Goal: Task Accomplishment & Management: Use online tool/utility

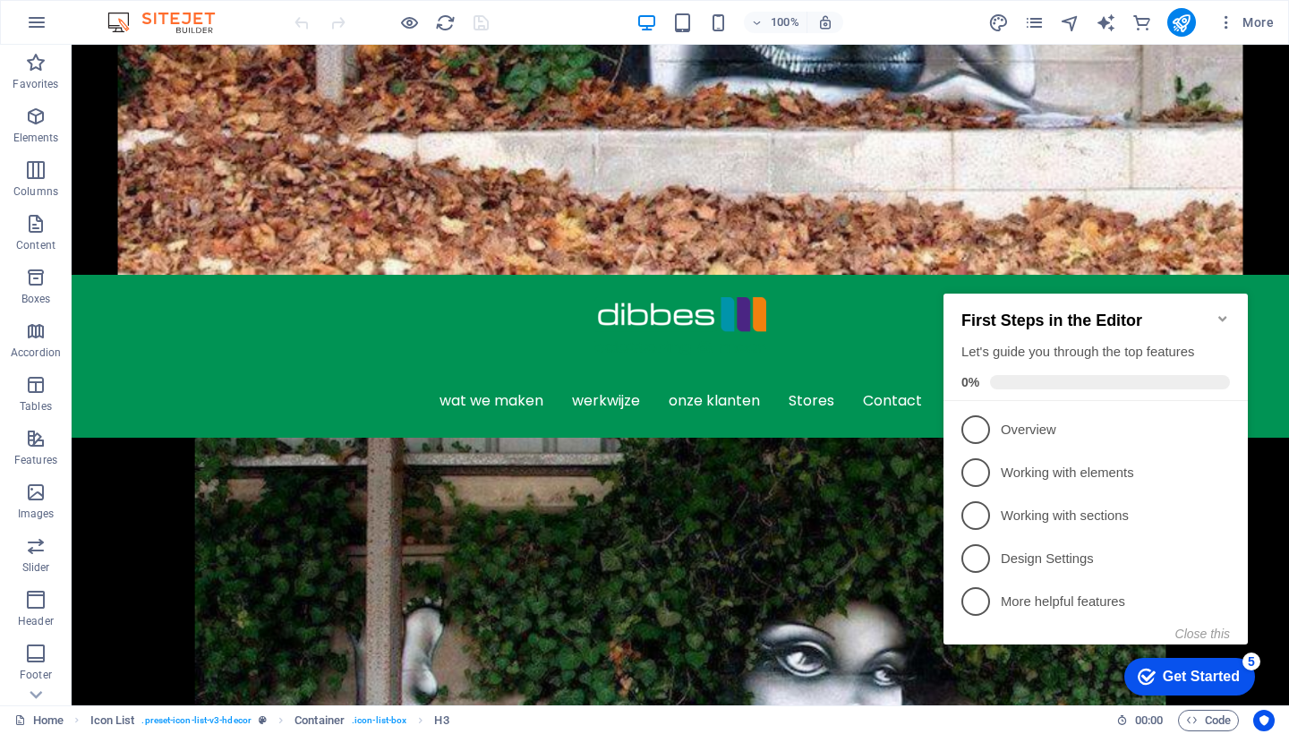
click at [1216, 311] on icon "Minimize checklist" at bounding box center [1223, 318] width 14 height 14
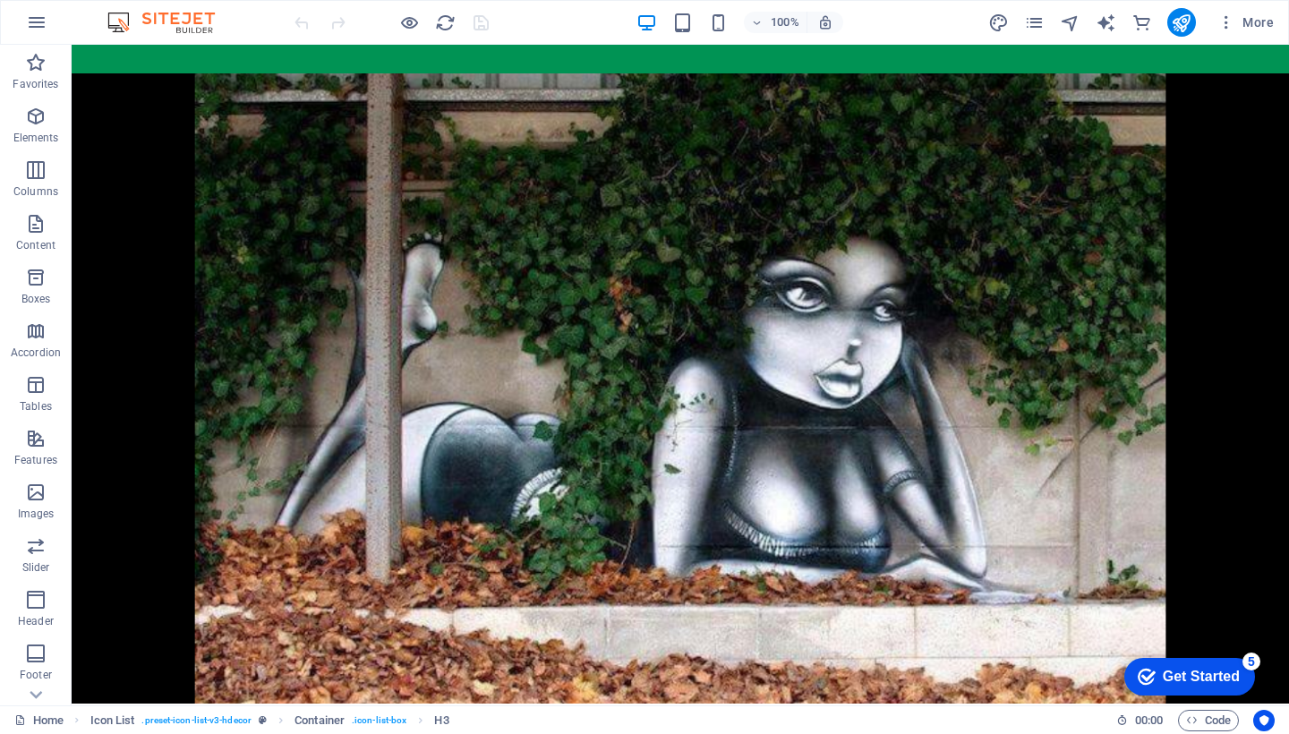
scroll to position [929, 0]
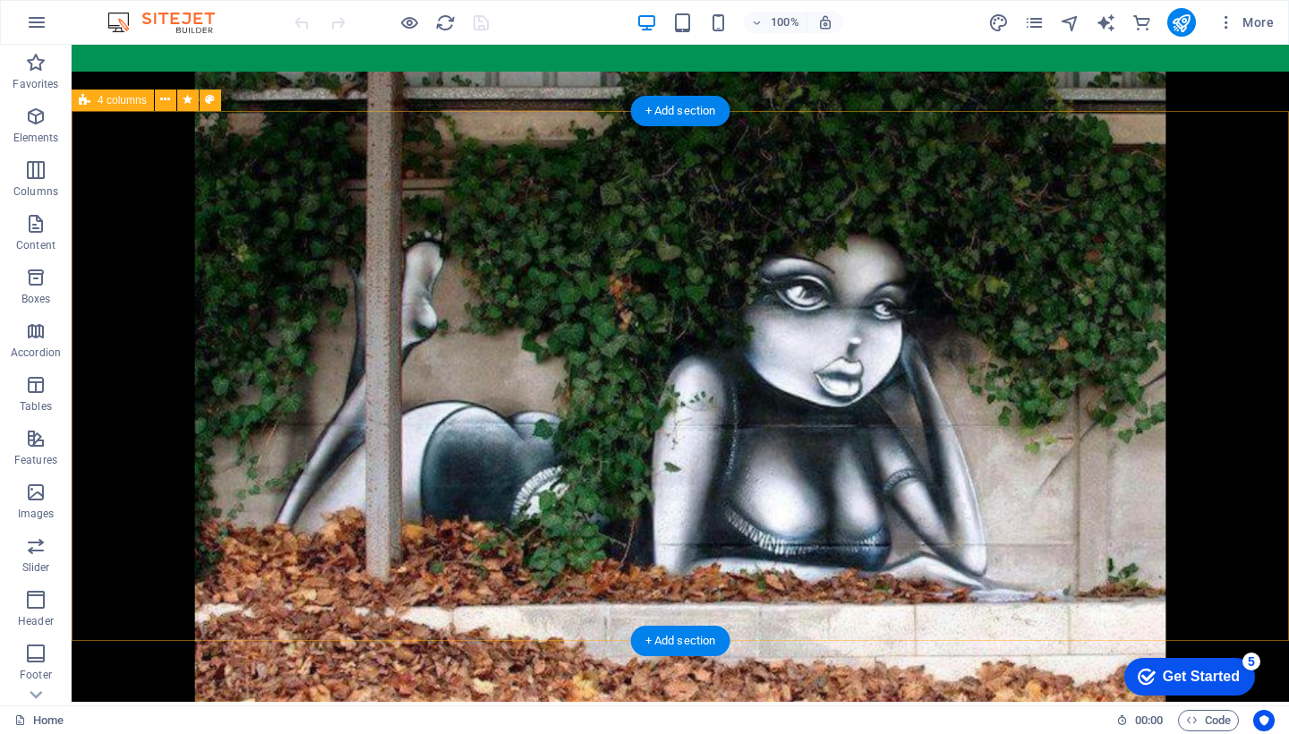
select select "px"
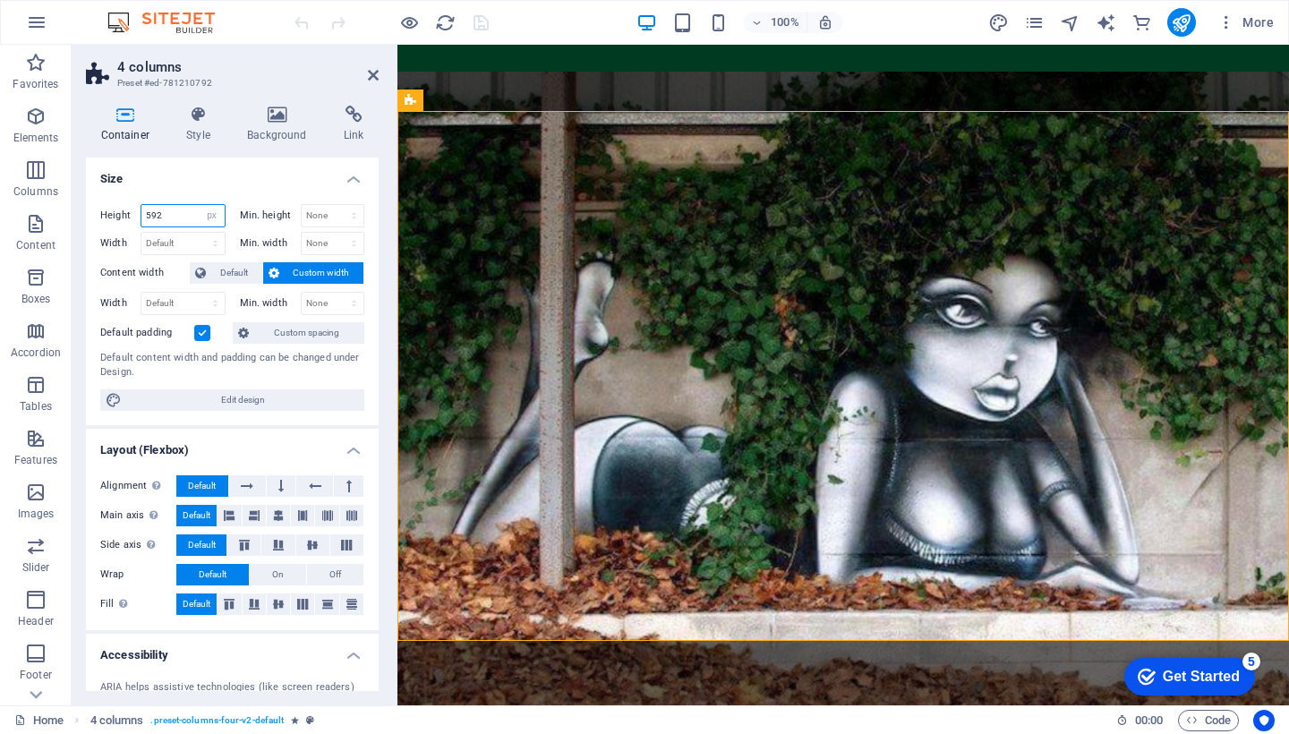
click at [172, 215] on input "592" at bounding box center [182, 215] width 83 height 21
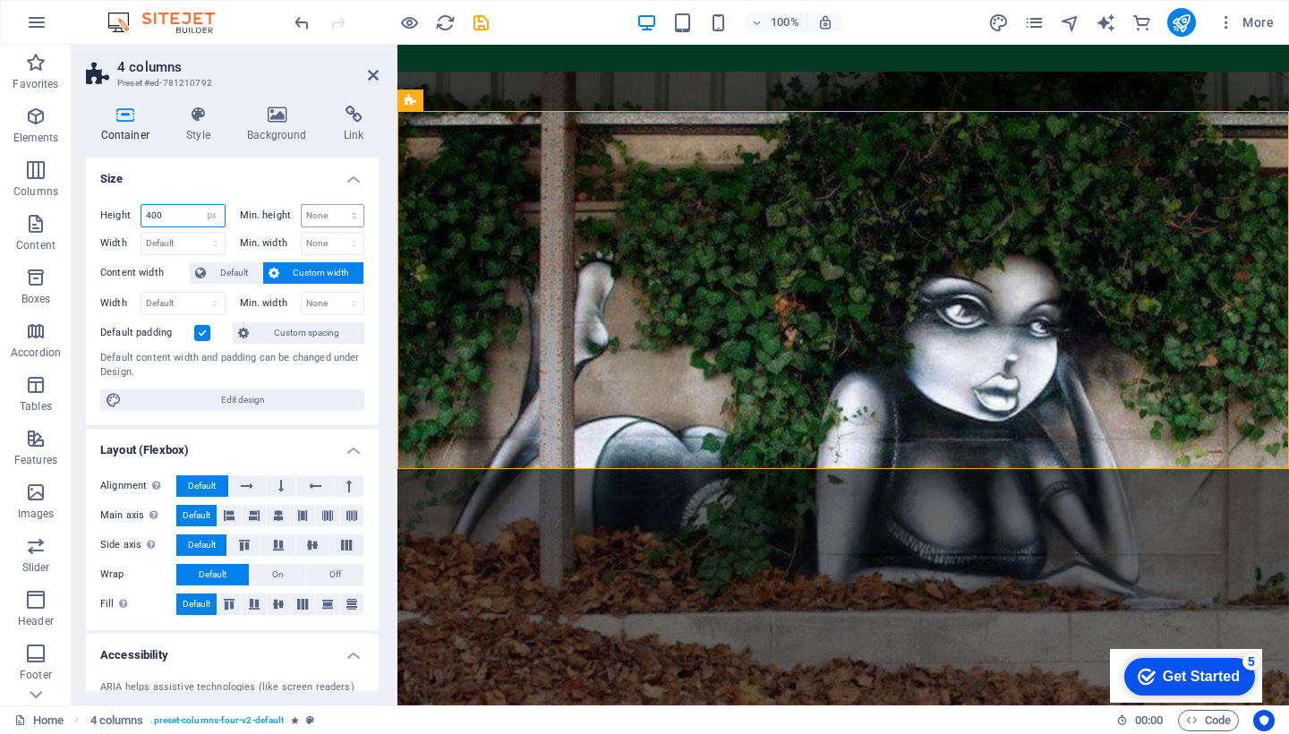
type input "400"
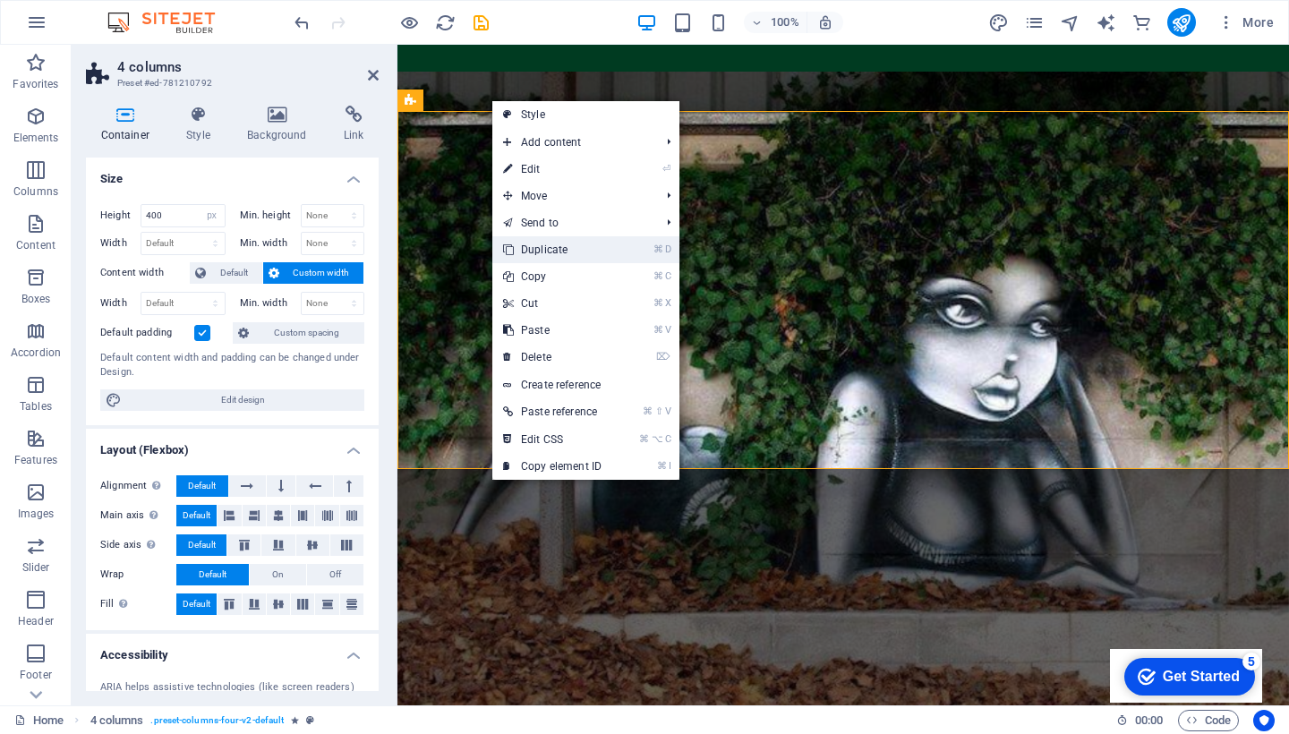
click at [570, 250] on link "⌘ D Duplicate" at bounding box center [552, 249] width 120 height 27
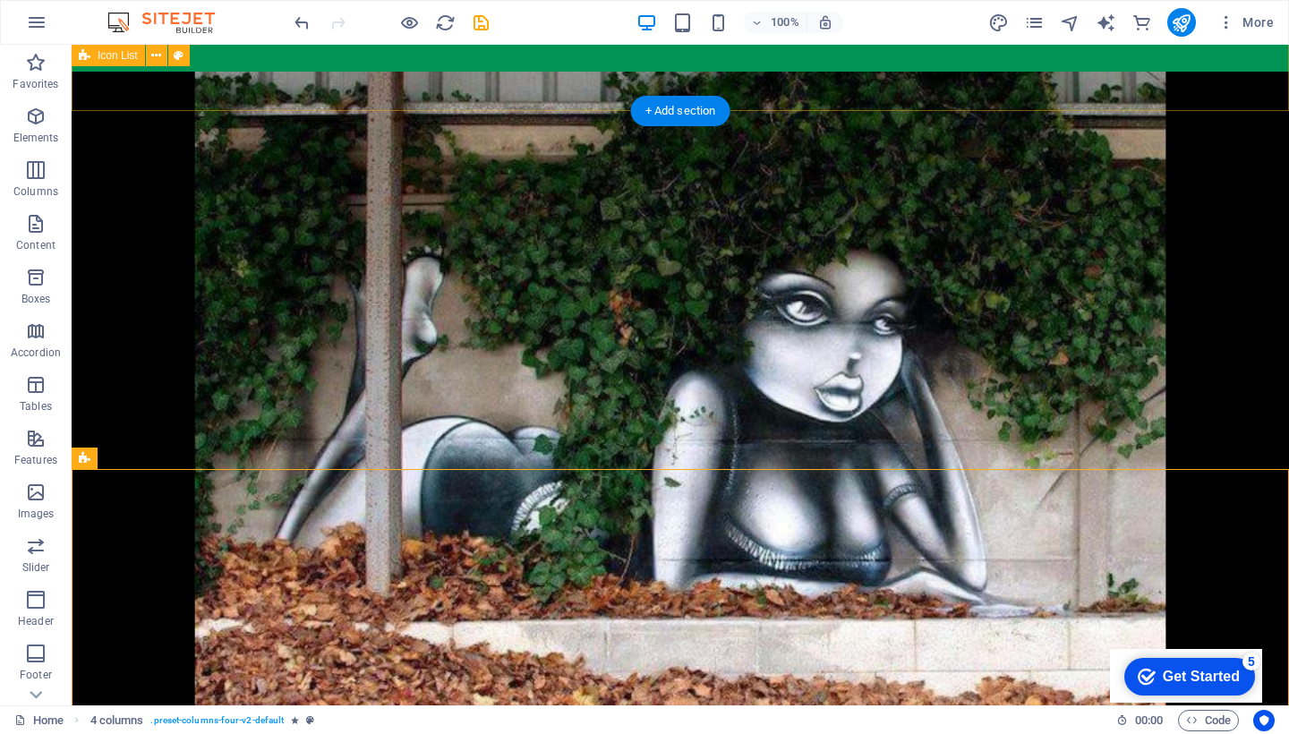
click at [0, 0] on div "Icon List" at bounding box center [0, 0] width 0 height 0
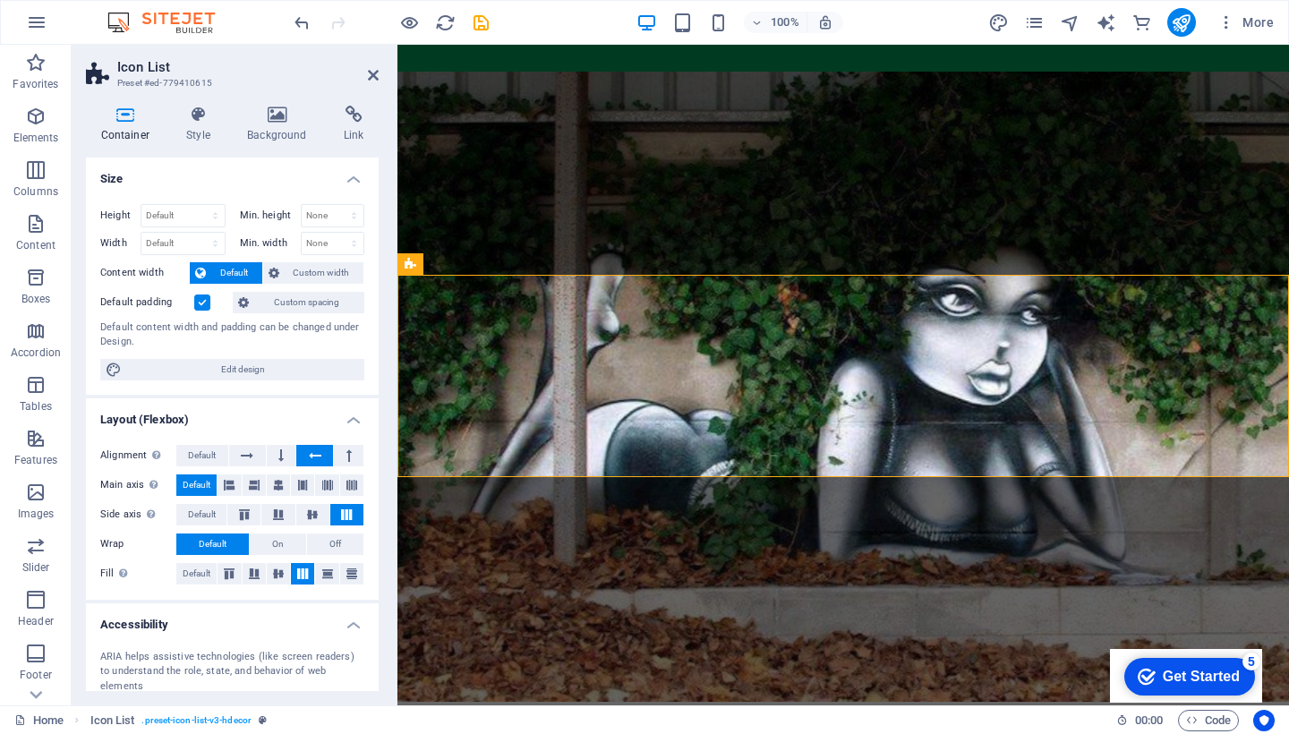
scroll to position [563, 0]
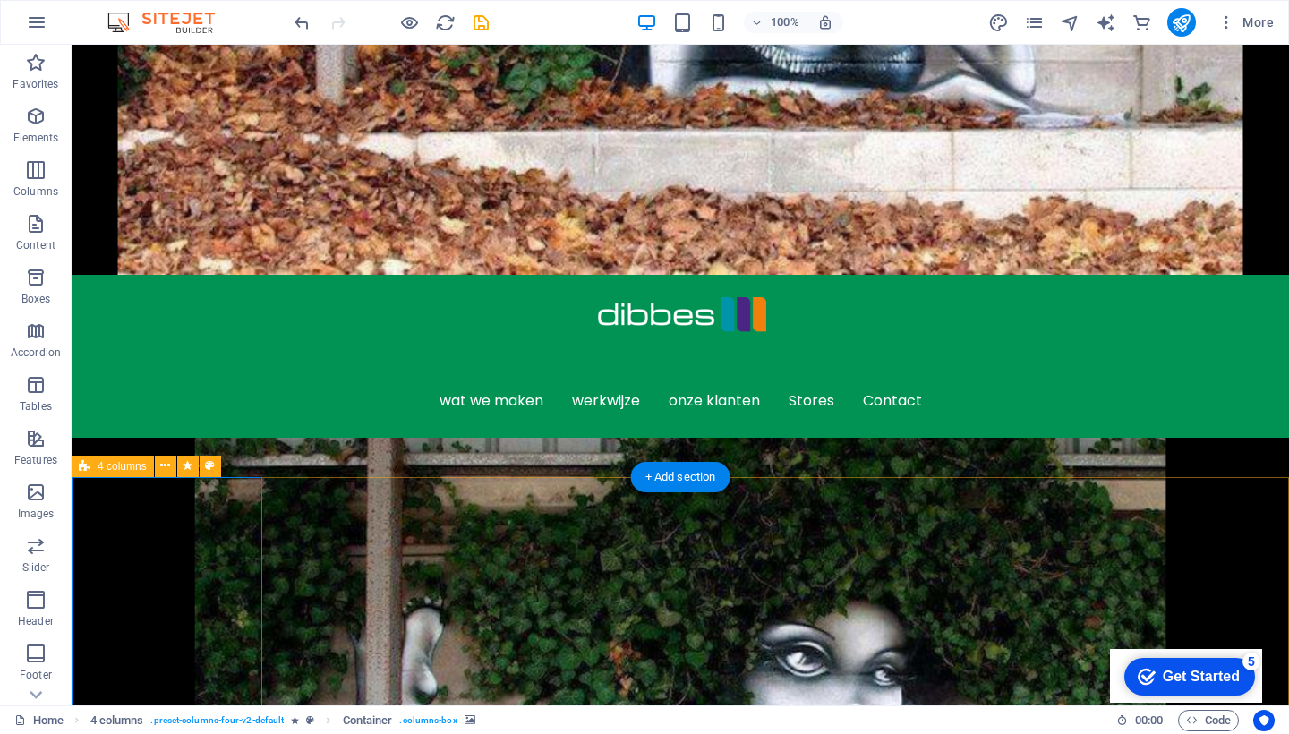
select select "px"
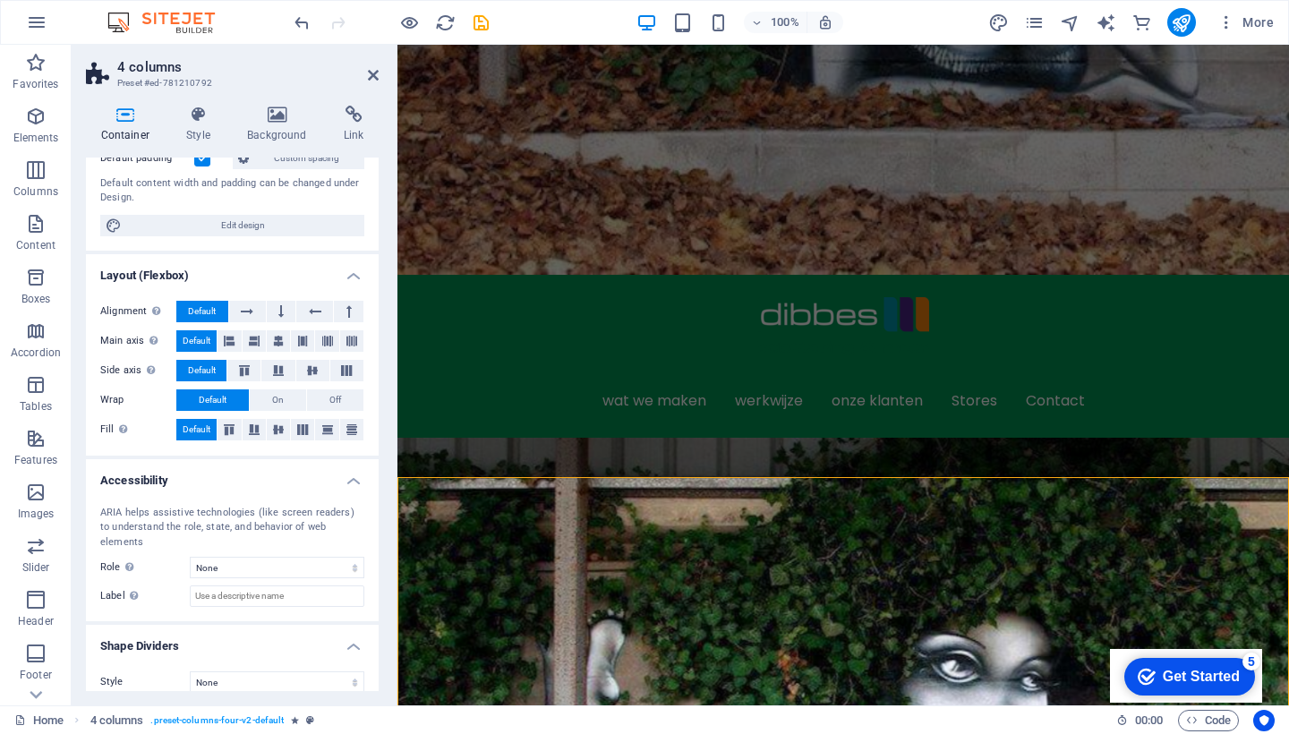
scroll to position [174, 0]
click at [304, 340] on icon at bounding box center [302, 341] width 11 height 21
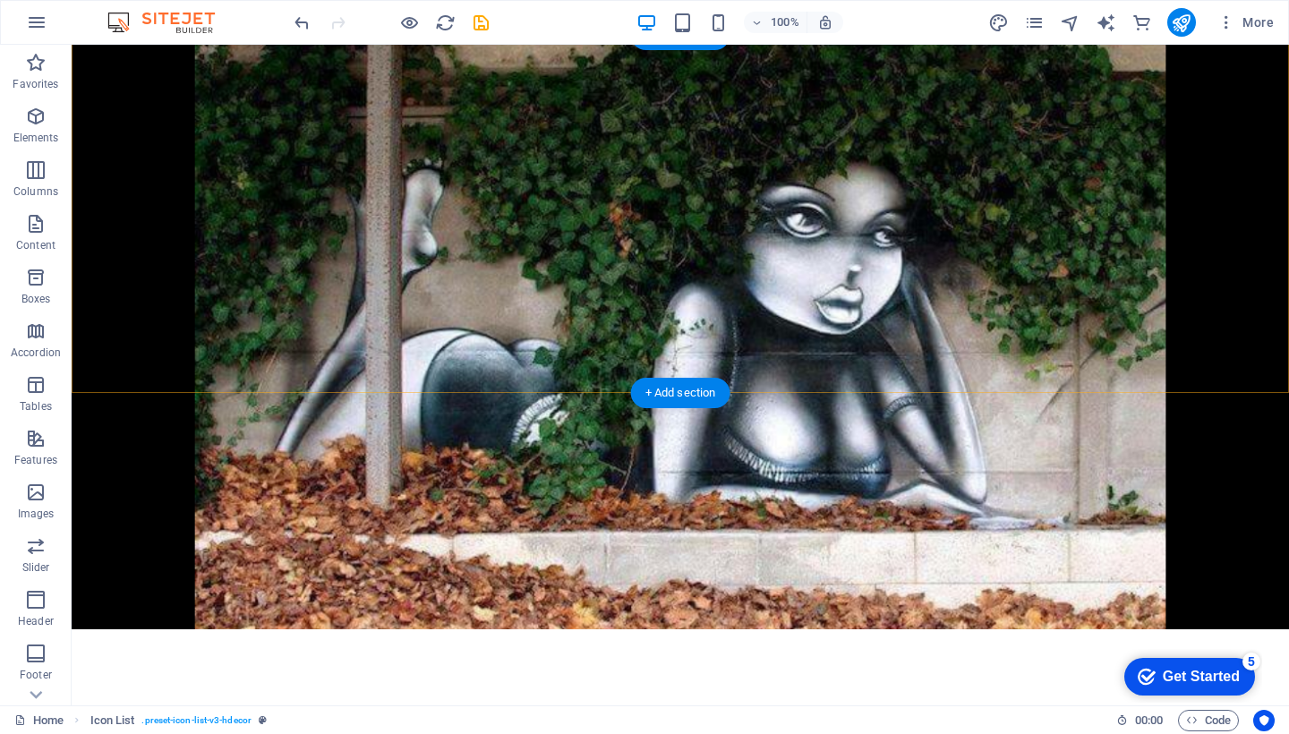
scroll to position [1006, 0]
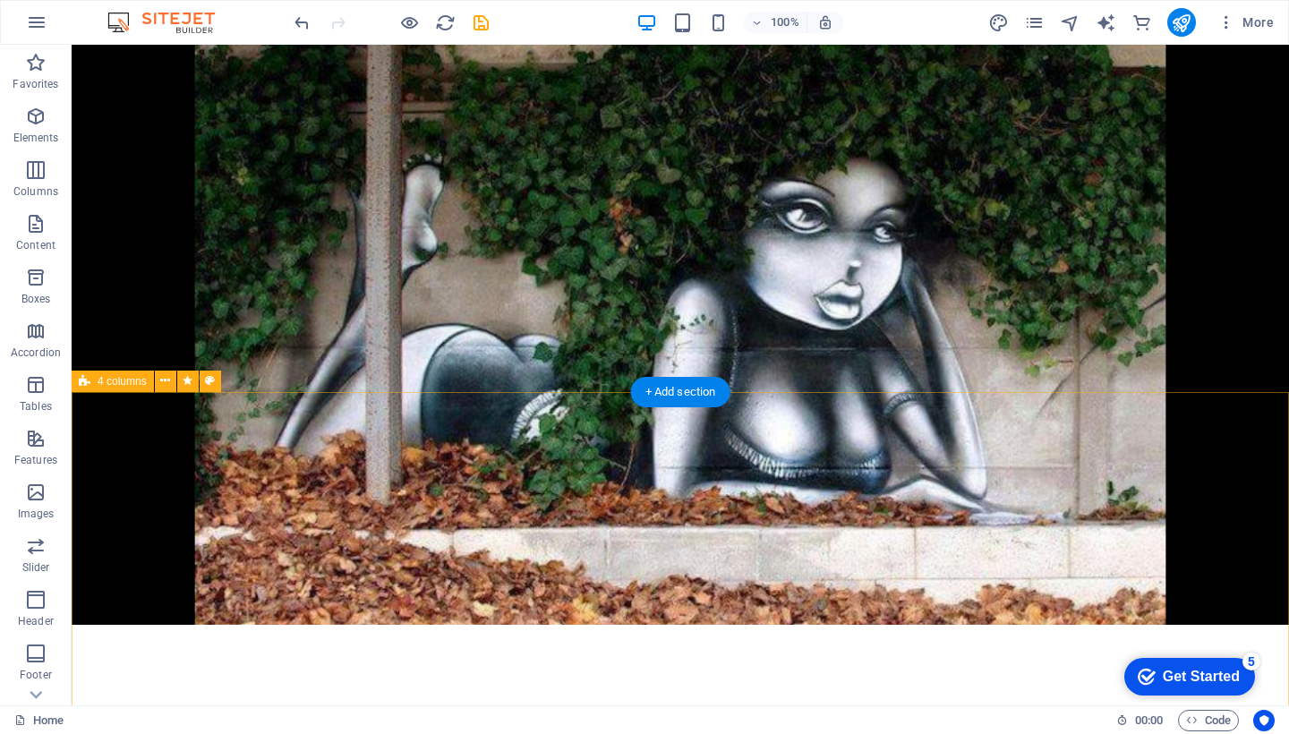
select select "px"
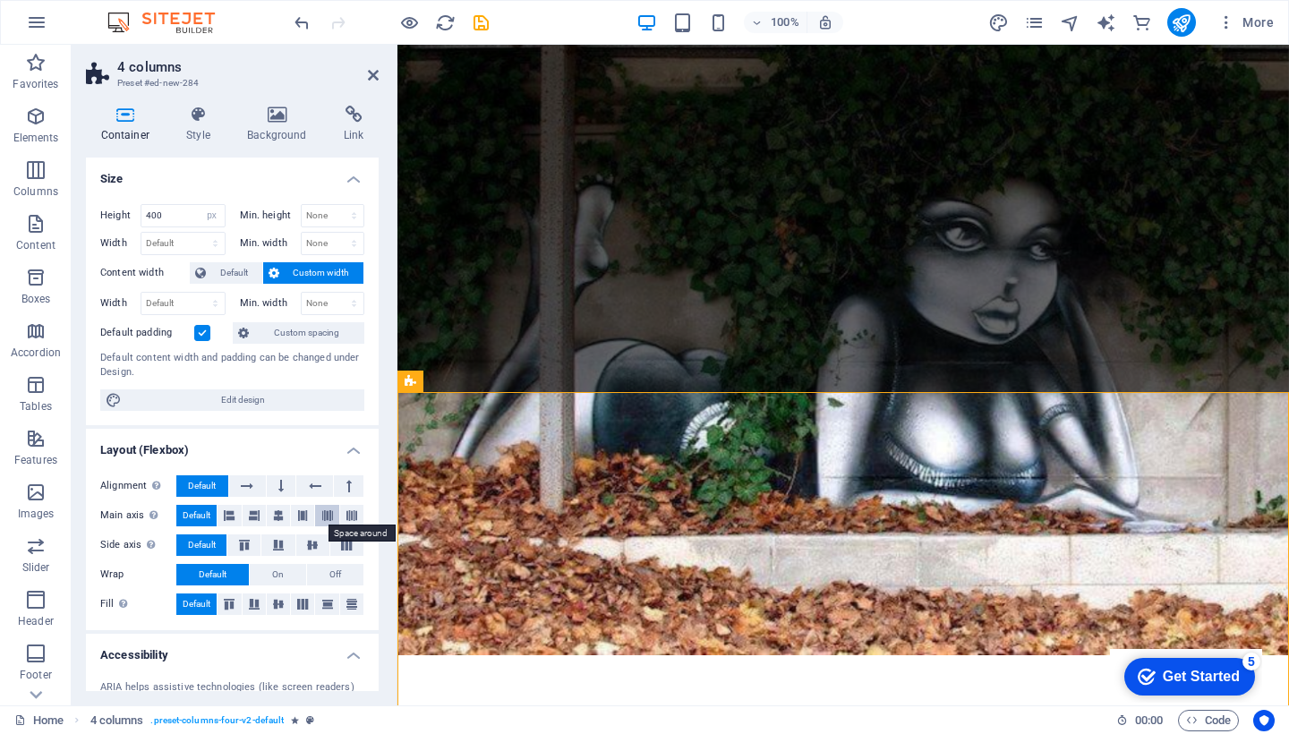
click at [317, 512] on button at bounding box center [326, 515] width 23 height 21
click at [297, 515] on icon at bounding box center [302, 515] width 11 height 21
click at [340, 543] on icon at bounding box center [346, 545] width 21 height 11
click at [189, 539] on span "Default" at bounding box center [202, 544] width 28 height 21
click at [349, 564] on button "Off" at bounding box center [335, 574] width 56 height 21
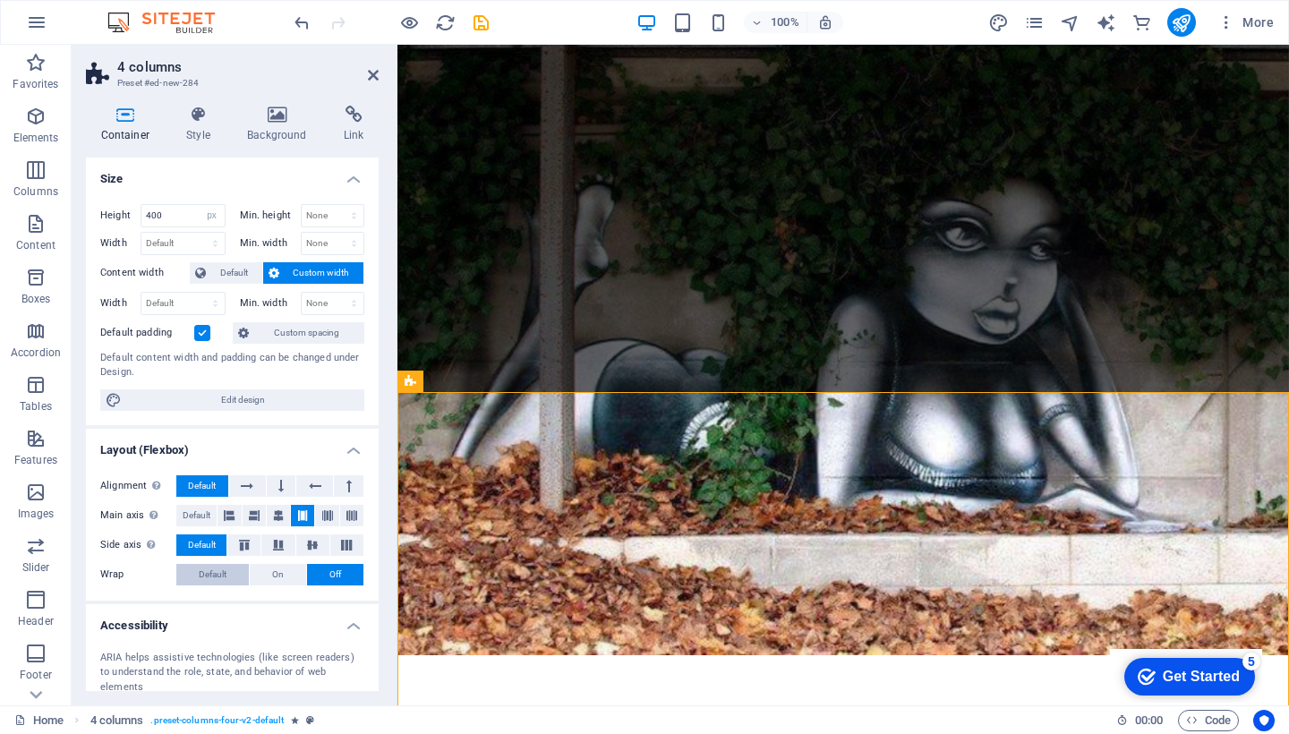
click at [179, 565] on button "Default" at bounding box center [212, 574] width 73 height 21
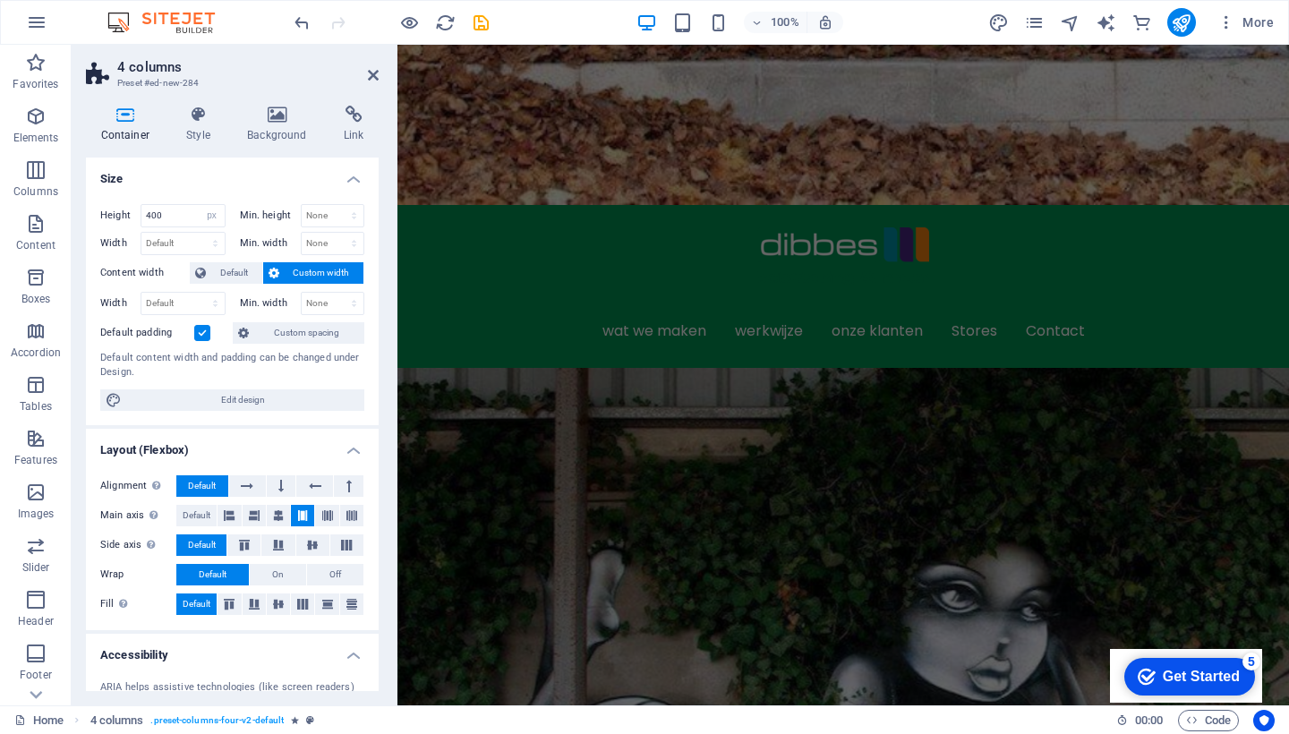
scroll to position [631, 0]
click at [486, 21] on icon "save" at bounding box center [481, 23] width 21 height 21
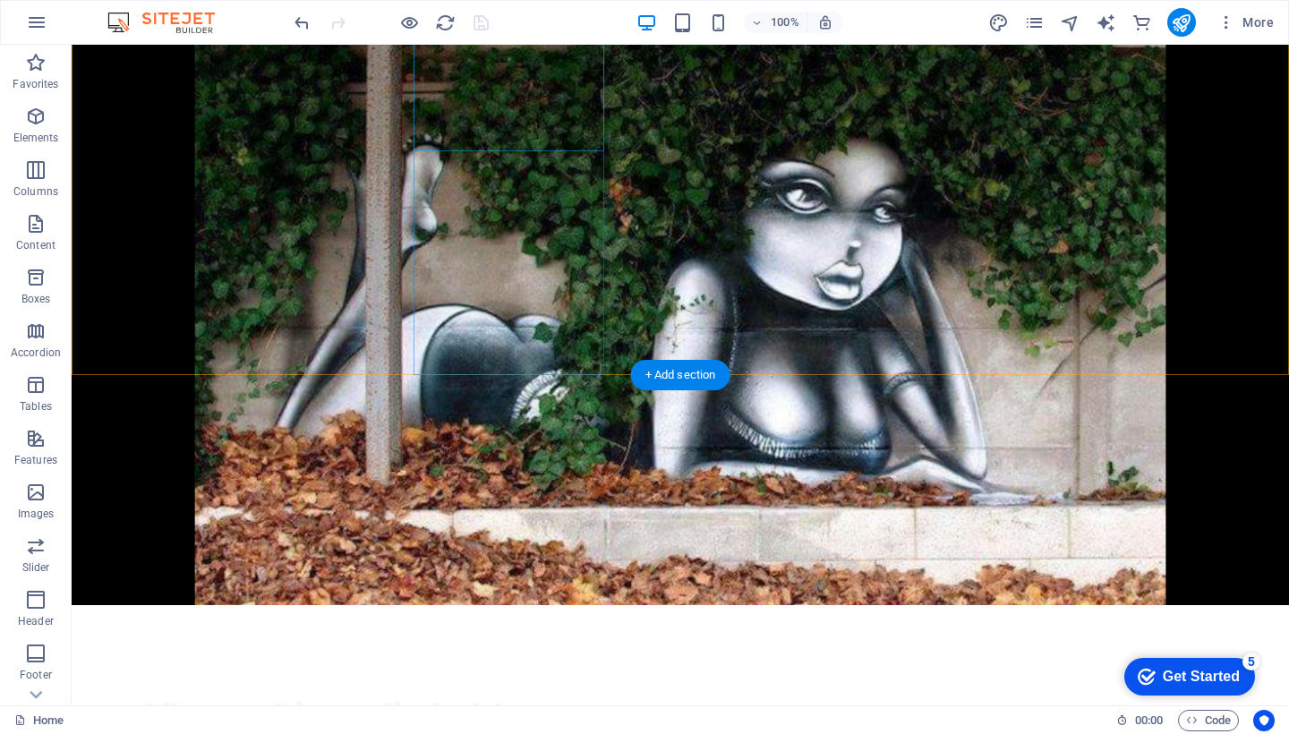
scroll to position [1031, 0]
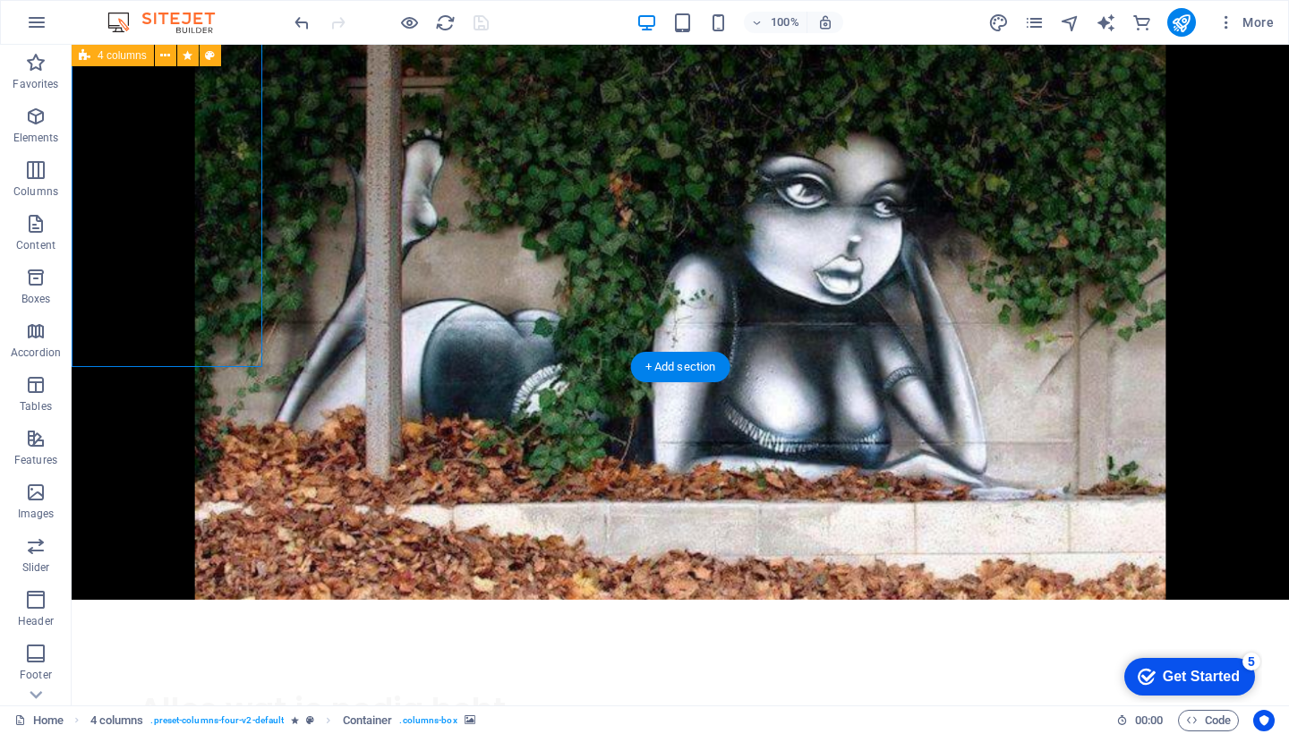
select select "px"
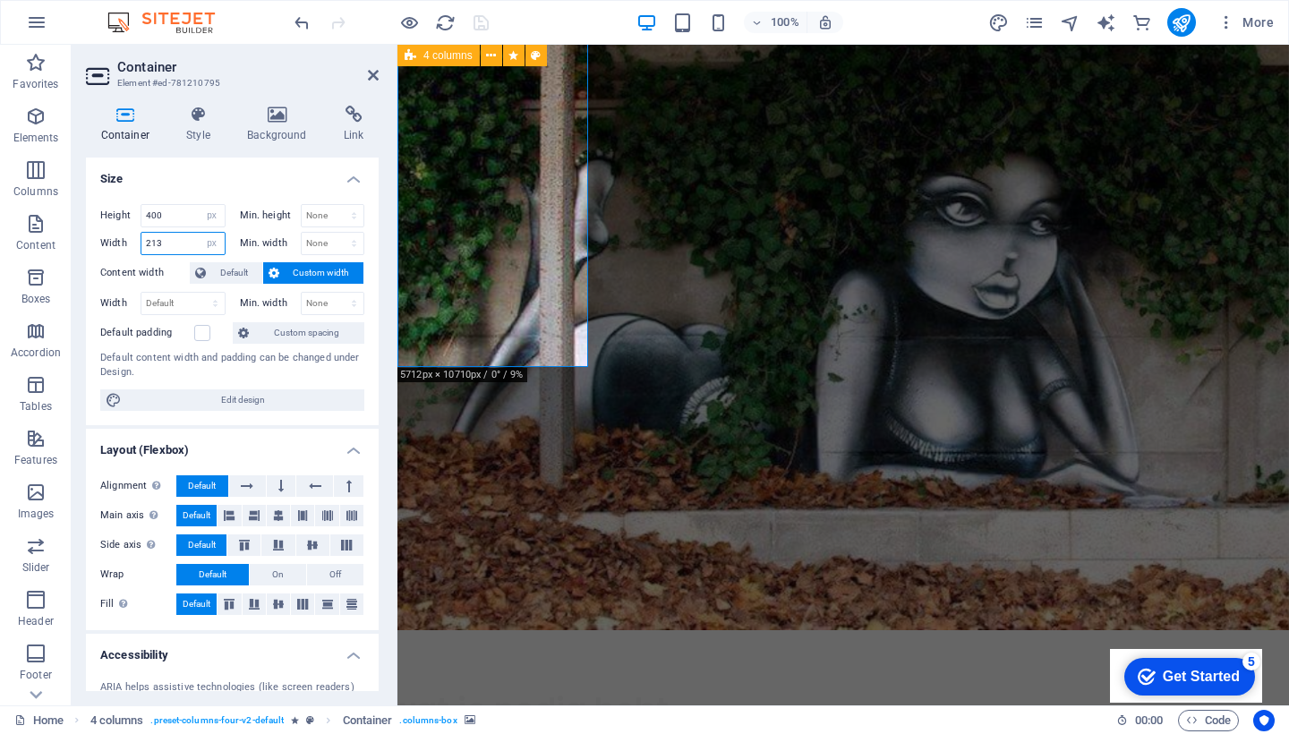
click at [183, 247] on input "213" at bounding box center [182, 243] width 83 height 21
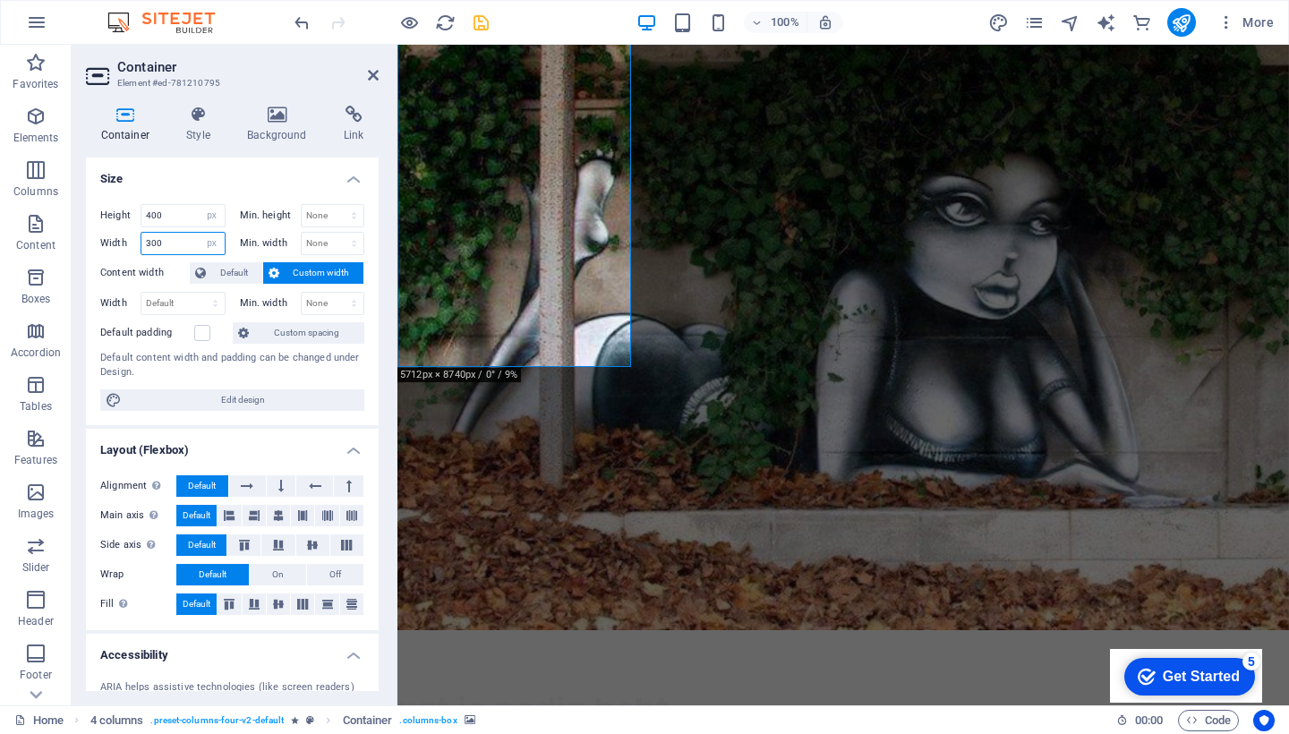
type input "300"
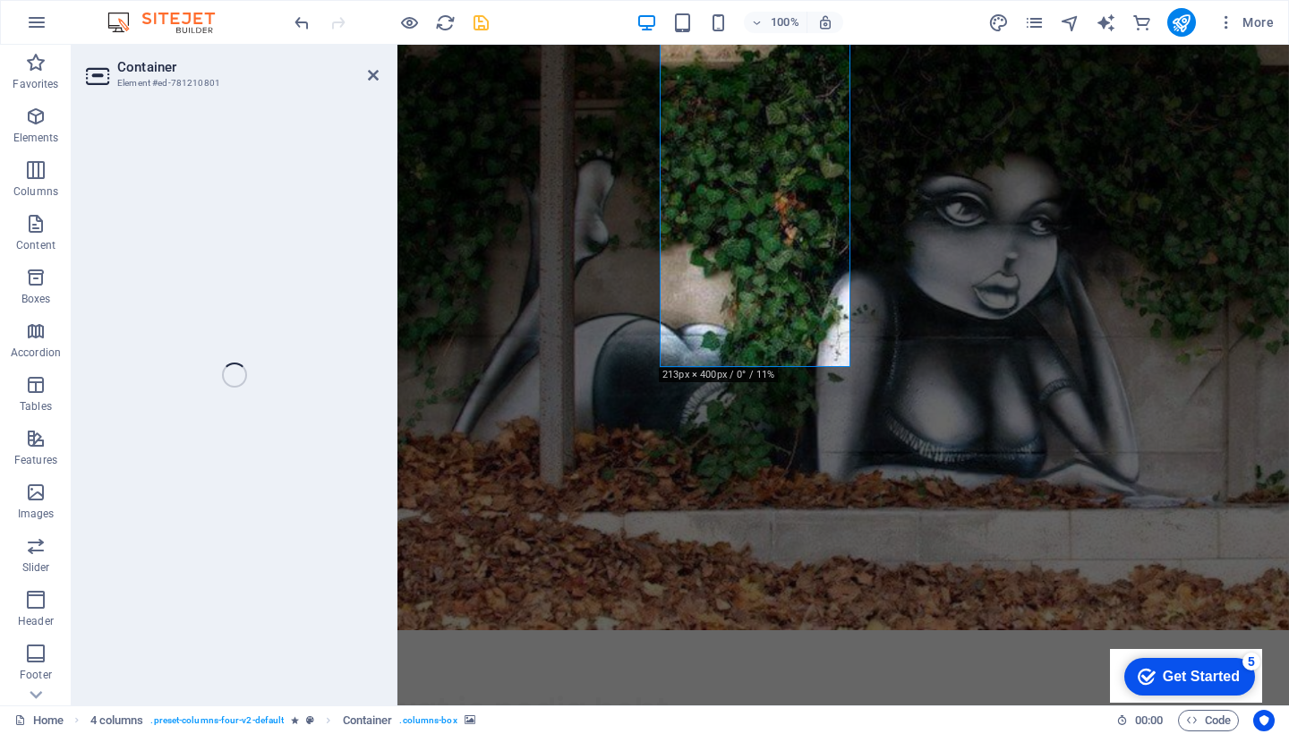
select select "px"
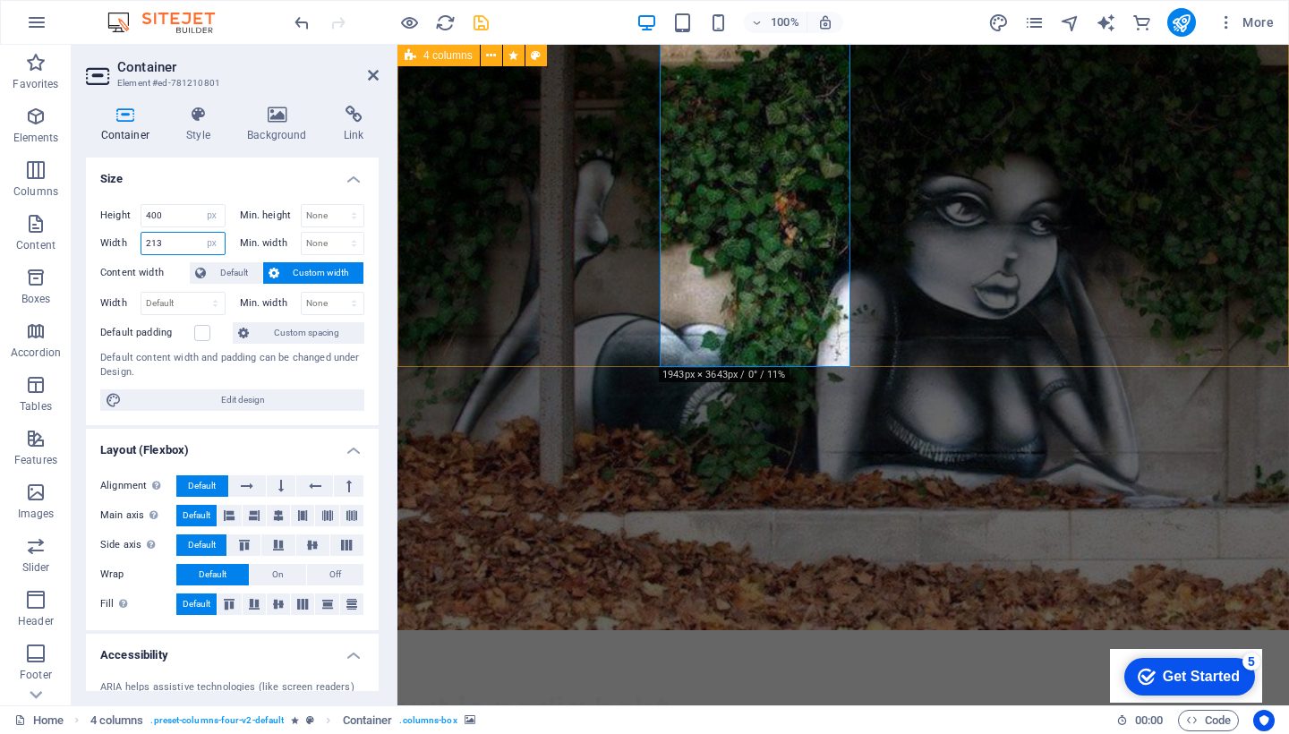
click at [176, 247] on input "213" at bounding box center [182, 243] width 83 height 21
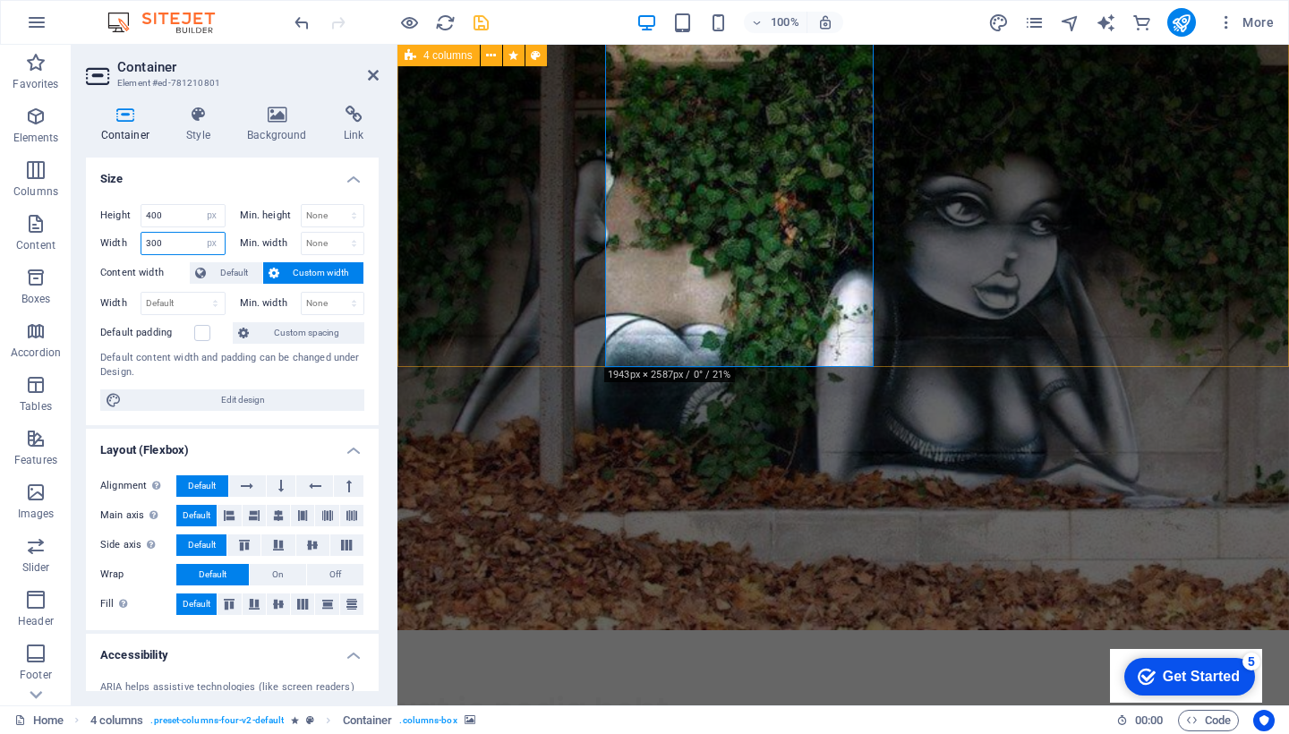
type input "300"
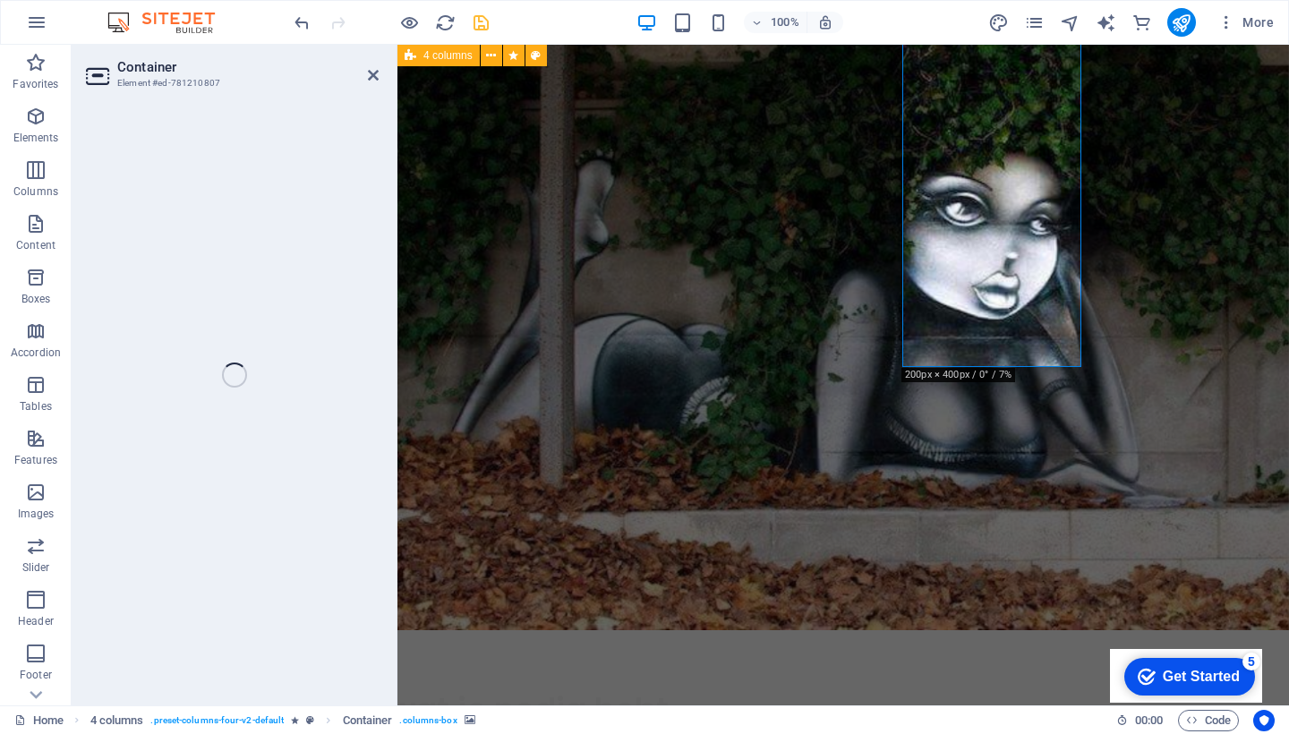
select select "px"
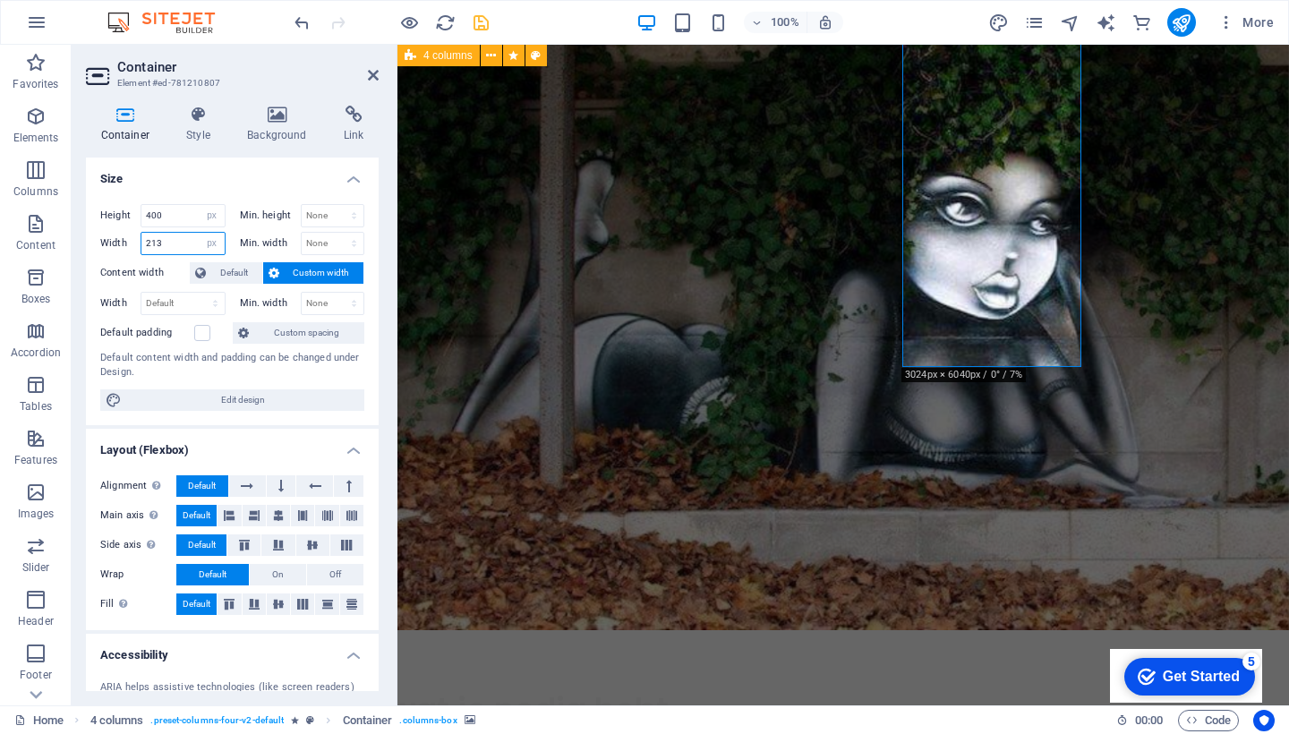
click at [165, 242] on input "213" at bounding box center [182, 243] width 83 height 21
type input "300"
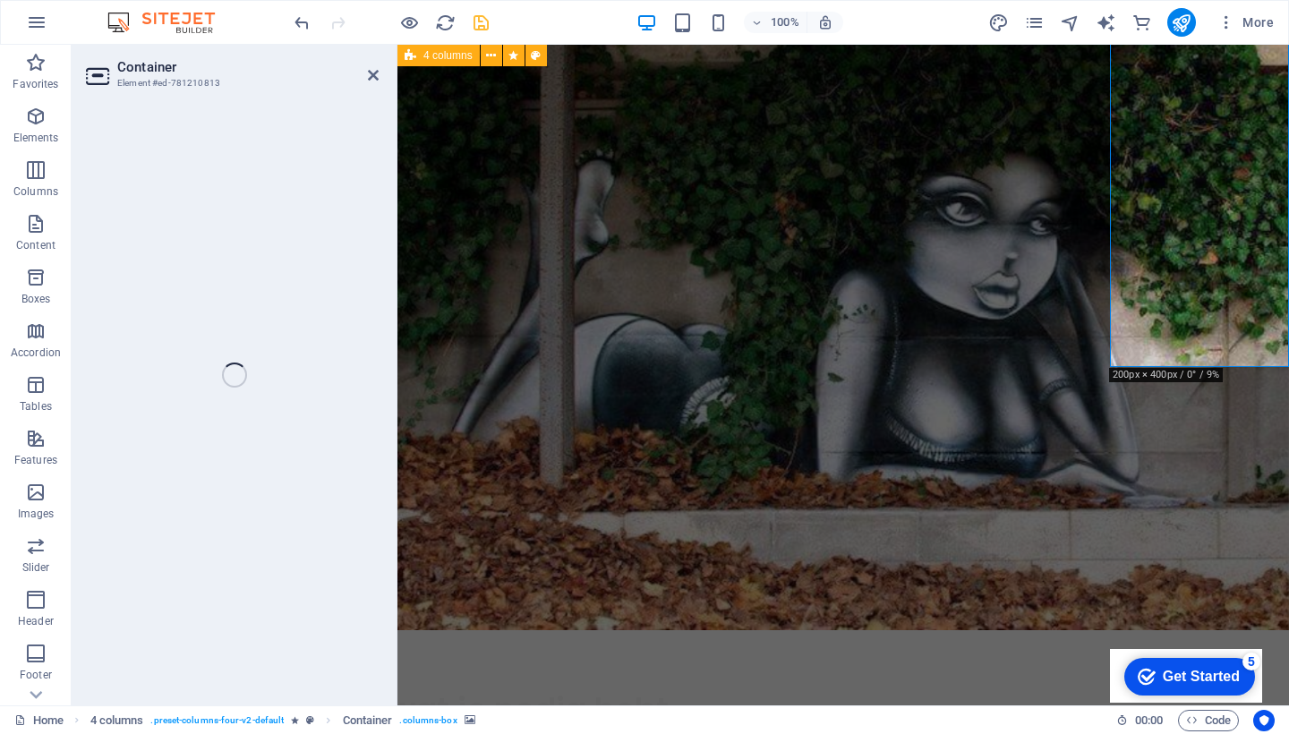
select select "px"
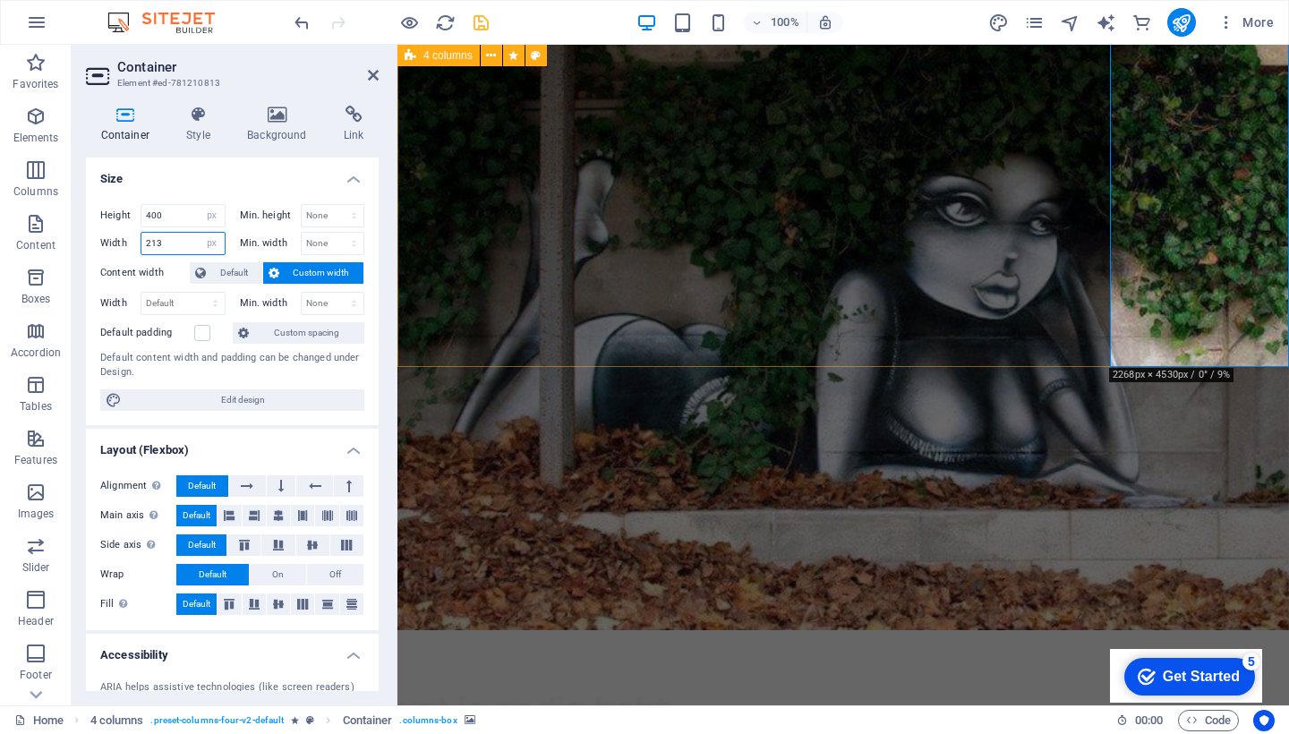
click at [174, 240] on input "213" at bounding box center [182, 243] width 83 height 21
type input "300"
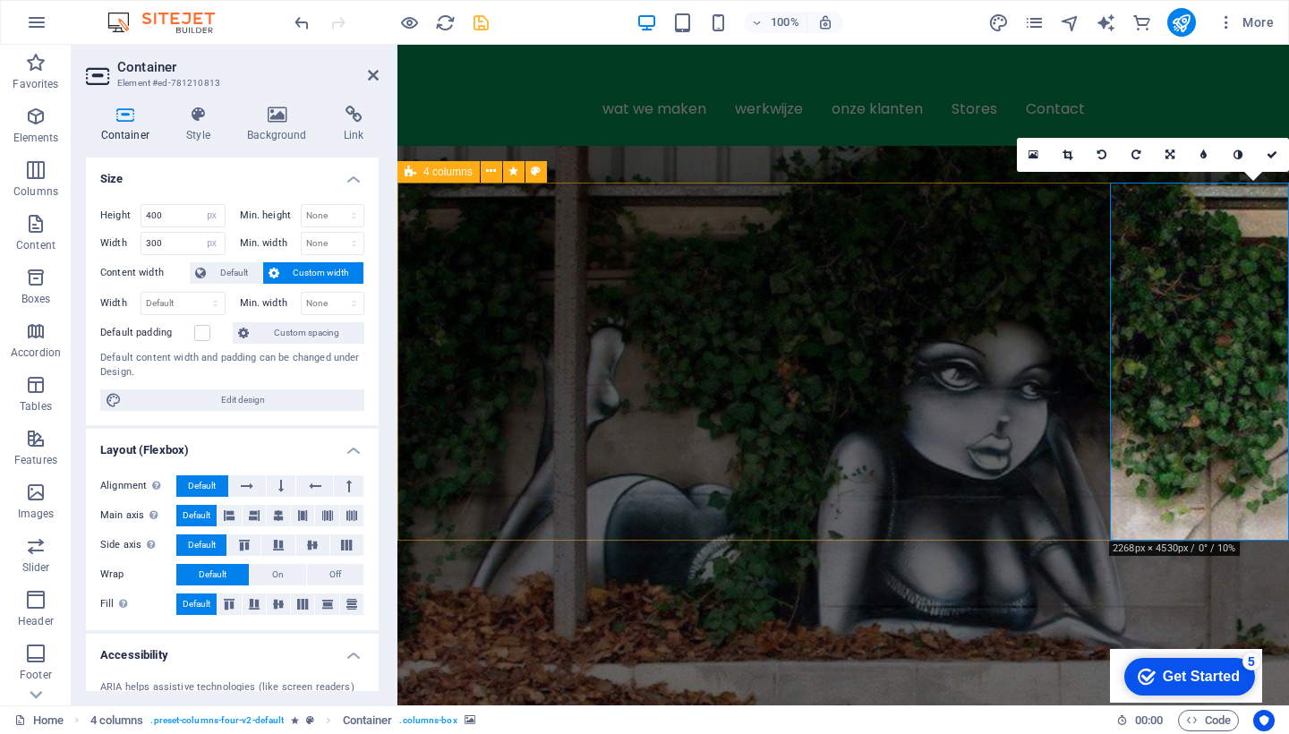
scroll to position [858, 0]
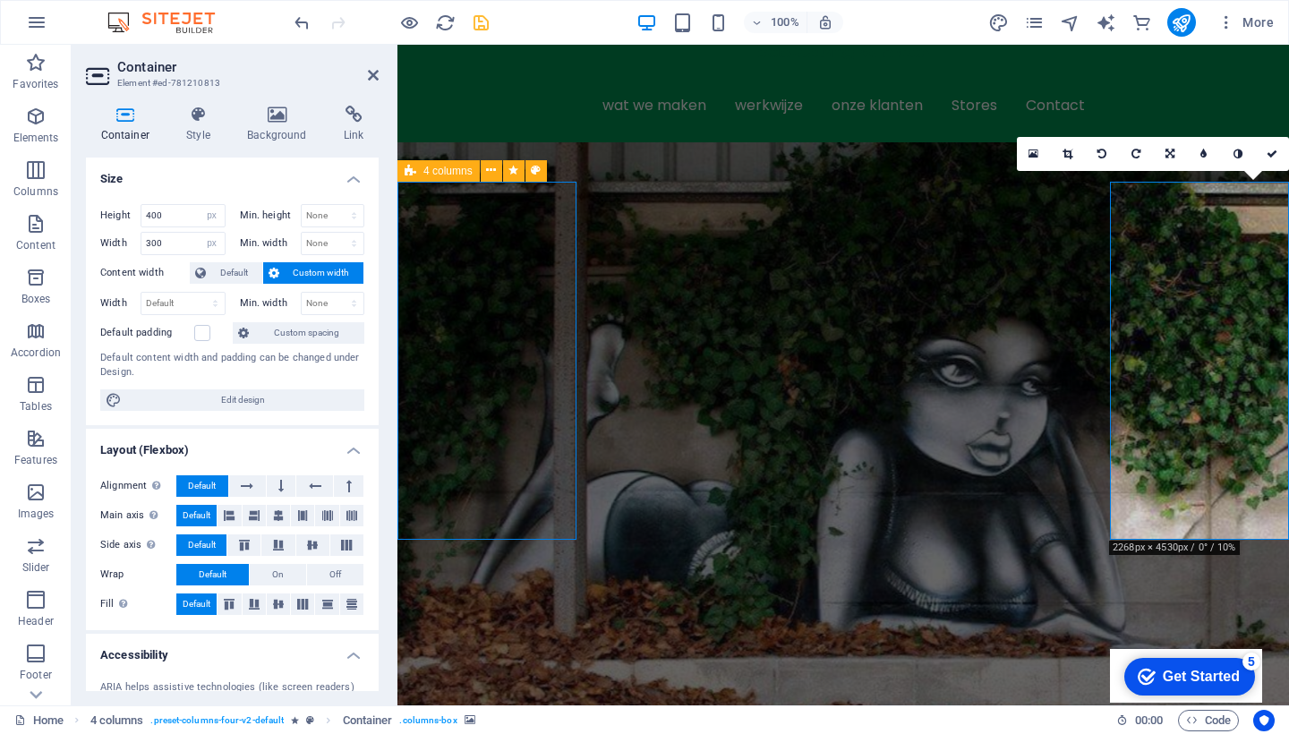
select select "px"
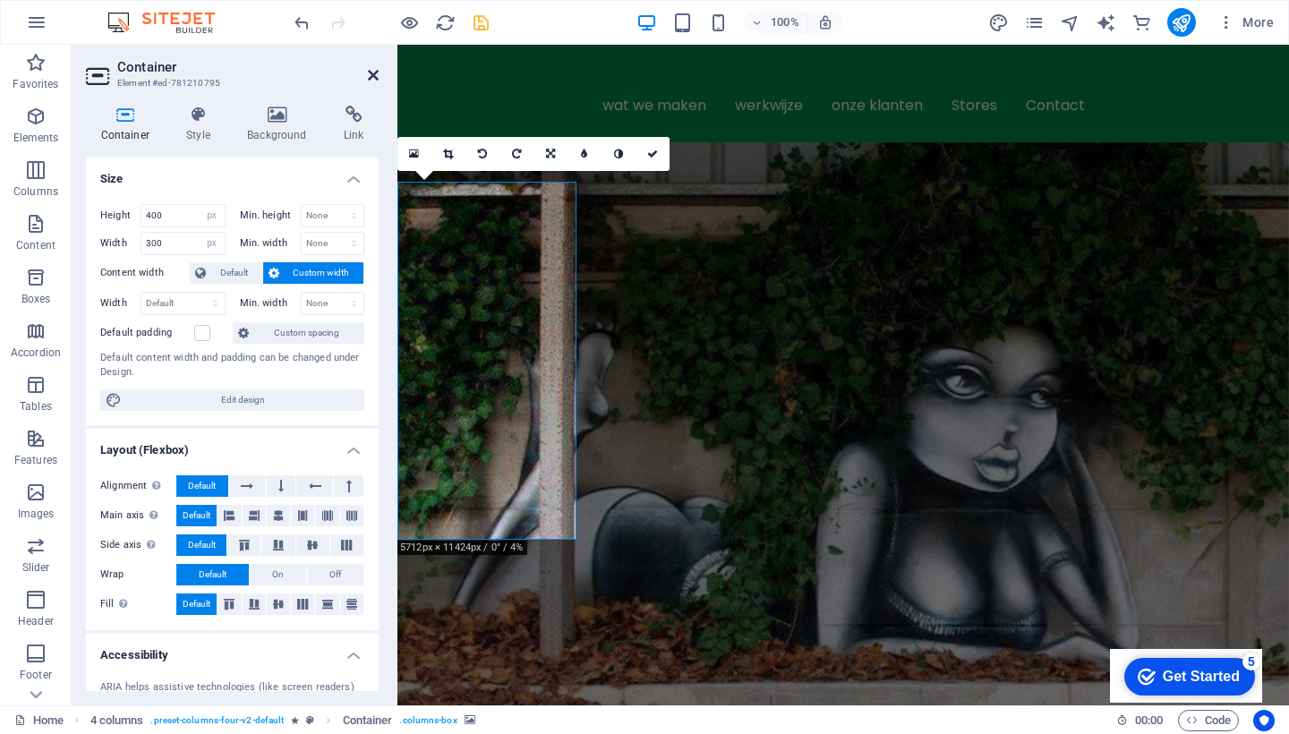
click at [370, 76] on icon at bounding box center [373, 75] width 11 height 14
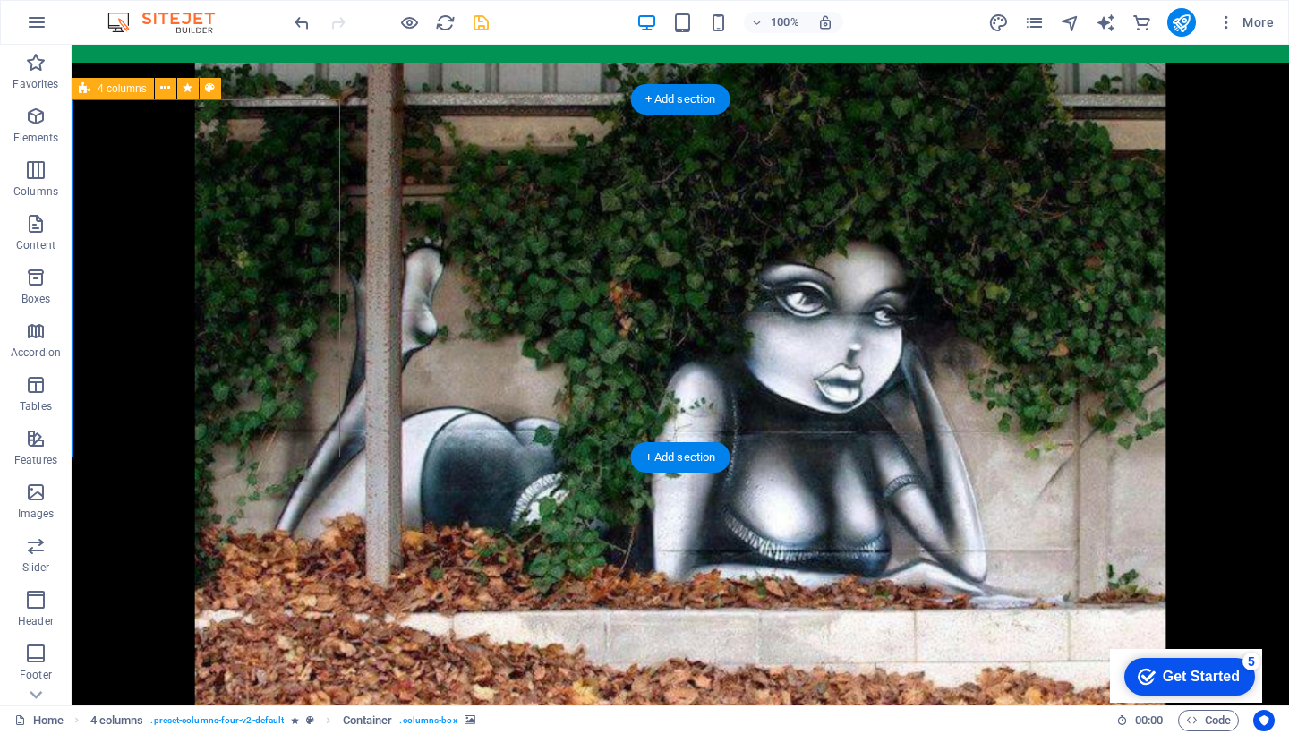
scroll to position [935, 0]
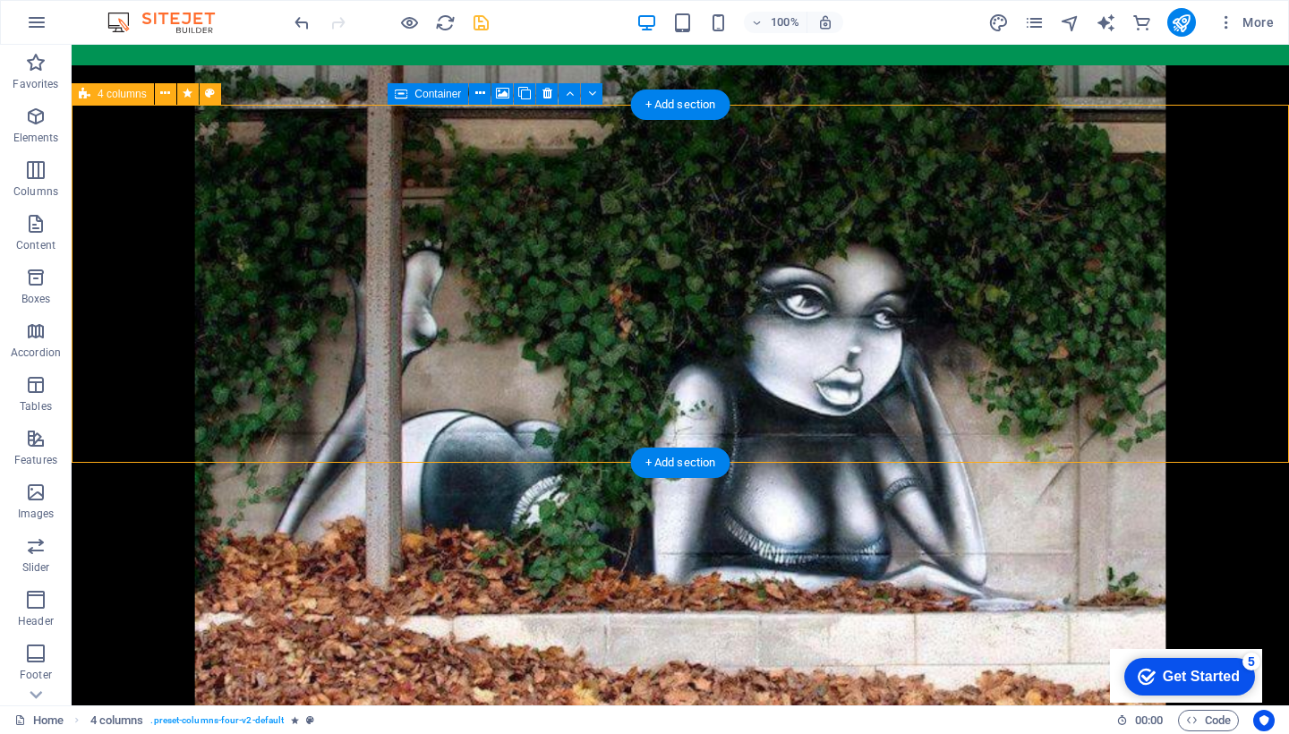
select select "px"
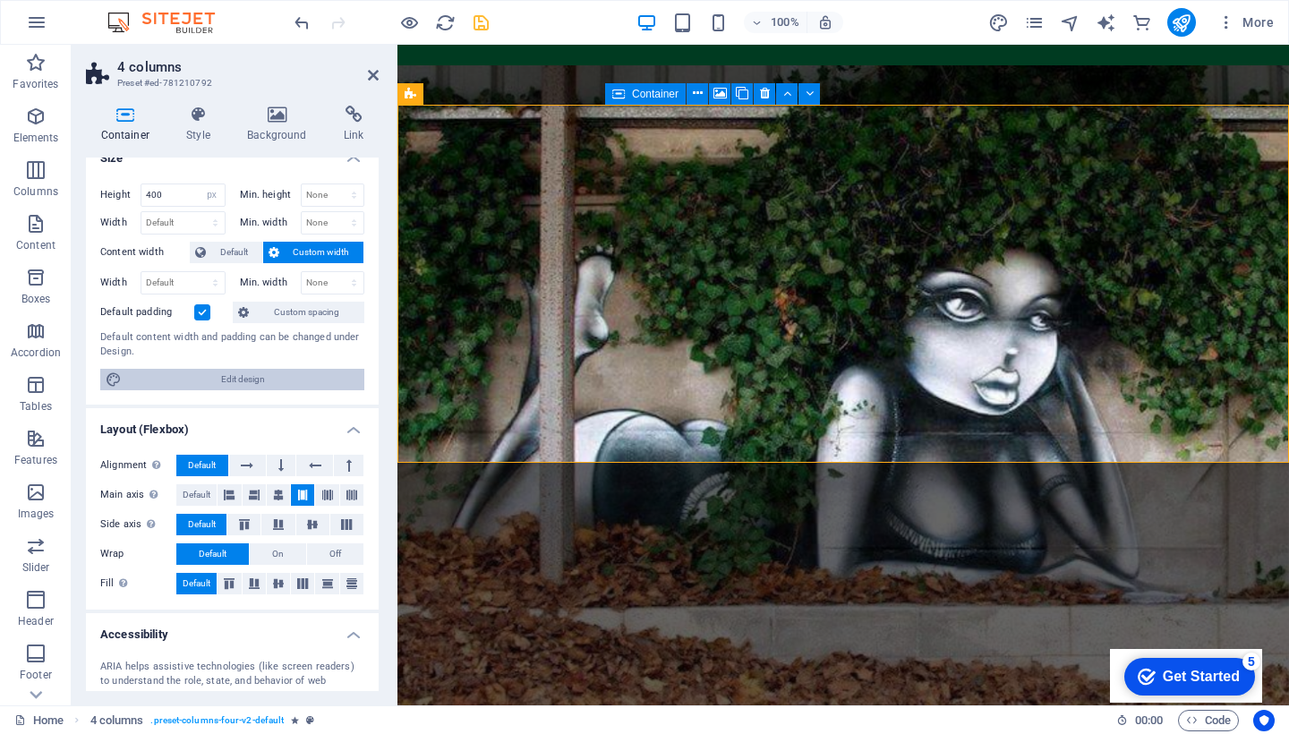
scroll to position [27, 0]
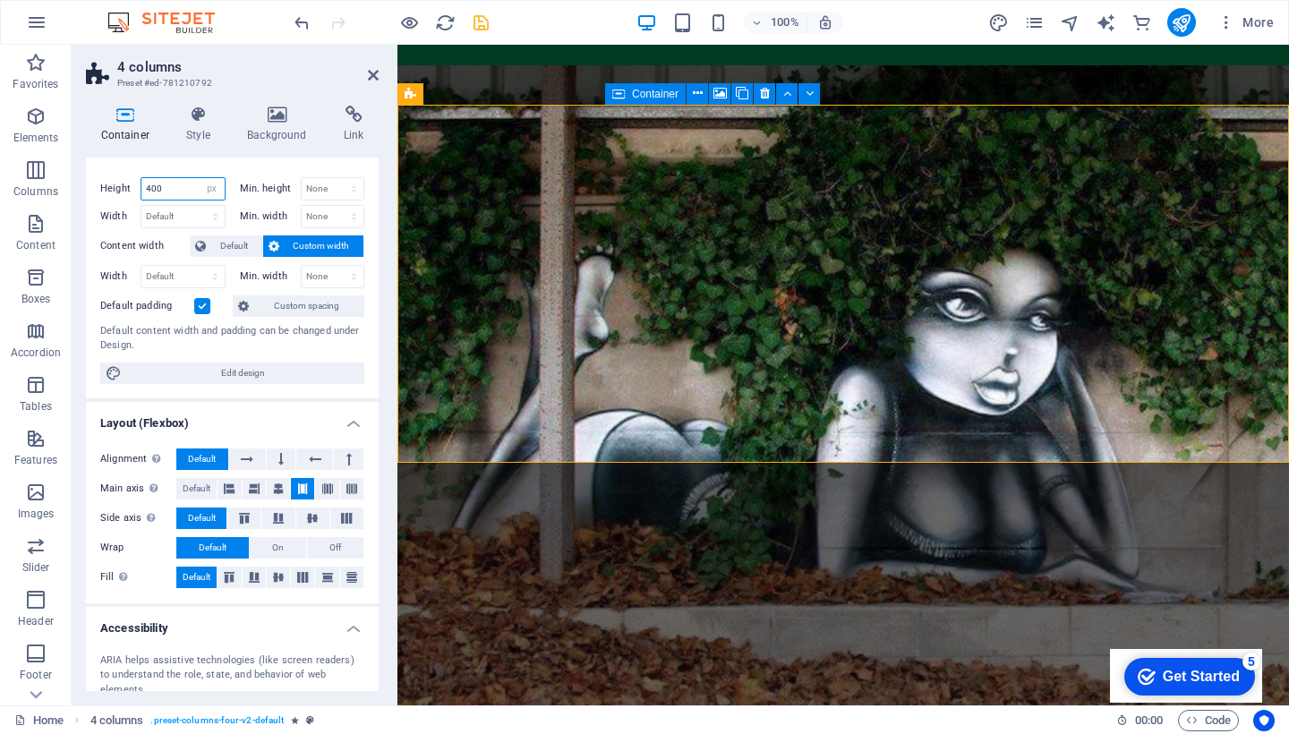
click at [176, 188] on input "400" at bounding box center [182, 188] width 83 height 21
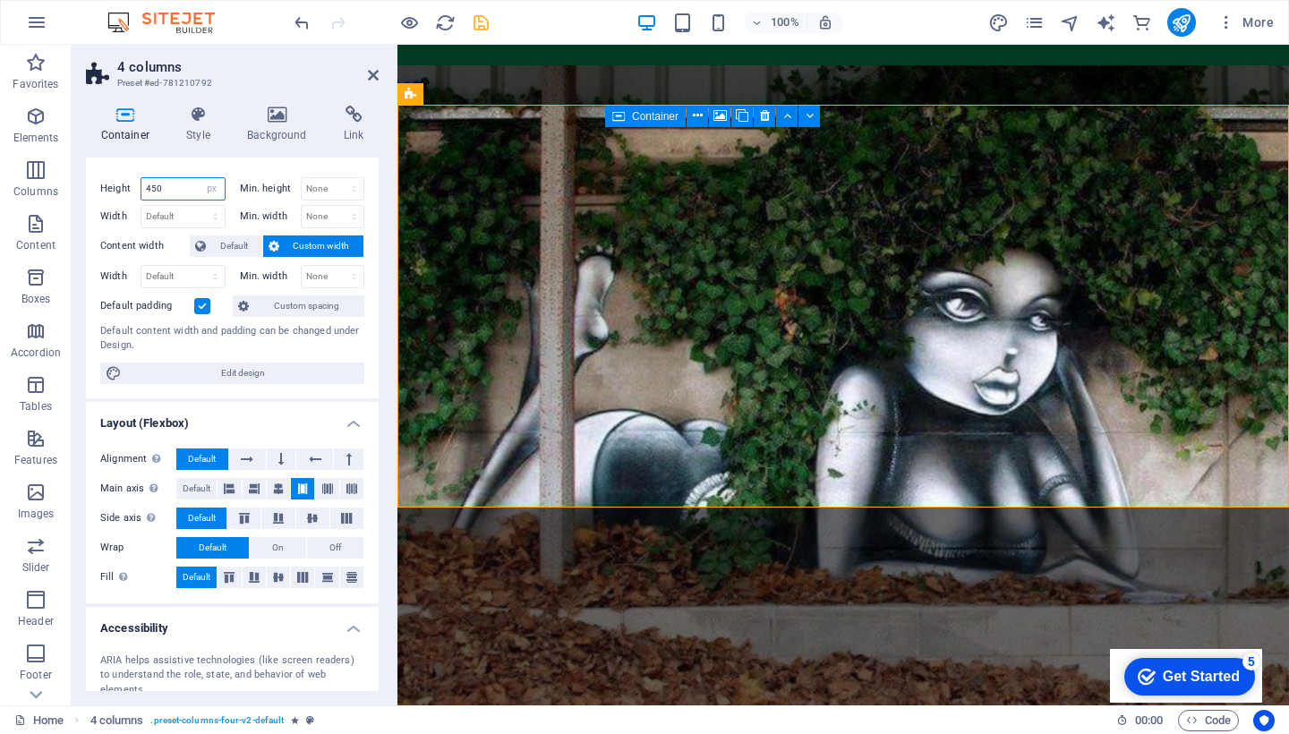
type input "450"
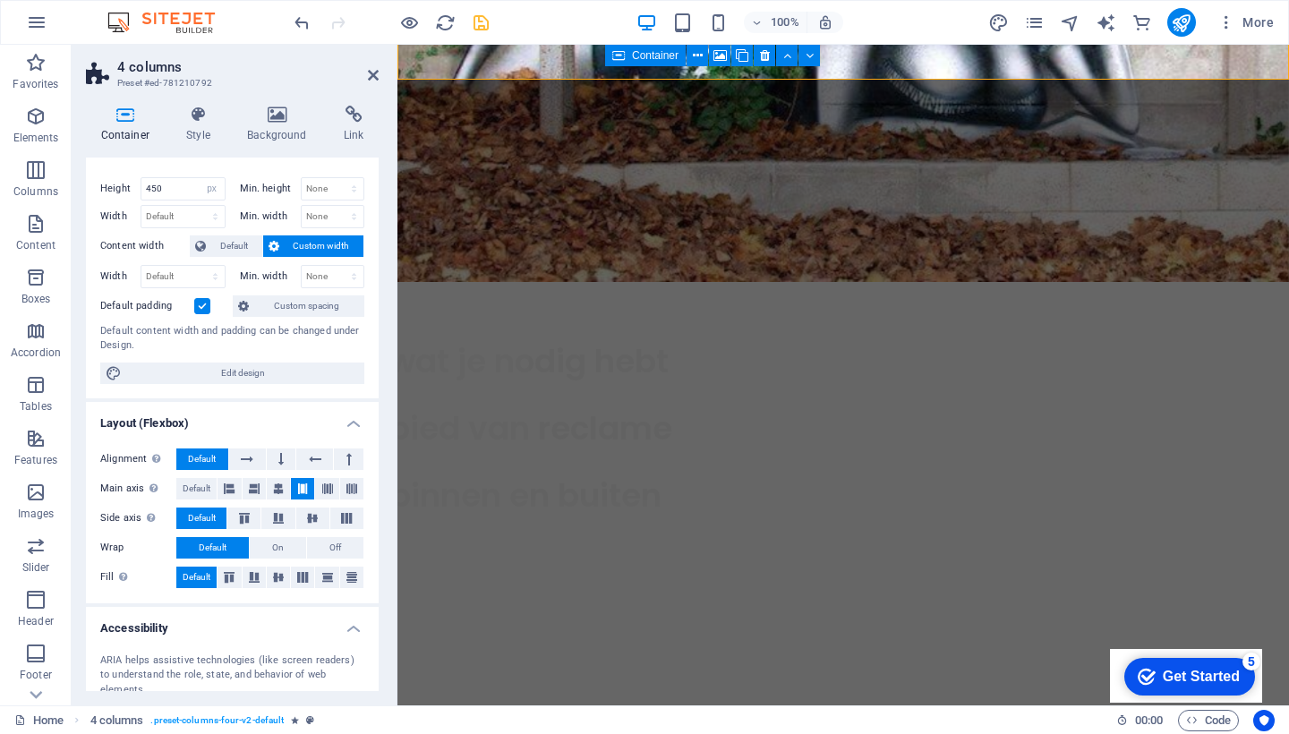
scroll to position [1409, 0]
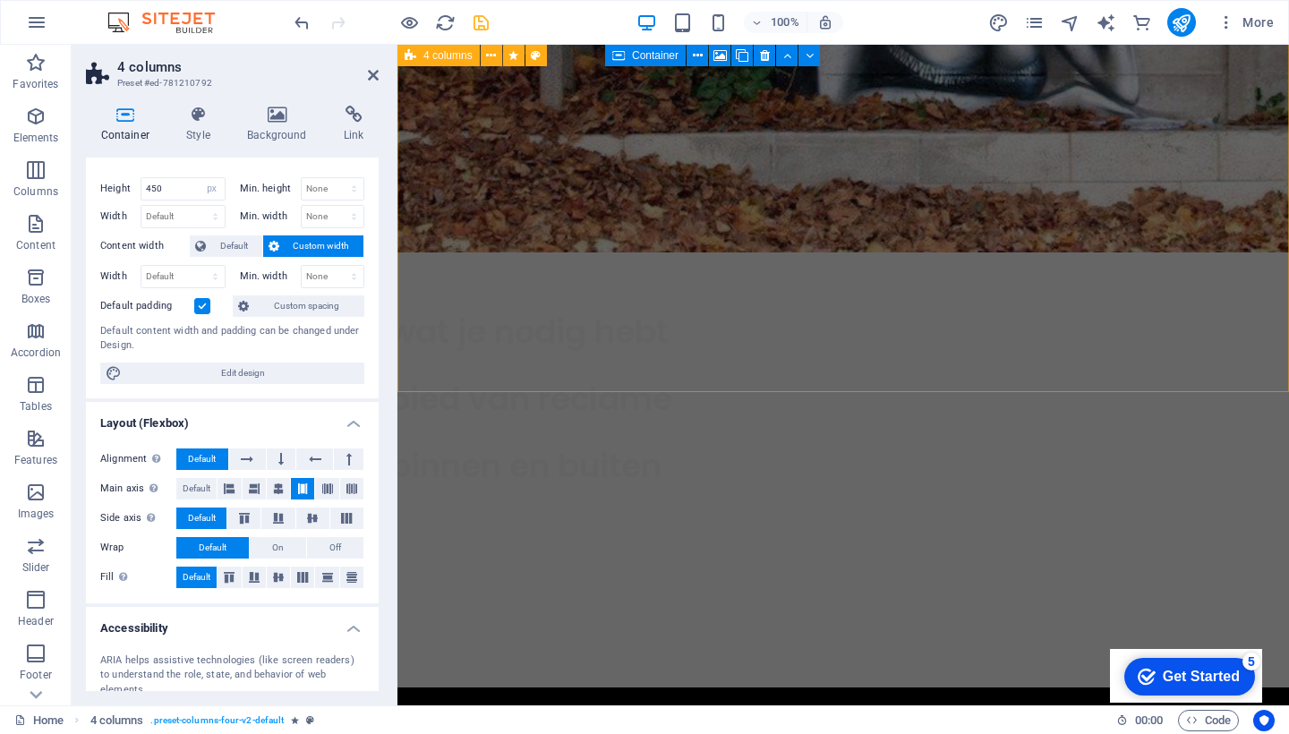
select select "px"
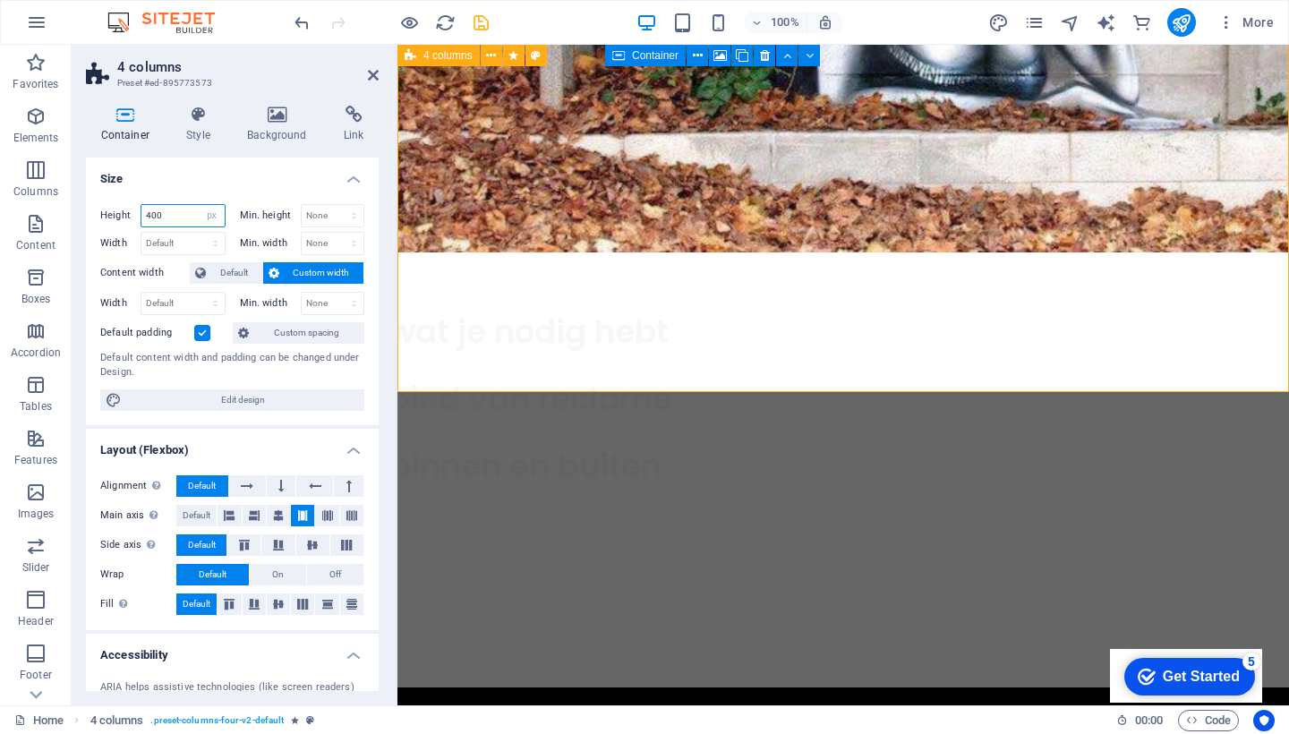
click at [174, 216] on input "400" at bounding box center [182, 215] width 83 height 21
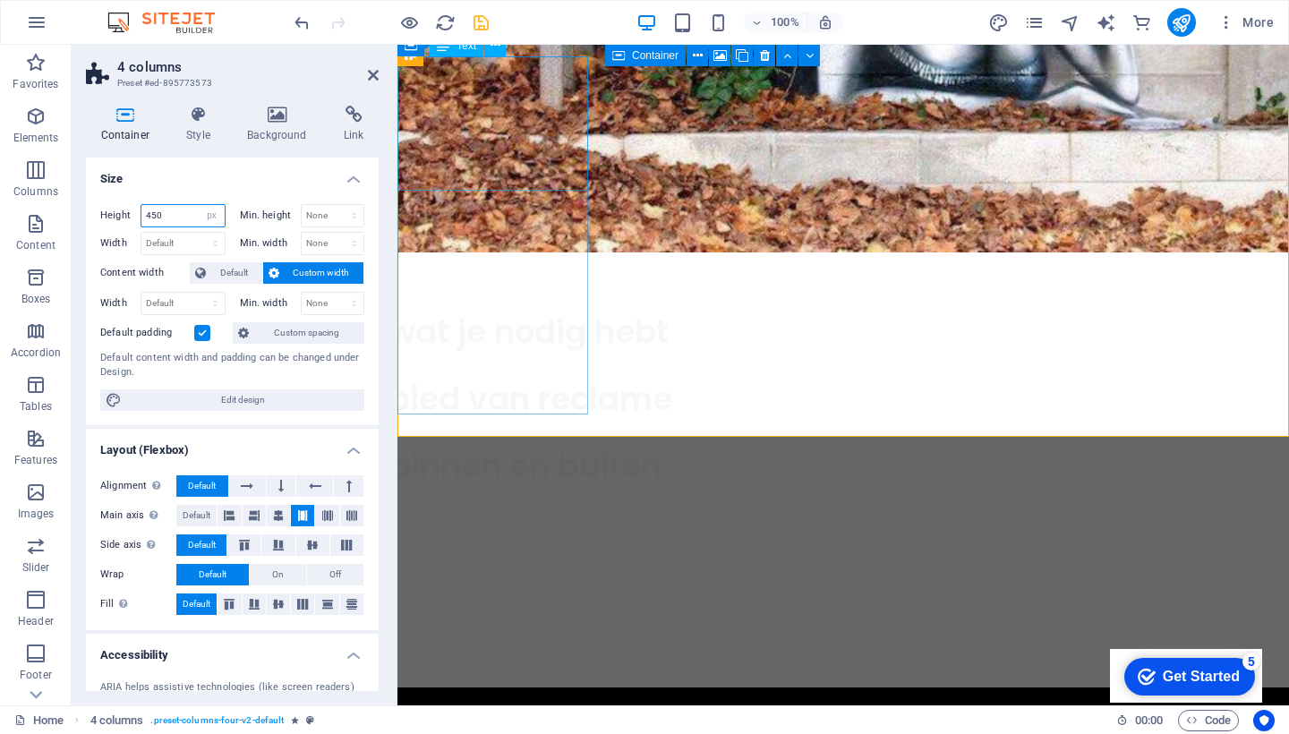
type input "450"
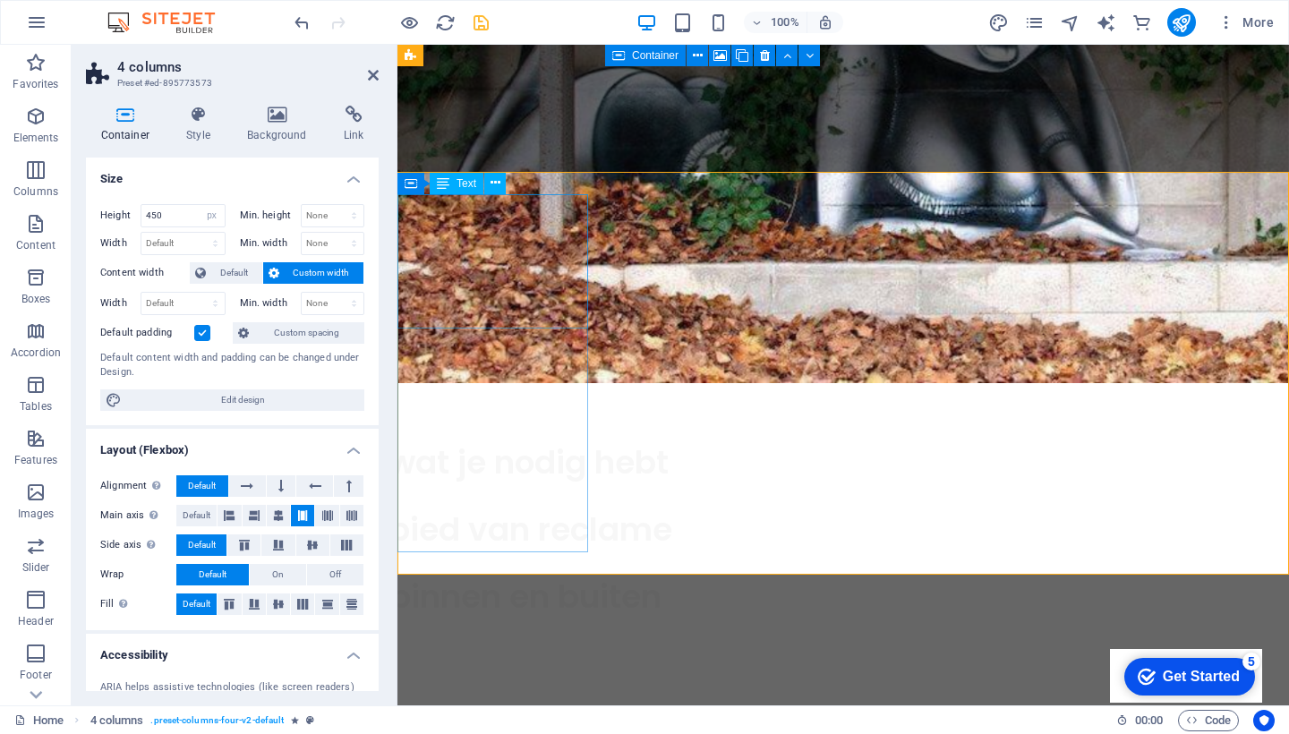
scroll to position [1271, 0]
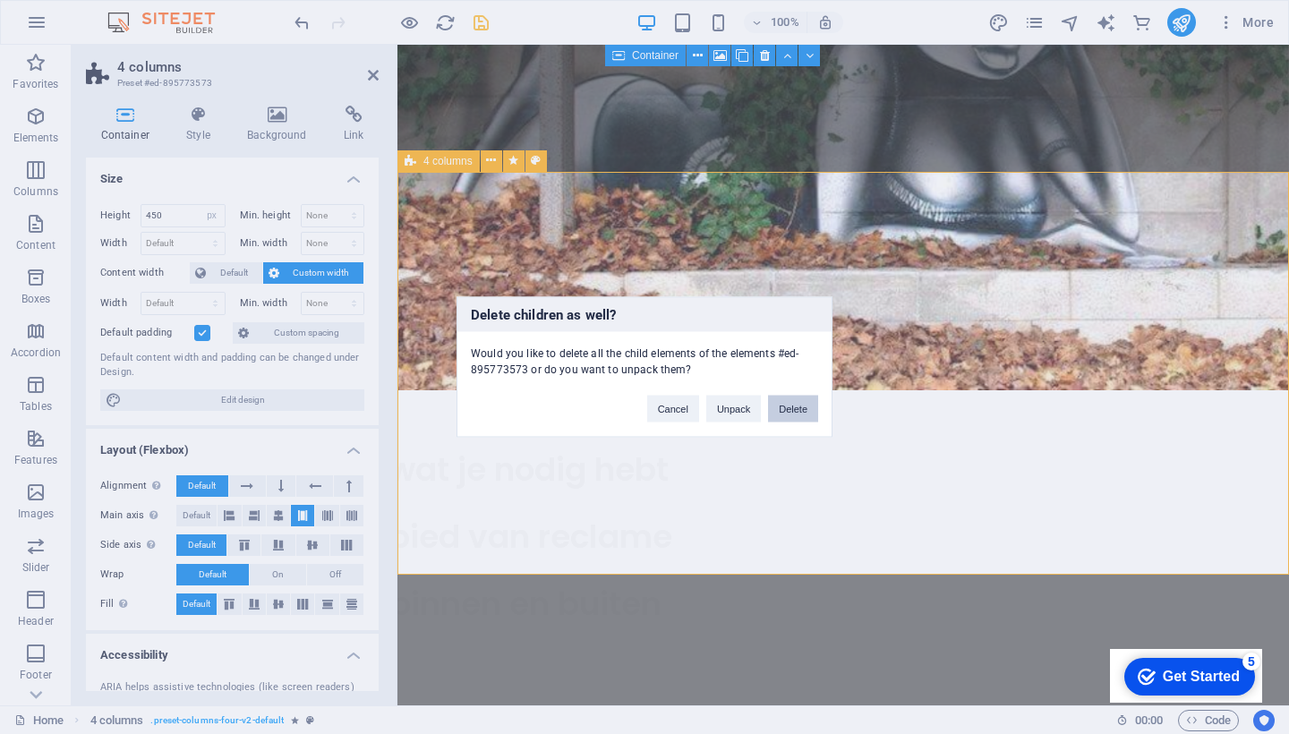
click at [798, 405] on button "Delete" at bounding box center [793, 409] width 50 height 27
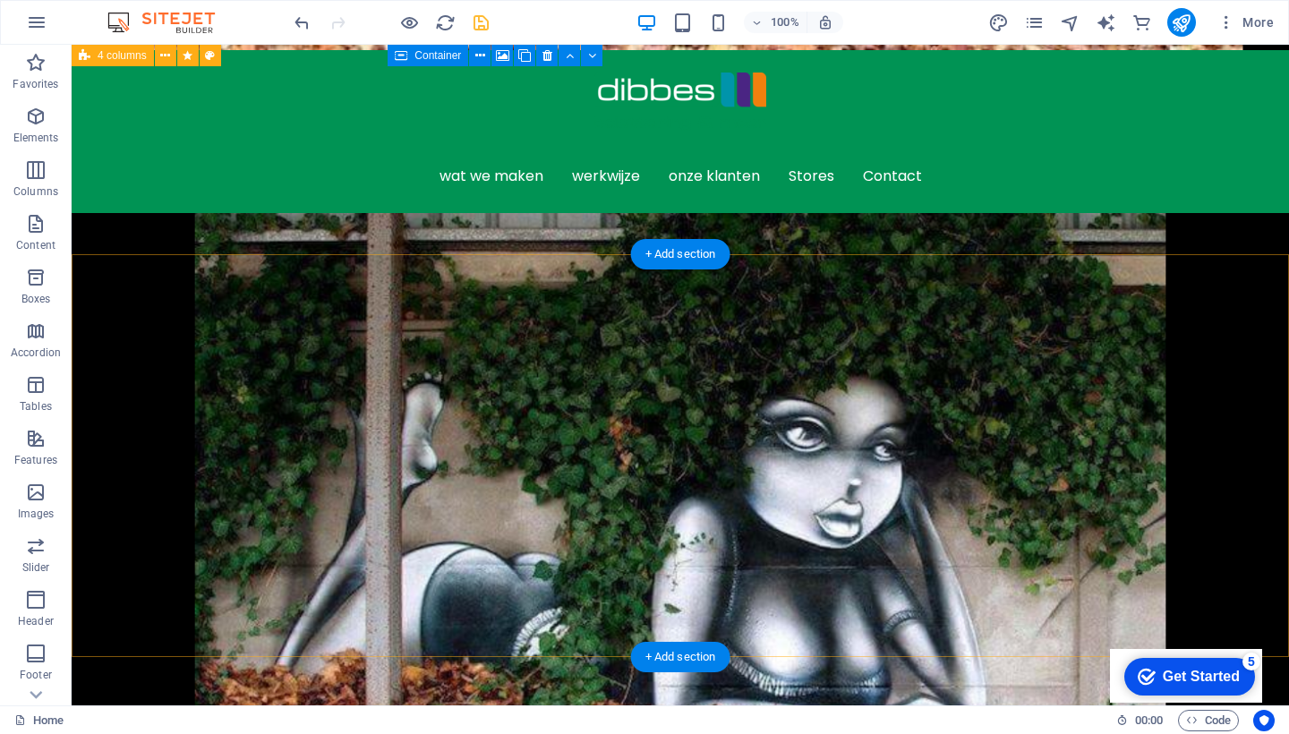
scroll to position [785, 0]
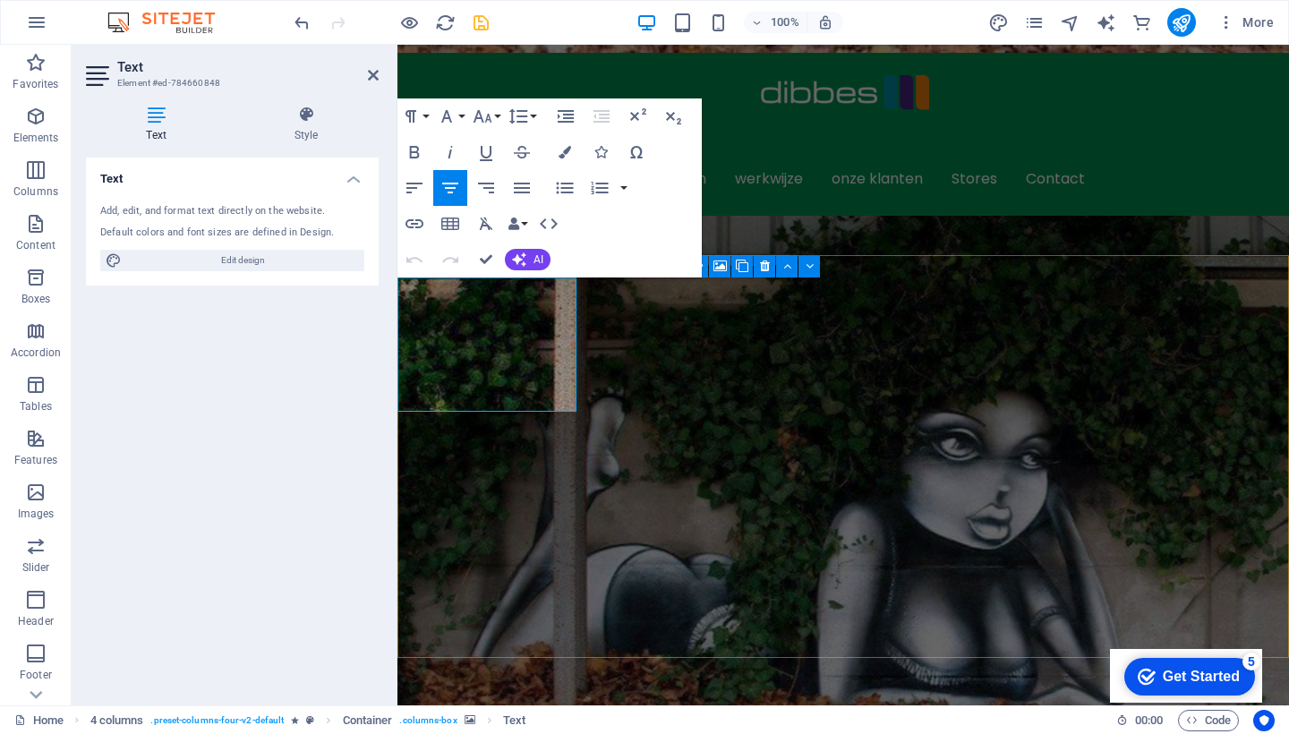
select select "px"
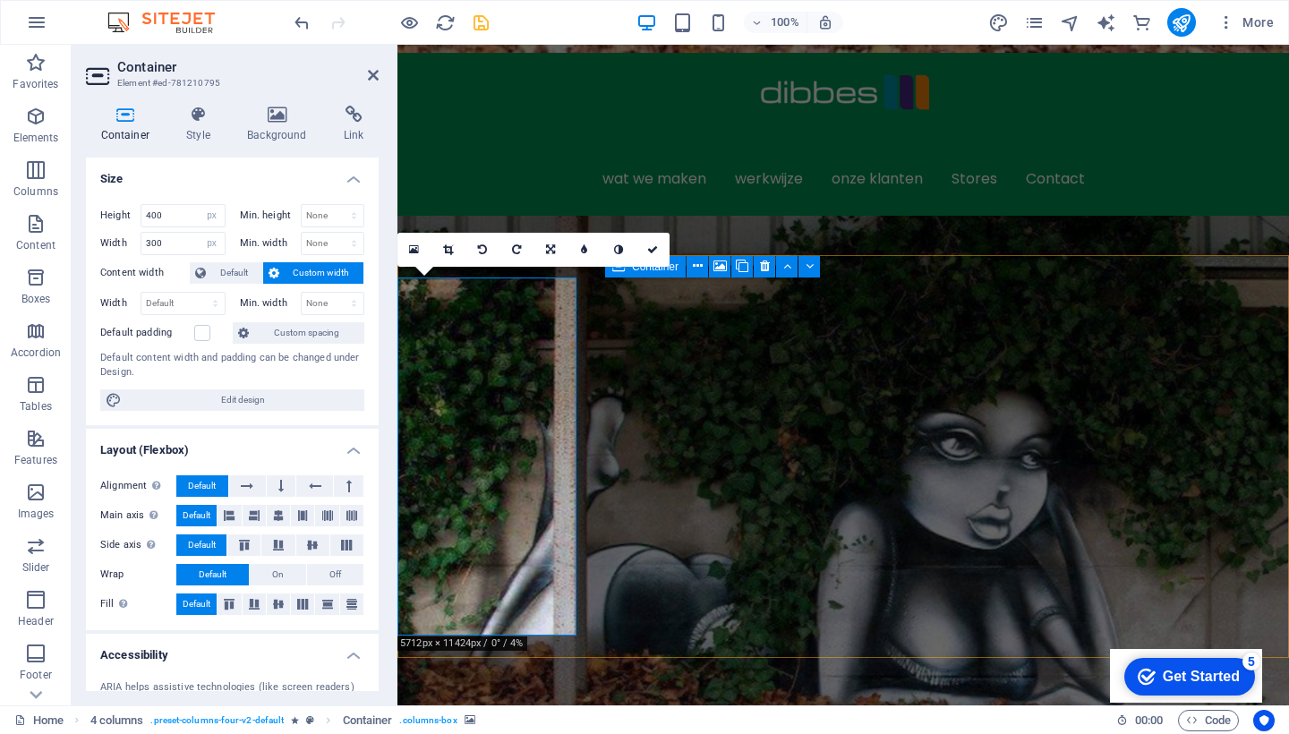
select select "px"
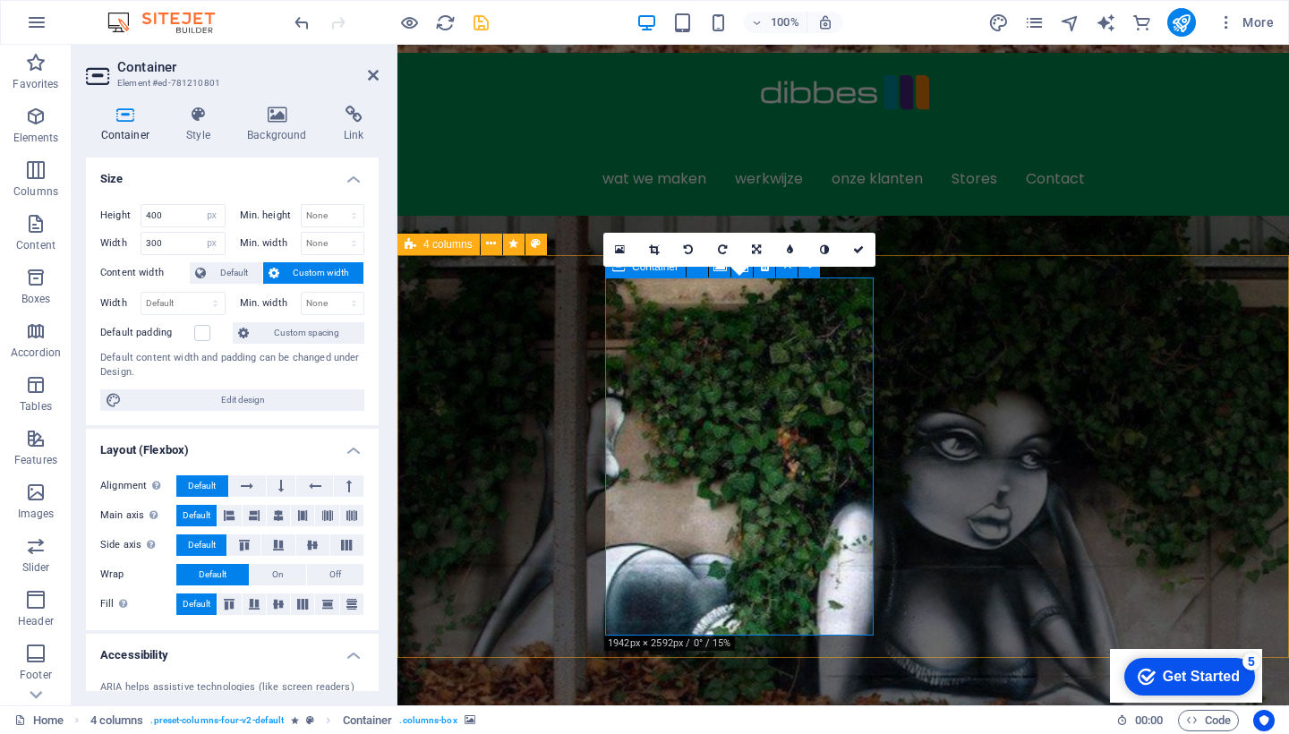
select select "px"
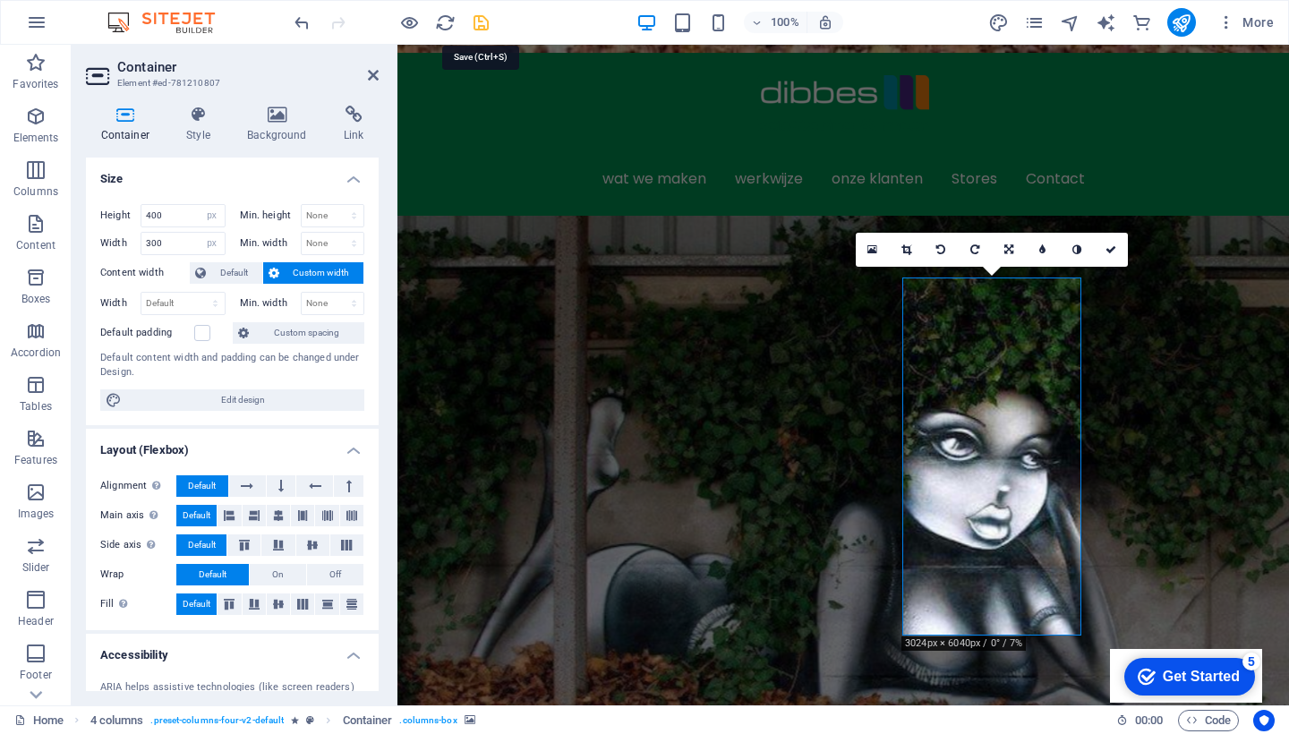
click at [479, 20] on icon "save" at bounding box center [481, 23] width 21 height 21
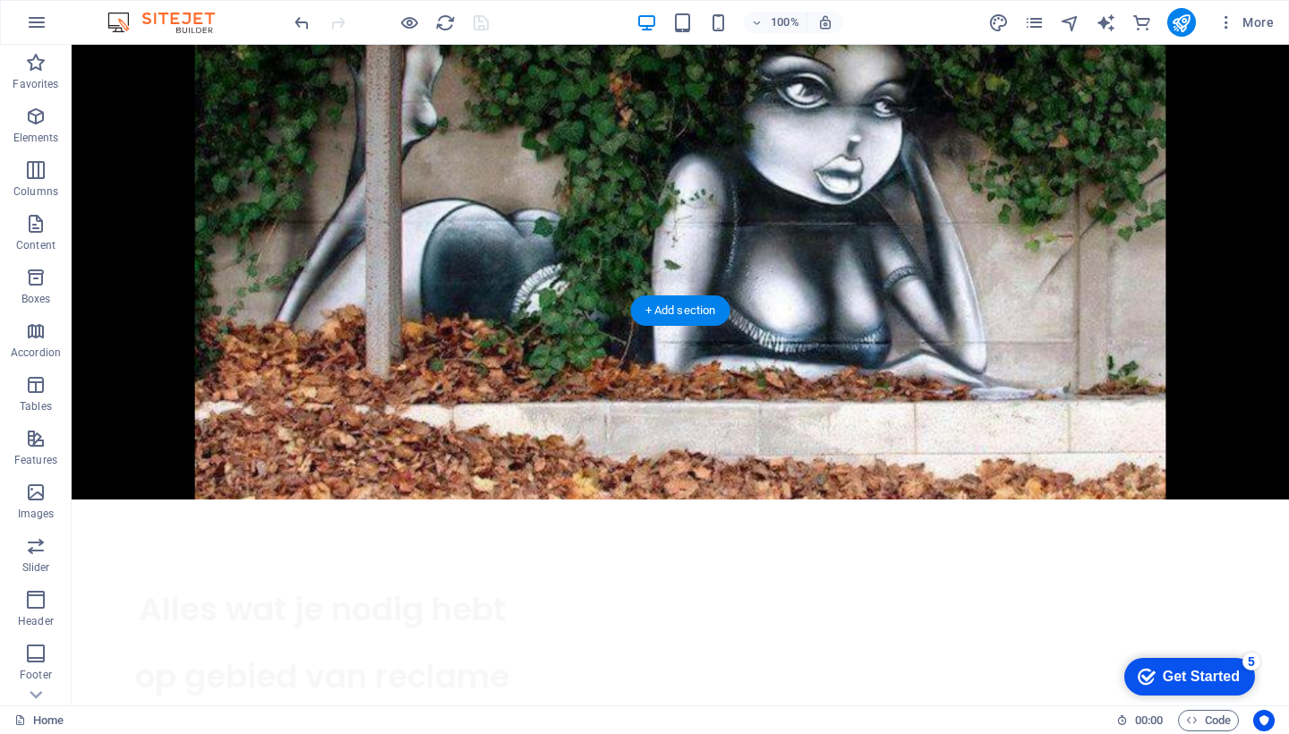
scroll to position [1132, 0]
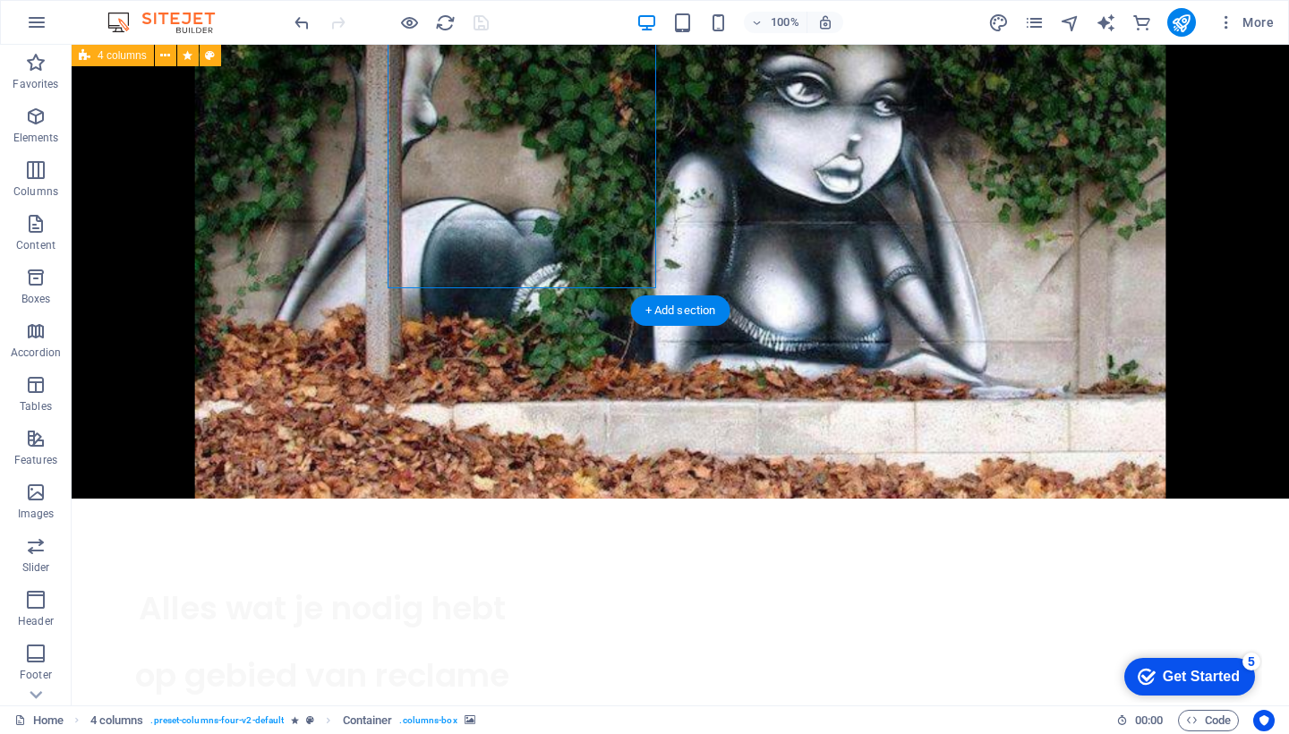
select select "px"
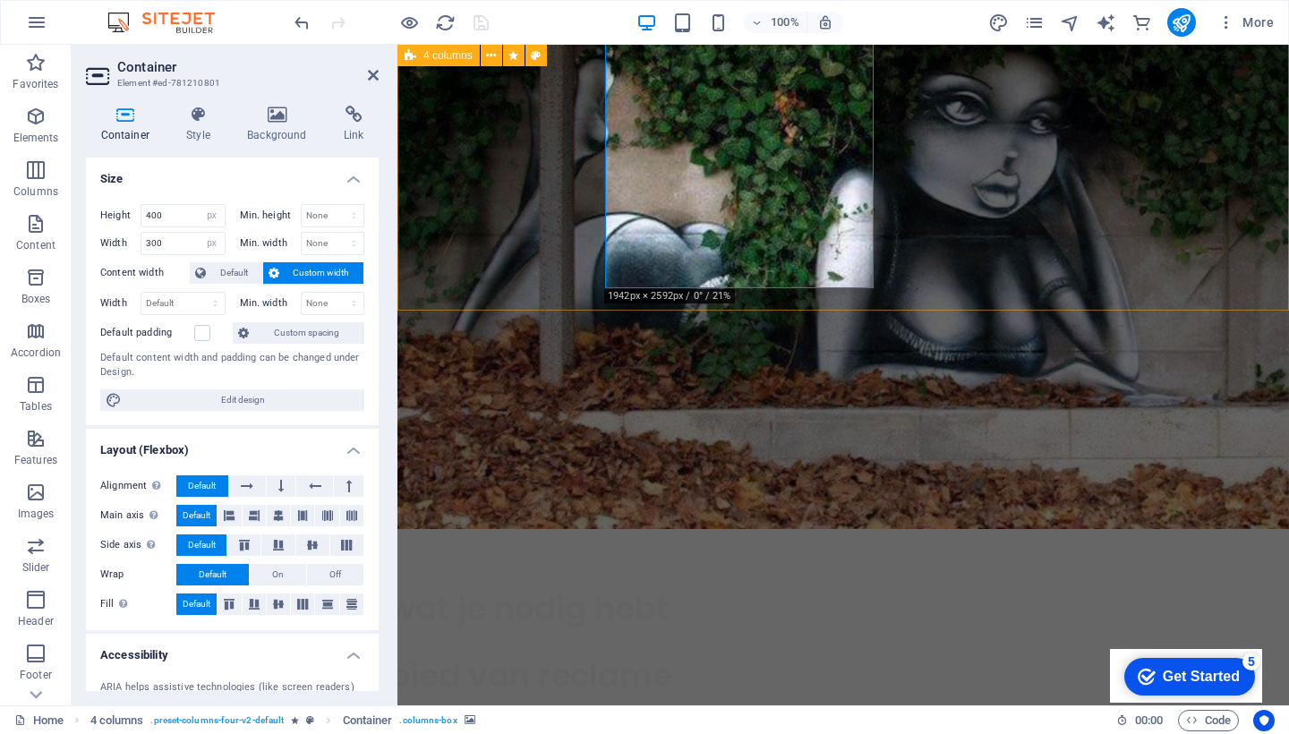
select select "px"
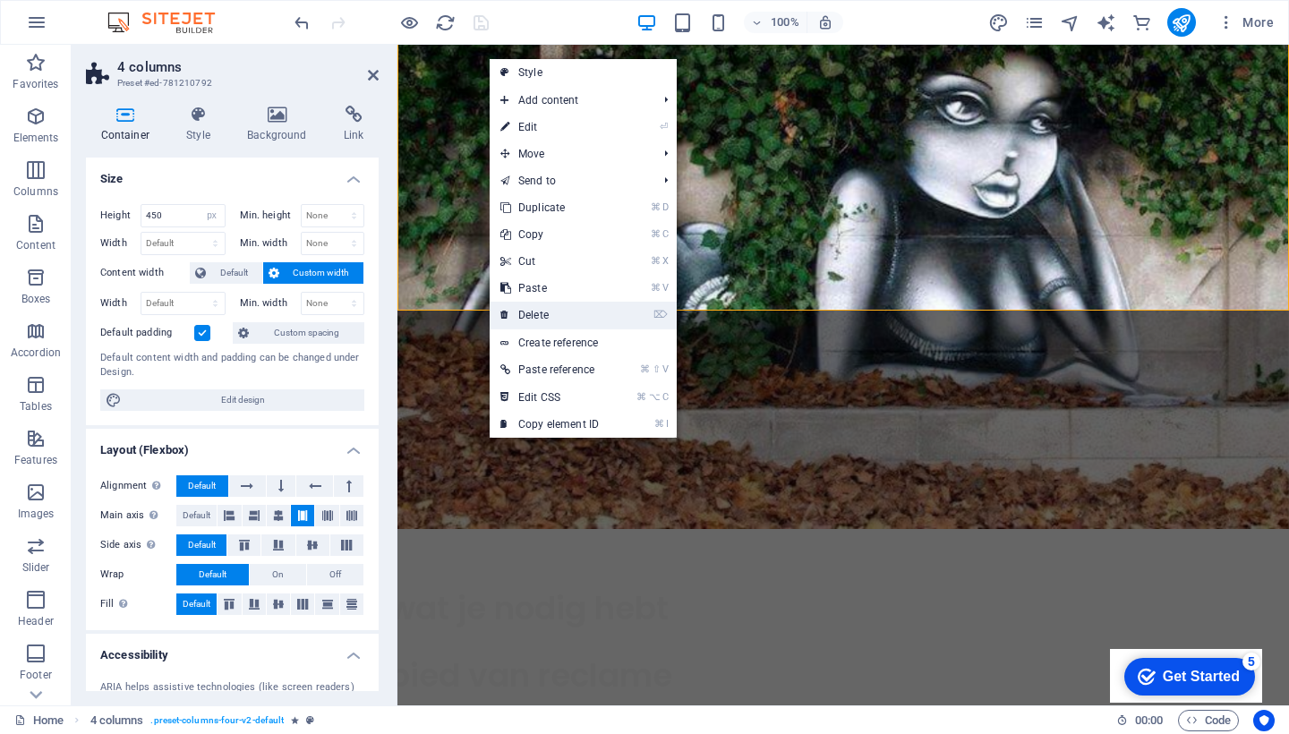
click at [579, 313] on link "⌦ Delete" at bounding box center [550, 315] width 120 height 27
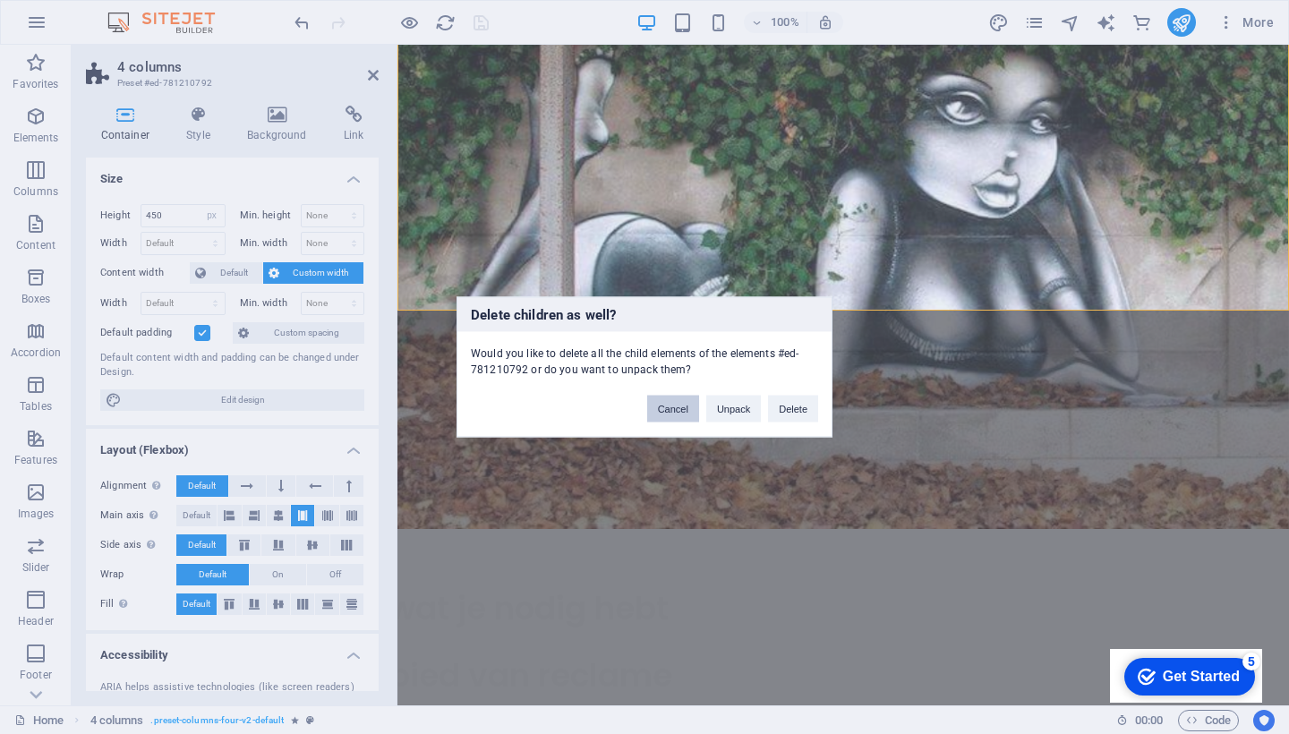
click at [684, 406] on button "Cancel" at bounding box center [673, 409] width 52 height 27
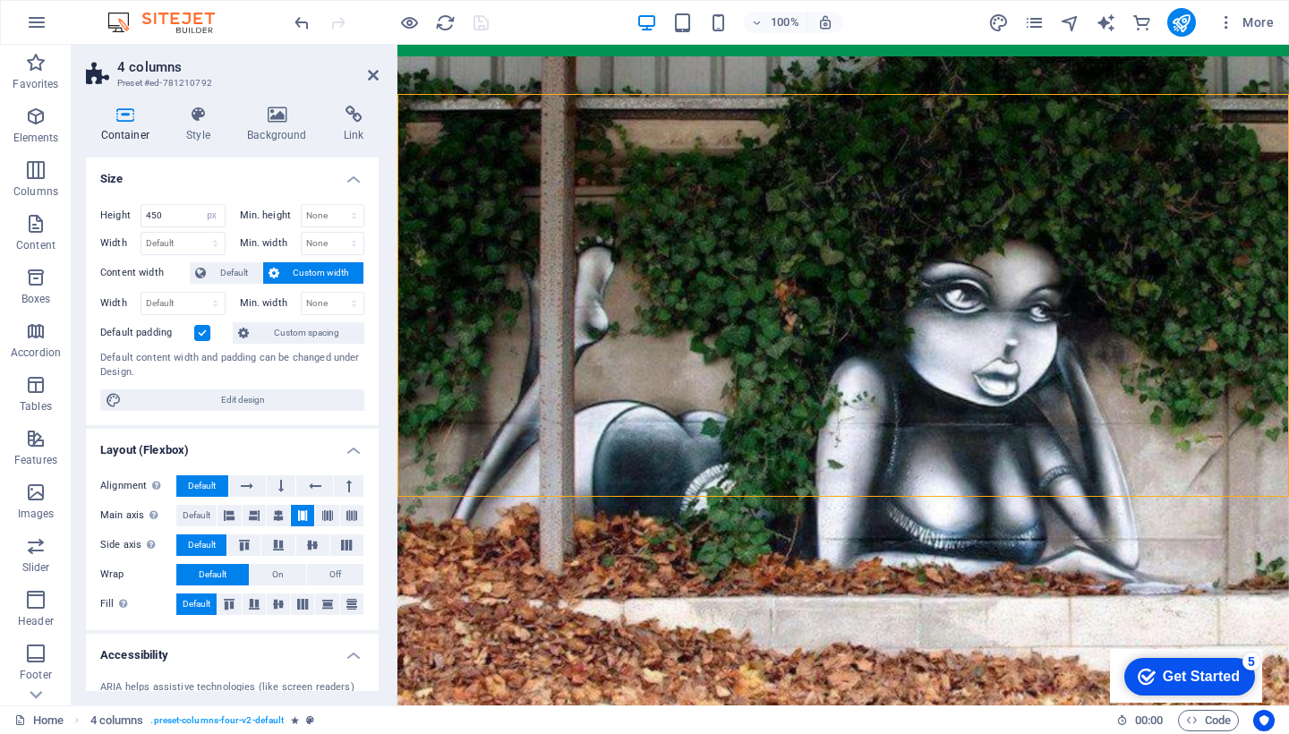
scroll to position [943, 0]
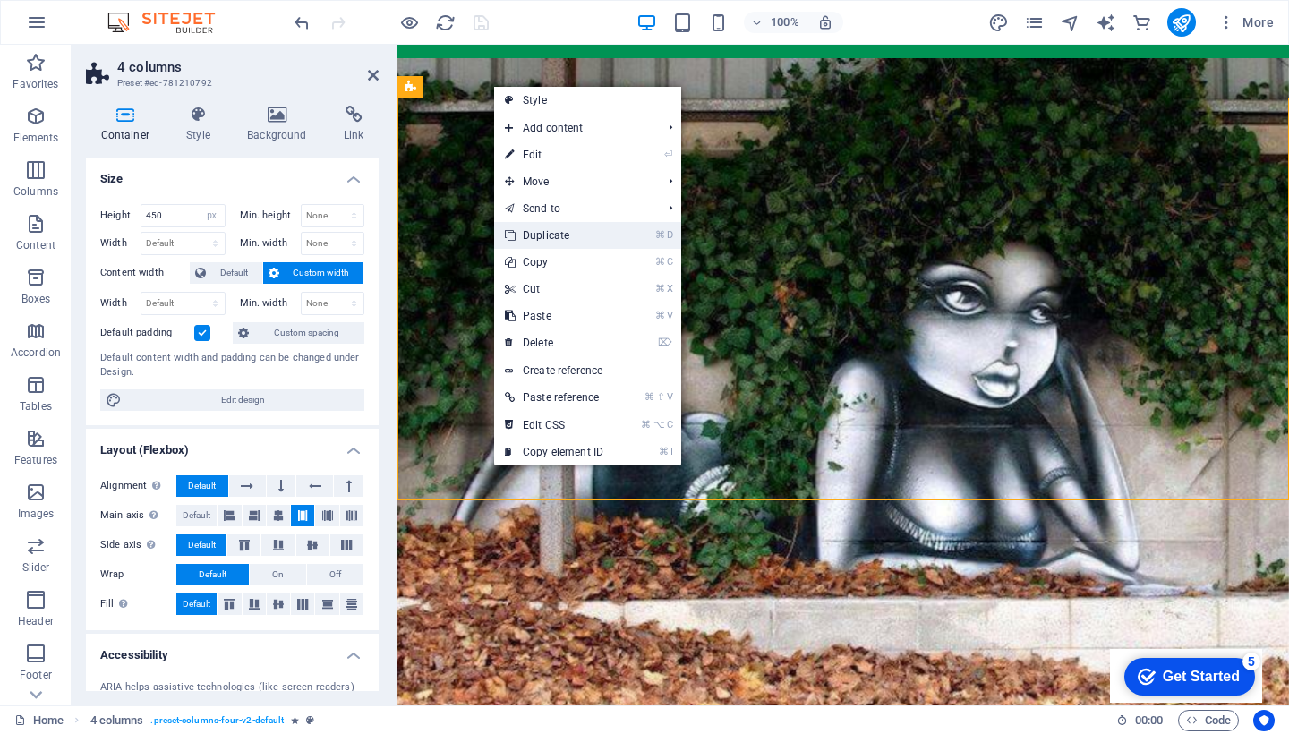
click at [588, 235] on link "⌘ D Duplicate" at bounding box center [554, 235] width 120 height 27
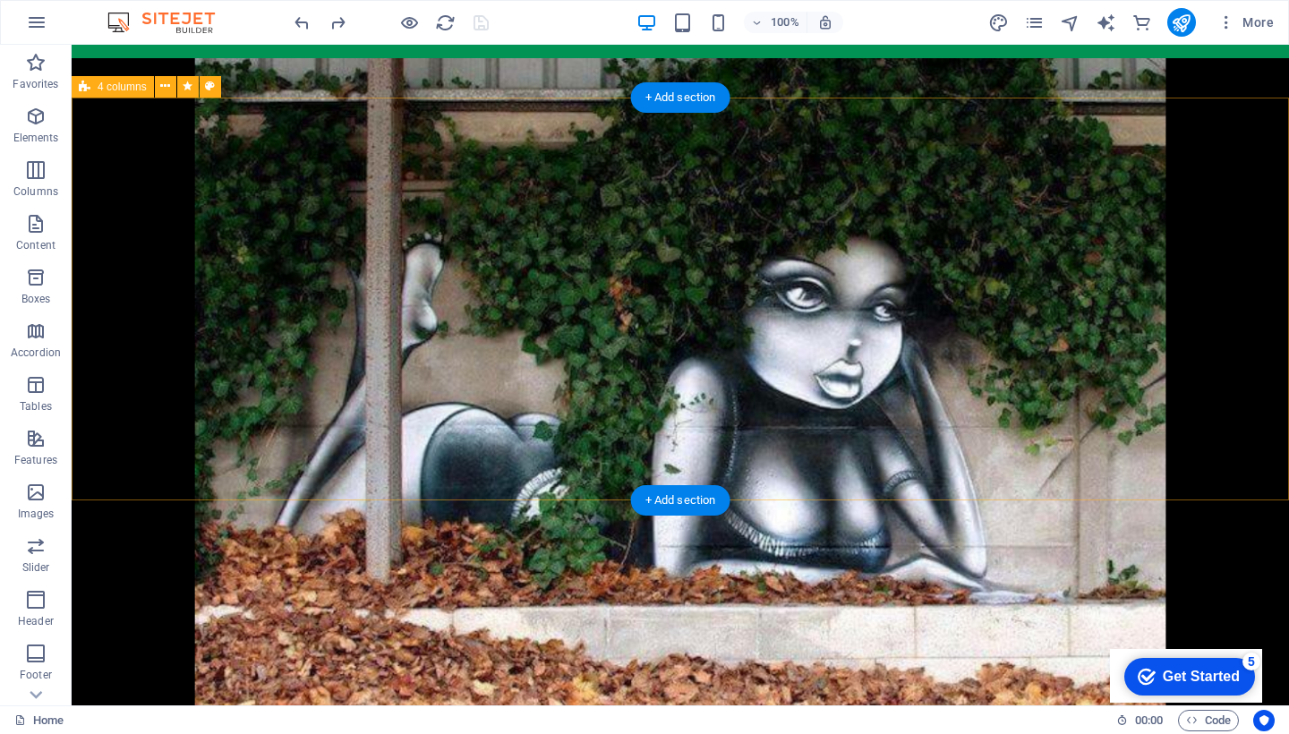
select select "px"
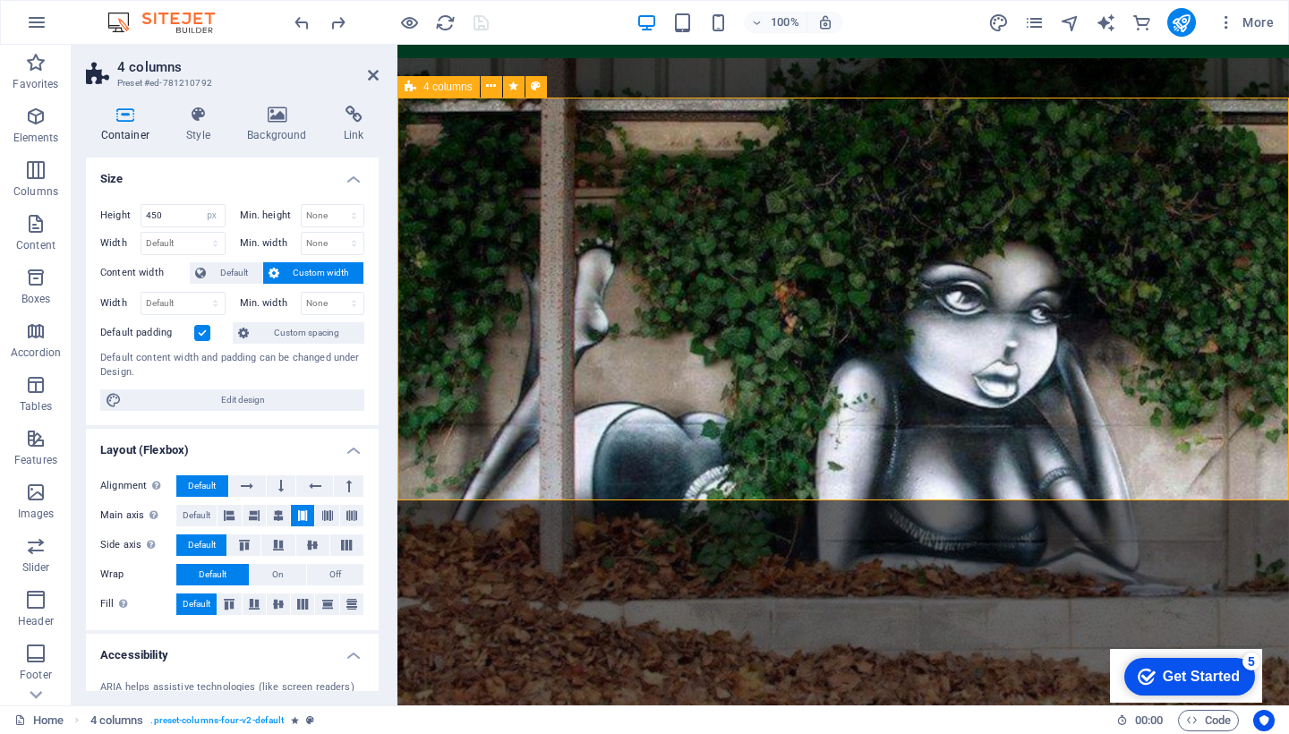
click at [428, 88] on span "4 columns" at bounding box center [447, 86] width 49 height 11
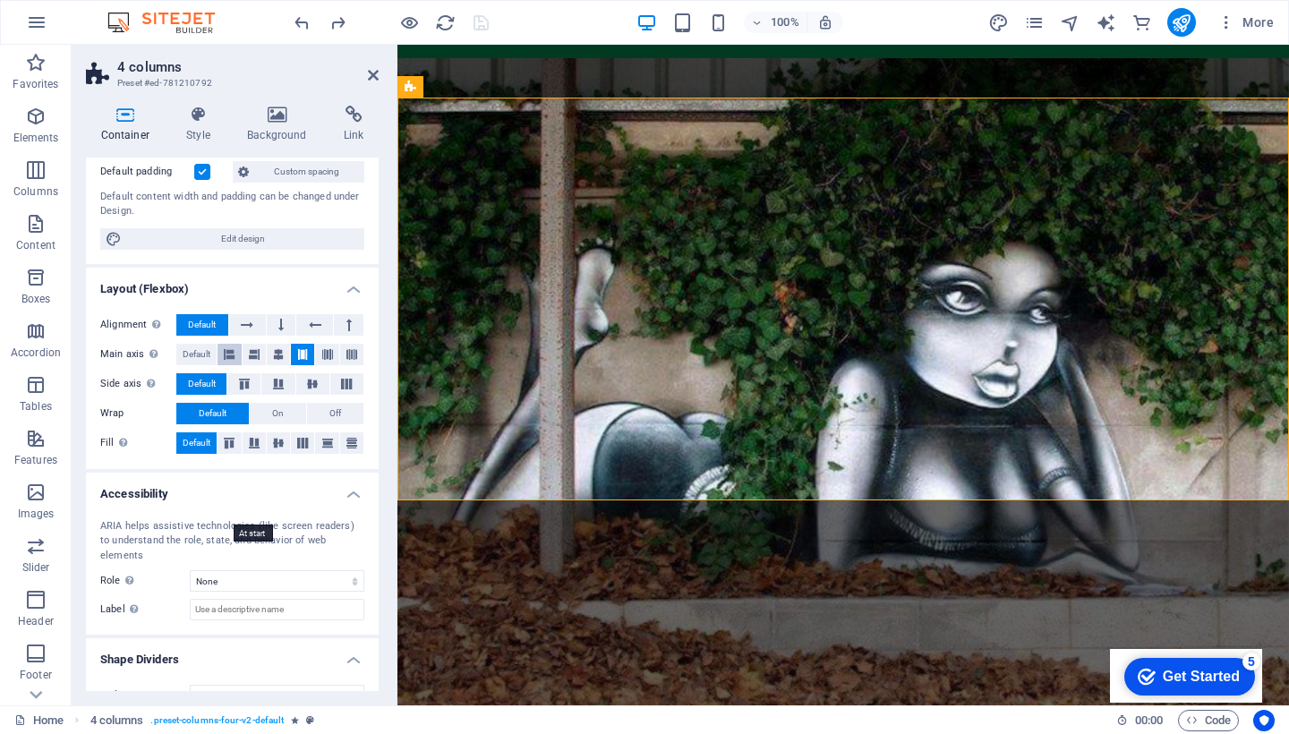
scroll to position [163, 0]
click at [303, 444] on icon at bounding box center [302, 441] width 21 height 11
click at [187, 437] on span "Default" at bounding box center [197, 441] width 28 height 21
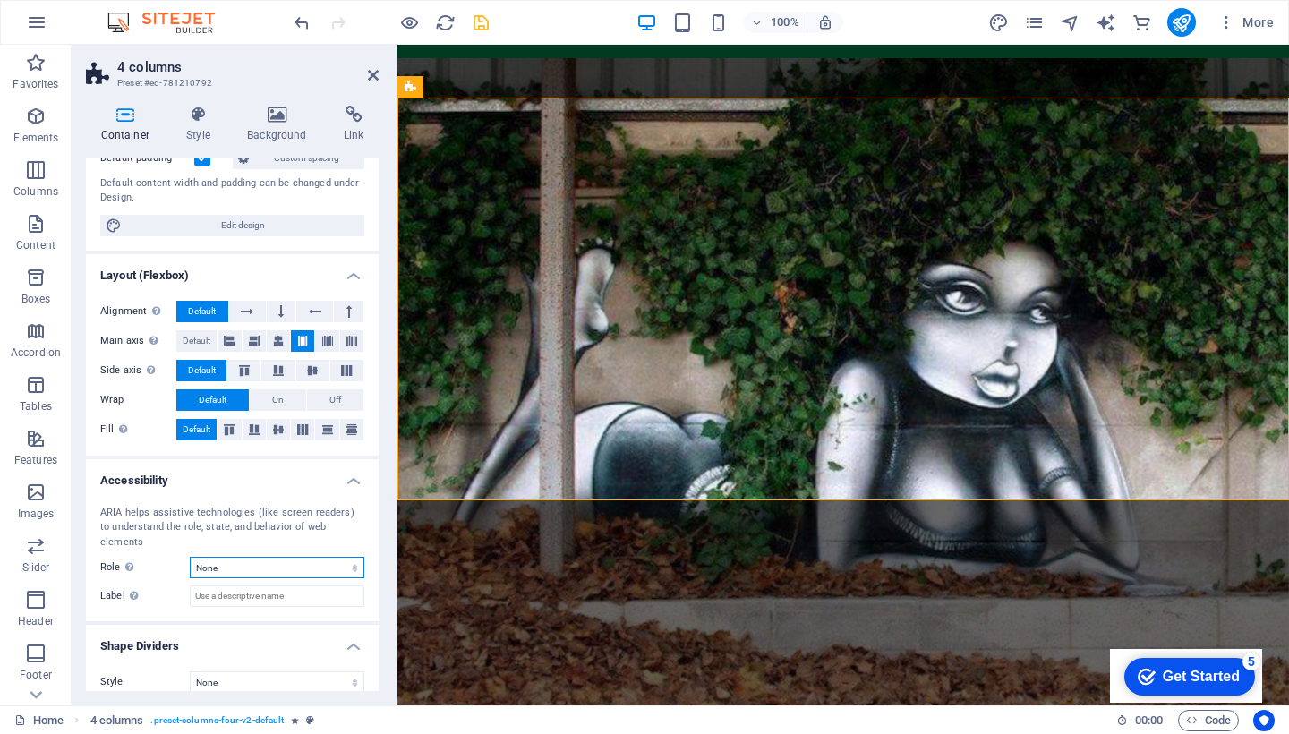
scroll to position [174, 0]
click at [192, 117] on icon at bounding box center [199, 115] width 54 height 18
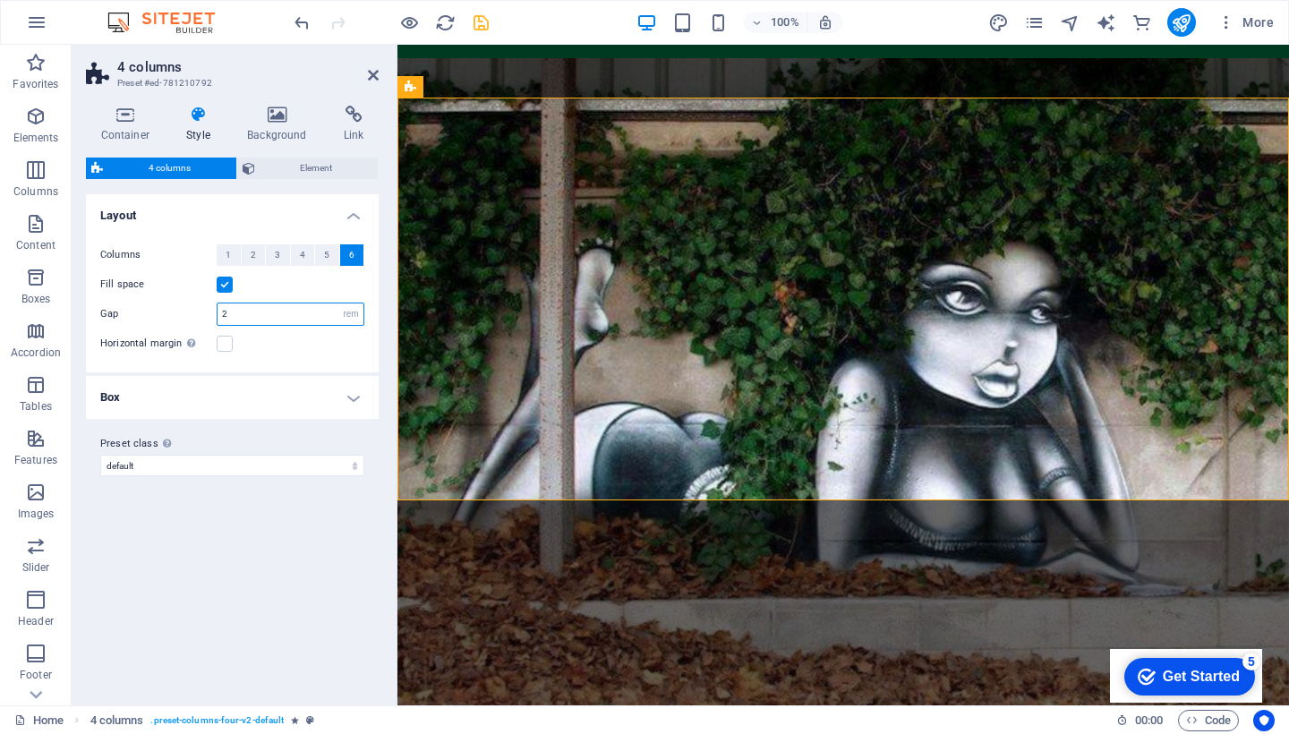
click at [233, 317] on input "2" at bounding box center [291, 313] width 146 height 21
click at [233, 316] on input "2" at bounding box center [291, 313] width 146 height 21
type input "0"
click at [123, 116] on icon at bounding box center [125, 115] width 79 height 18
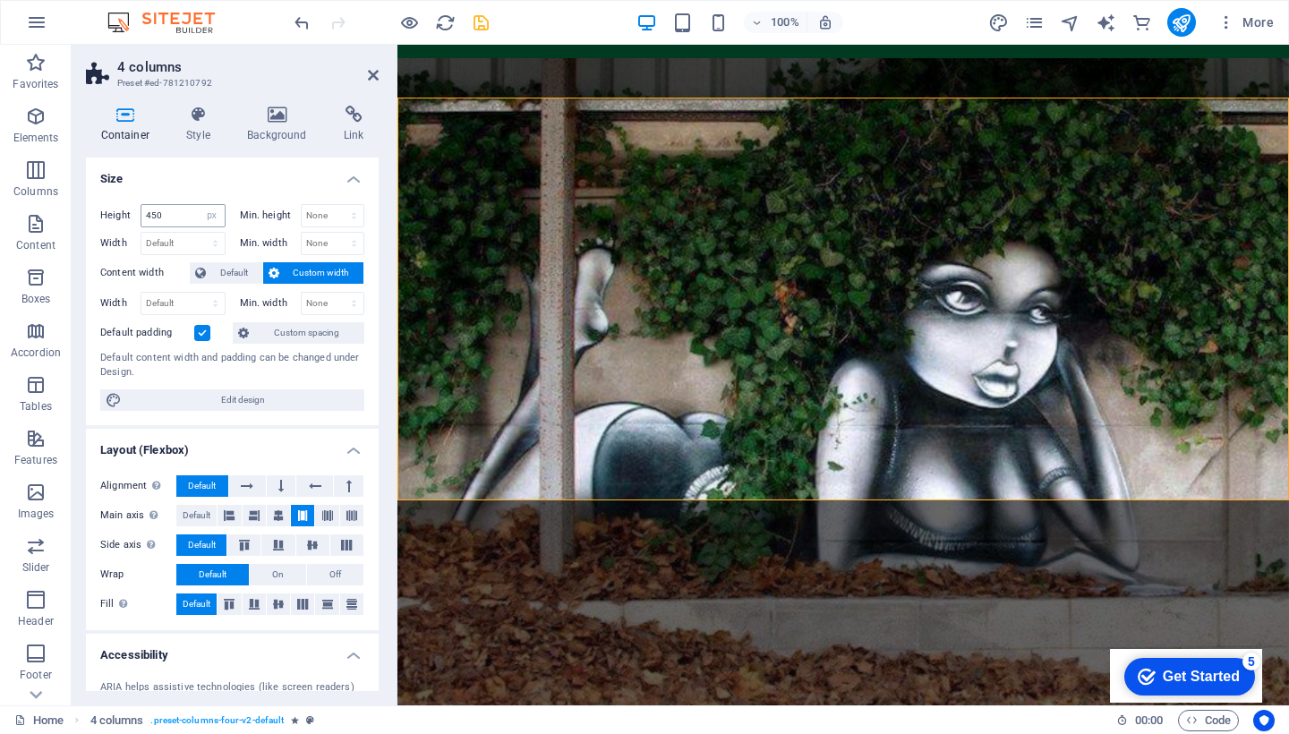
scroll to position [0, 0]
click at [170, 213] on input "450" at bounding box center [182, 215] width 83 height 21
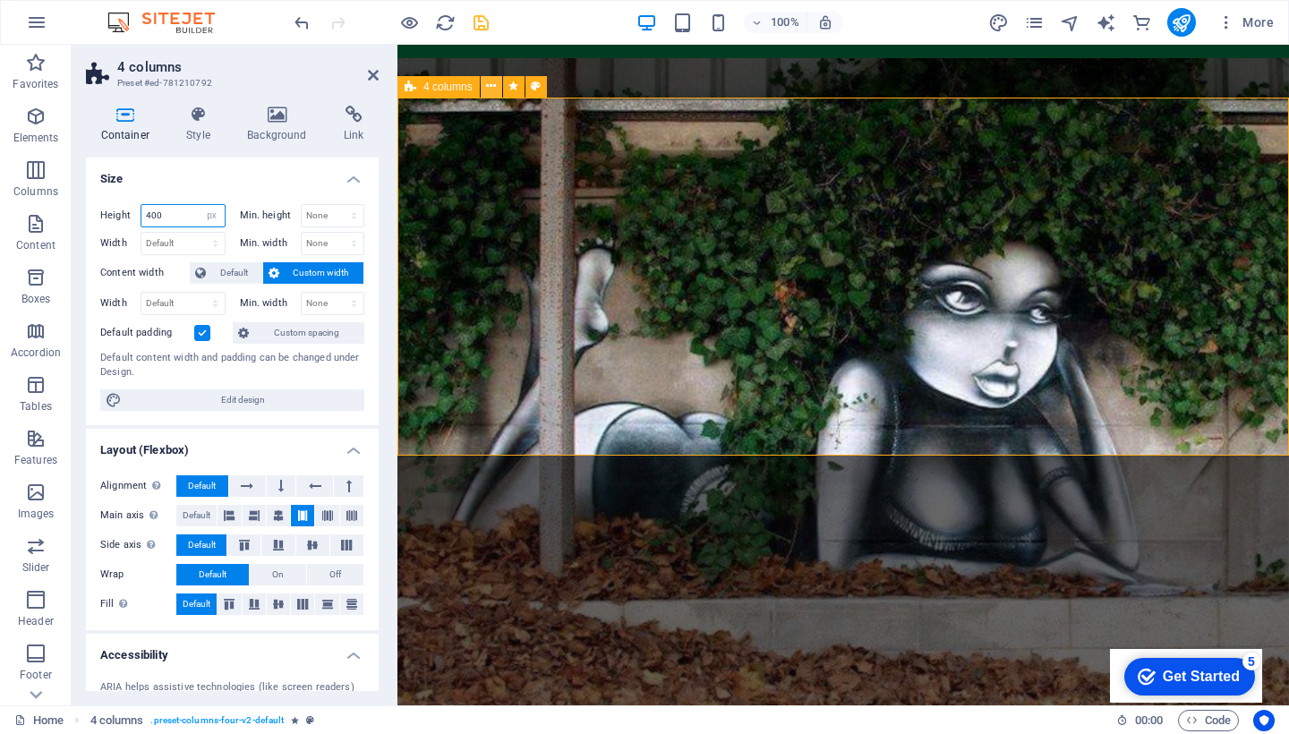
type input "400"
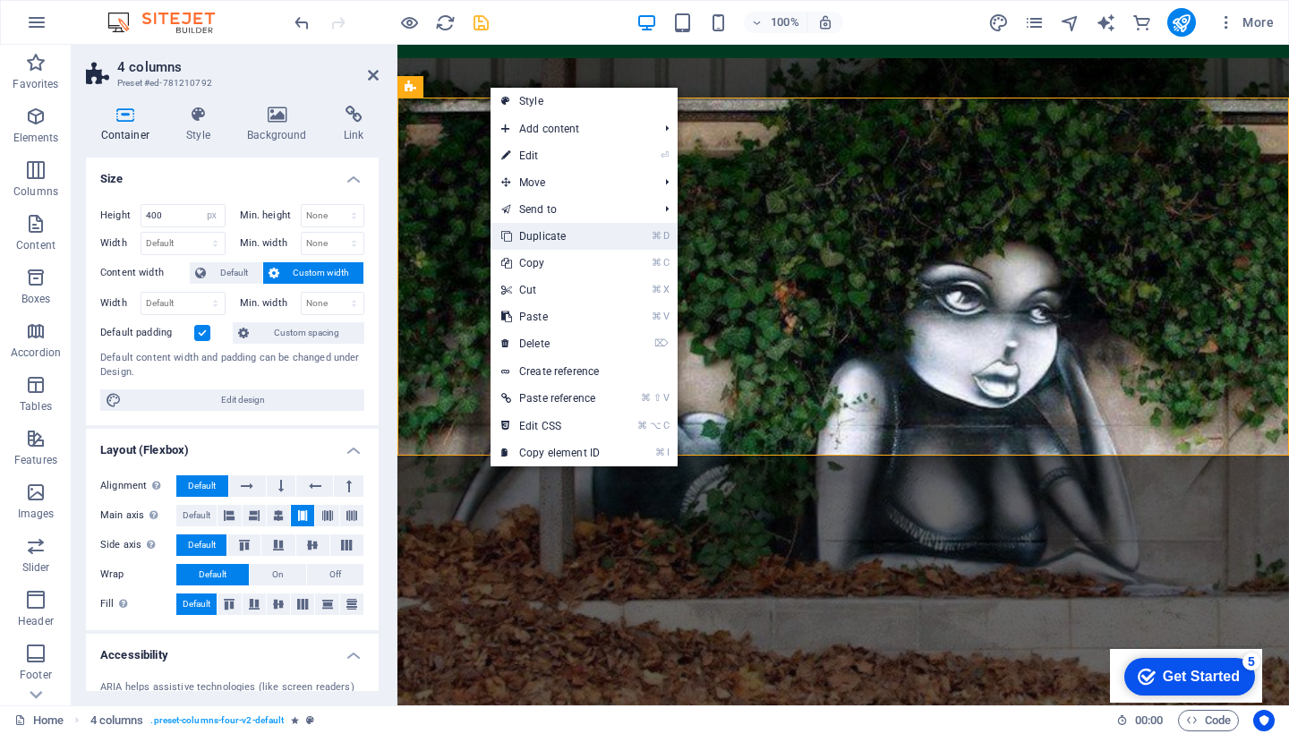
click at [559, 234] on link "⌘ D Duplicate" at bounding box center [551, 236] width 120 height 27
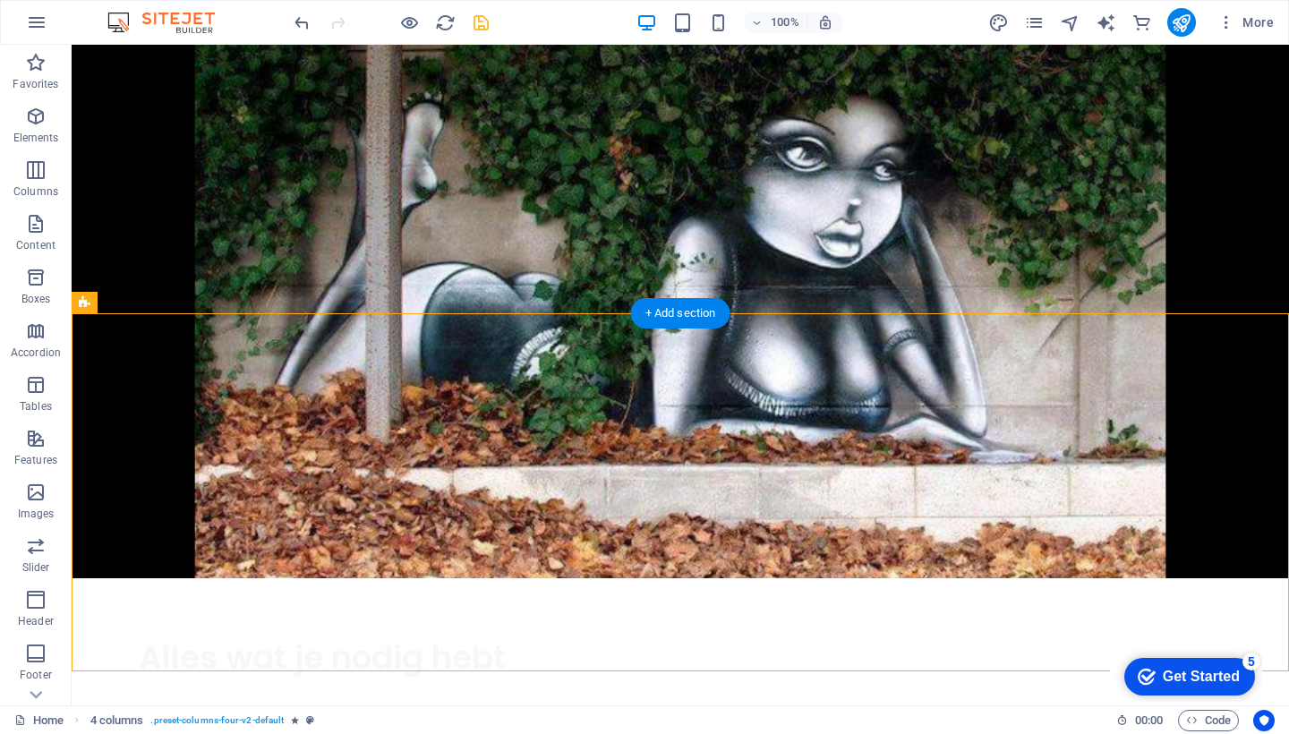
scroll to position [1082, 0]
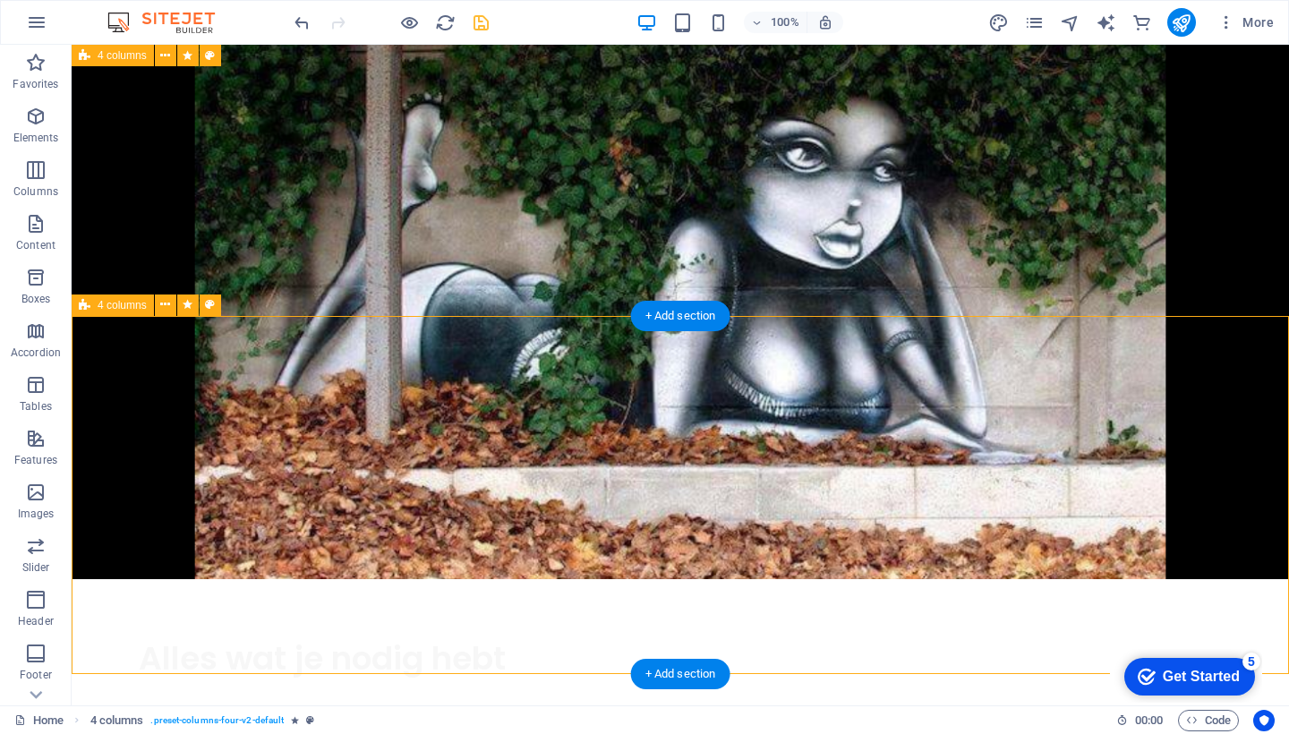
select select "px"
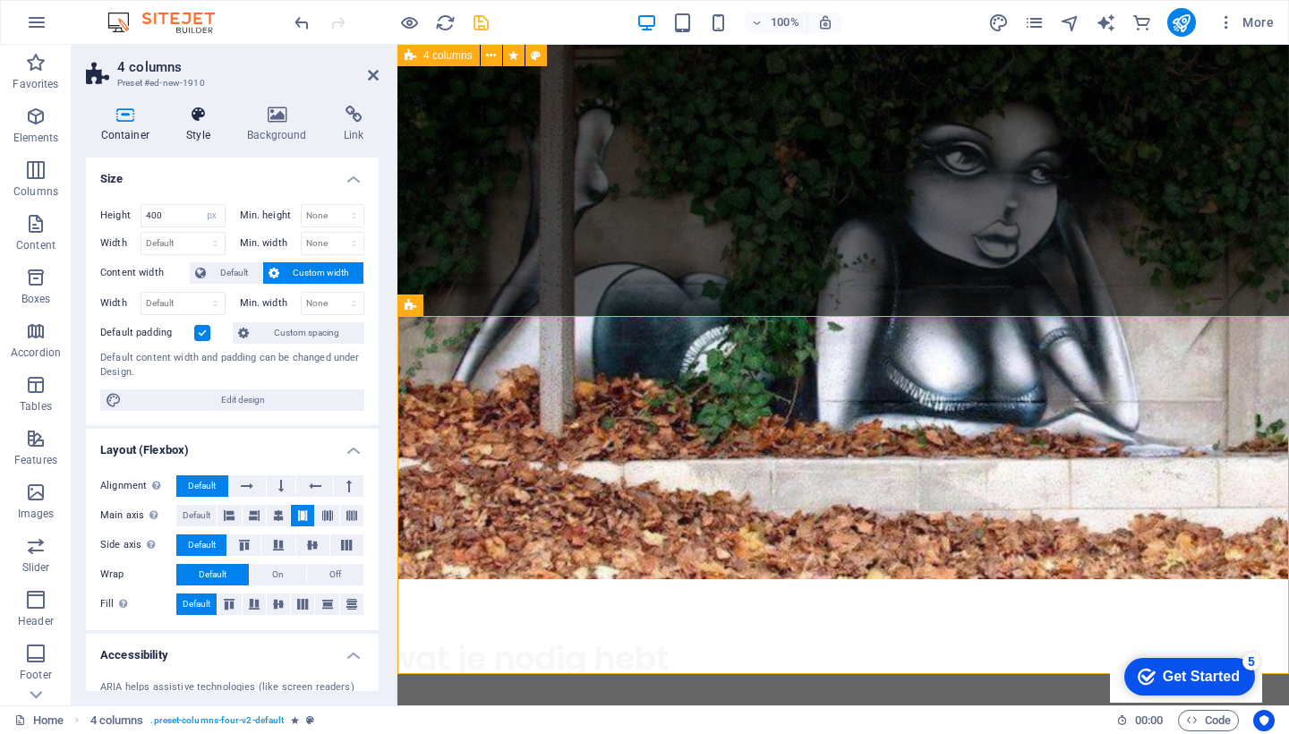
click at [194, 113] on icon at bounding box center [199, 115] width 54 height 18
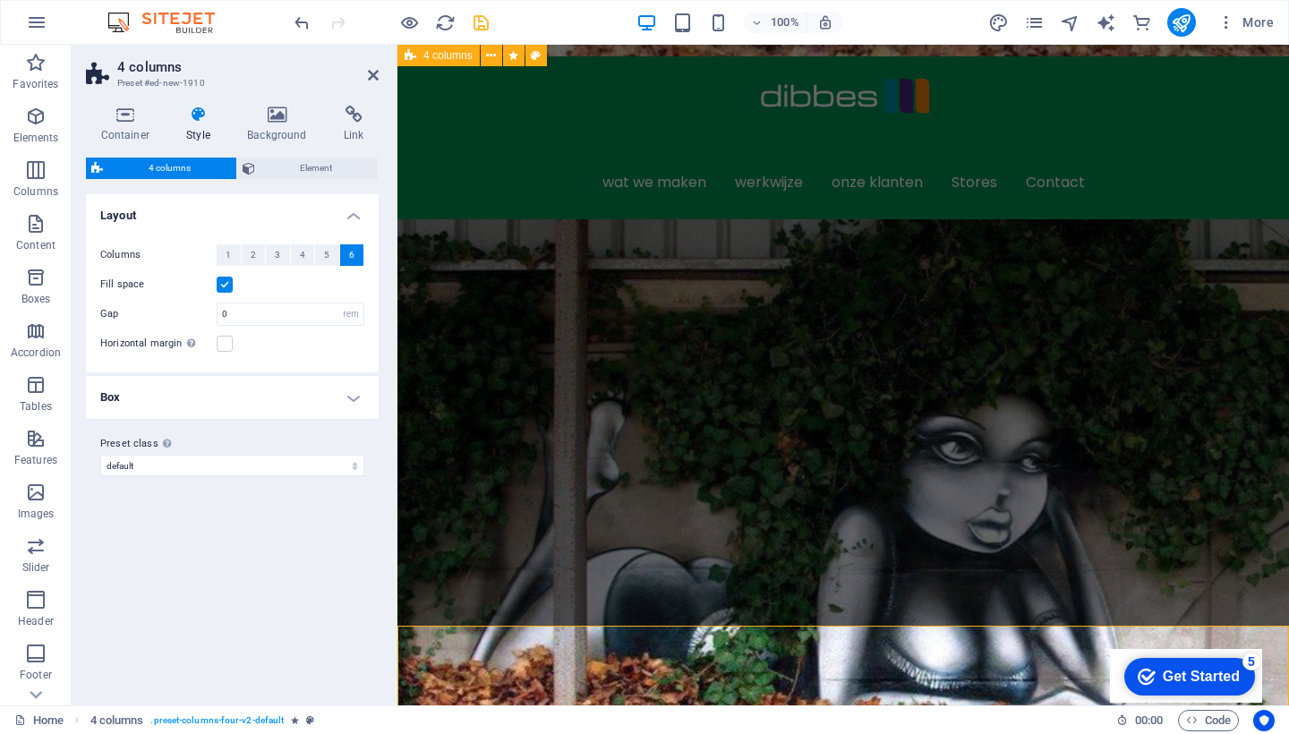
scroll to position [772, 0]
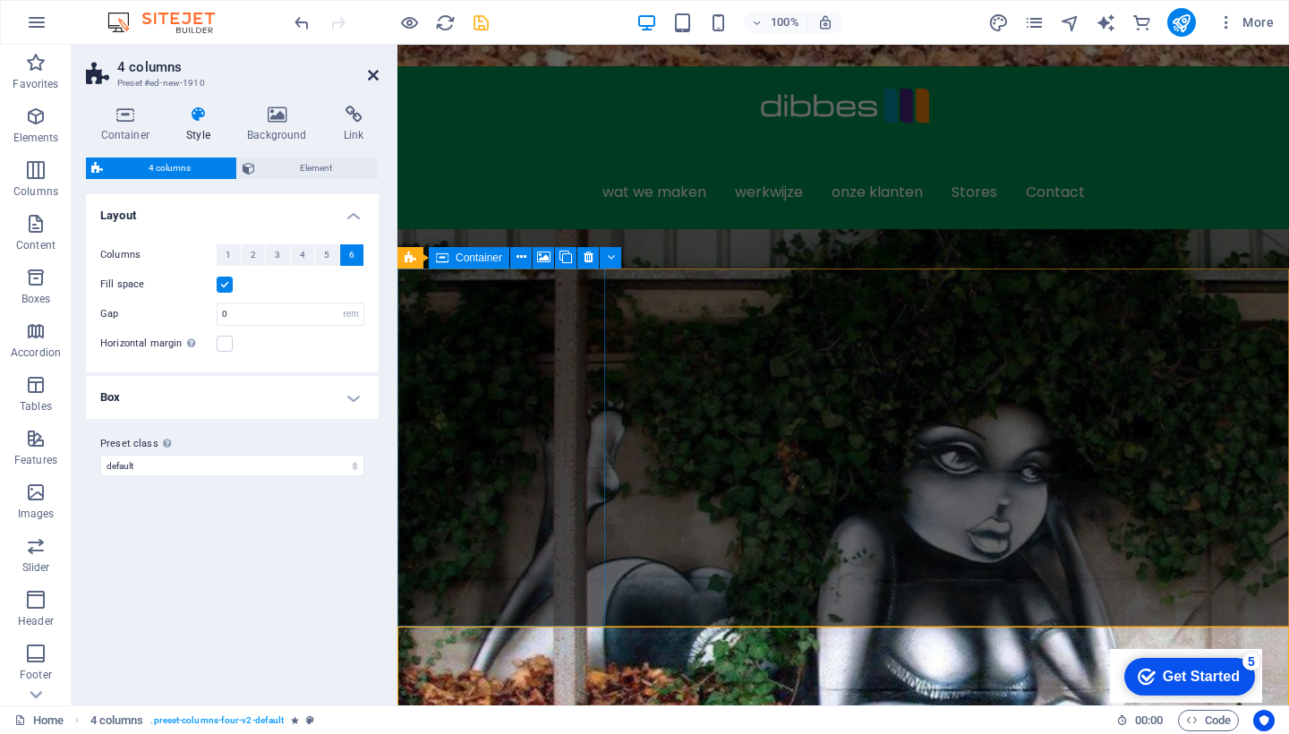
click at [371, 75] on icon at bounding box center [373, 75] width 11 height 14
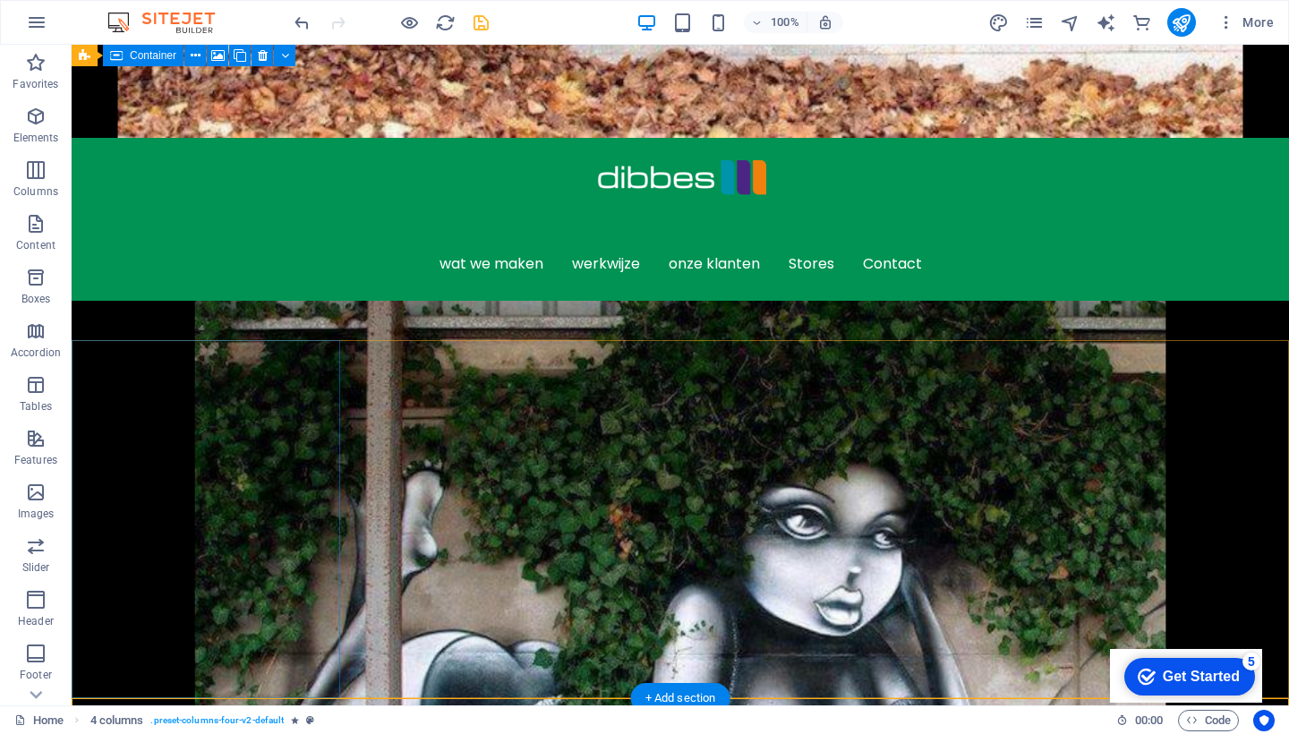
scroll to position [699, 0]
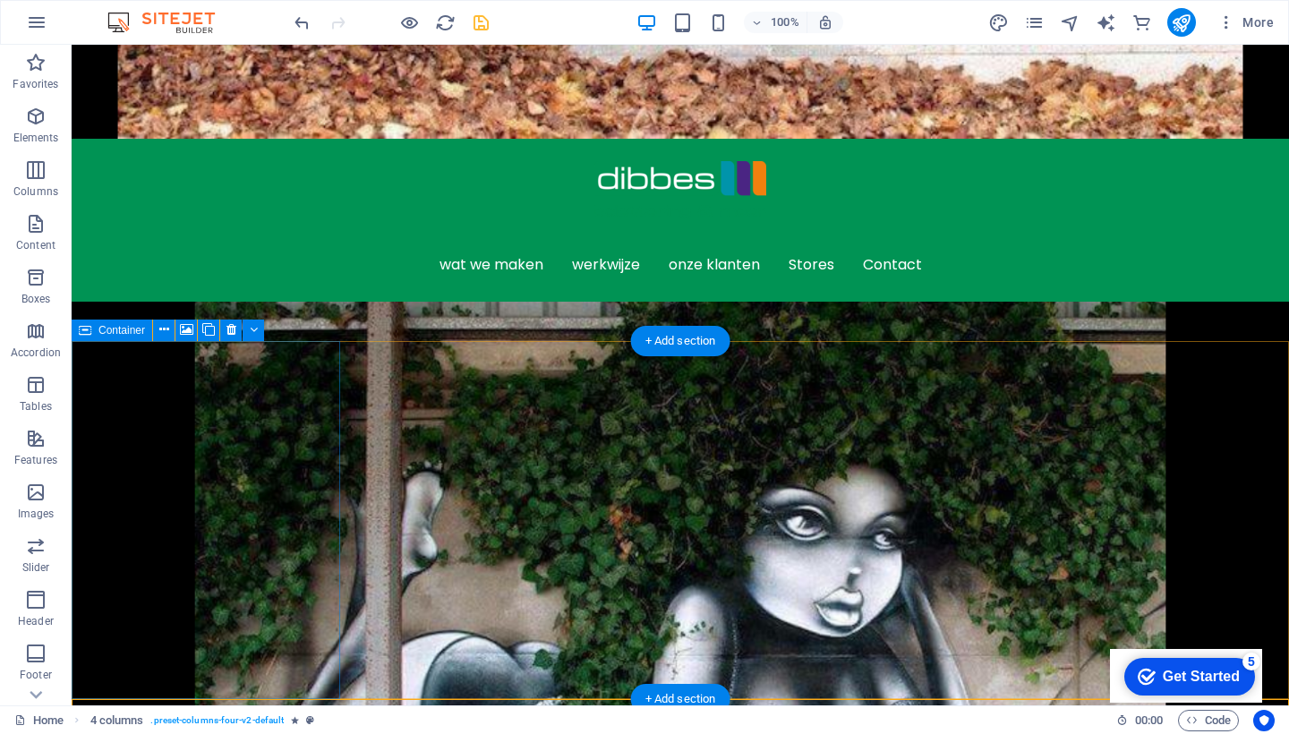
select select "px"
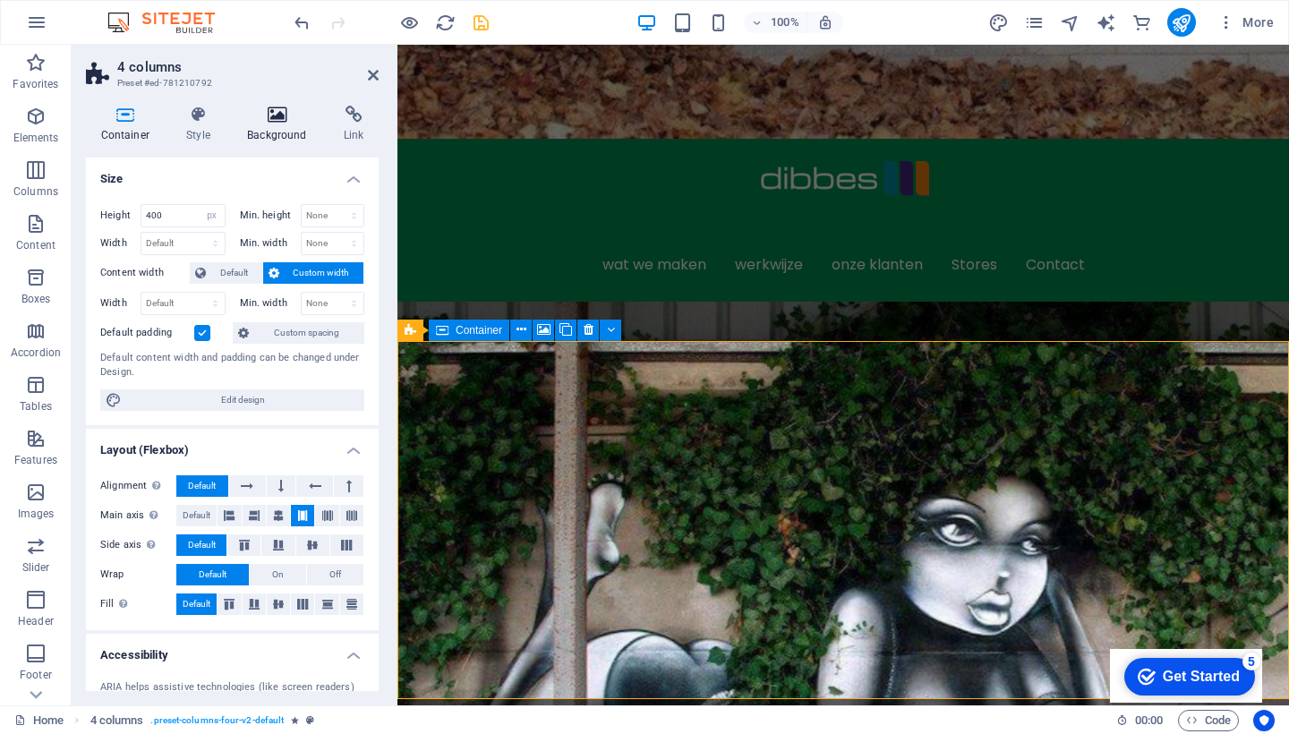
click at [273, 111] on icon at bounding box center [278, 115] width 90 height 18
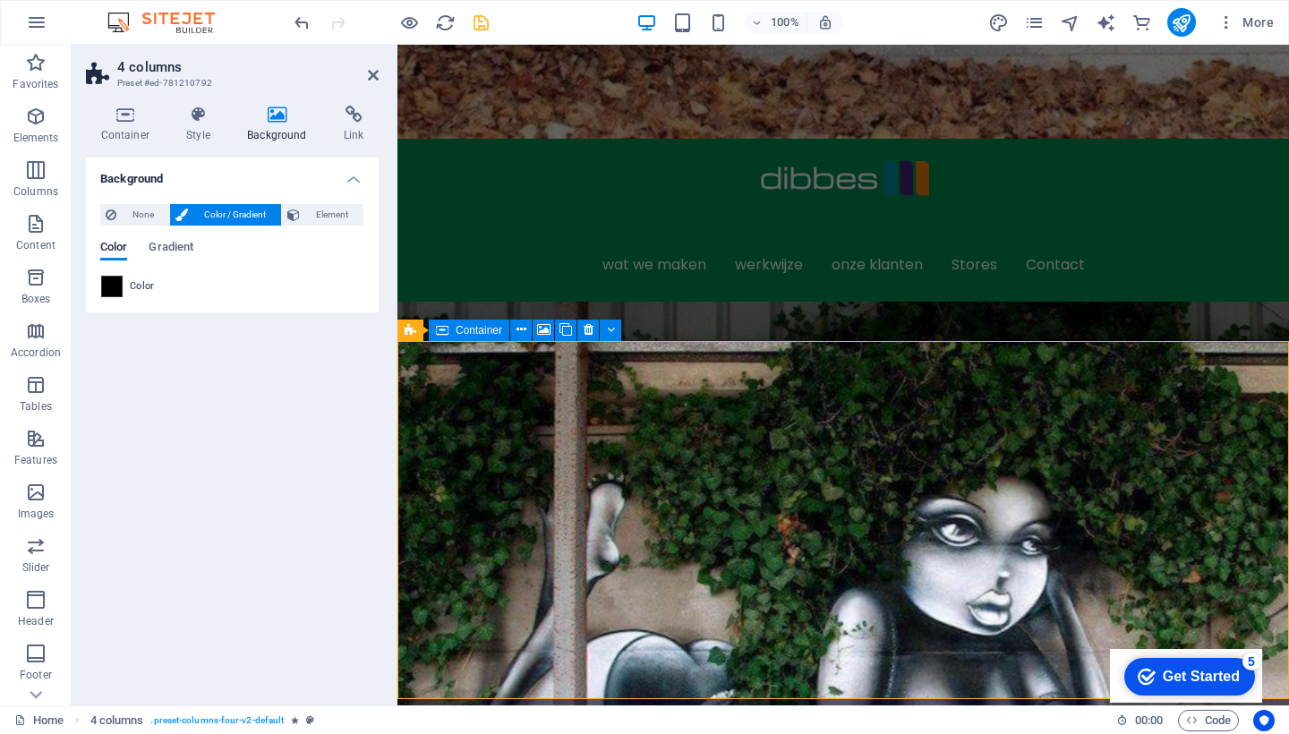
click at [108, 283] on span at bounding box center [112, 287] width 20 height 20
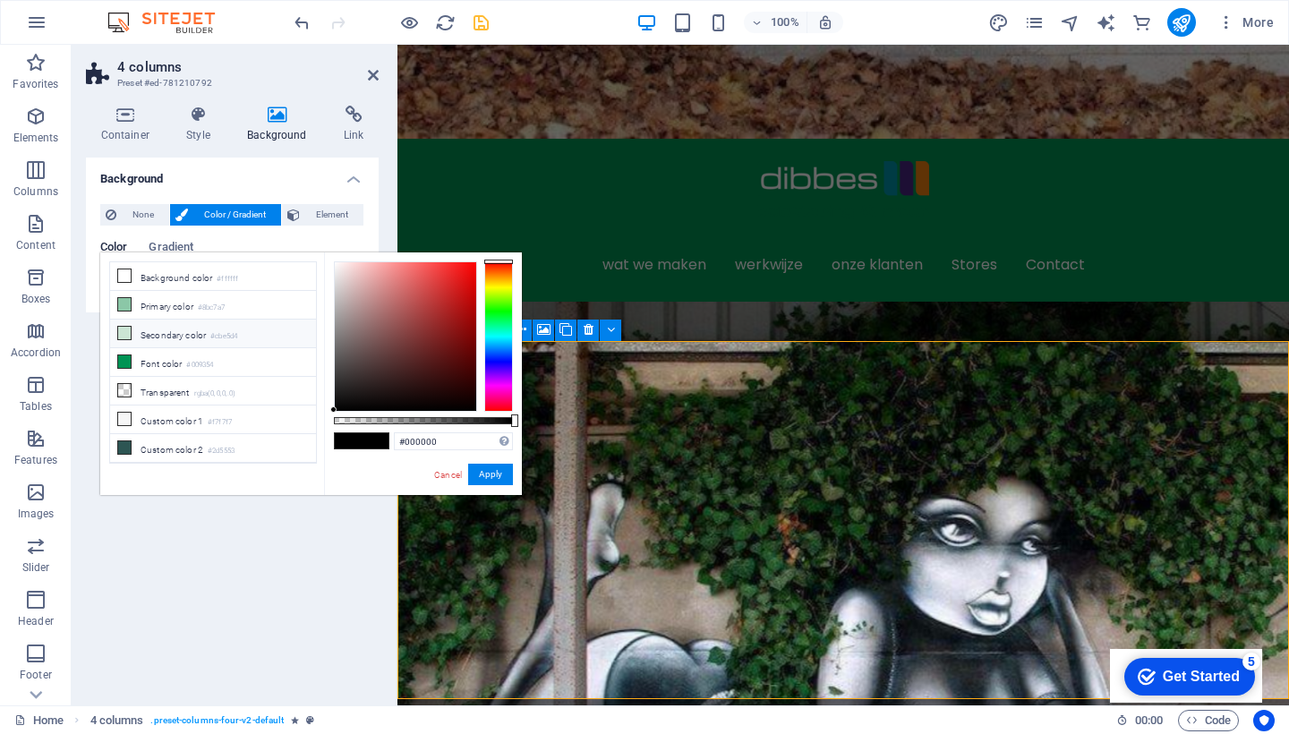
click at [124, 330] on icon at bounding box center [124, 333] width 13 height 13
type input "#cbe5d4"
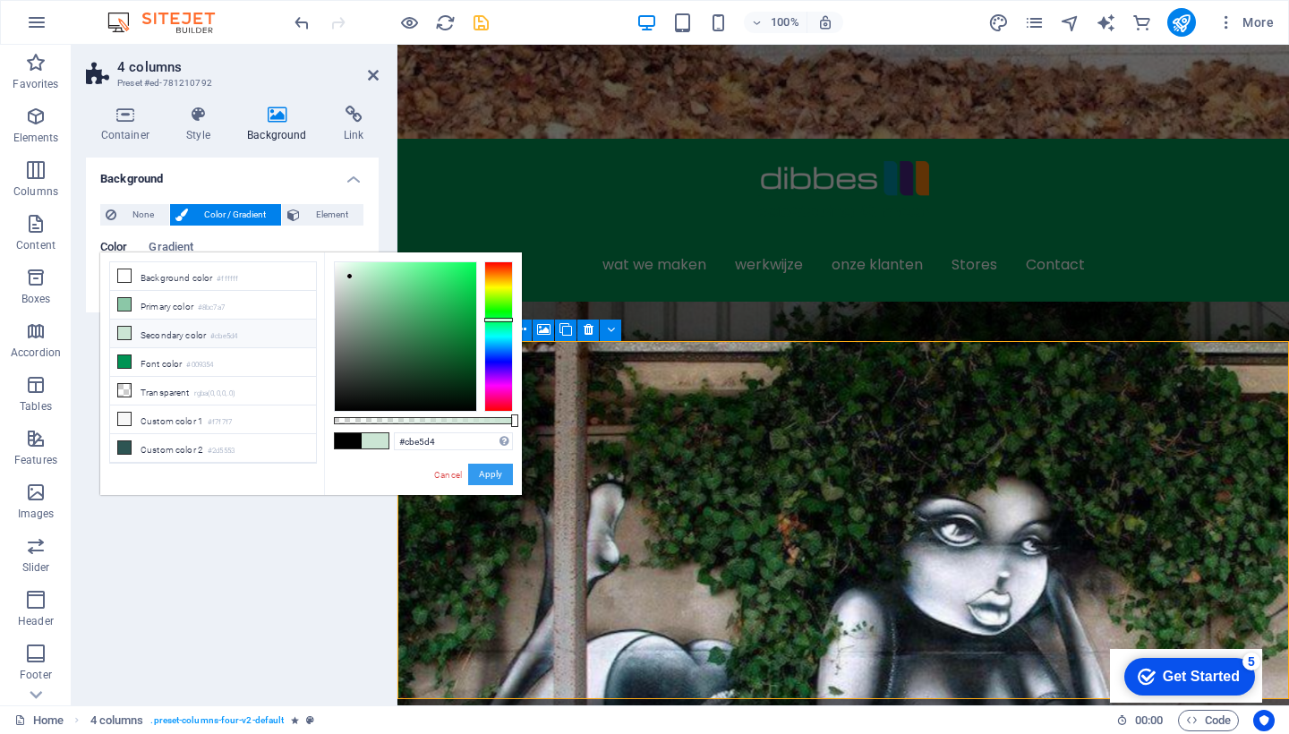
click at [482, 474] on button "Apply" at bounding box center [490, 474] width 45 height 21
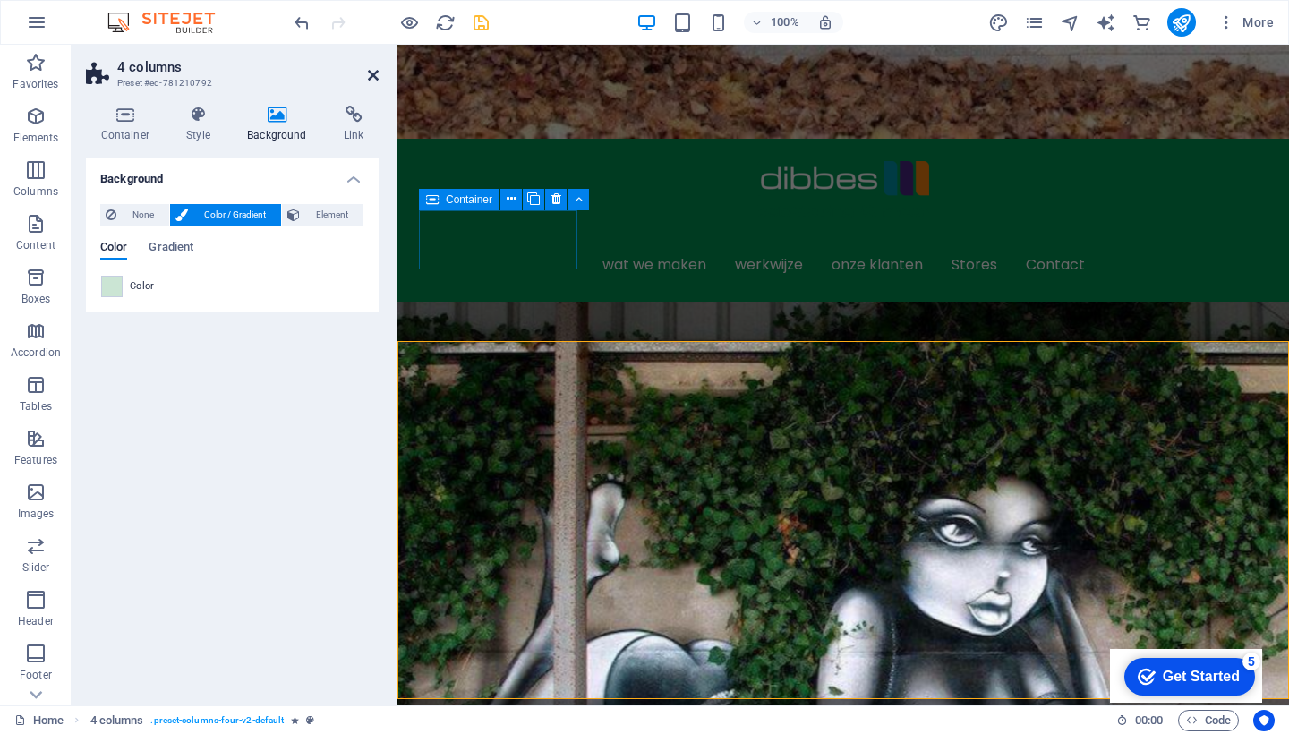
click at [368, 73] on icon at bounding box center [373, 75] width 11 height 14
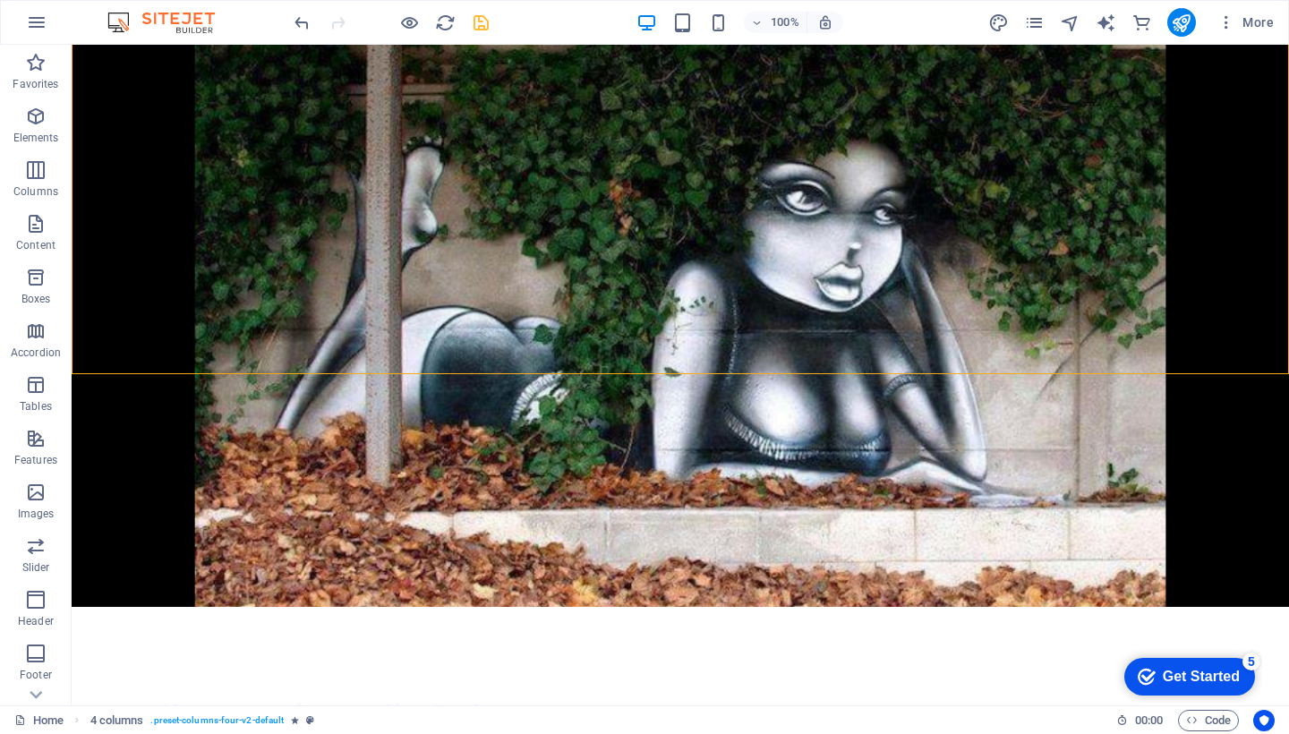
scroll to position [1027, 0]
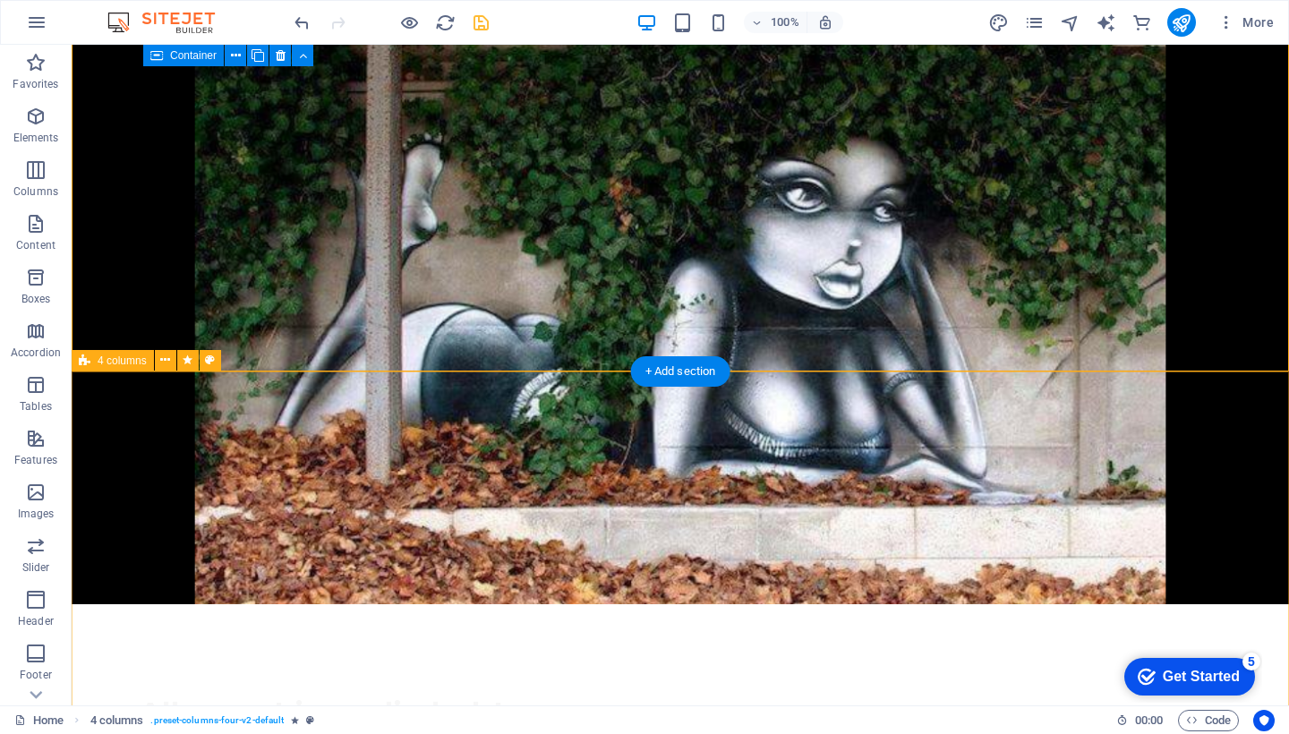
select select "rem"
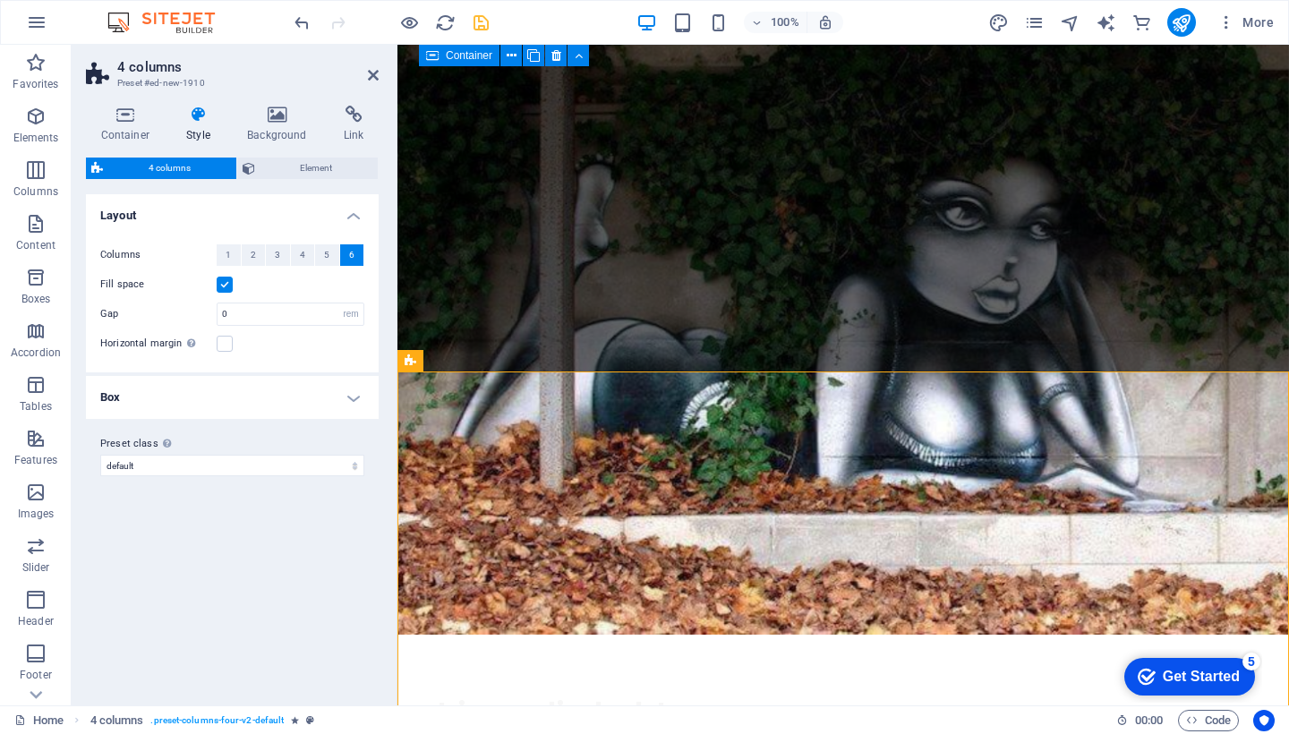
click at [226, 287] on label at bounding box center [225, 285] width 16 height 16
click at [0, 0] on input "Fill space" at bounding box center [0, 0] width 0 height 0
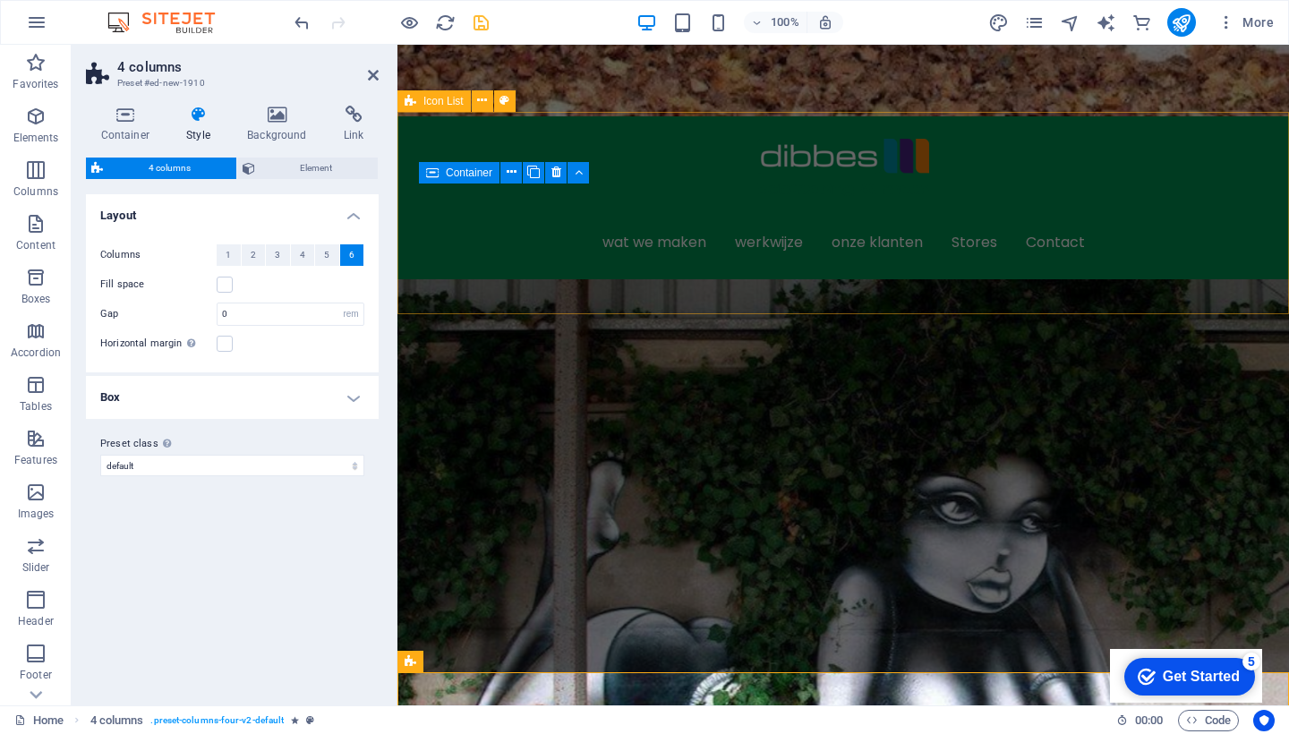
scroll to position [729, 0]
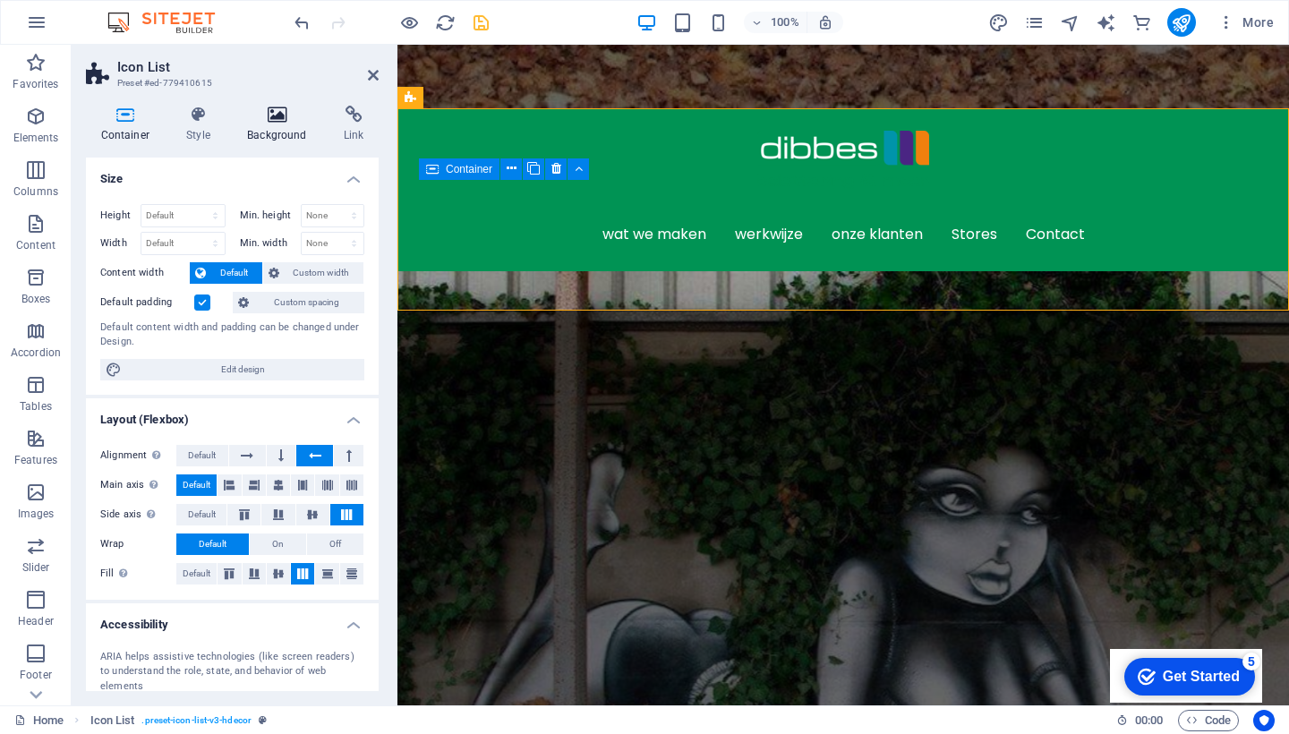
click at [272, 119] on icon at bounding box center [278, 115] width 90 height 18
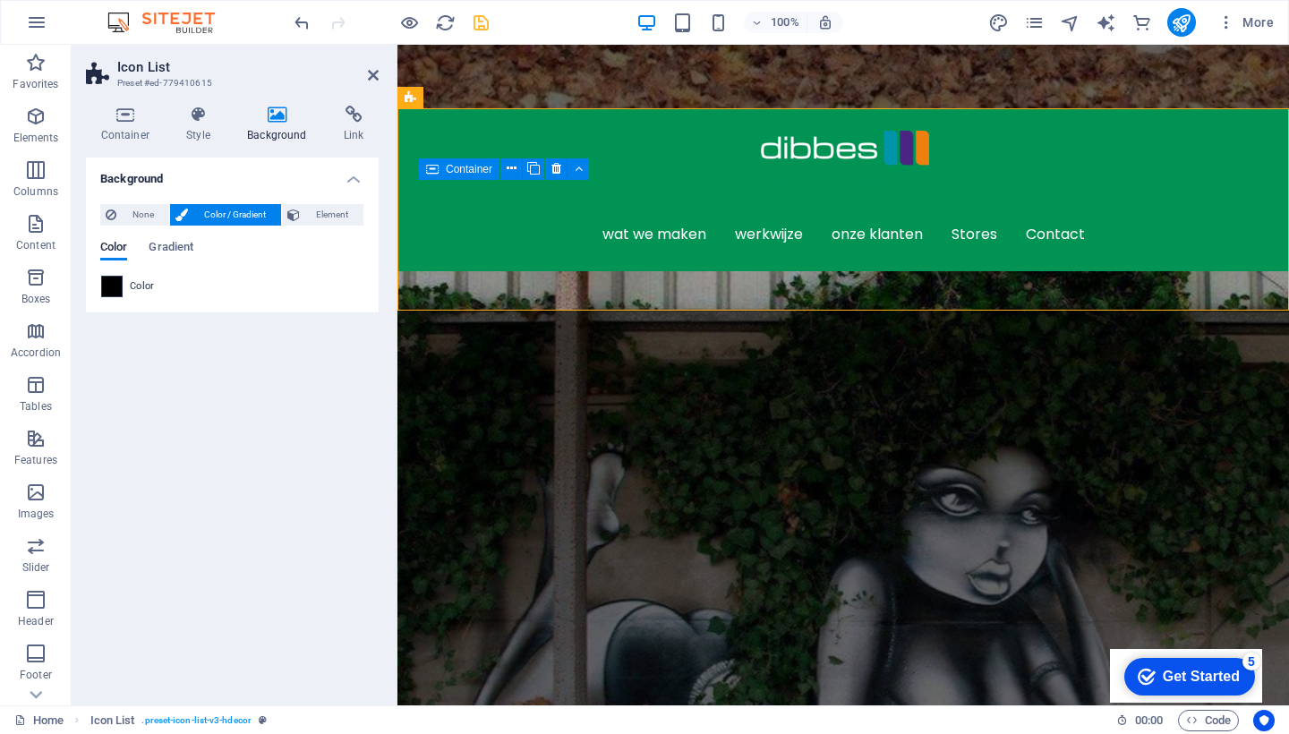
click at [111, 290] on span at bounding box center [112, 287] width 20 height 20
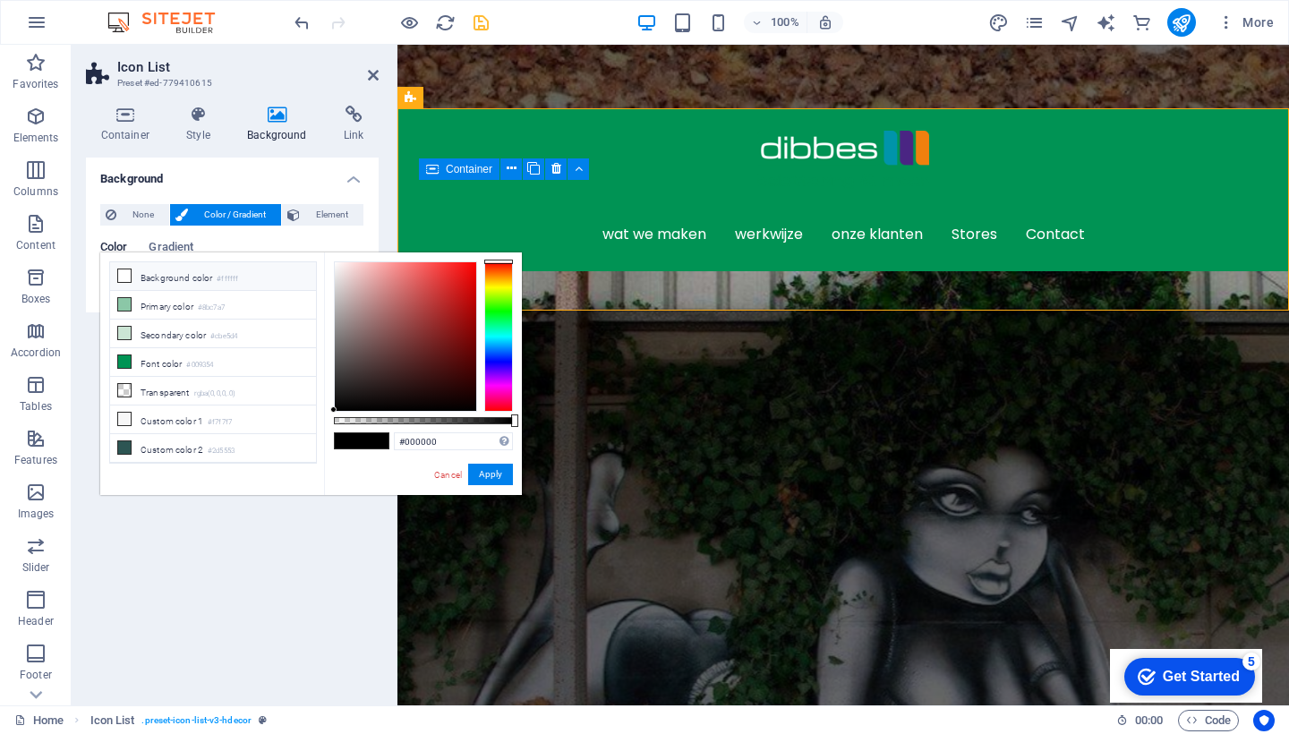
click at [124, 273] on icon at bounding box center [124, 275] width 13 height 13
type input "#ffffff"
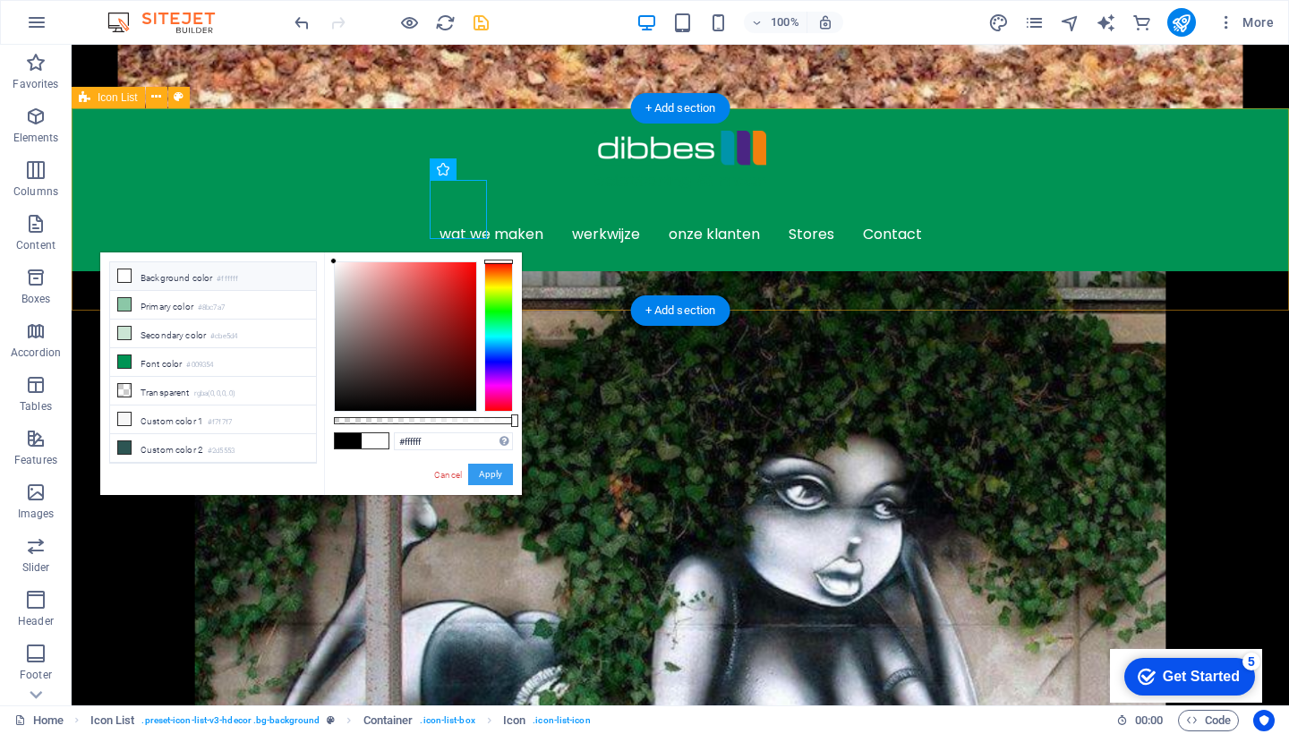
click at [484, 474] on button "Apply" at bounding box center [490, 474] width 45 height 21
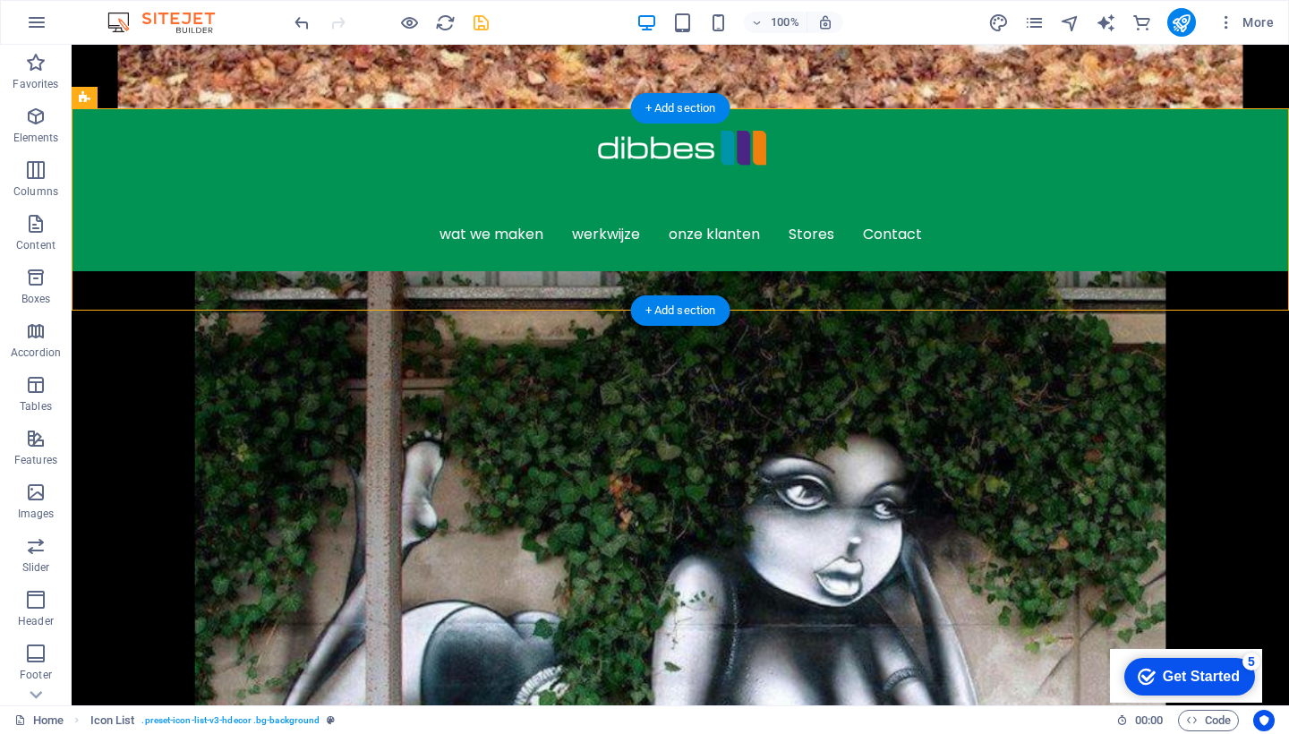
drag, startPoint x: 550, startPoint y: 262, endPoint x: 825, endPoint y: 227, distance: 277.9
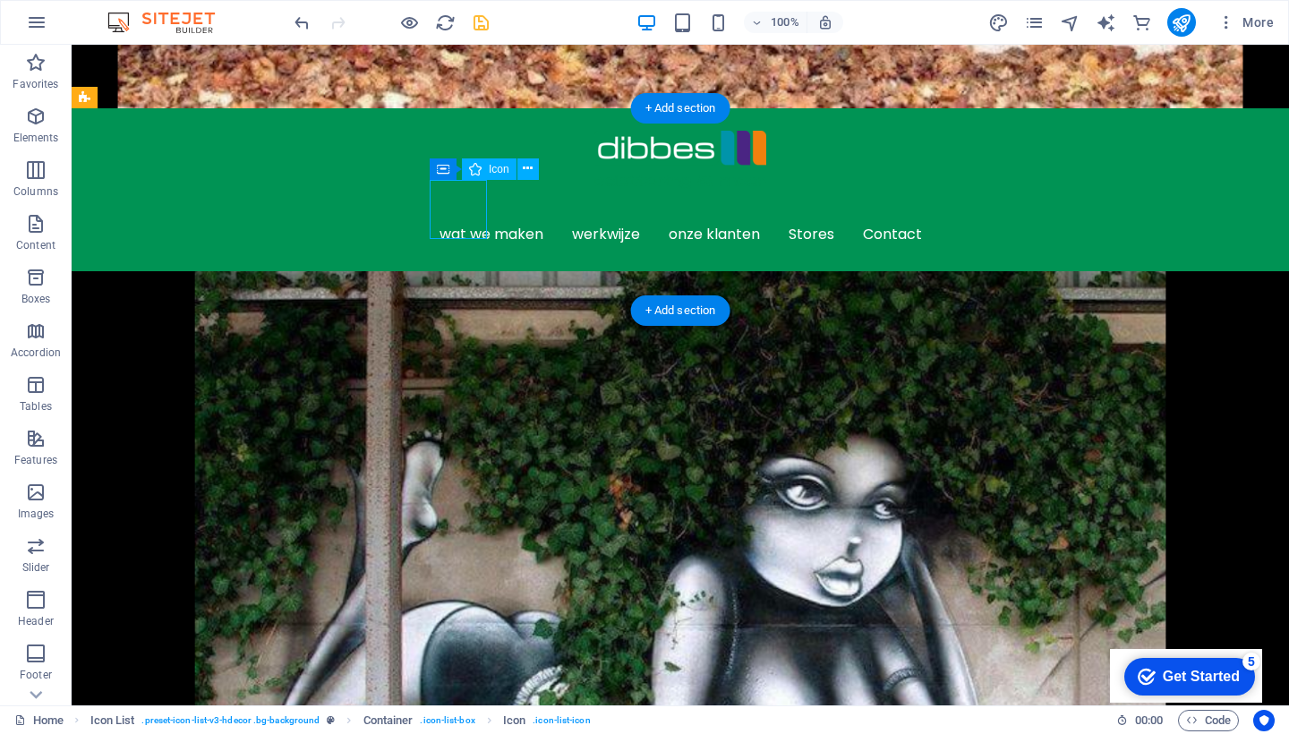
select select "xMidYMid"
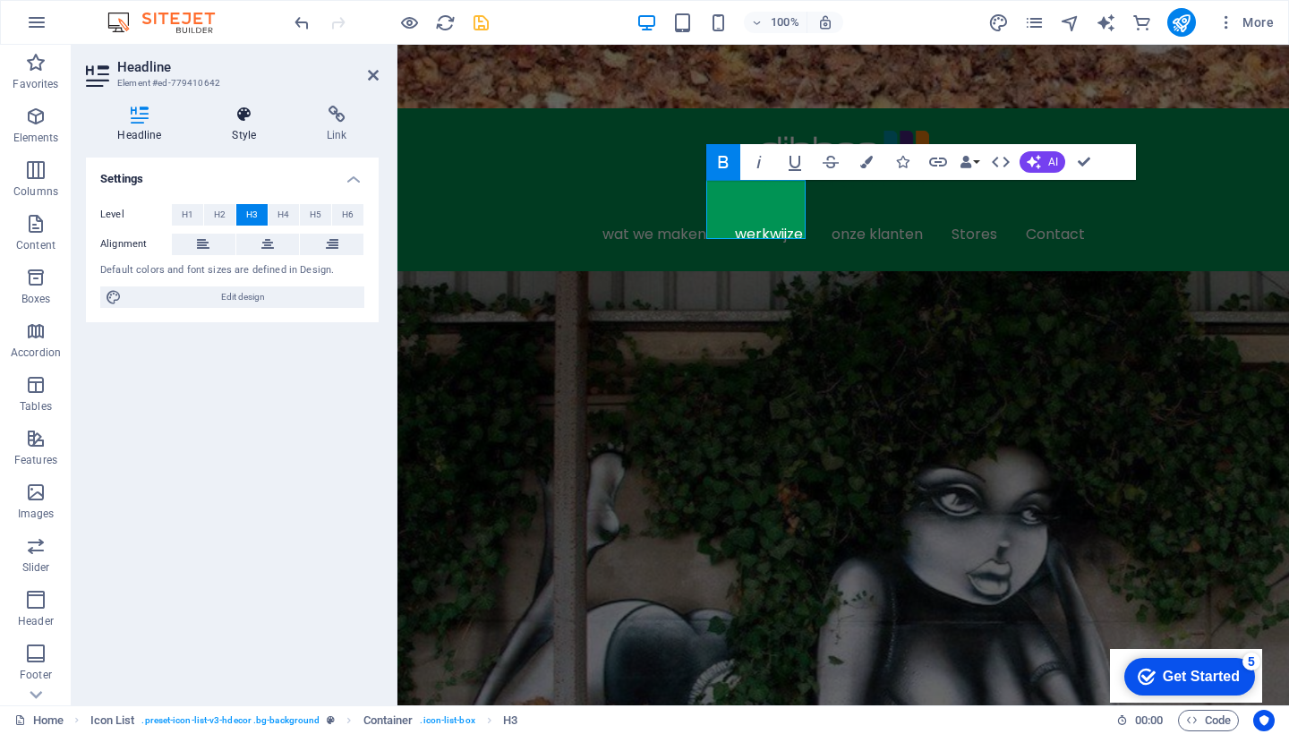
click at [245, 119] on icon at bounding box center [244, 115] width 88 height 18
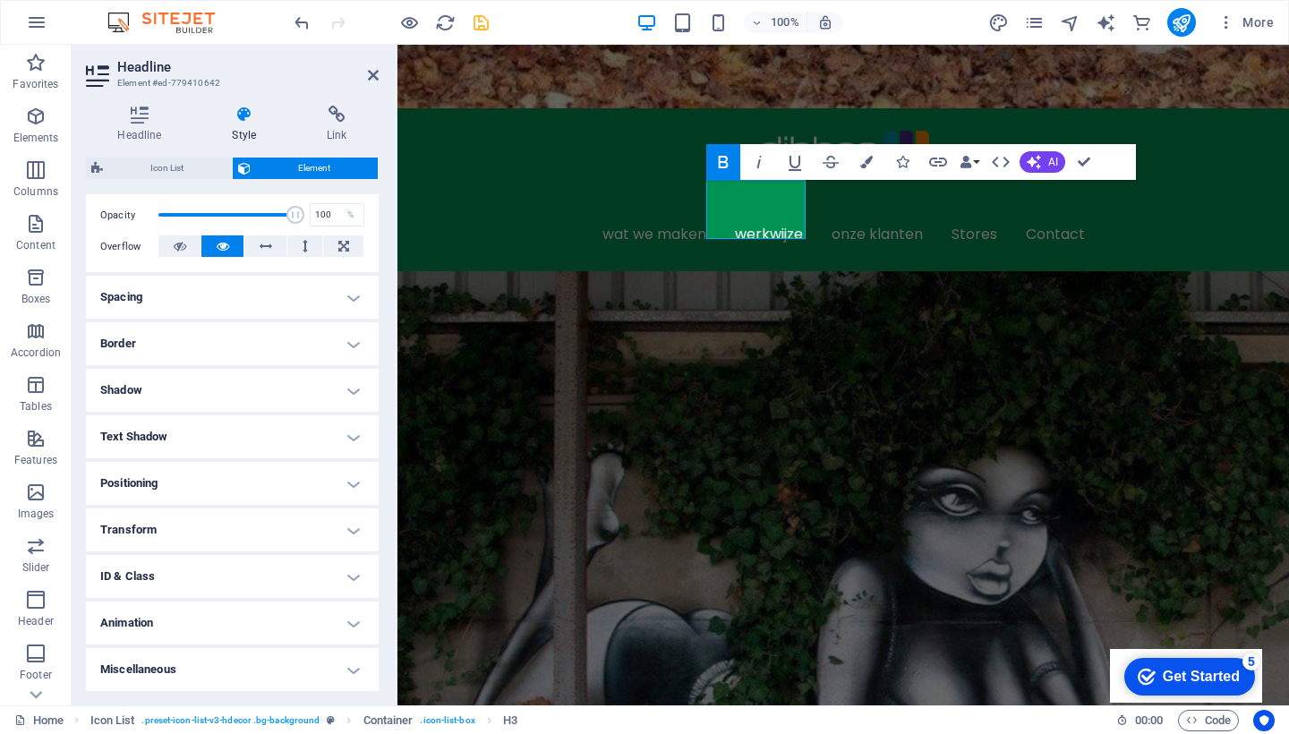
scroll to position [259, 0]
click at [212, 354] on h4 "Border" at bounding box center [232, 344] width 293 height 43
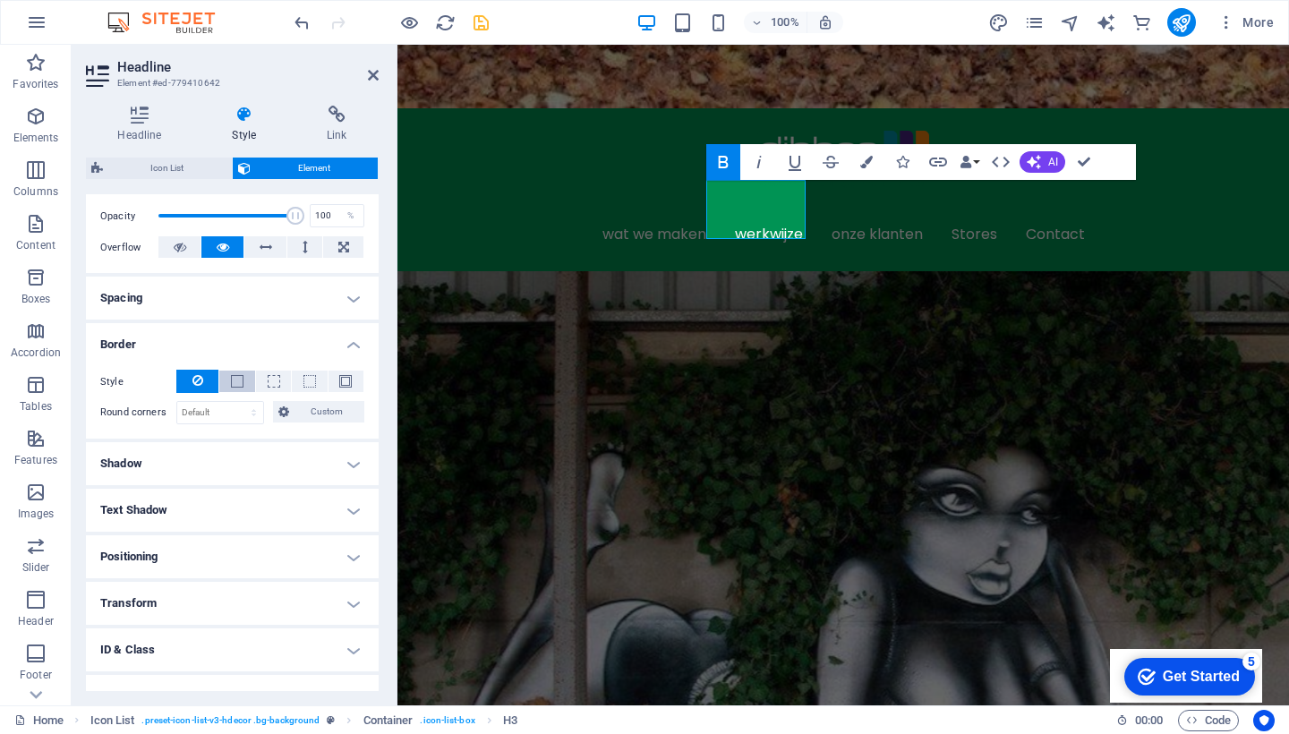
click at [234, 382] on span at bounding box center [237, 381] width 13 height 13
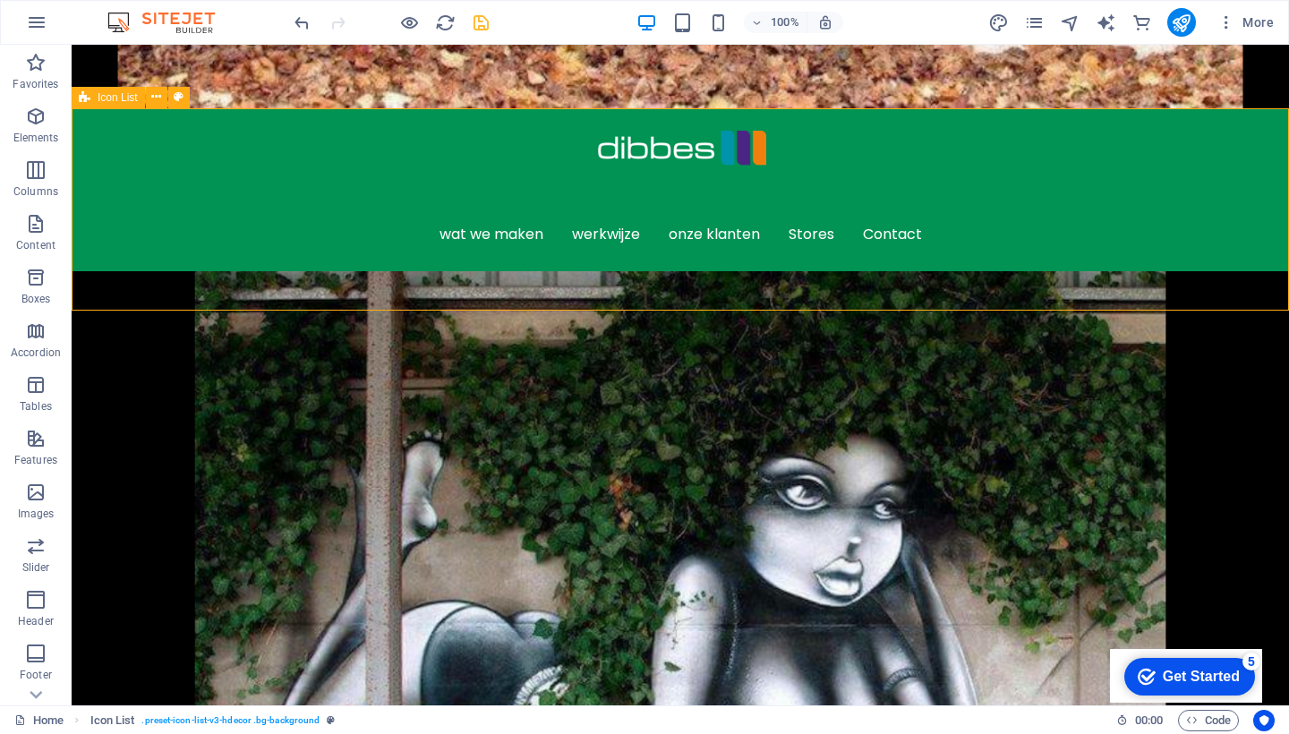
select select "rem"
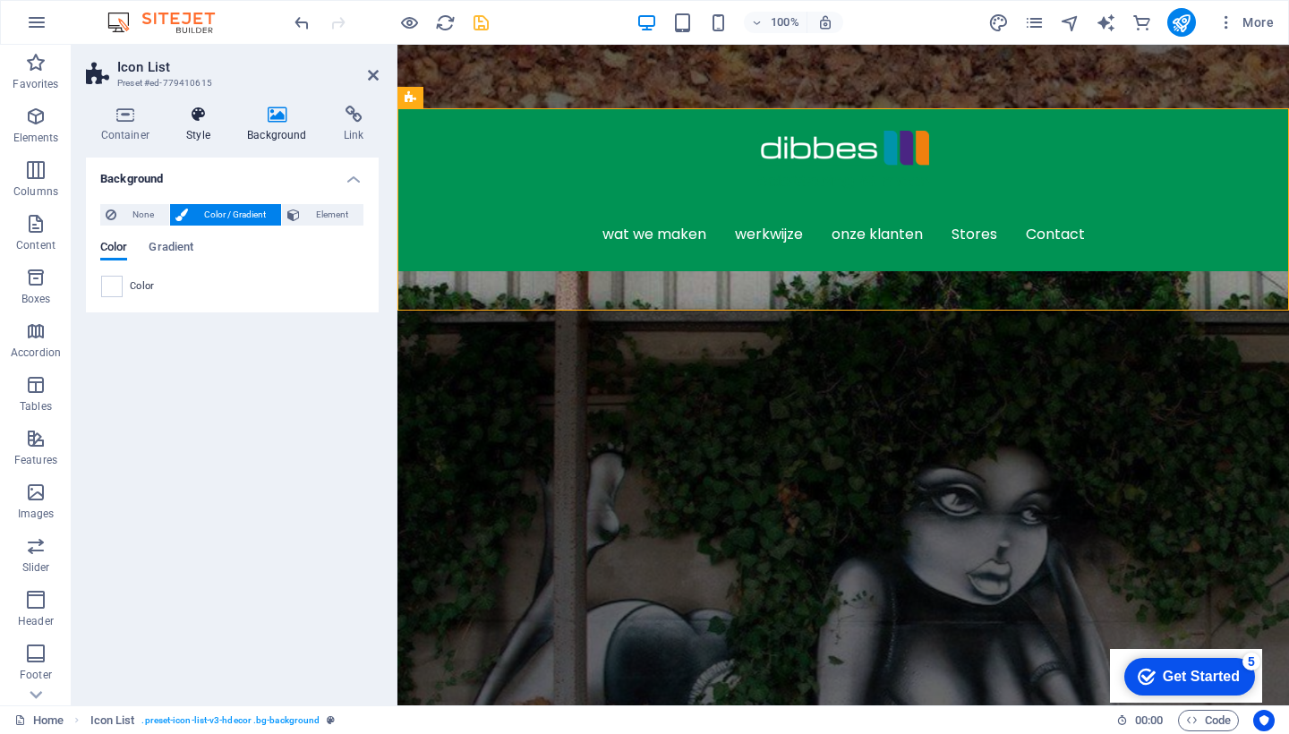
click at [195, 122] on icon at bounding box center [199, 115] width 54 height 18
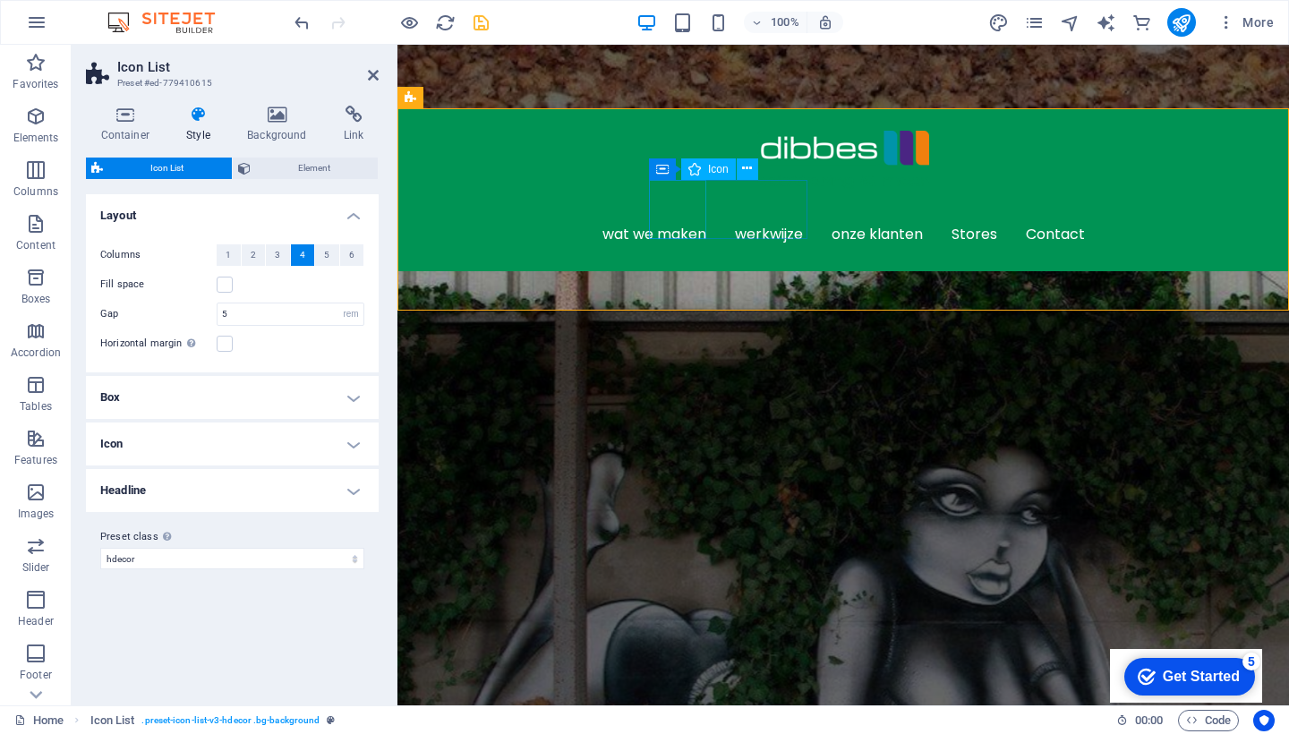
select select "xMidYMid"
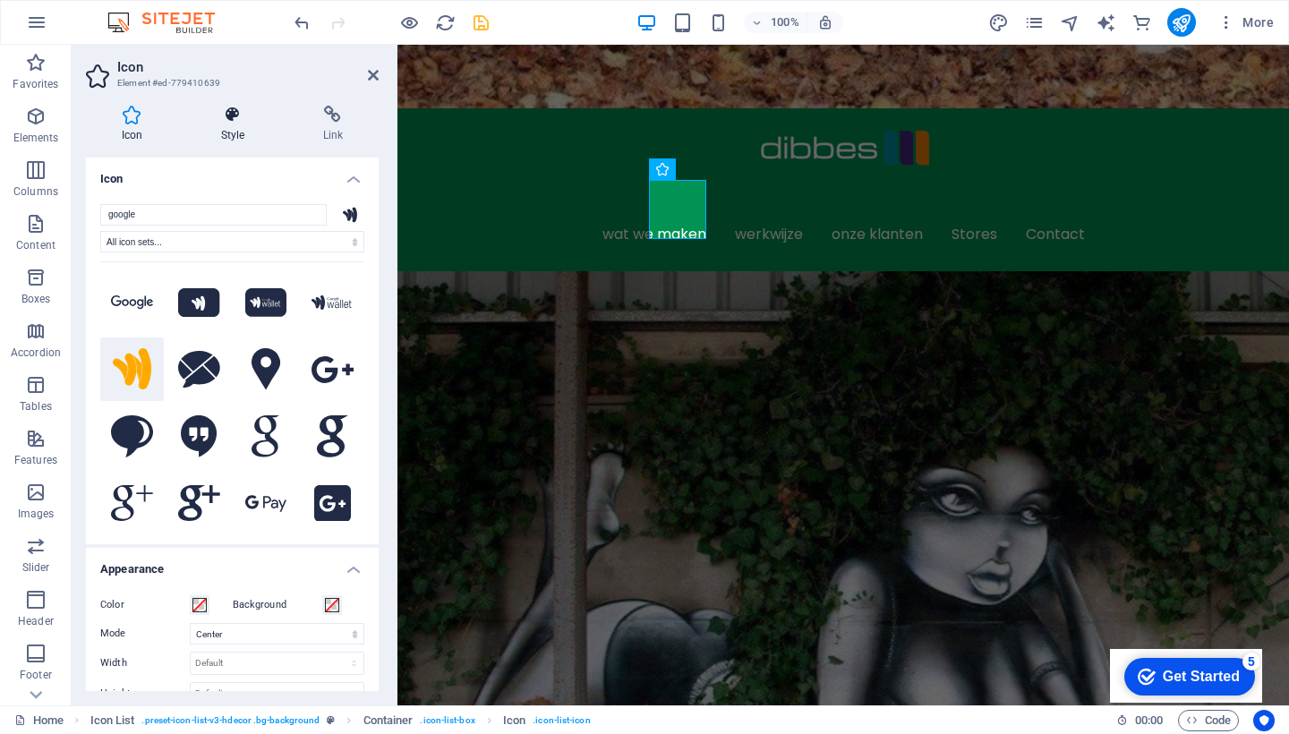
click at [226, 121] on icon at bounding box center [232, 115] width 95 height 18
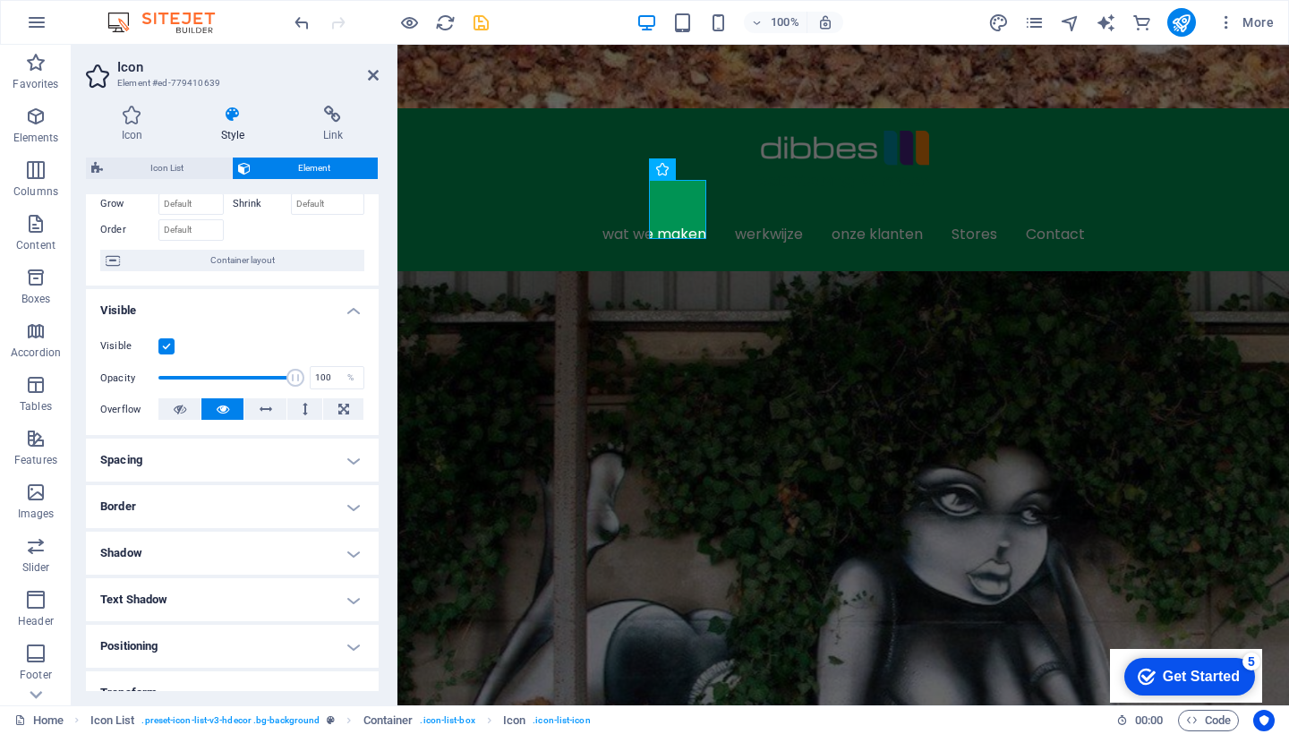
scroll to position [200, 0]
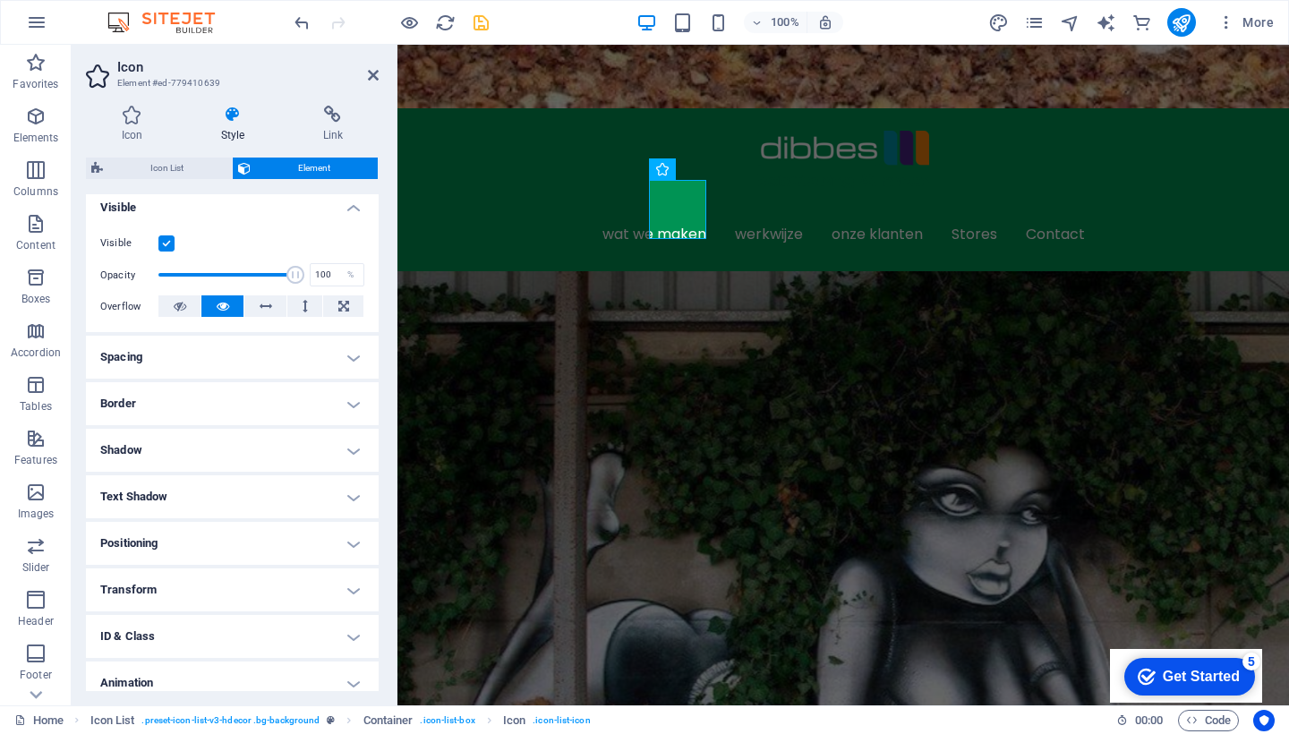
click at [242, 400] on h4 "Border" at bounding box center [232, 403] width 293 height 43
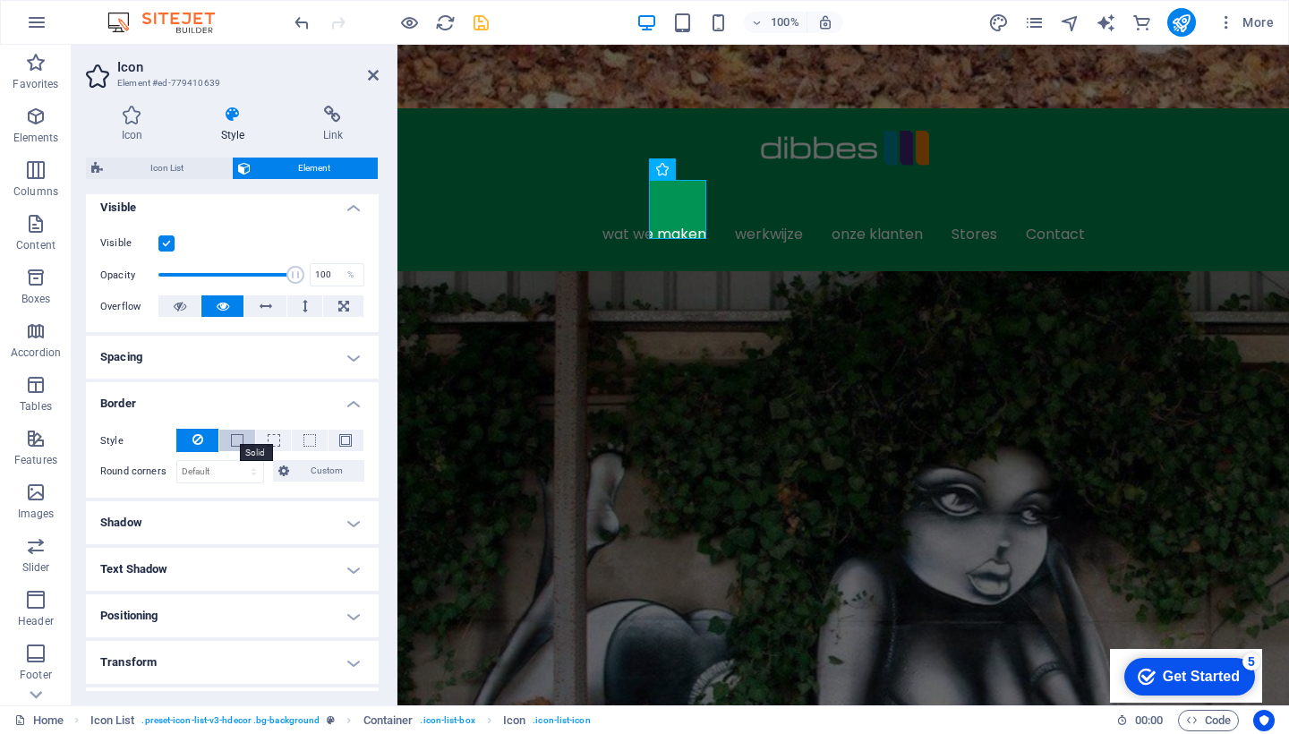
click at [238, 438] on span at bounding box center [237, 440] width 13 height 13
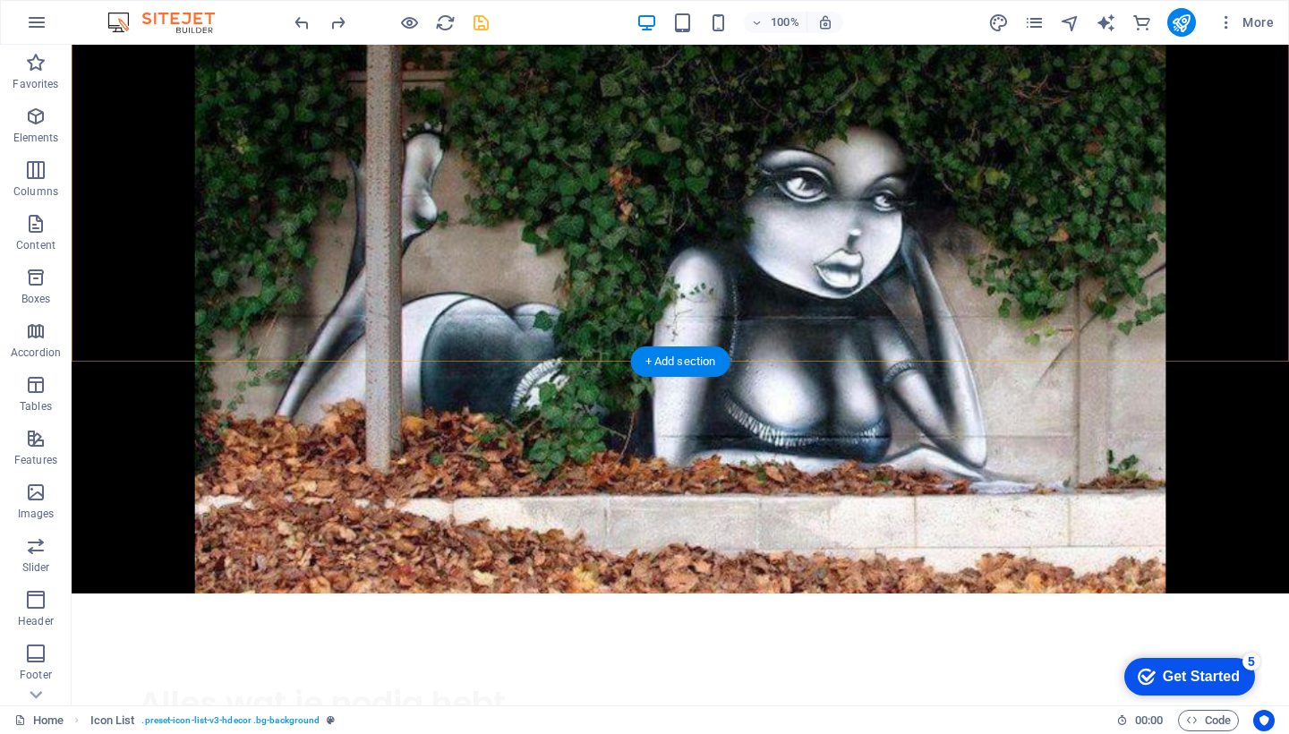
scroll to position [1039, 0]
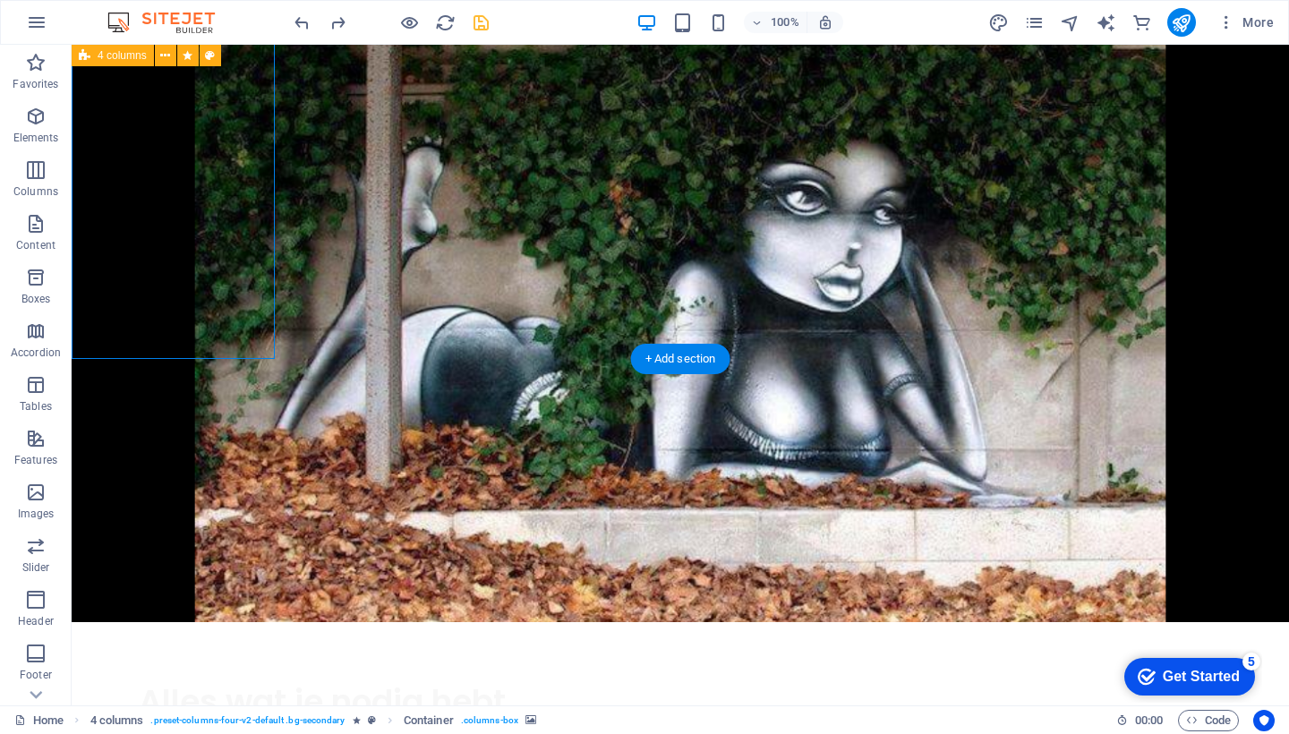
select select "px"
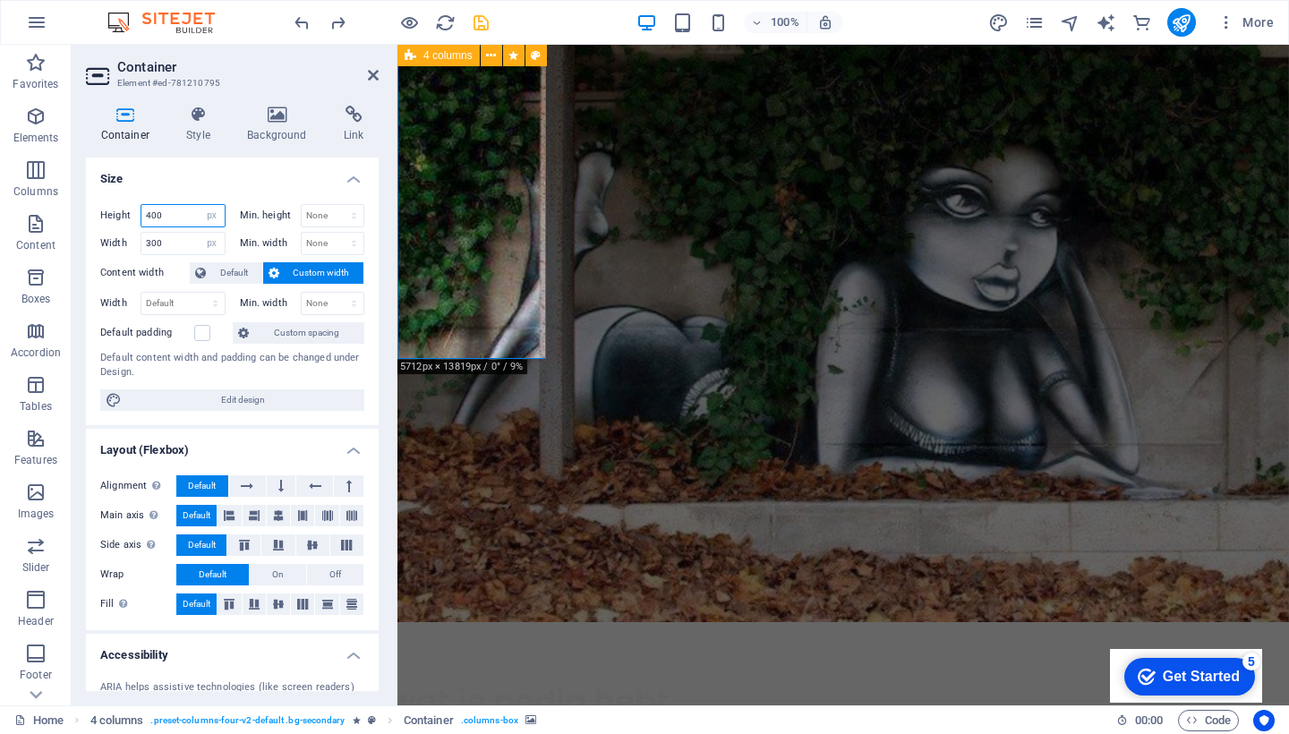
click at [165, 217] on input "400" at bounding box center [182, 215] width 83 height 21
click at [166, 245] on input "300" at bounding box center [182, 243] width 83 height 21
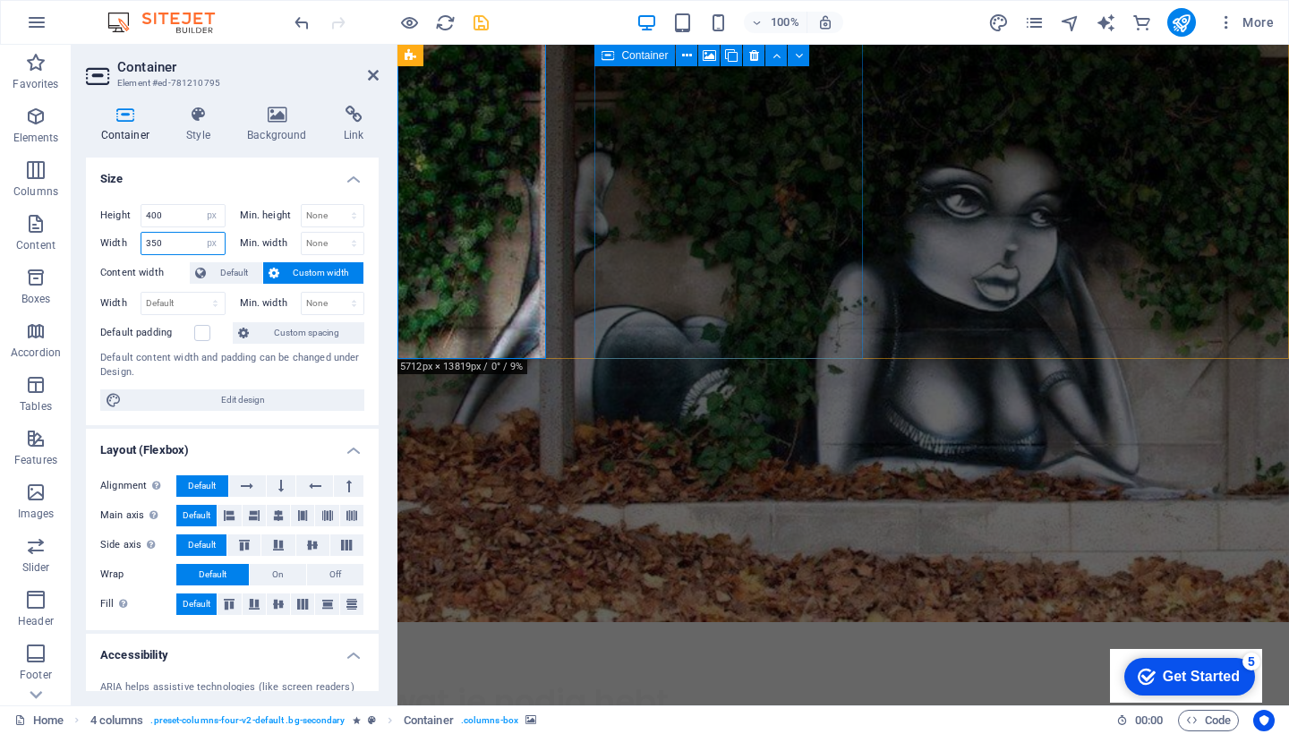
type input "350"
select select "px"
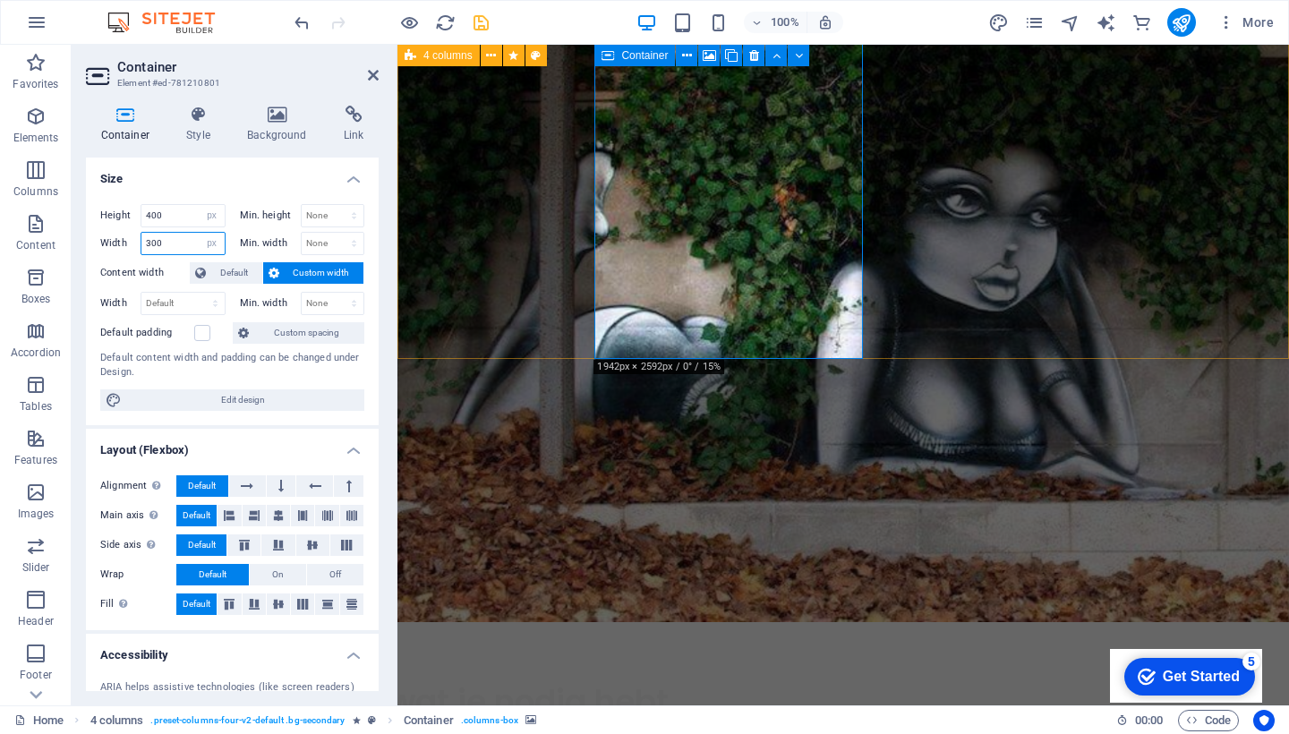
click at [164, 243] on input "300" at bounding box center [182, 243] width 83 height 21
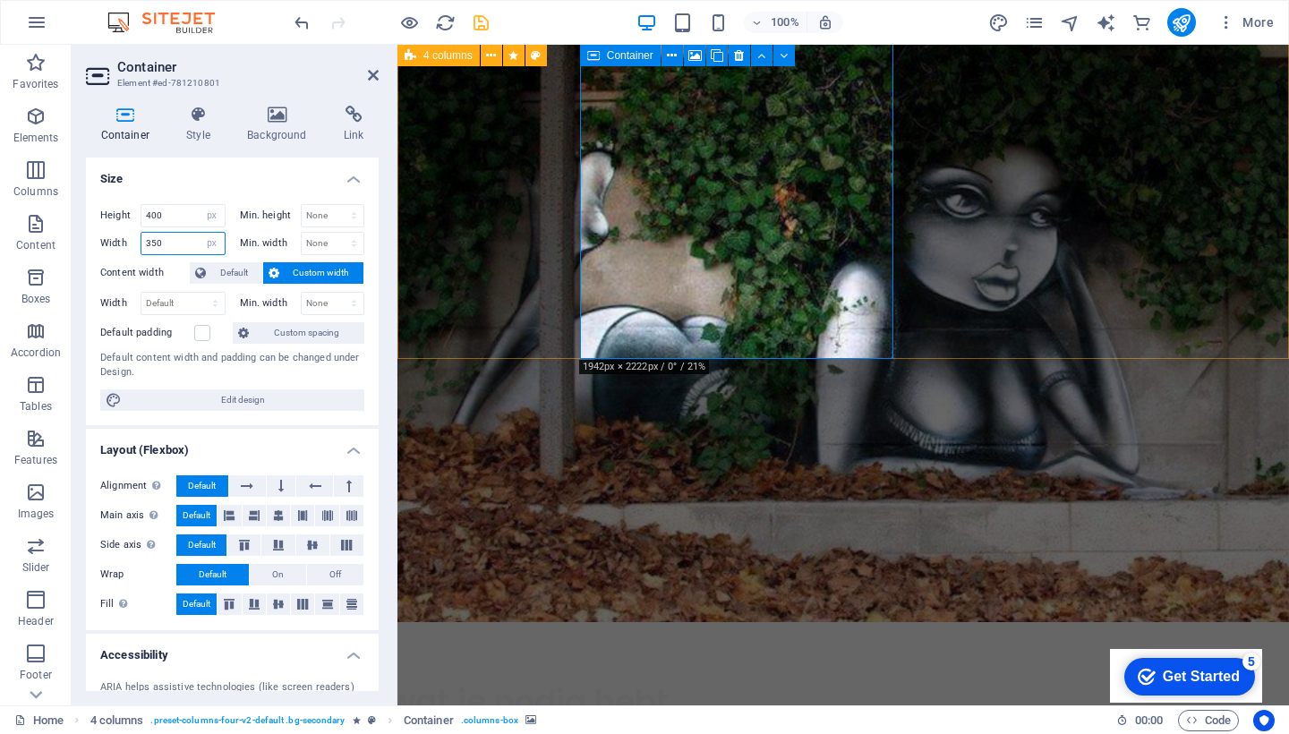
type input "350"
select select "px"
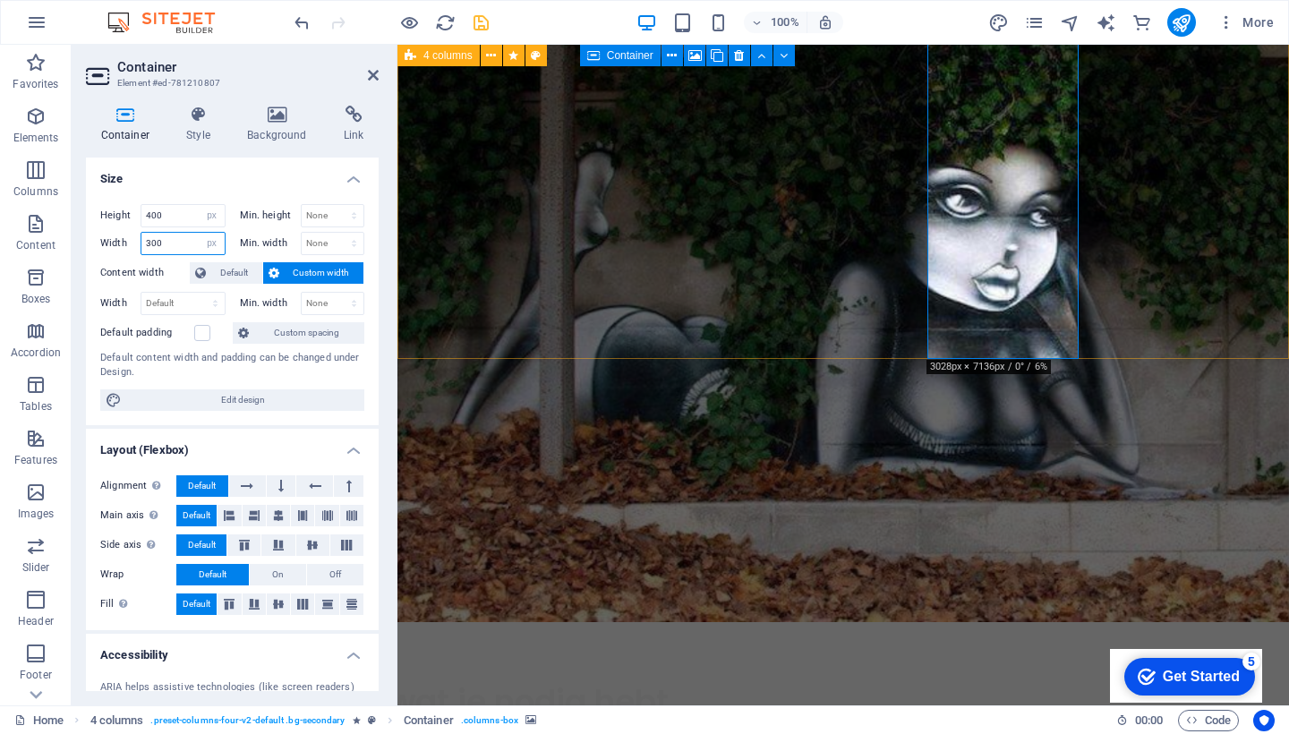
click at [170, 246] on input "300" at bounding box center [182, 243] width 83 height 21
type input "350"
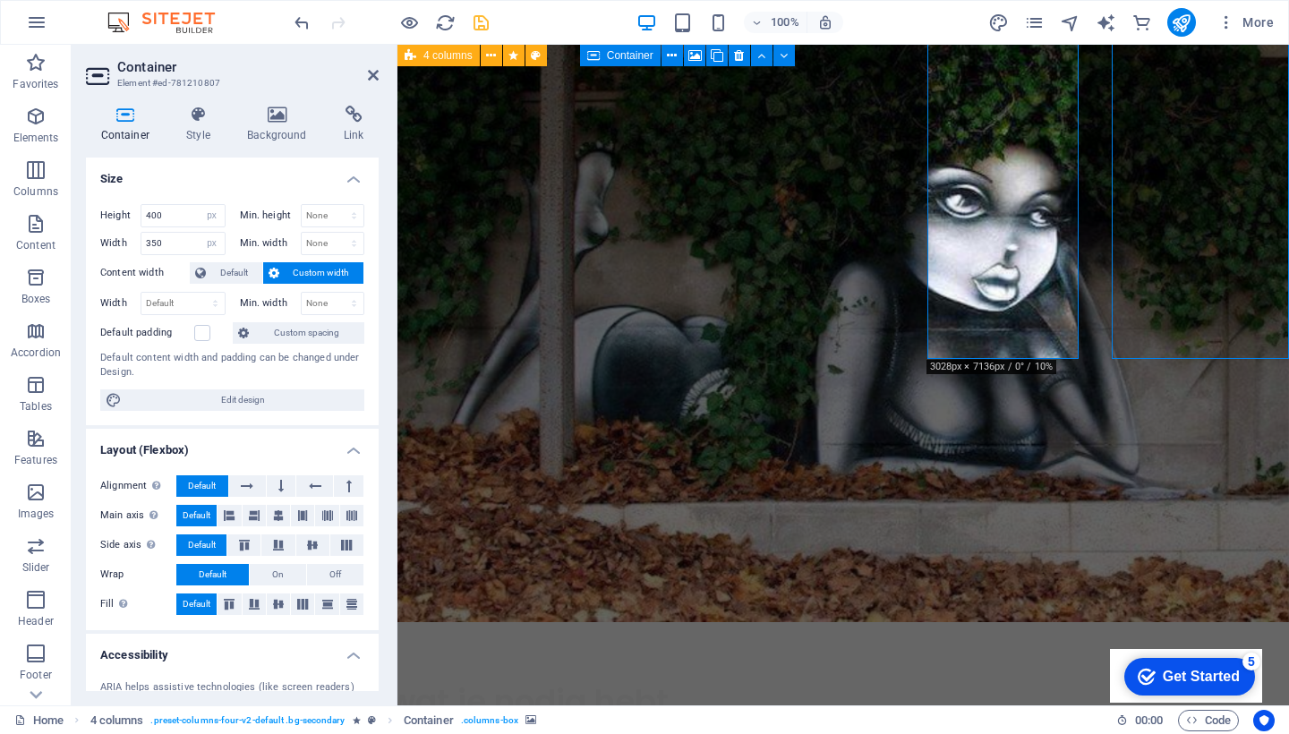
select select "px"
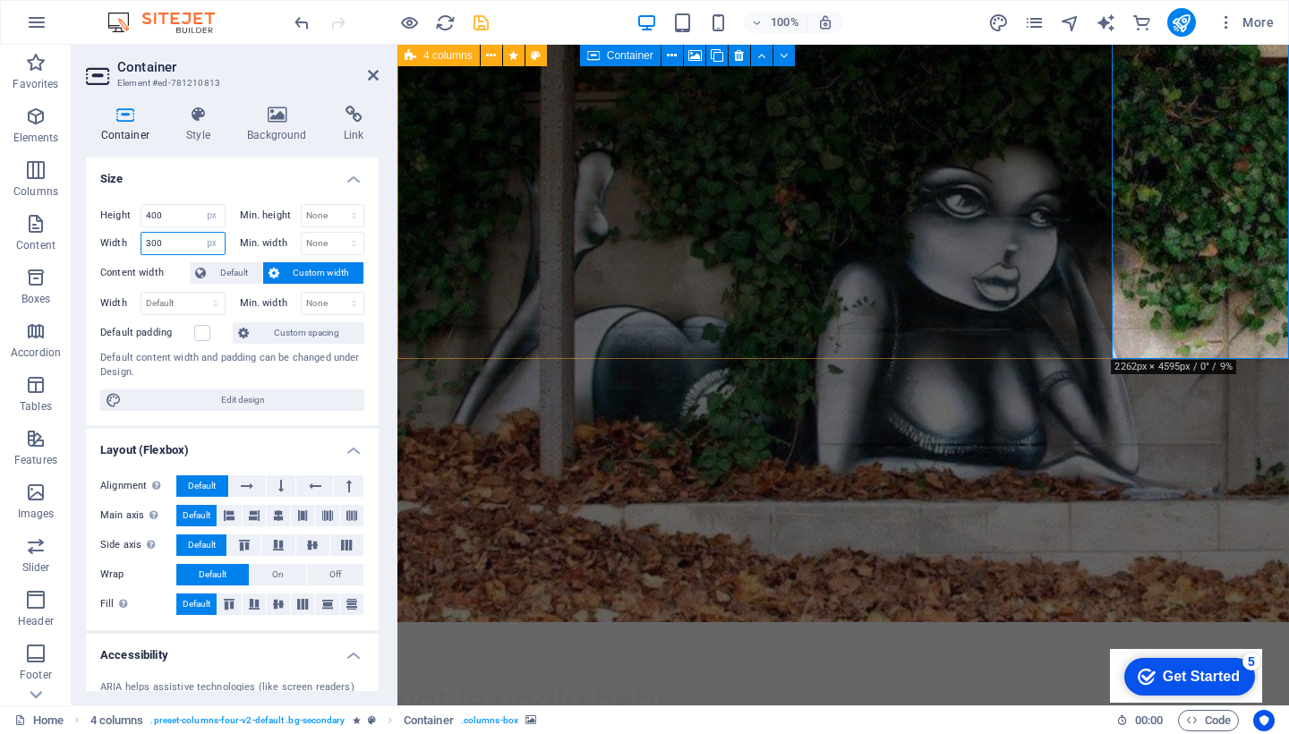
click at [174, 243] on input "300" at bounding box center [182, 243] width 83 height 21
type input "350"
click at [376, 68] on icon at bounding box center [373, 75] width 11 height 14
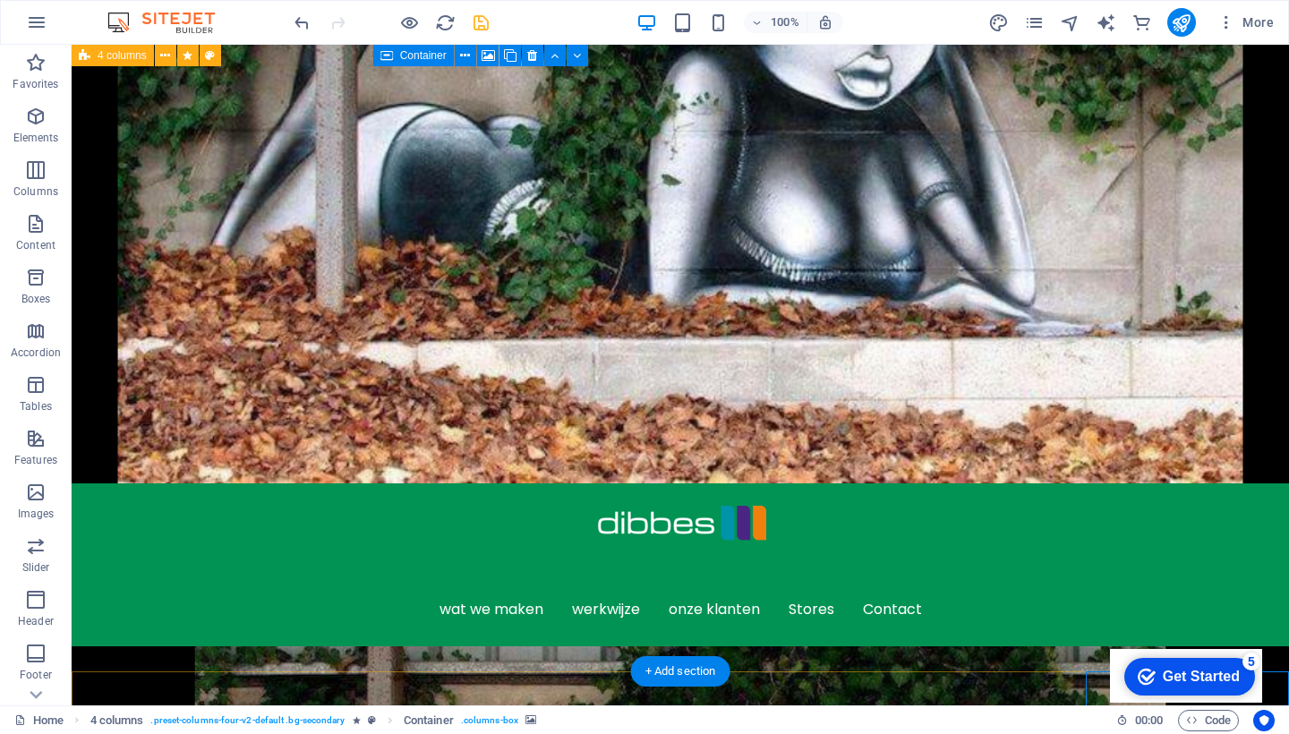
scroll to position [347, 0]
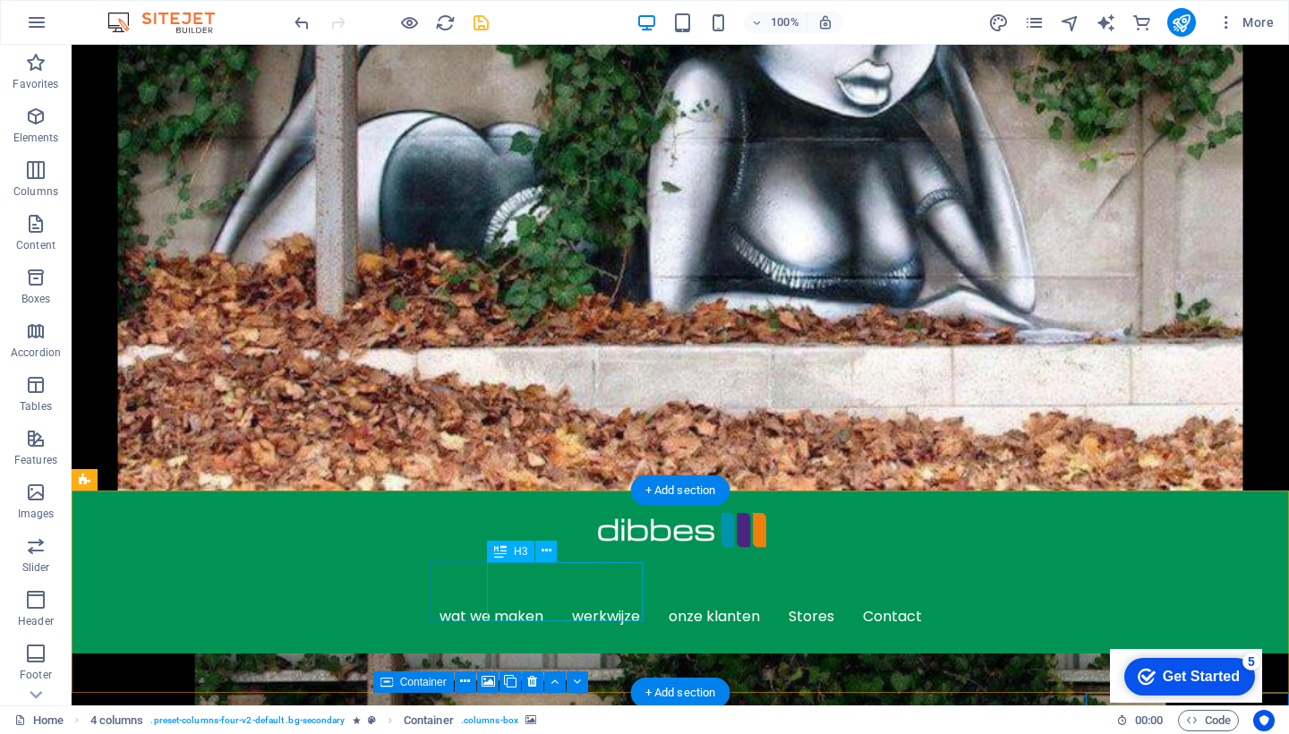
click at [506, 552] on icon at bounding box center [500, 551] width 13 height 21
click at [543, 546] on icon at bounding box center [547, 551] width 10 height 19
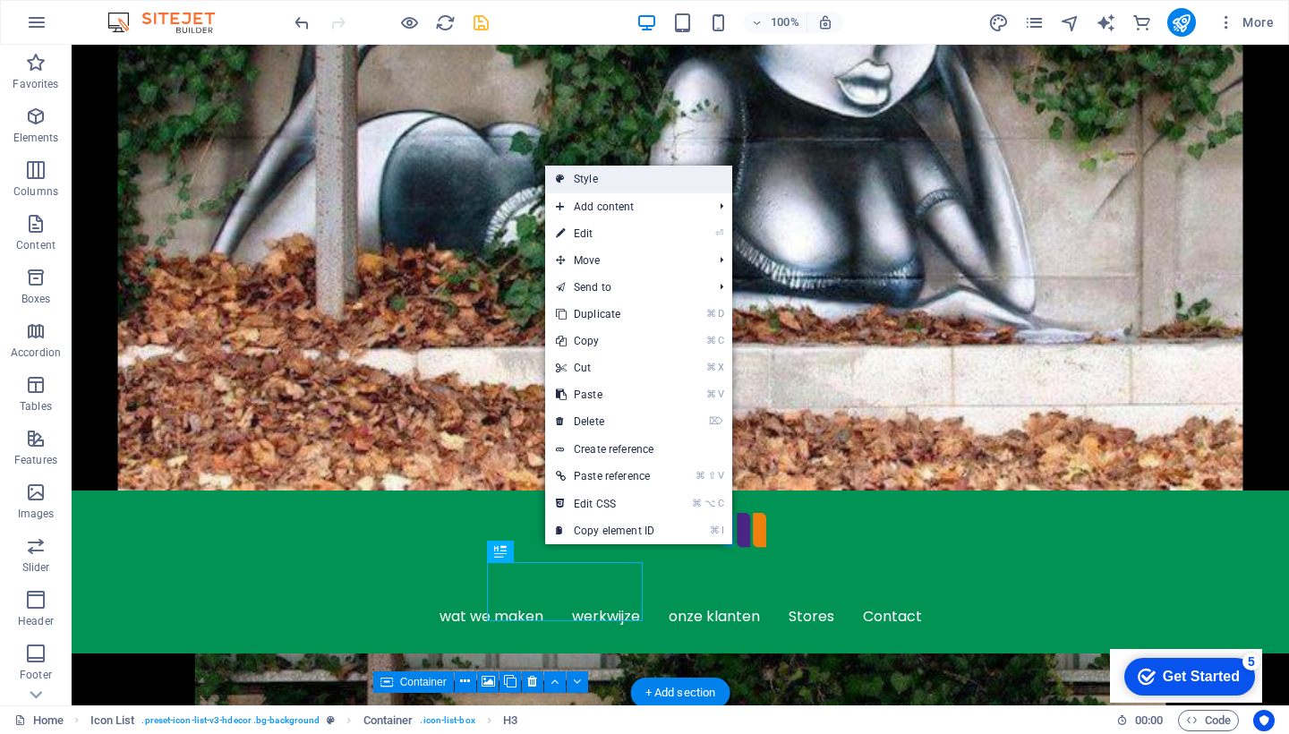
click at [627, 180] on link "Style" at bounding box center [638, 179] width 187 height 27
select select "rem"
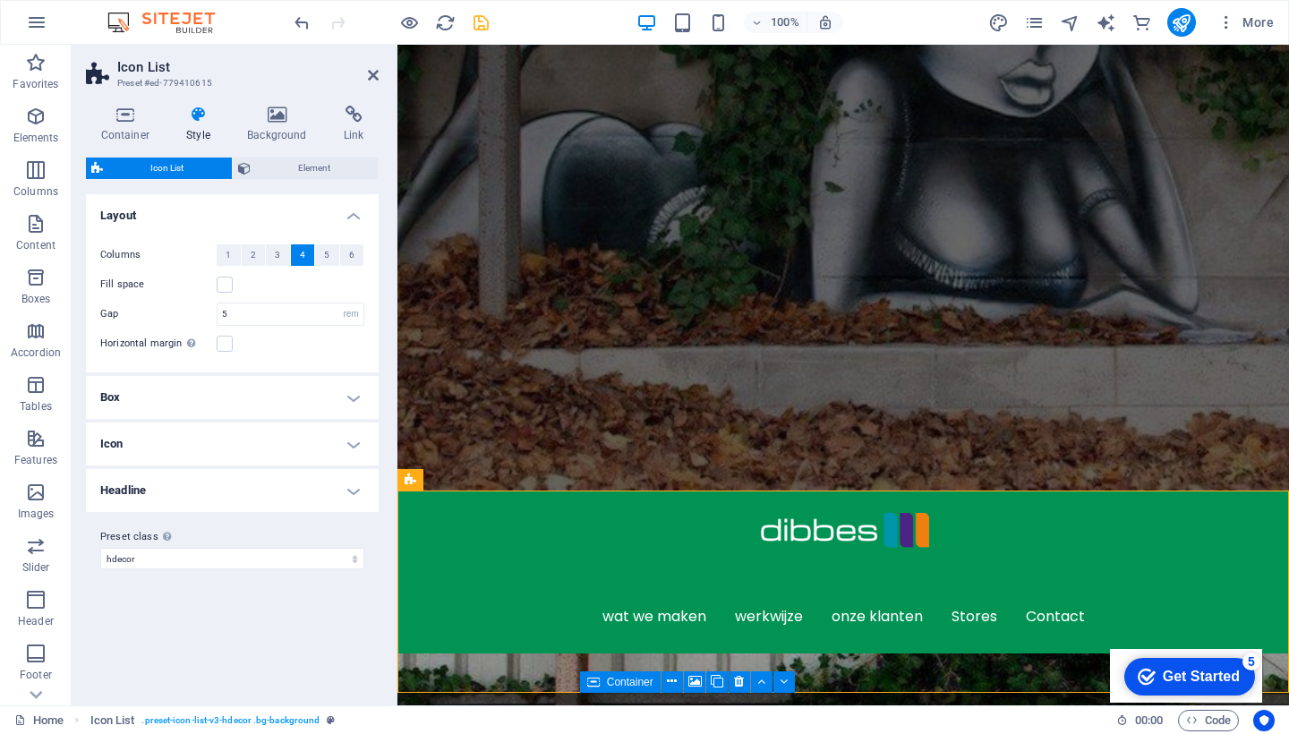
click at [198, 115] on icon at bounding box center [199, 115] width 54 height 18
click at [312, 165] on span "Element" at bounding box center [314, 168] width 117 height 21
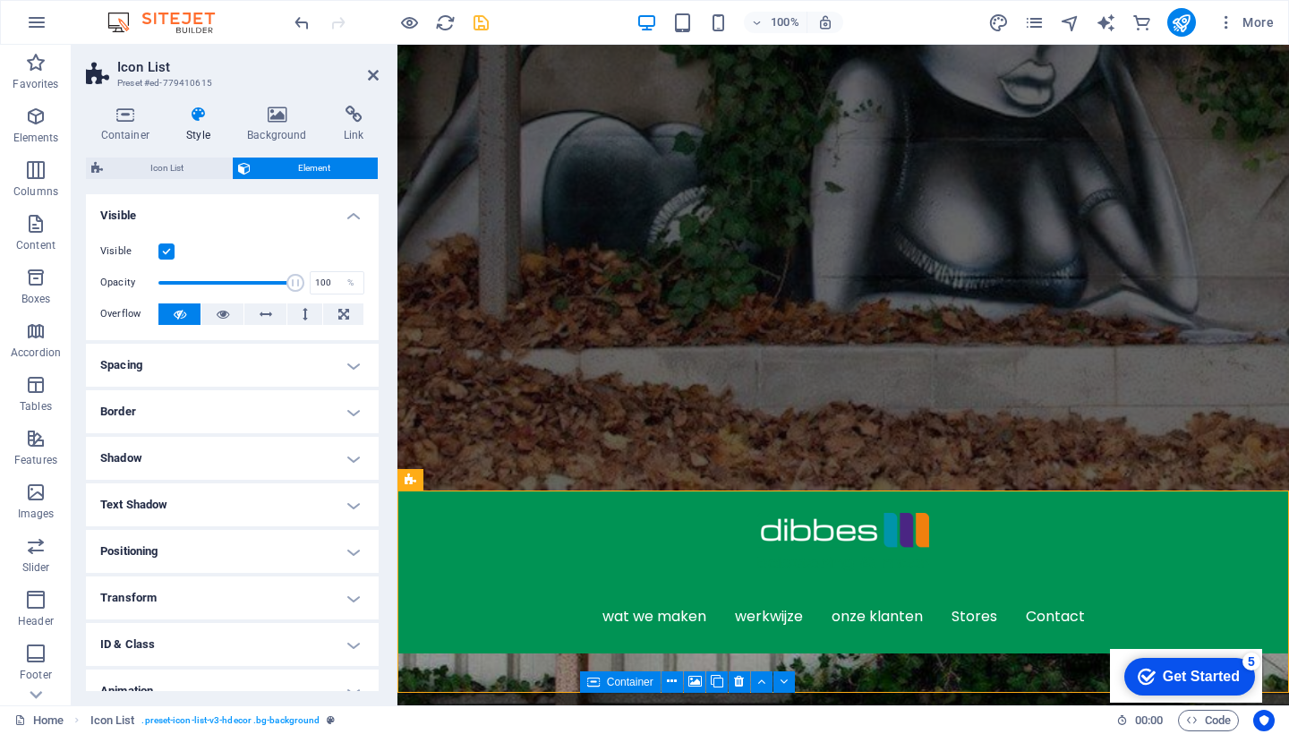
click at [250, 413] on h4 "Border" at bounding box center [232, 411] width 293 height 43
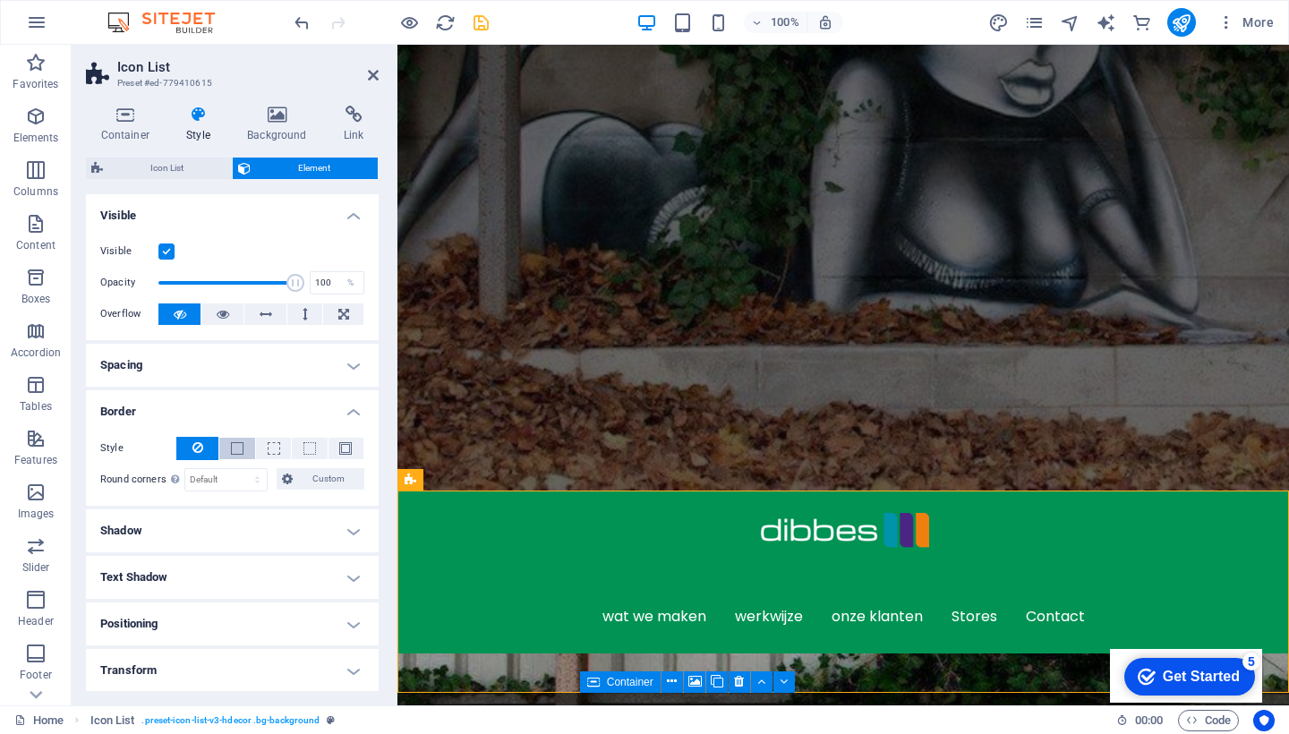
click at [235, 442] on span at bounding box center [237, 448] width 13 height 13
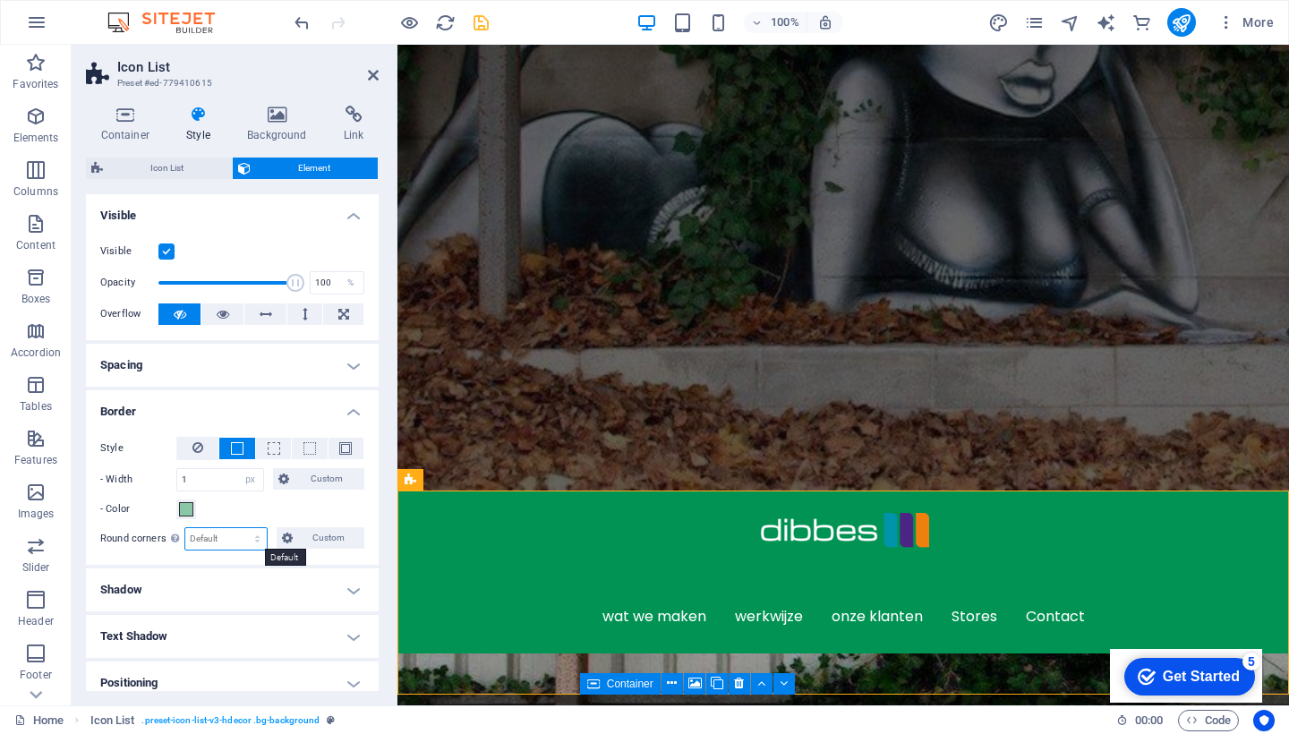
select select "px"
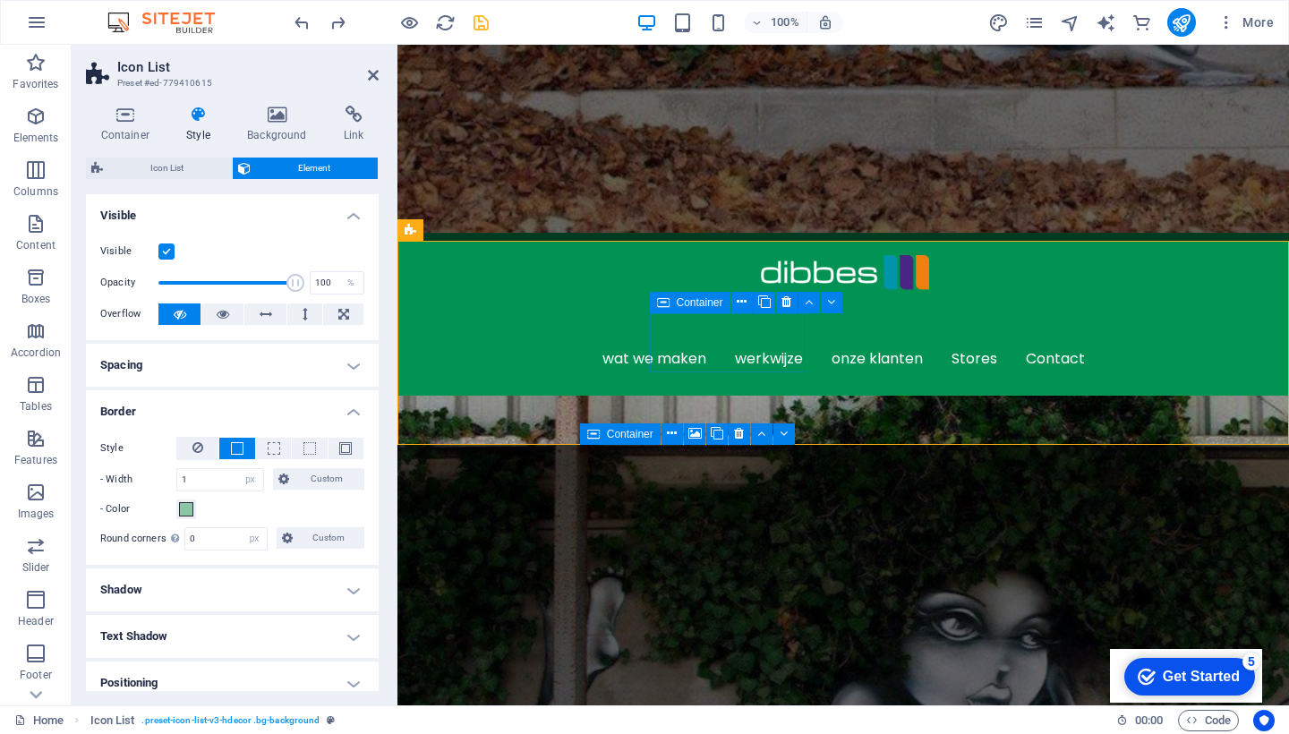
scroll to position [610, 0]
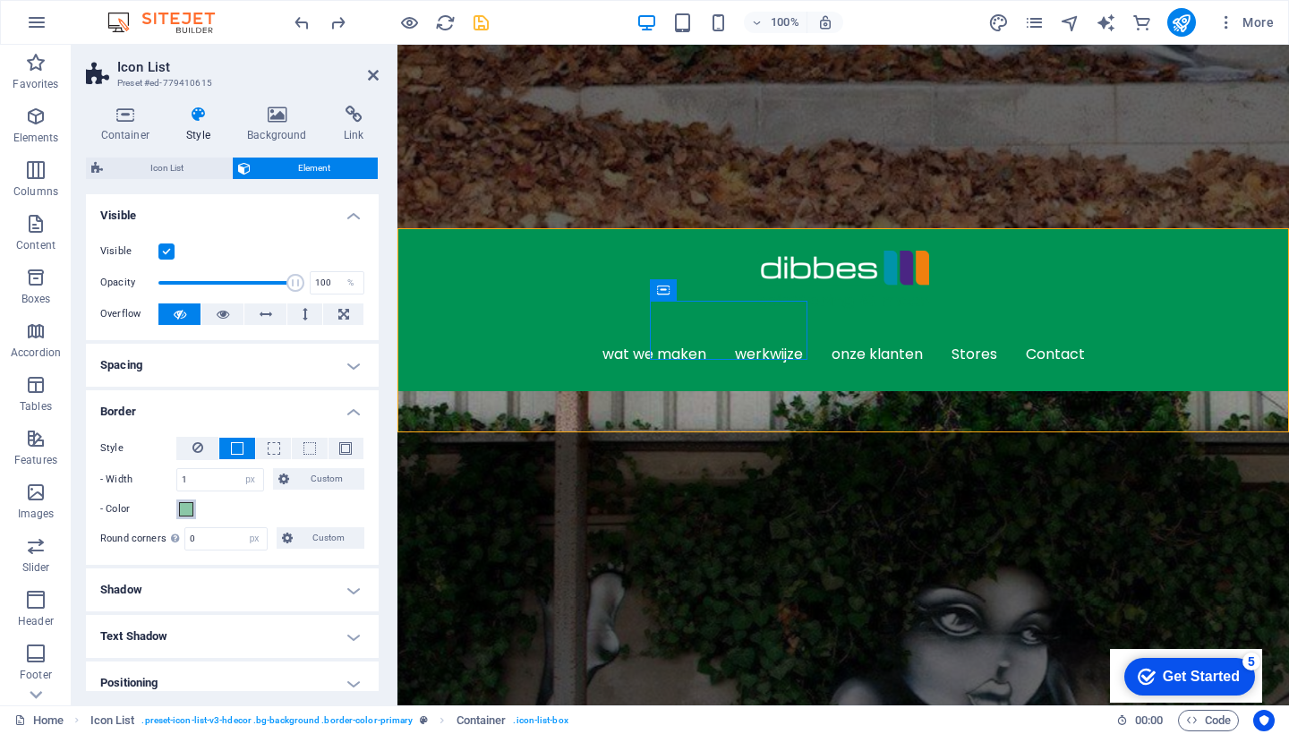
click at [186, 508] on span at bounding box center [186, 509] width 14 height 14
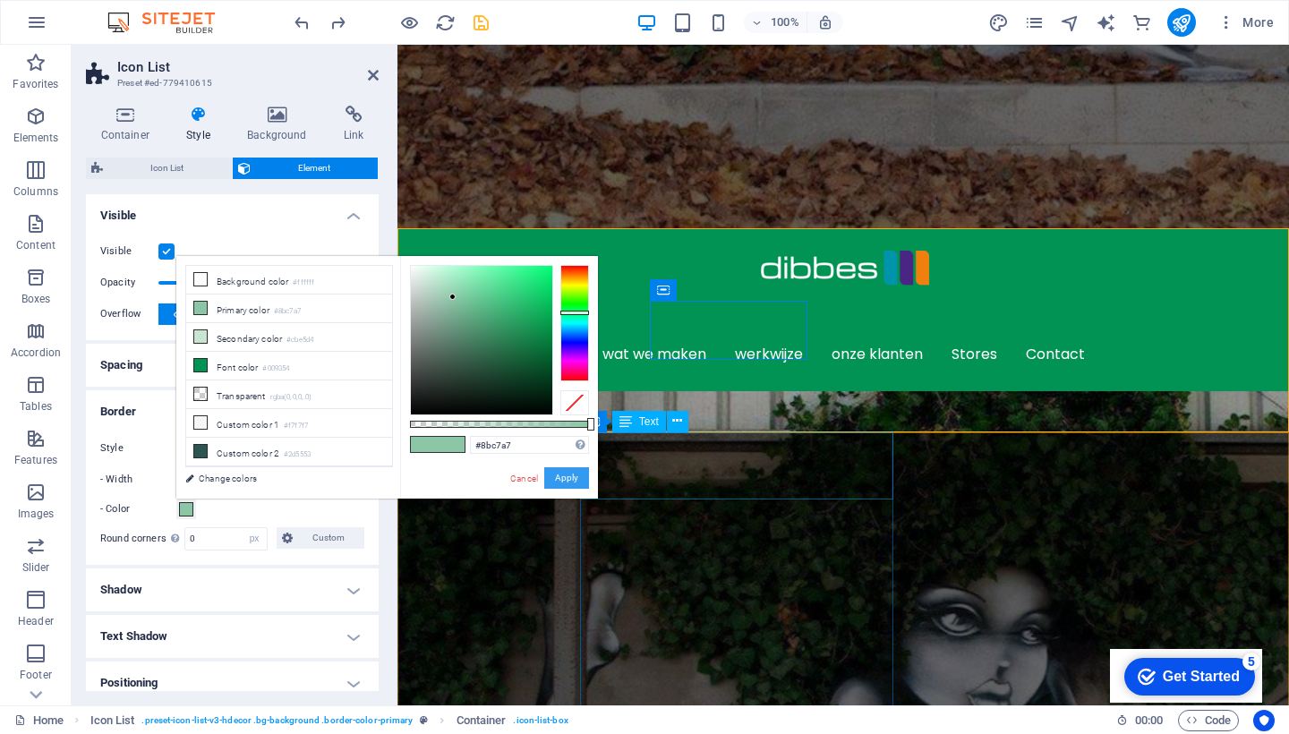
click at [567, 479] on button "Apply" at bounding box center [566, 477] width 45 height 21
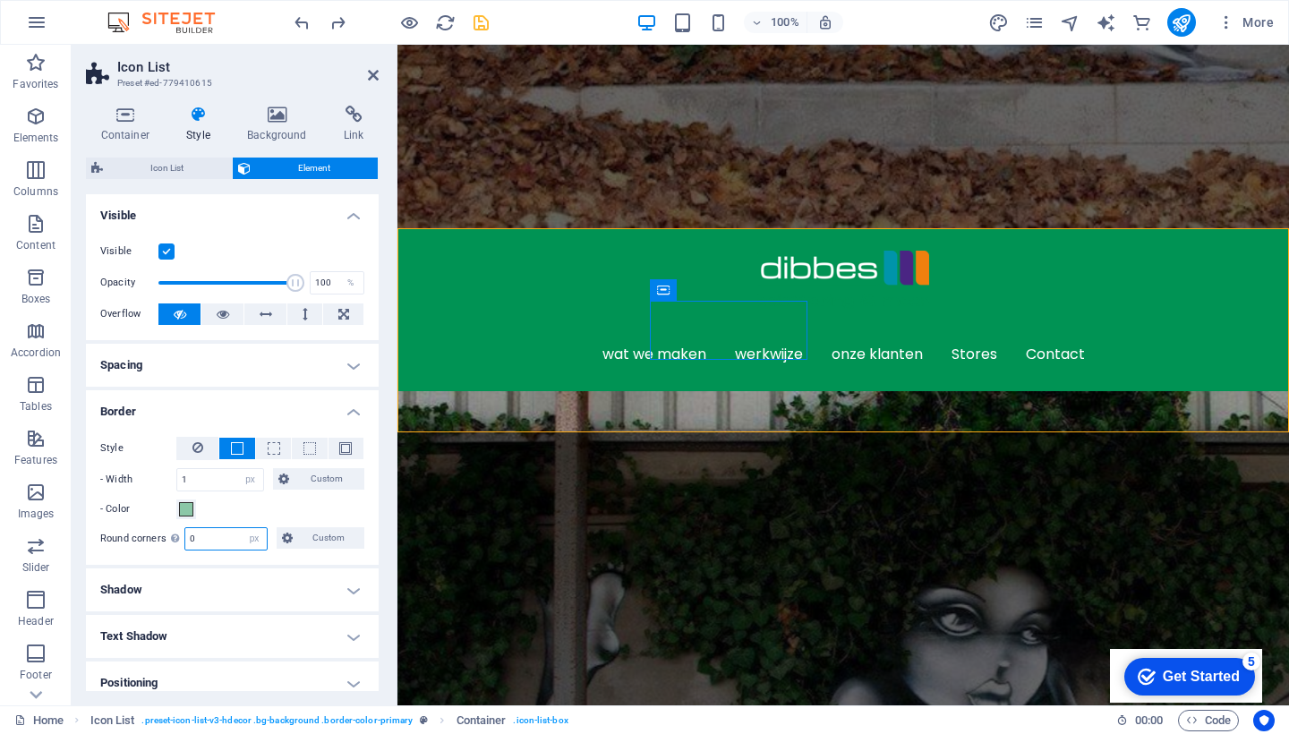
click at [214, 534] on input "0" at bounding box center [225, 538] width 81 height 21
click at [208, 538] on input "0" at bounding box center [225, 538] width 81 height 21
type input "10"
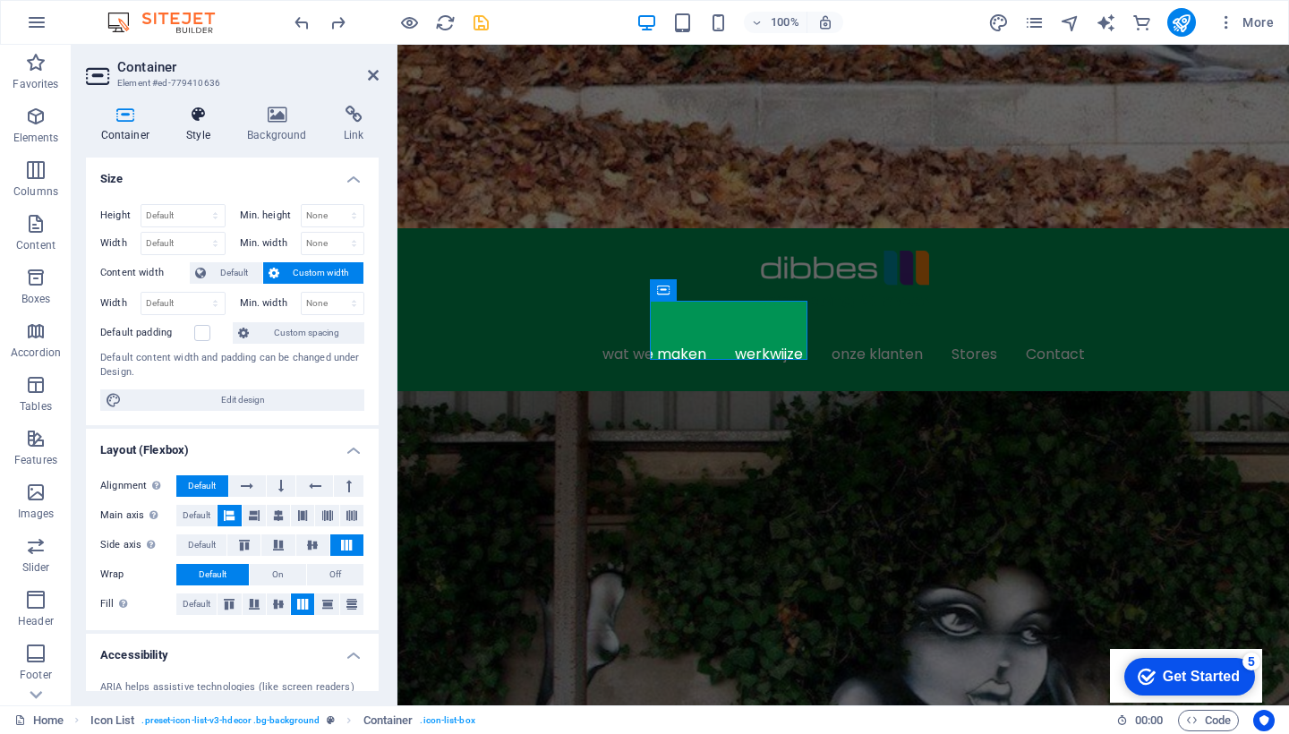
click at [194, 117] on icon at bounding box center [199, 115] width 54 height 18
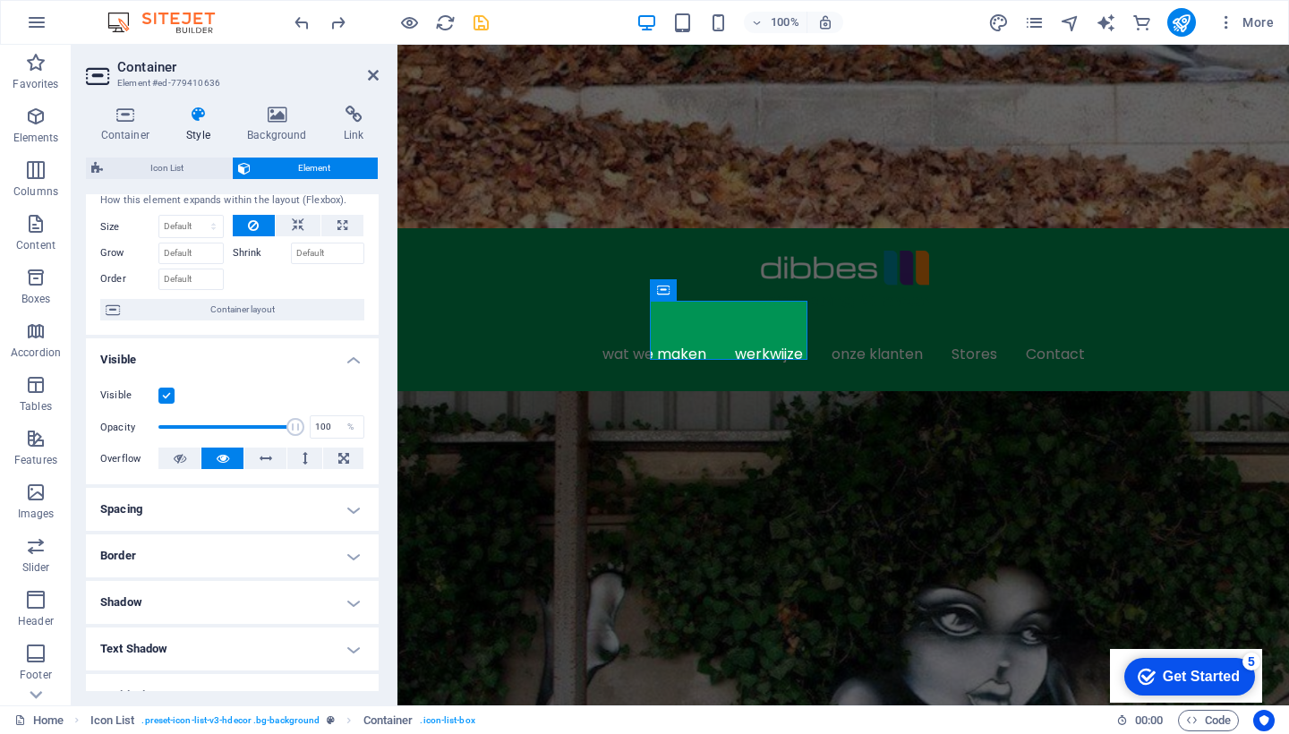
scroll to position [69, 0]
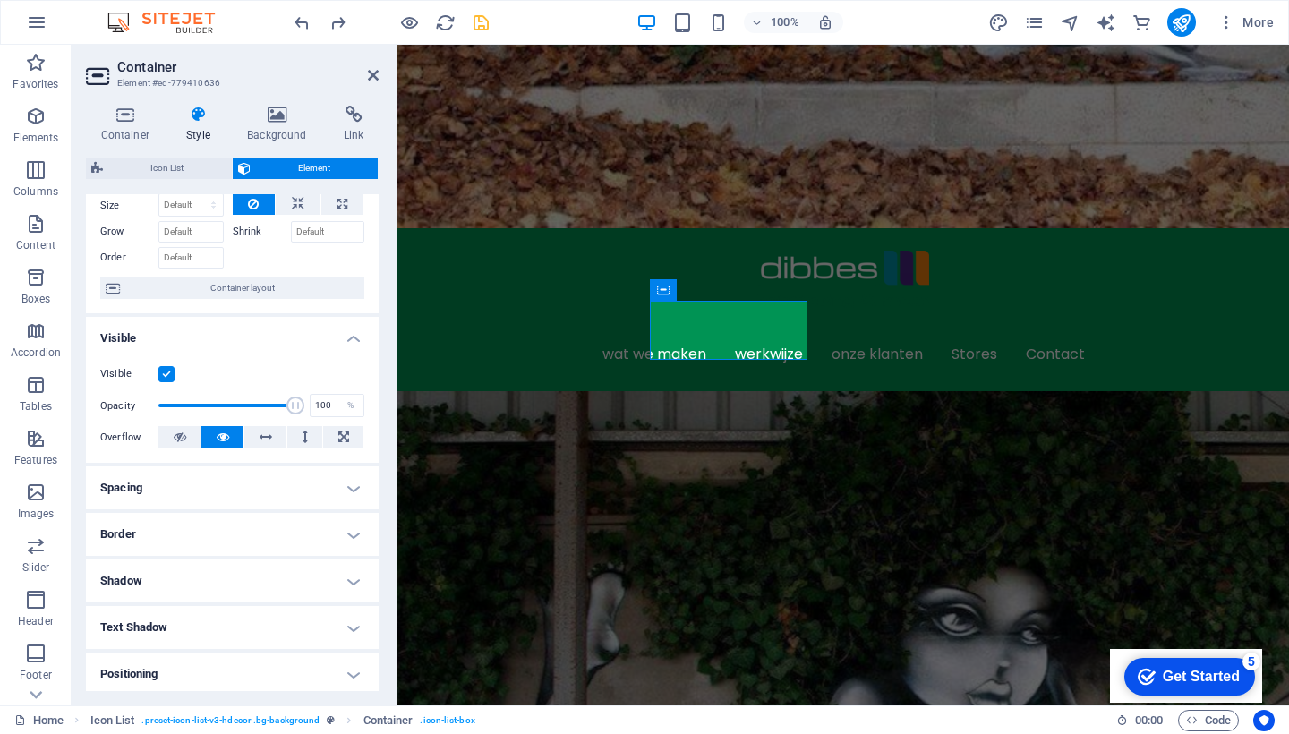
click at [223, 522] on h4 "Border" at bounding box center [232, 534] width 293 height 43
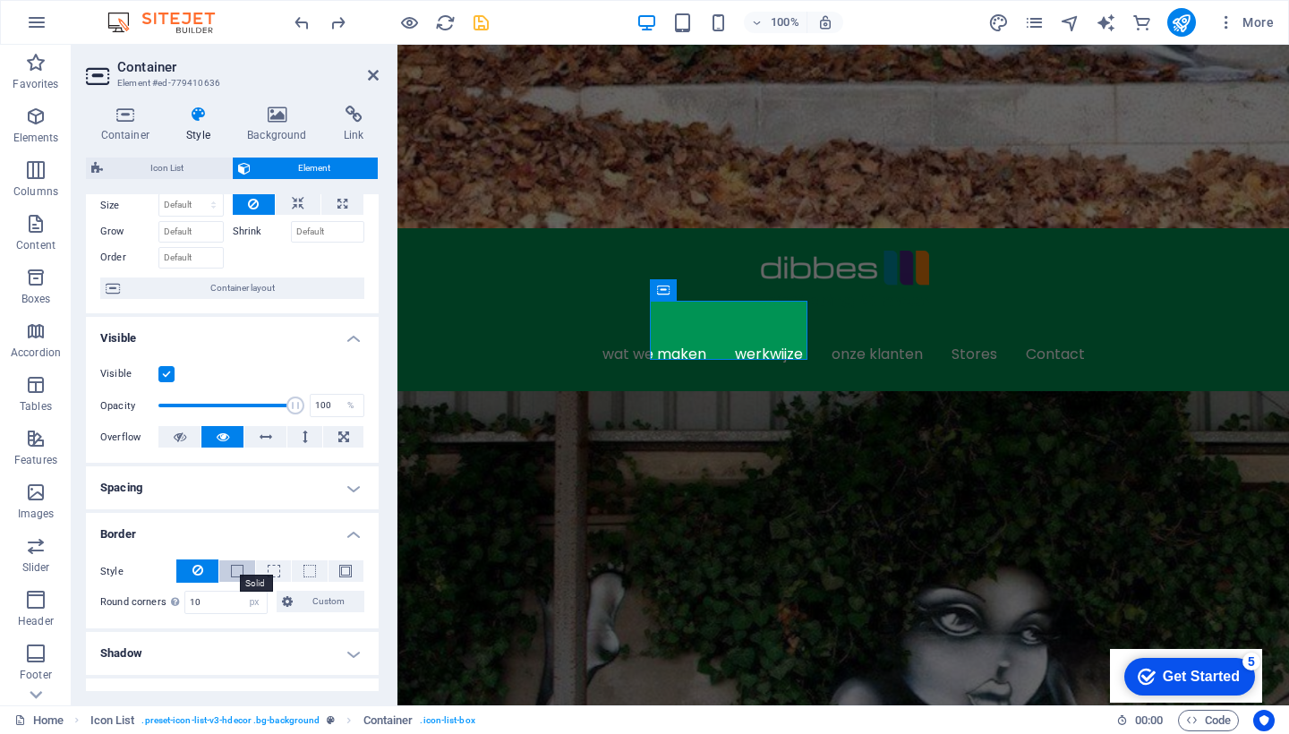
click at [231, 567] on span at bounding box center [237, 571] width 13 height 13
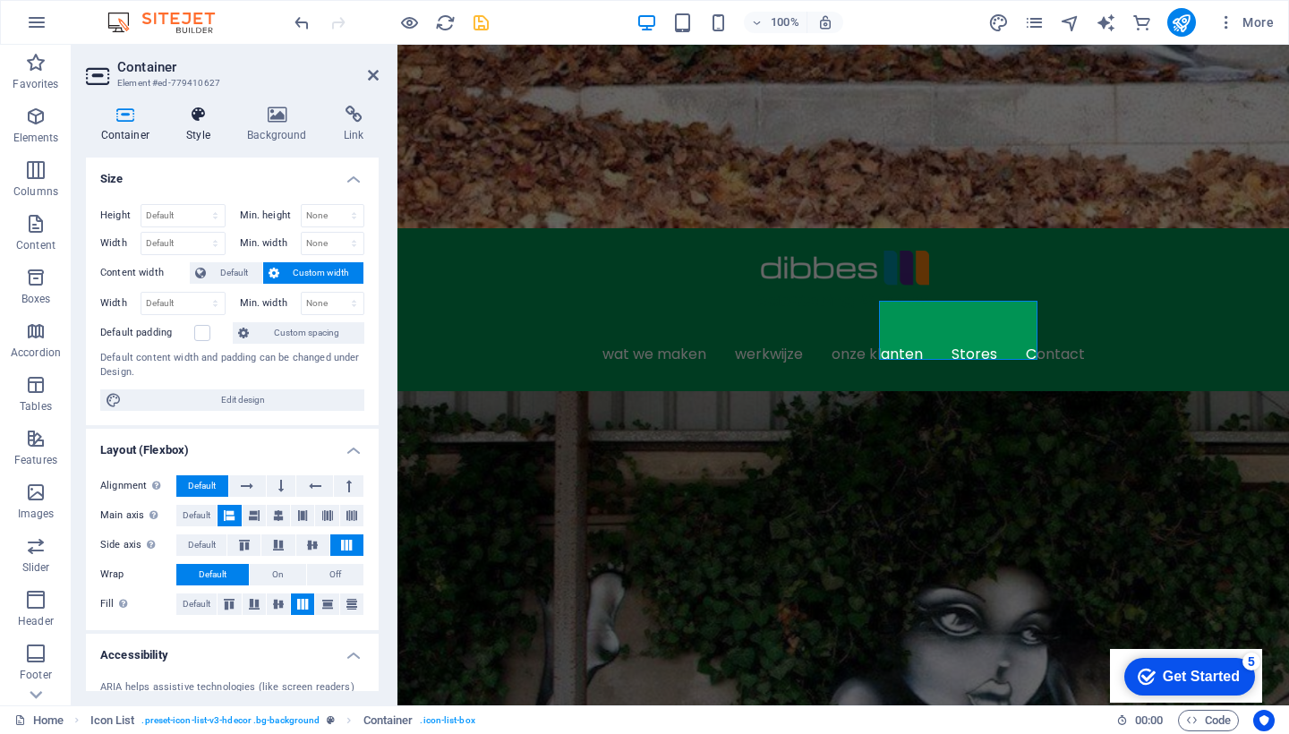
click at [193, 122] on icon at bounding box center [199, 115] width 54 height 18
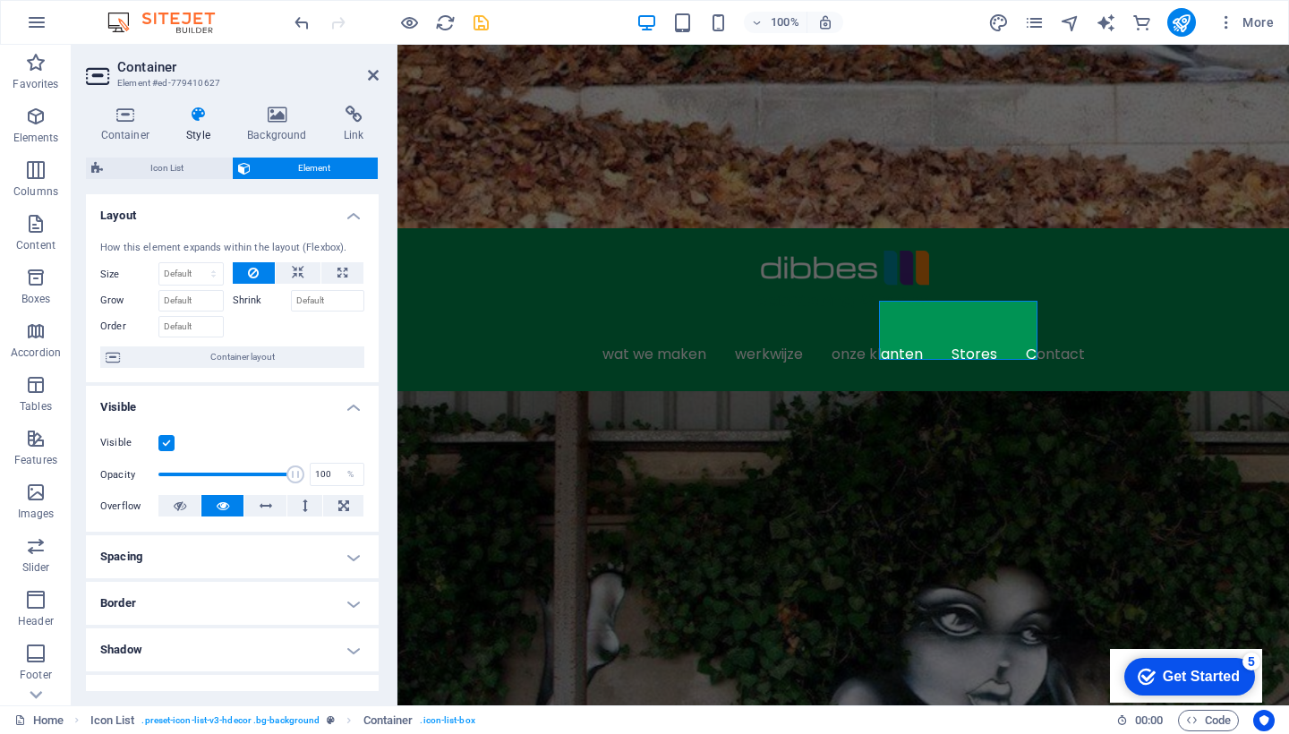
click at [224, 601] on h4 "Border" at bounding box center [232, 603] width 293 height 43
click at [233, 636] on span at bounding box center [237, 640] width 13 height 13
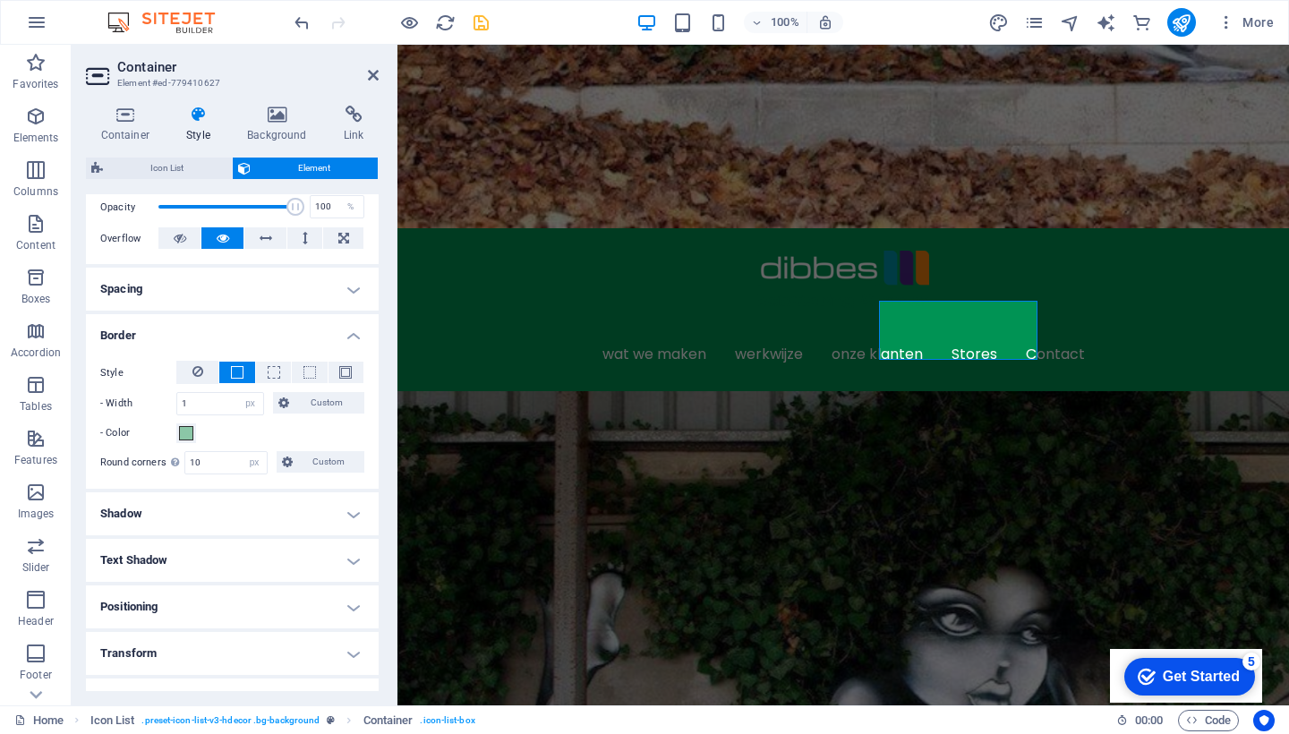
scroll to position [271, 0]
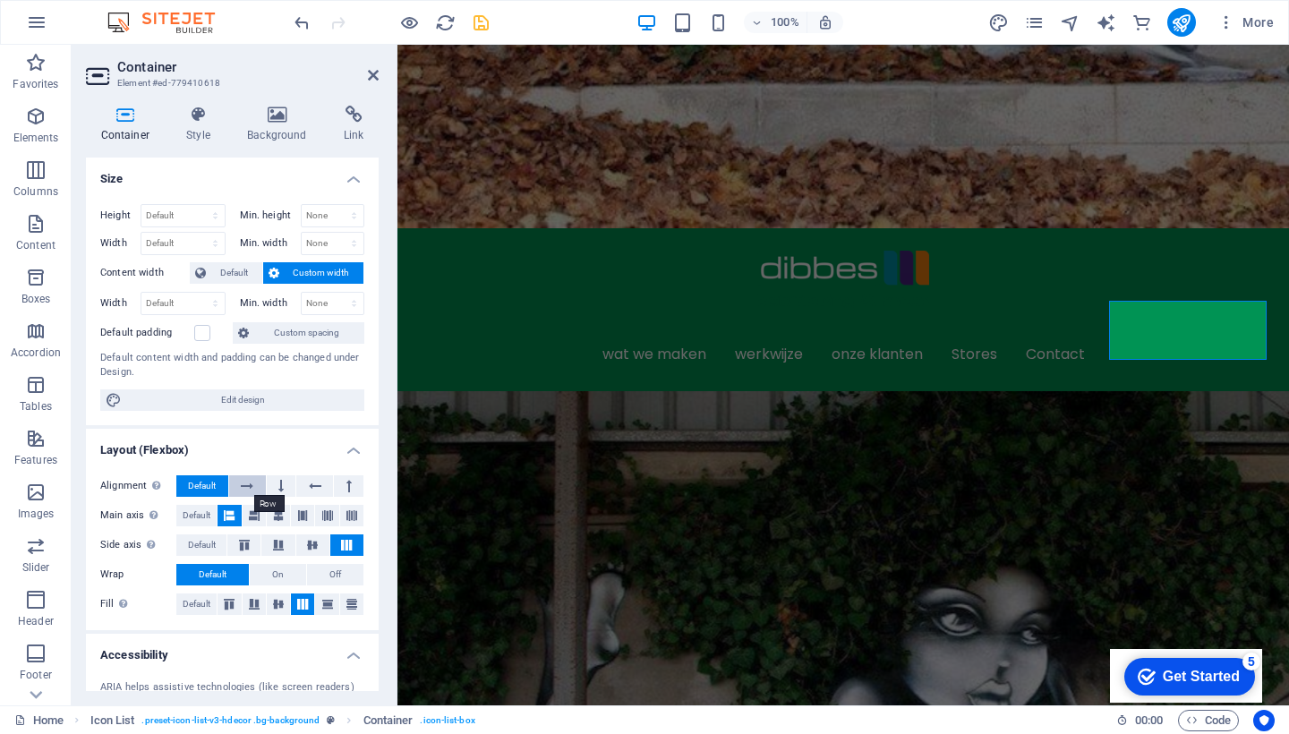
scroll to position [0, 0]
click at [192, 115] on icon at bounding box center [199, 115] width 54 height 18
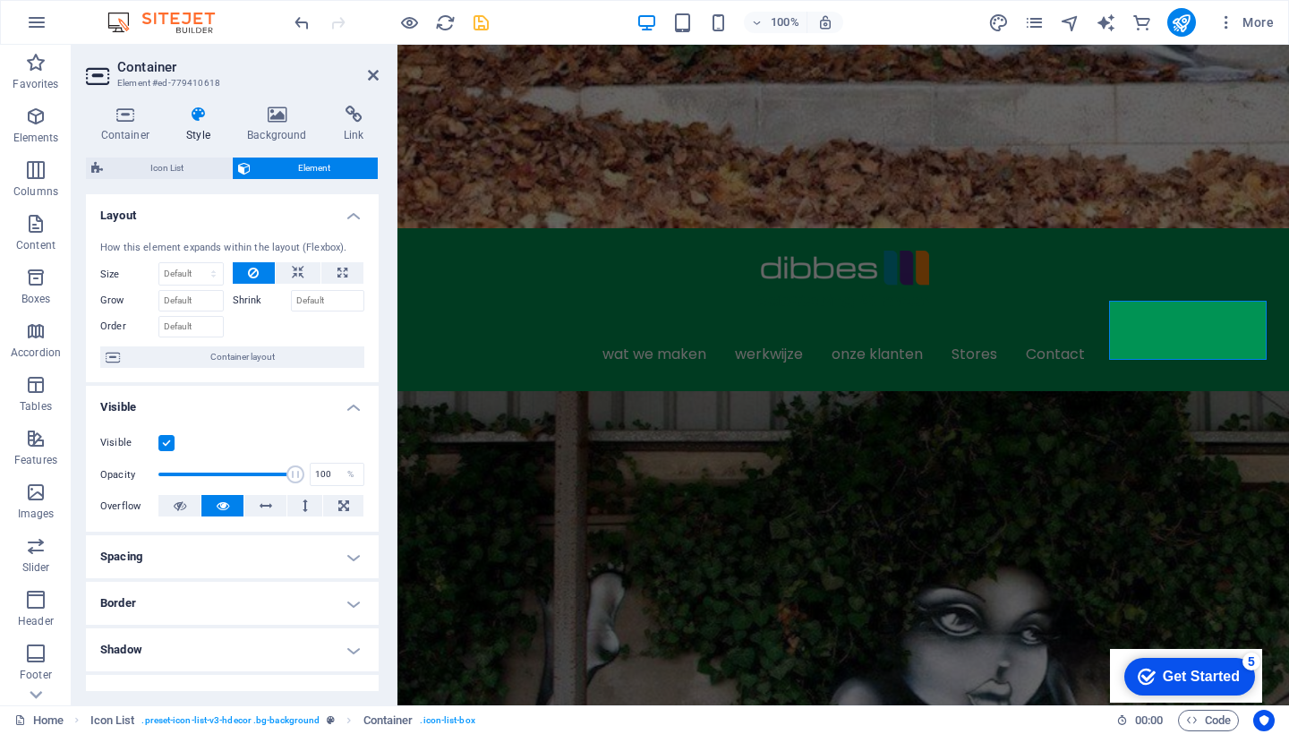
click at [238, 600] on h4 "Border" at bounding box center [232, 603] width 293 height 43
click at [236, 634] on span at bounding box center [237, 640] width 13 height 13
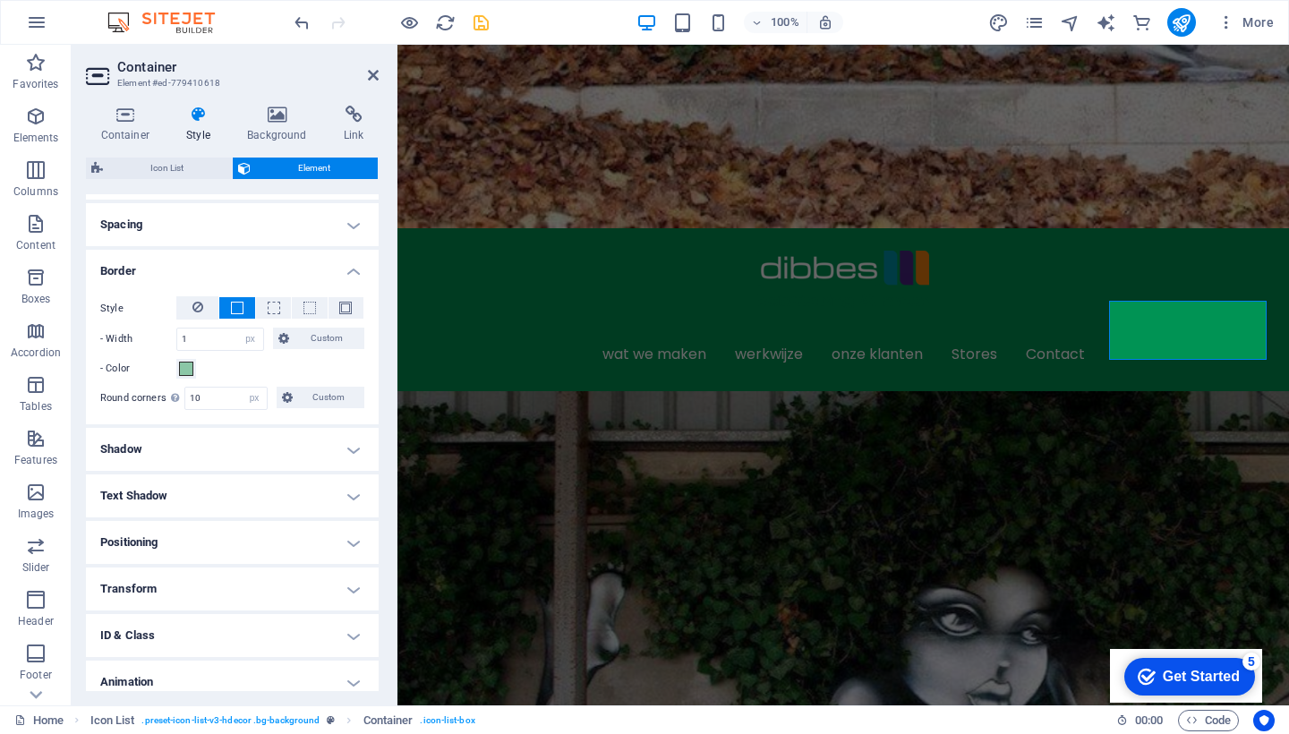
scroll to position [334, 0]
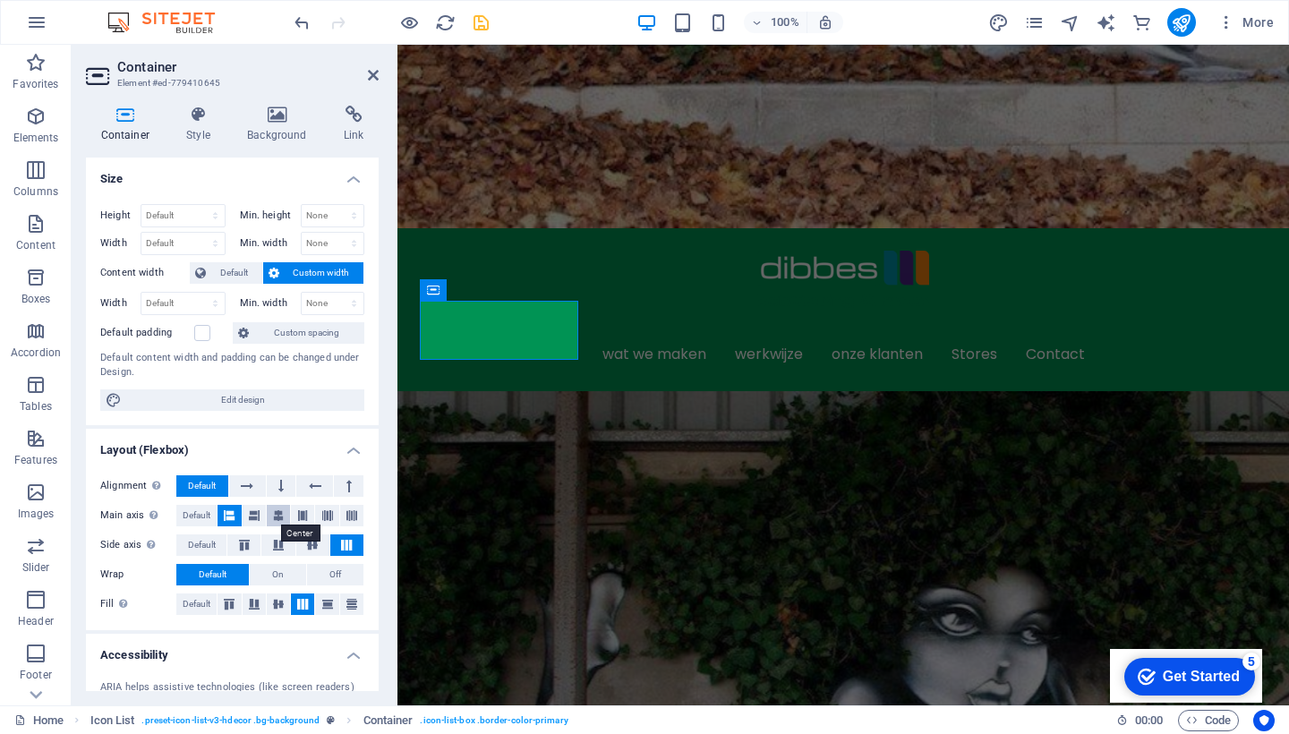
click at [277, 516] on icon at bounding box center [278, 515] width 11 height 21
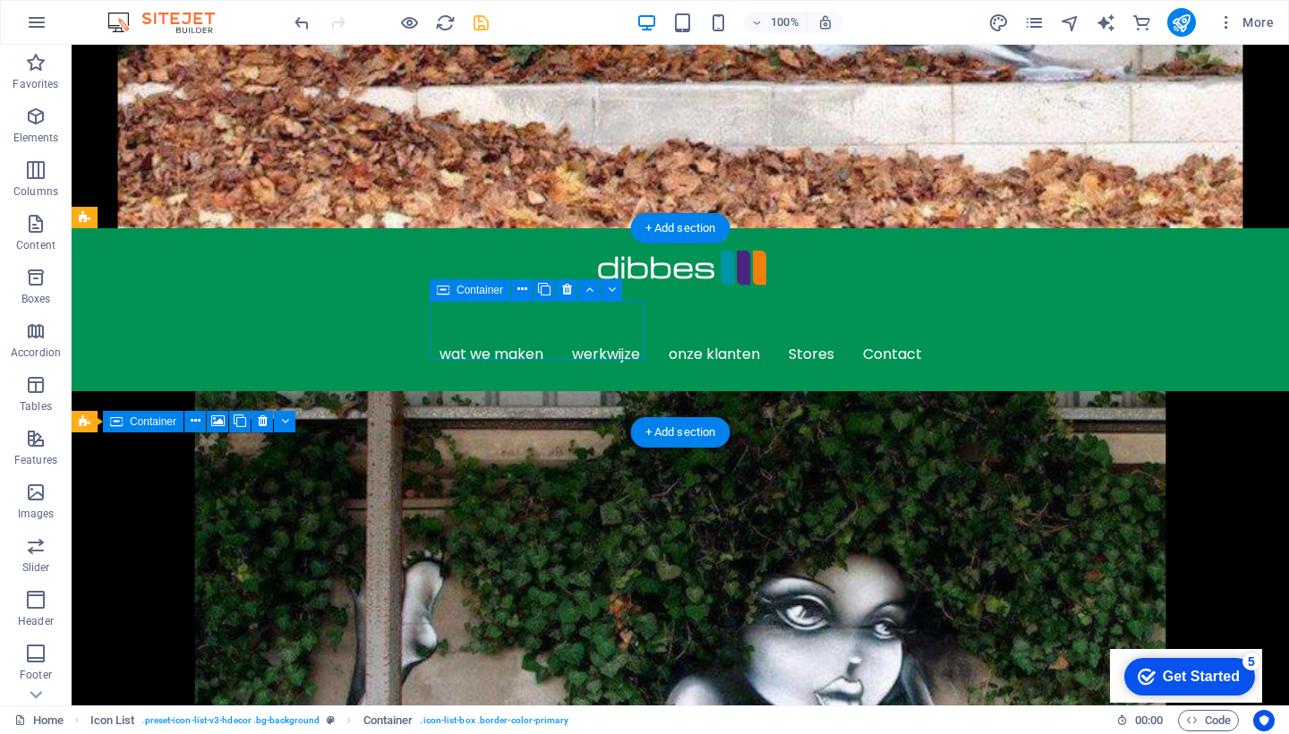
select select "px"
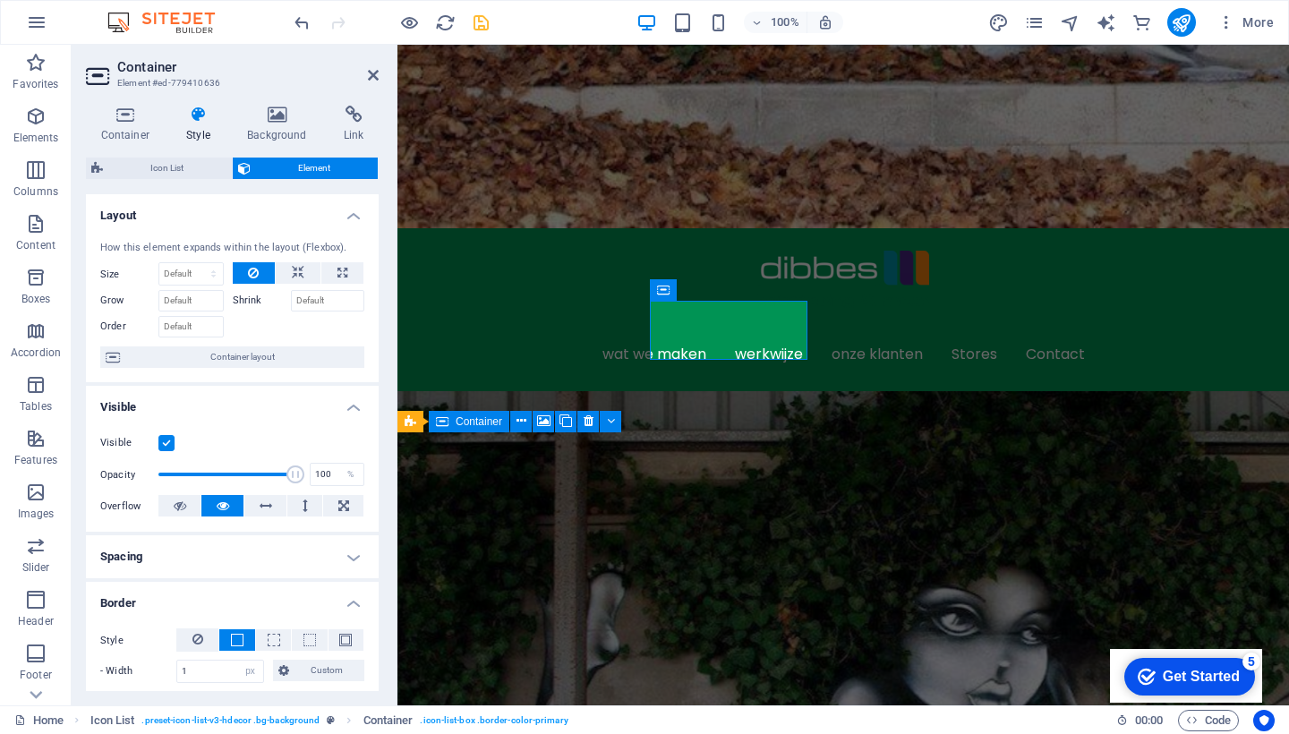
click at [207, 217] on h4 "Layout" at bounding box center [232, 210] width 293 height 32
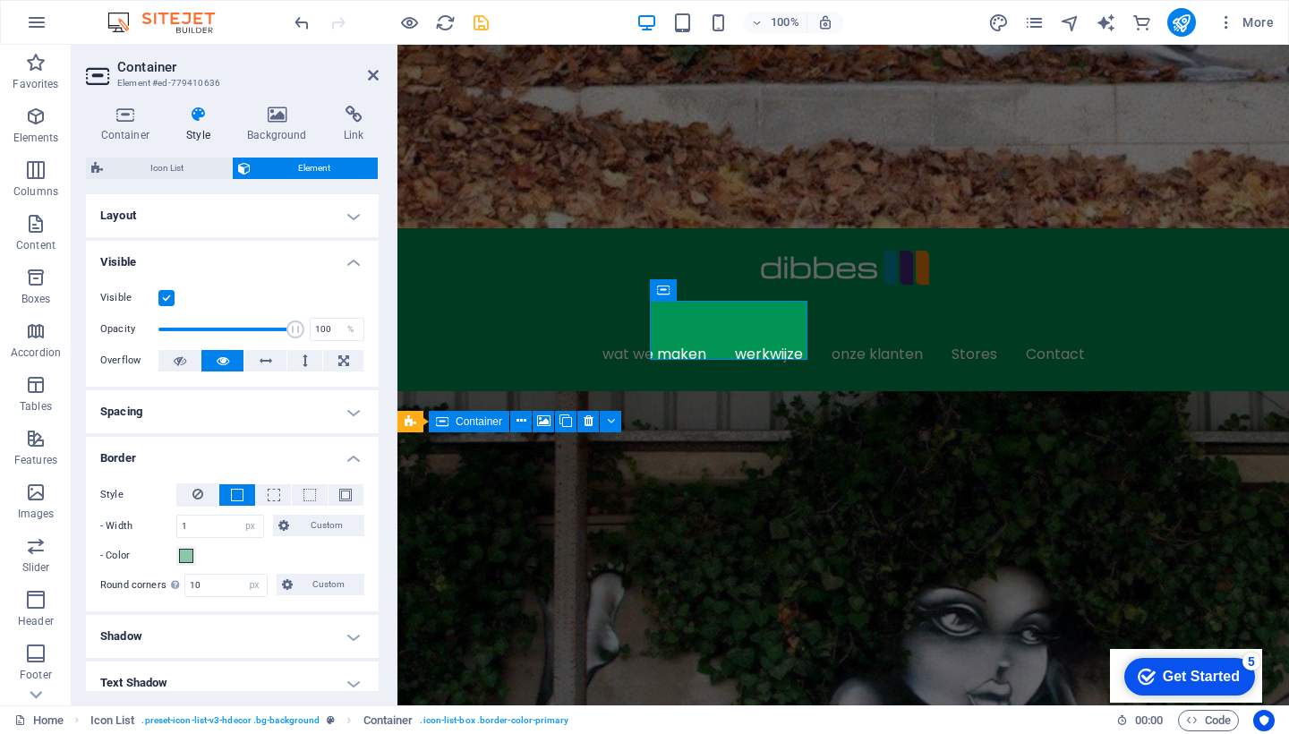
click at [277, 450] on h4 "Border" at bounding box center [232, 453] width 293 height 32
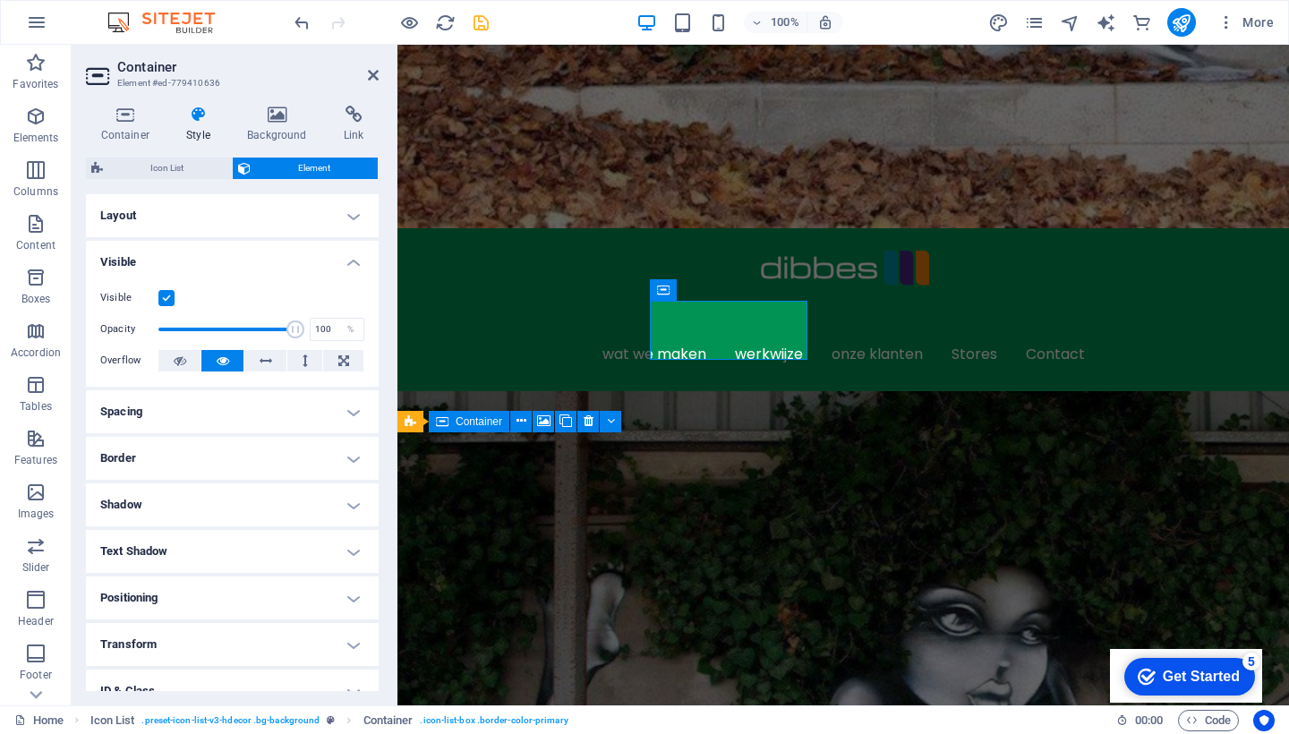
click at [287, 414] on h4 "Spacing" at bounding box center [232, 411] width 293 height 43
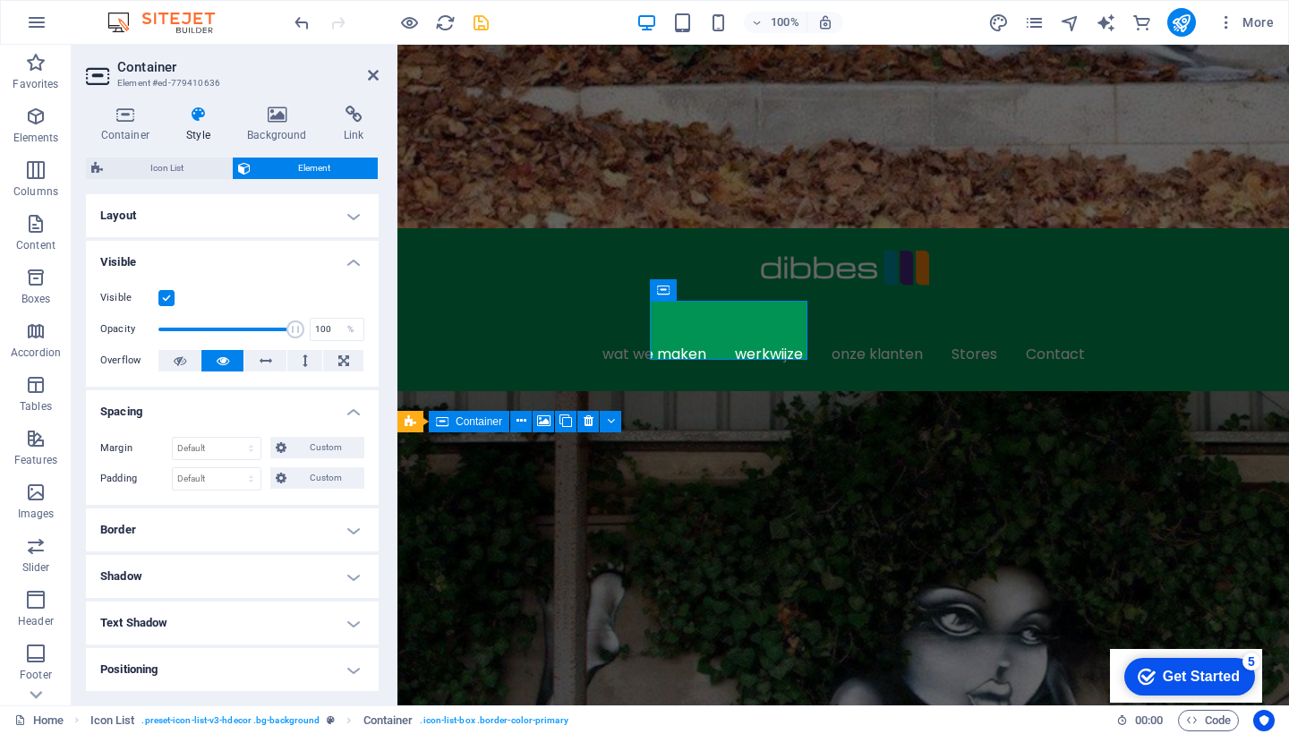
click at [287, 414] on h4 "Spacing" at bounding box center [232, 406] width 293 height 32
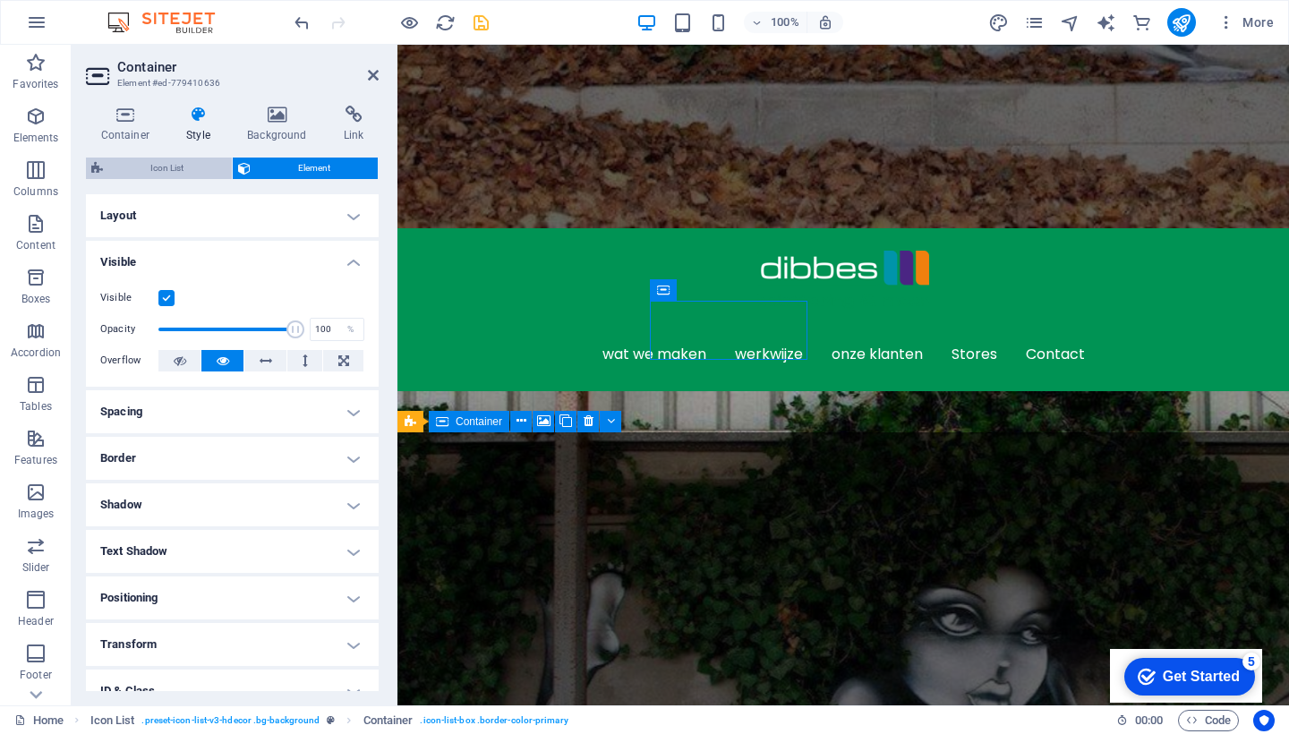
click at [196, 163] on span "Icon List" at bounding box center [167, 168] width 118 height 21
select select "px"
select select "rem"
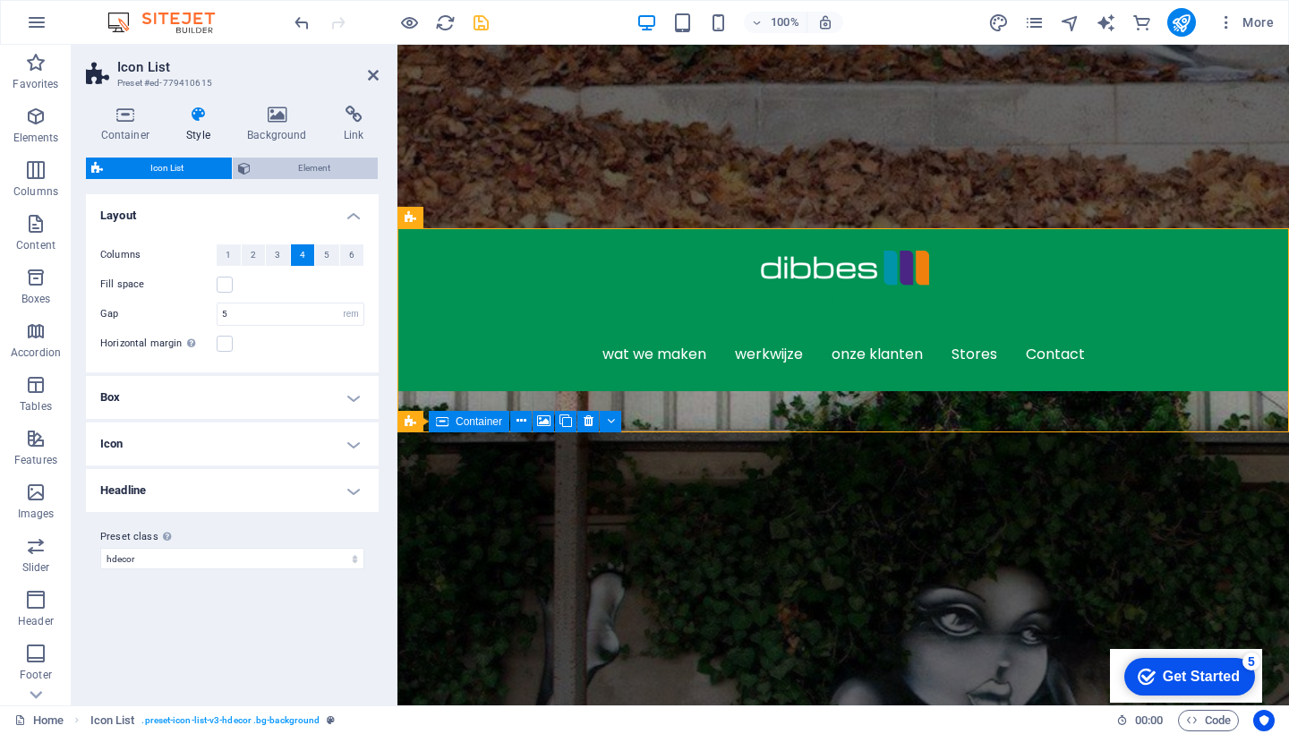
click at [300, 163] on span "Element" at bounding box center [314, 168] width 117 height 21
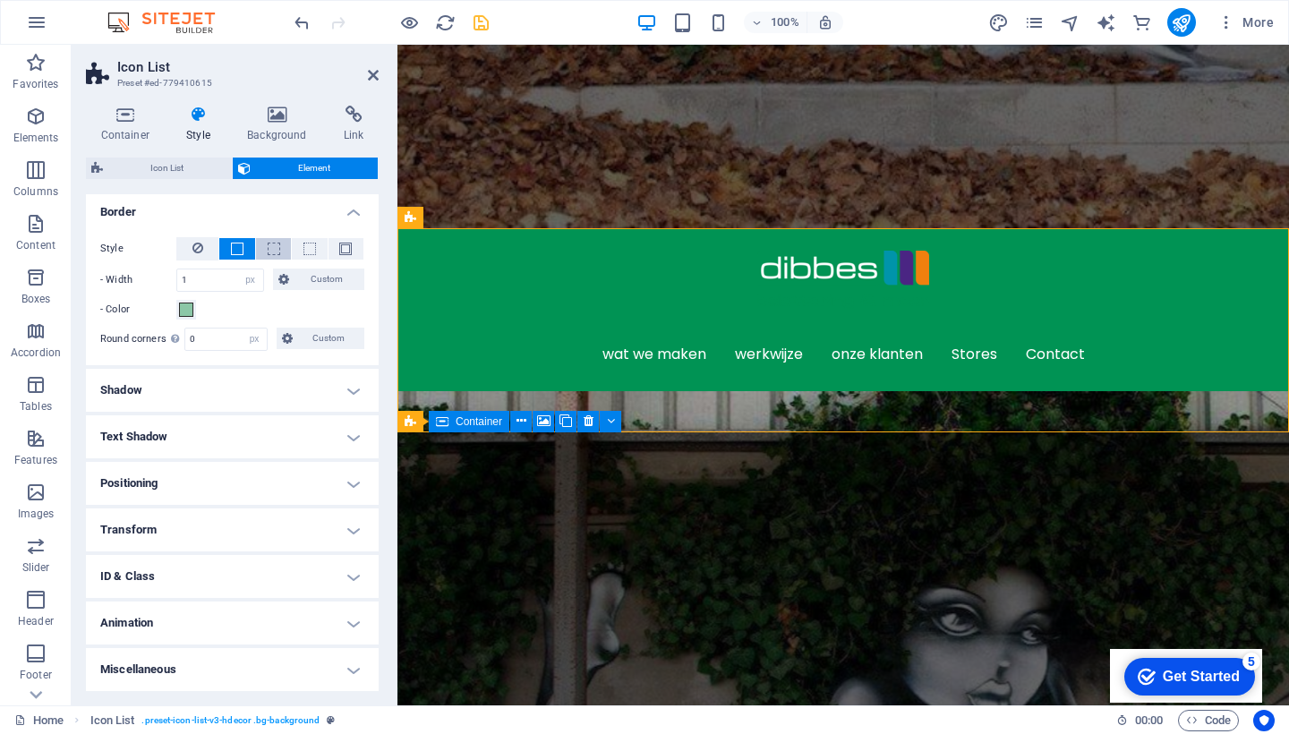
scroll to position [199, 0]
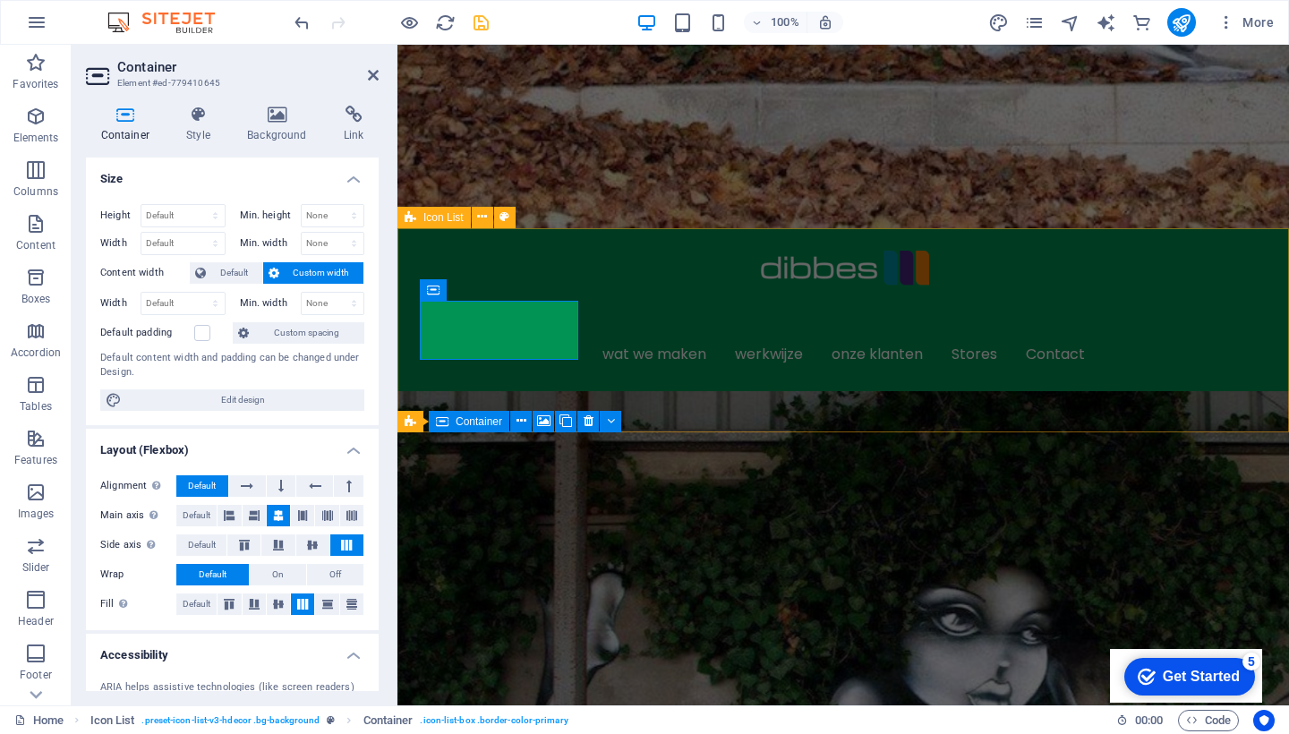
select select "px"
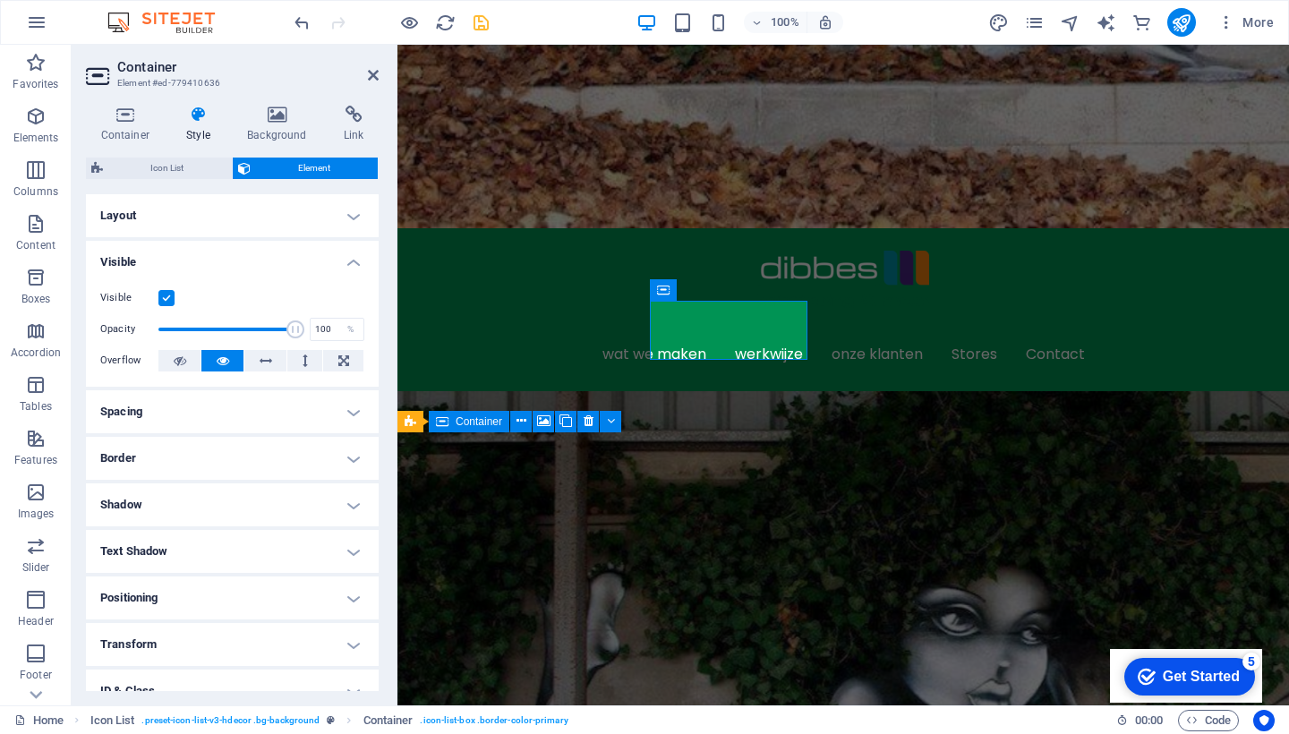
click at [300, 212] on h4 "Layout" at bounding box center [232, 215] width 293 height 43
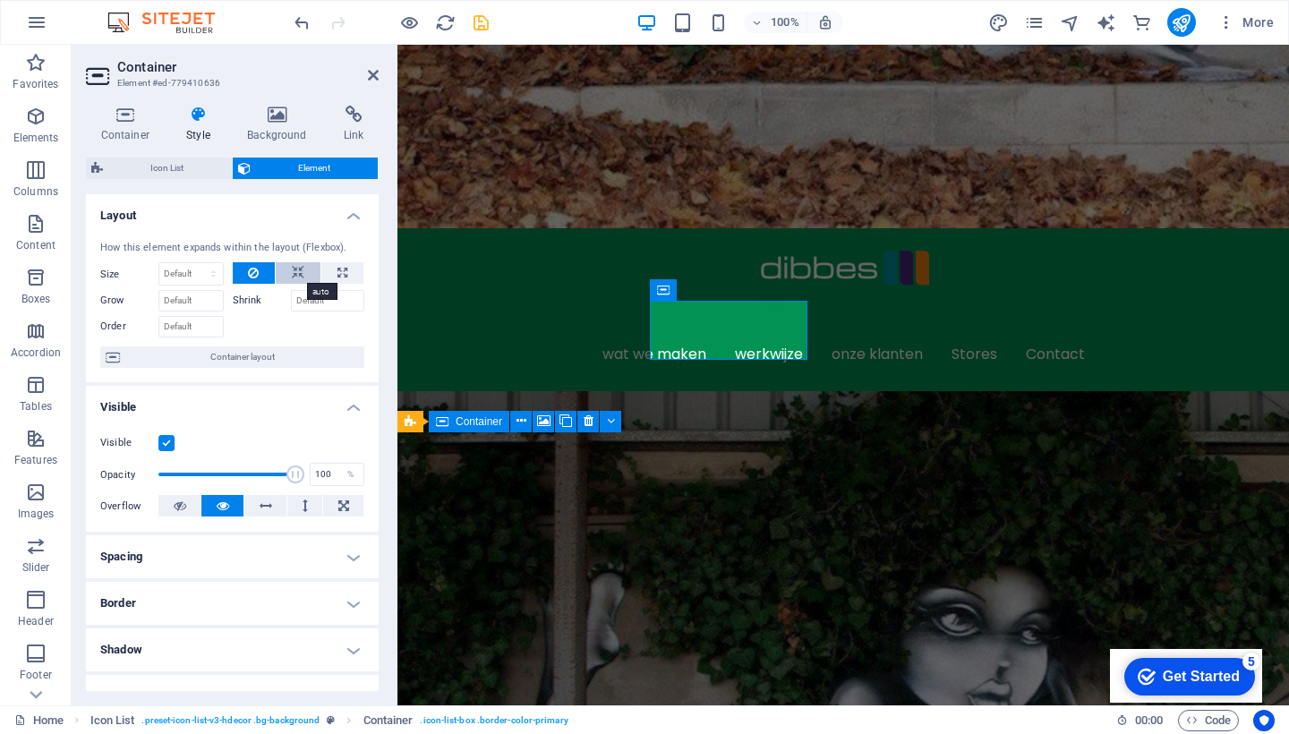
click at [294, 271] on icon at bounding box center [298, 272] width 13 height 21
click at [338, 267] on icon at bounding box center [342, 272] width 10 height 21
type input "100"
select select "%"
click at [254, 274] on icon at bounding box center [253, 272] width 11 height 21
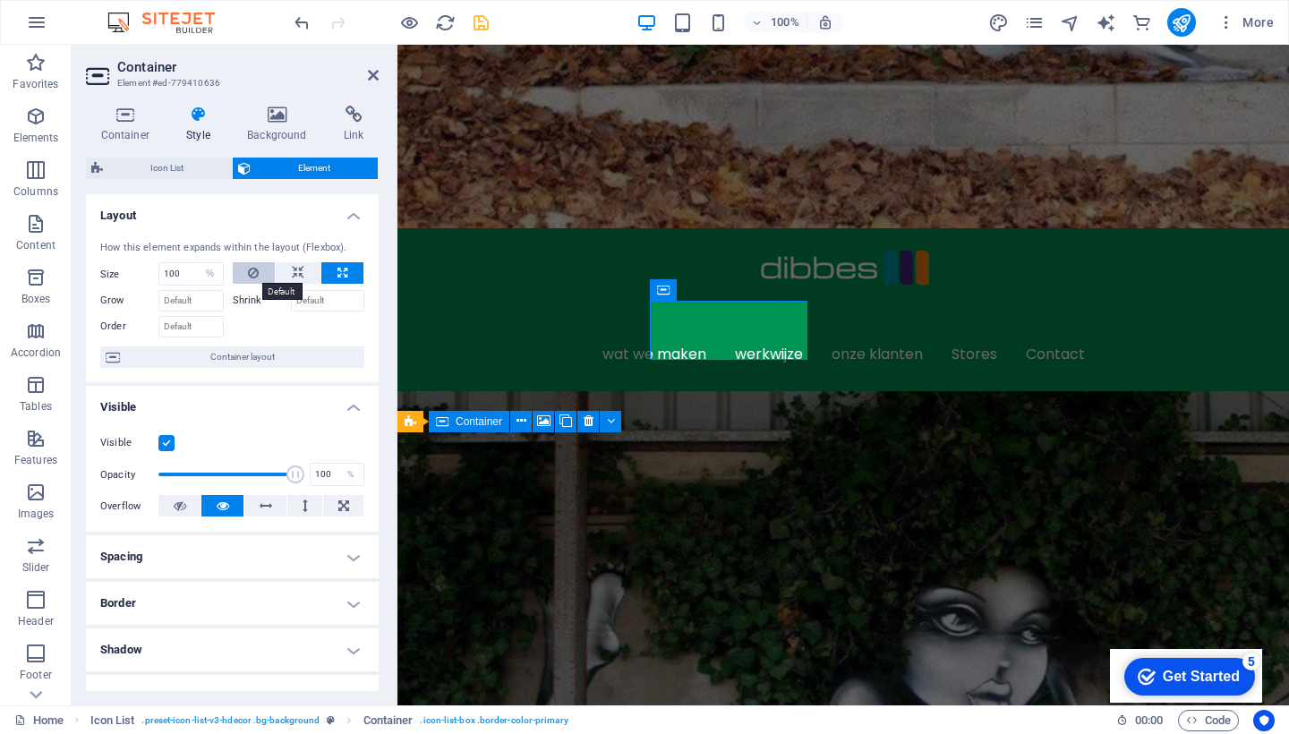
select select "DISABLED_OPTION_VALUE"
click at [343, 268] on icon at bounding box center [342, 272] width 10 height 21
type input "100"
select select "%"
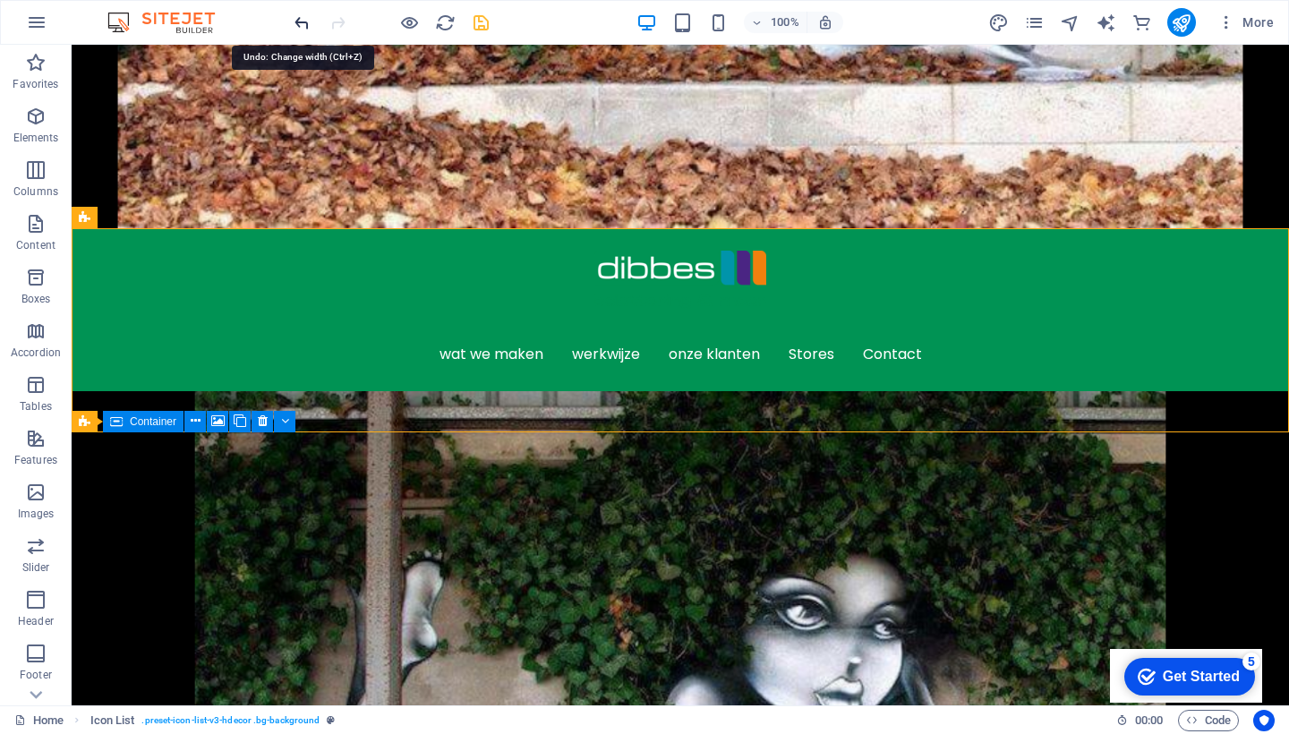
click at [303, 15] on icon "undo" at bounding box center [302, 23] width 21 height 21
click at [300, 21] on icon "undo" at bounding box center [302, 23] width 21 height 21
click at [337, 21] on icon "redo" at bounding box center [338, 23] width 21 height 21
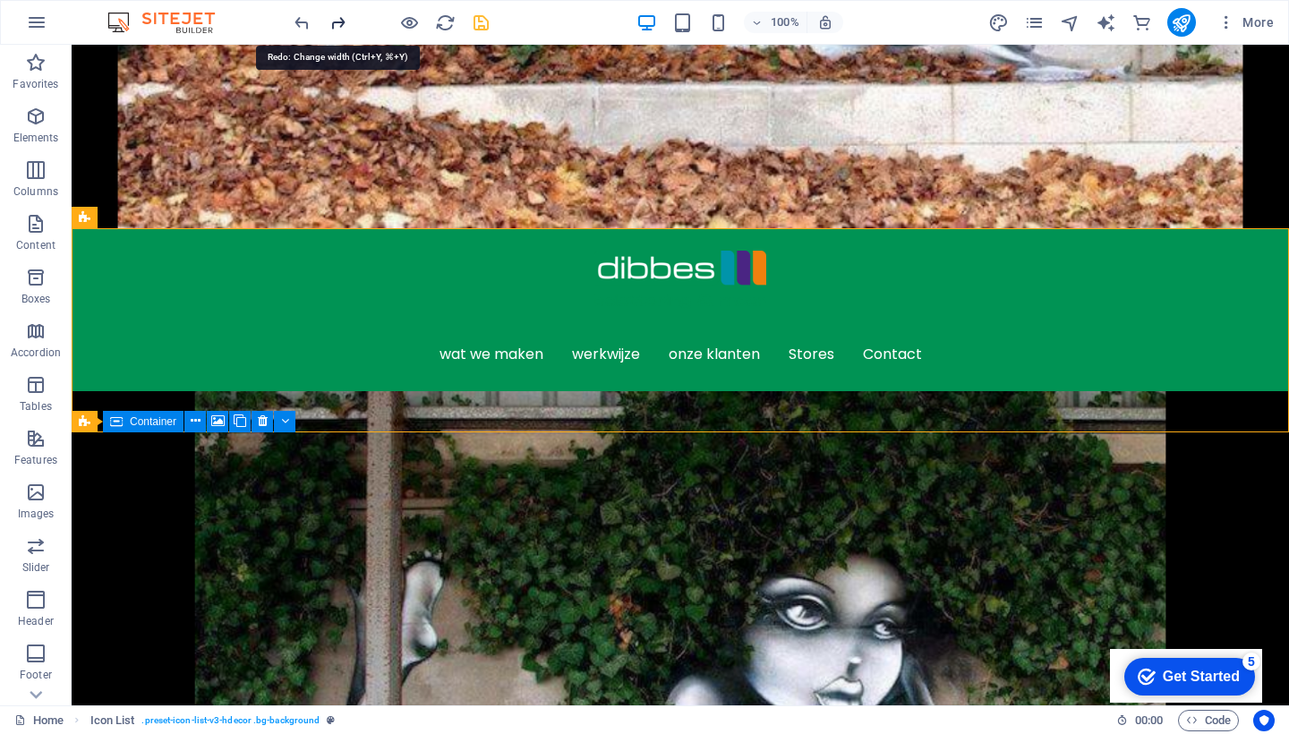
click at [337, 21] on icon "redo" at bounding box center [338, 23] width 21 height 21
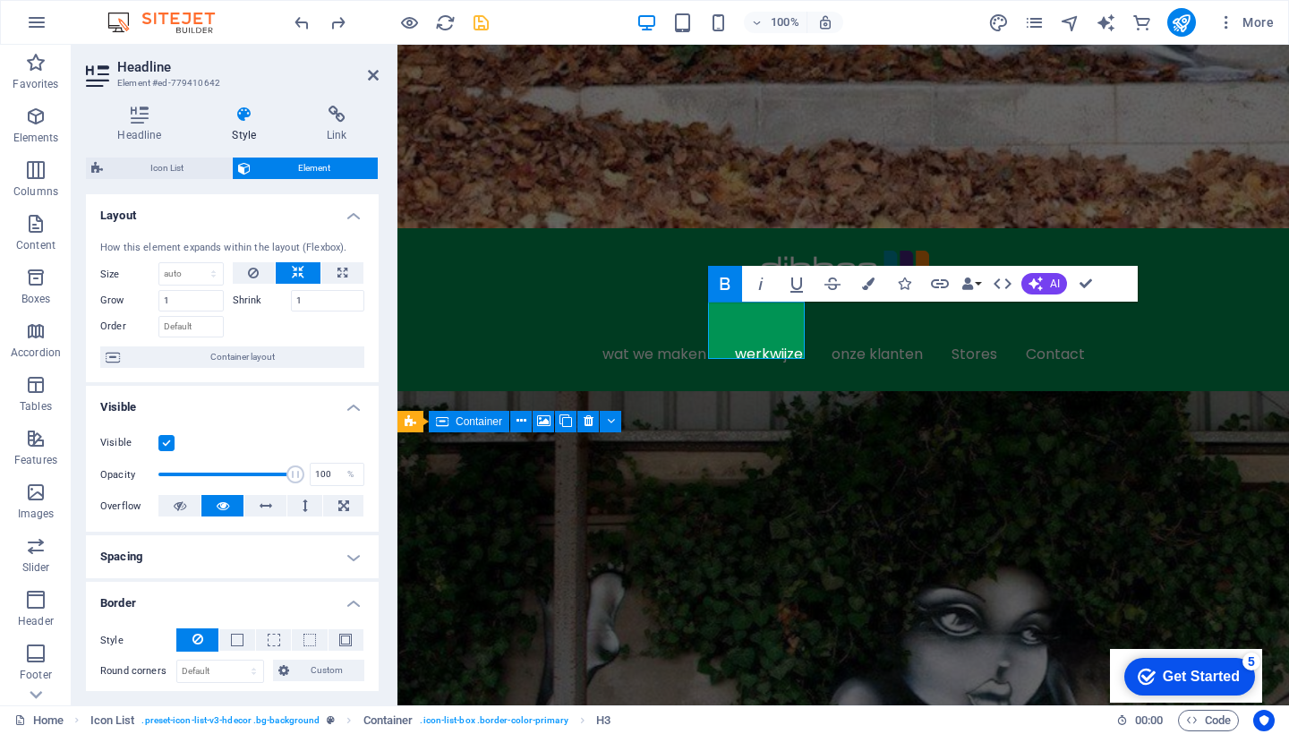
click at [286, 597] on h4 "Border" at bounding box center [232, 598] width 293 height 32
click at [293, 555] on h4 "Spacing" at bounding box center [232, 556] width 293 height 43
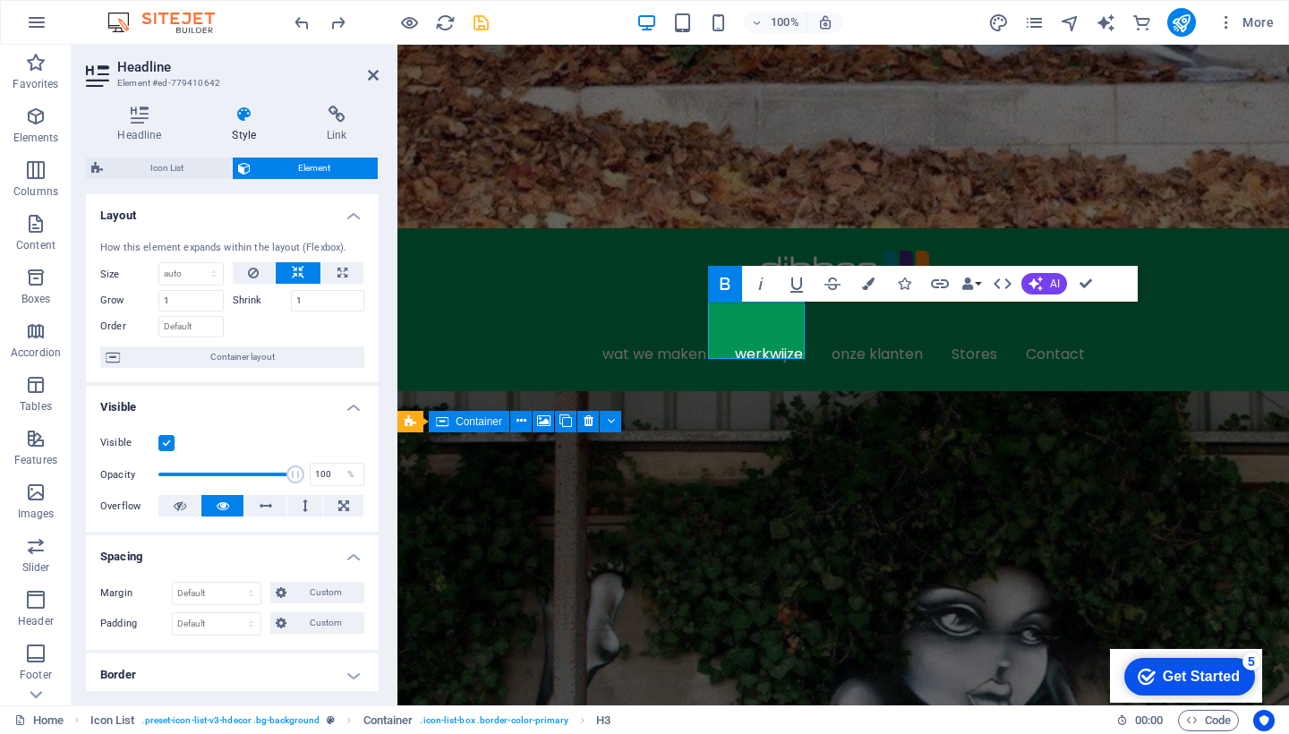
click at [293, 555] on h4 "Spacing" at bounding box center [232, 551] width 293 height 32
click at [284, 408] on h4 "Visible" at bounding box center [232, 402] width 293 height 32
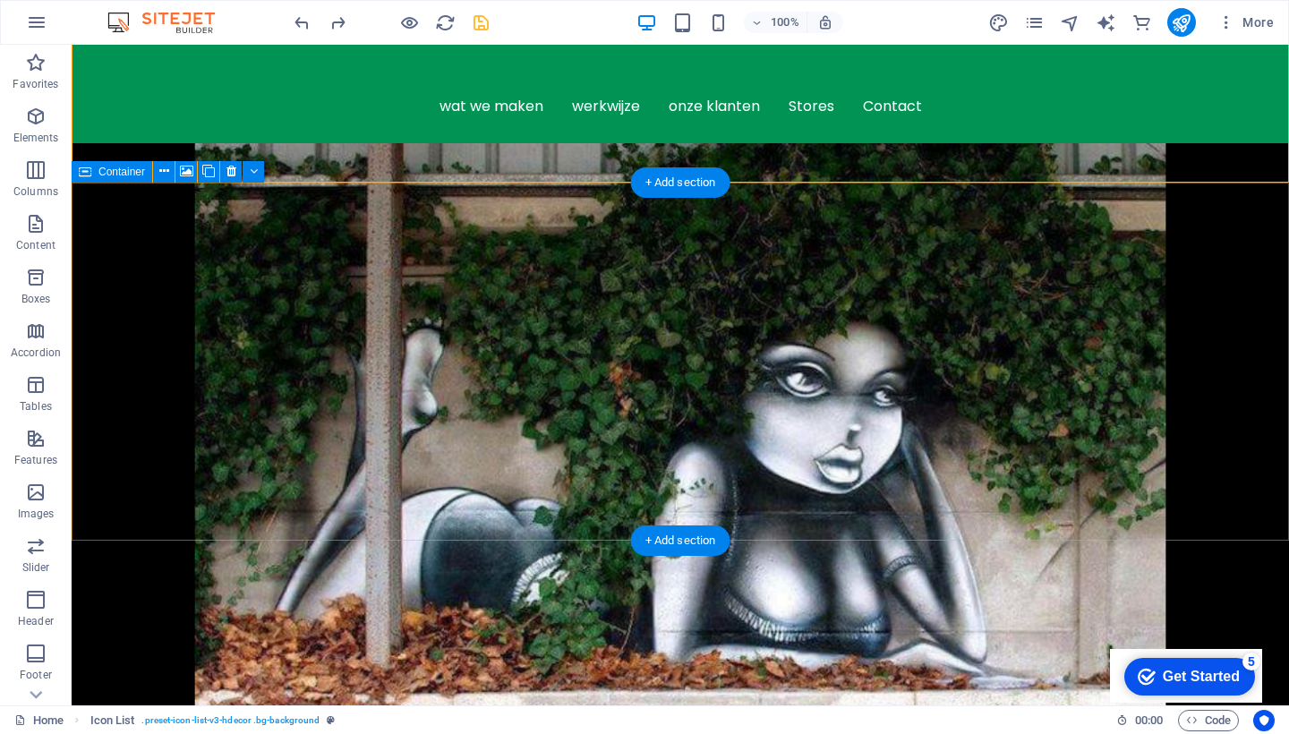
scroll to position [860, 0]
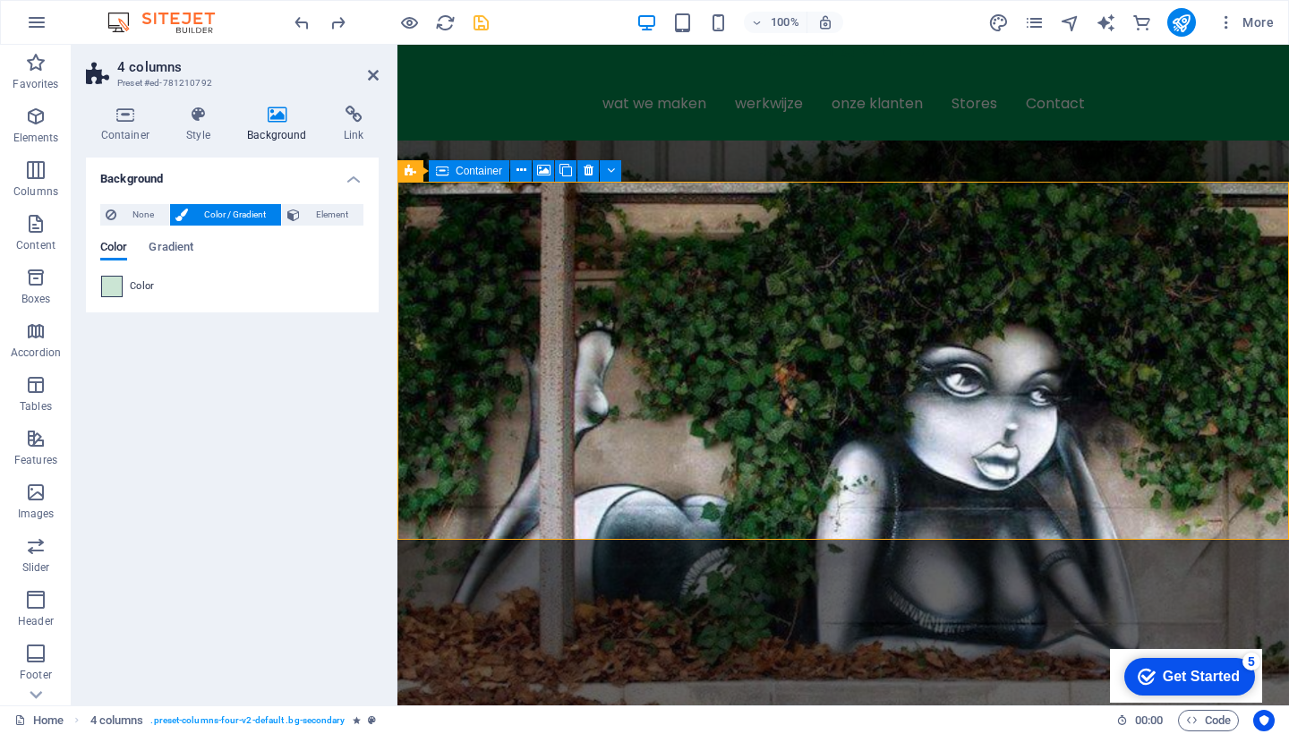
click at [109, 279] on span at bounding box center [112, 287] width 20 height 20
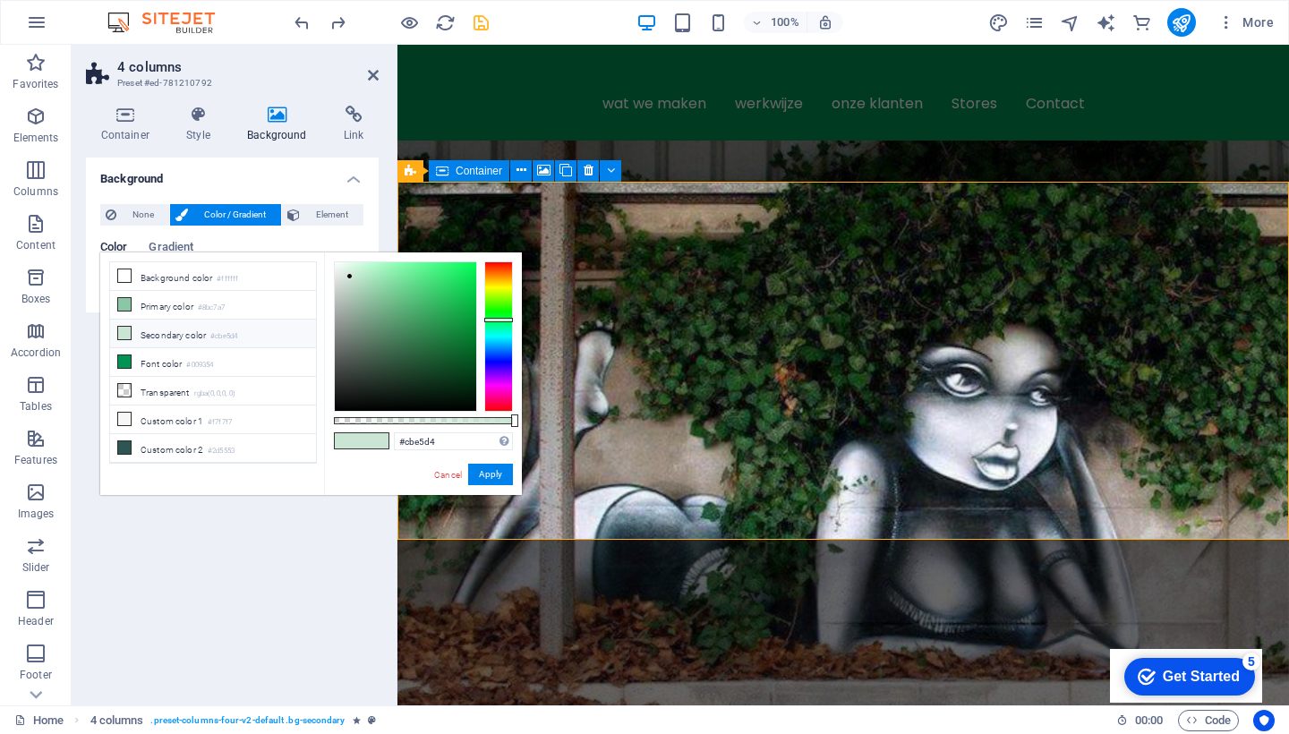
click at [124, 333] on icon at bounding box center [124, 333] width 13 height 13
click at [125, 312] on li "Primary color #8bc7a7" at bounding box center [213, 305] width 206 height 29
click at [135, 454] on li "Custom color 2 #2d5553" at bounding box center [213, 448] width 206 height 29
type input "#2d5553"
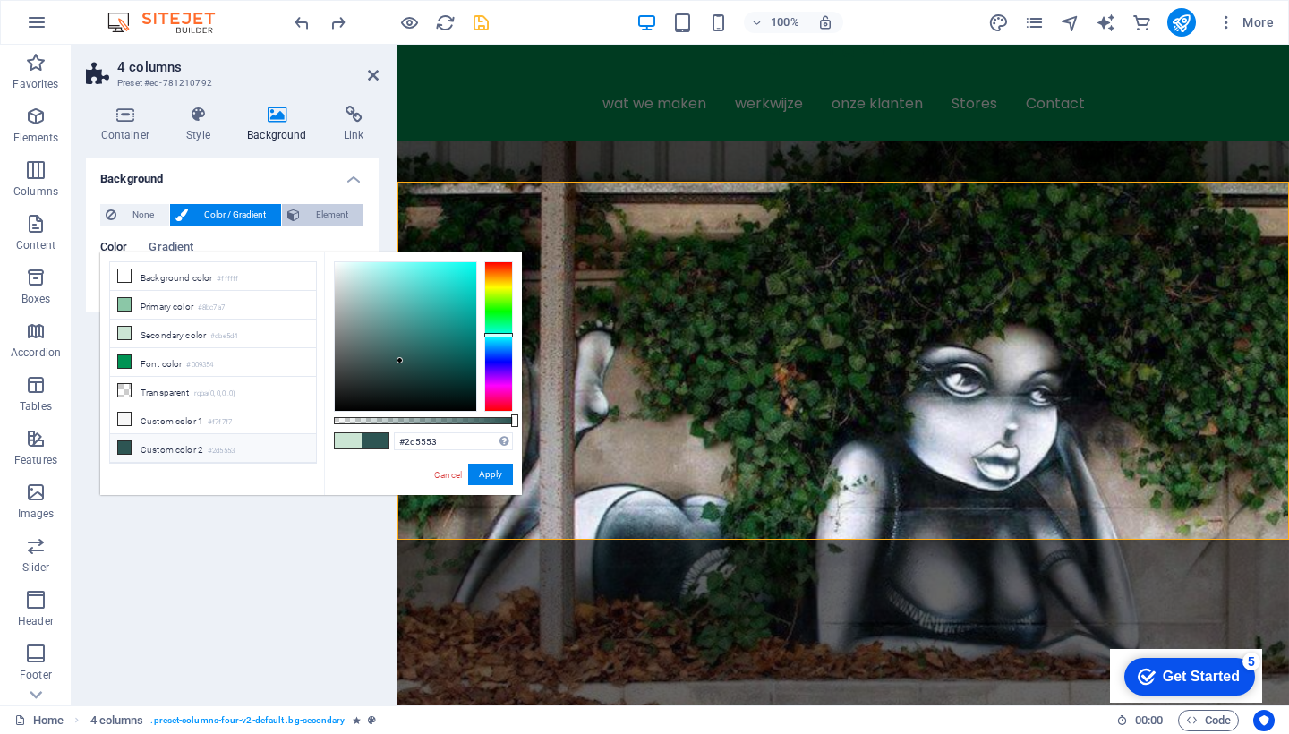
click at [339, 214] on span "Element" at bounding box center [331, 214] width 53 height 21
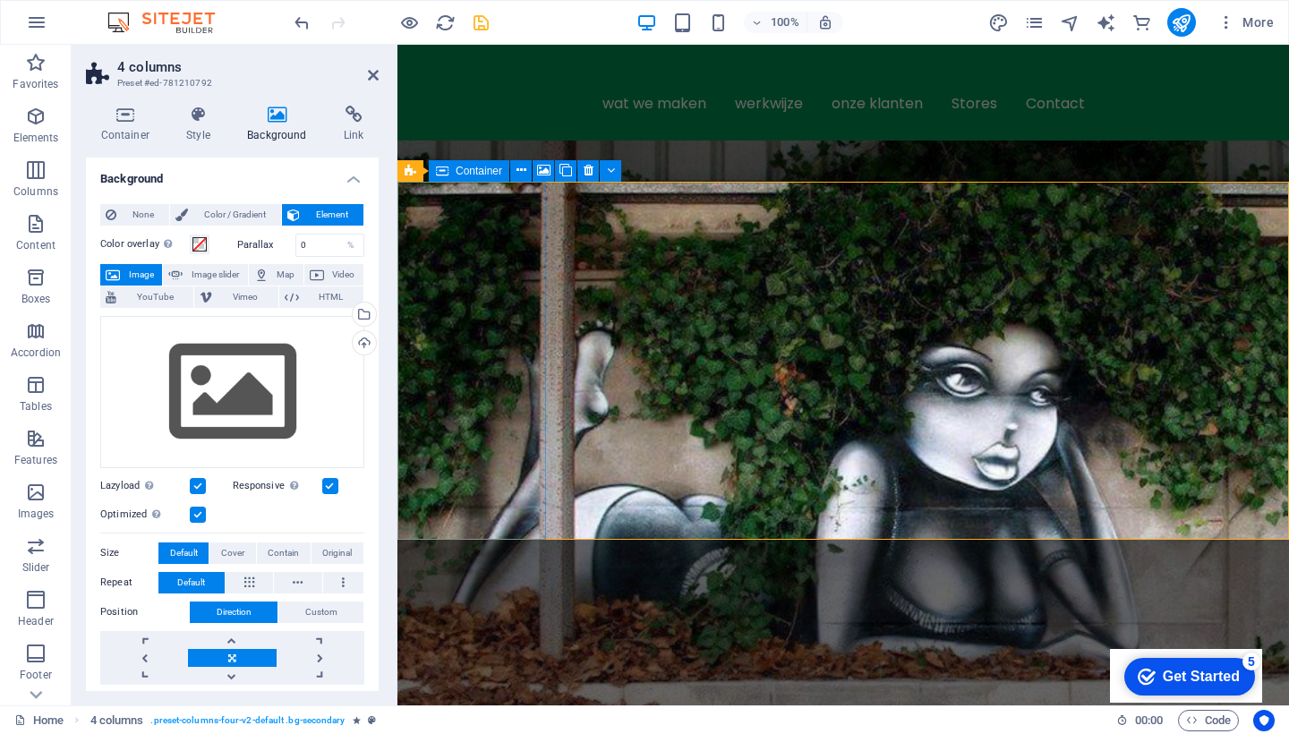
click at [366, 73] on h2 "4 columns" at bounding box center [247, 67] width 261 height 16
click at [373, 73] on icon at bounding box center [373, 75] width 11 height 14
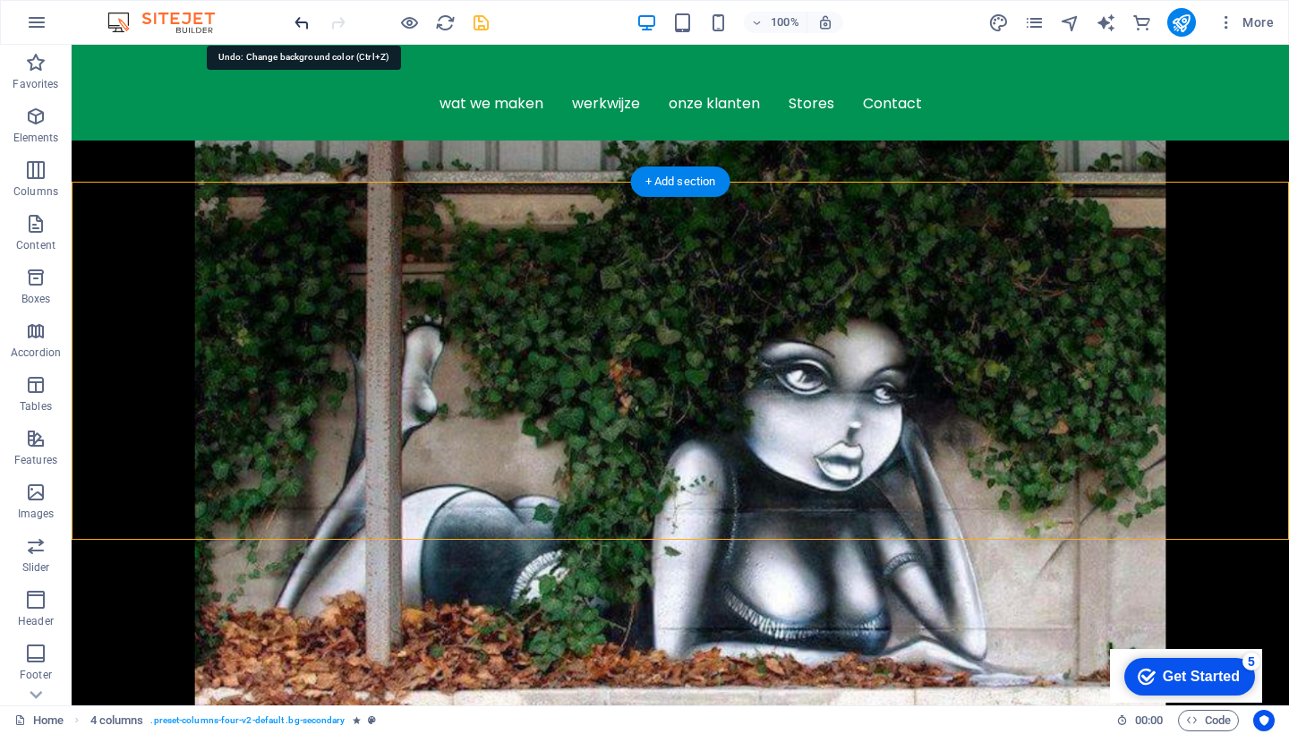
click at [300, 20] on icon "undo" at bounding box center [302, 23] width 21 height 21
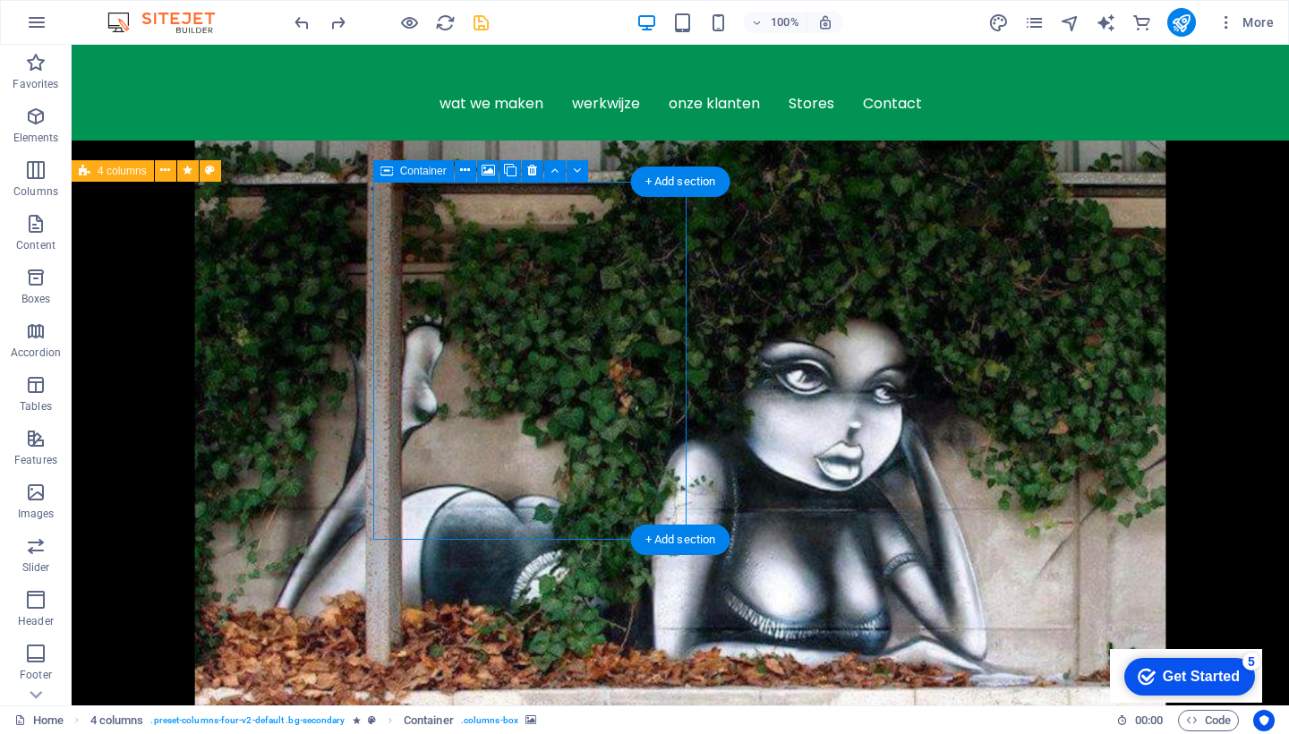
select select "px"
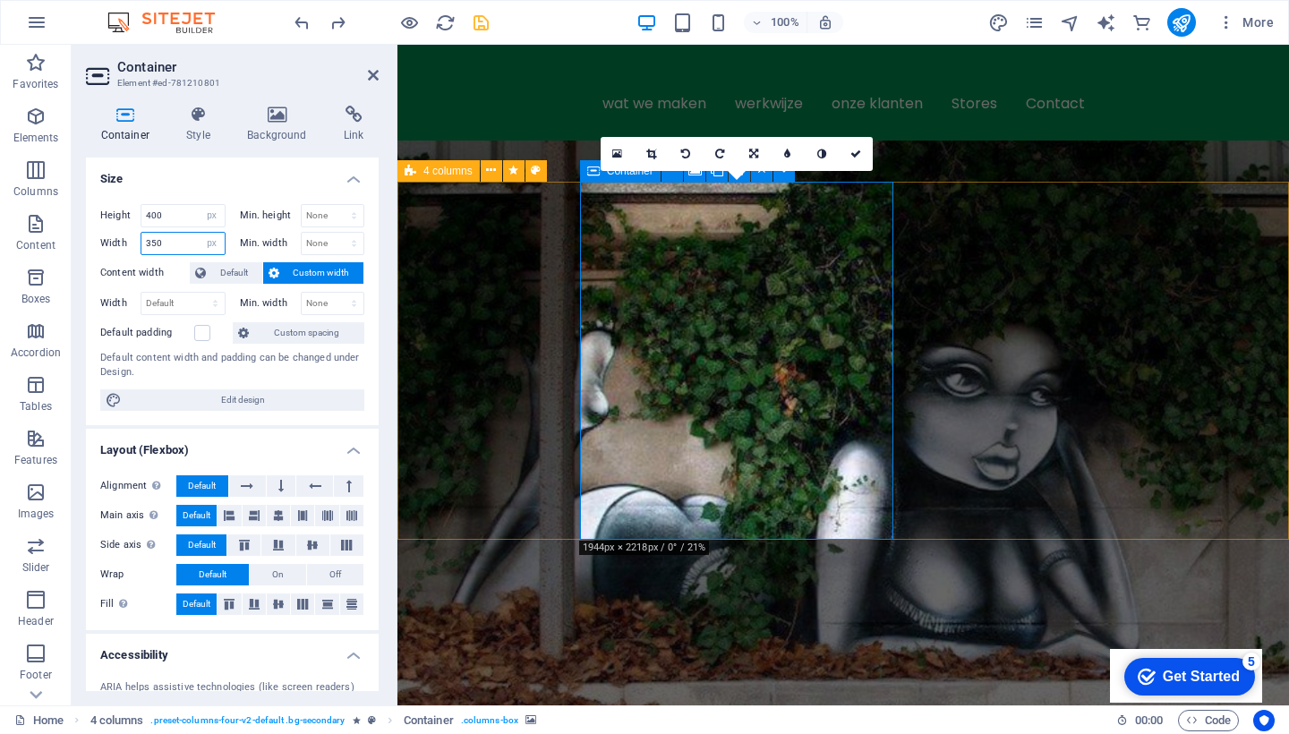
click at [166, 245] on input "350" at bounding box center [182, 243] width 83 height 21
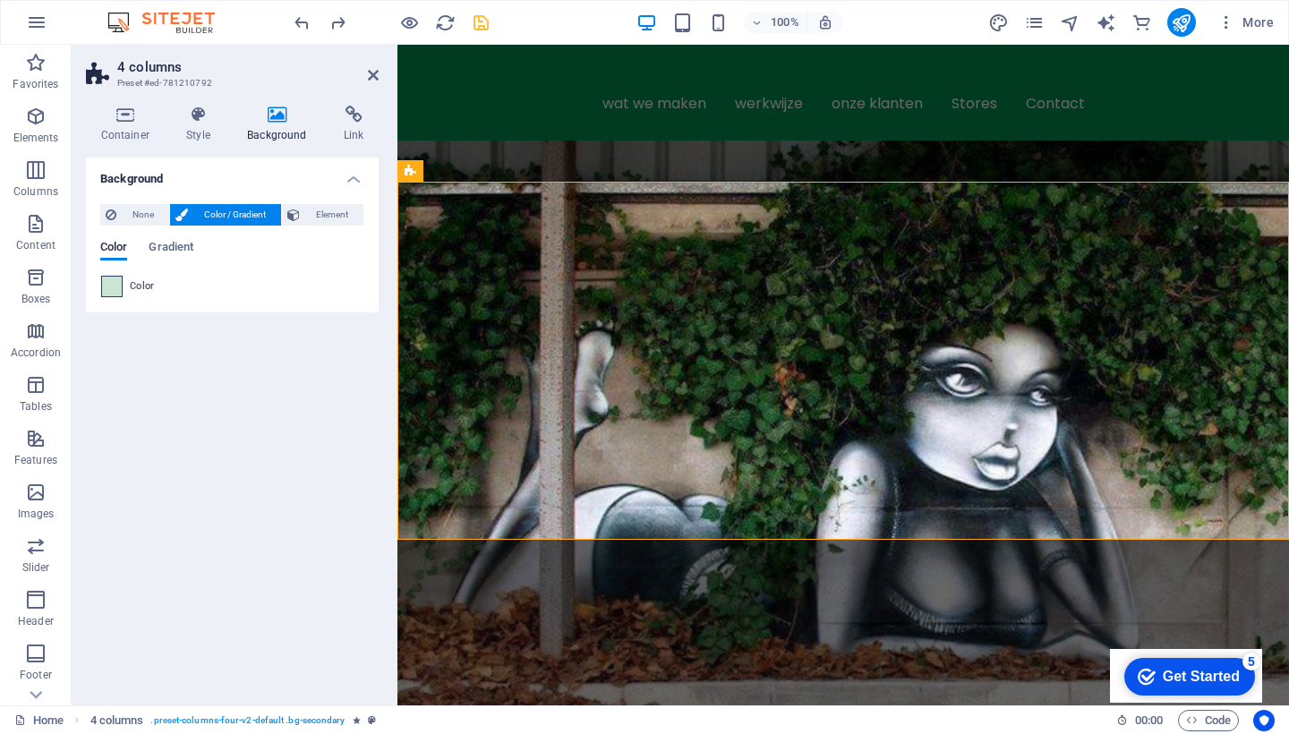
click at [115, 283] on span at bounding box center [112, 287] width 20 height 20
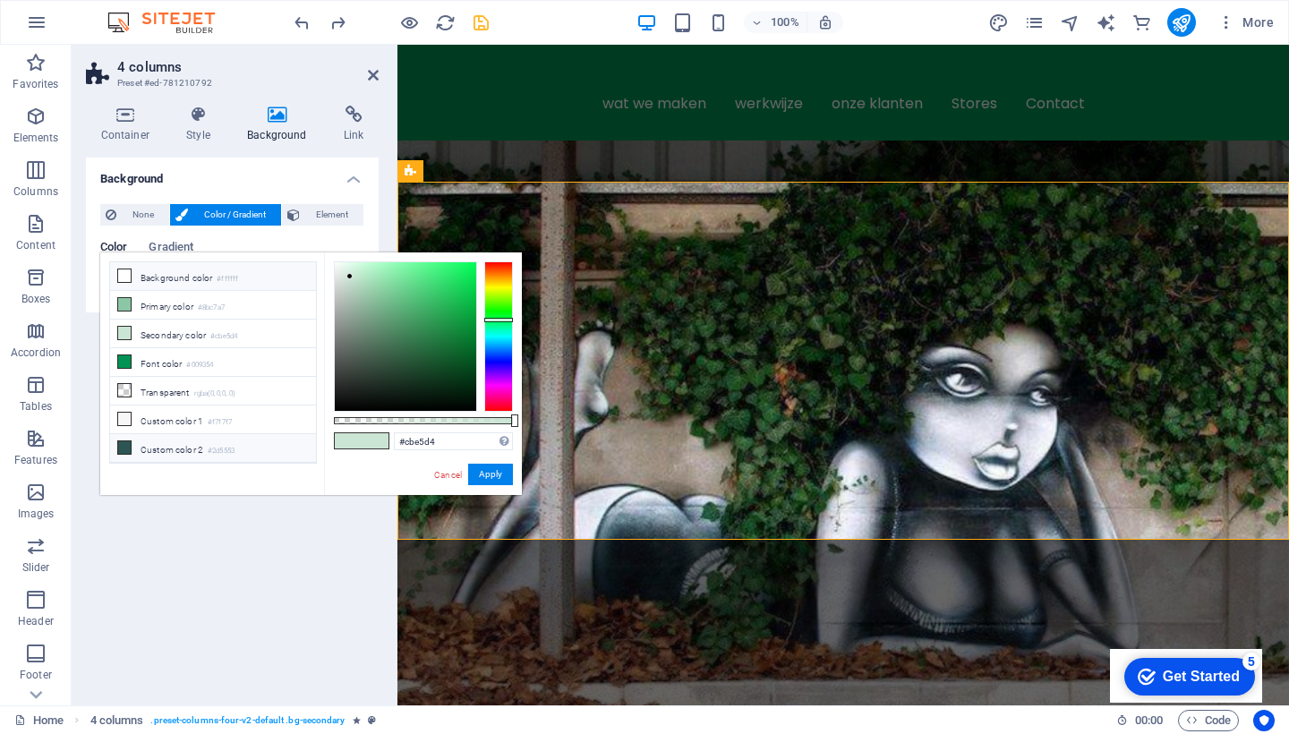
click at [121, 275] on icon at bounding box center [124, 275] width 13 height 13
type input "#ffffff"
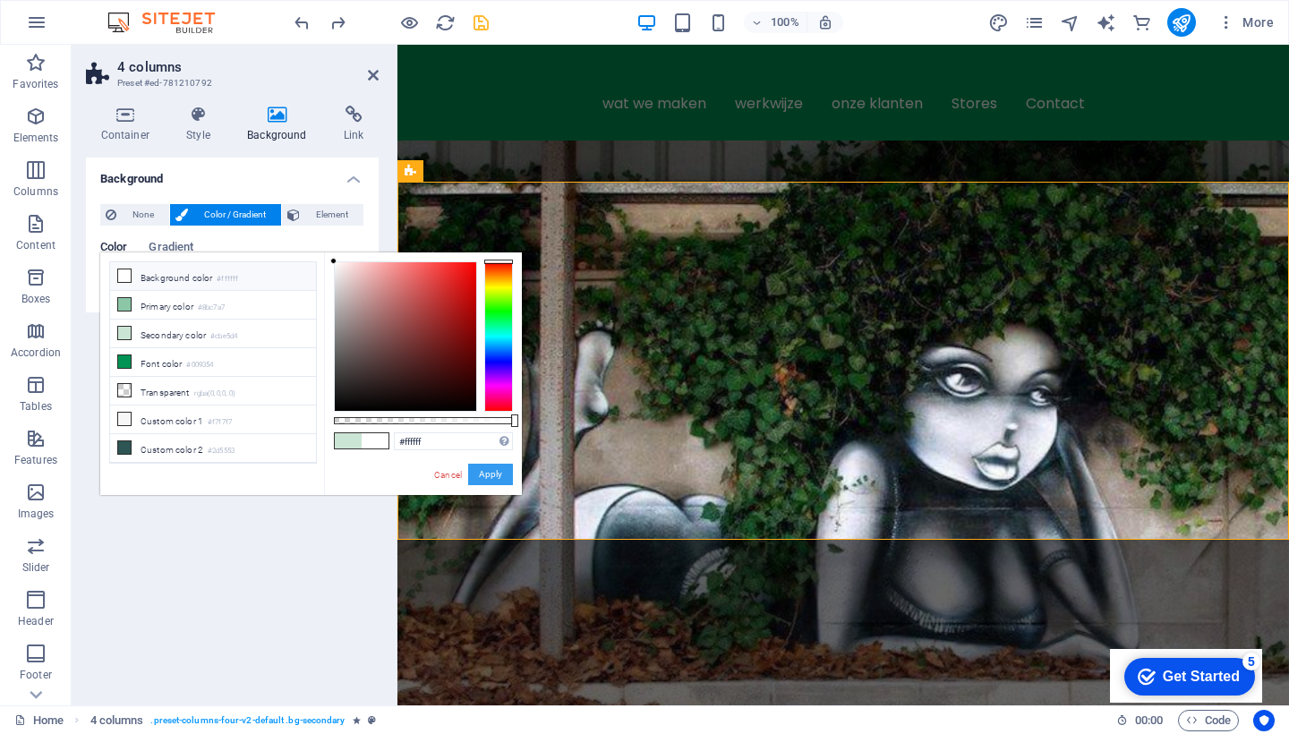
click at [492, 477] on button "Apply" at bounding box center [490, 474] width 45 height 21
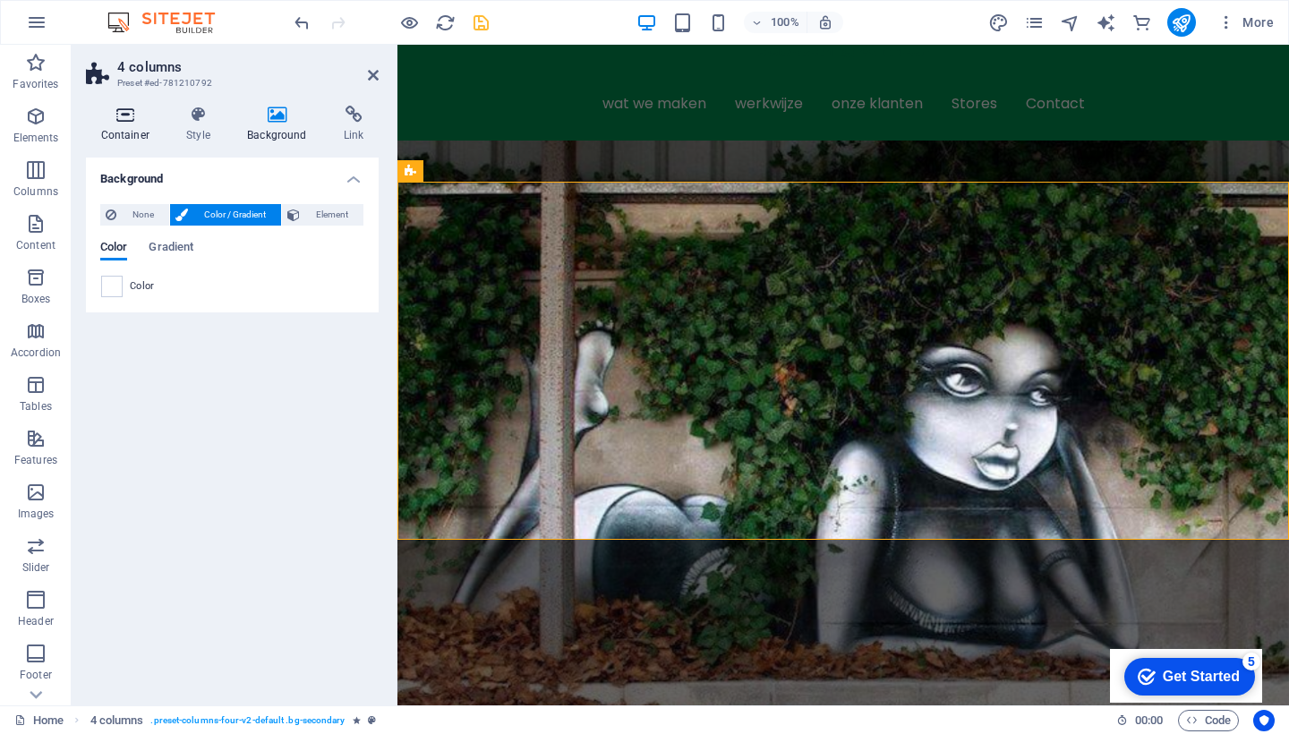
click at [115, 121] on icon at bounding box center [125, 115] width 79 height 18
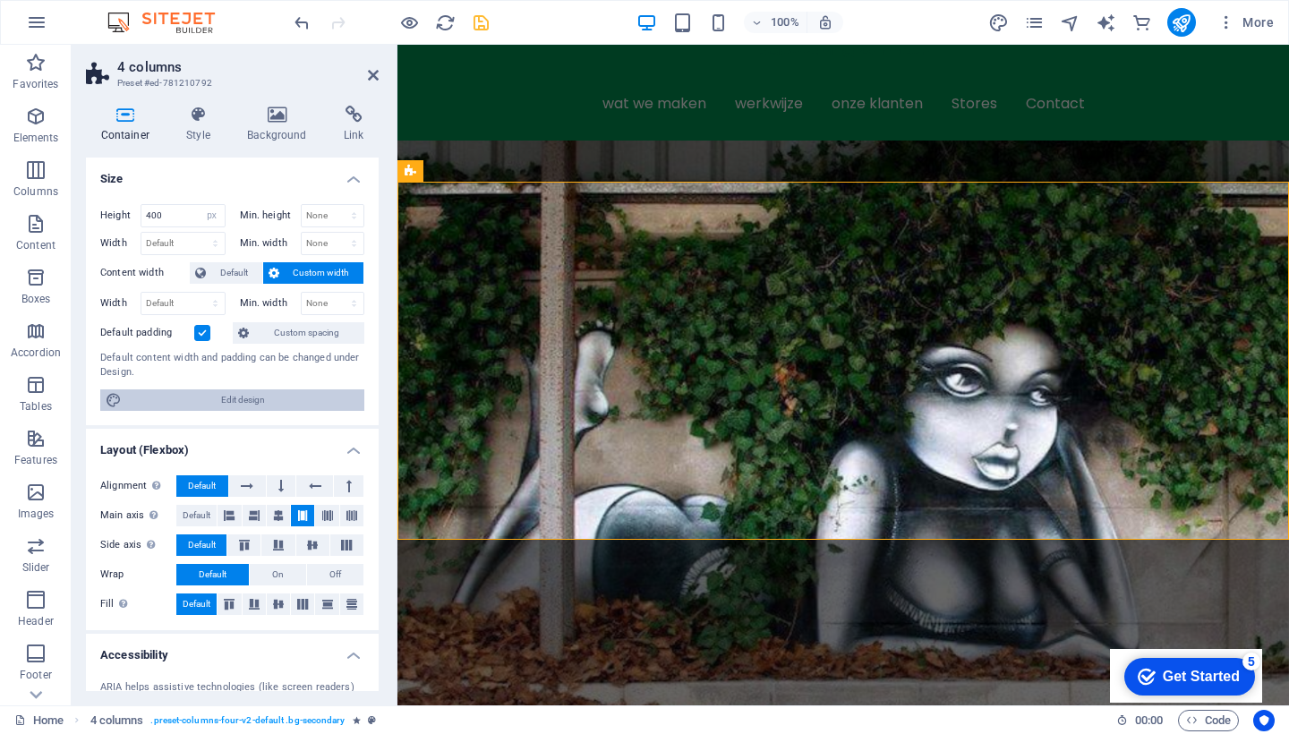
click at [209, 397] on span "Edit design" at bounding box center [243, 399] width 232 height 21
select select "rem"
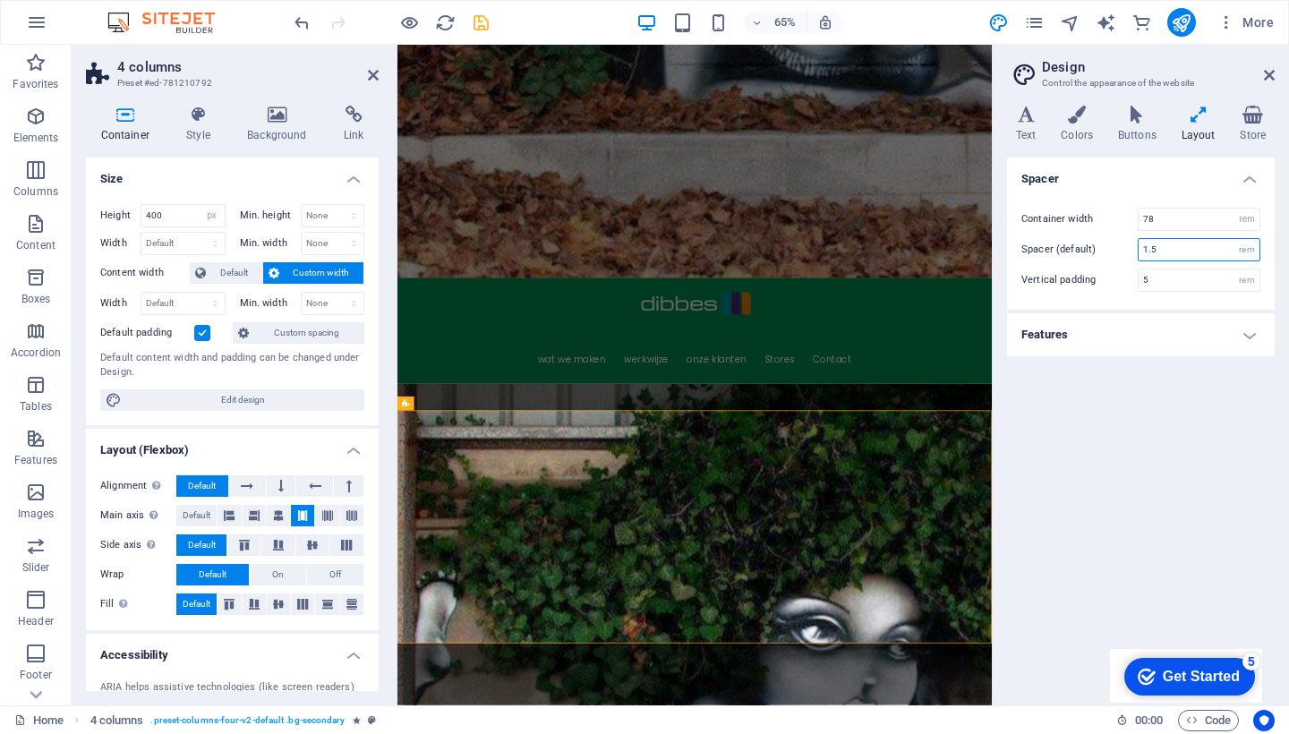
click at [1158, 247] on input "1.5" at bounding box center [1199, 249] width 121 height 21
type input "0"
click at [1173, 424] on div "Spacer Container width 78 rem px Spacer (default) 0 rem Vertical padding 5 rem …" at bounding box center [1141, 424] width 268 height 533
click at [1182, 338] on h4 "Features" at bounding box center [1141, 334] width 268 height 43
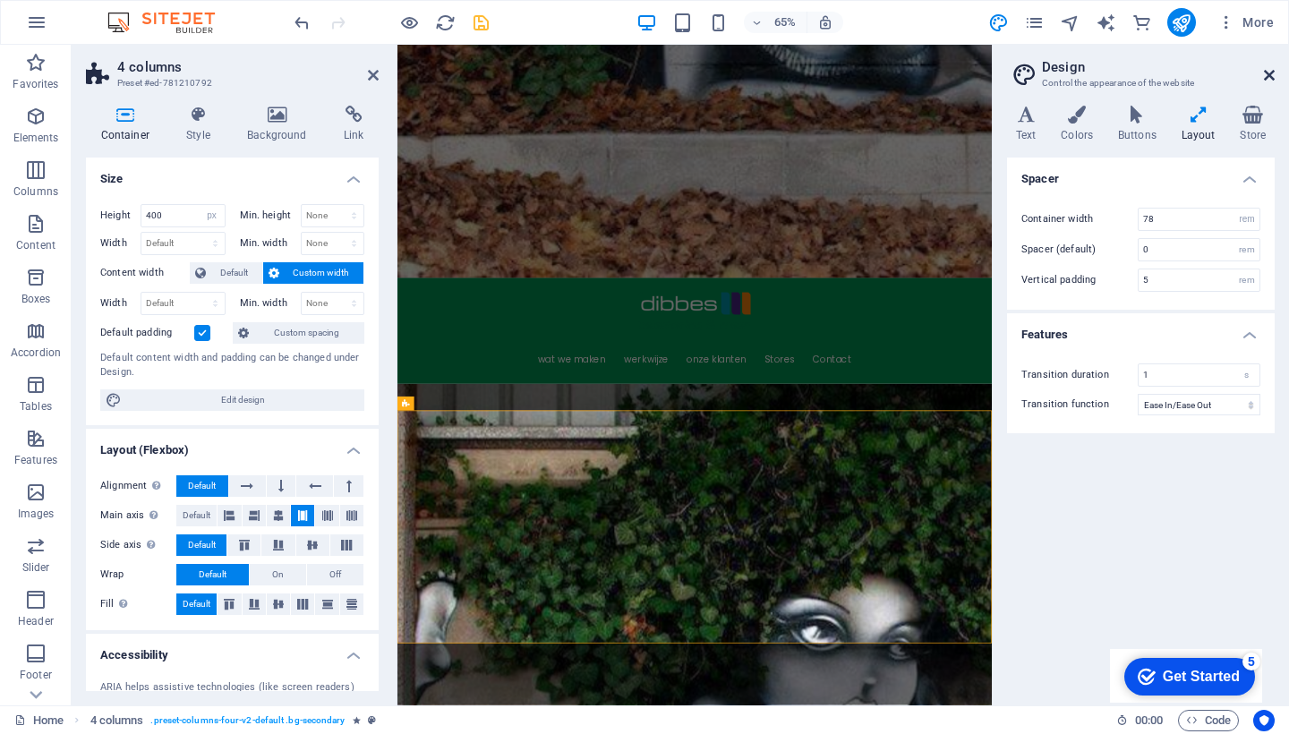
click at [1268, 73] on icon at bounding box center [1269, 75] width 11 height 14
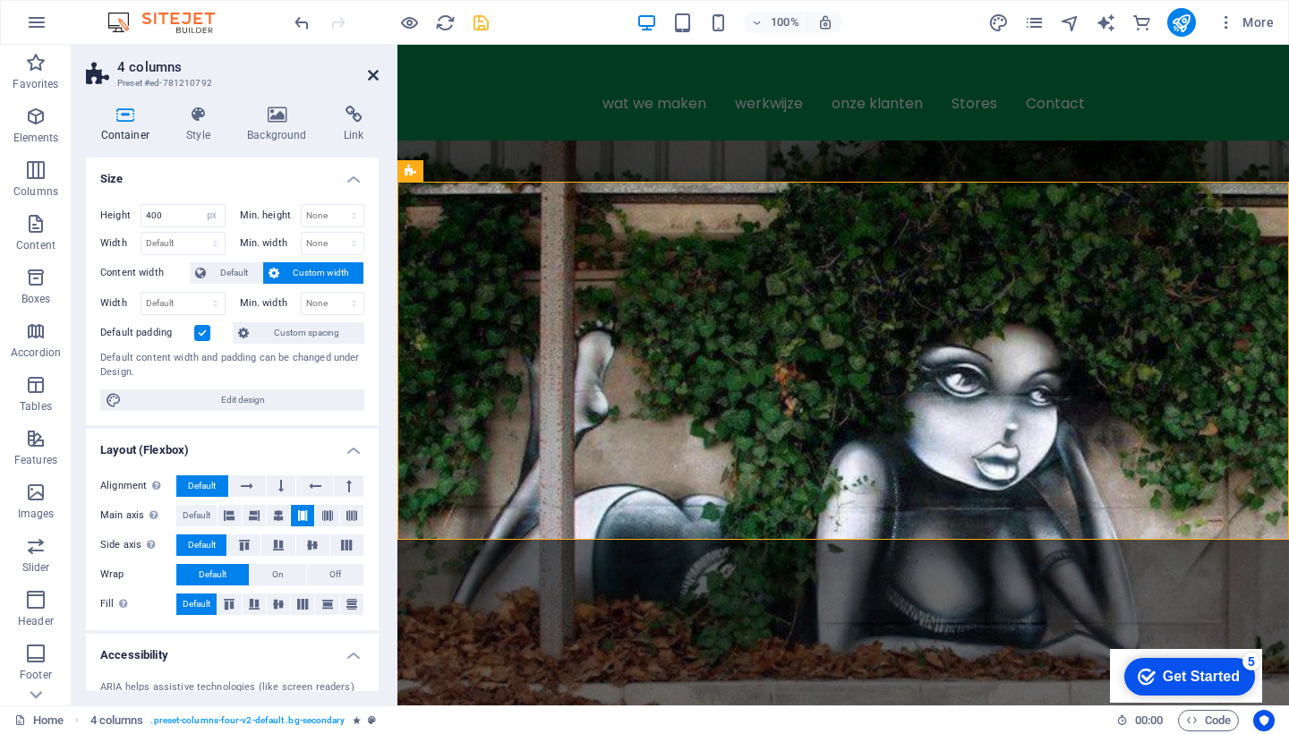
click at [373, 72] on icon at bounding box center [373, 75] width 11 height 14
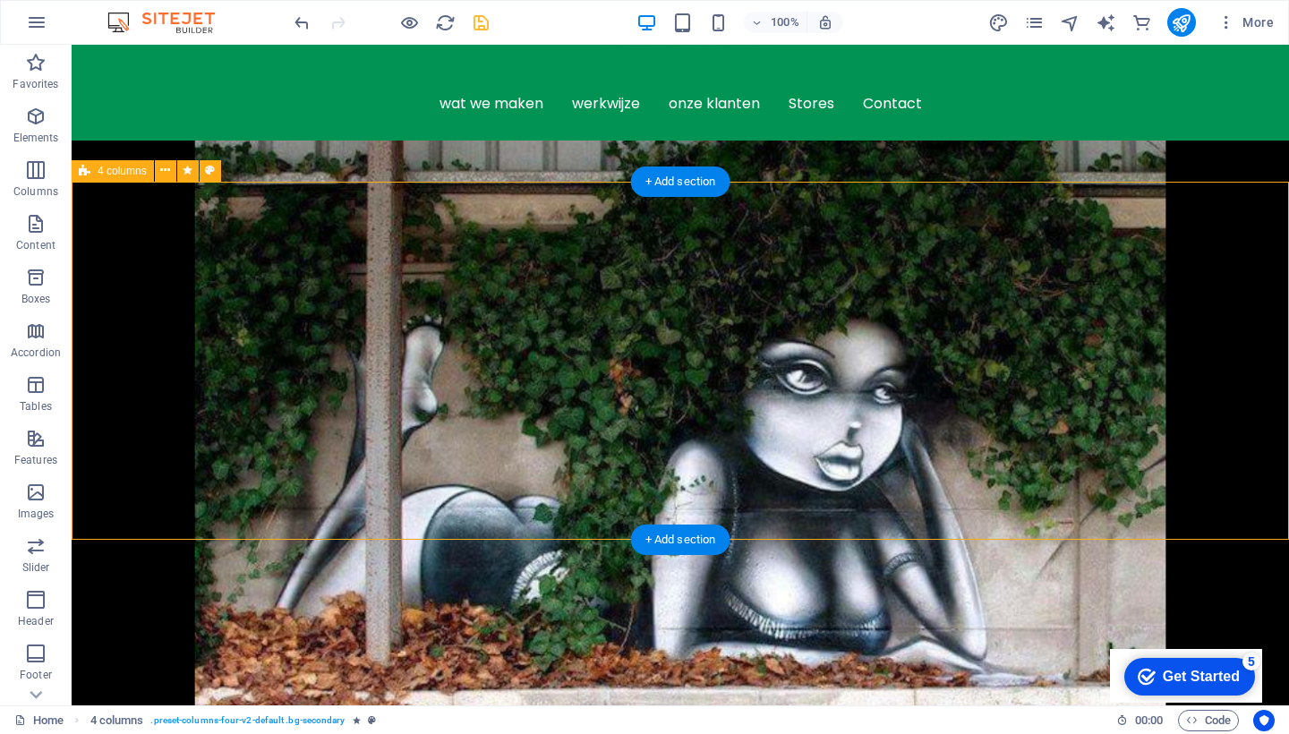
select select "px"
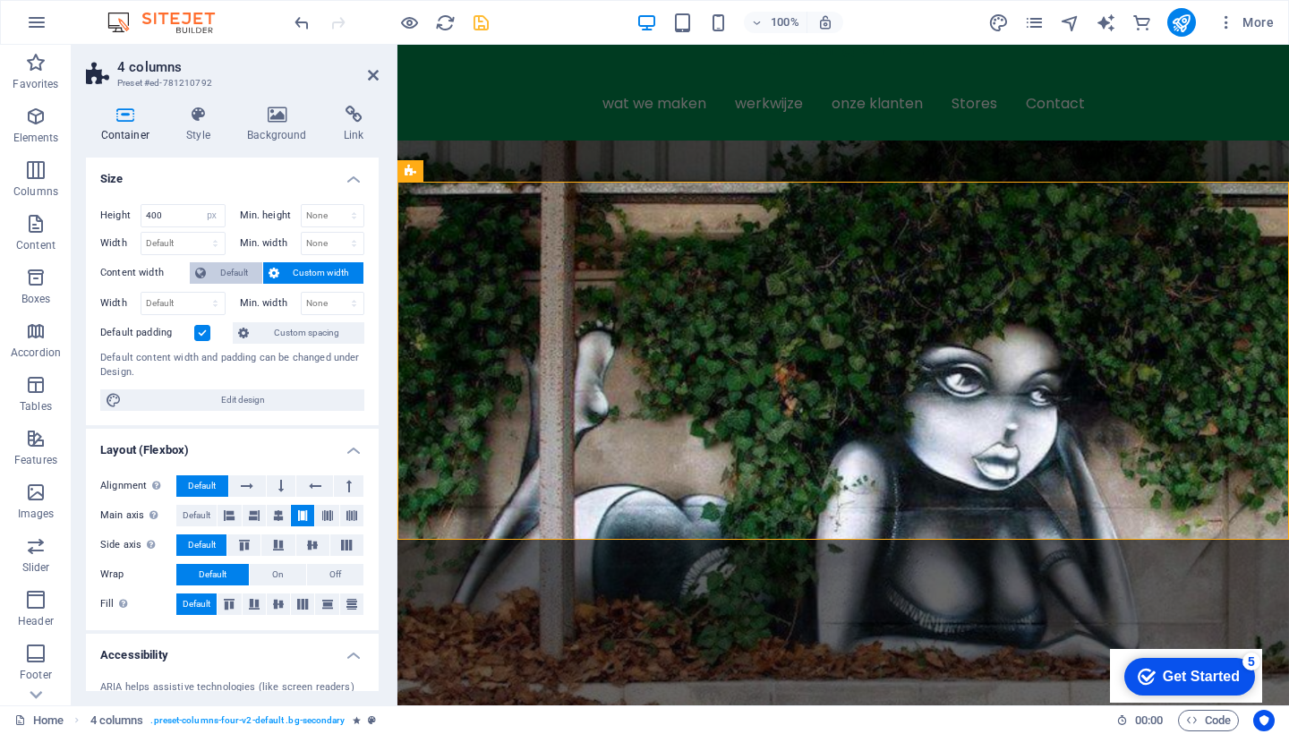
click at [226, 272] on span "Default" at bounding box center [234, 272] width 46 height 21
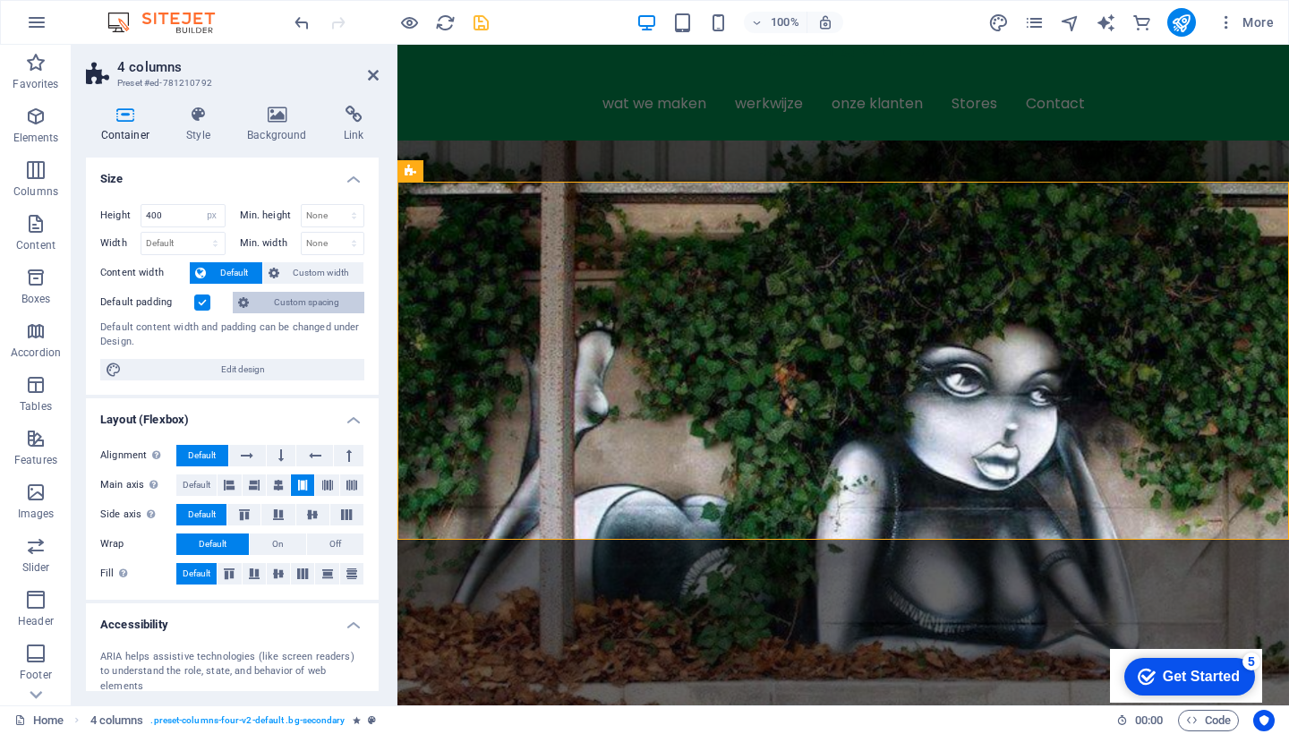
click at [301, 303] on span "Custom spacing" at bounding box center [306, 302] width 105 height 21
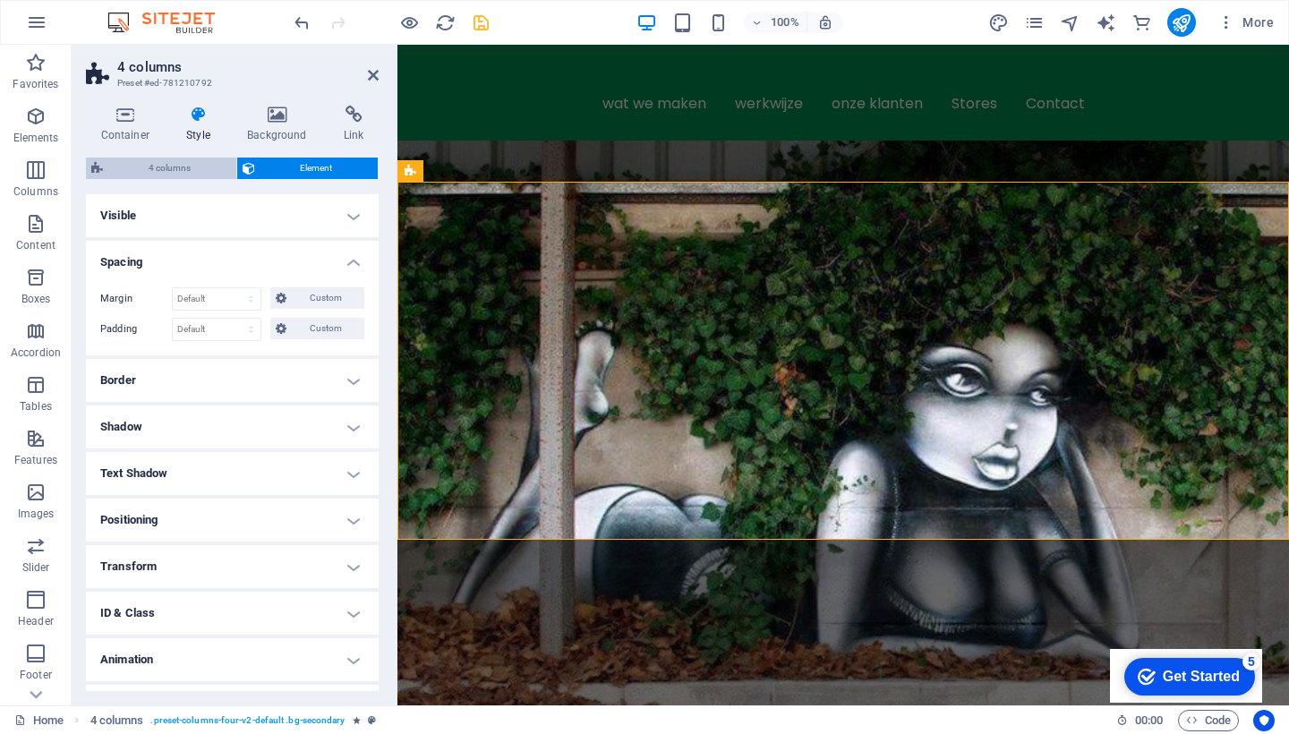
click at [183, 164] on span "4 columns" at bounding box center [169, 168] width 123 height 21
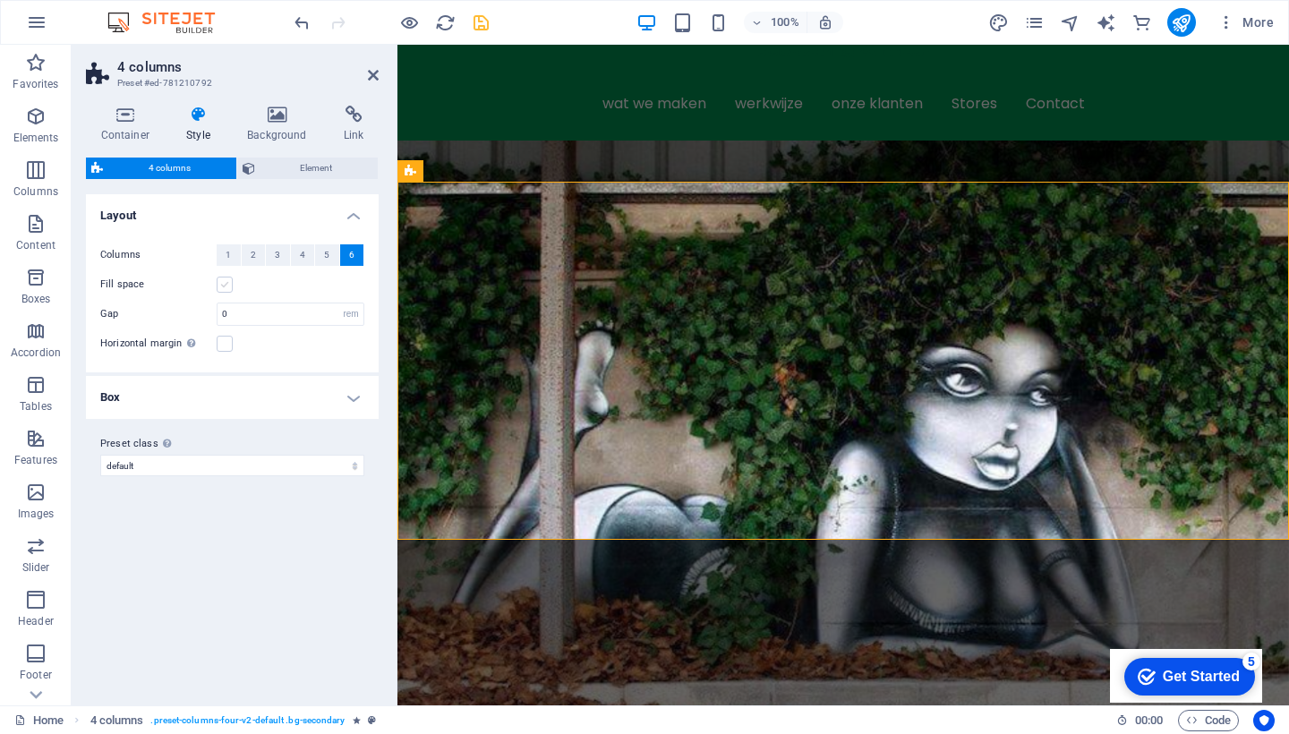
click at [226, 285] on label at bounding box center [225, 285] width 16 height 16
click at [0, 0] on input "Fill space" at bounding box center [0, 0] width 0 height 0
click at [373, 74] on icon at bounding box center [373, 75] width 11 height 14
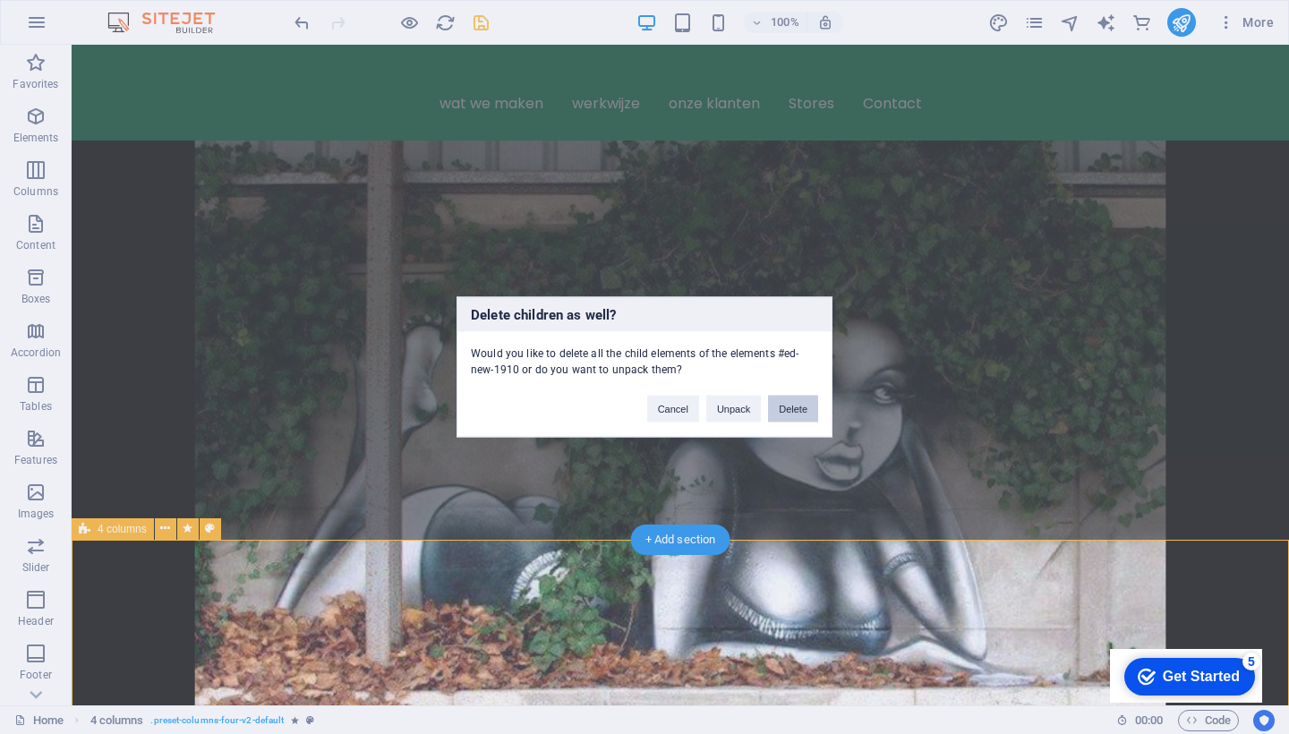
click at [797, 403] on button "Delete" at bounding box center [793, 409] width 50 height 27
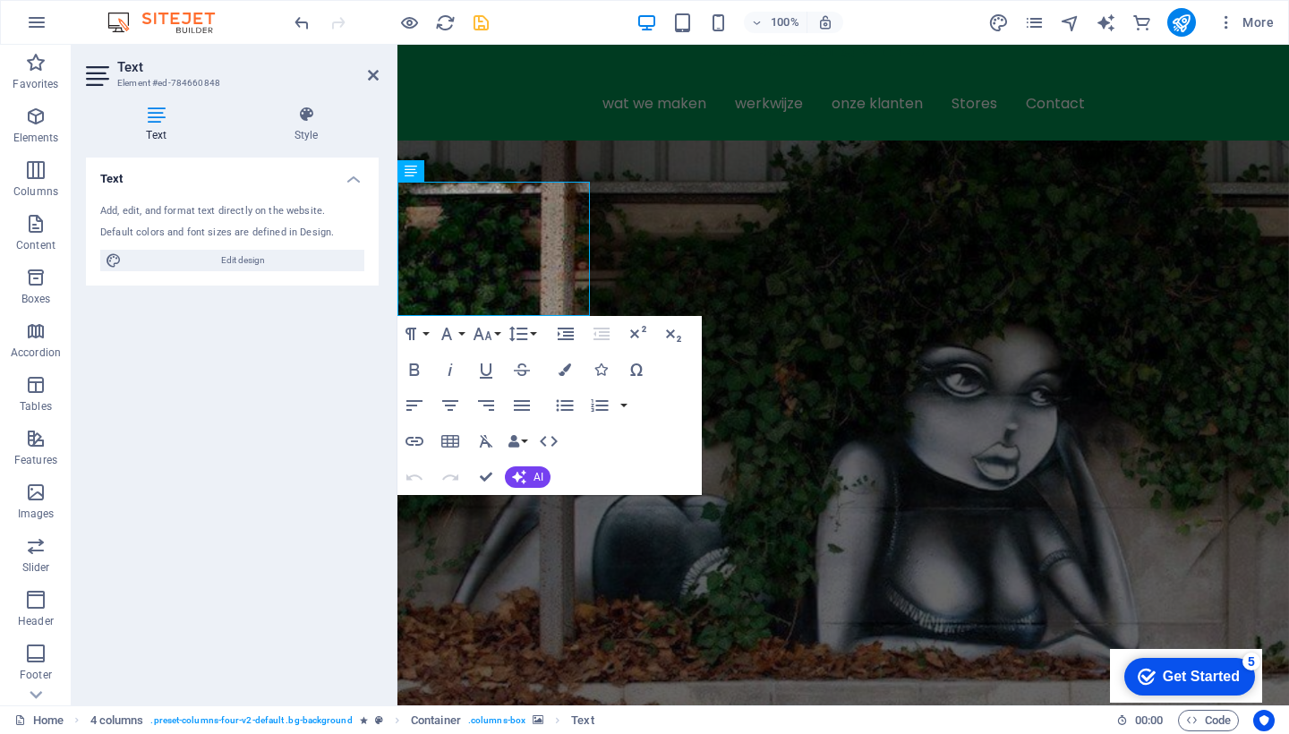
click at [207, 448] on div "Text Add, edit, and format text directly on the website. Default colors and fon…" at bounding box center [232, 424] width 293 height 533
click at [373, 73] on icon at bounding box center [373, 75] width 11 height 14
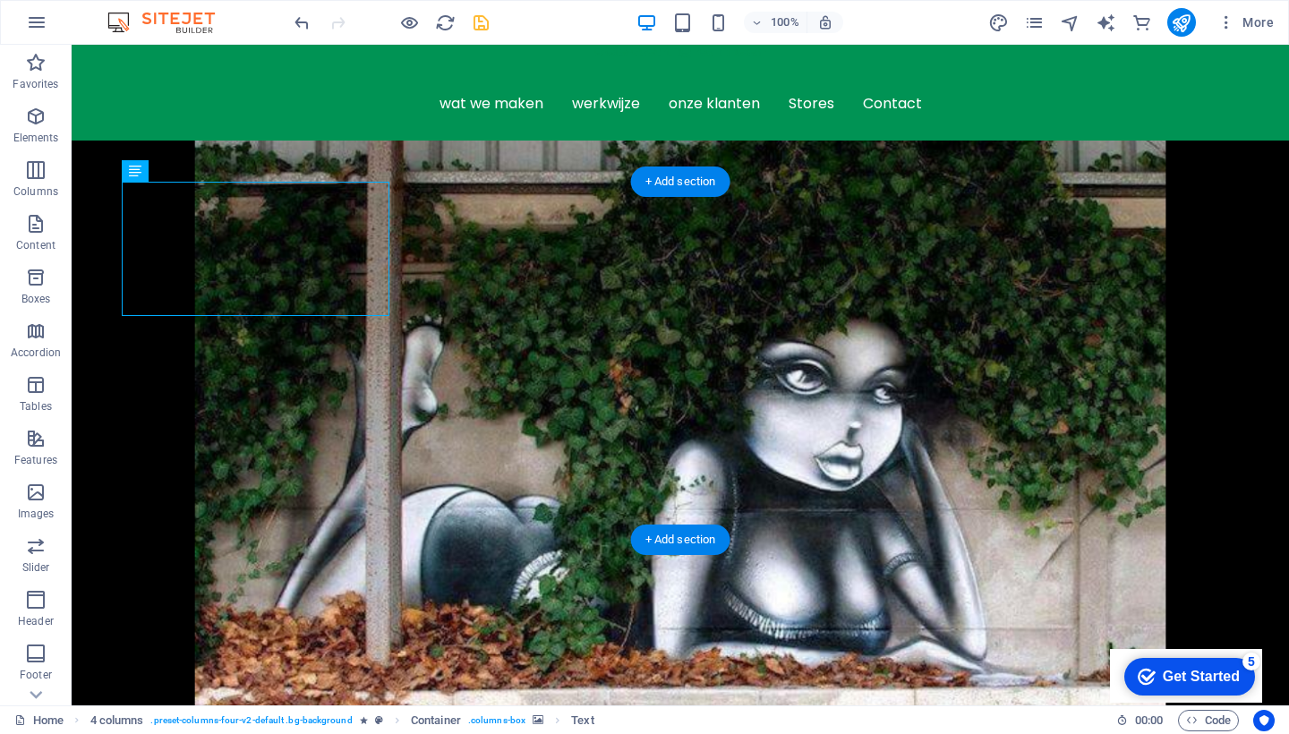
select select "px"
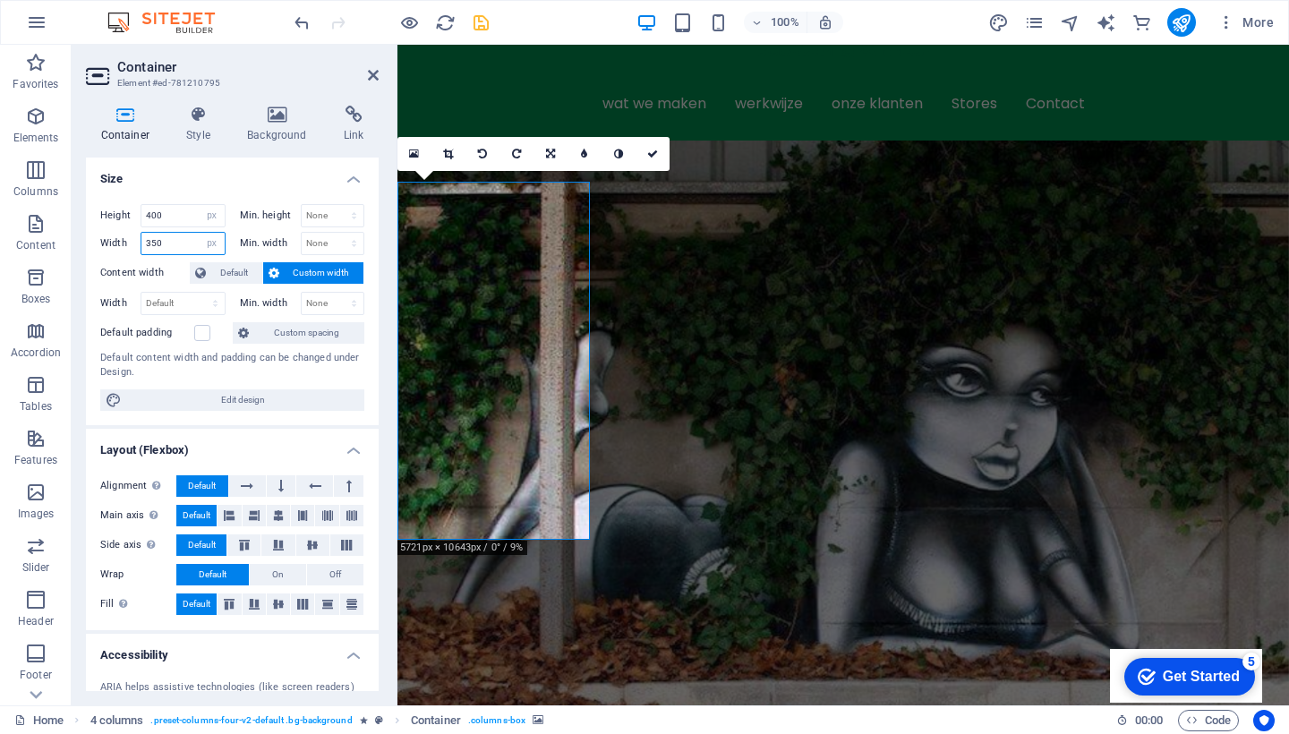
click at [176, 245] on input "350" at bounding box center [182, 243] width 83 height 21
type input "360"
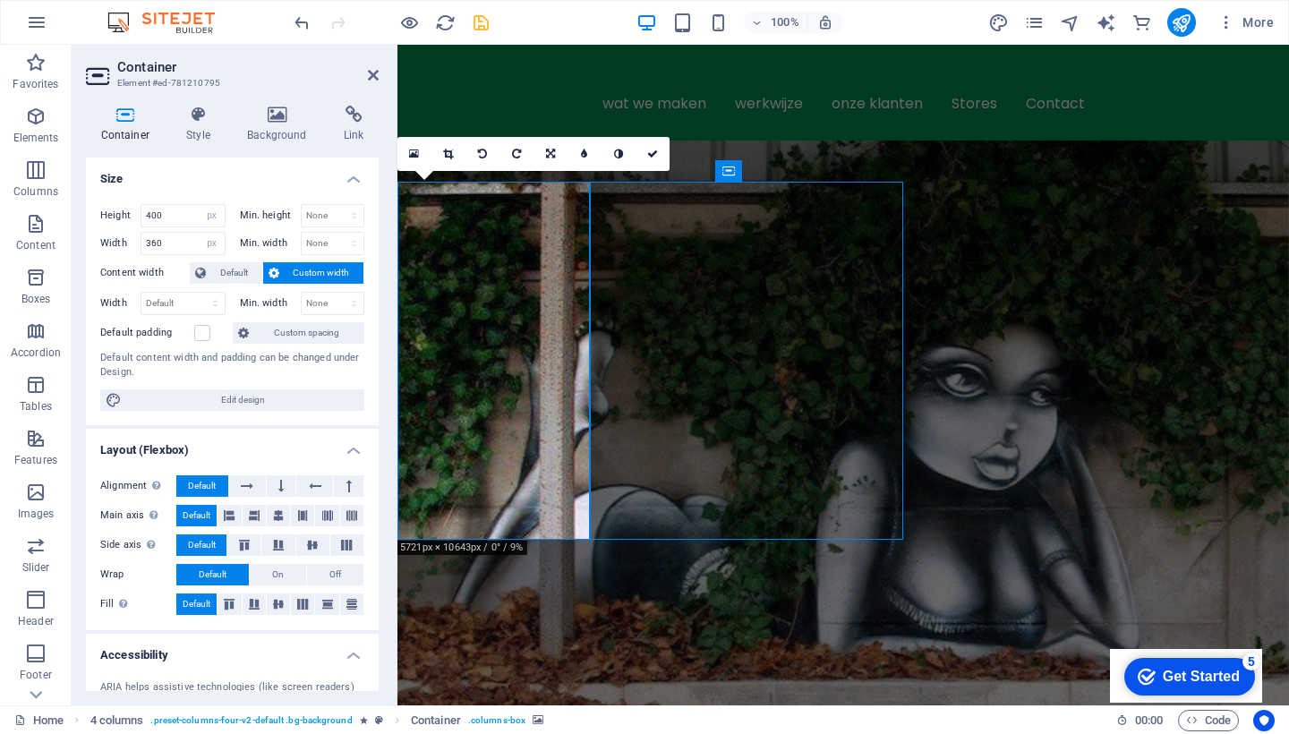
select select "px"
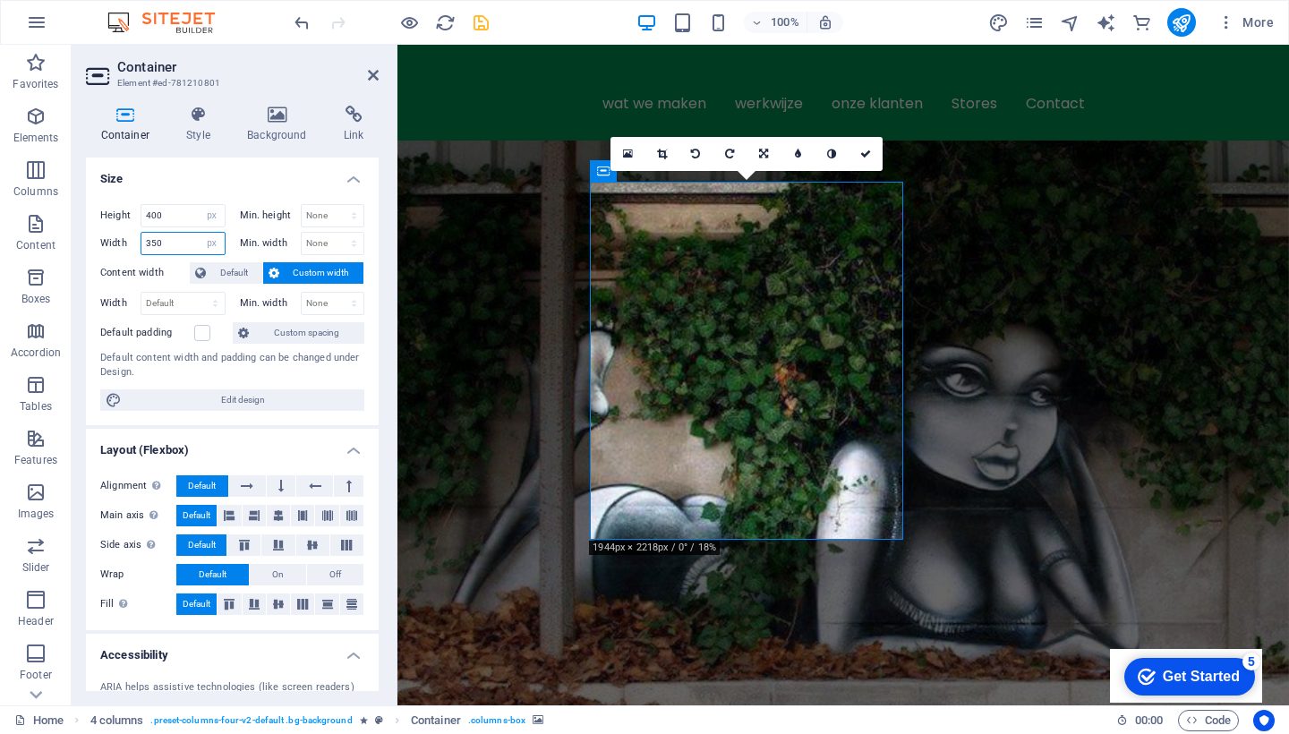
click at [171, 241] on input "350" at bounding box center [182, 243] width 83 height 21
type input "360"
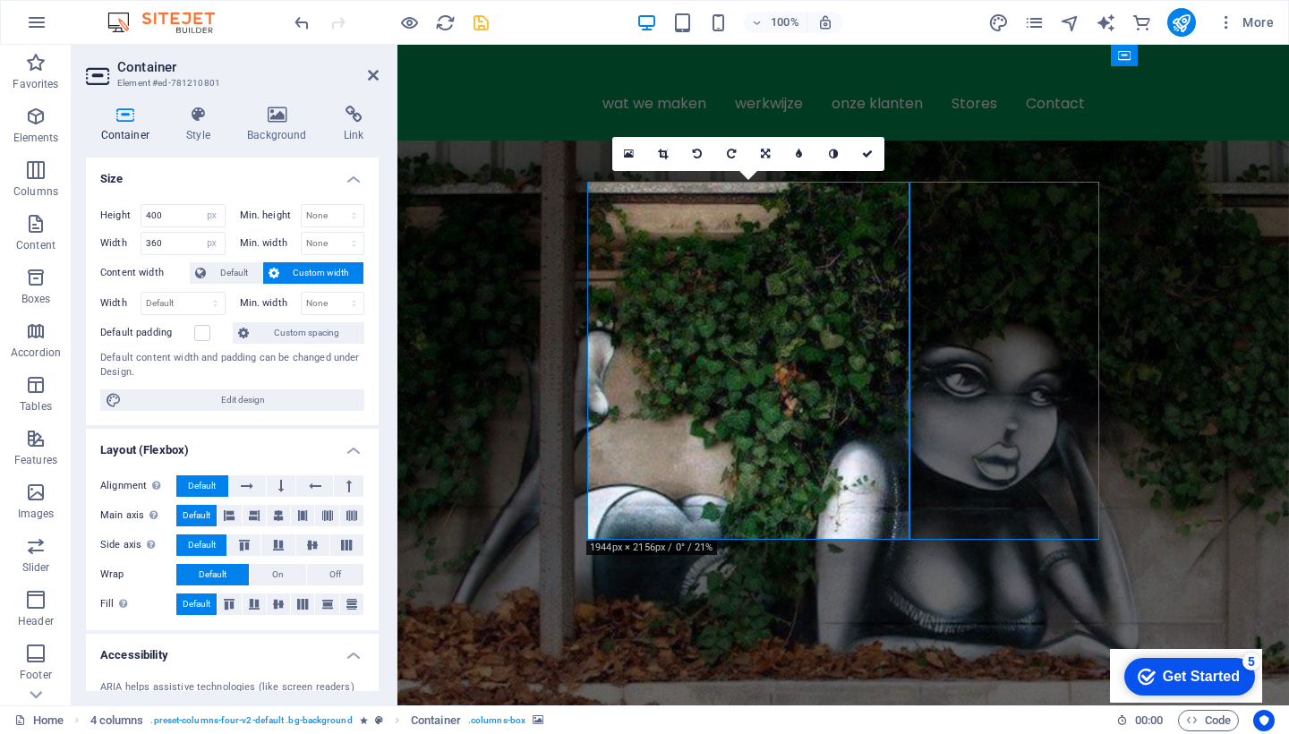
select select "px"
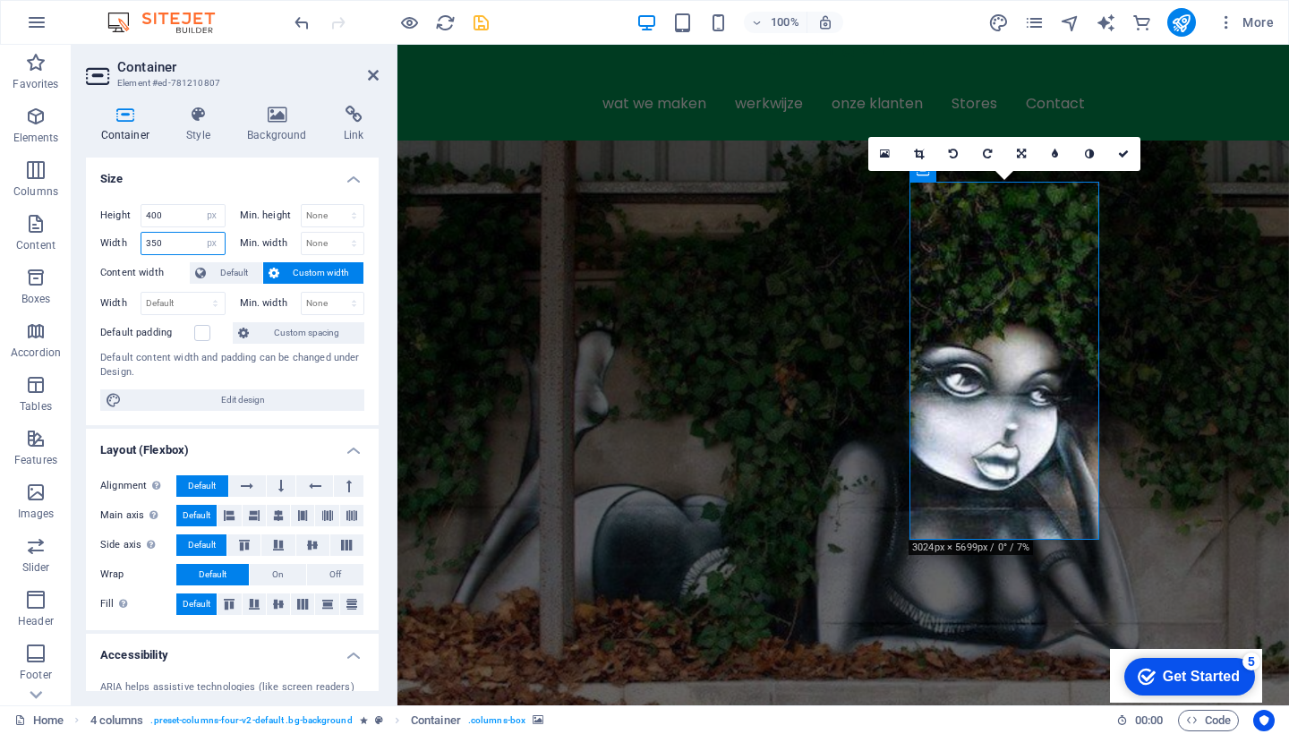
click at [170, 242] on input "350" at bounding box center [182, 243] width 83 height 21
type input "360"
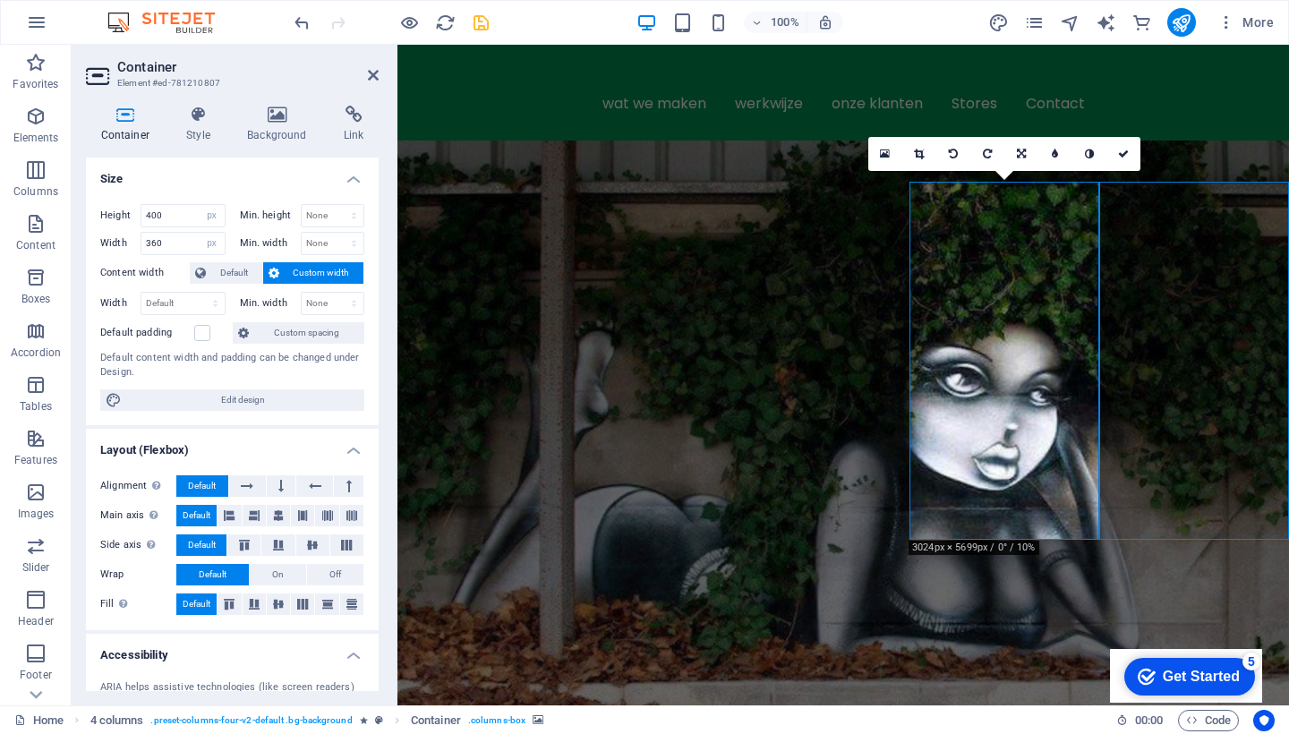
select select "px"
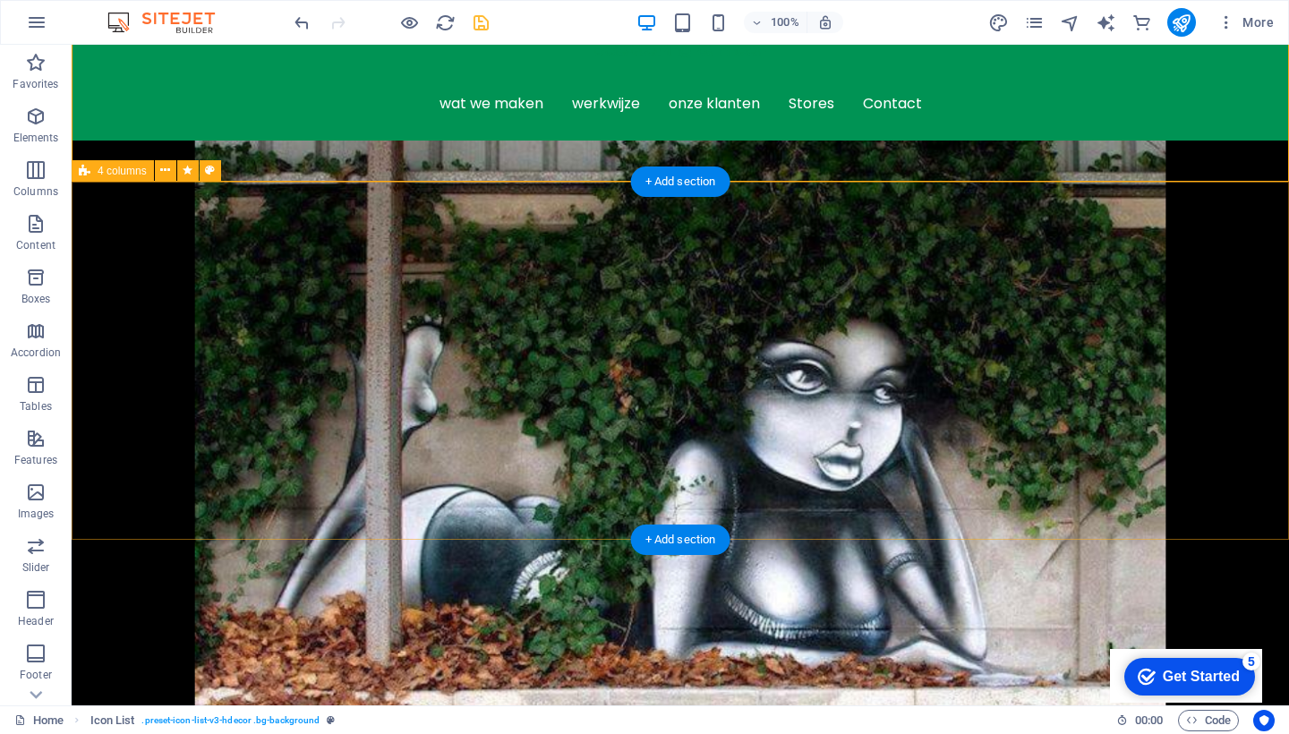
select select "rem"
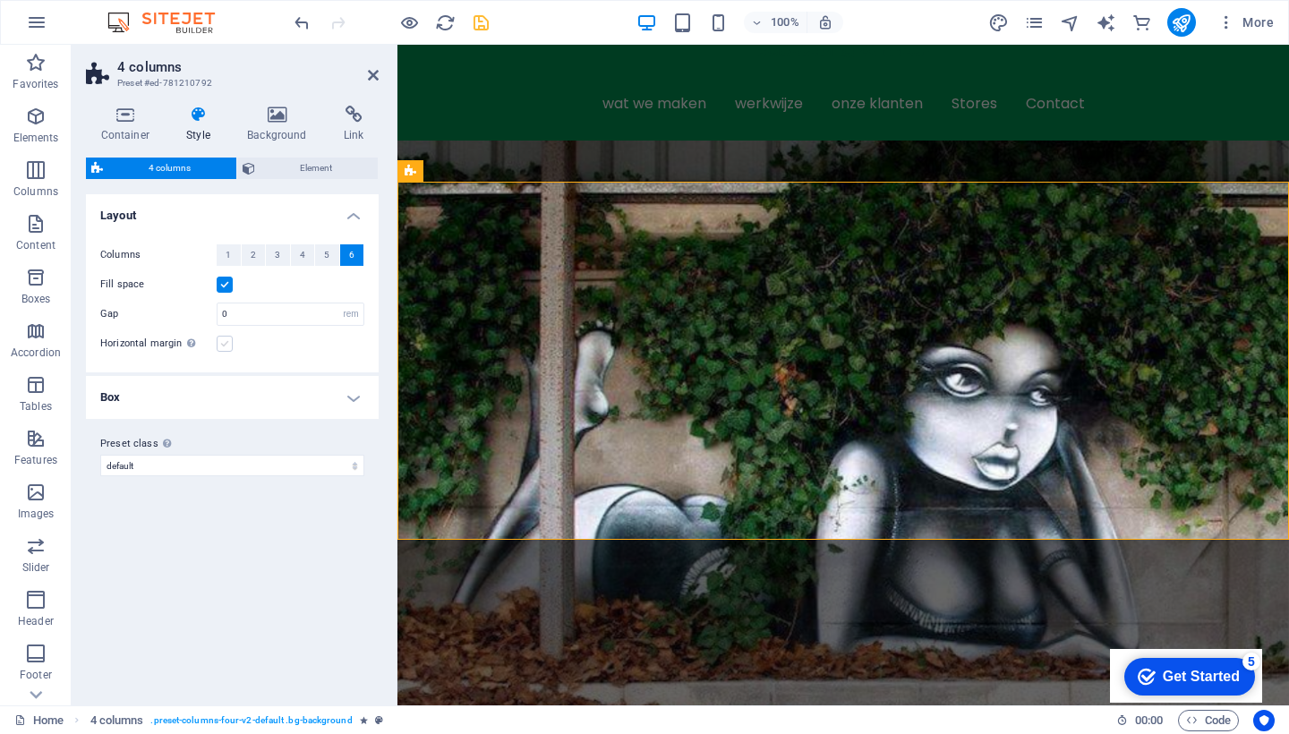
click at [222, 346] on label at bounding box center [225, 344] width 16 height 16
click at [0, 0] on input "Horizontal margin Only if the containers "Content width" is not set to "Default"" at bounding box center [0, 0] width 0 height 0
click at [369, 69] on icon at bounding box center [373, 75] width 11 height 14
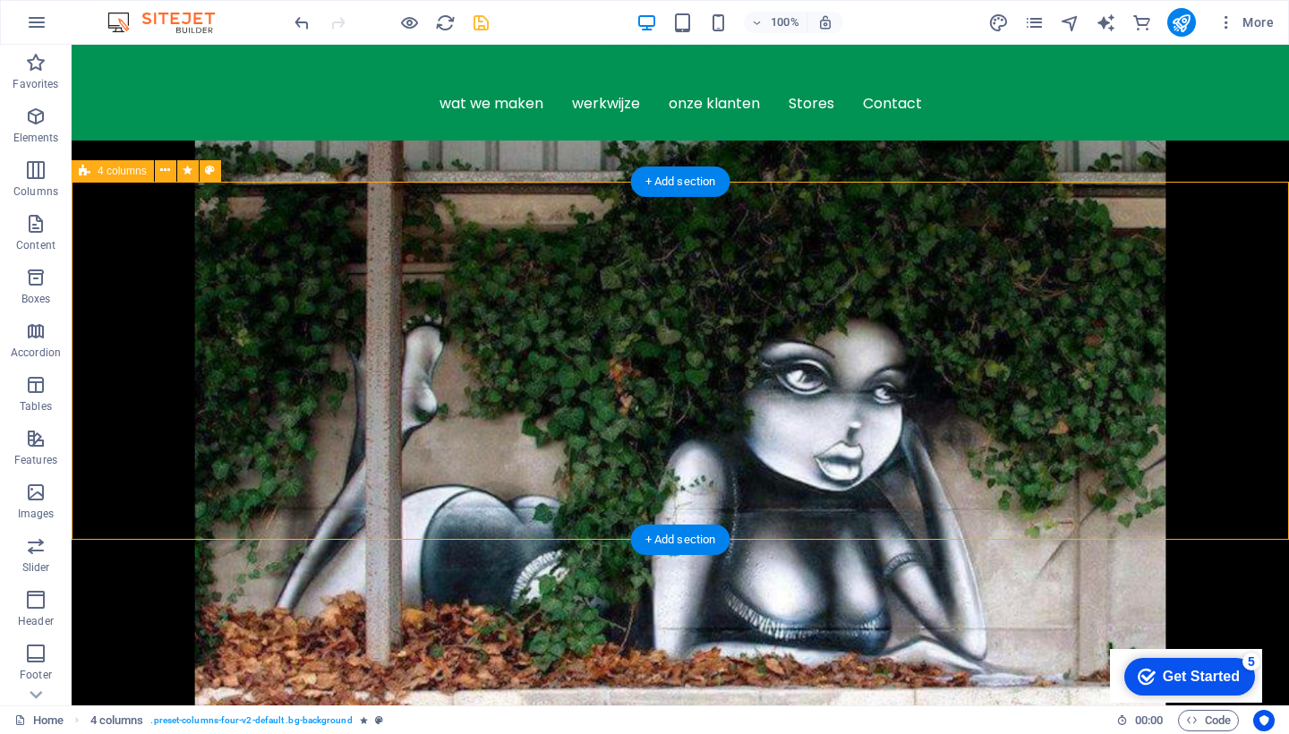
select select "rem"
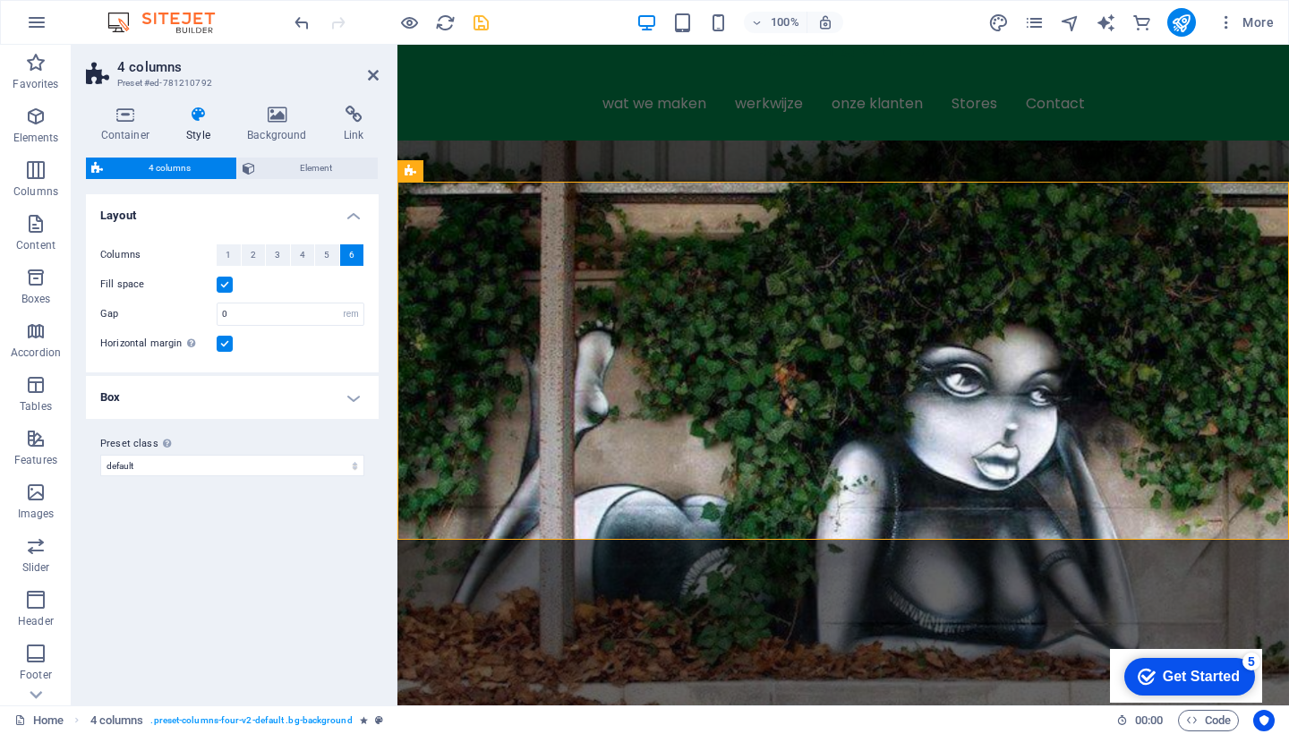
click at [224, 343] on label at bounding box center [225, 344] width 16 height 16
click at [0, 0] on input "Horizontal margin Only if the containers "Content width" is not set to "Default"" at bounding box center [0, 0] width 0 height 0
click at [123, 120] on icon at bounding box center [125, 115] width 79 height 18
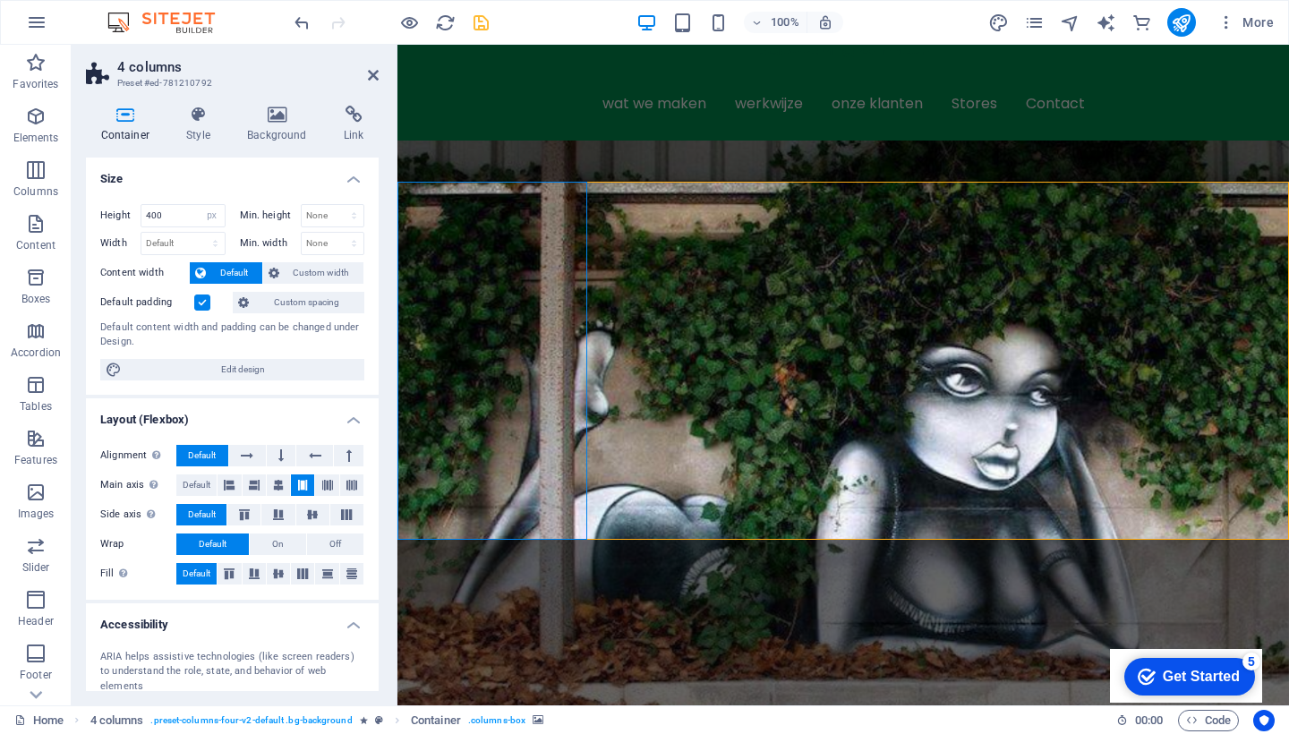
select select "px"
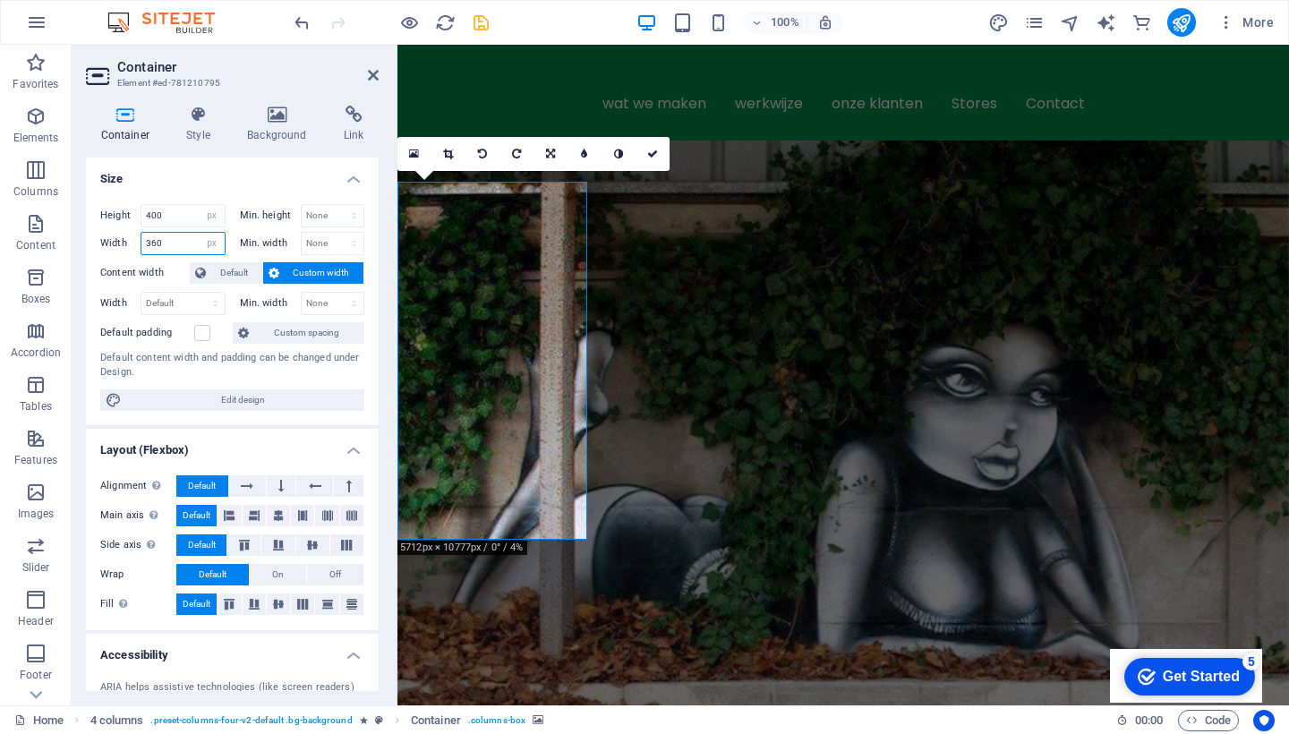
click at [162, 245] on input "360" at bounding box center [182, 243] width 83 height 21
type input "400"
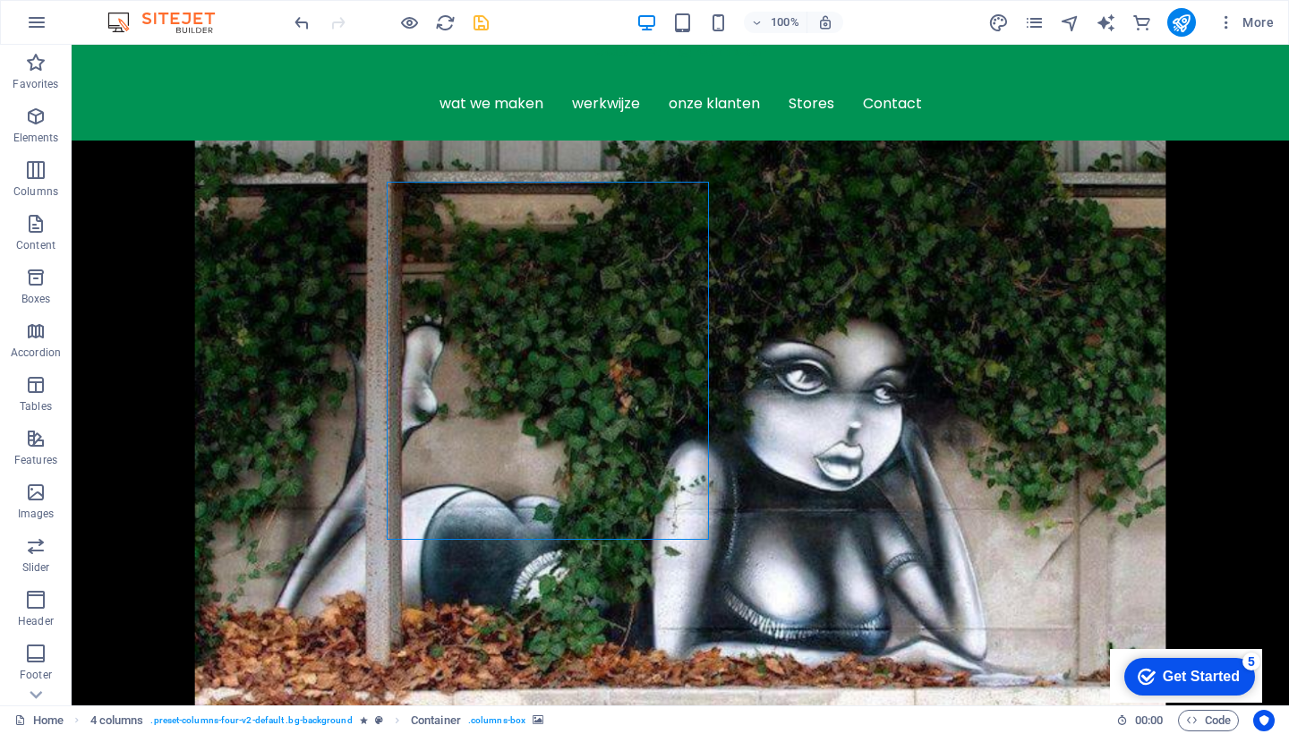
select select "px"
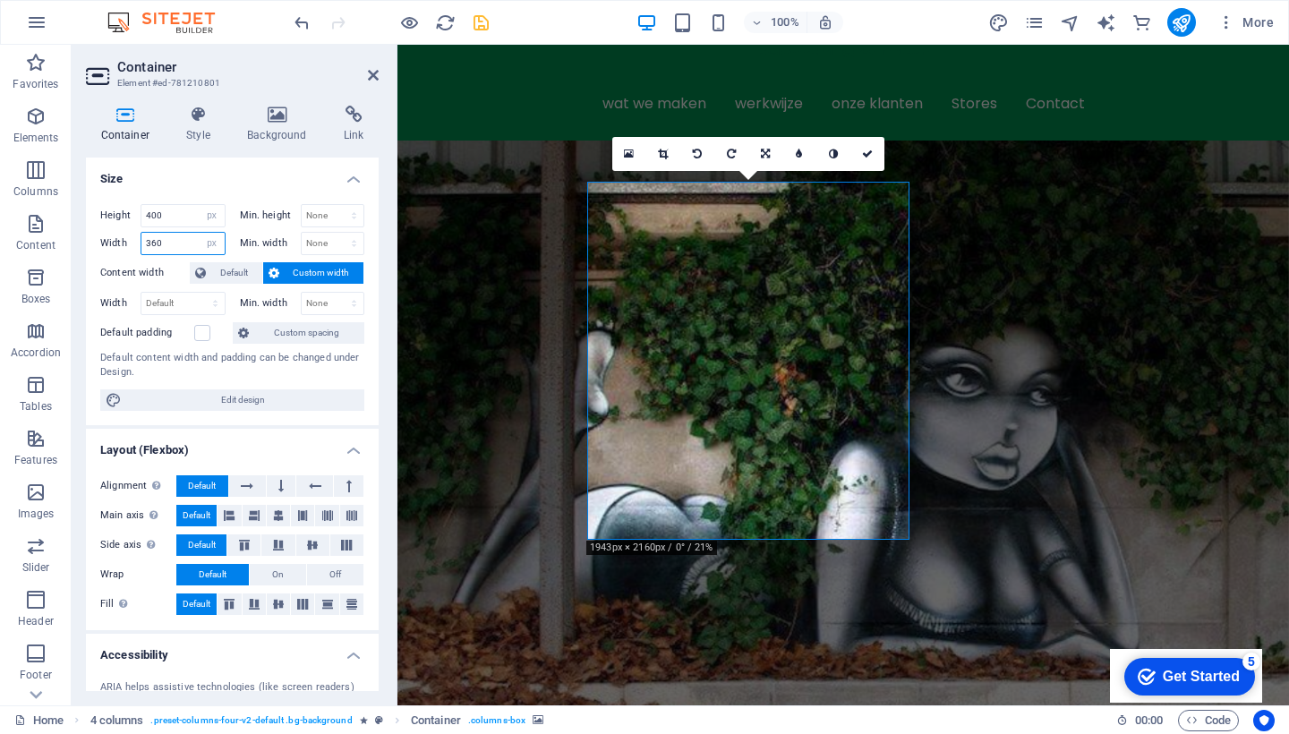
click at [180, 243] on input "360" at bounding box center [182, 243] width 83 height 21
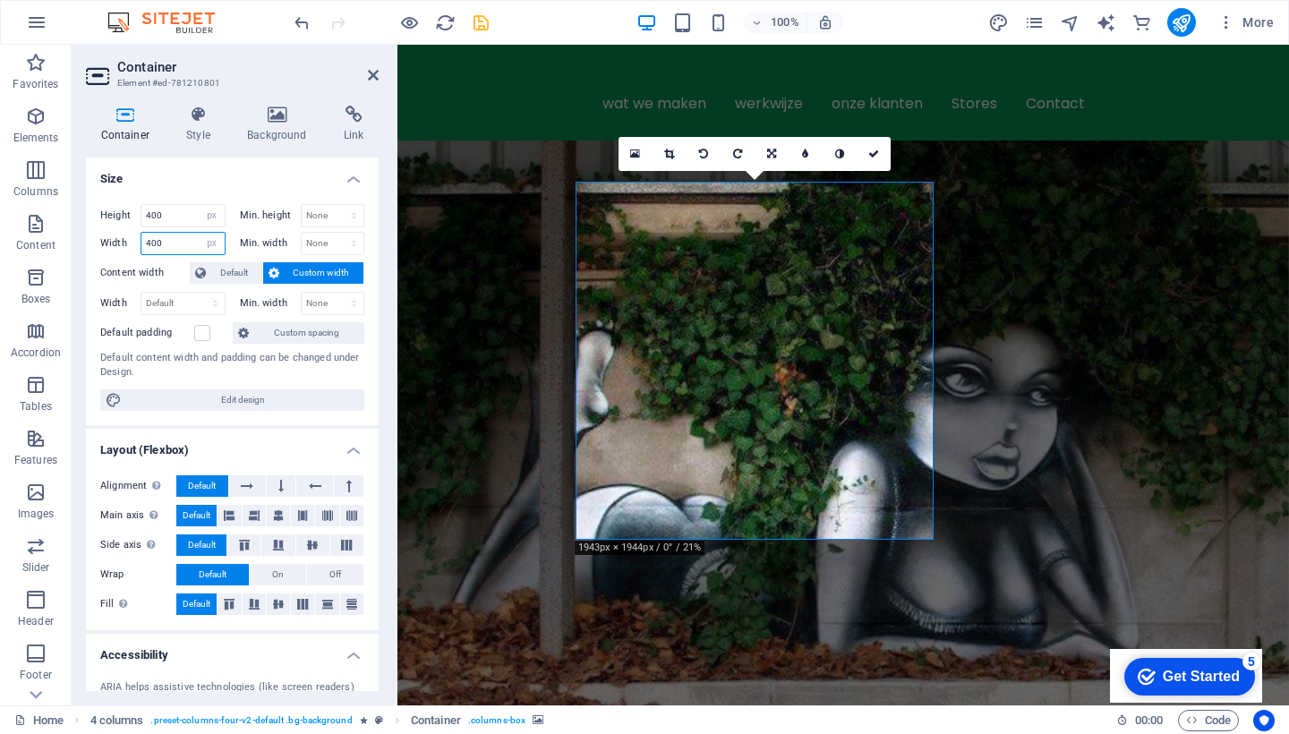
type input "400"
select select "px"
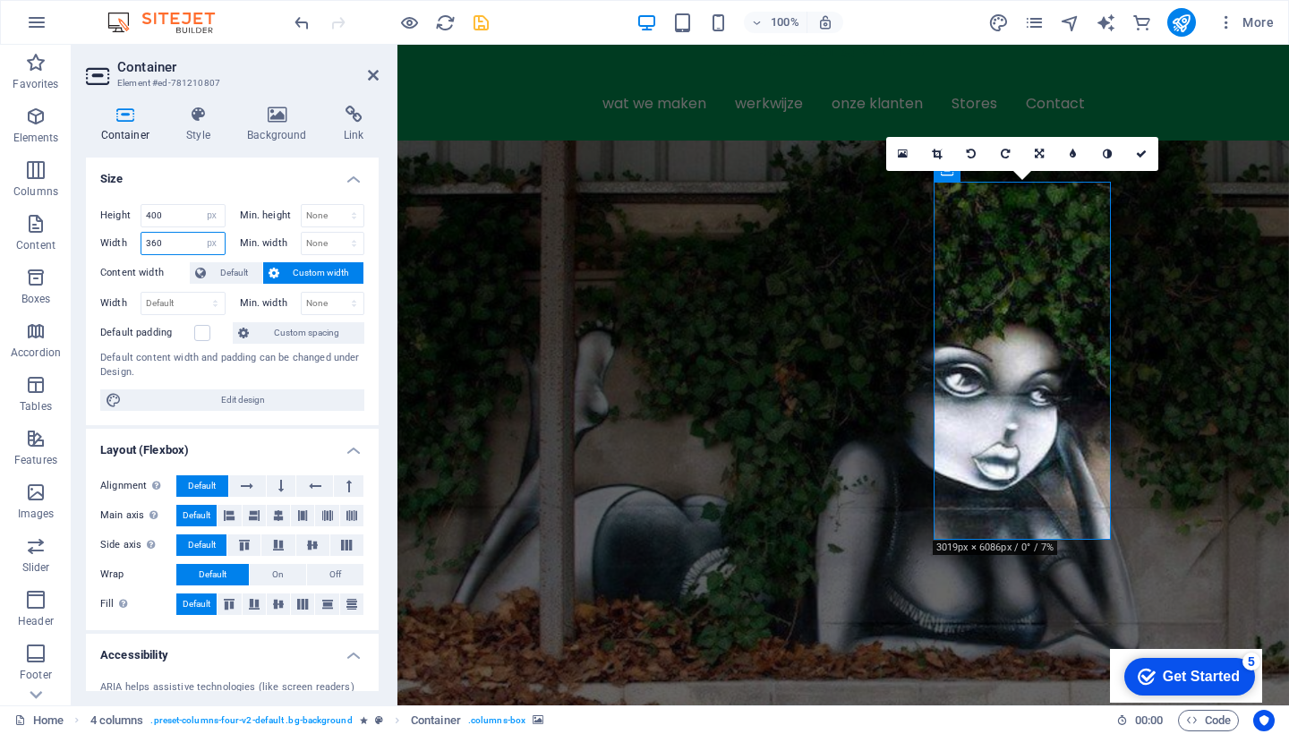
click at [166, 241] on input "360" at bounding box center [182, 243] width 83 height 21
type input "400"
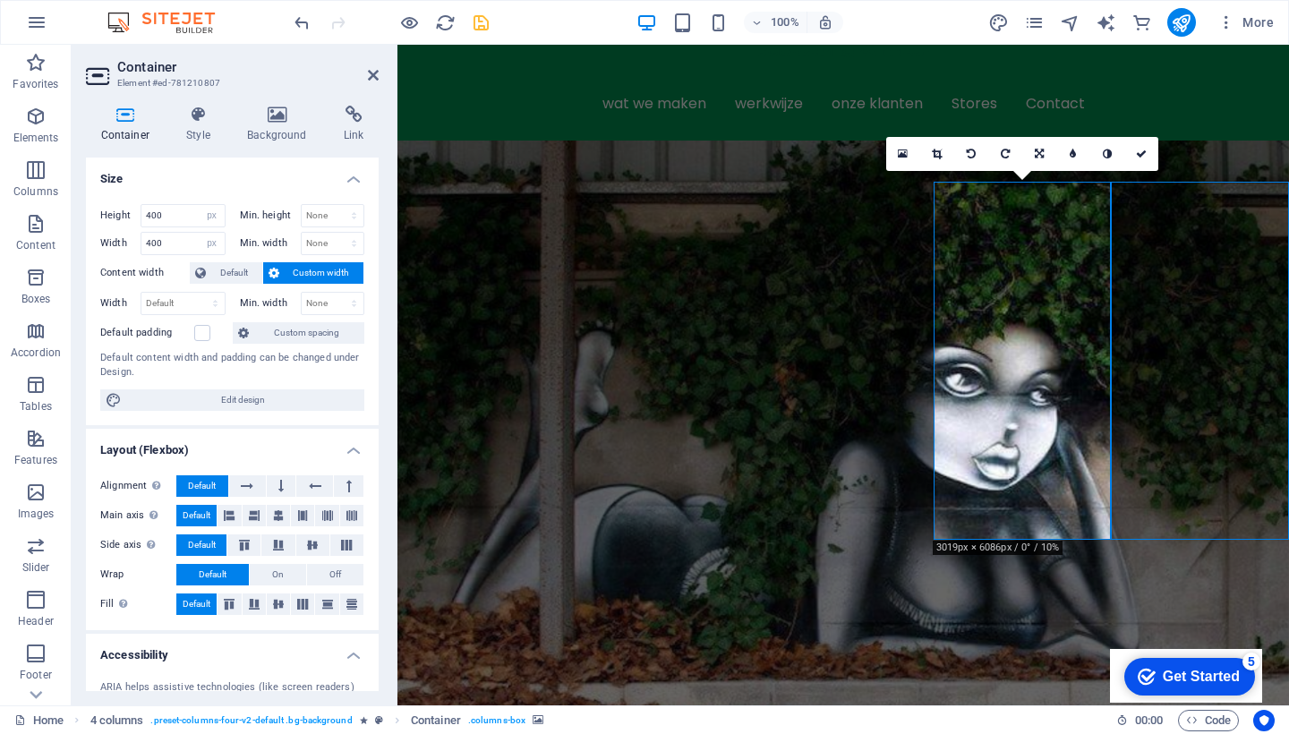
select select "px"
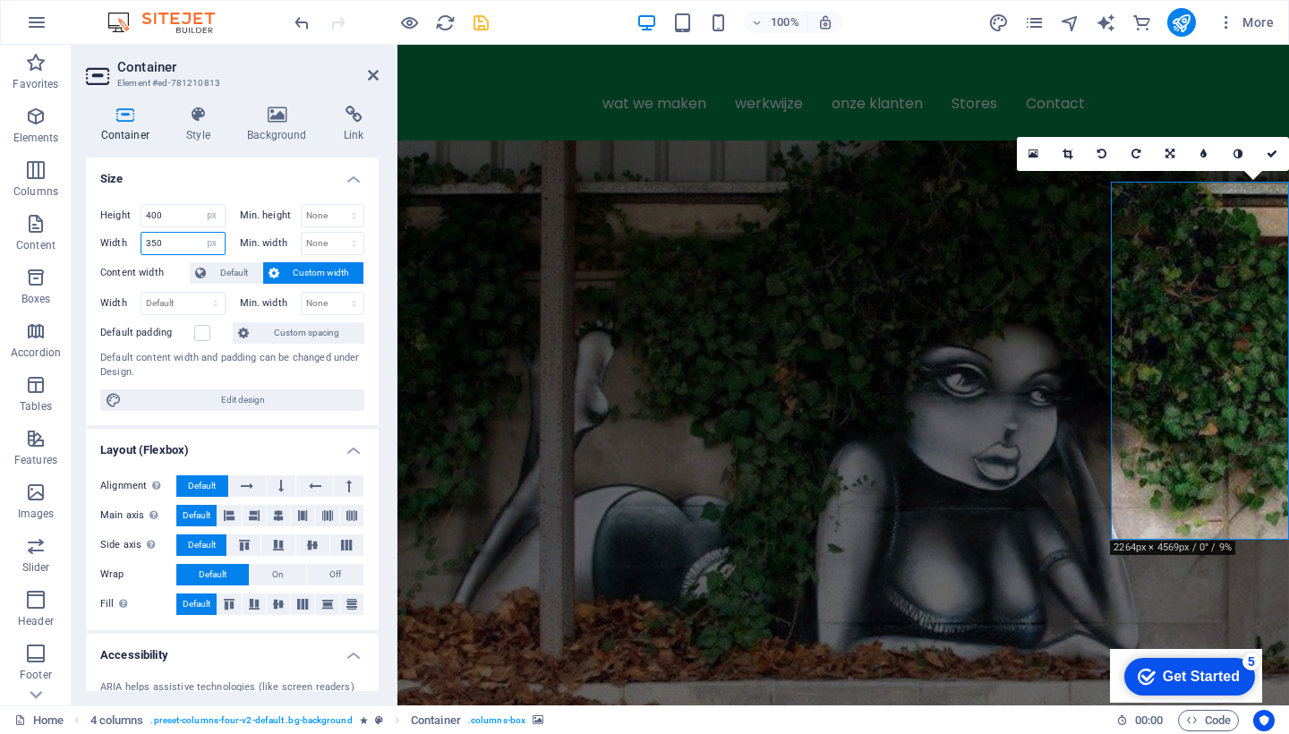
click at [171, 244] on input "350" at bounding box center [182, 243] width 83 height 21
type input "400"
click at [374, 71] on icon at bounding box center [373, 75] width 11 height 14
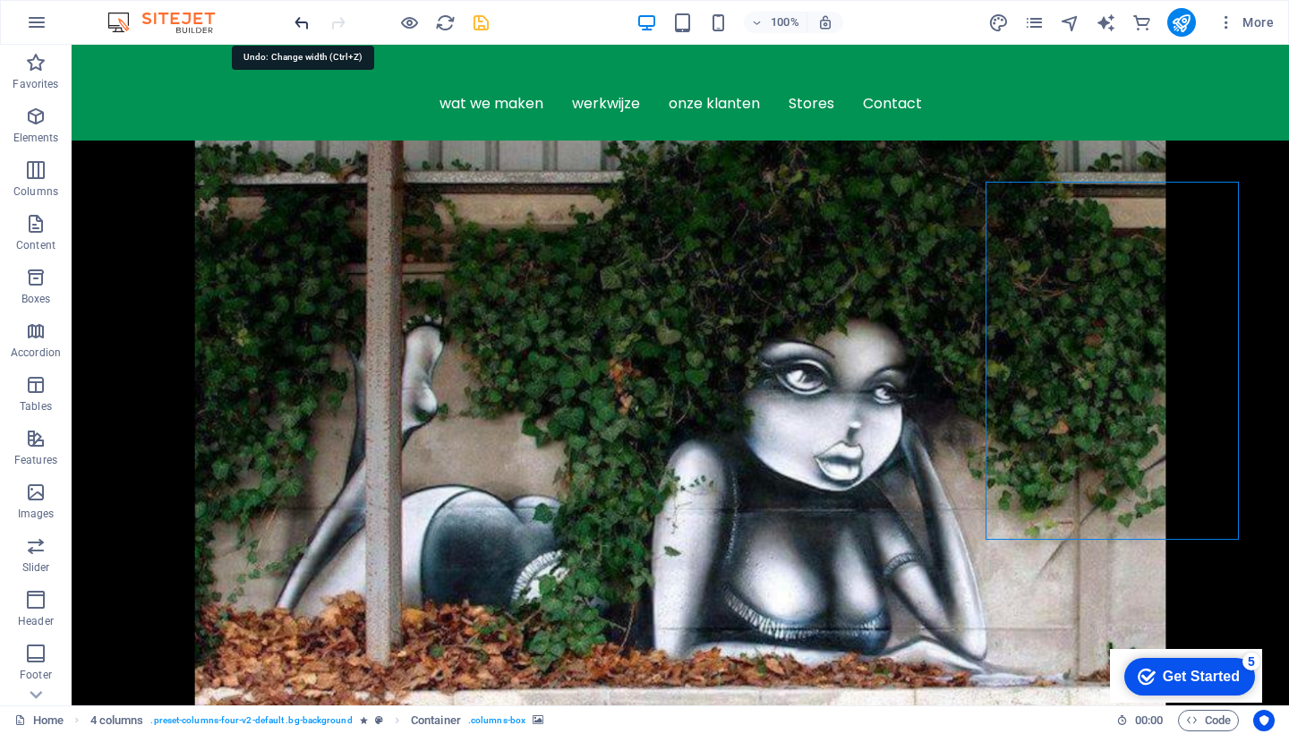
click at [303, 19] on icon "undo" at bounding box center [302, 23] width 21 height 21
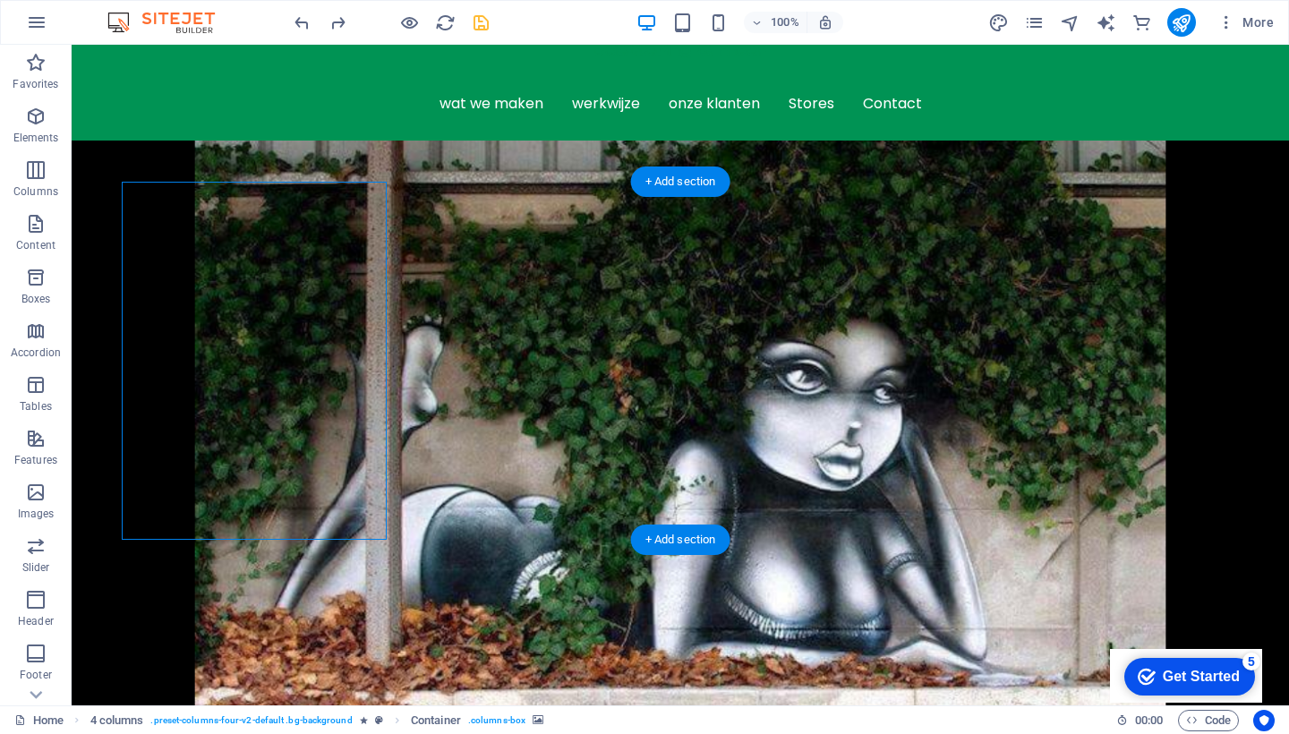
select select "px"
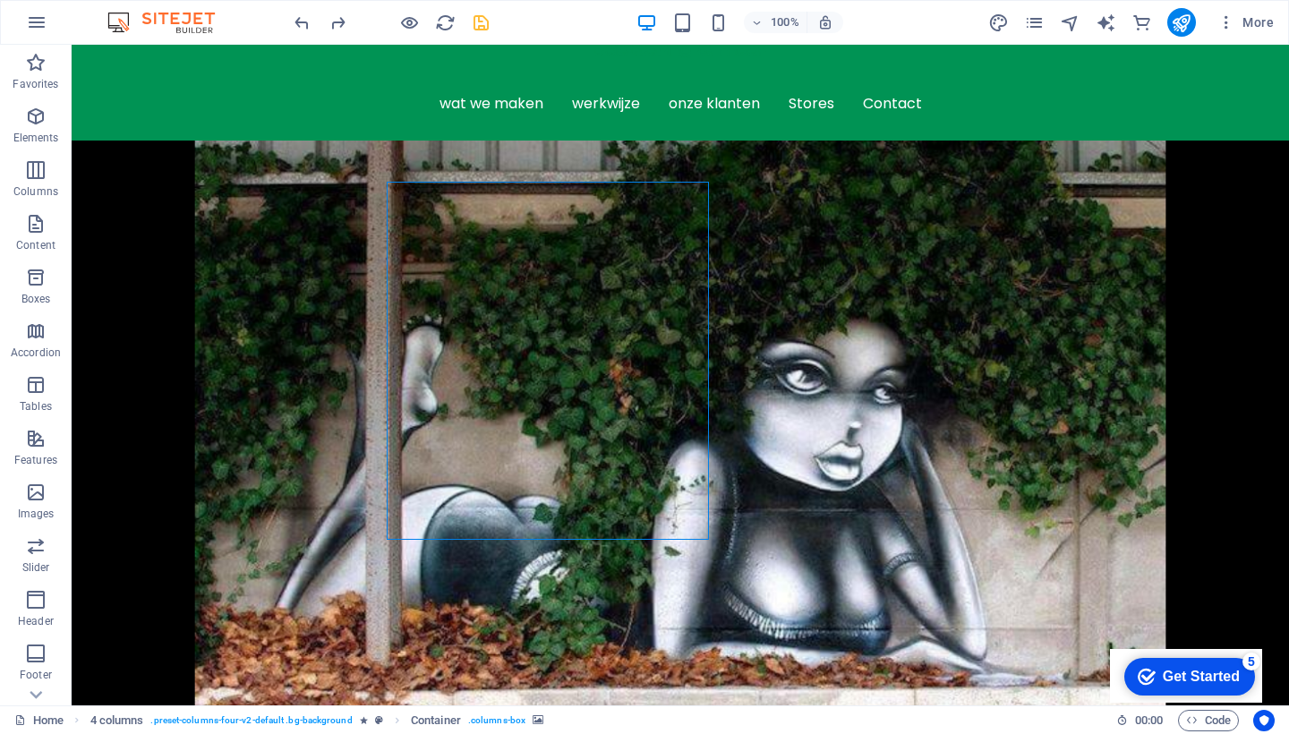
select select "px"
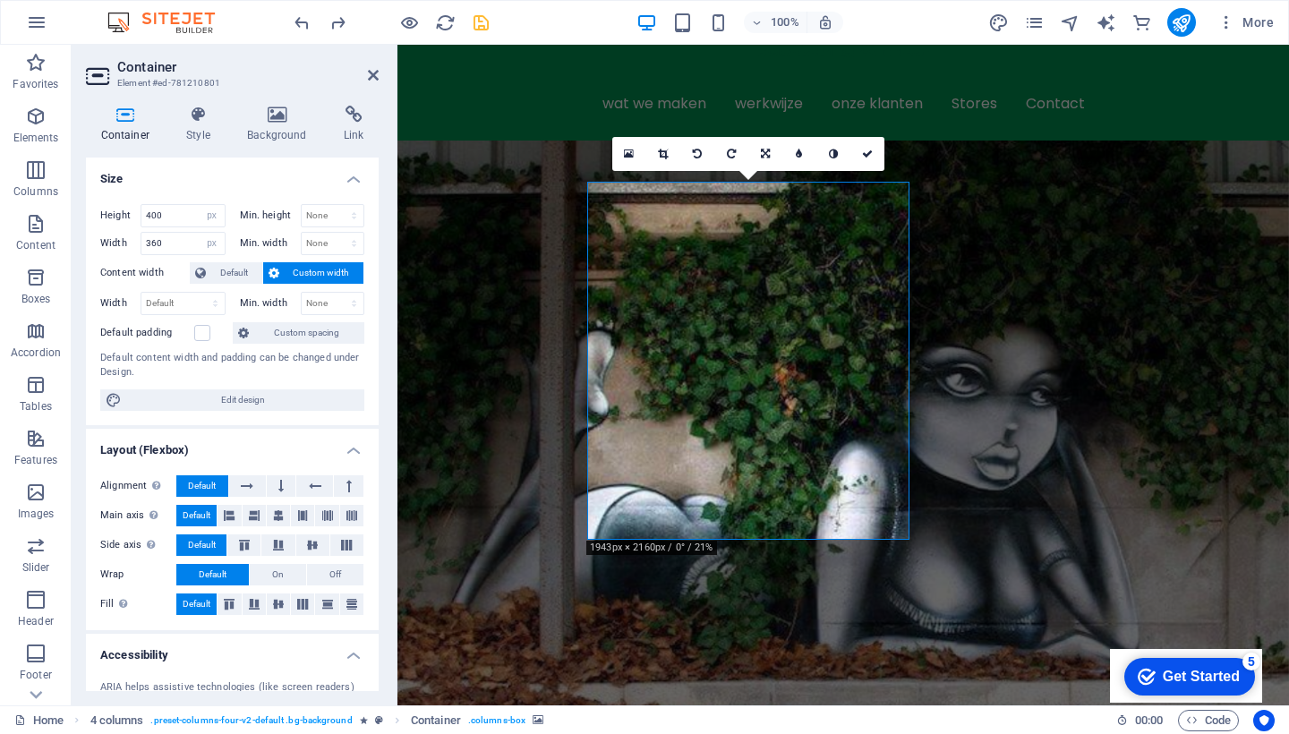
select select "px"
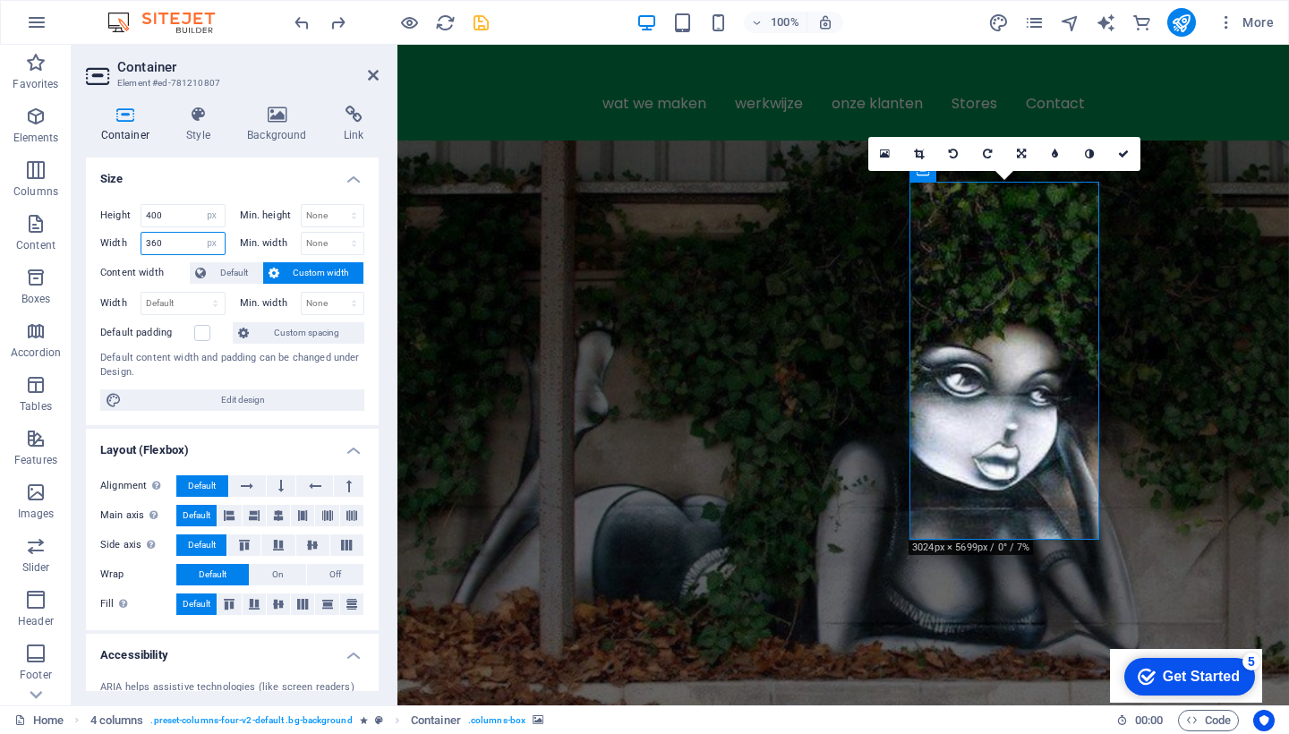
click at [176, 240] on input "360" at bounding box center [182, 243] width 83 height 21
type input "400"
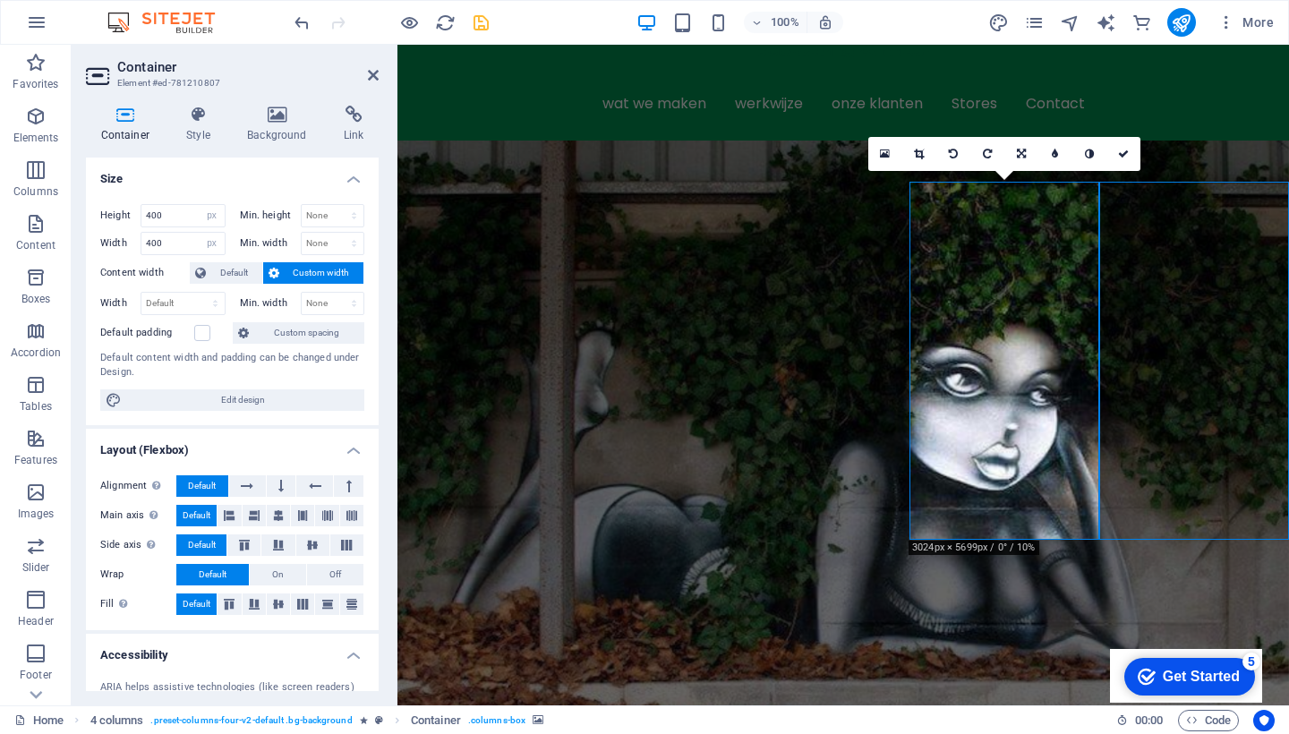
select select "px"
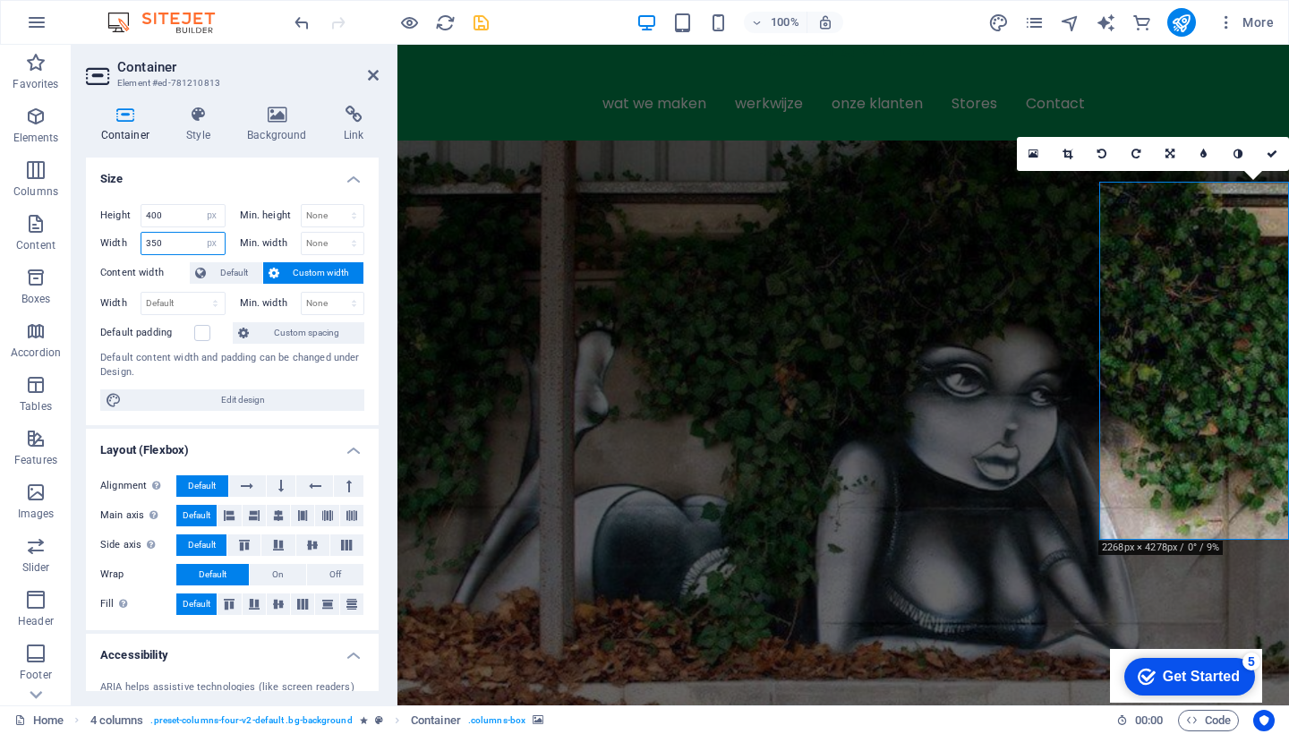
click at [171, 242] on input "350" at bounding box center [182, 243] width 83 height 21
type input "400"
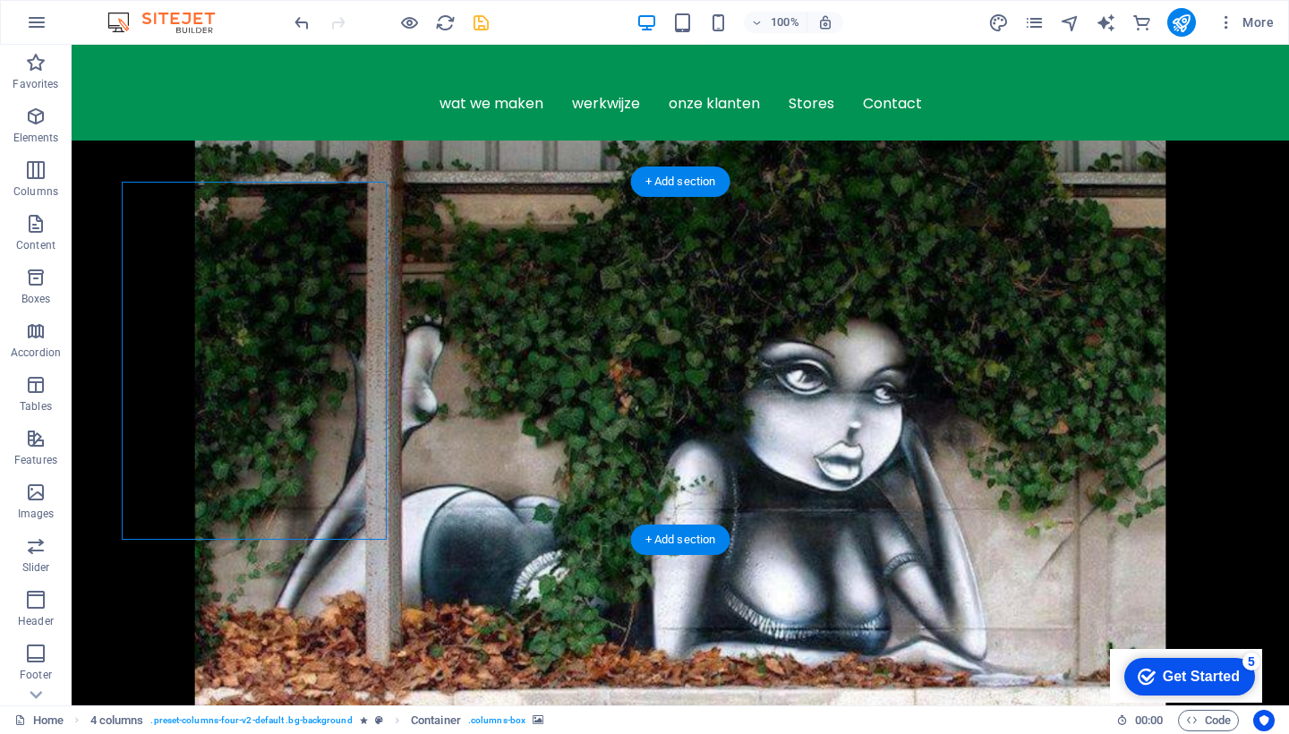
select select "px"
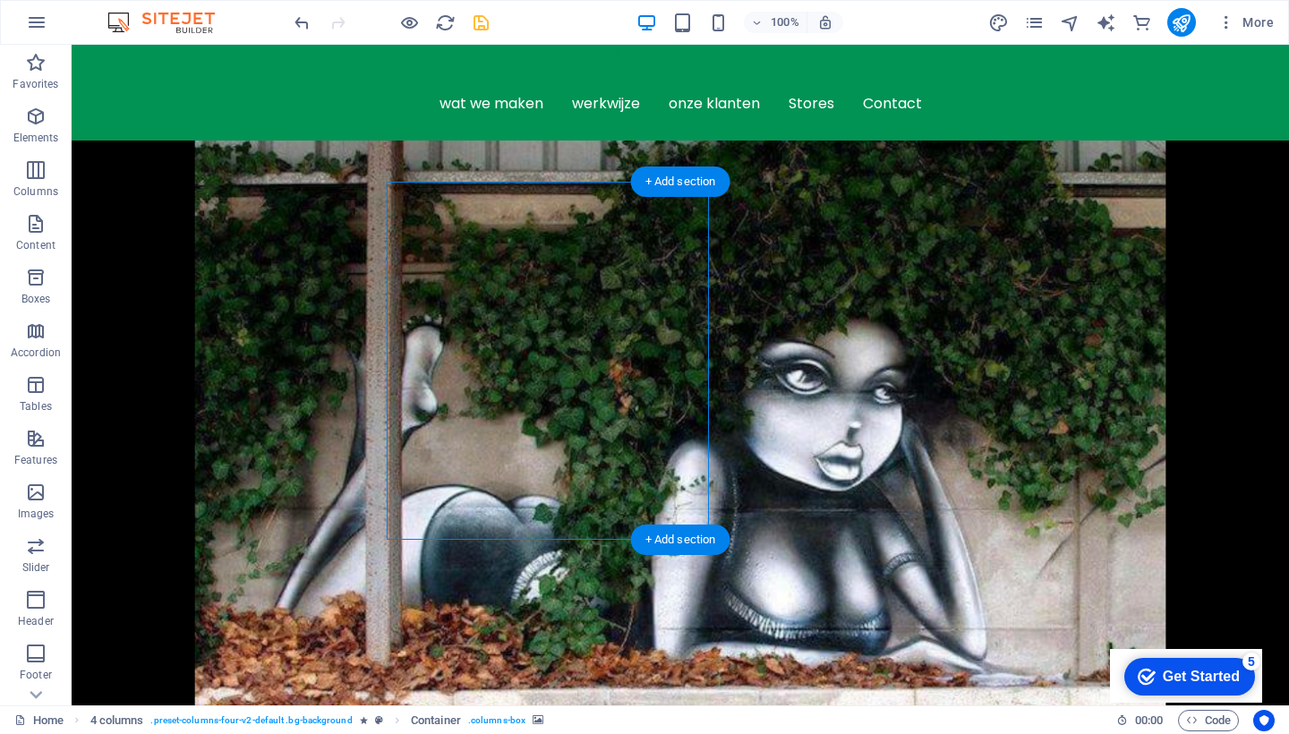
select select "px"
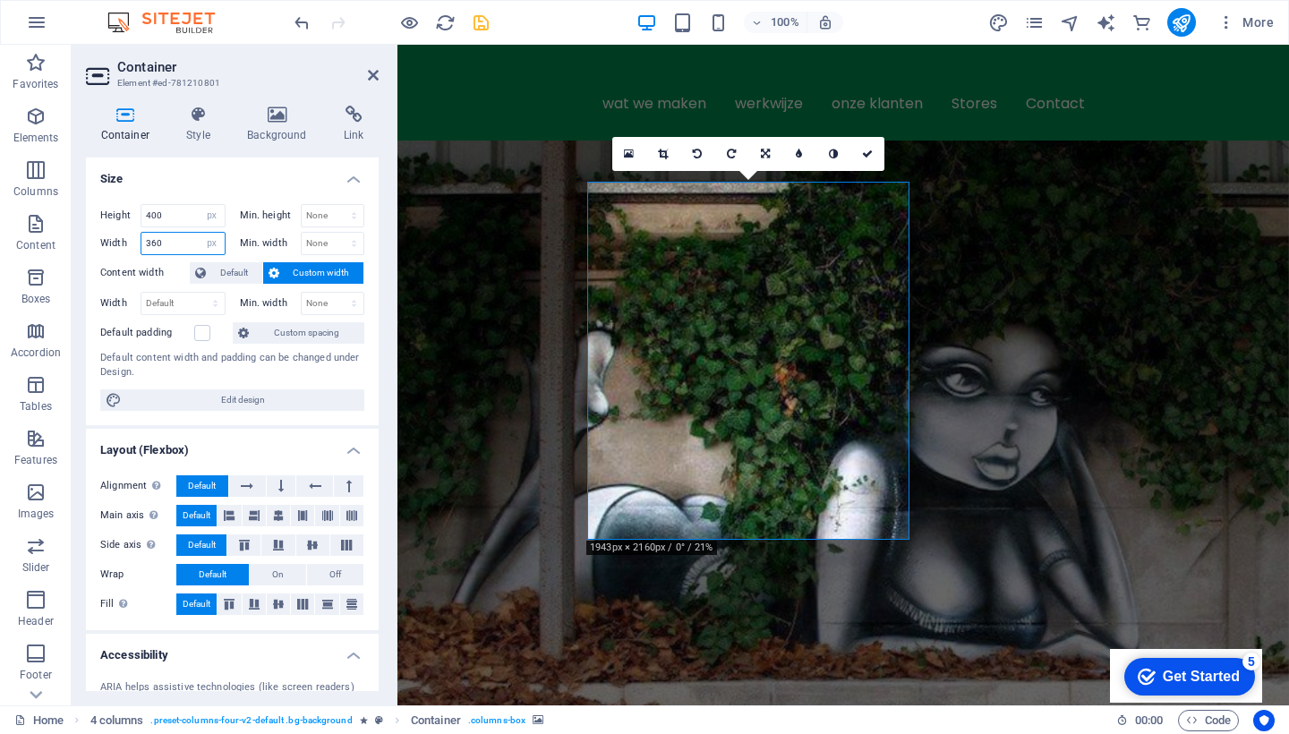
click at [172, 240] on input "360" at bounding box center [182, 243] width 83 height 21
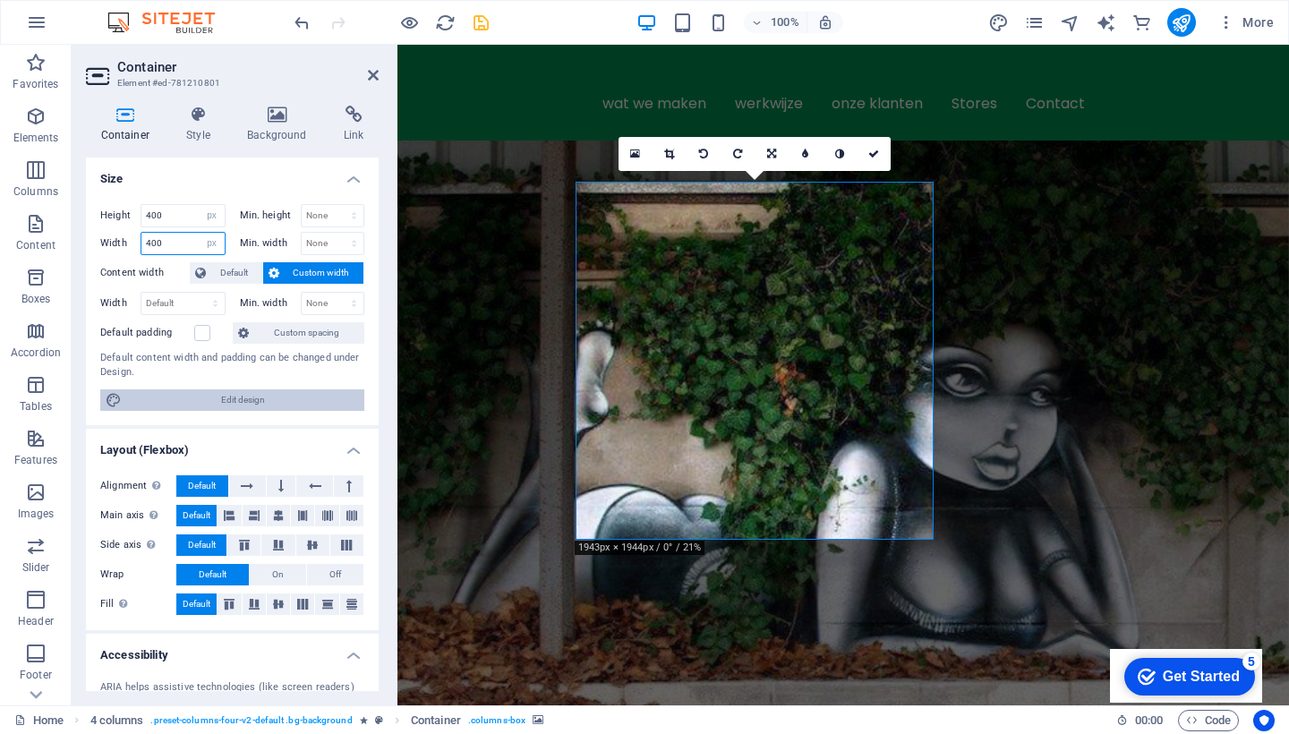
type input "400"
click at [216, 394] on span "Edit design" at bounding box center [243, 399] width 232 height 21
select select "rem"
select select "ease-in-out"
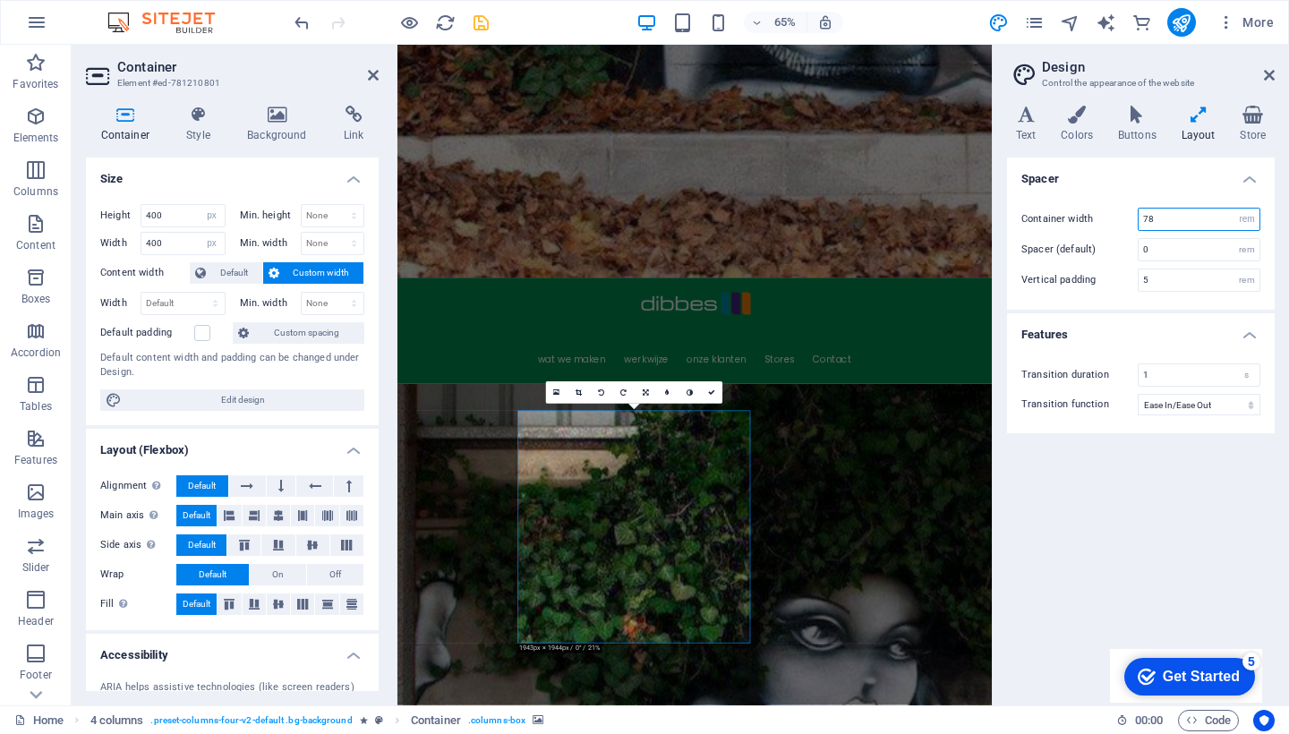
click at [1159, 217] on input "78" at bounding box center [1199, 219] width 121 height 21
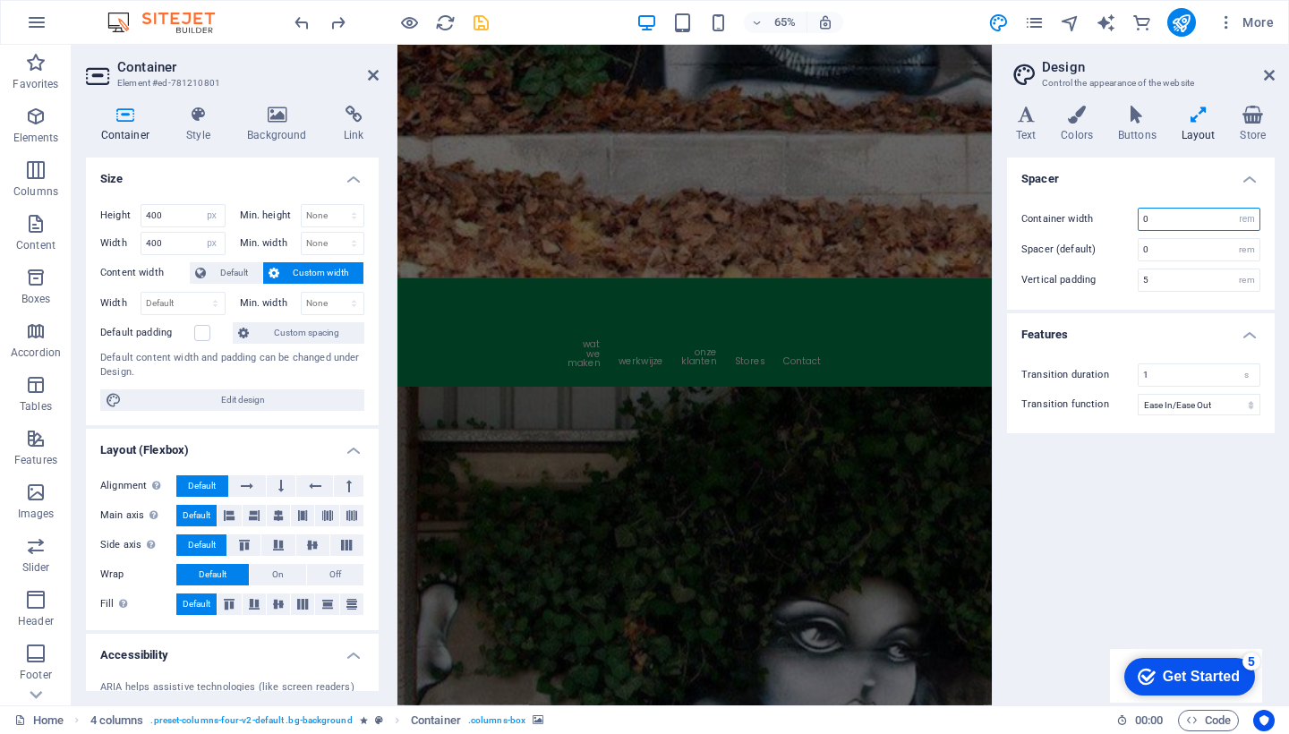
type input "78"
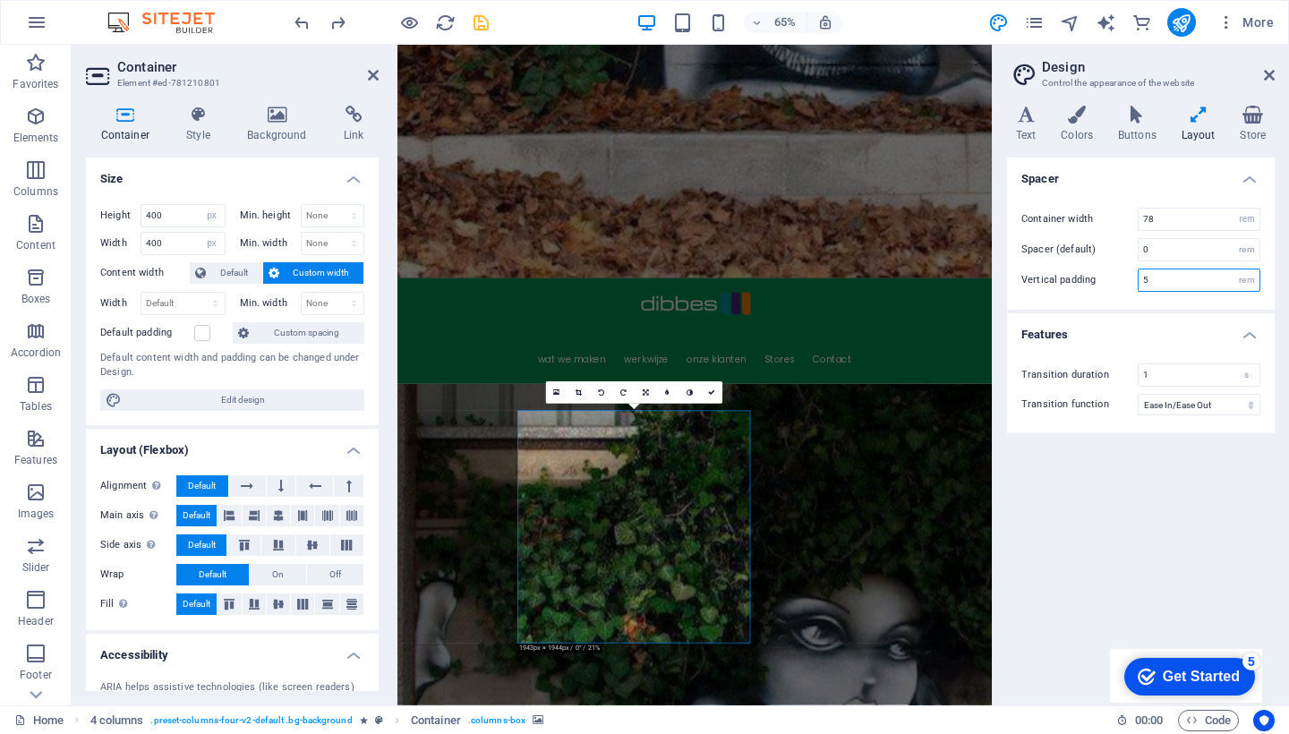
click at [1154, 281] on input "5" at bounding box center [1199, 279] width 121 height 21
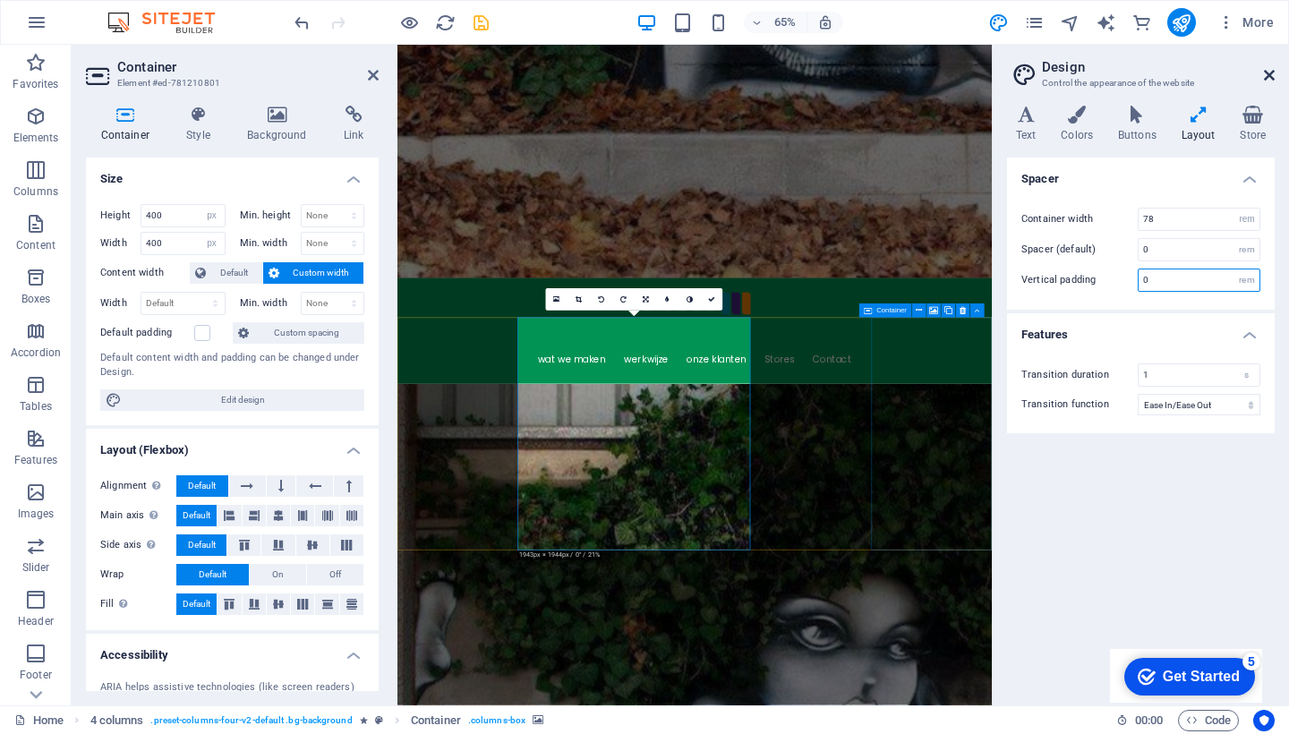
type input "0"
click at [1270, 73] on icon at bounding box center [1269, 75] width 11 height 14
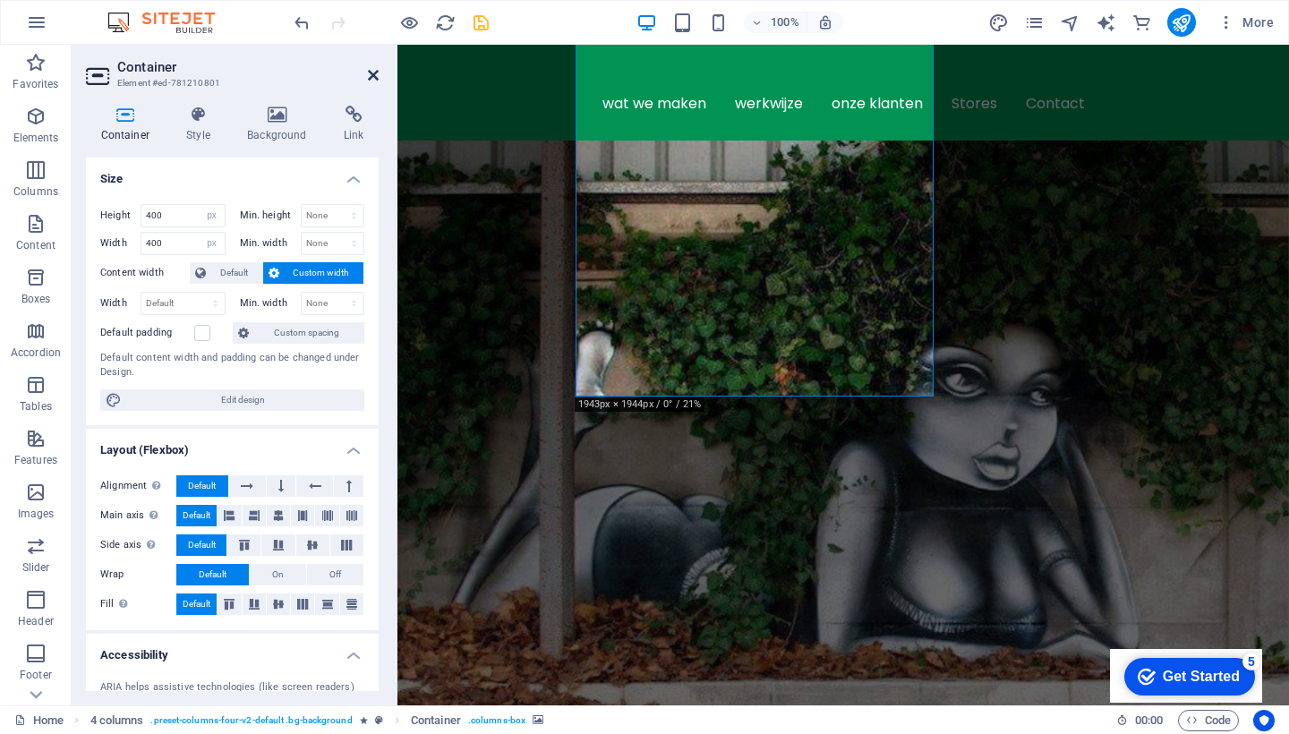
click at [370, 69] on icon at bounding box center [373, 75] width 11 height 14
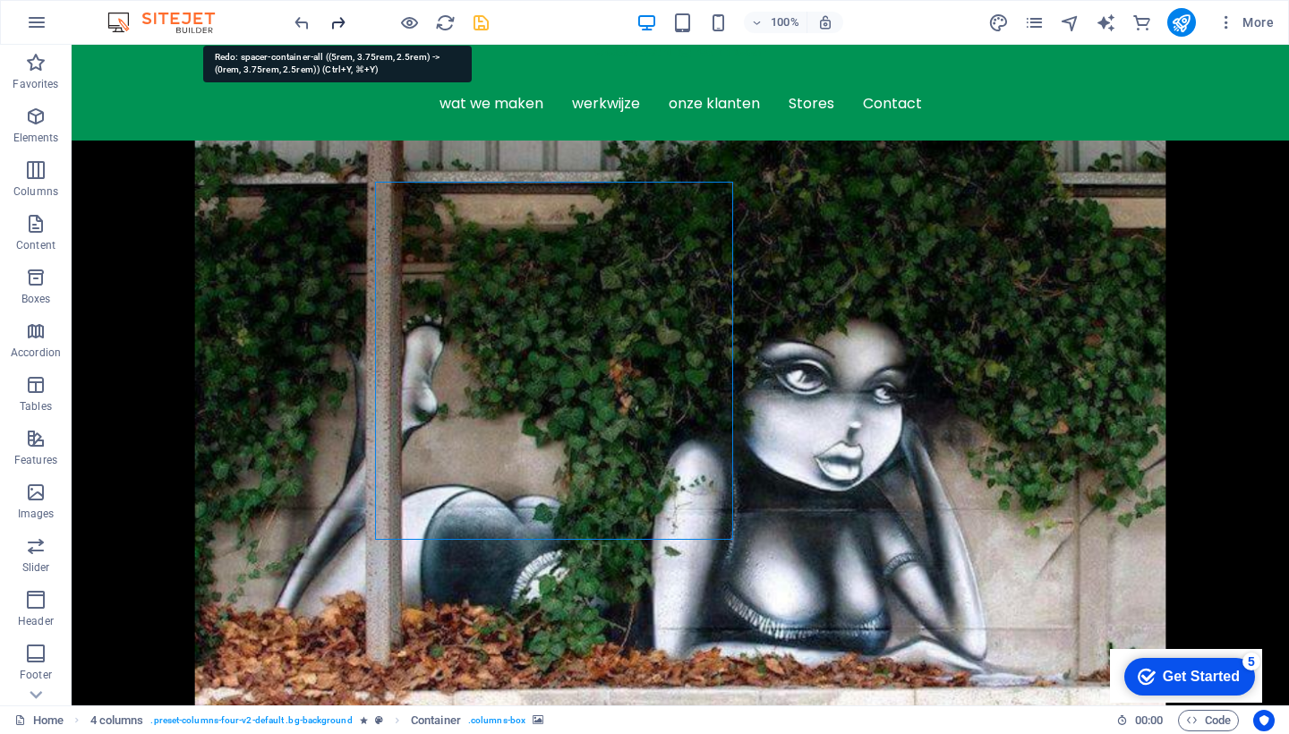
click at [337, 21] on icon "redo" at bounding box center [338, 23] width 21 height 21
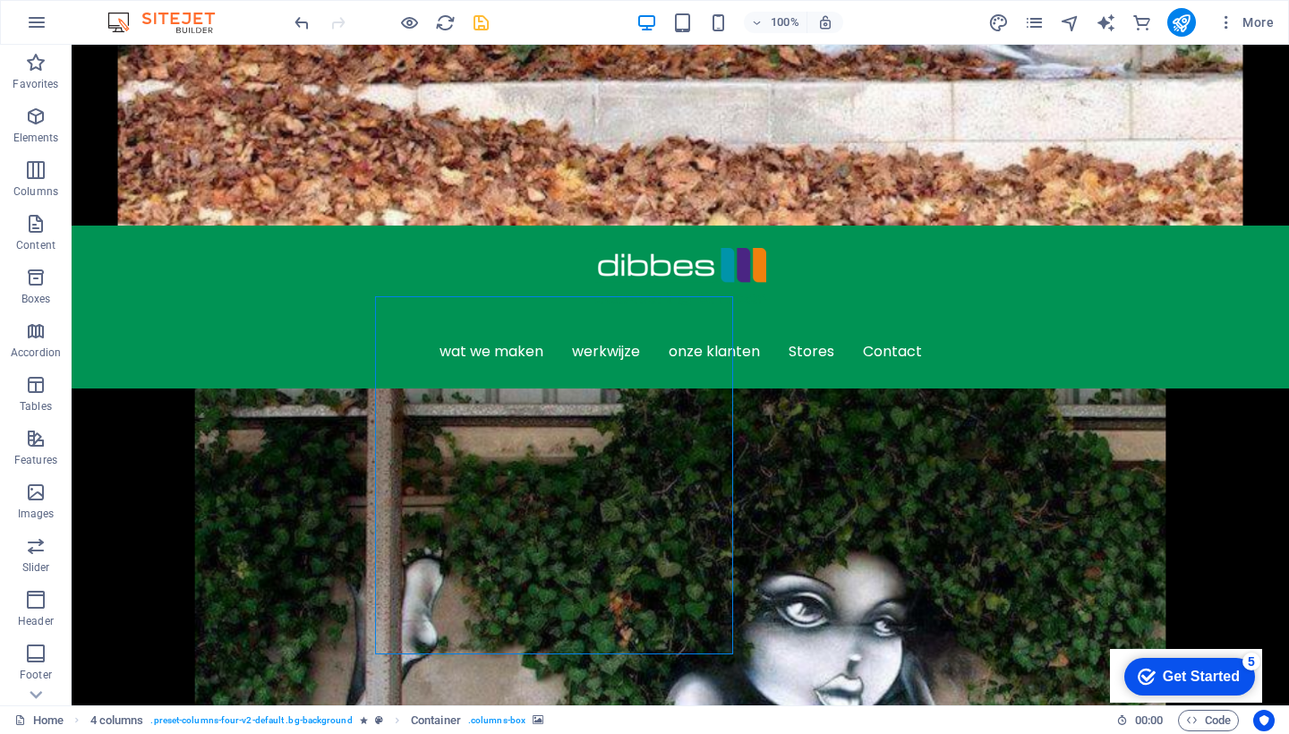
scroll to position [589, 0]
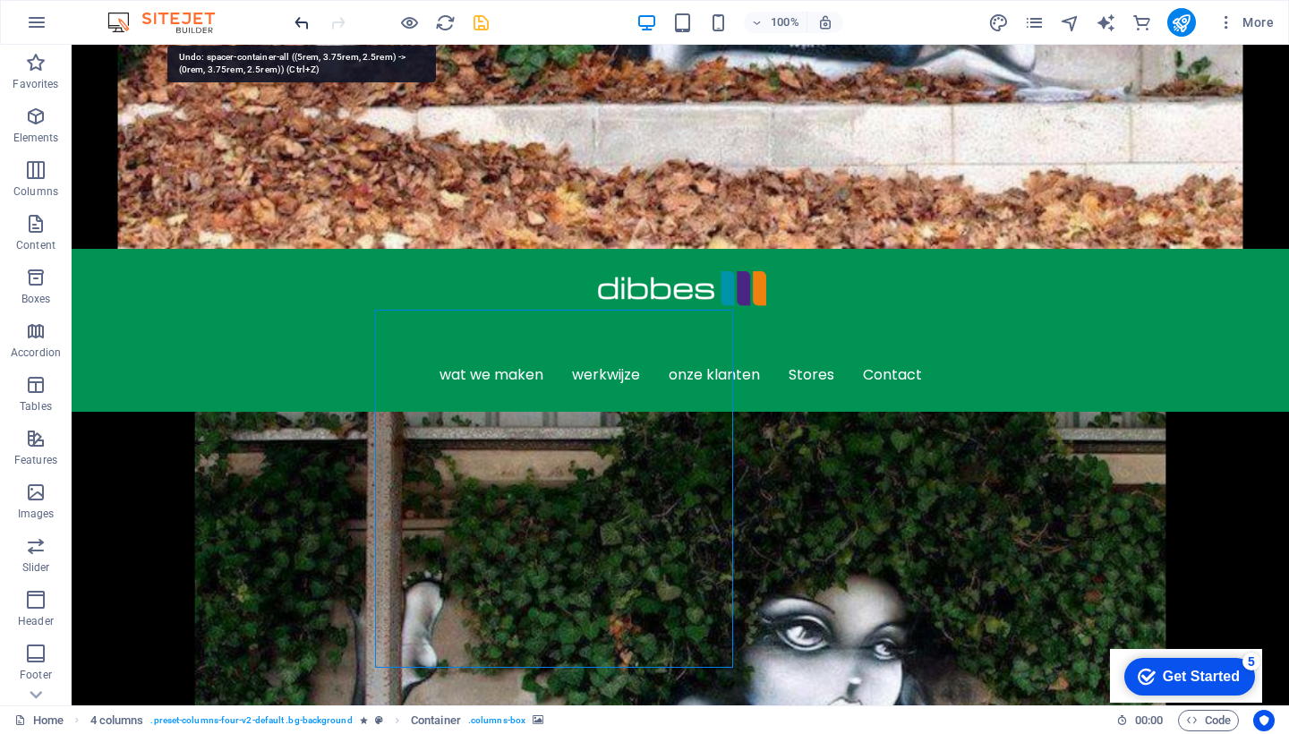
click at [299, 20] on icon "undo" at bounding box center [302, 23] width 21 height 21
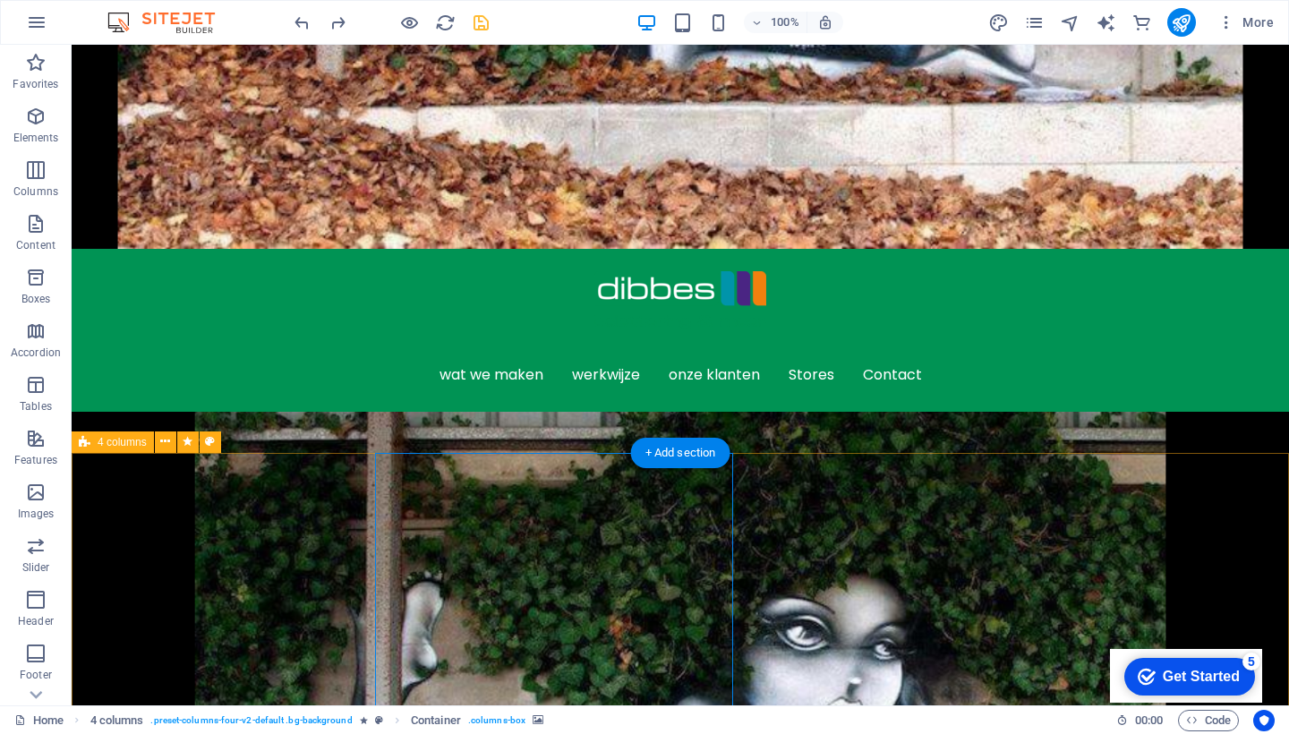
select select "px"
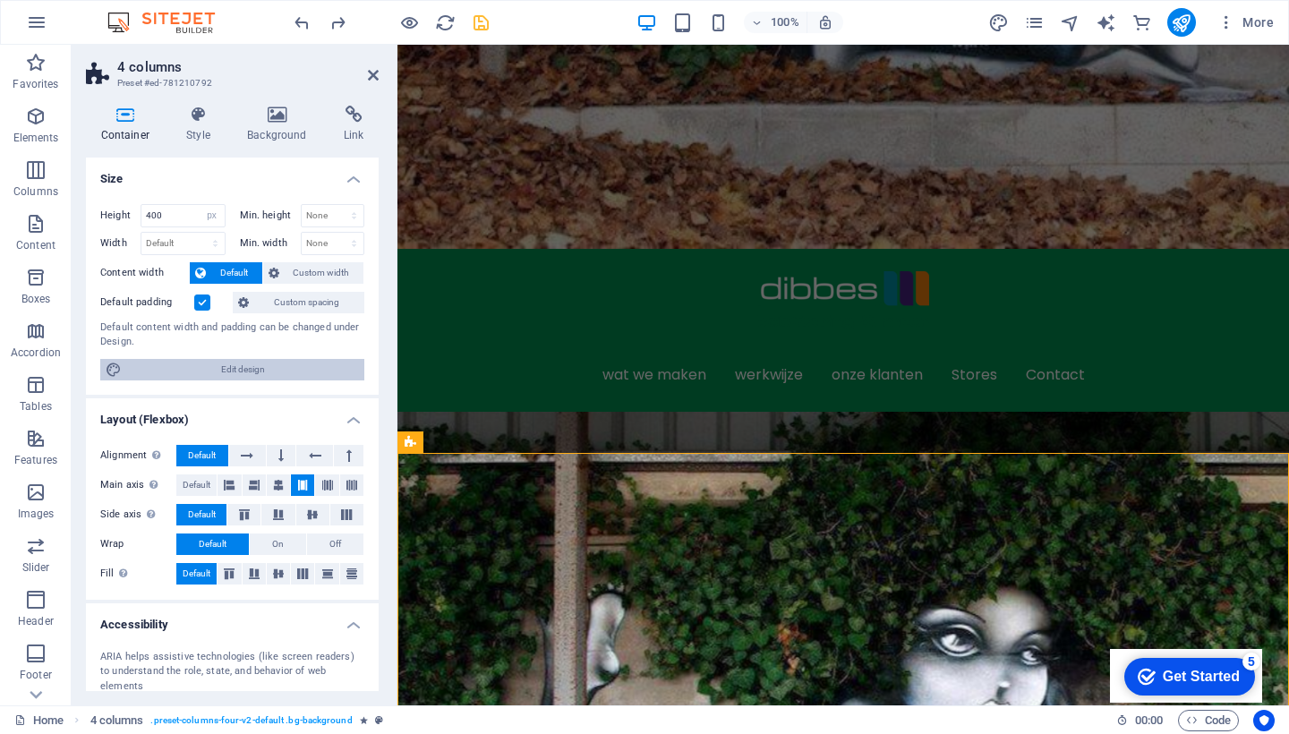
click at [258, 364] on span "Edit design" at bounding box center [243, 369] width 232 height 21
select select "rem"
select select "ease-in-out"
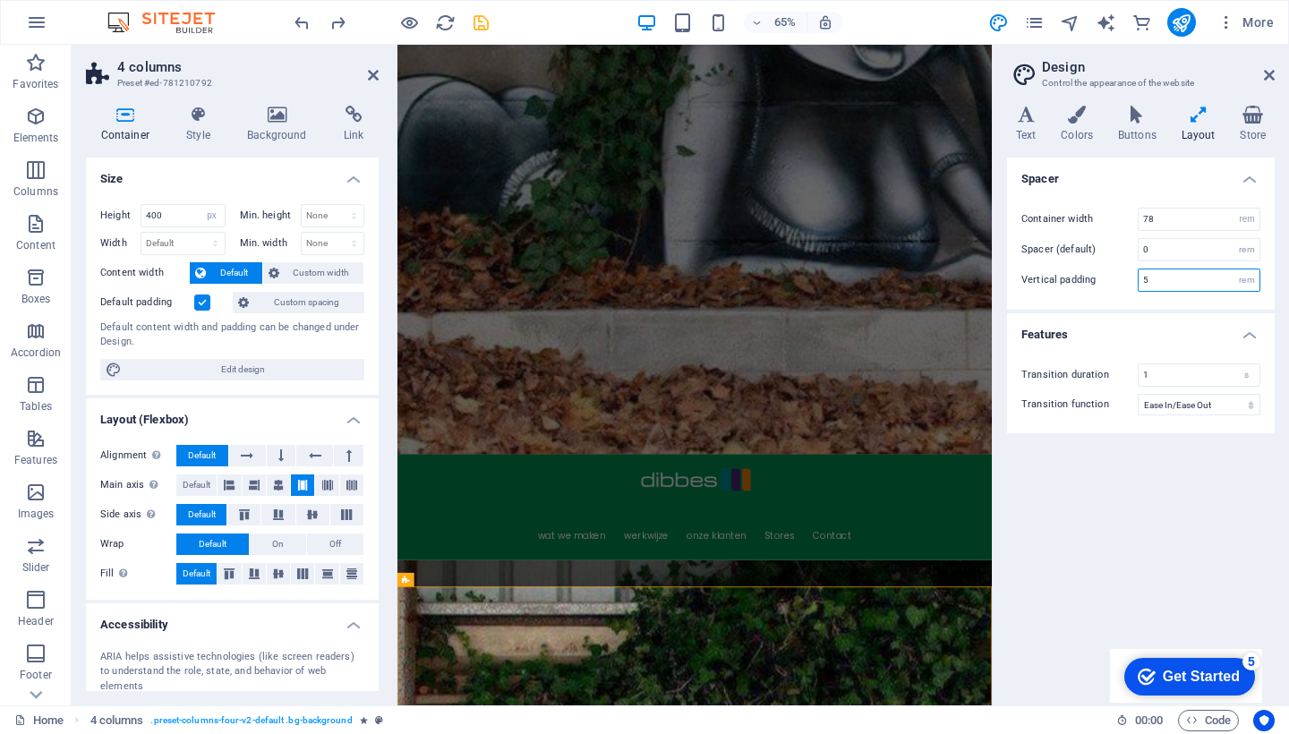
click at [1157, 280] on input "5" at bounding box center [1199, 279] width 121 height 21
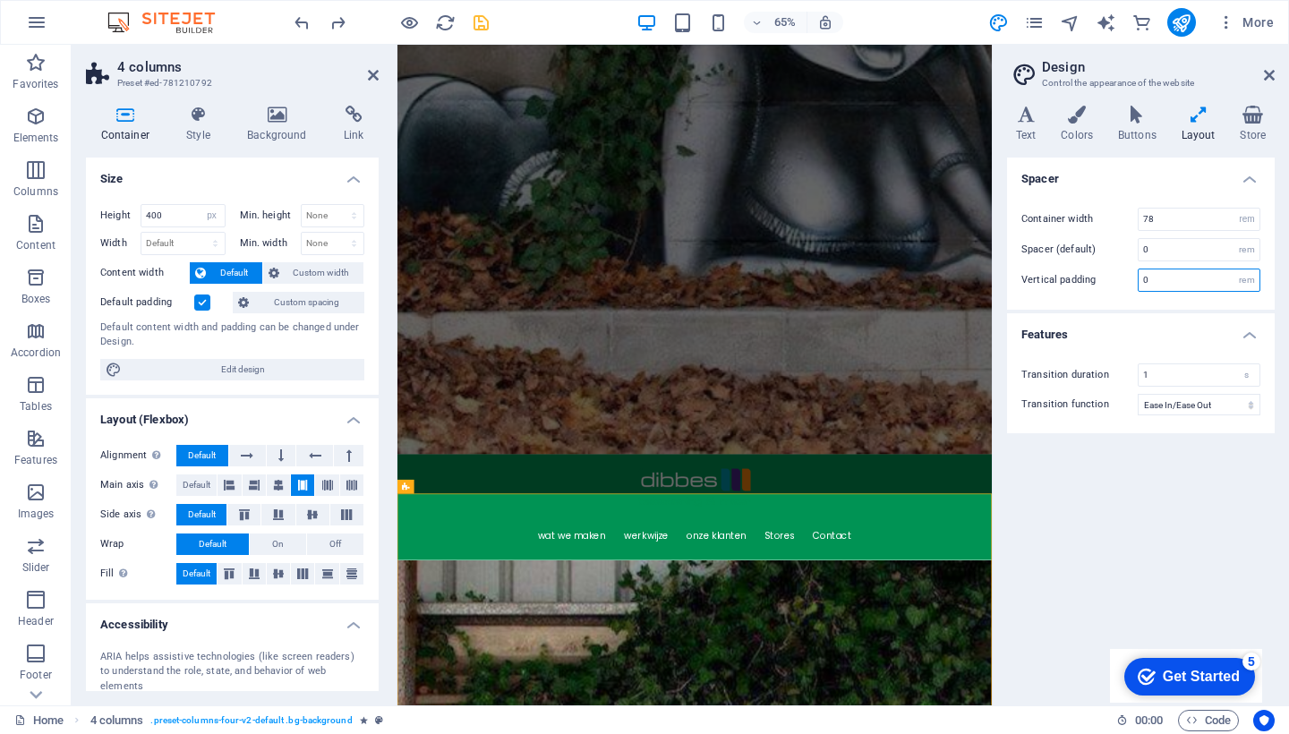
type input "5"
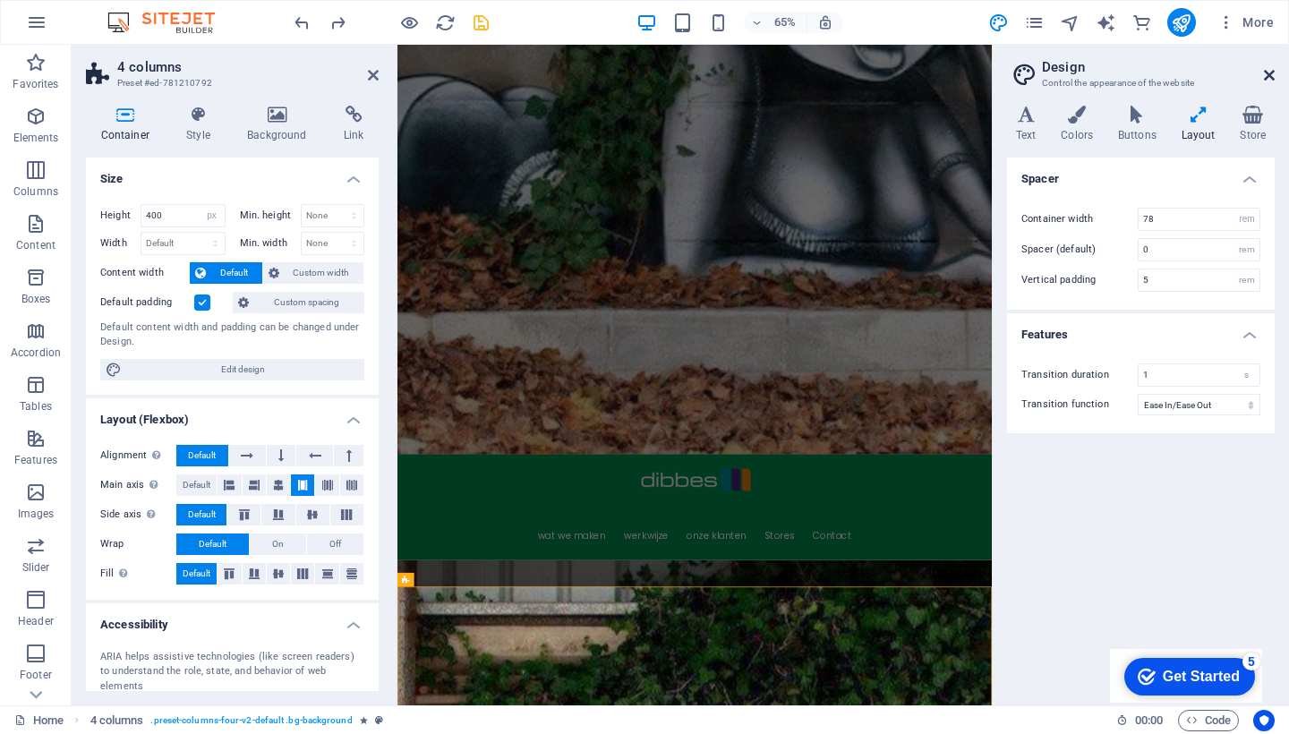
click at [1266, 72] on icon at bounding box center [1269, 75] width 11 height 14
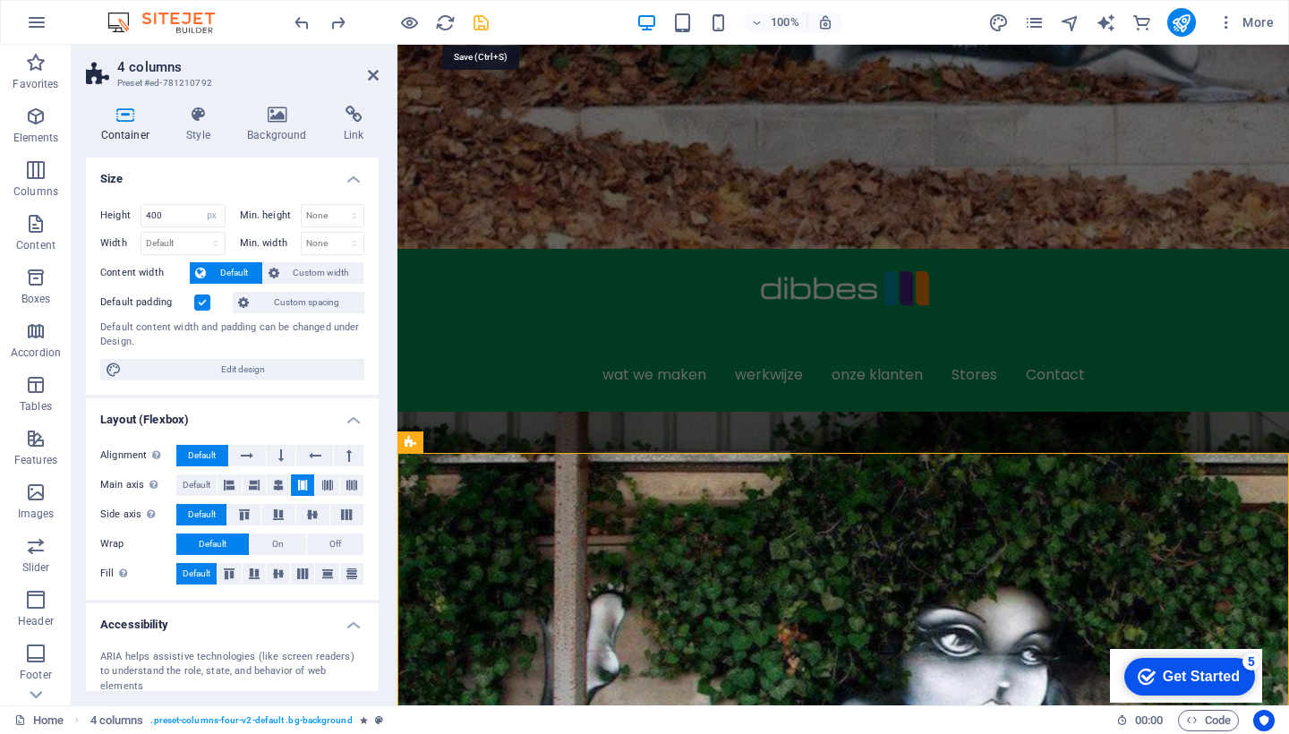
click at [482, 20] on icon "save" at bounding box center [481, 23] width 21 height 21
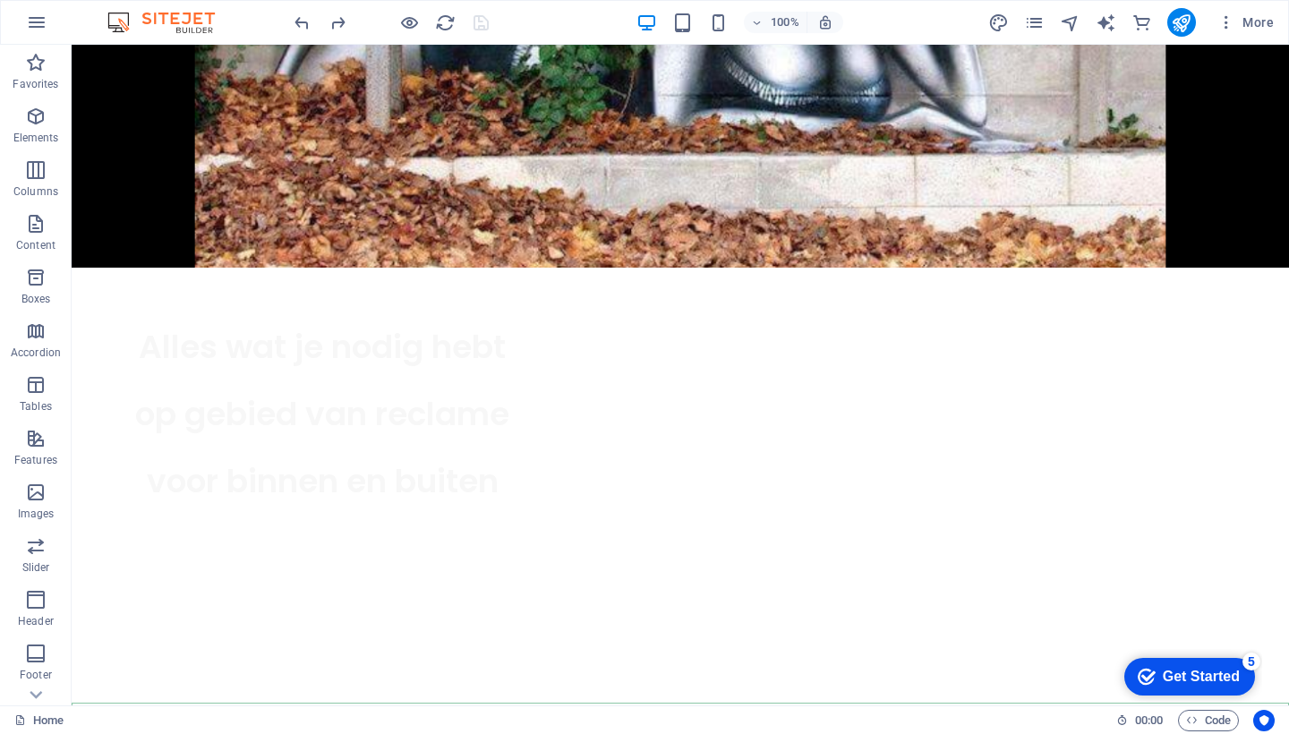
scroll to position [1328, 0]
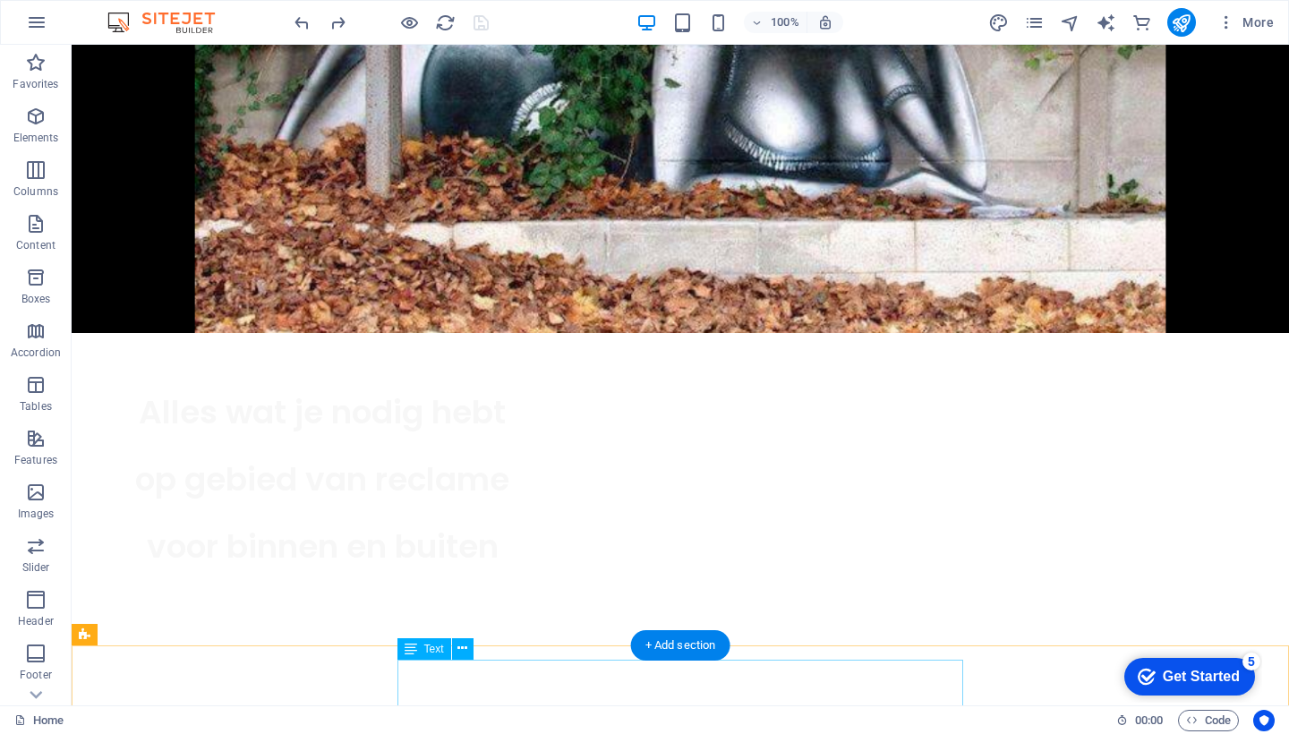
drag, startPoint x: 770, startPoint y: 128, endPoint x: 619, endPoint y: 675, distance: 567.2
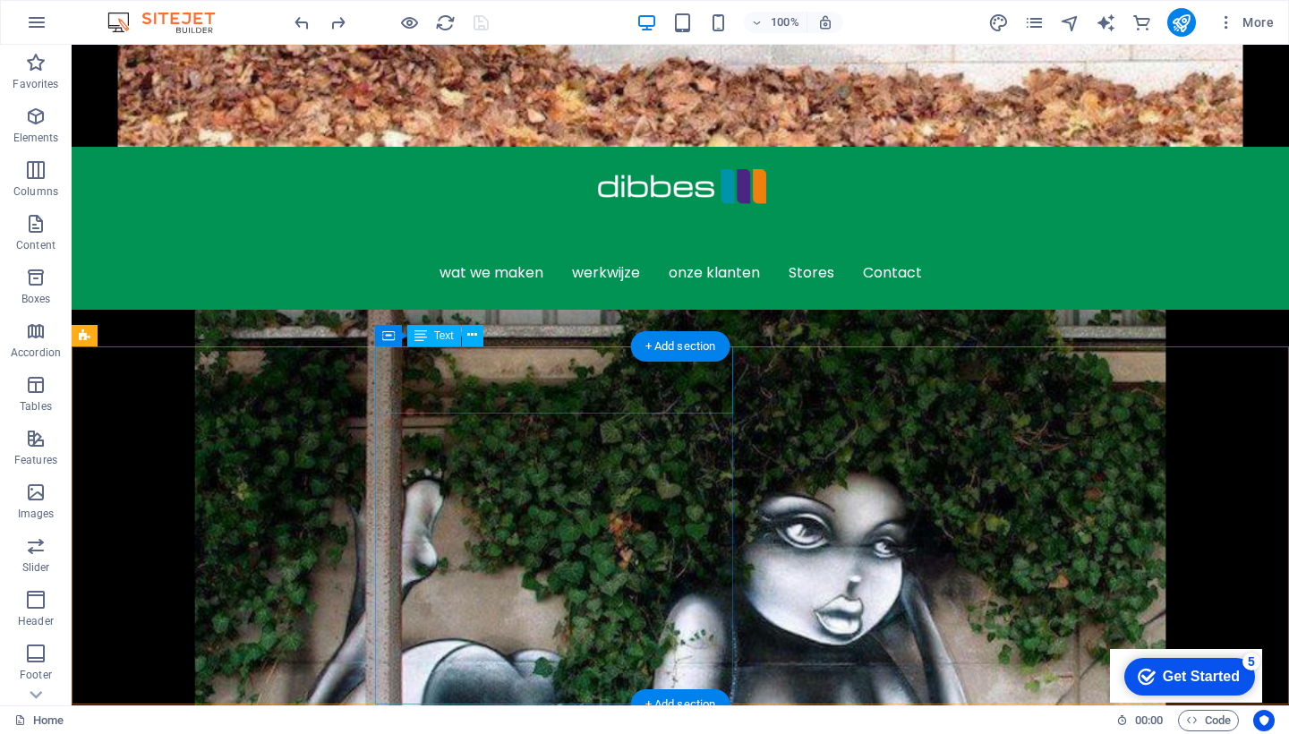
scroll to position [699, 0]
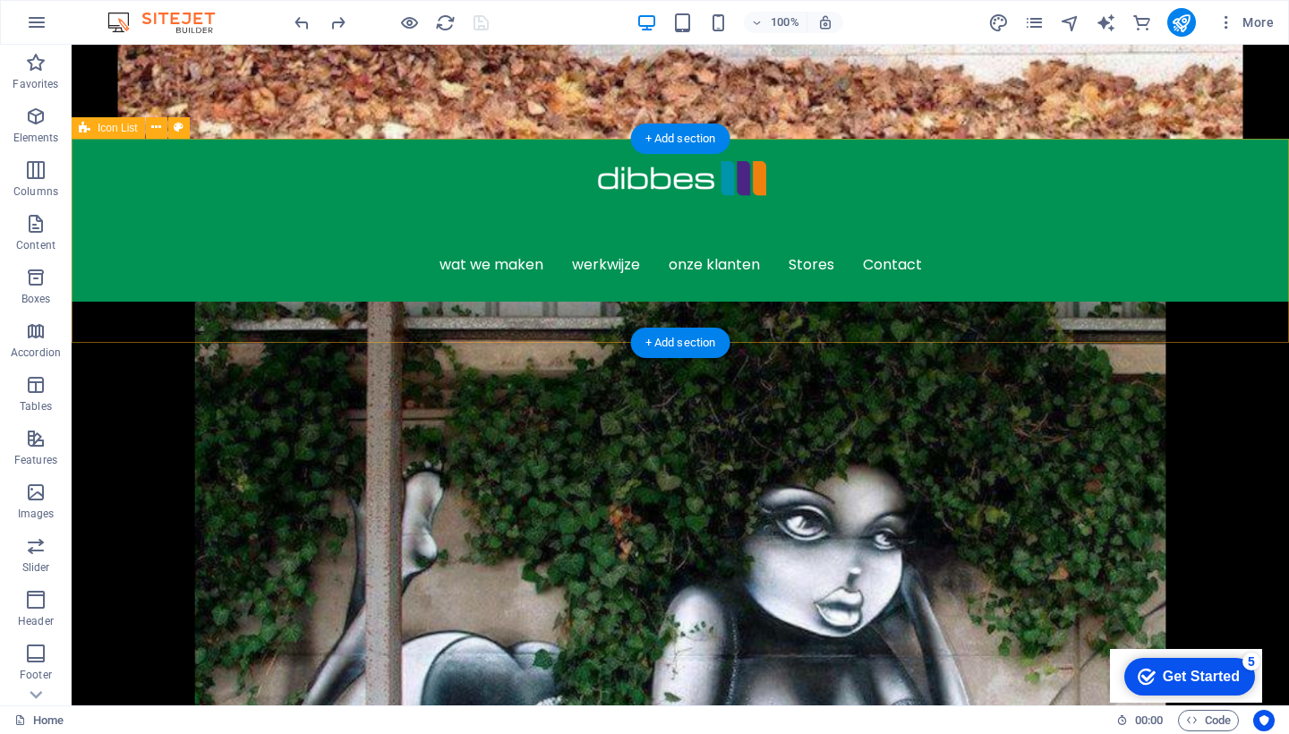
select select "px"
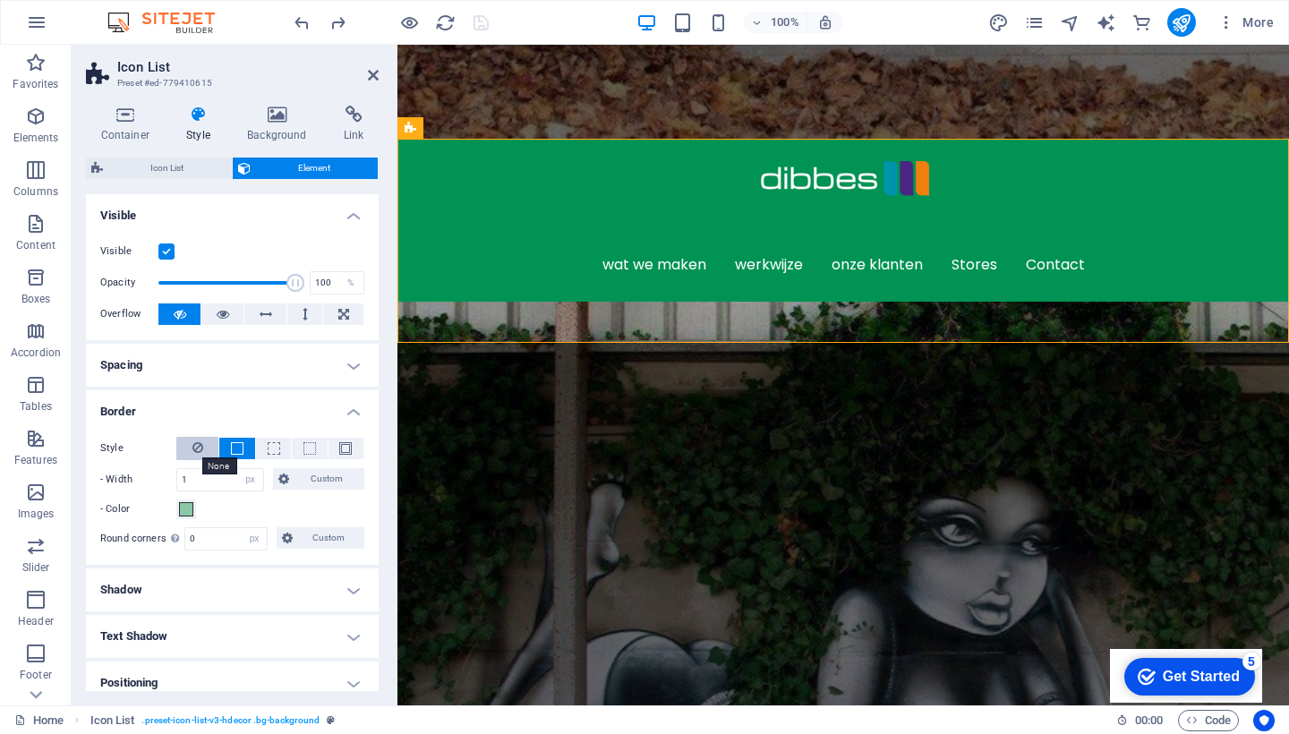
click at [198, 447] on icon at bounding box center [197, 447] width 11 height 21
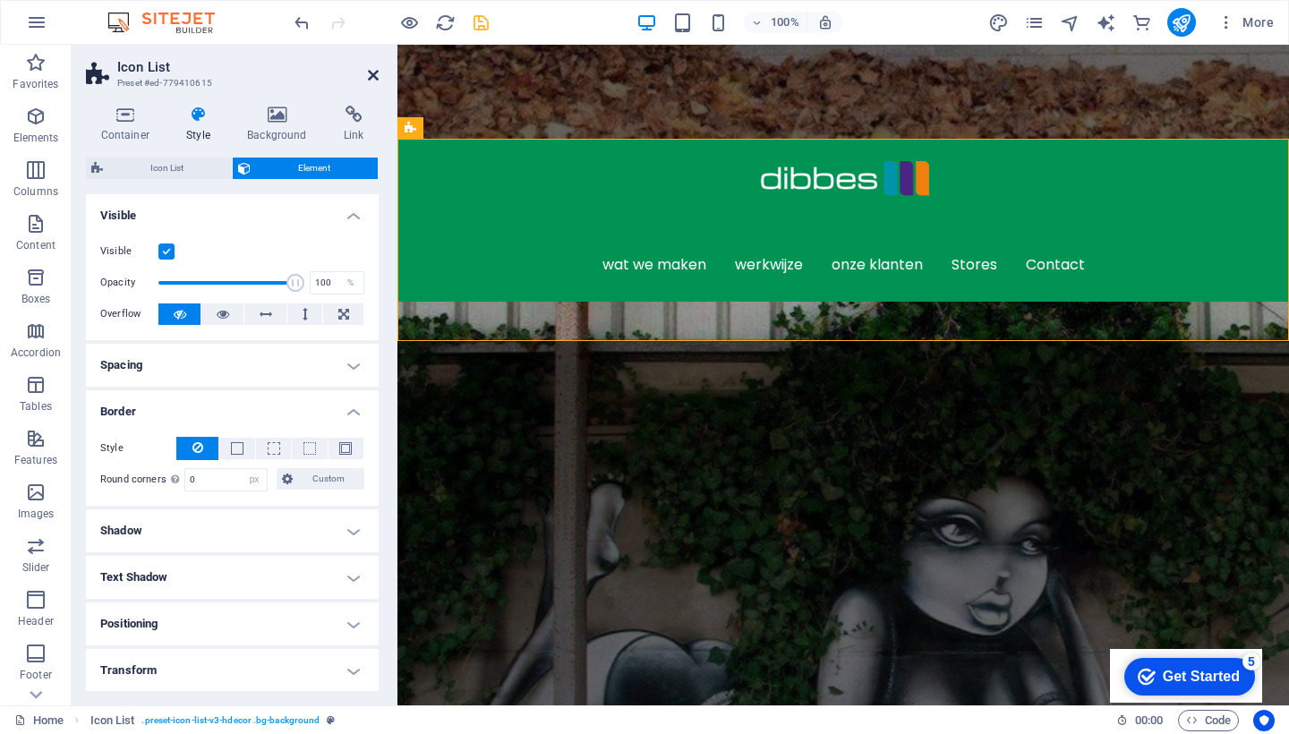
click at [371, 72] on icon at bounding box center [373, 75] width 11 height 14
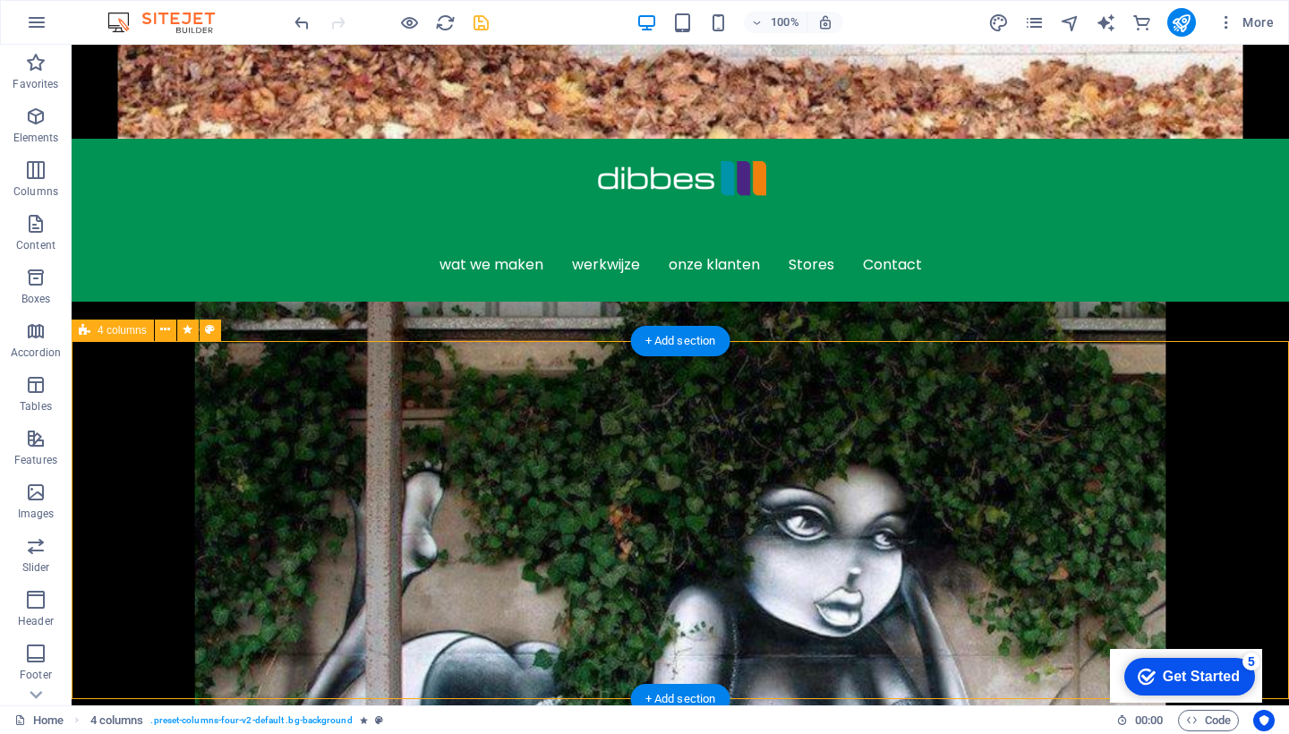
click at [100, 331] on span "4 columns" at bounding box center [122, 330] width 49 height 11
select select "px"
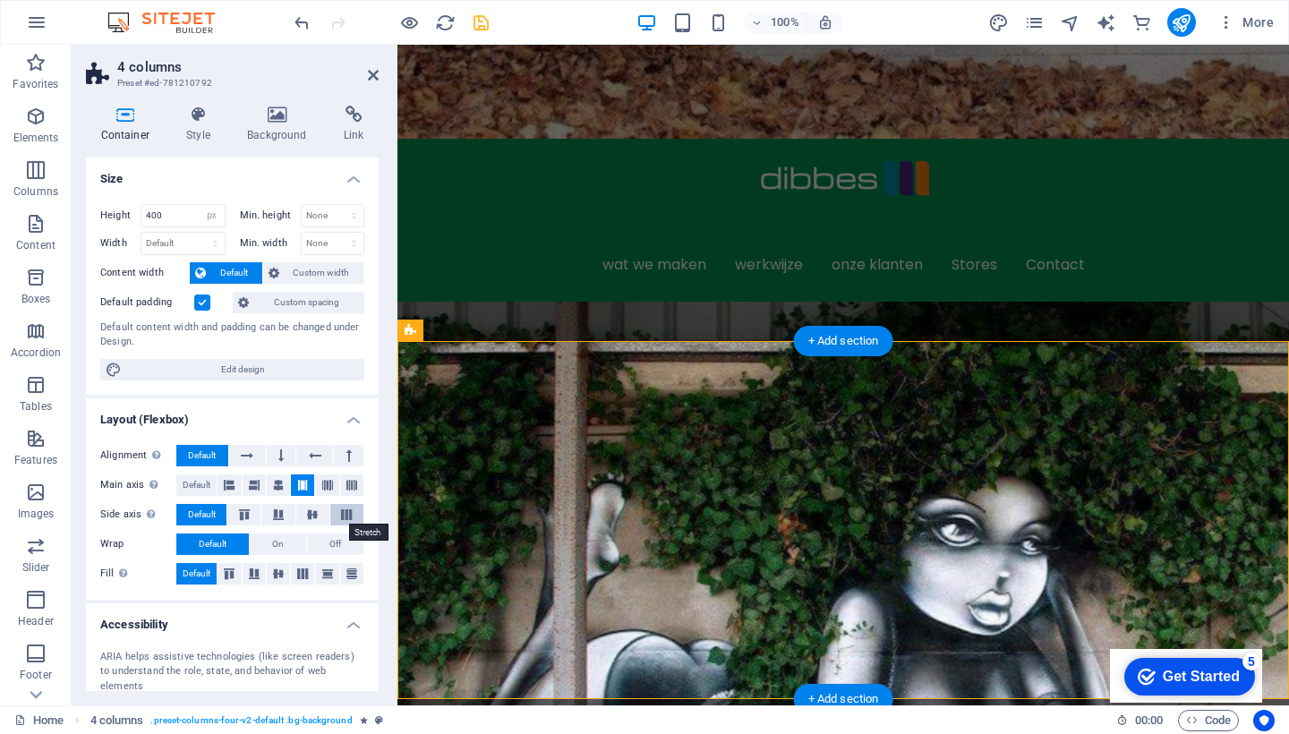
click at [346, 514] on icon at bounding box center [346, 514] width 21 height 11
click at [371, 73] on icon at bounding box center [373, 75] width 11 height 14
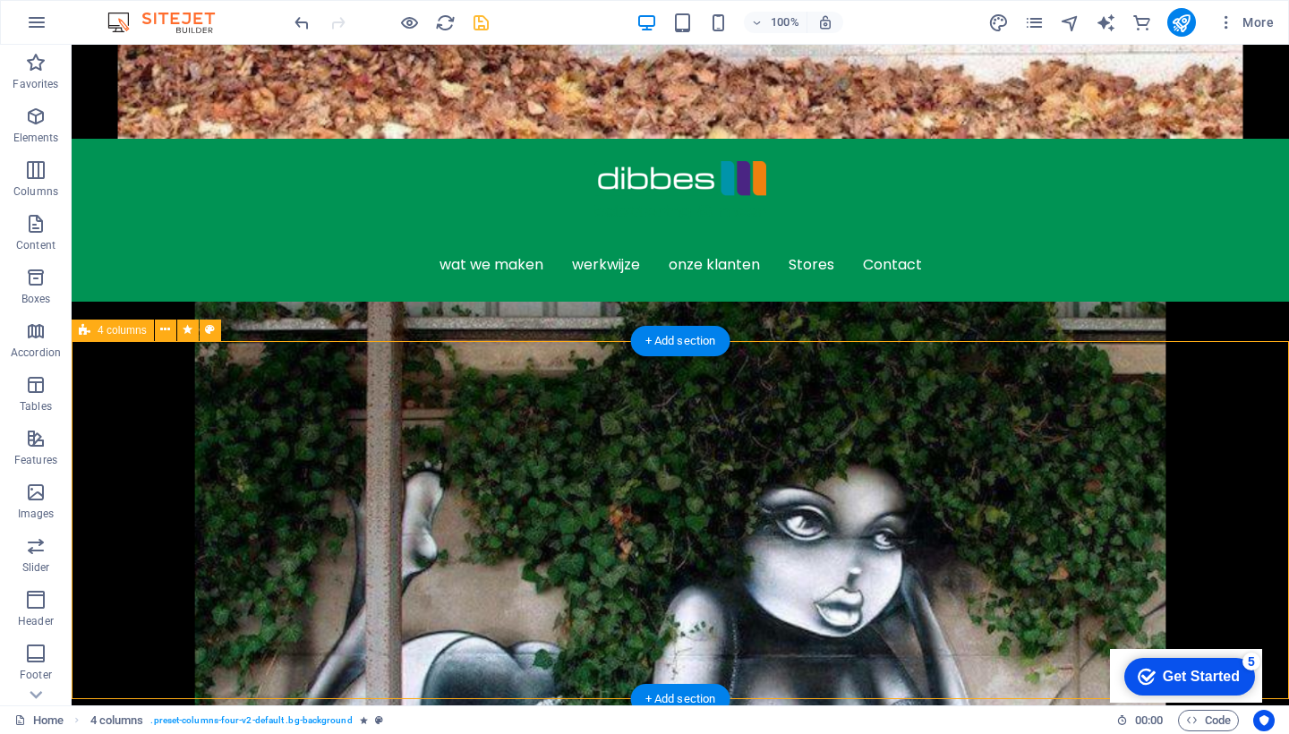
click at [105, 334] on span "4 columns" at bounding box center [122, 330] width 49 height 11
select select "px"
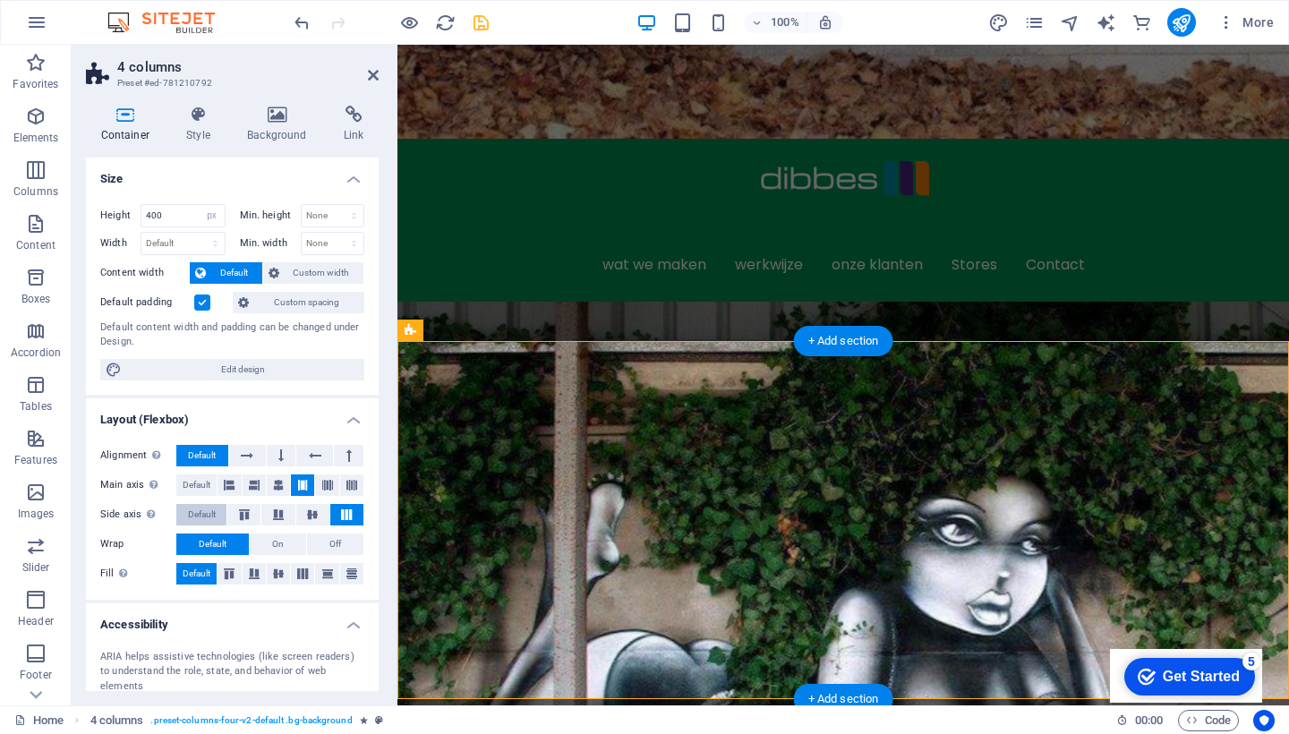
click at [197, 514] on span "Default" at bounding box center [202, 514] width 28 height 21
click at [325, 539] on button "Off" at bounding box center [335, 543] width 56 height 21
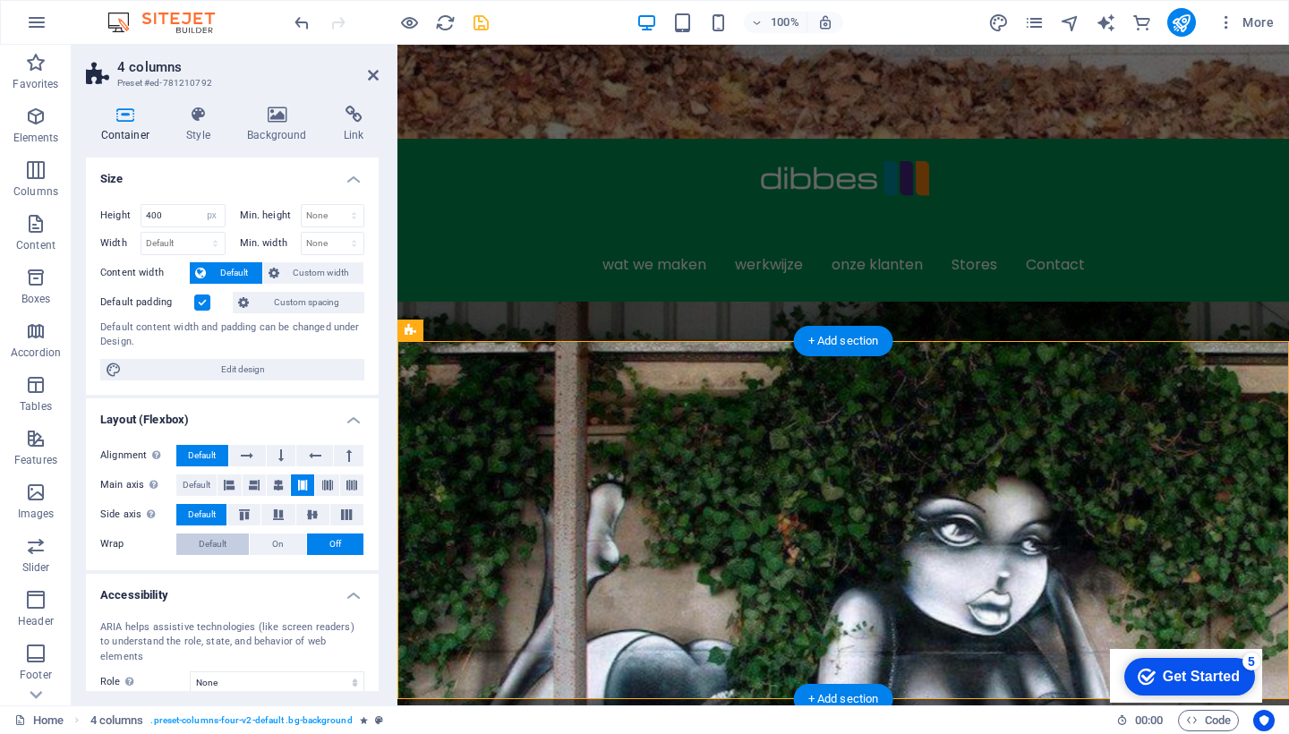
click at [202, 538] on span "Default" at bounding box center [213, 543] width 28 height 21
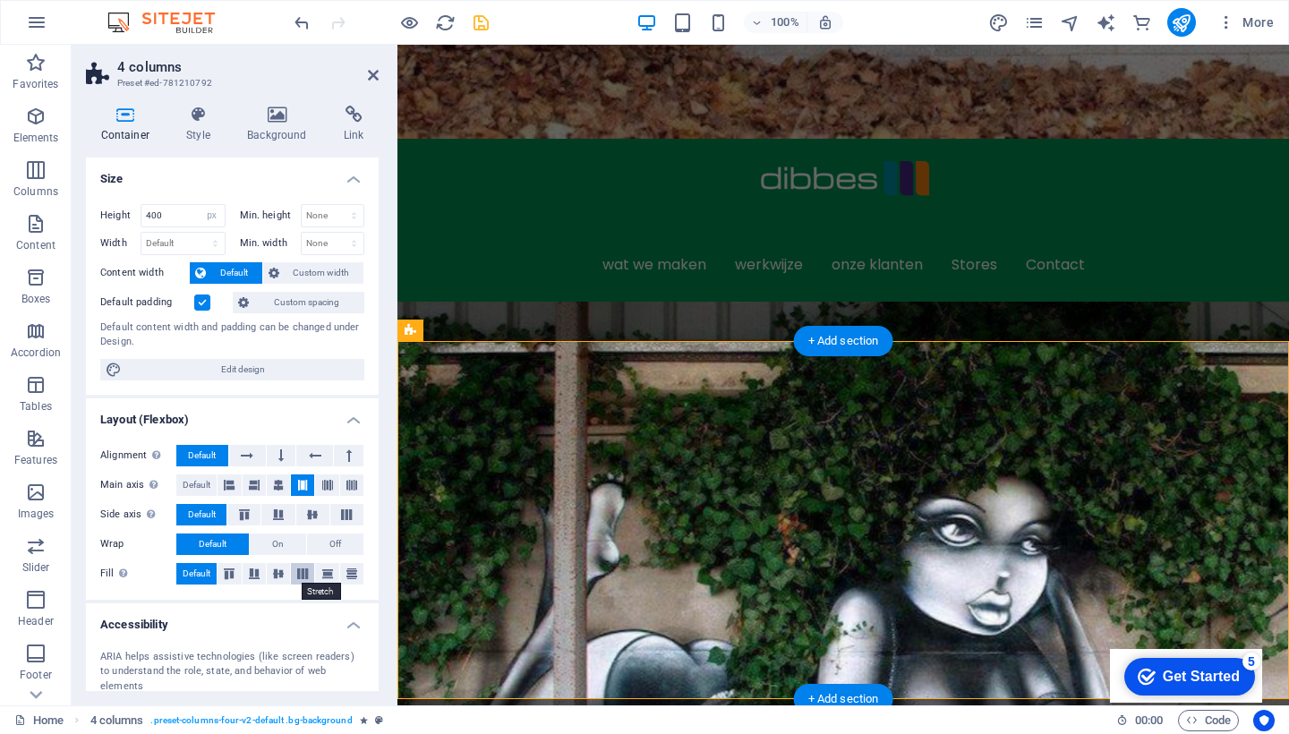
click at [297, 573] on icon at bounding box center [302, 573] width 21 height 11
click at [365, 70] on h2 "4 columns" at bounding box center [247, 67] width 261 height 16
click at [374, 73] on icon at bounding box center [373, 75] width 11 height 14
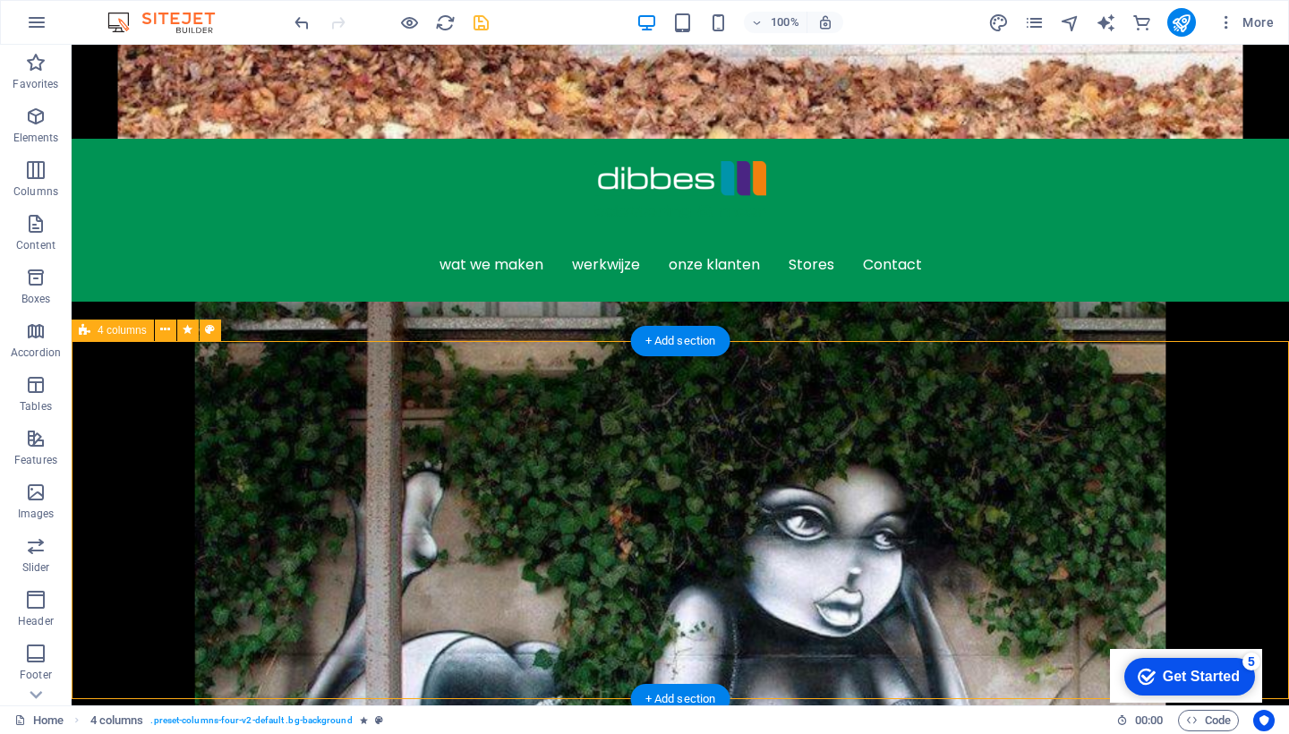
select select "px"
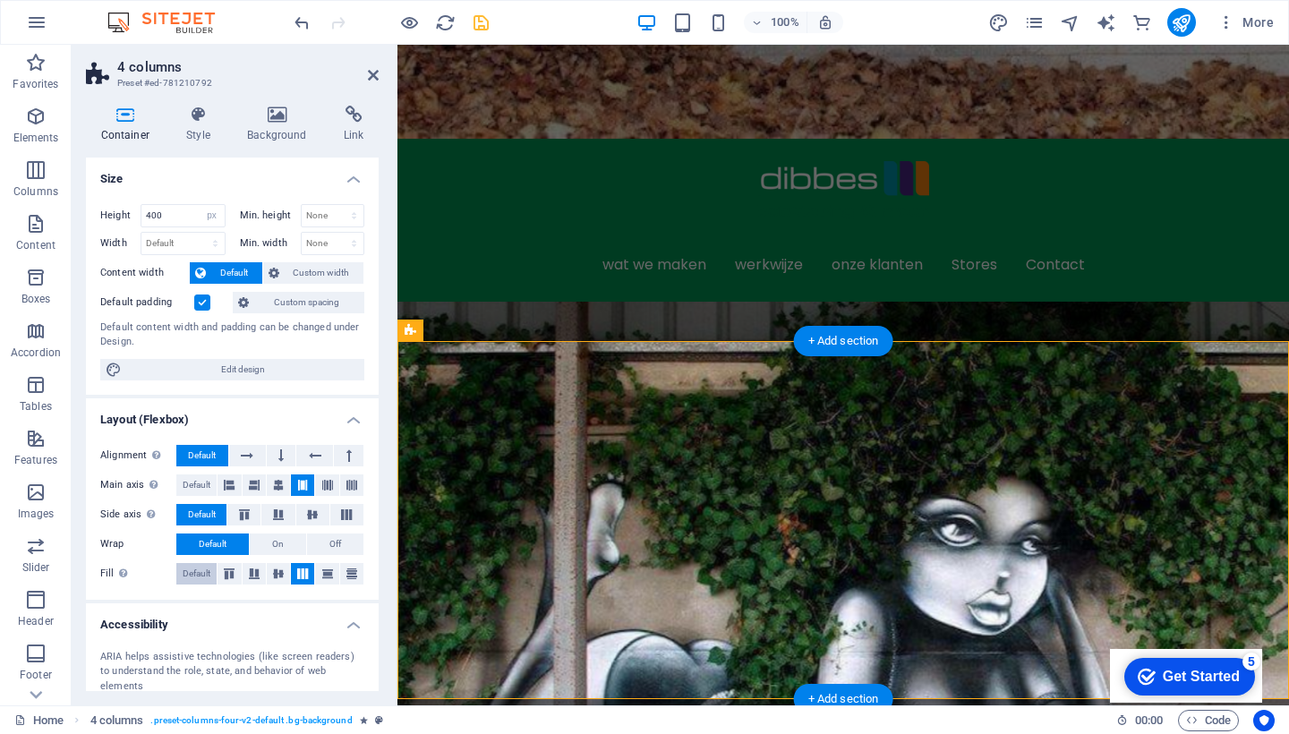
click at [191, 572] on span "Default" at bounding box center [197, 573] width 28 height 21
click at [328, 482] on icon at bounding box center [327, 484] width 11 height 21
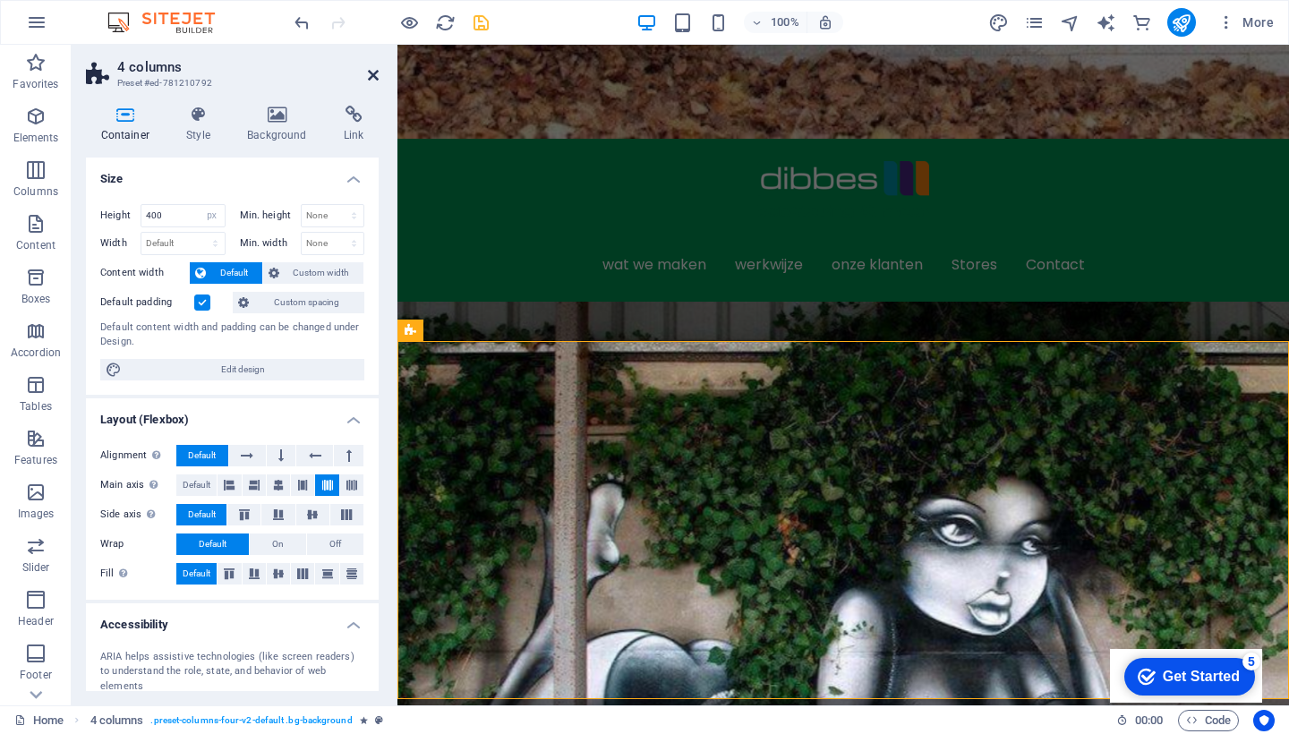
click at [371, 74] on icon at bounding box center [373, 75] width 11 height 14
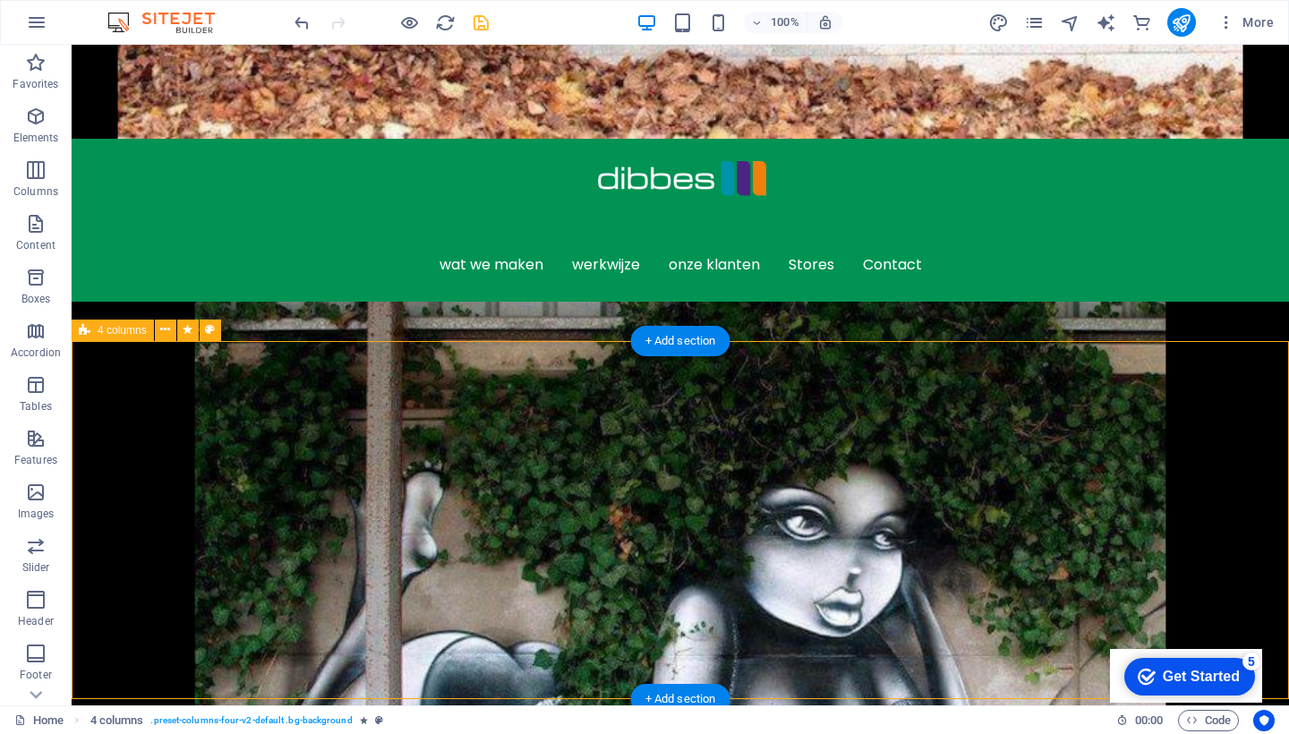
select select "px"
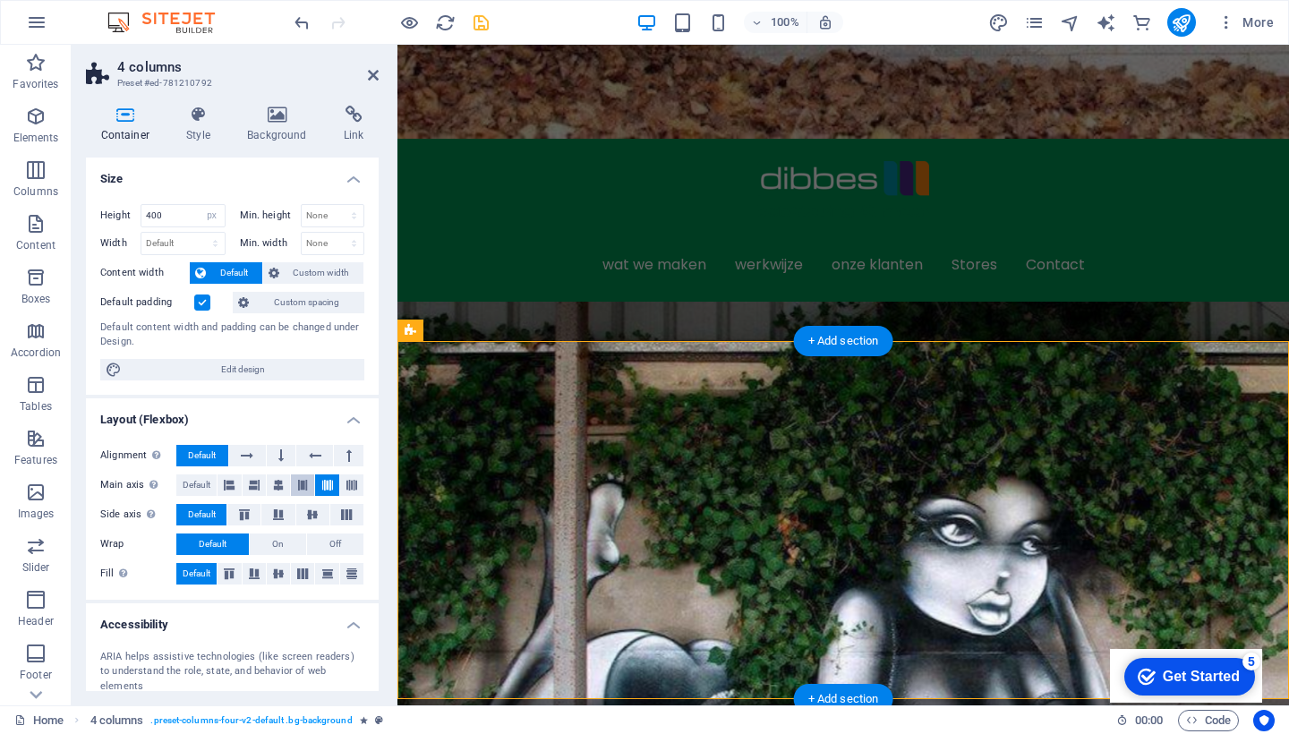
click at [303, 474] on icon at bounding box center [302, 484] width 11 height 21
click at [276, 484] on icon at bounding box center [278, 484] width 11 height 21
click at [370, 73] on icon at bounding box center [373, 75] width 11 height 14
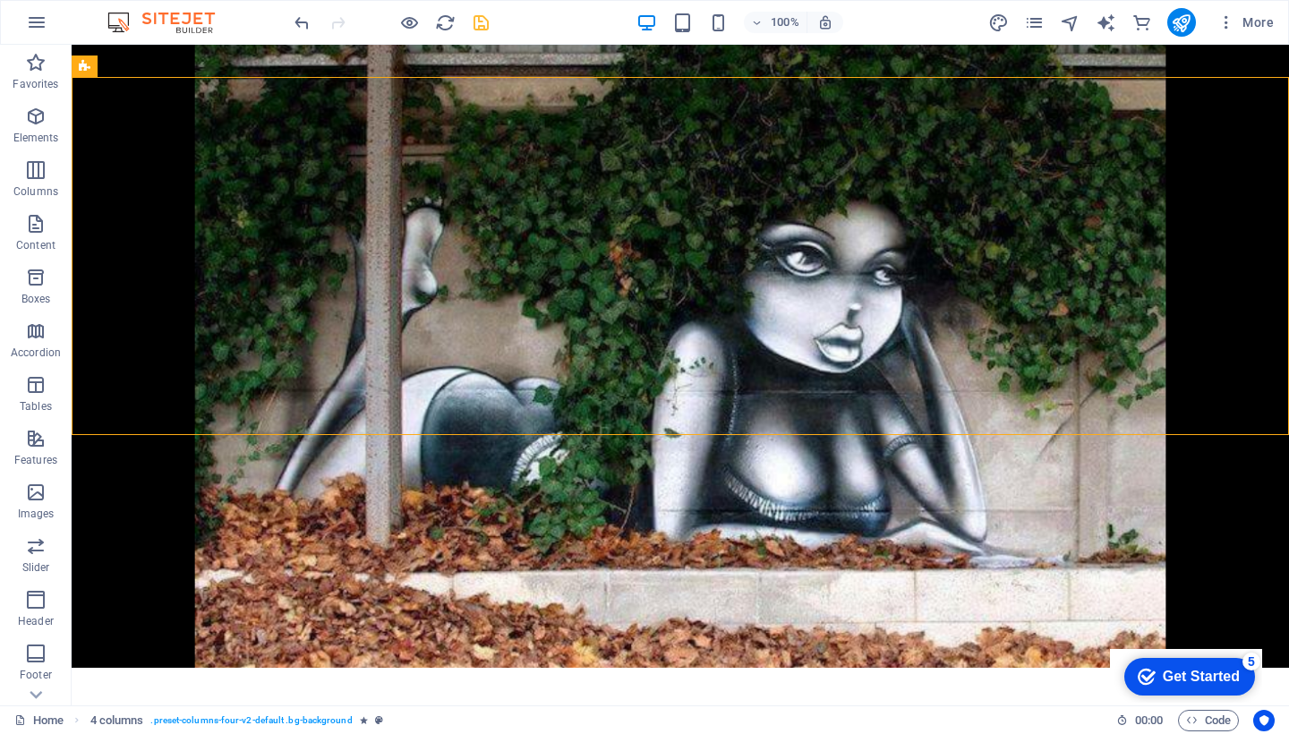
scroll to position [964, 0]
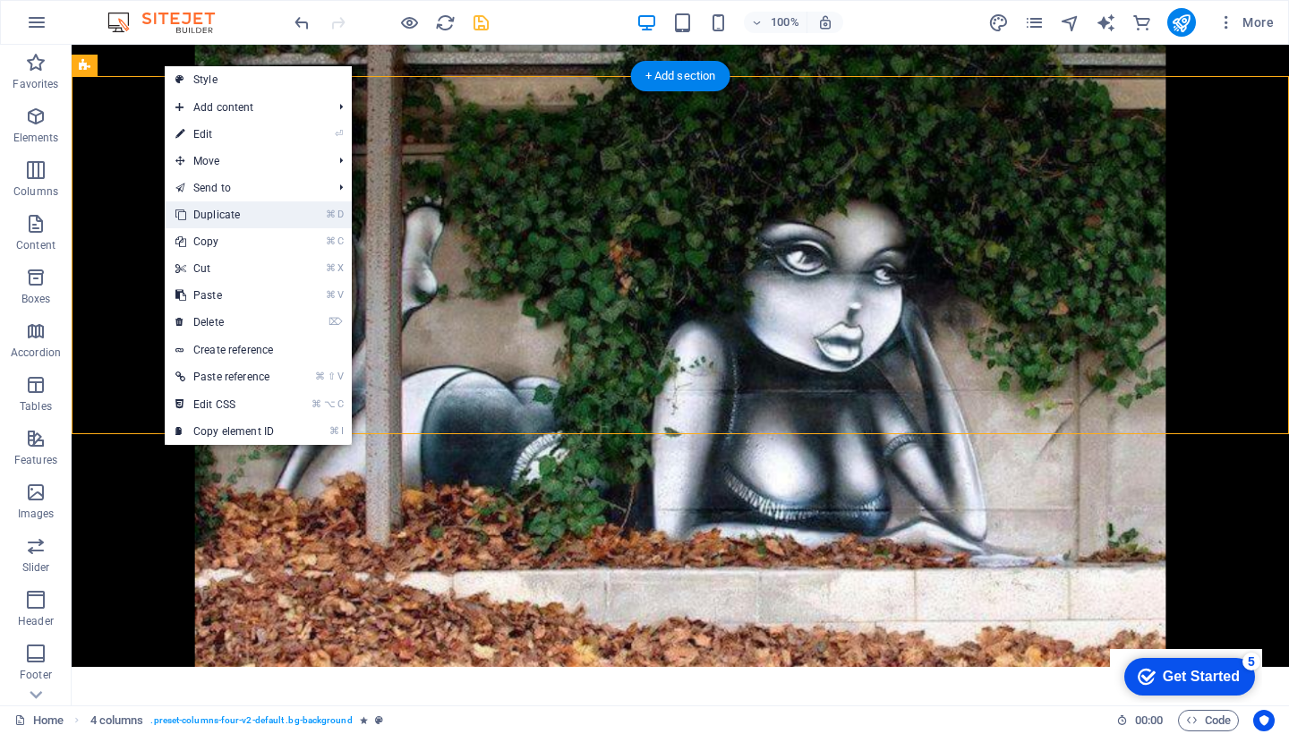
click at [243, 208] on link "⌘ D Duplicate" at bounding box center [225, 214] width 120 height 27
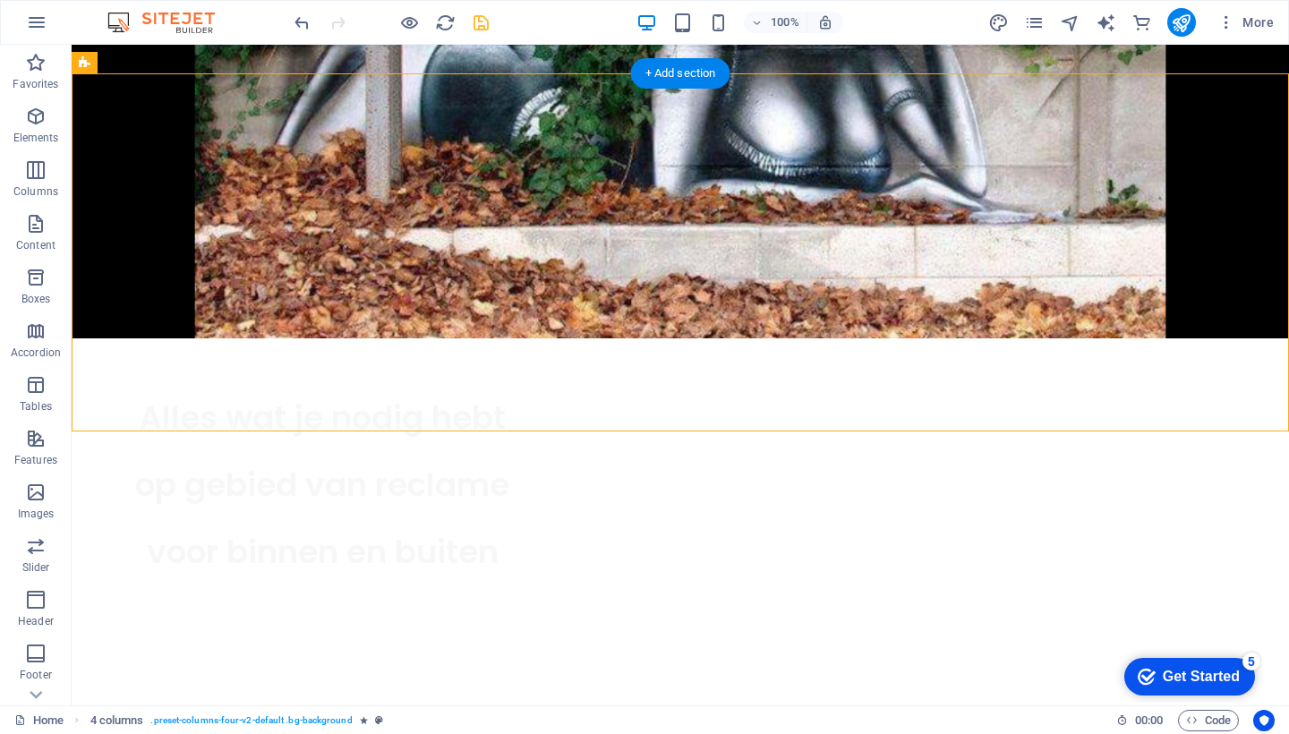
scroll to position [1325, 0]
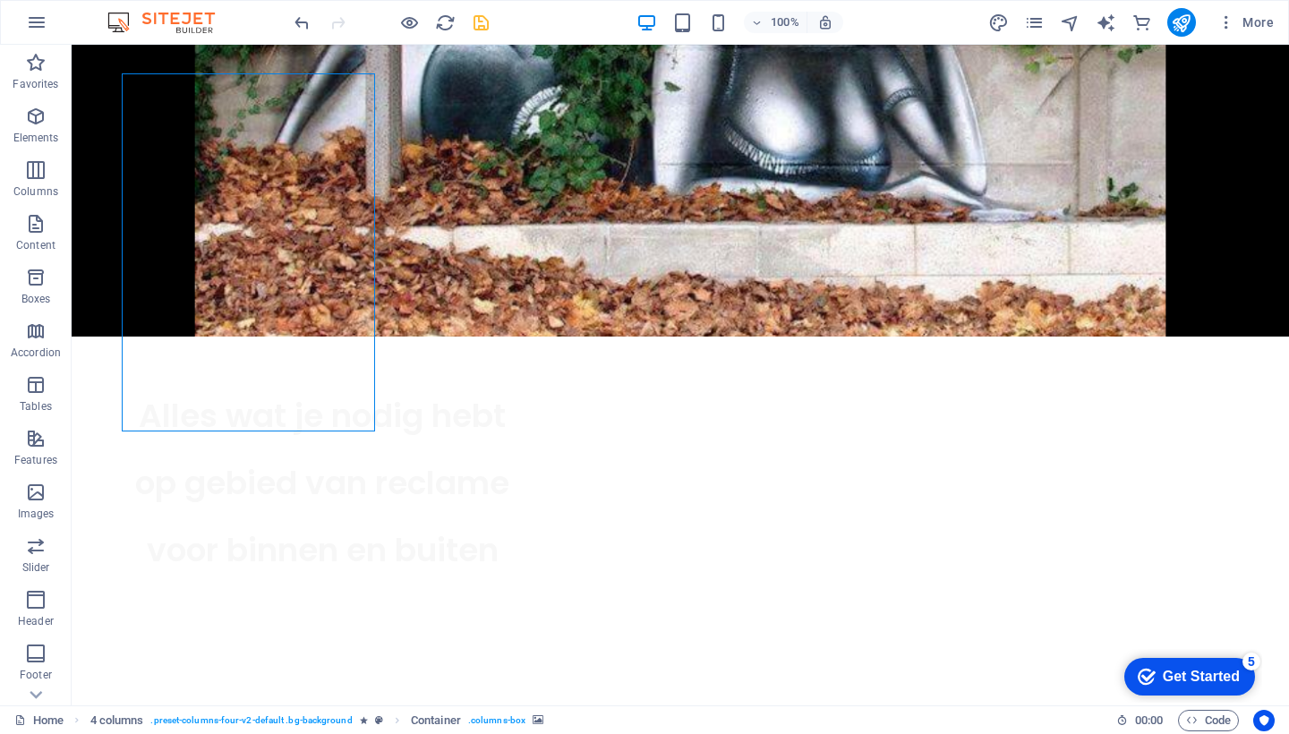
select select "px"
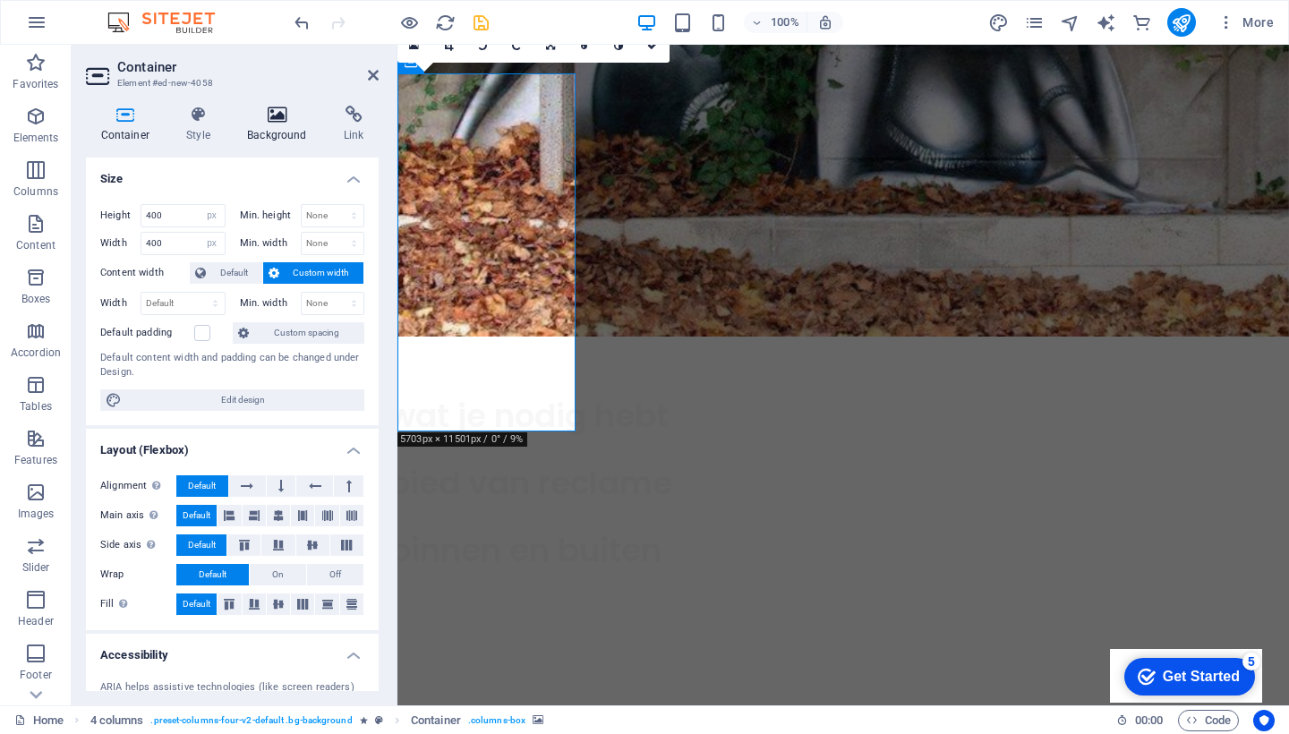
click at [275, 110] on icon at bounding box center [278, 115] width 90 height 18
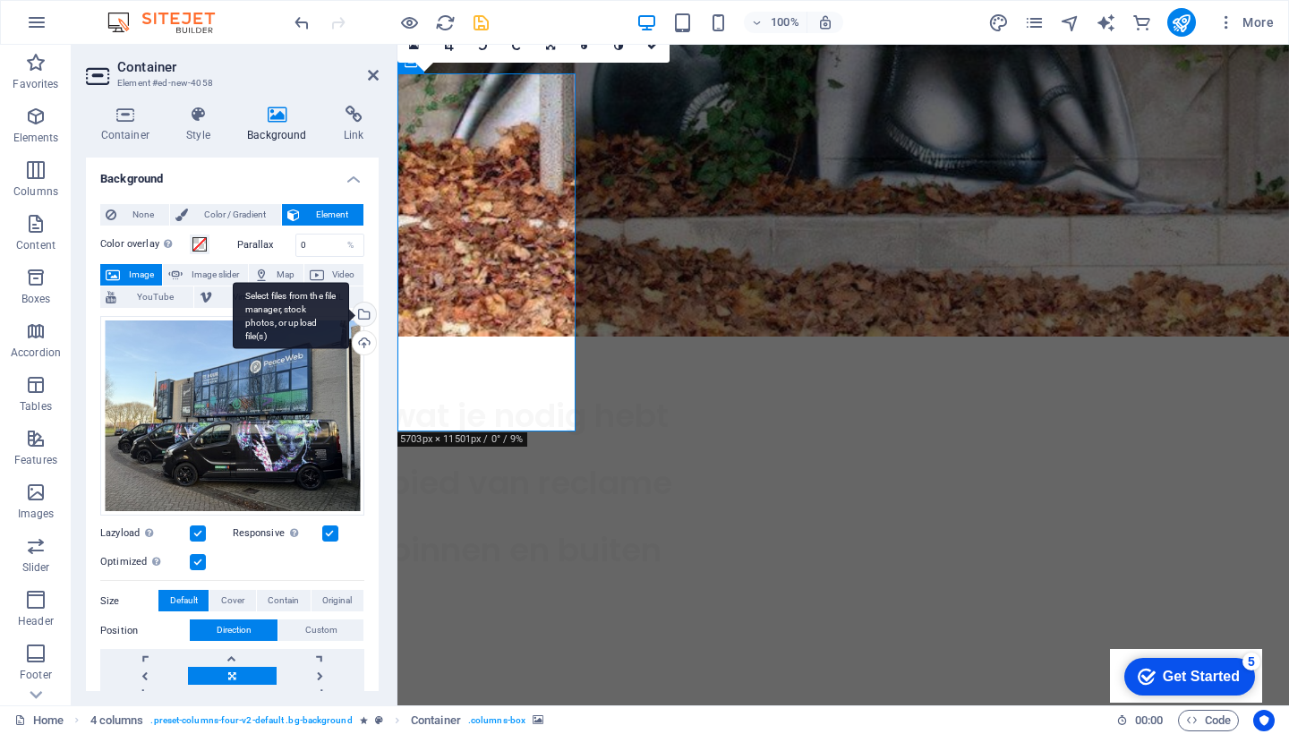
click at [365, 314] on div "Select files from the file manager, stock photos, or upload file(s)" at bounding box center [362, 316] width 27 height 27
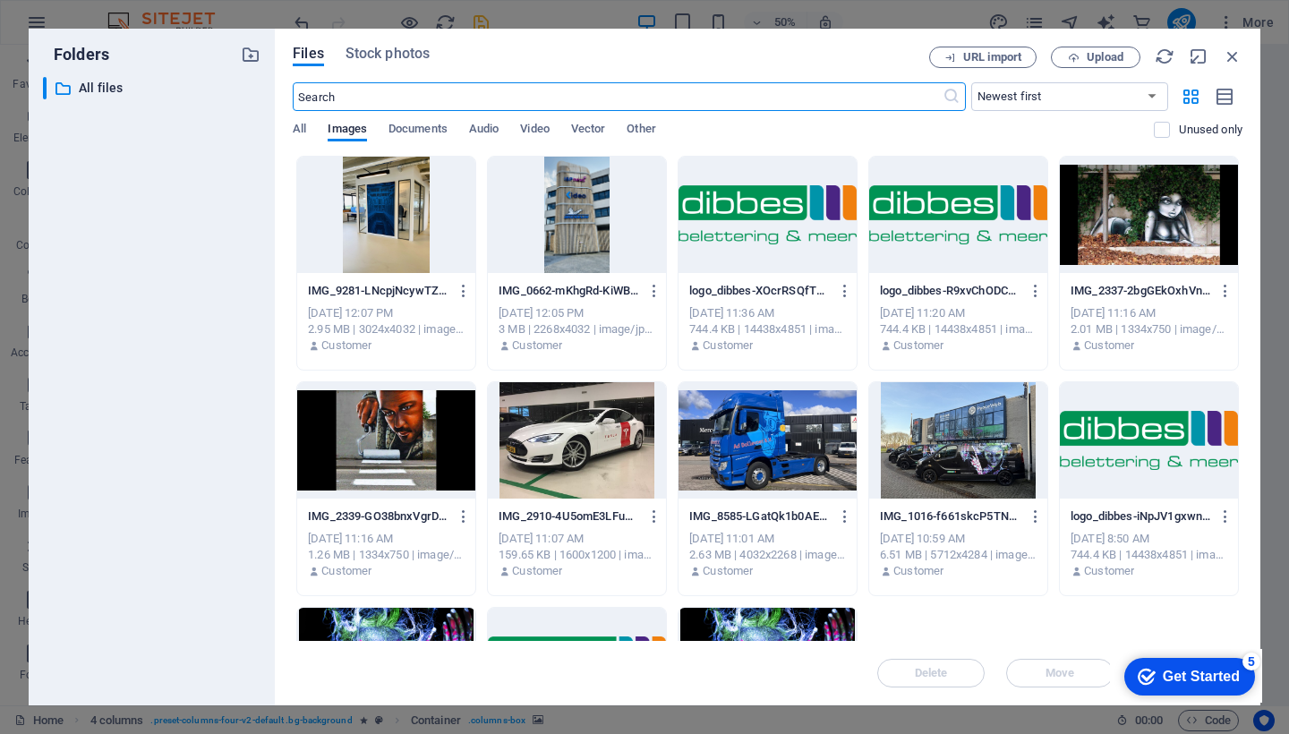
click at [562, 446] on div at bounding box center [577, 440] width 178 height 116
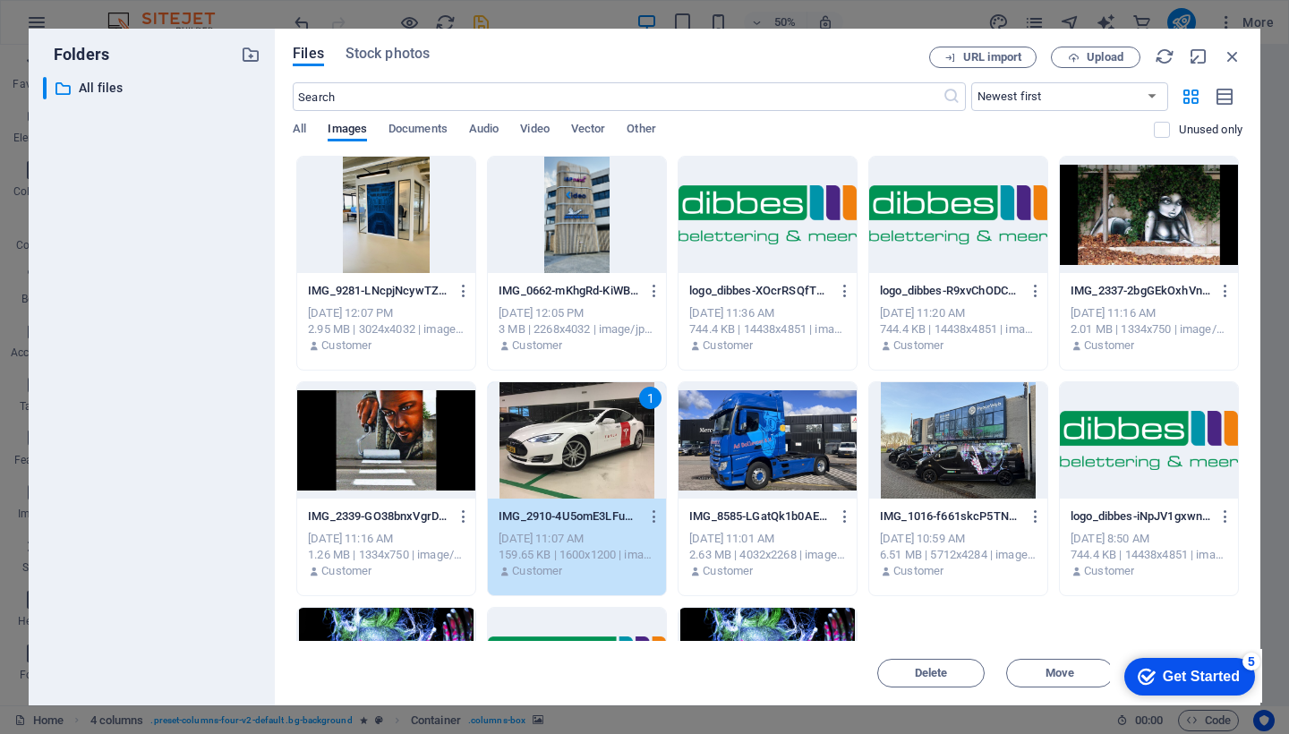
click at [564, 445] on div "1" at bounding box center [577, 440] width 178 height 116
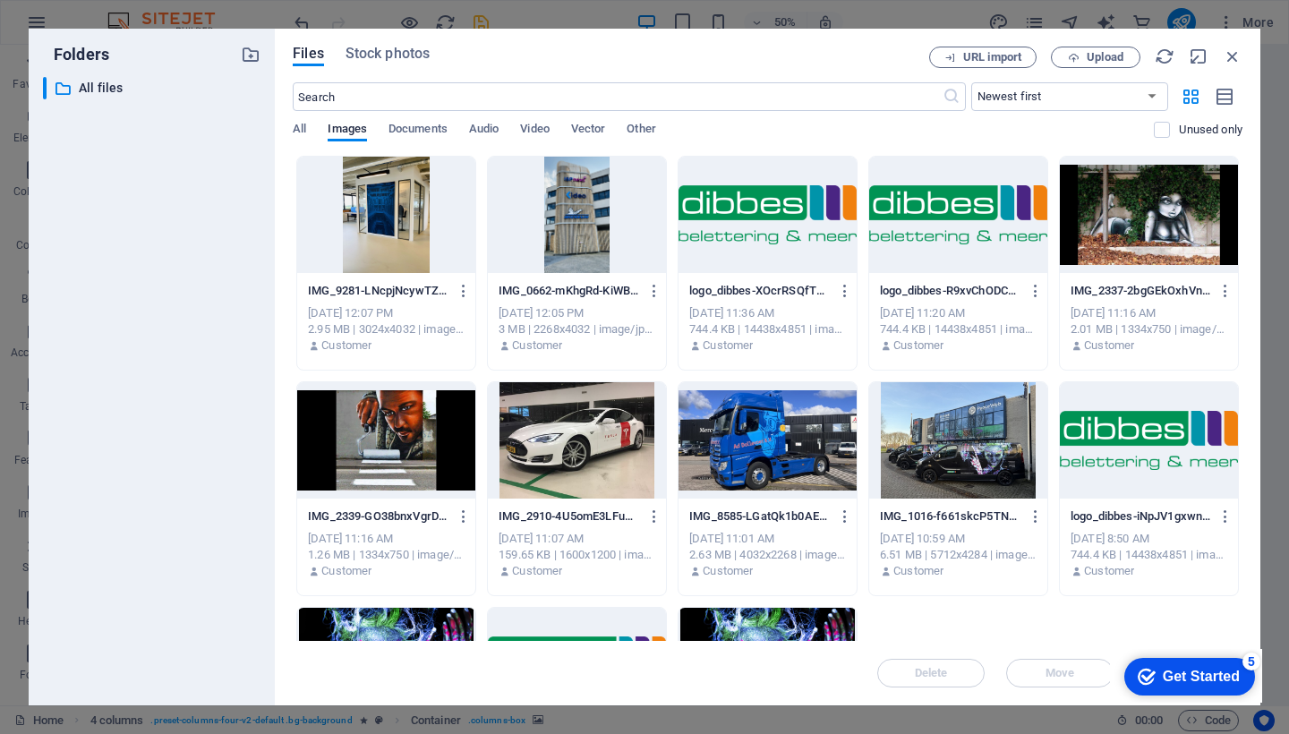
click at [564, 445] on div at bounding box center [577, 440] width 178 height 116
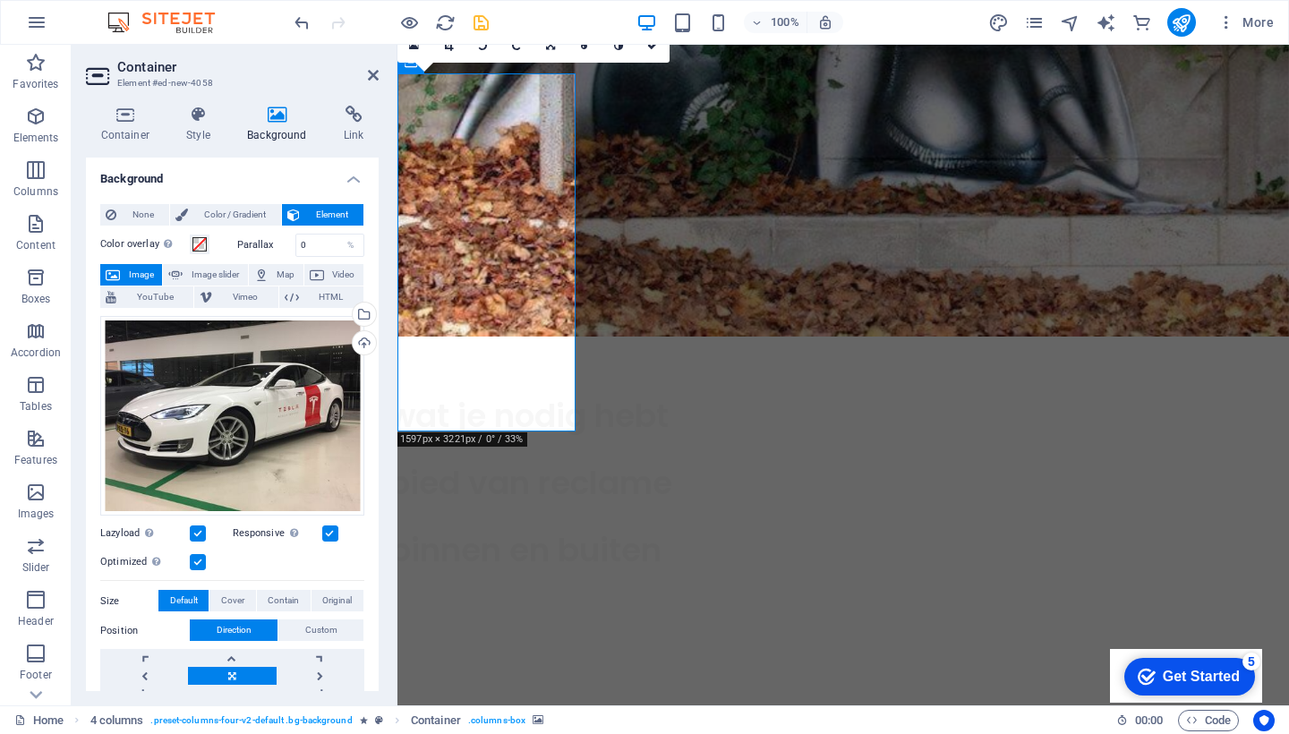
select select "px"
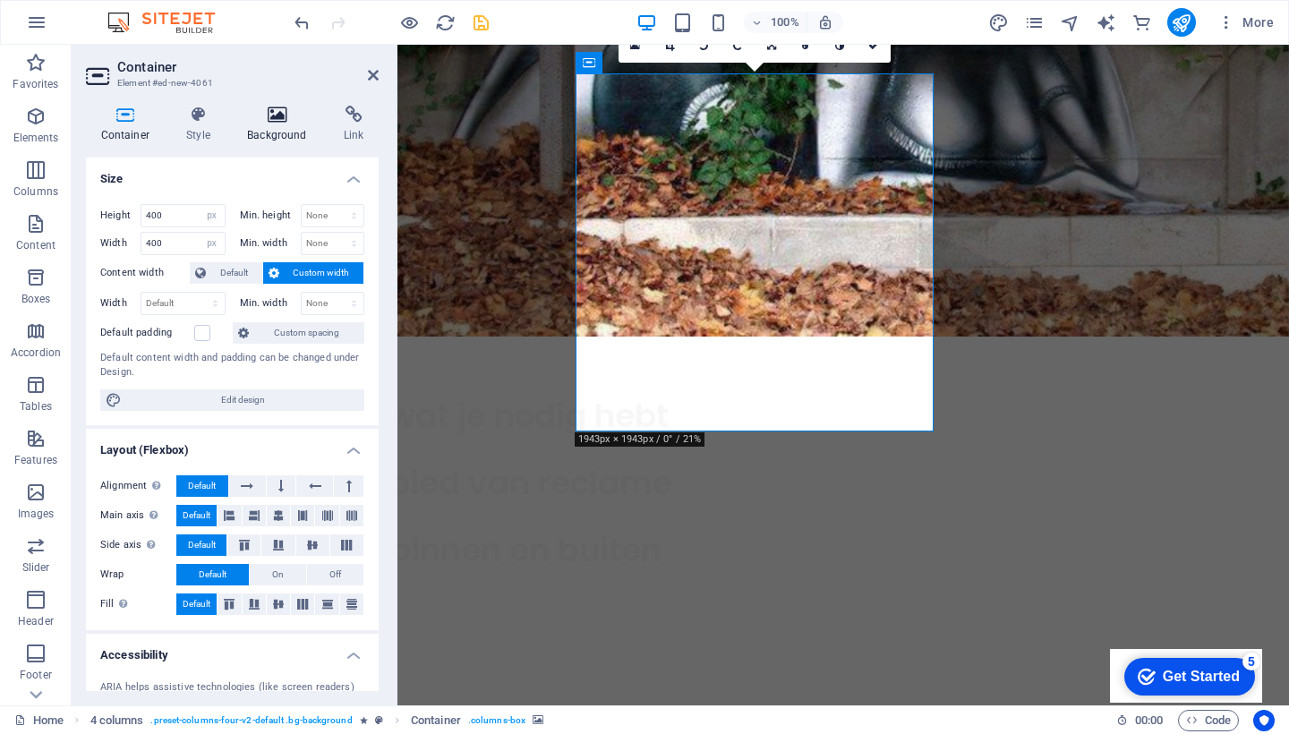
click at [273, 122] on icon at bounding box center [278, 115] width 90 height 18
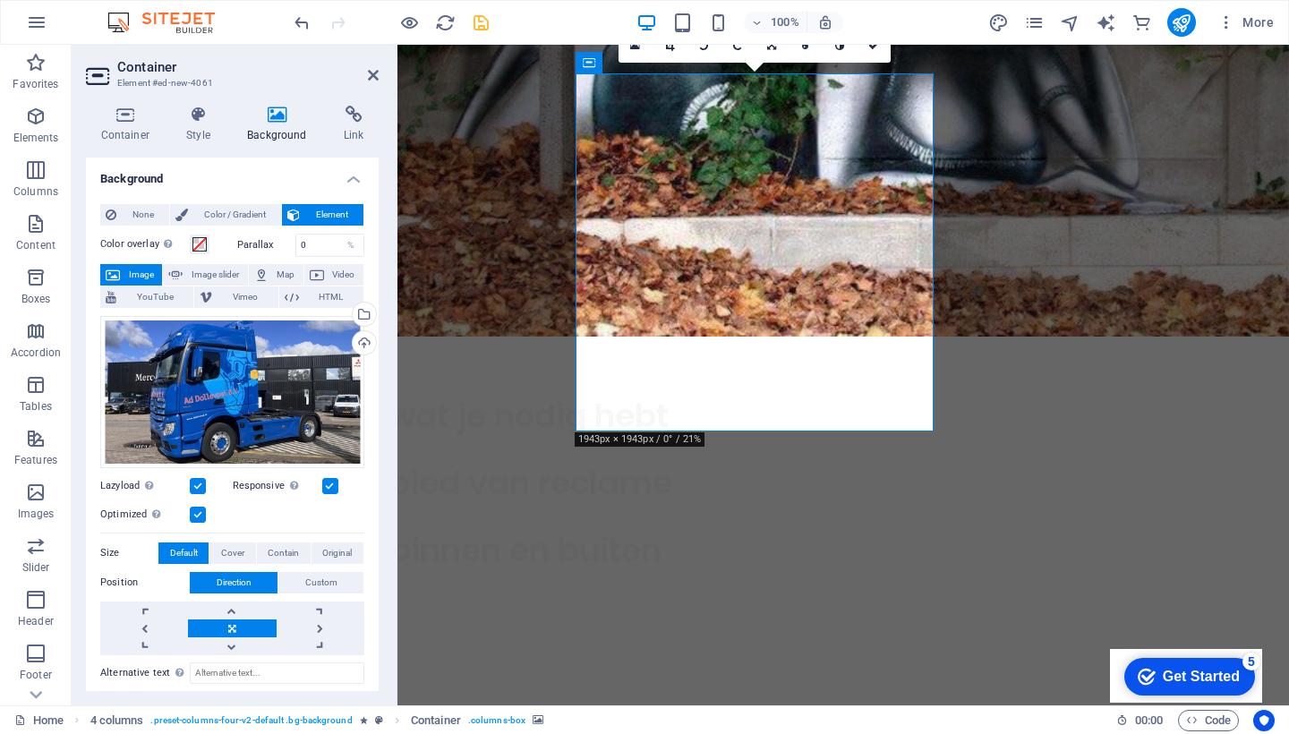
click at [277, 113] on icon at bounding box center [278, 115] width 90 height 18
click at [359, 313] on div "Select files from the file manager, stock photos, or upload file(s)" at bounding box center [362, 316] width 27 height 27
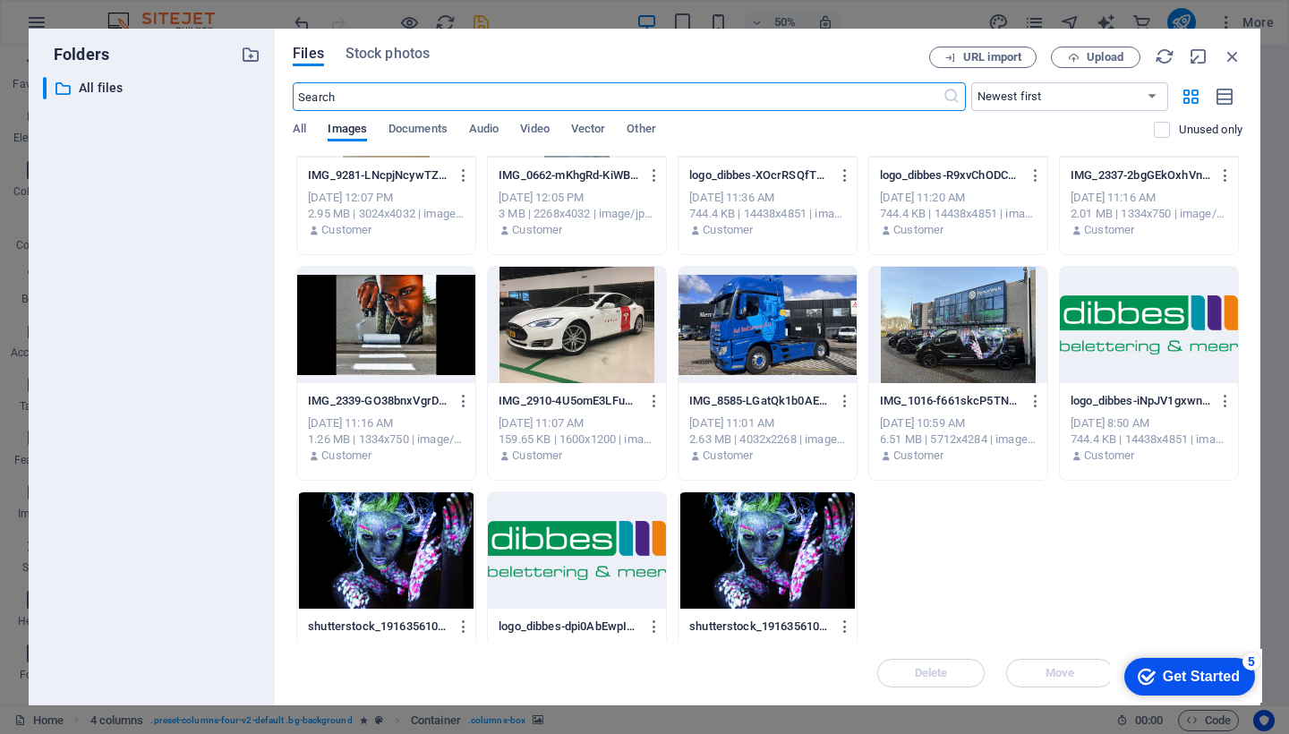
scroll to position [118, 0]
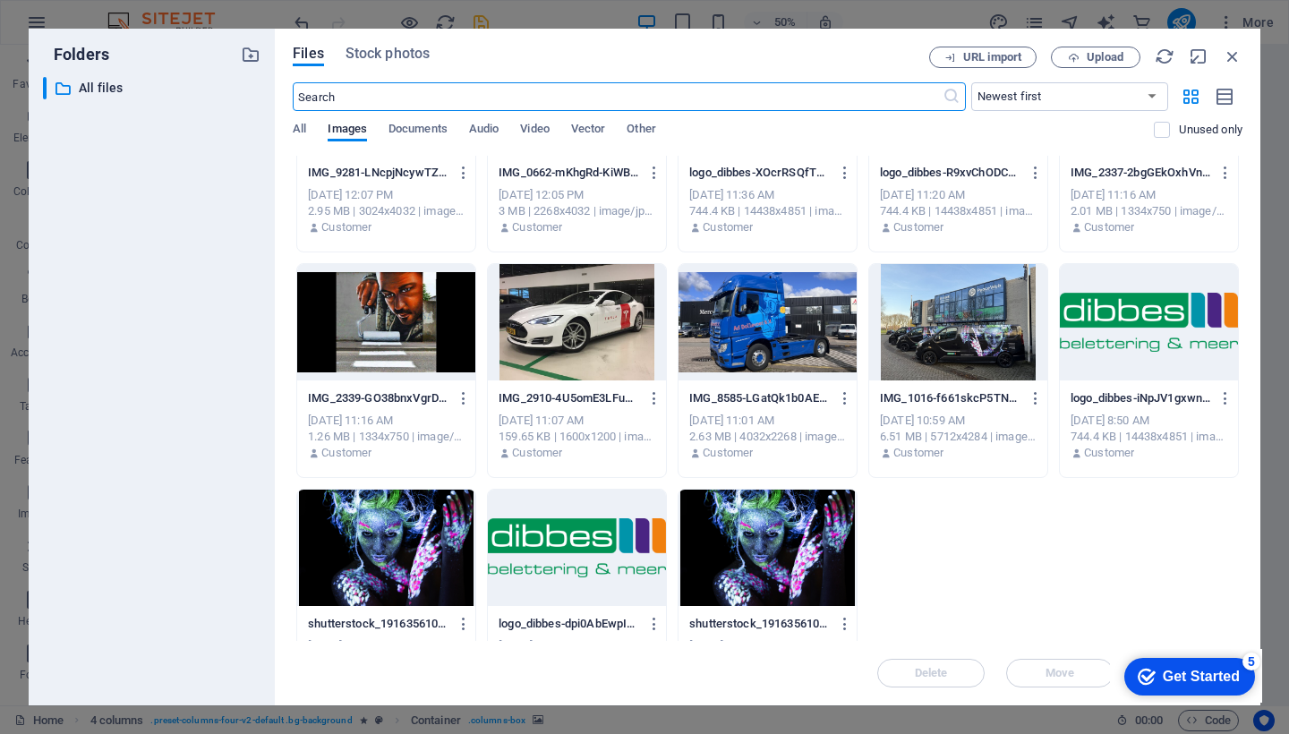
click at [371, 323] on div at bounding box center [386, 322] width 178 height 116
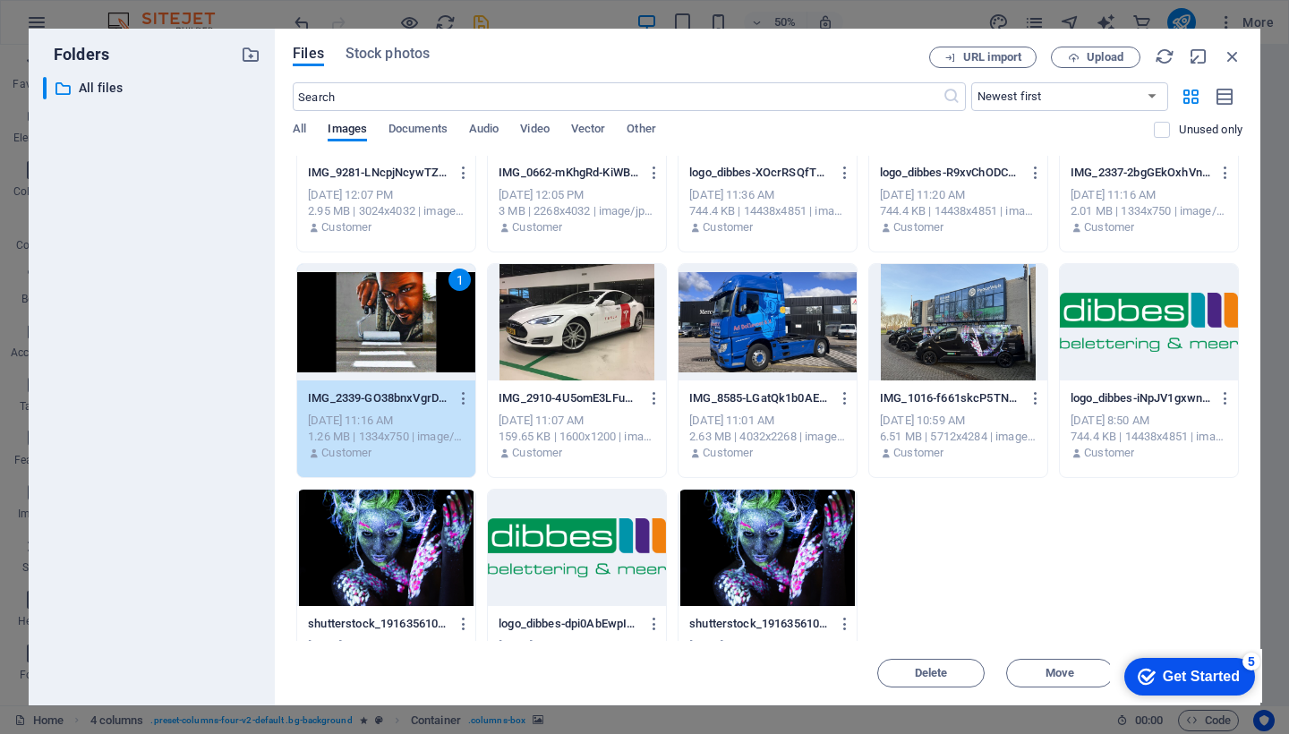
click at [371, 323] on div "1" at bounding box center [386, 322] width 178 height 116
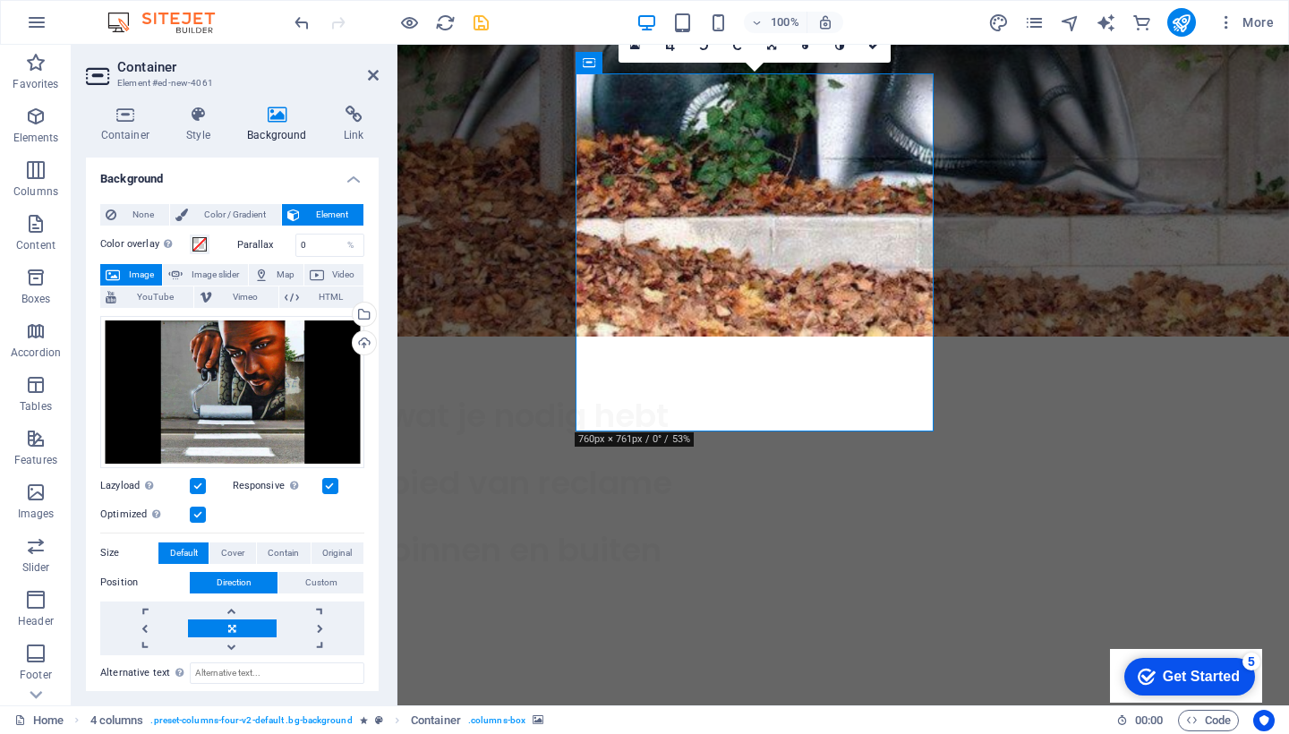
select select "px"
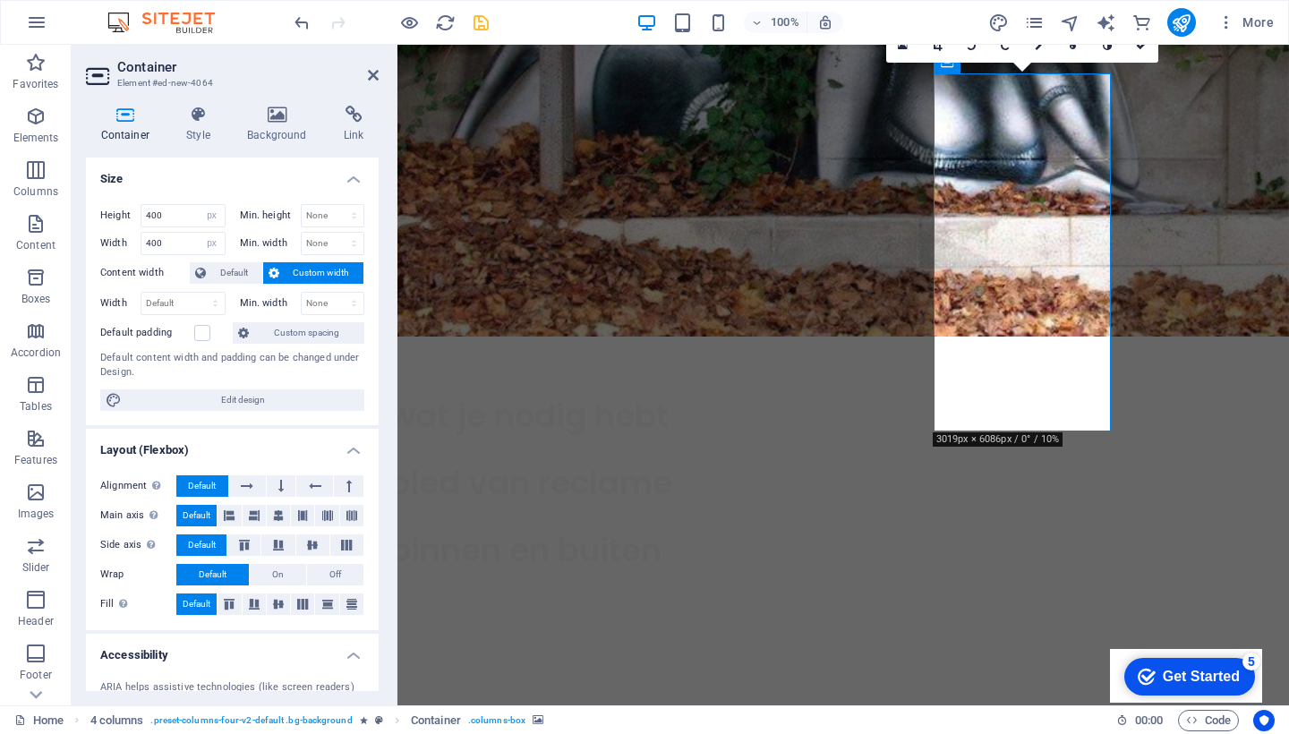
click at [277, 116] on icon at bounding box center [278, 115] width 90 height 18
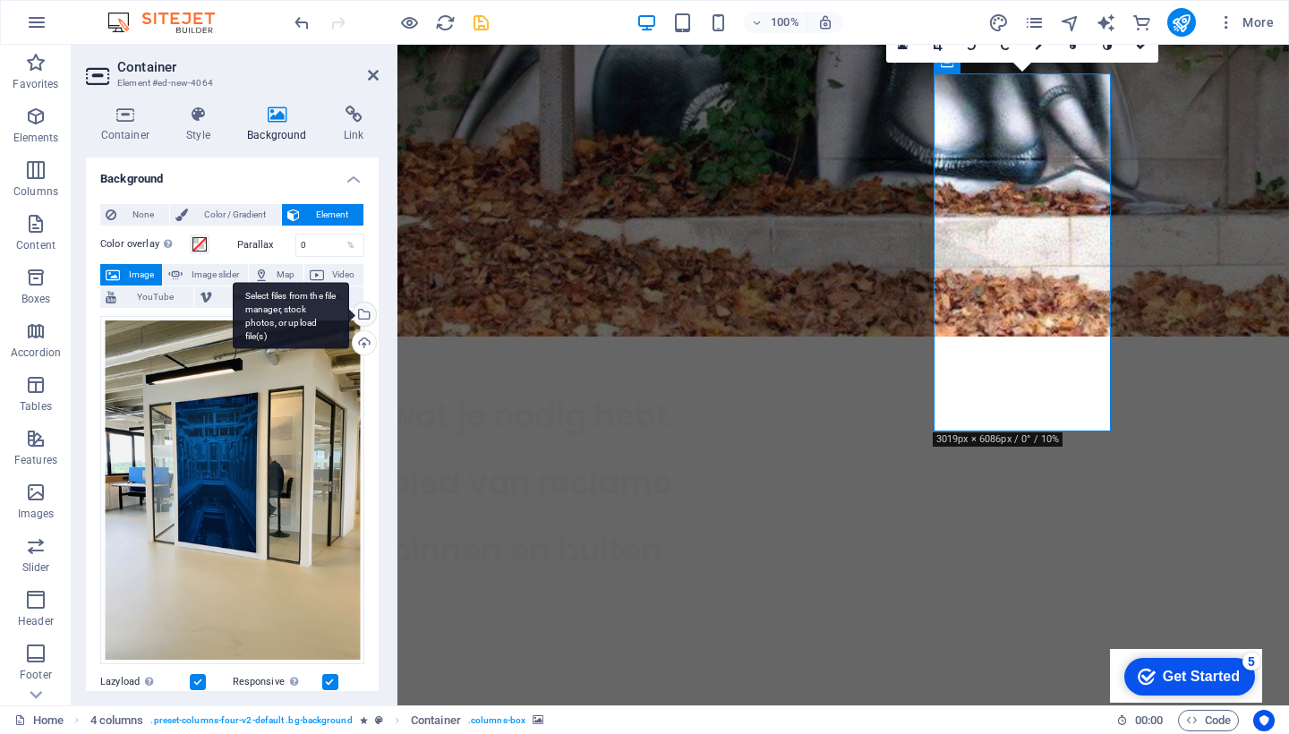
click at [364, 311] on div "Select files from the file manager, stock photos, or upload file(s)" at bounding box center [362, 316] width 27 height 27
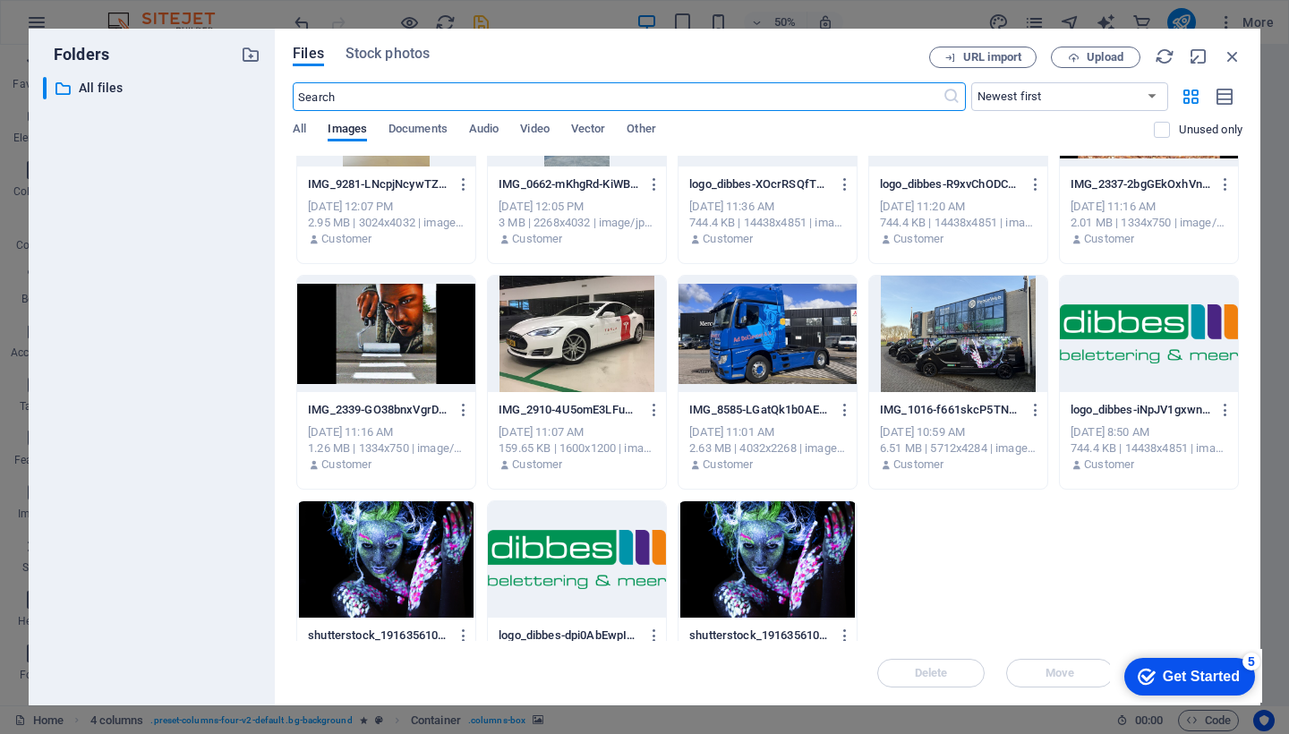
scroll to position [111, 0]
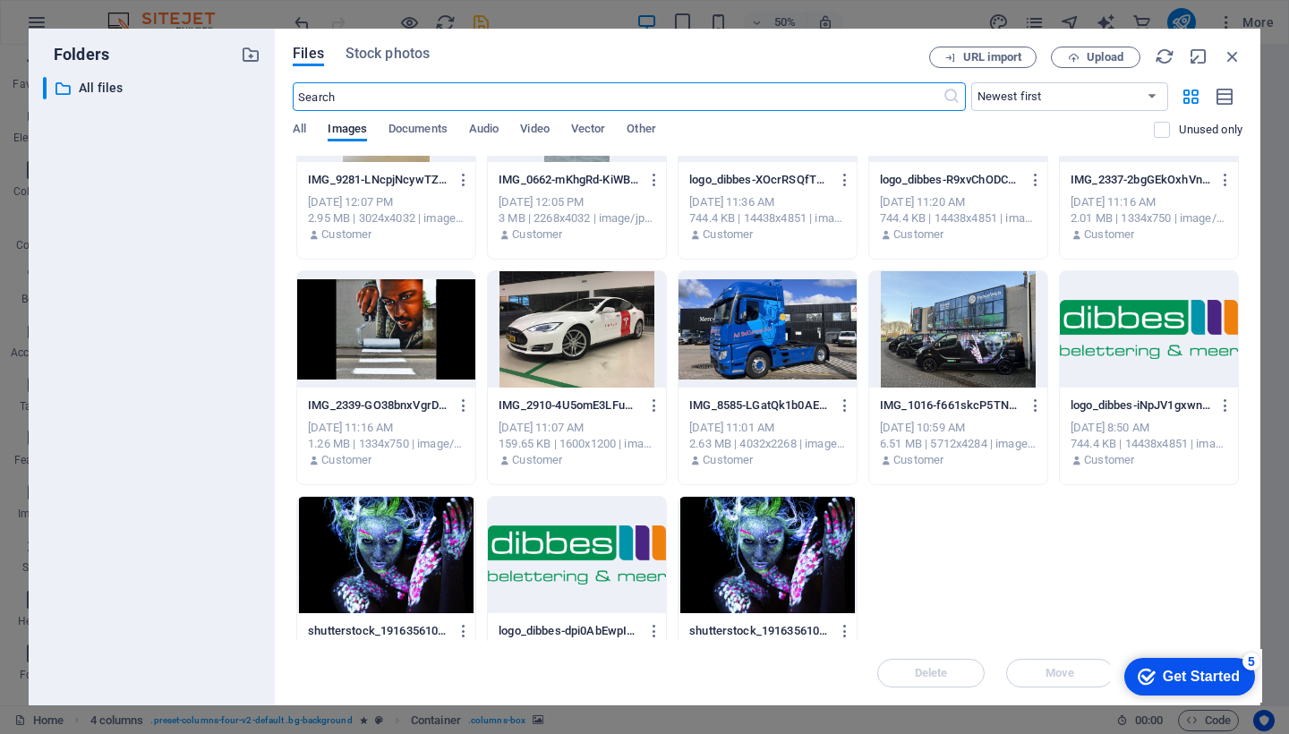
click at [772, 543] on div at bounding box center [767, 555] width 178 height 116
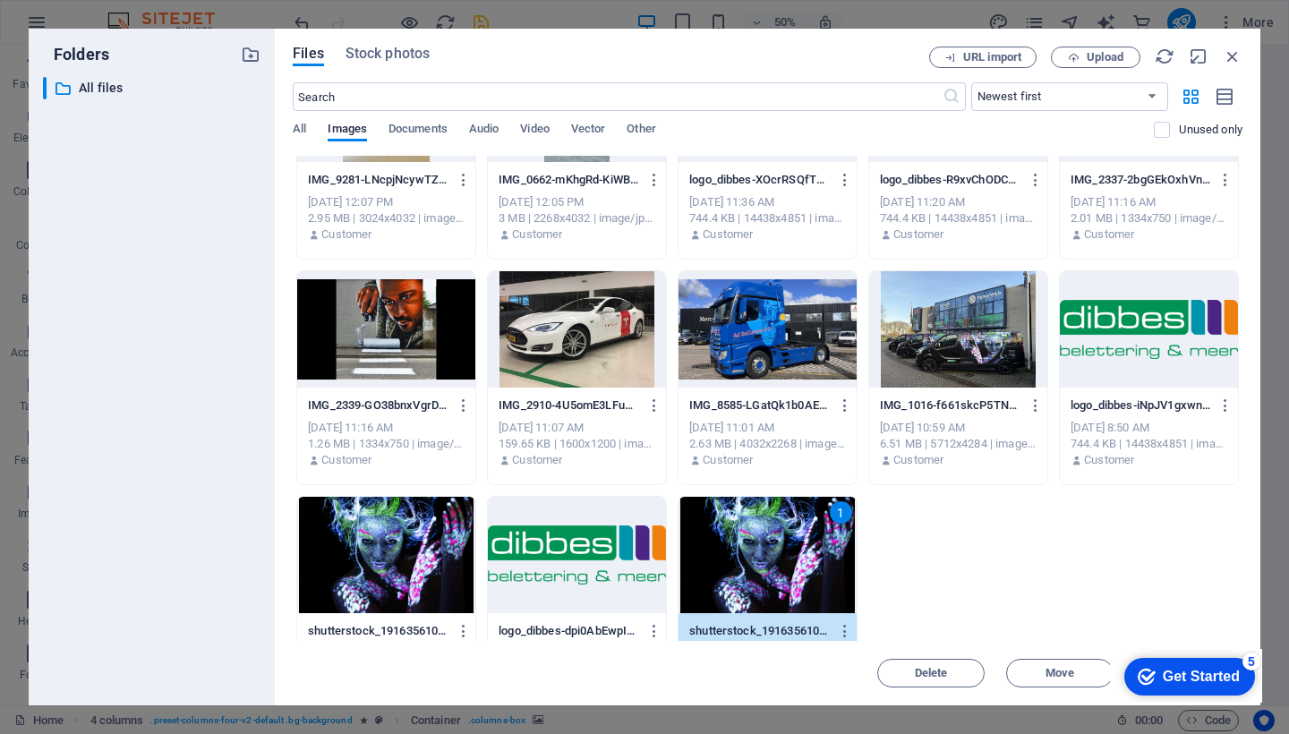
click at [772, 543] on div "1" at bounding box center [767, 555] width 178 height 116
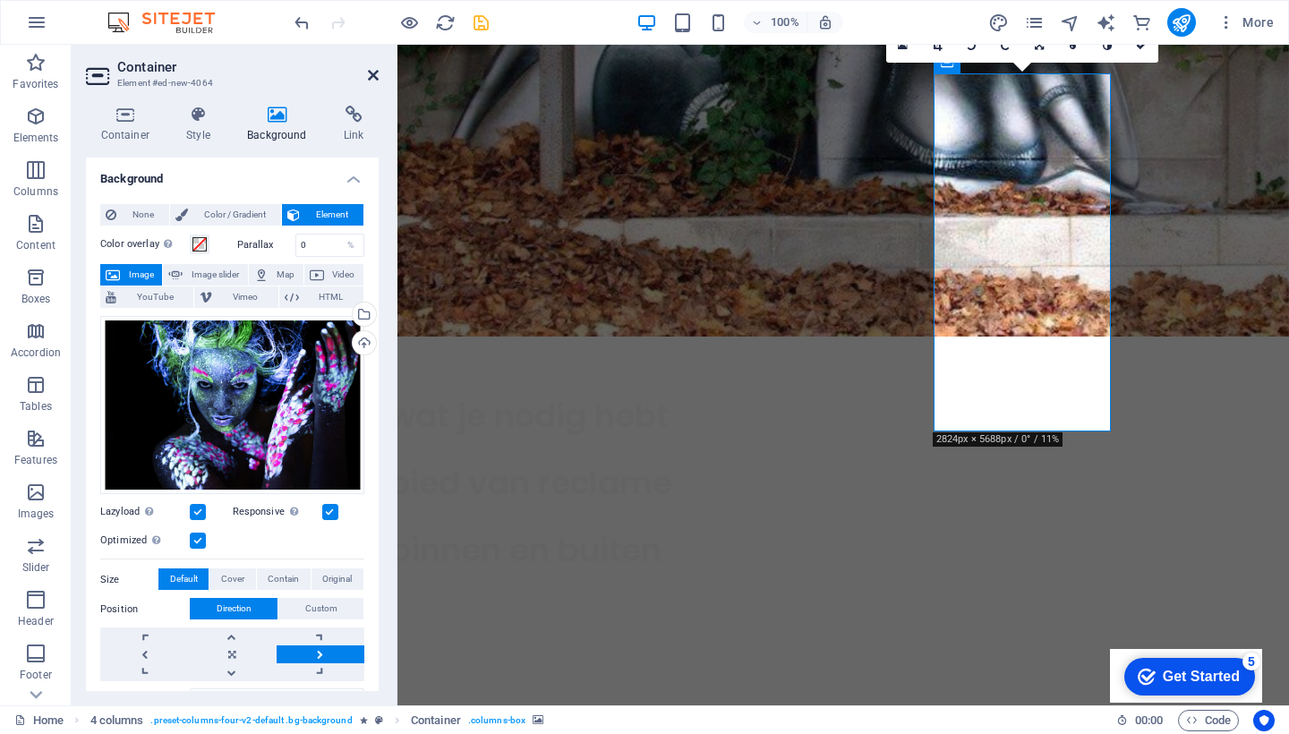
click at [373, 73] on icon at bounding box center [373, 75] width 11 height 14
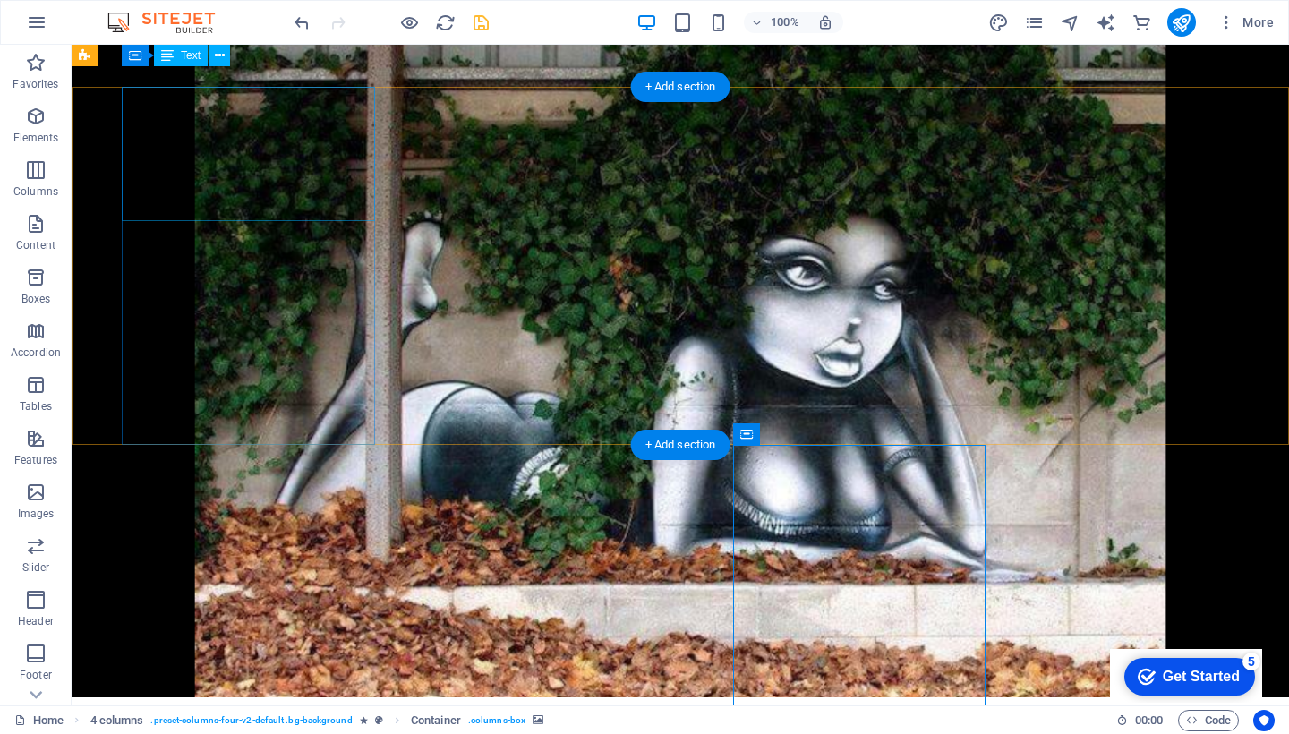
scroll to position [944, 0]
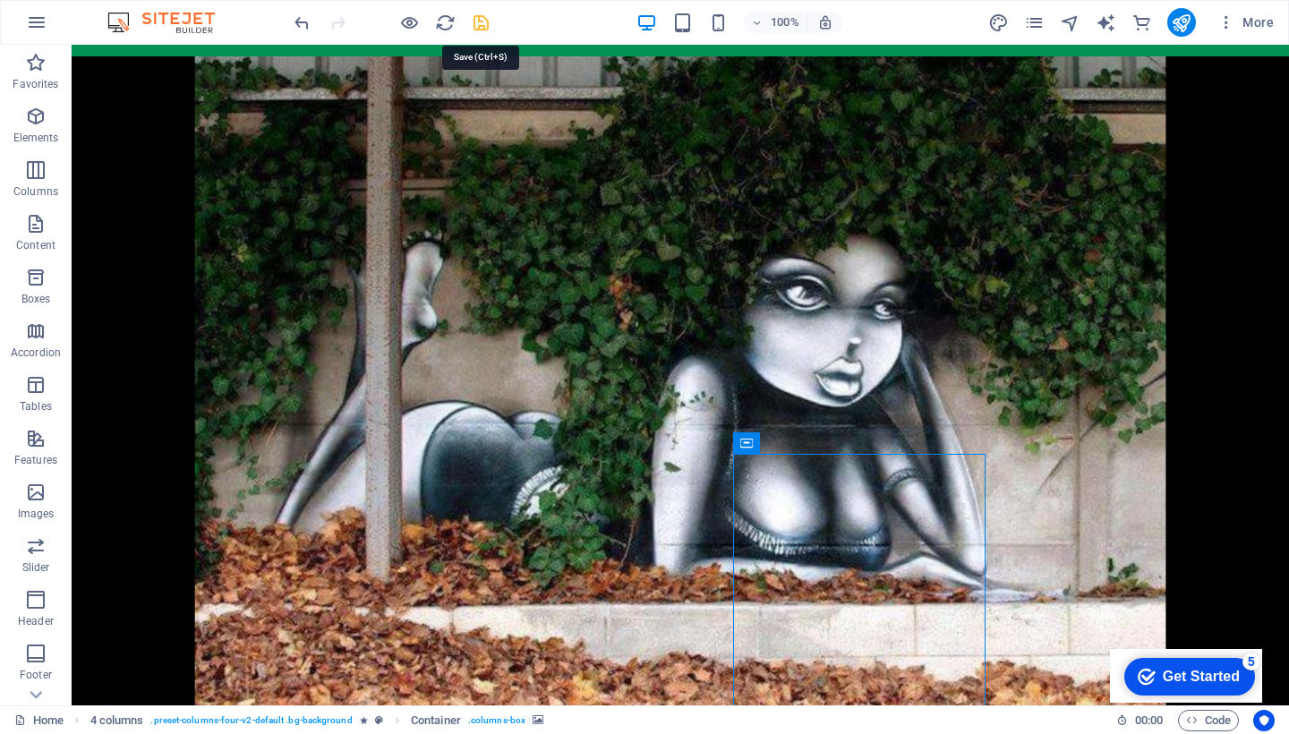
click at [478, 20] on icon "save" at bounding box center [481, 23] width 21 height 21
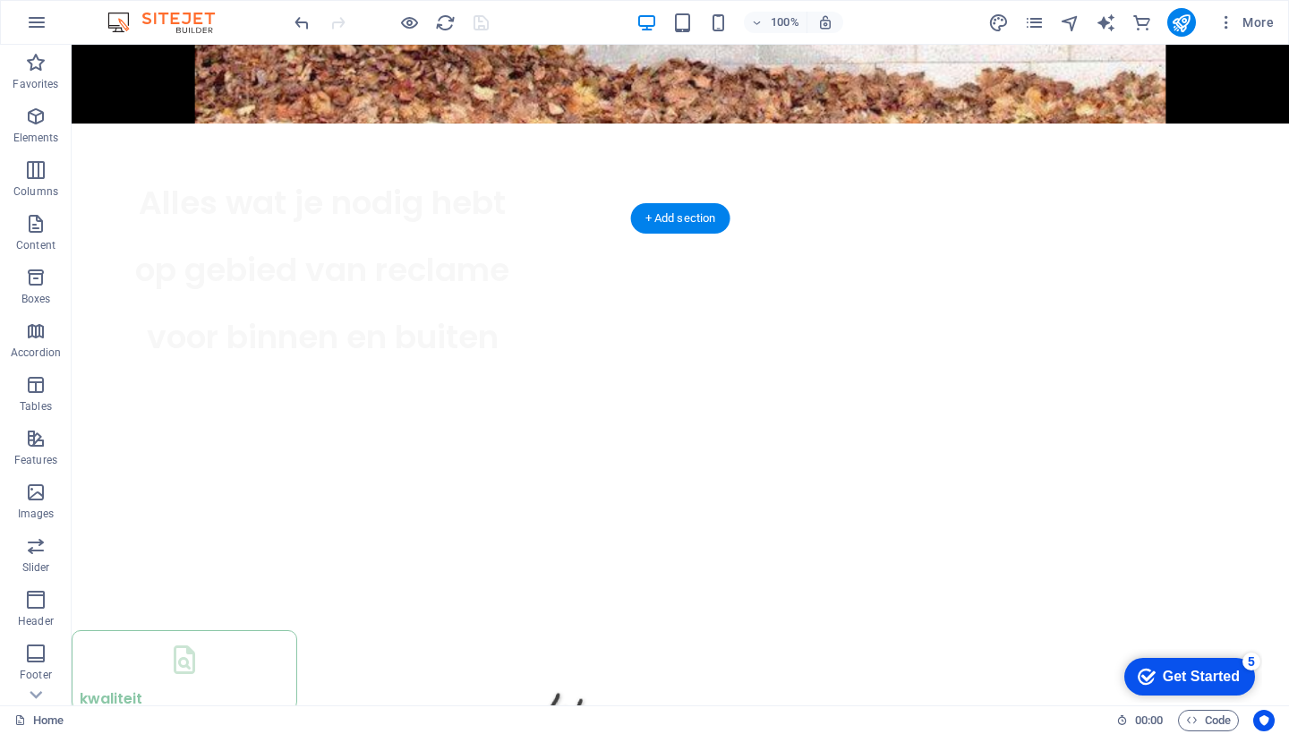
scroll to position [1537, 0]
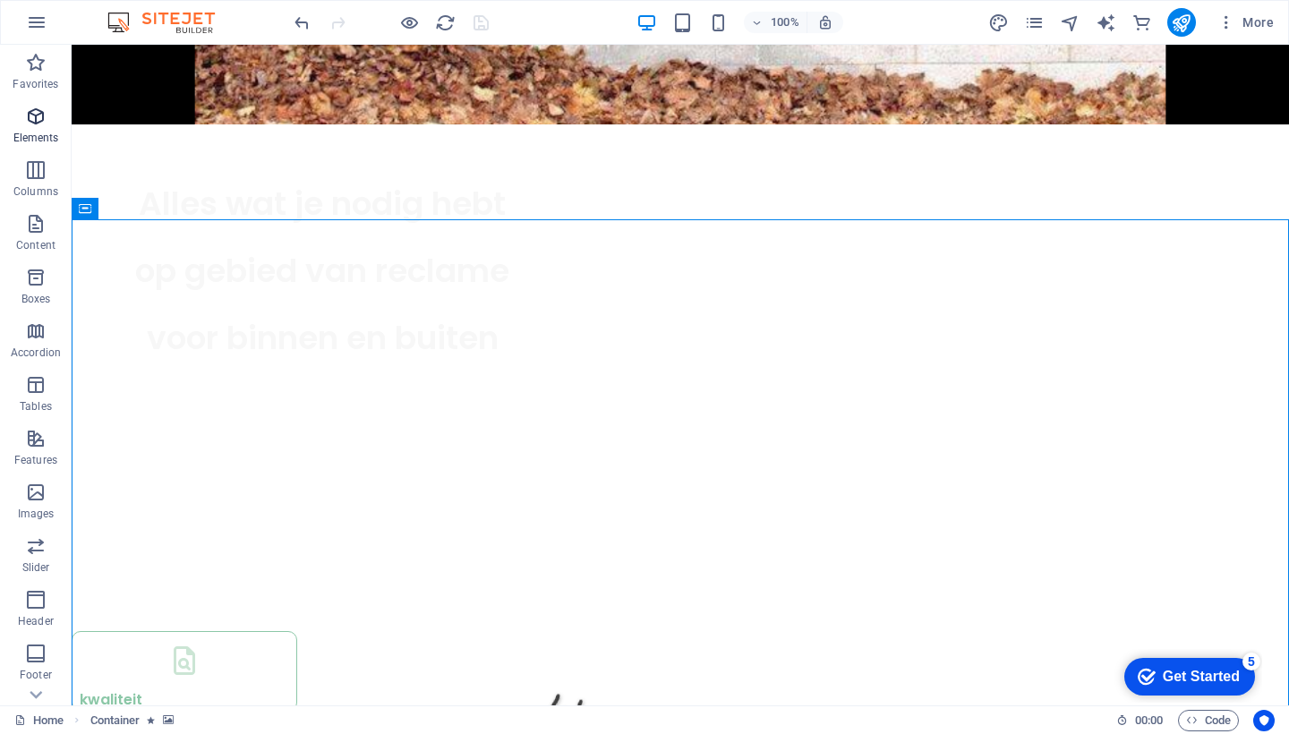
click at [33, 115] on icon "button" at bounding box center [35, 116] width 21 height 21
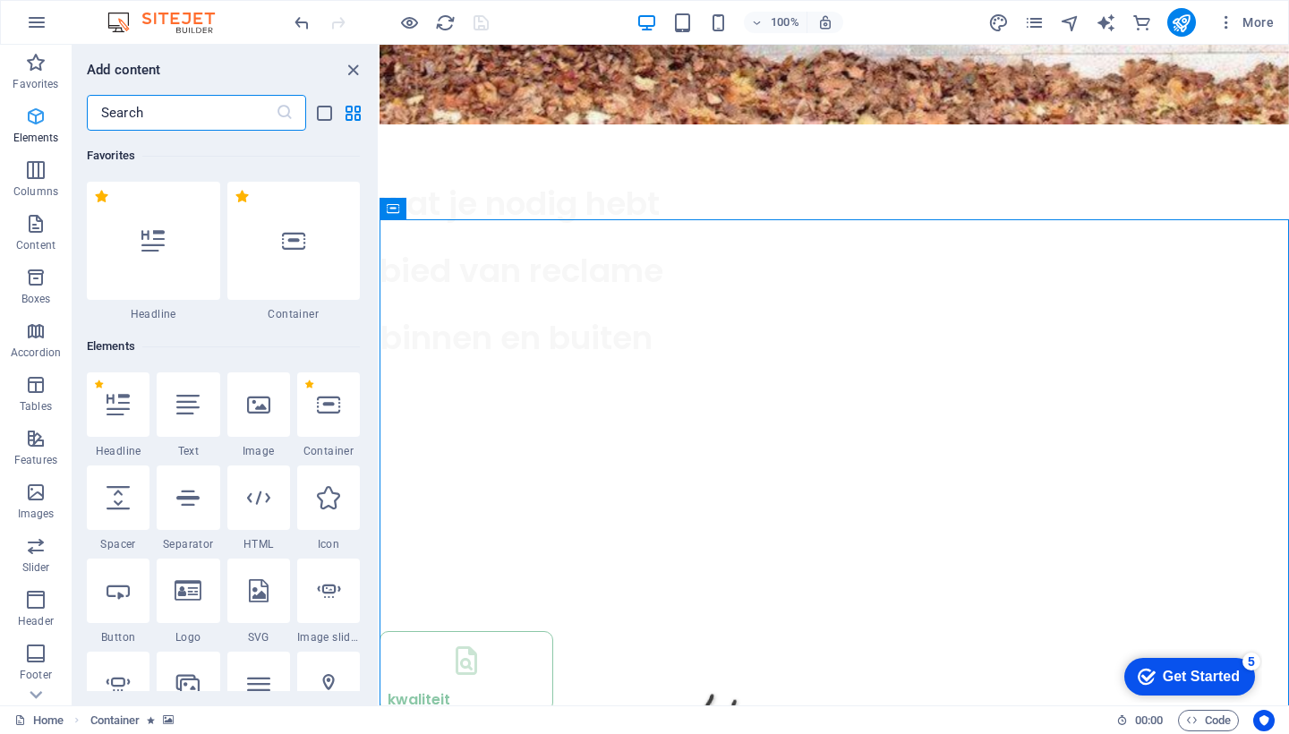
scroll to position [191, 0]
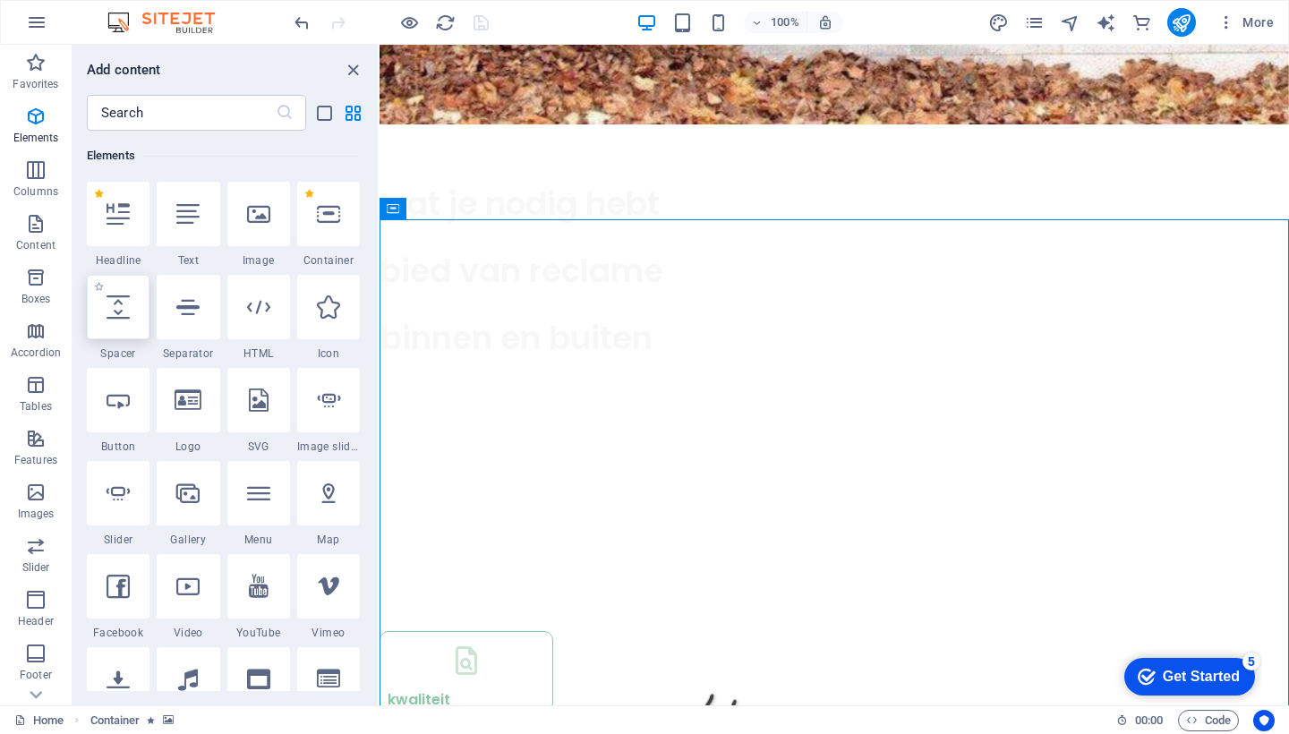
click at [120, 311] on icon at bounding box center [118, 306] width 23 height 23
select select "px"
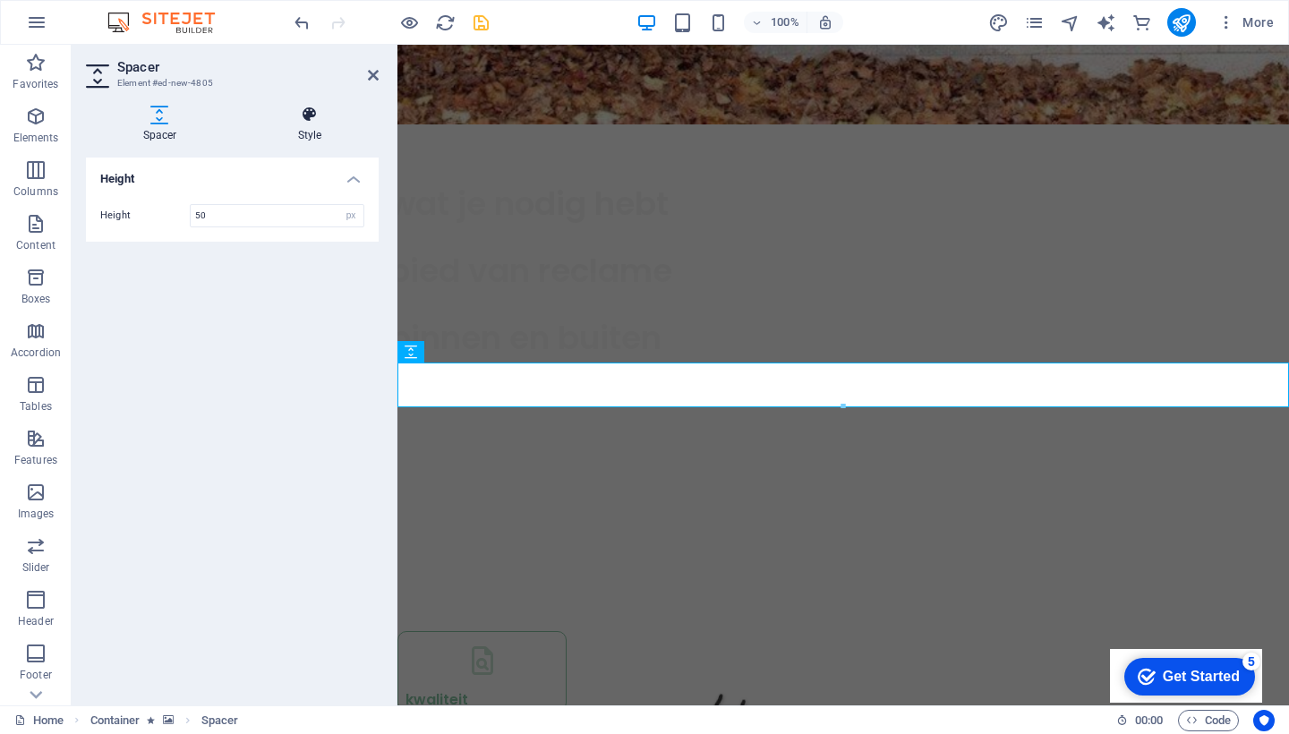
click at [312, 112] on icon at bounding box center [310, 115] width 138 height 18
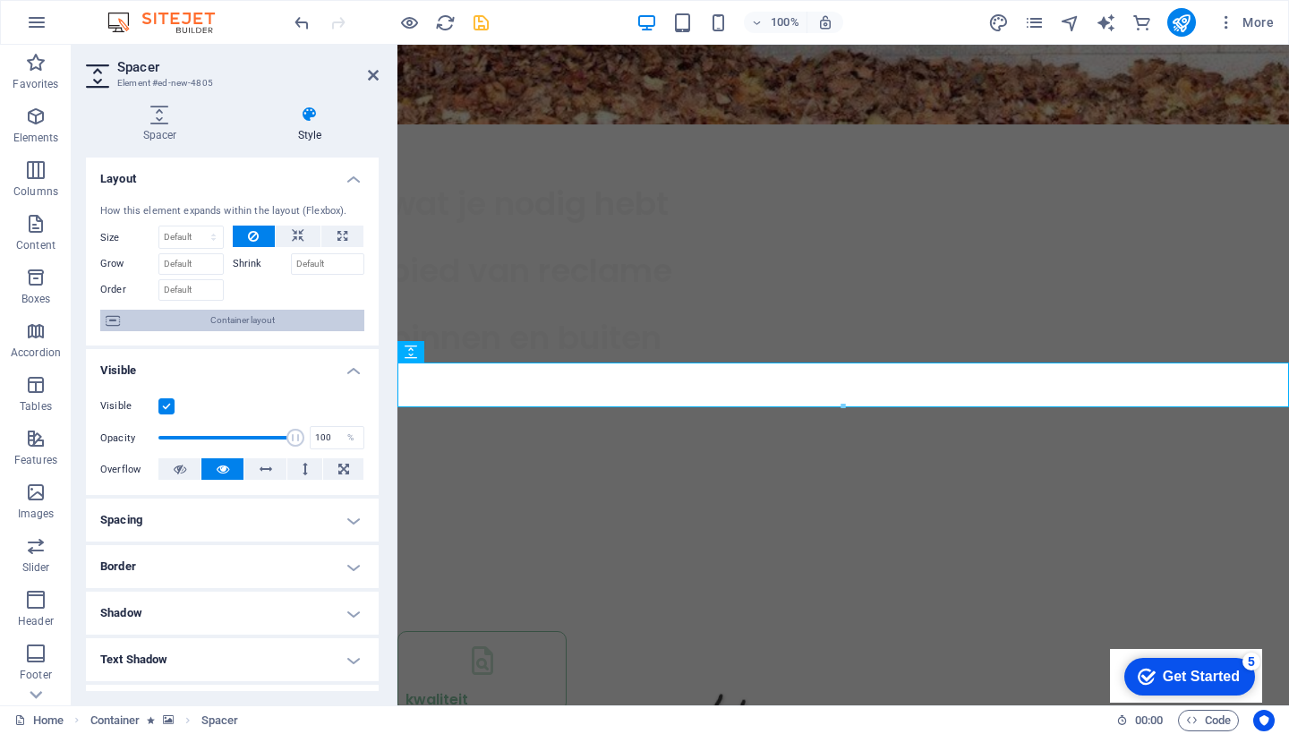
click at [246, 326] on span "Container layout" at bounding box center [242, 320] width 234 height 21
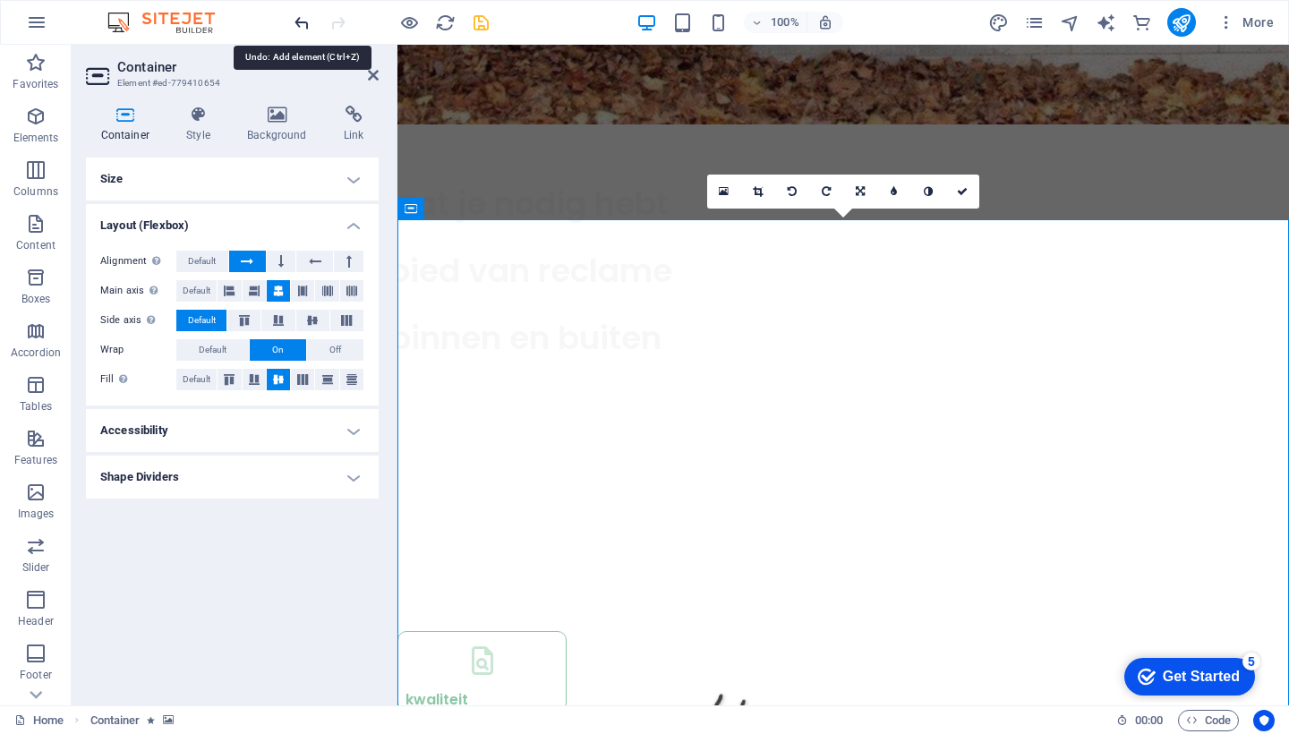
click at [300, 23] on icon "undo" at bounding box center [302, 23] width 21 height 21
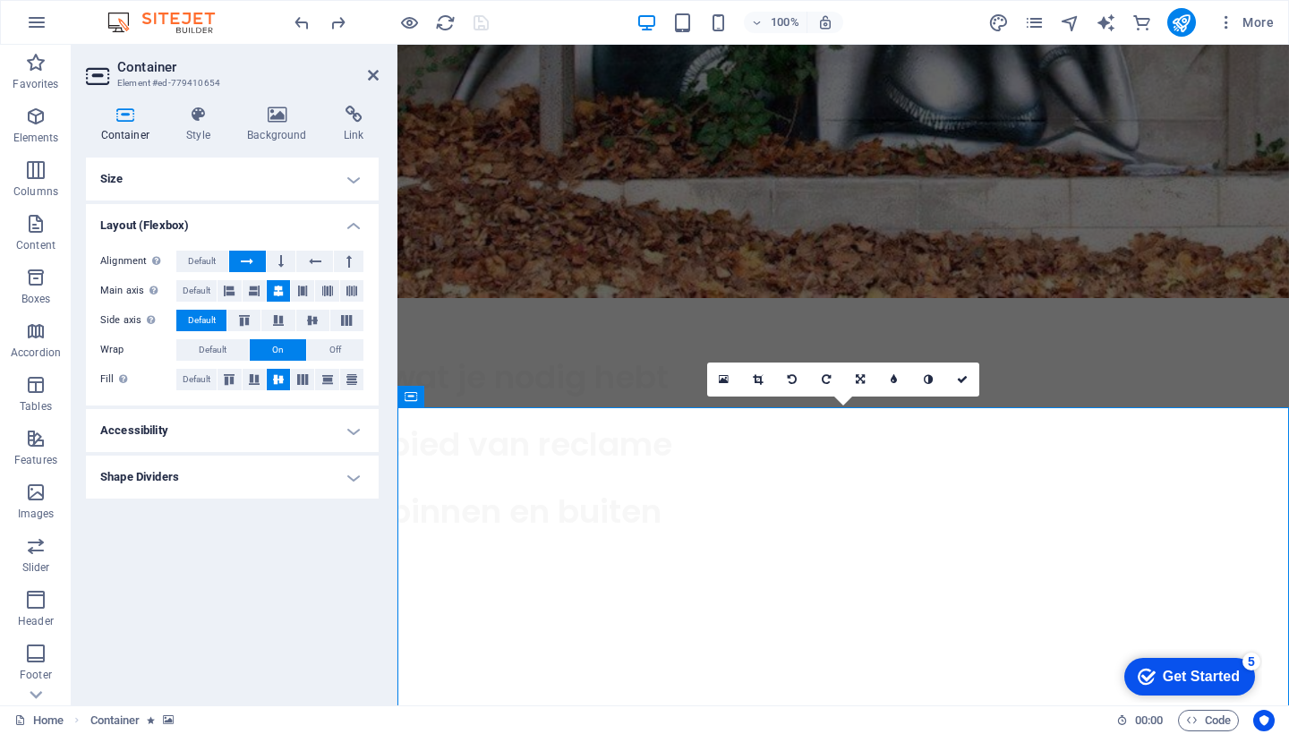
scroll to position [1338, 0]
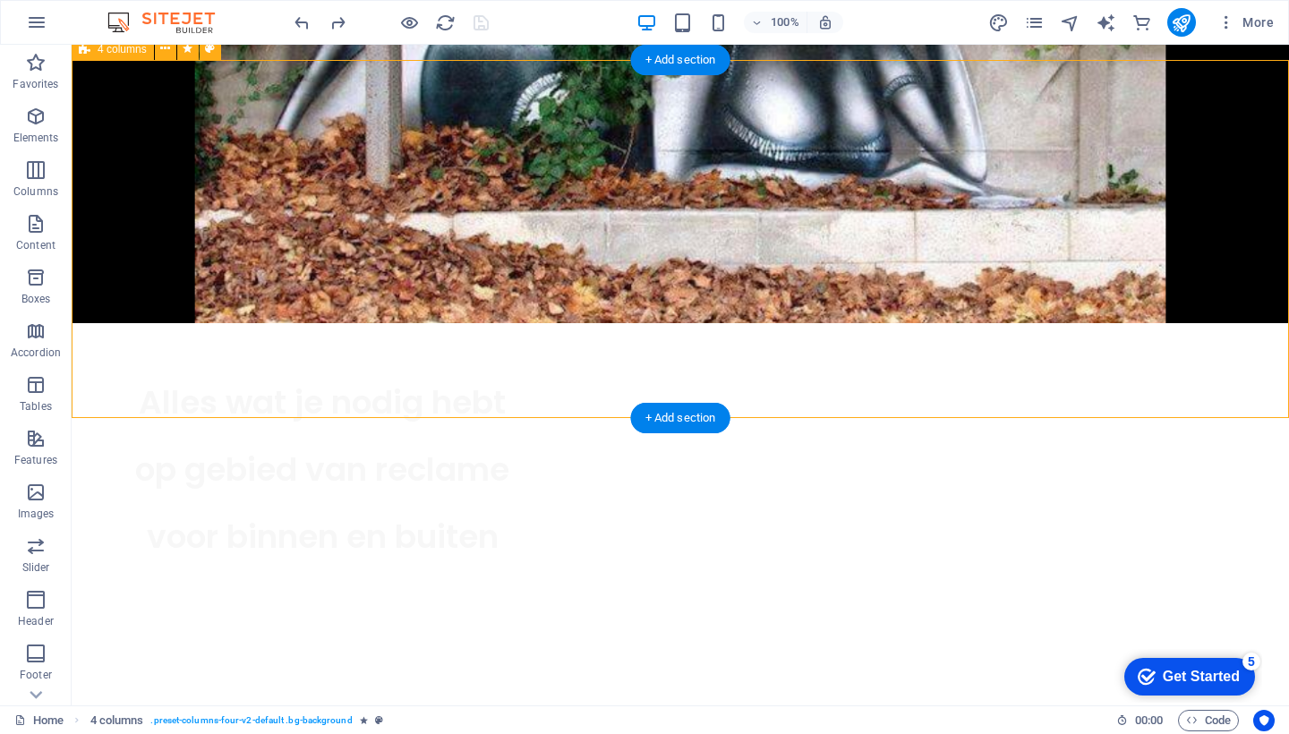
select select "px"
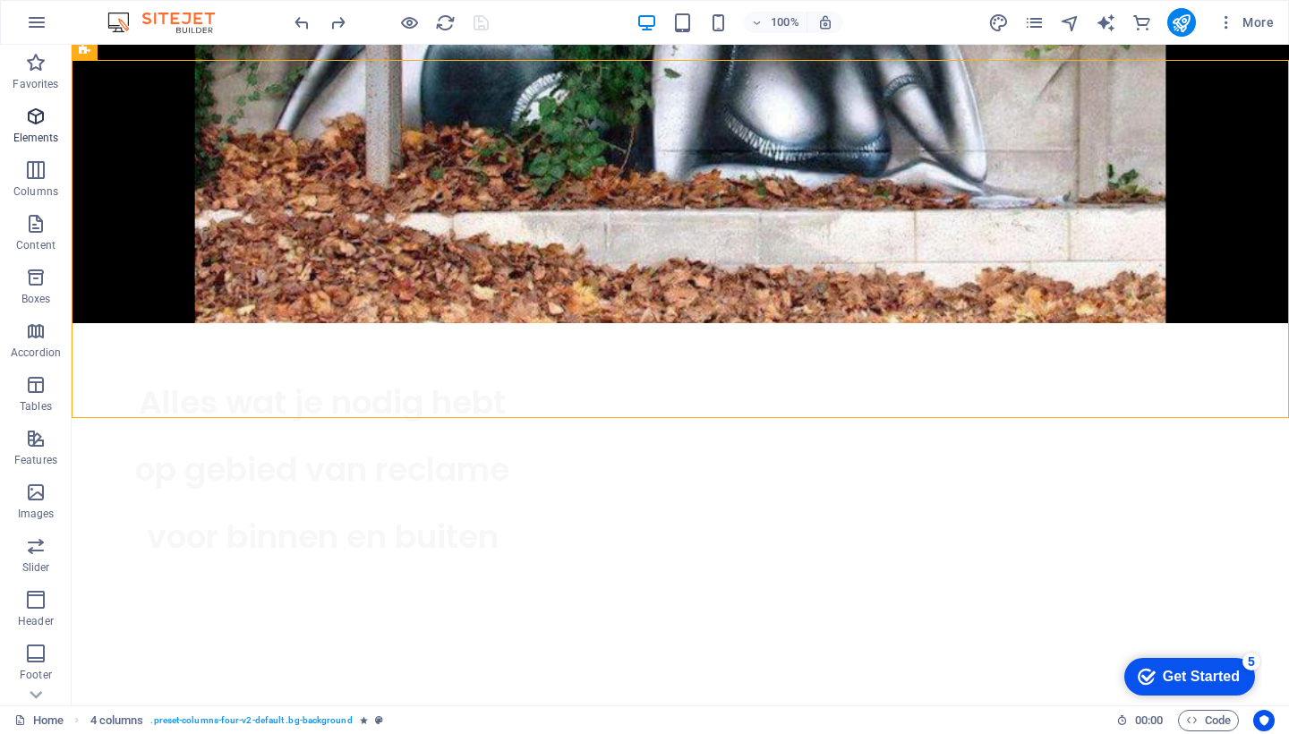
click at [41, 132] on p "Elements" at bounding box center [36, 138] width 46 height 14
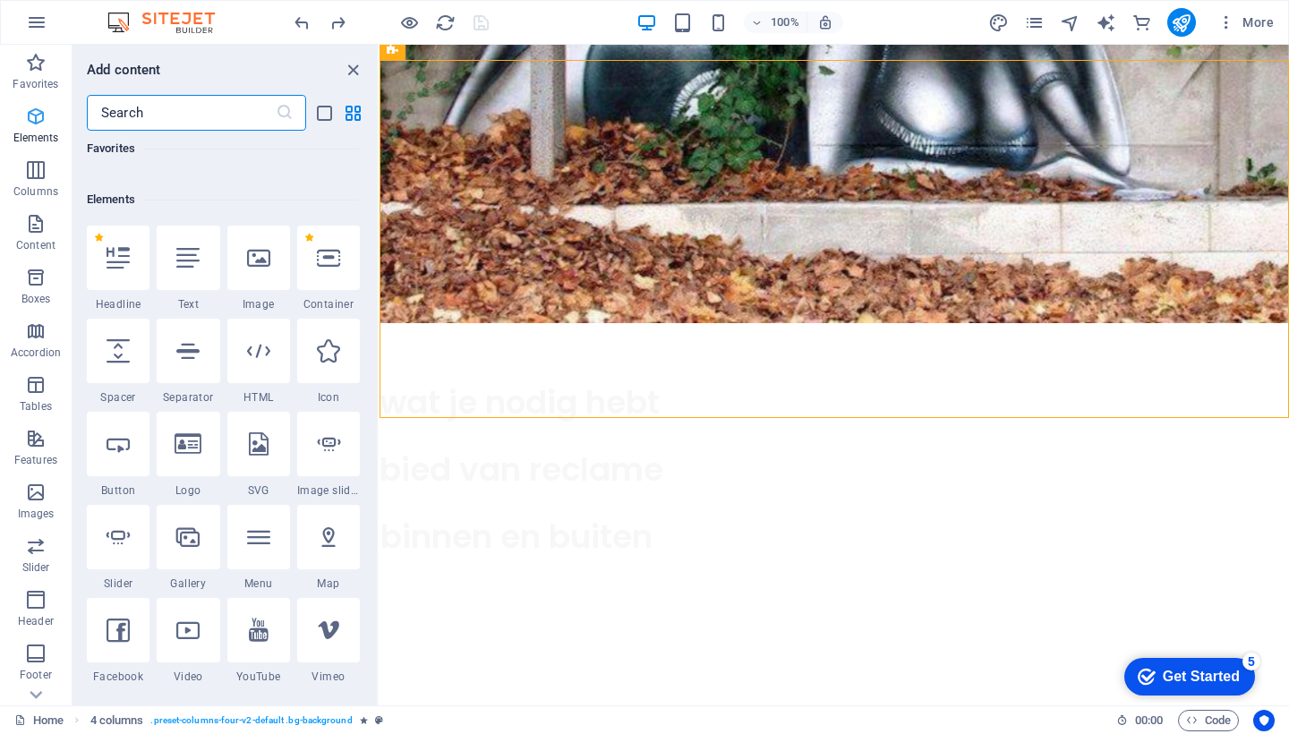
scroll to position [191, 0]
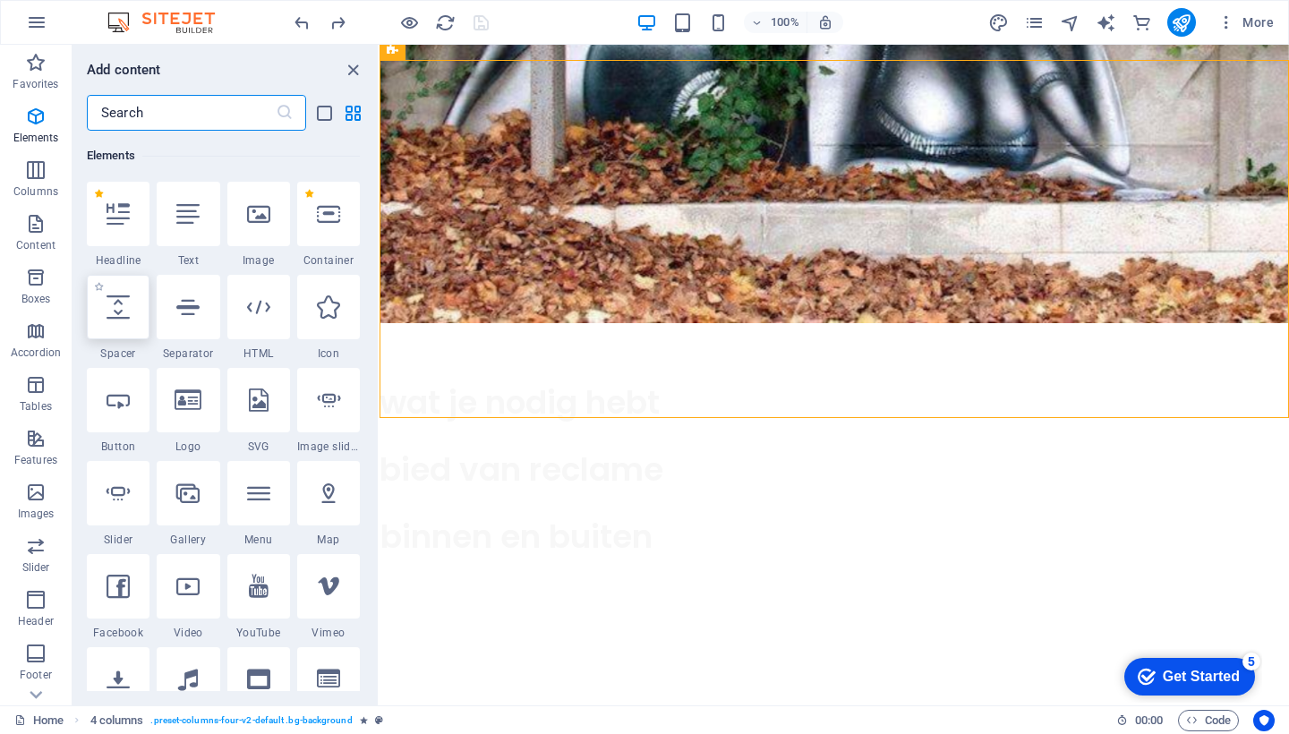
click at [124, 299] on icon at bounding box center [118, 306] width 23 height 23
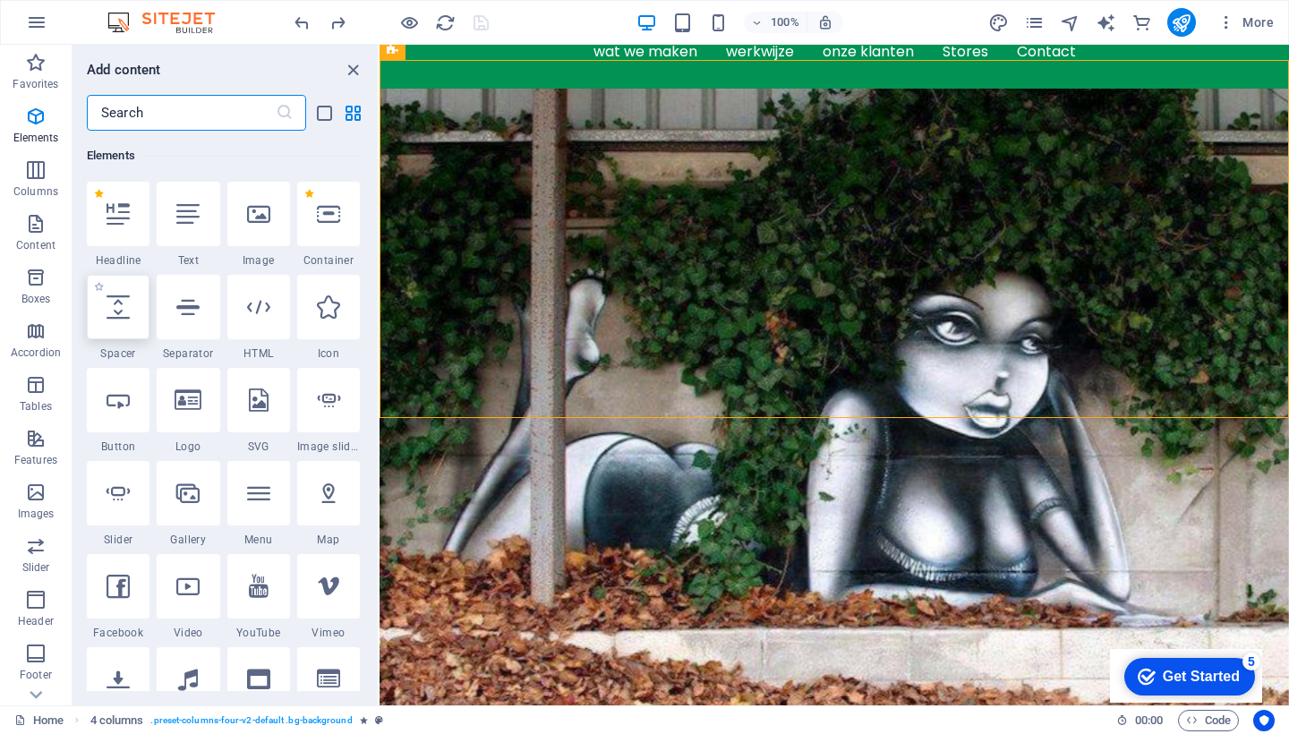
select select "px"
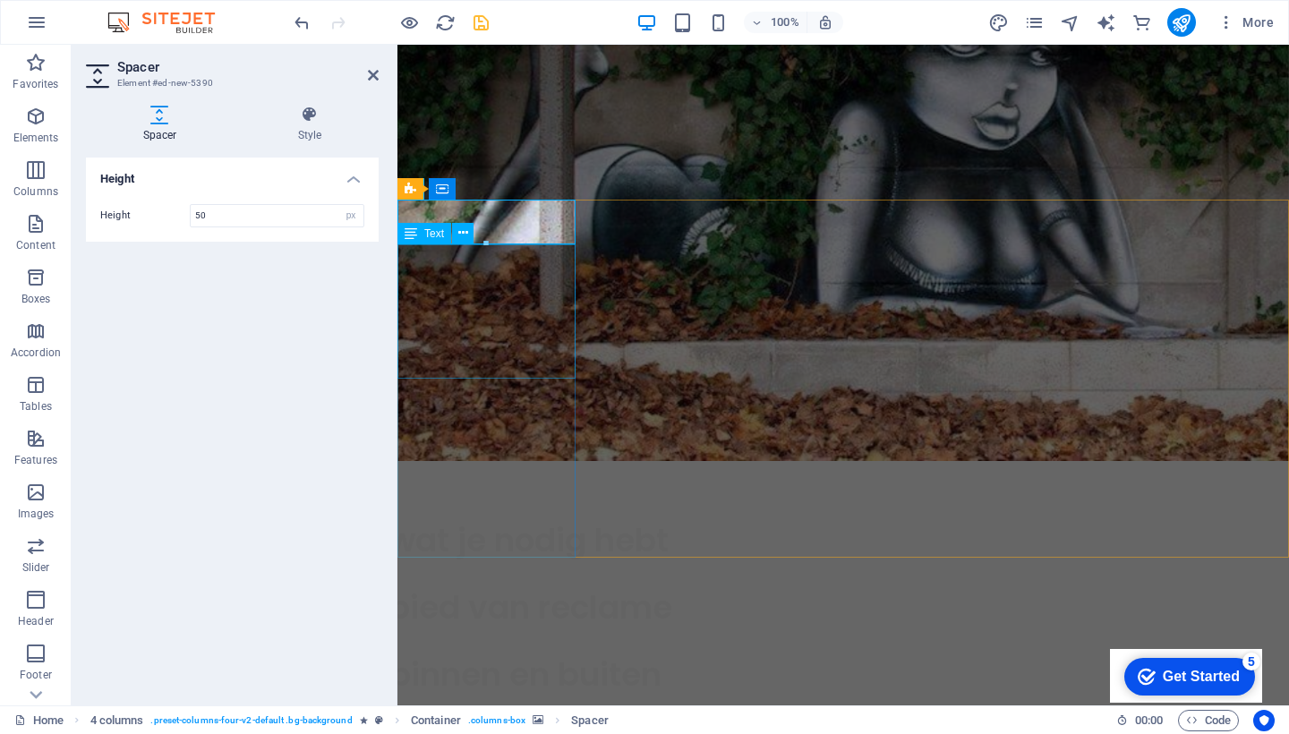
scroll to position [1199, 0]
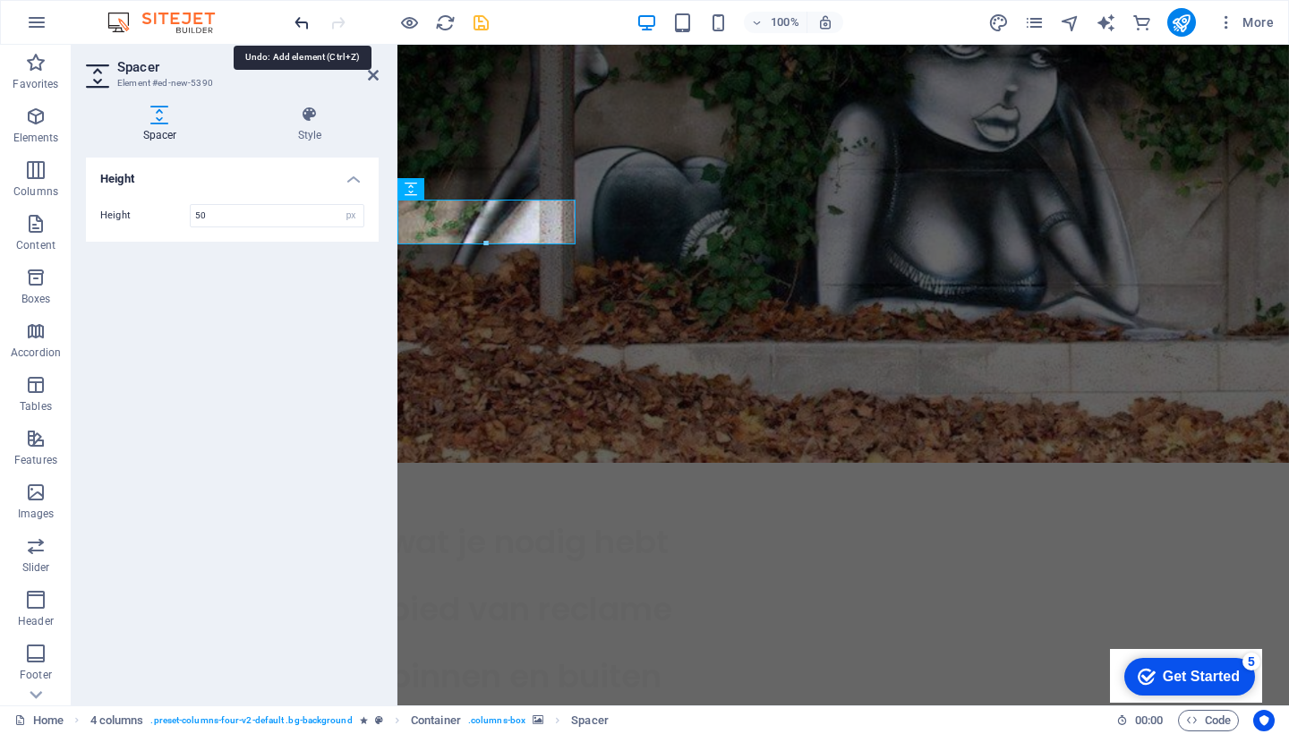
click at [295, 21] on icon "undo" at bounding box center [302, 23] width 21 height 21
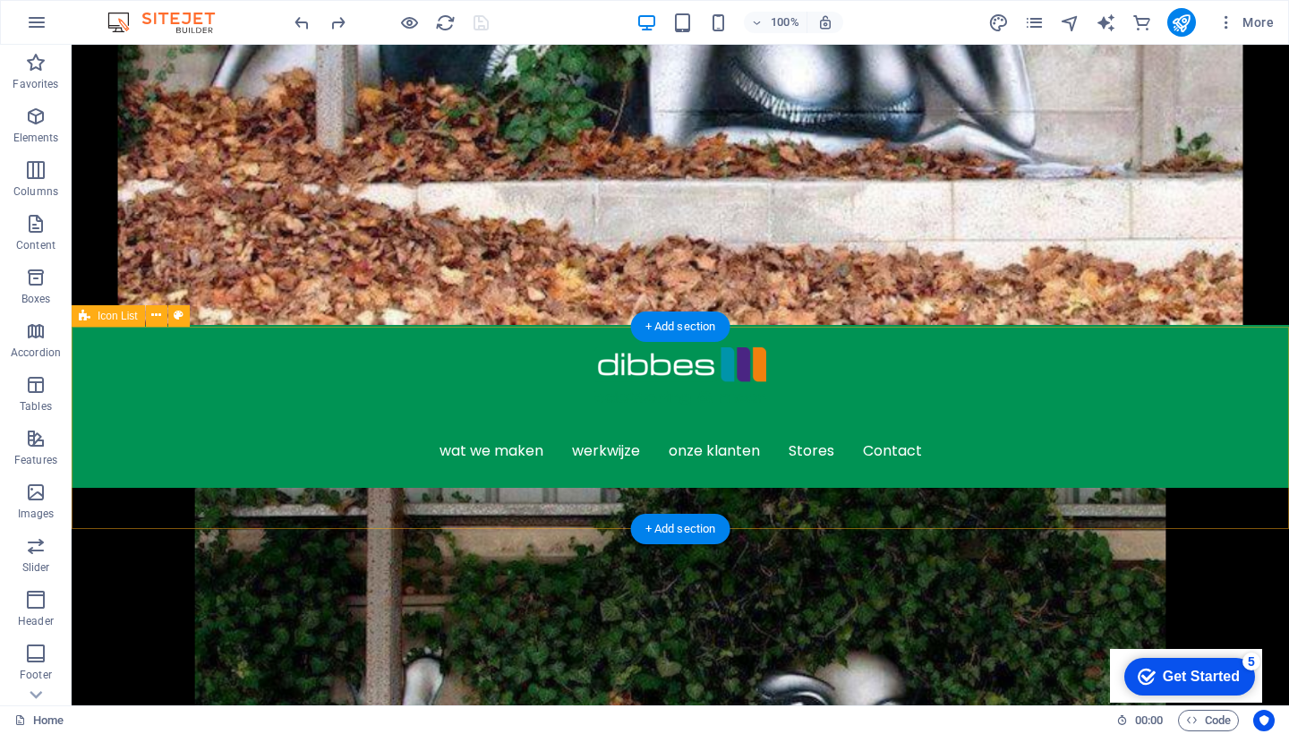
scroll to position [510, 0]
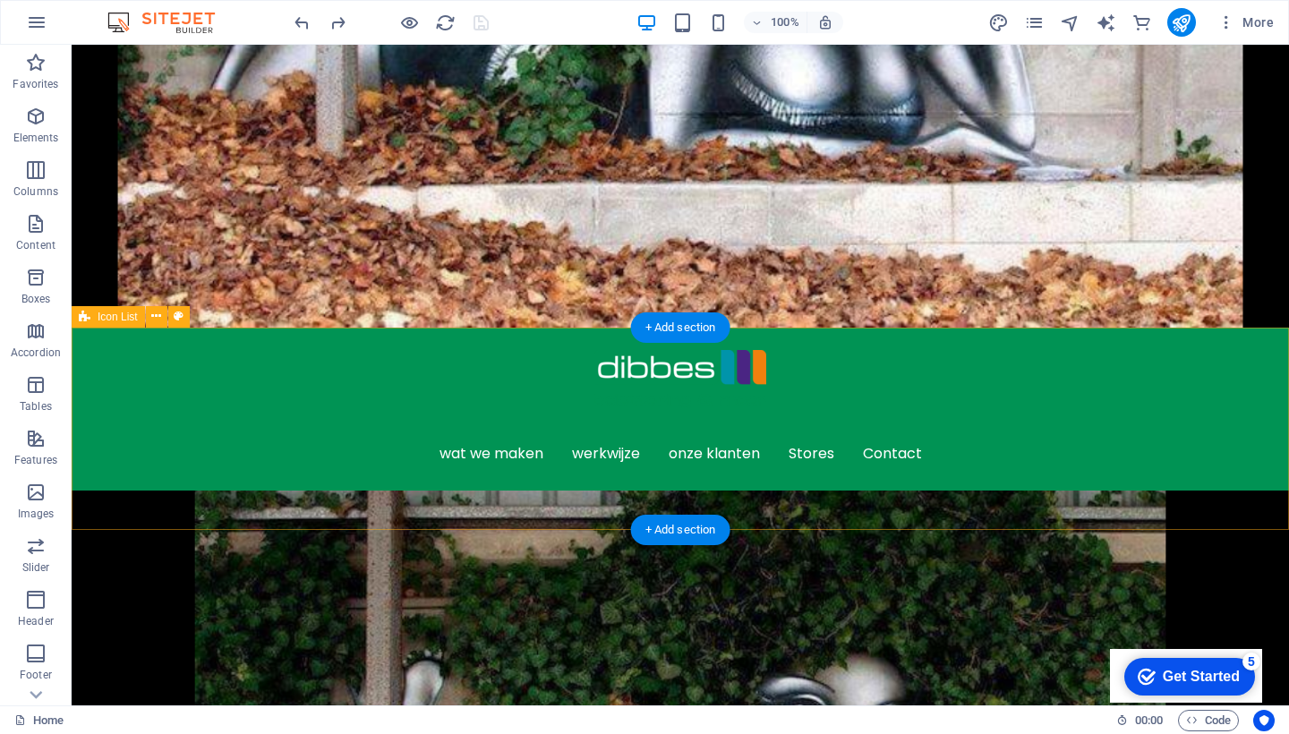
select select "px"
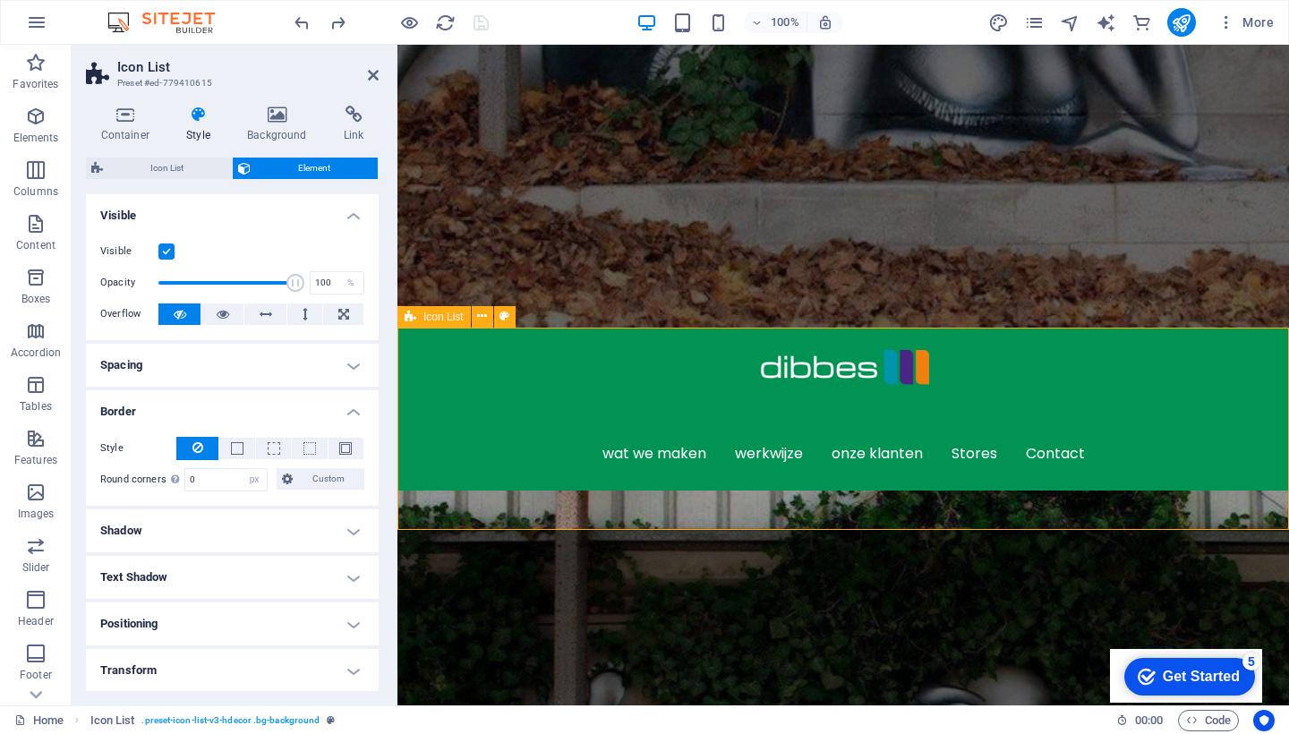
click at [32, 116] on icon "button" at bounding box center [35, 116] width 21 height 21
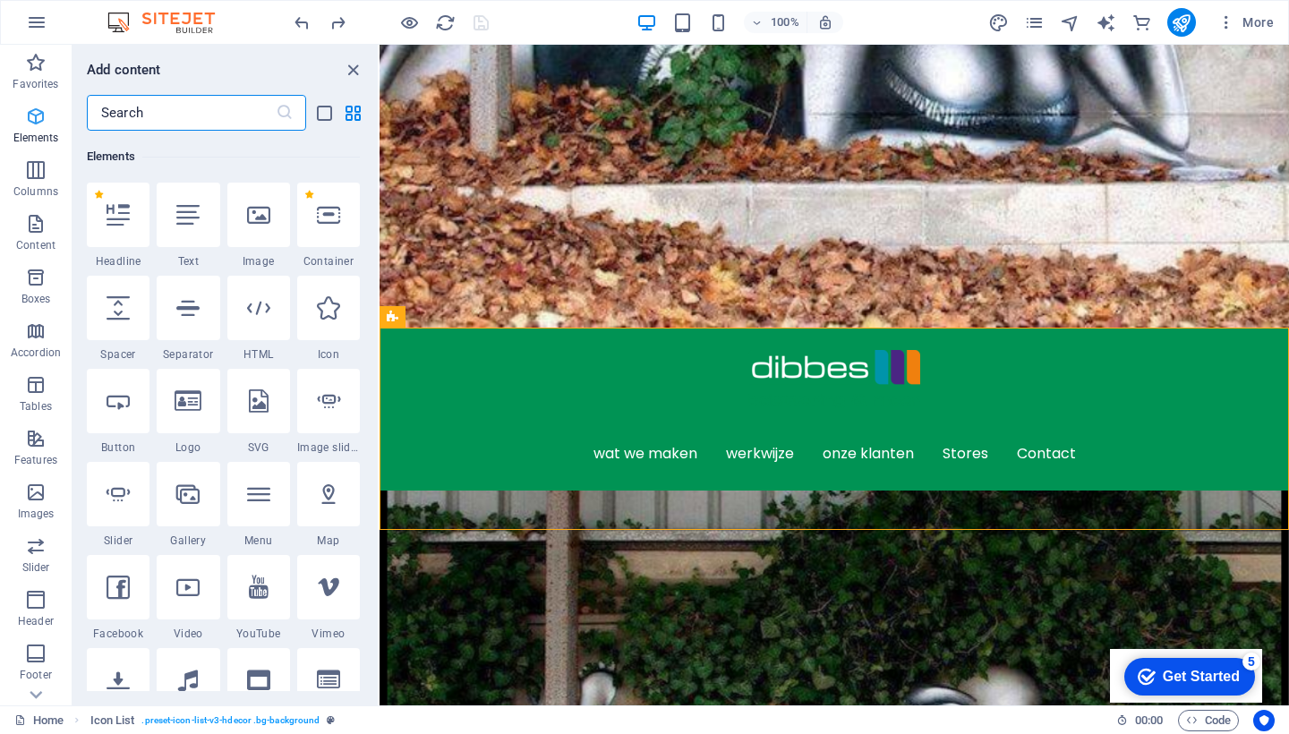
scroll to position [191, 0]
click at [118, 303] on icon at bounding box center [118, 306] width 23 height 23
select select "px"
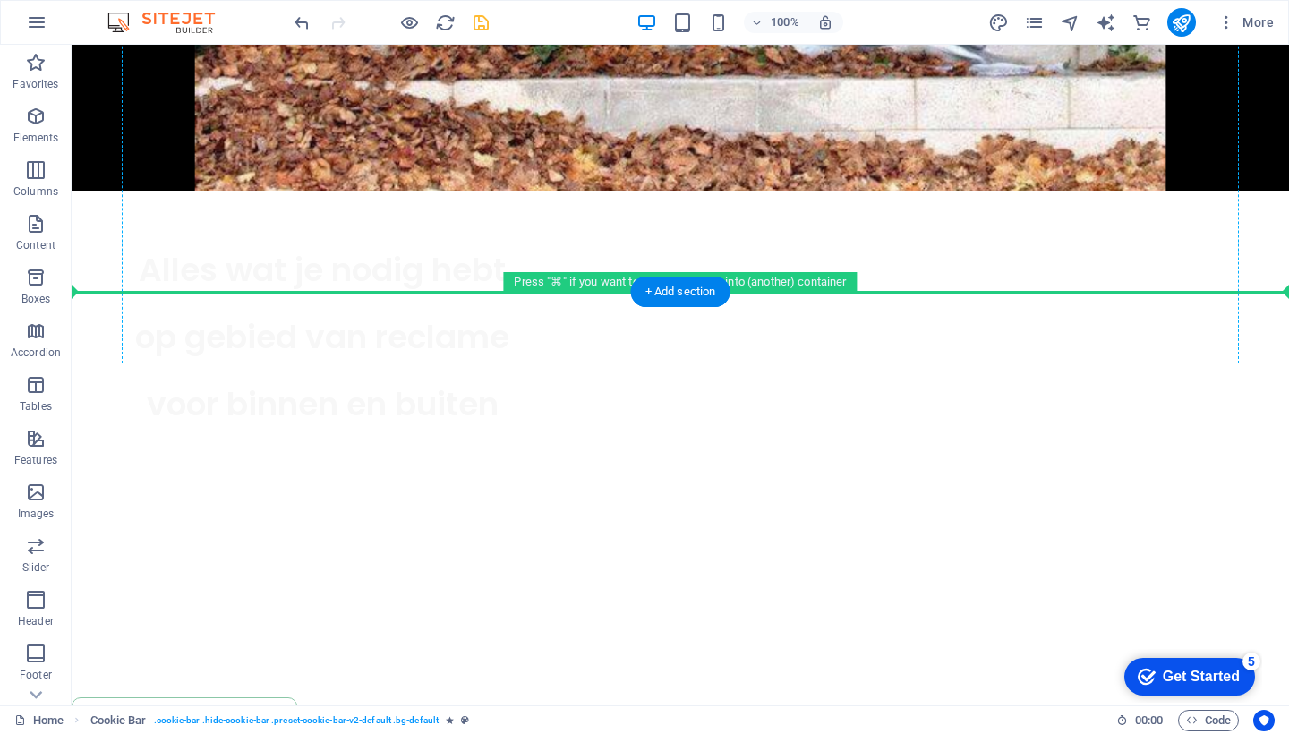
scroll to position [1464, 0]
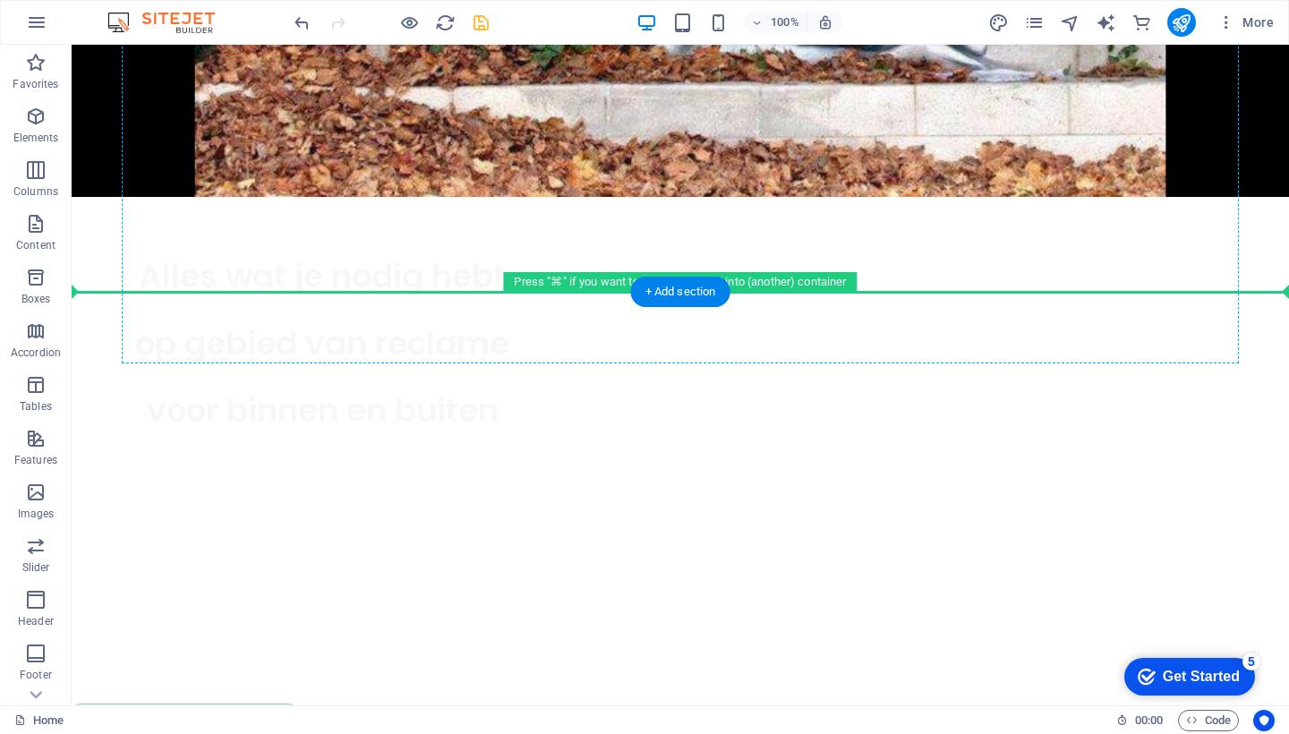
drag, startPoint x: 1040, startPoint y: 477, endPoint x: 930, endPoint y: 248, distance: 254.2
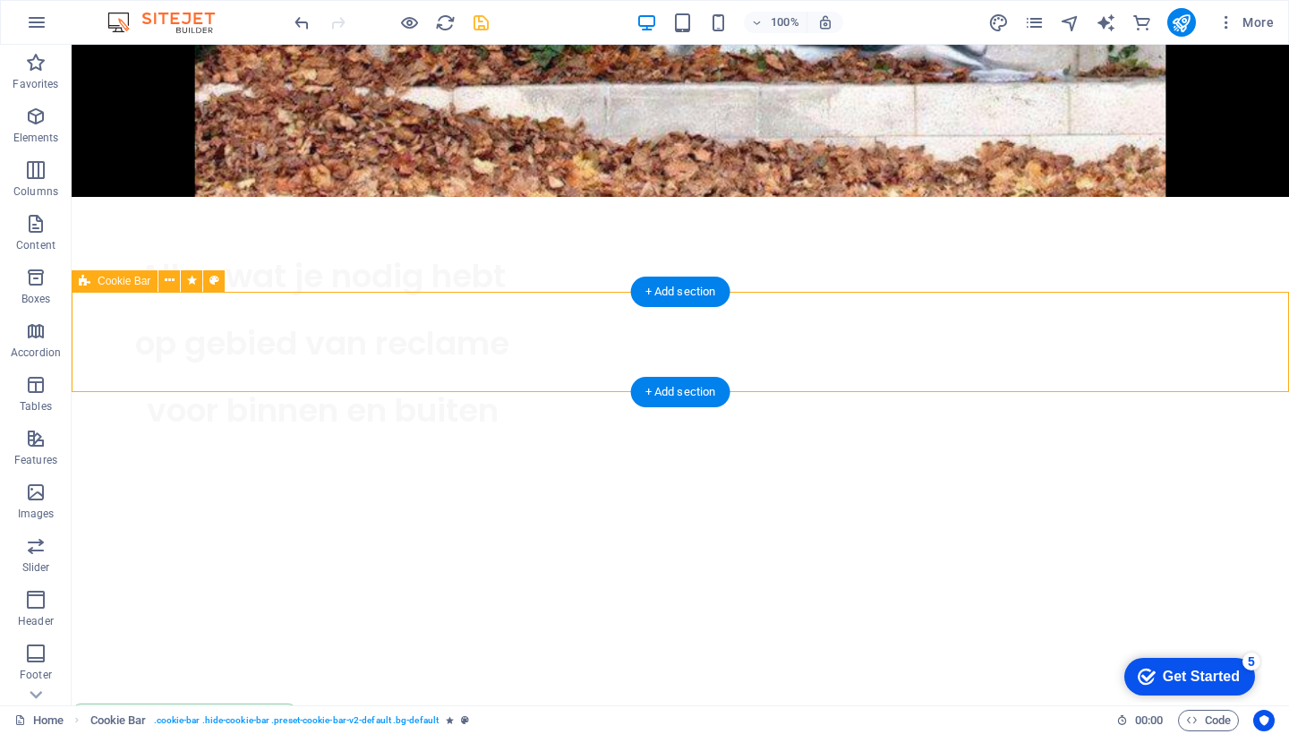
select select "px"
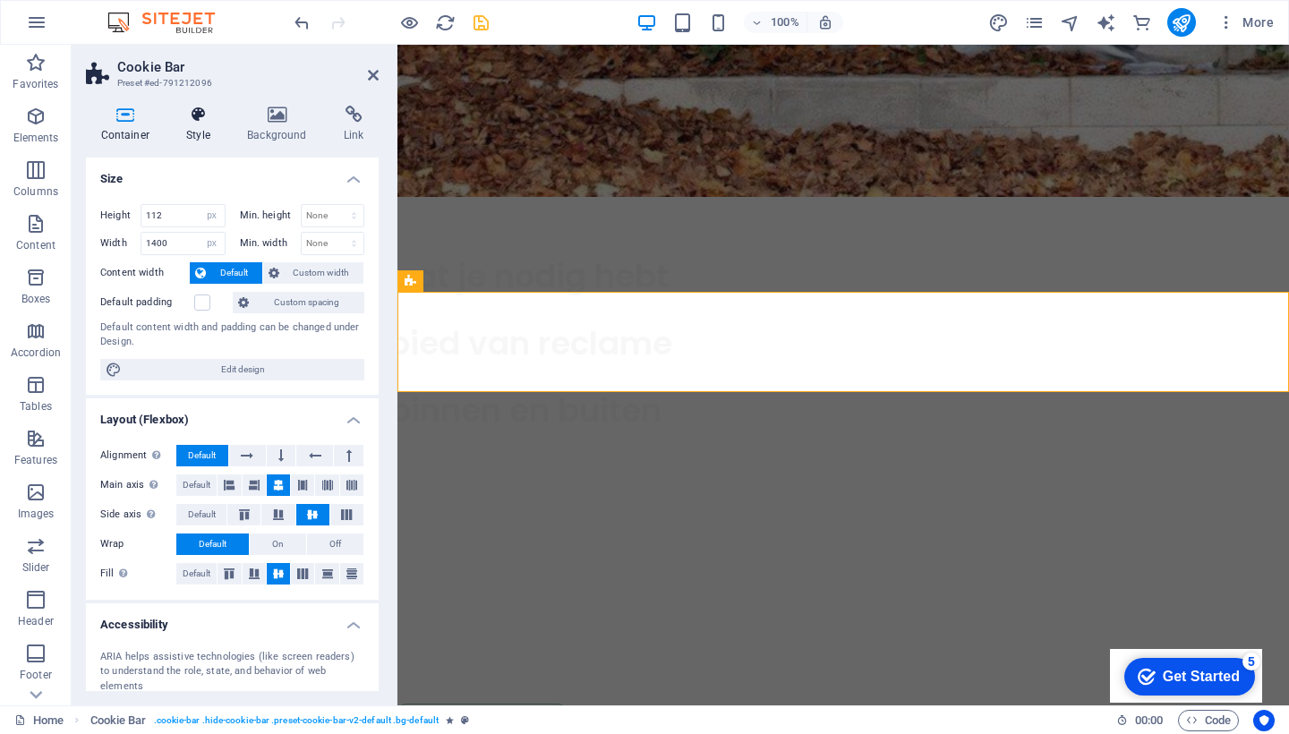
click at [193, 132] on h4 "Style" at bounding box center [202, 125] width 61 height 38
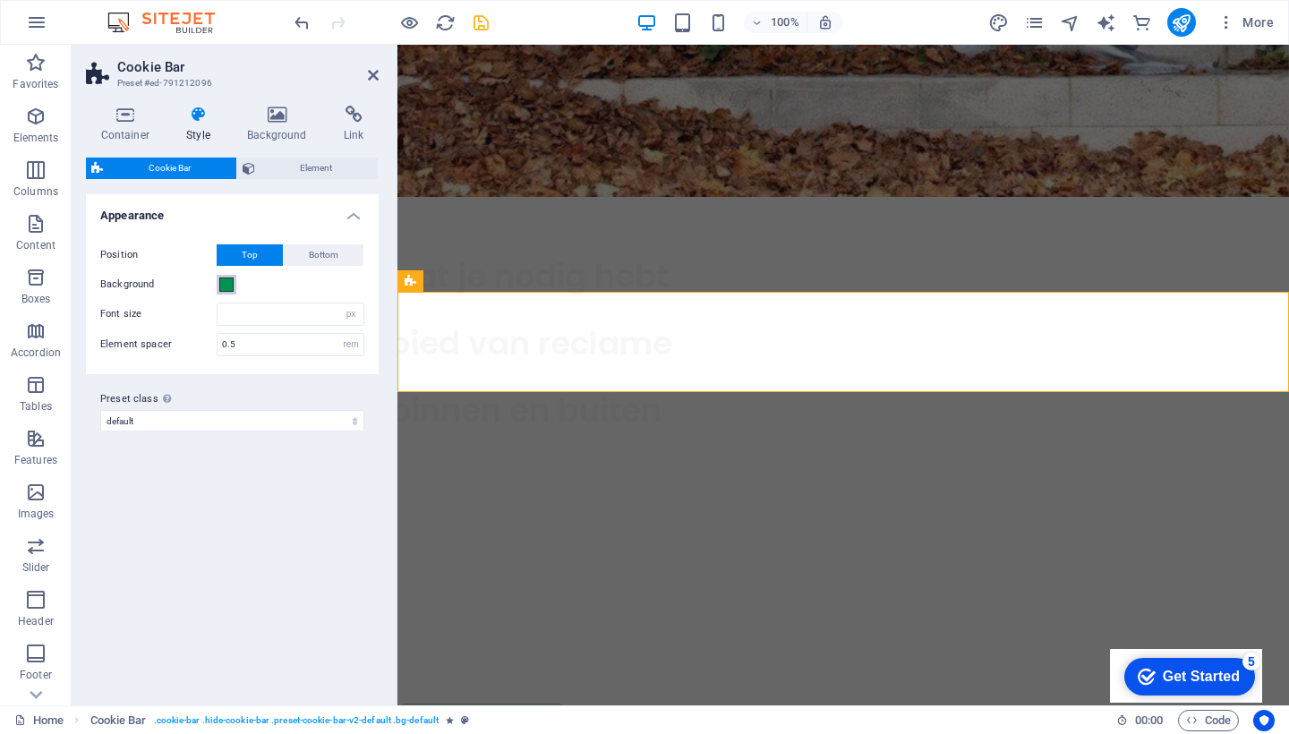
click at [228, 281] on span at bounding box center [226, 284] width 14 height 14
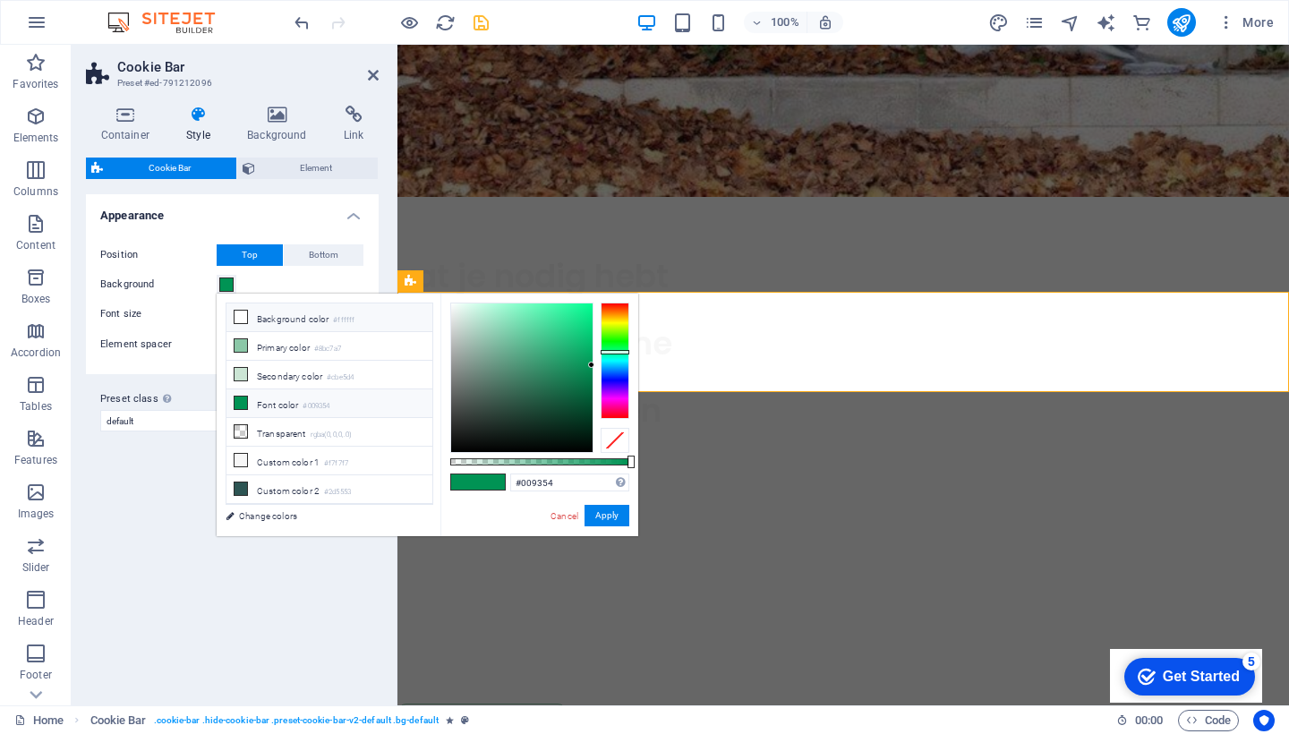
click at [243, 316] on icon at bounding box center [241, 317] width 13 height 13
type input "#ffffff"
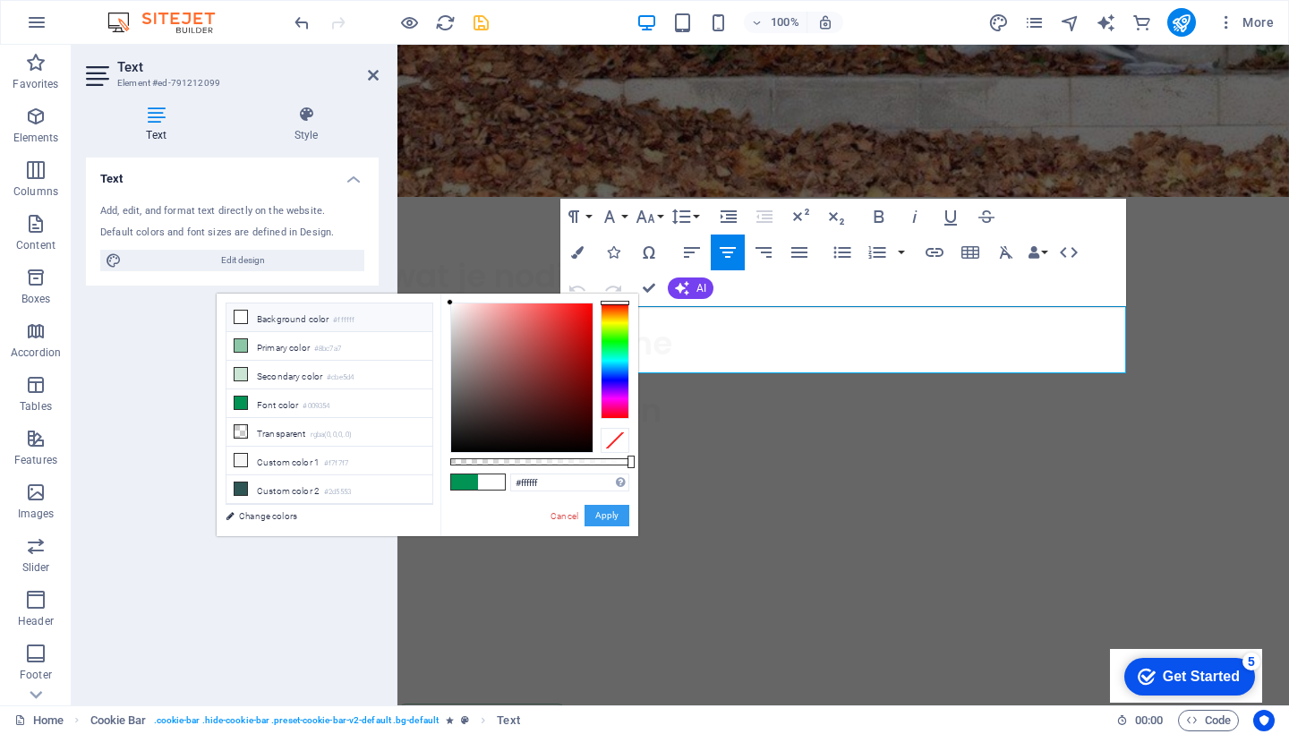
click at [610, 517] on button "Apply" at bounding box center [606, 515] width 45 height 21
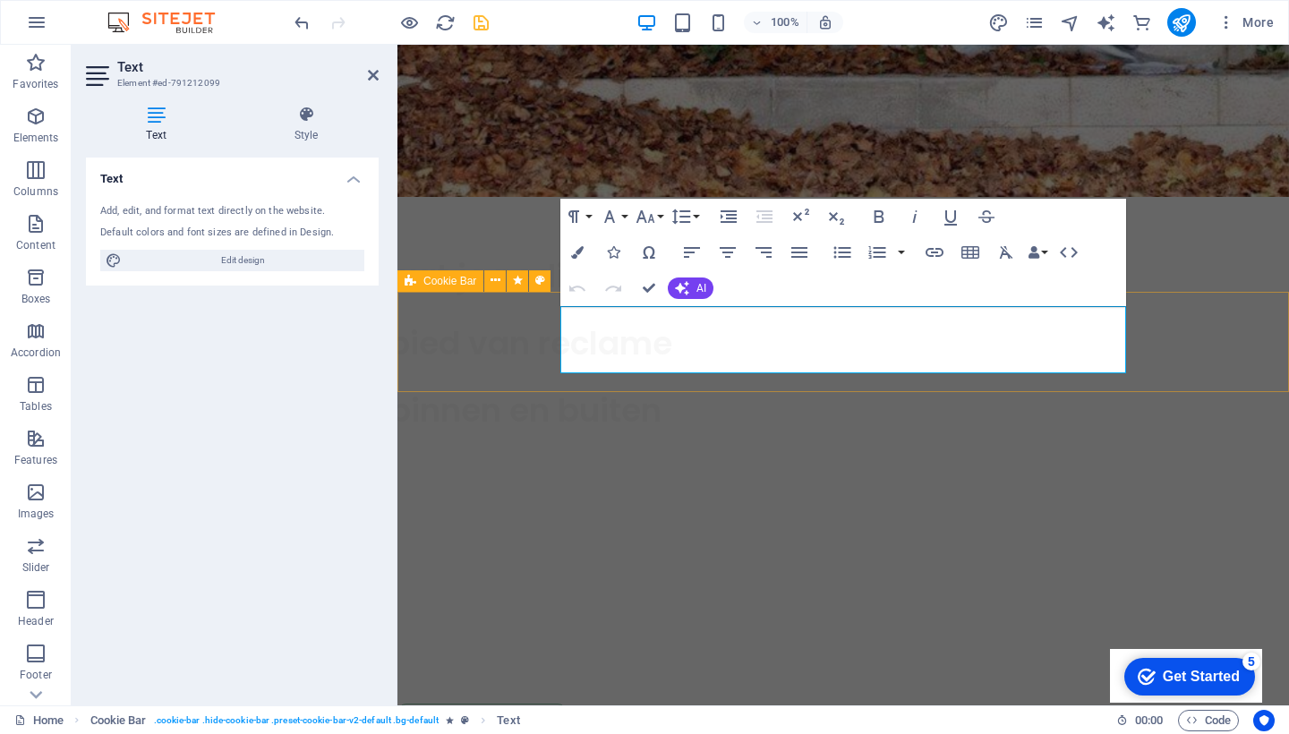
select select "px"
select select "rem"
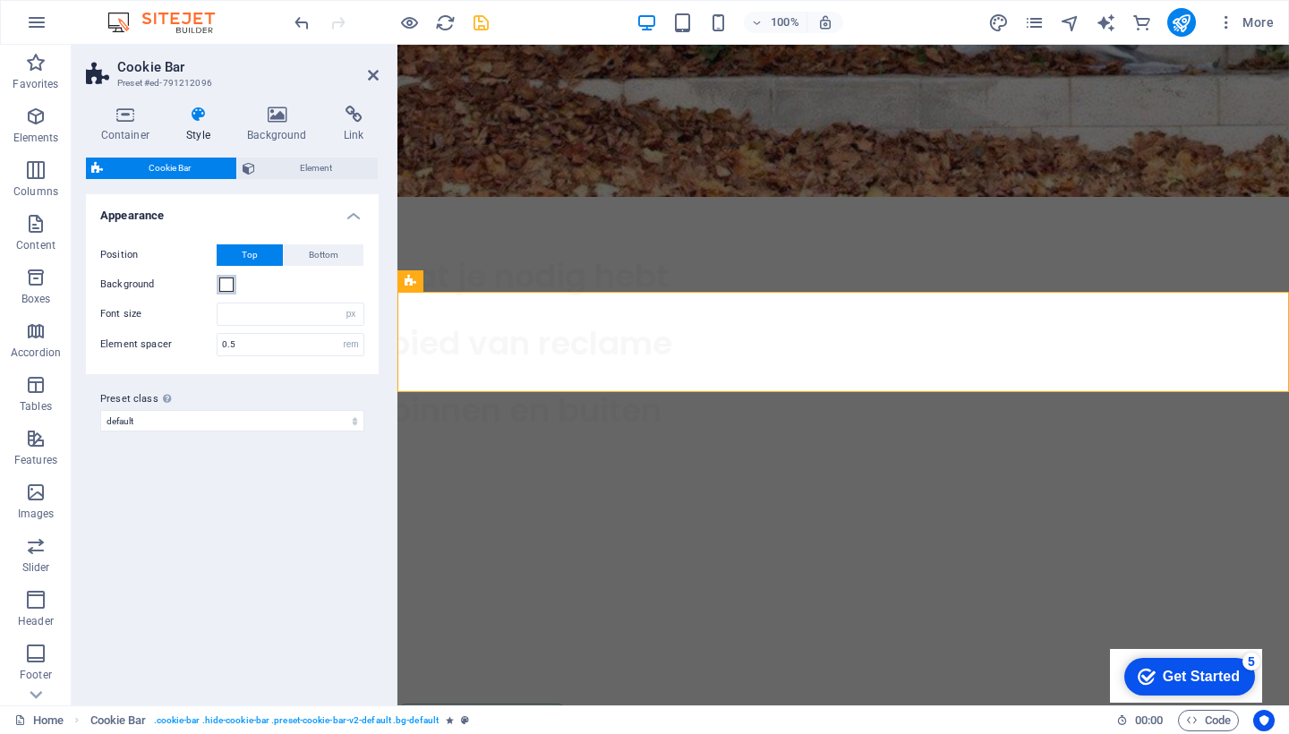
click at [226, 286] on span at bounding box center [226, 284] width 14 height 14
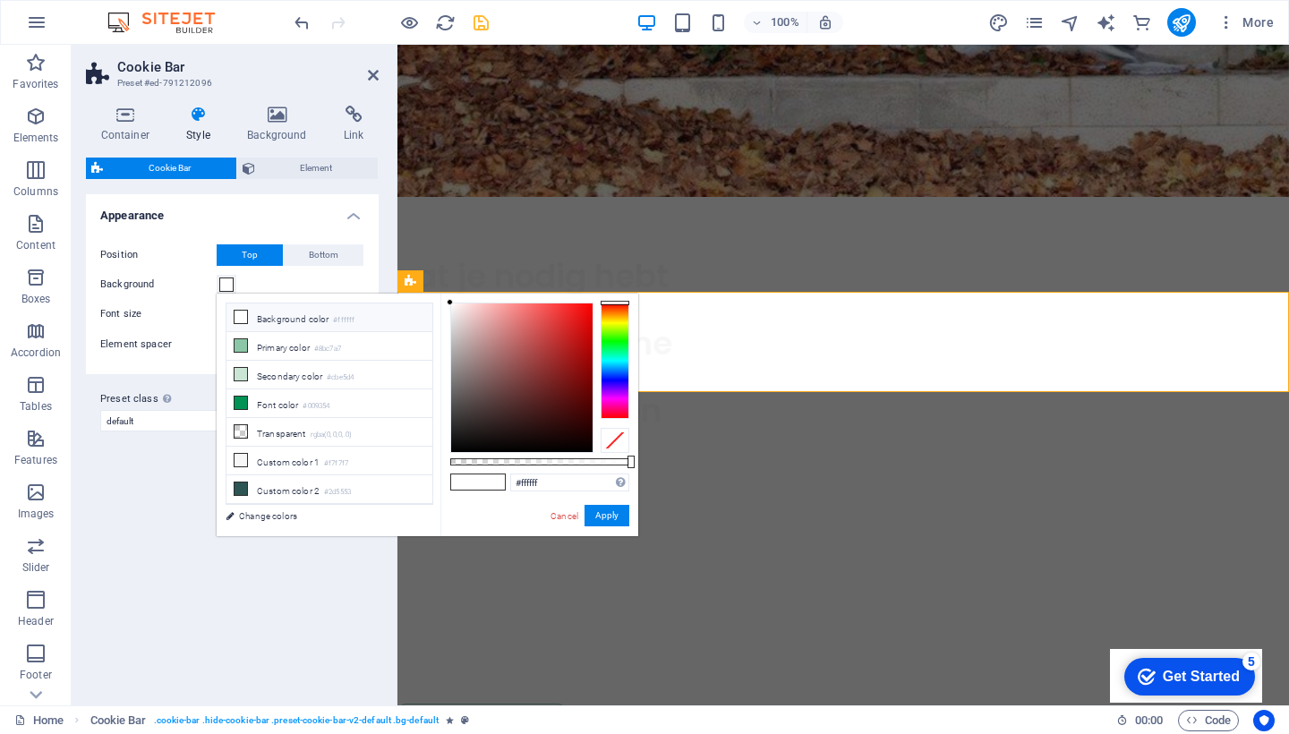
click at [243, 317] on icon at bounding box center [241, 317] width 13 height 13
click at [621, 516] on button "Apply" at bounding box center [606, 515] width 45 height 21
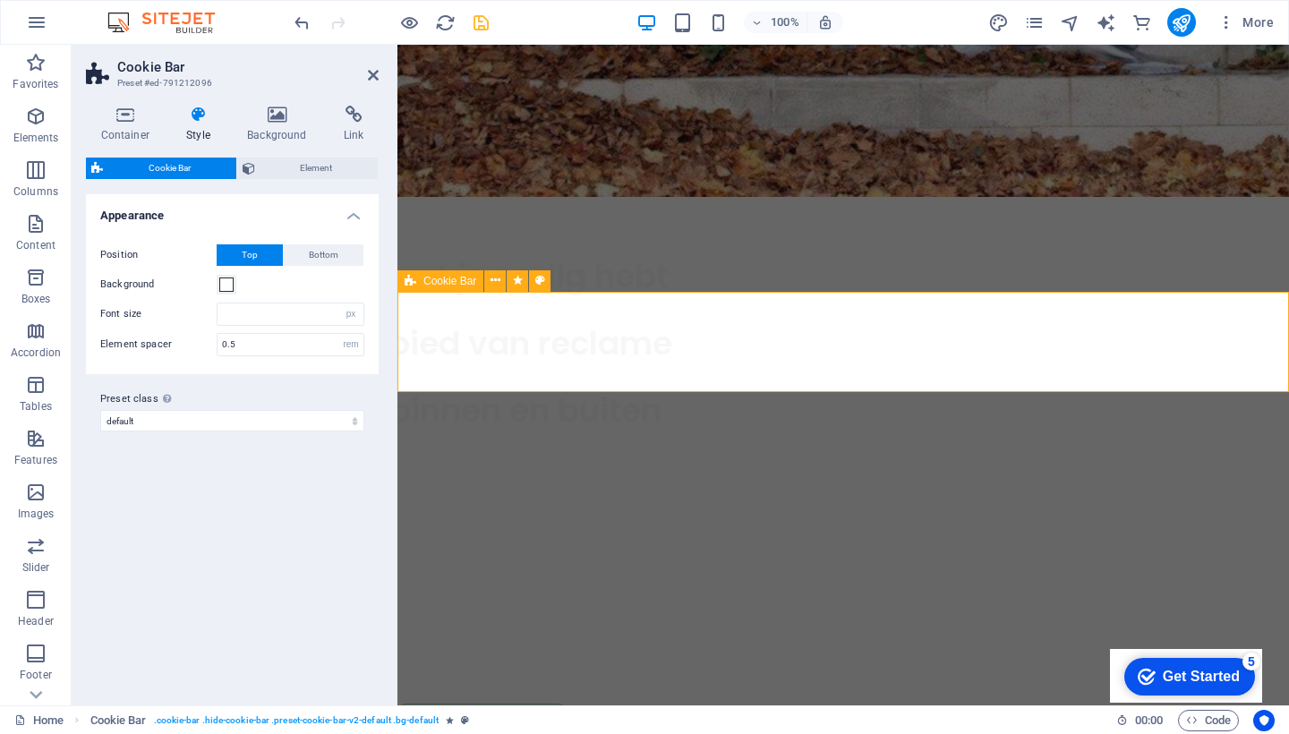
click at [273, 117] on icon at bounding box center [278, 115] width 90 height 18
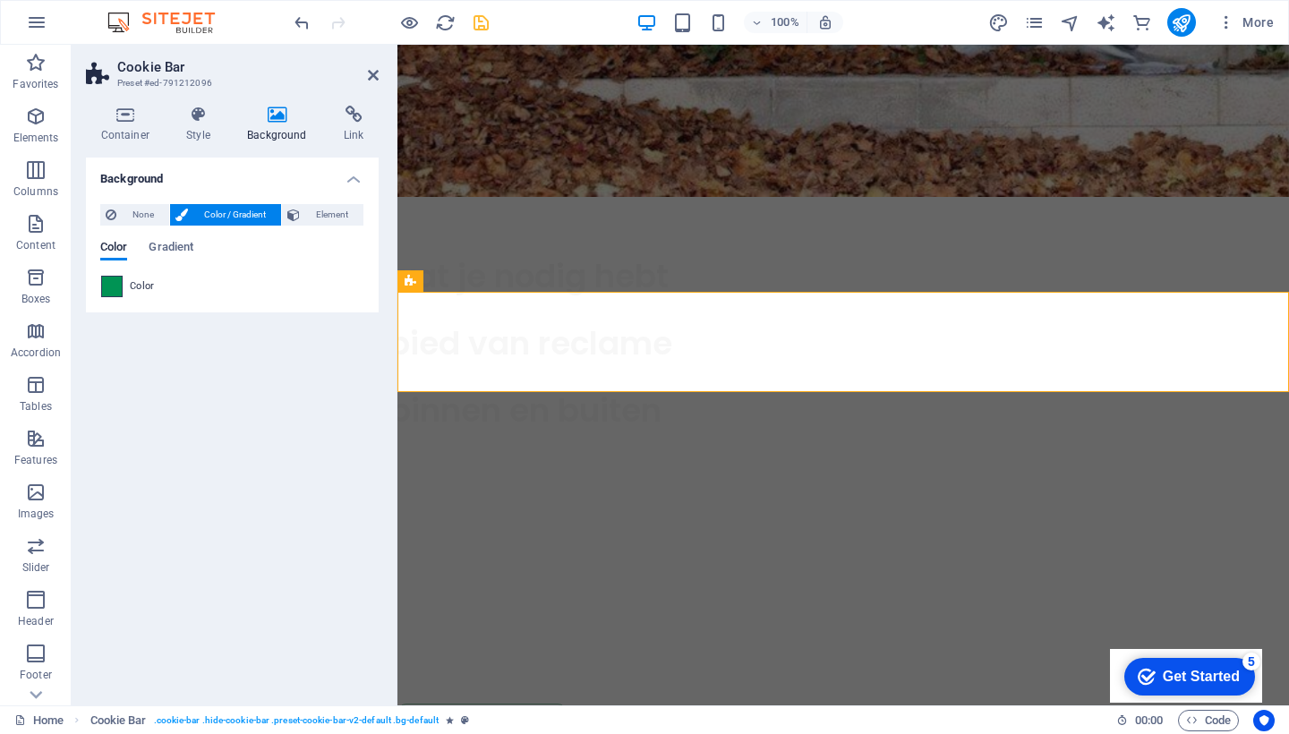
click at [108, 290] on span at bounding box center [112, 287] width 20 height 20
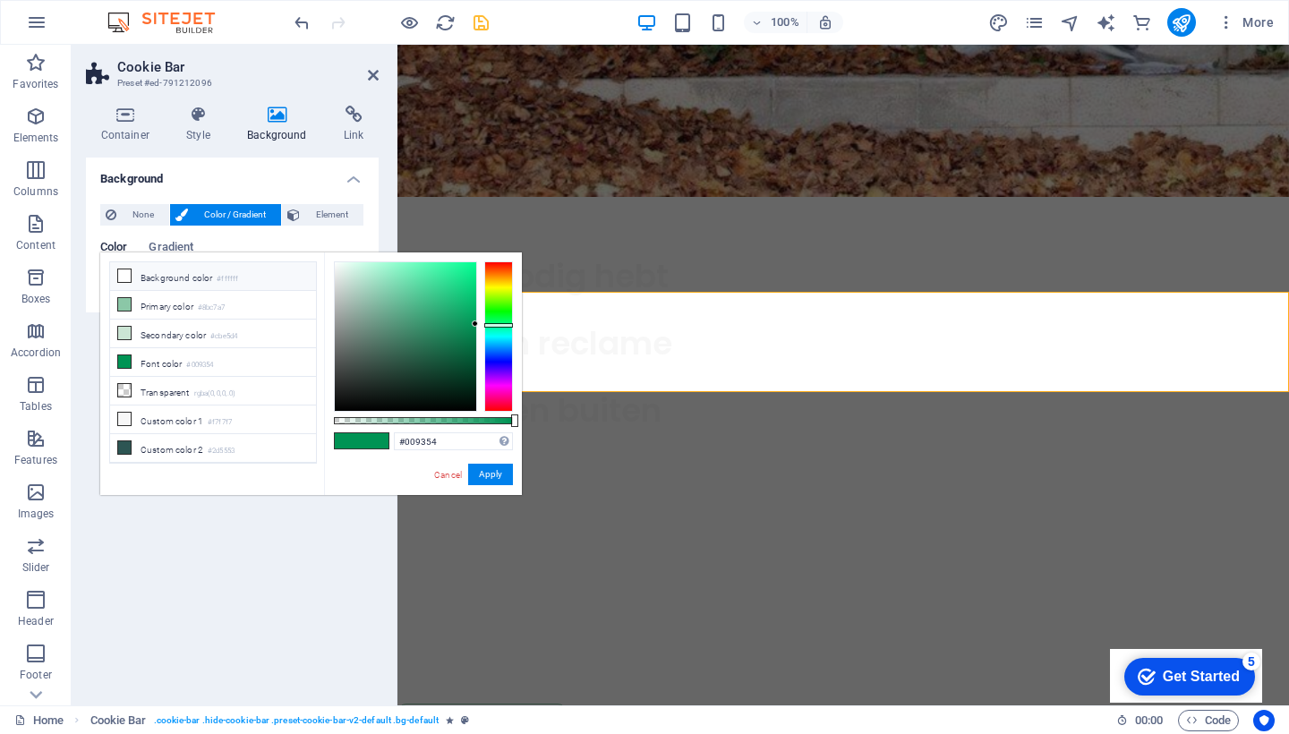
click at [124, 276] on icon at bounding box center [124, 275] width 13 height 13
type input "#ffffff"
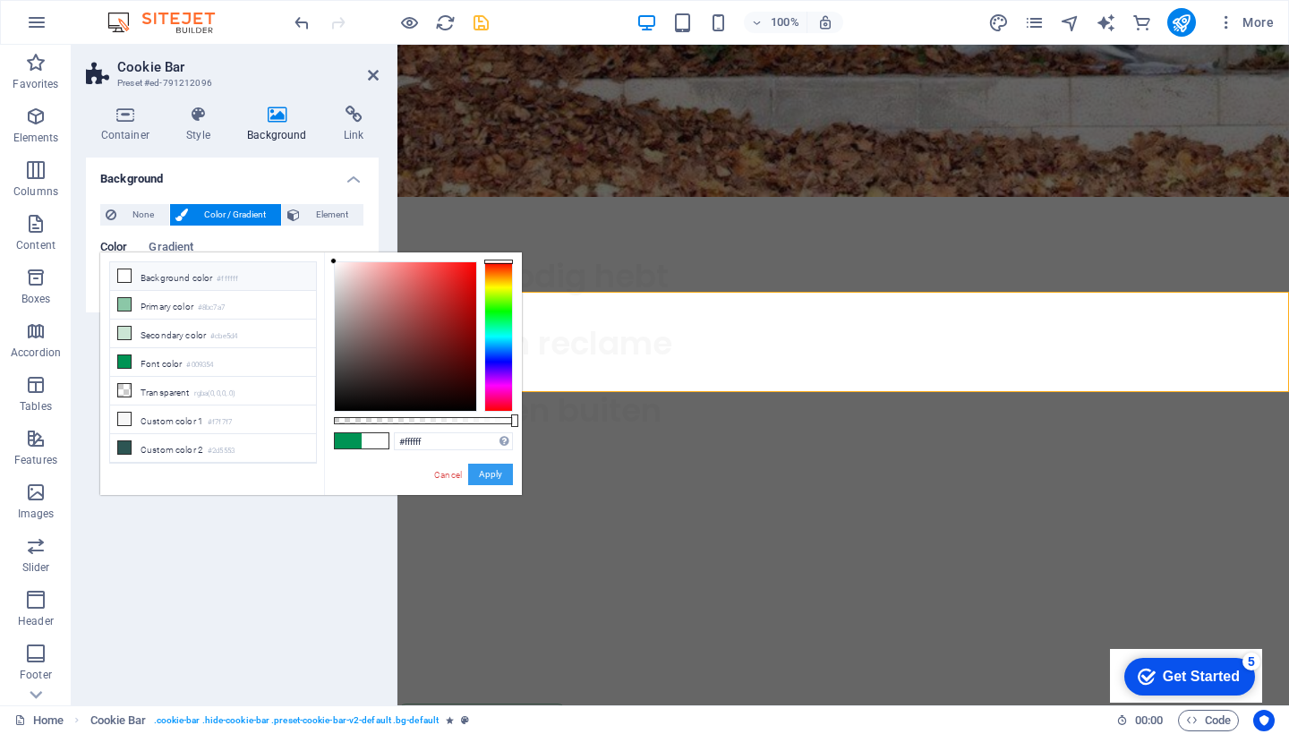
click at [484, 474] on button "Apply" at bounding box center [490, 474] width 45 height 21
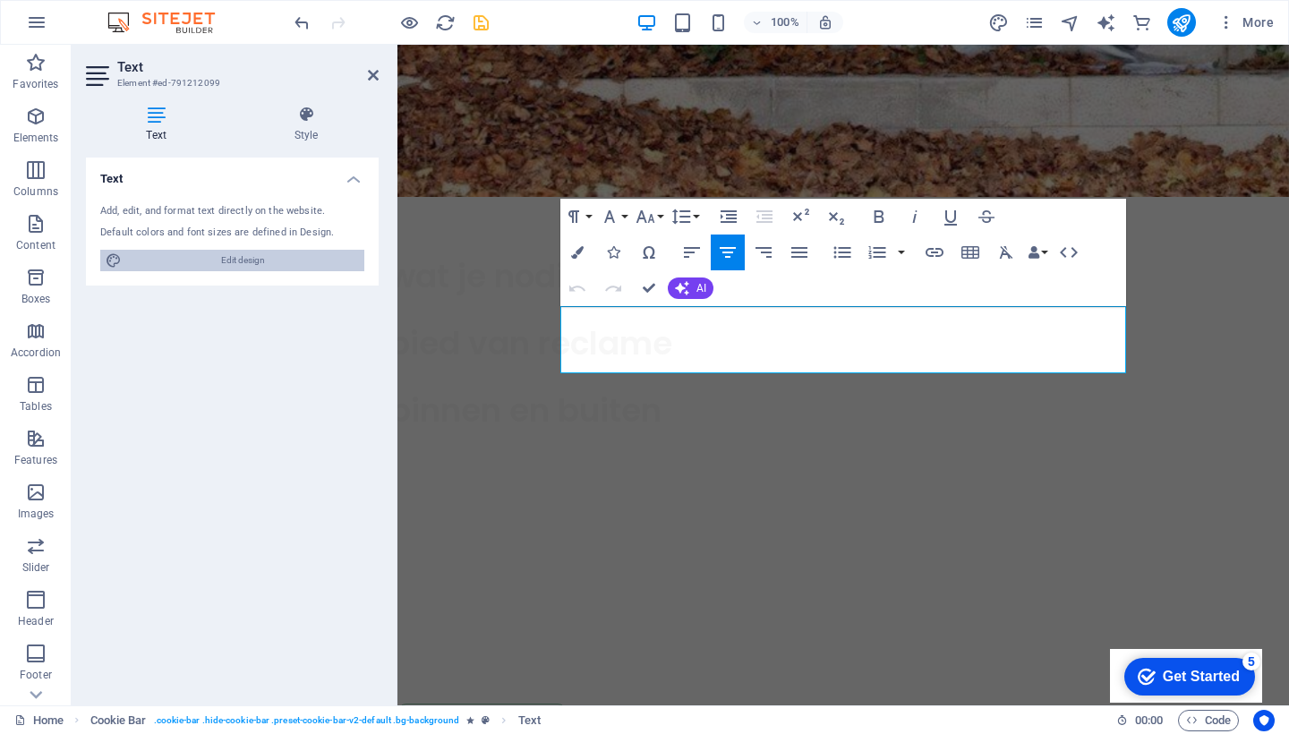
click at [320, 254] on span "Edit design" at bounding box center [243, 260] width 232 height 21
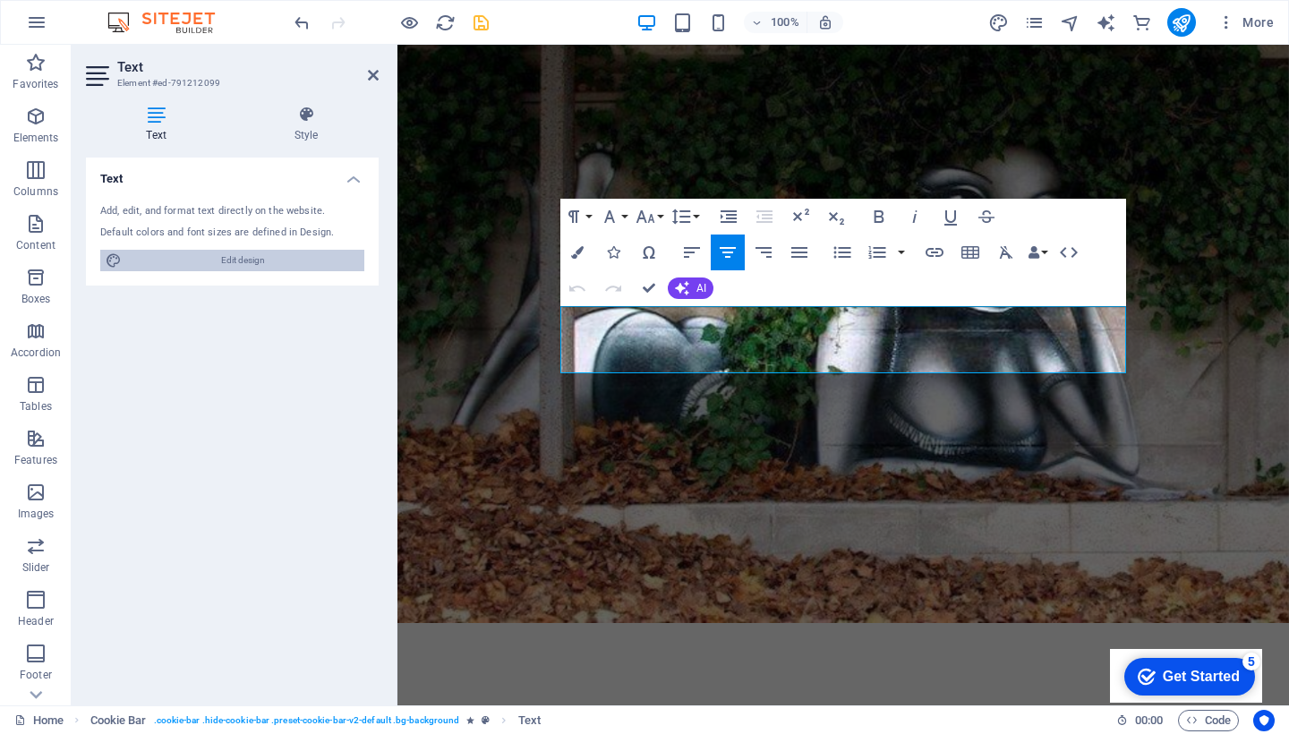
select select "px"
select select "600"
select select "px"
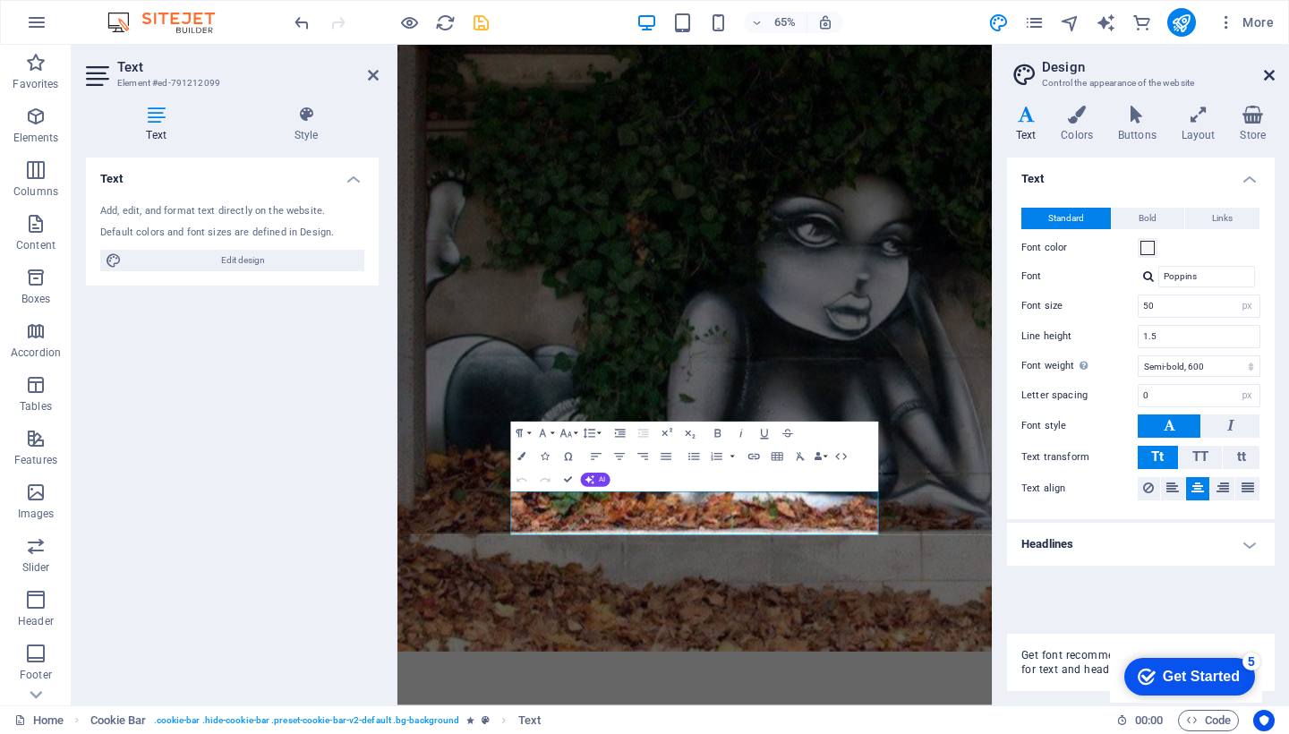
drag, startPoint x: 1267, startPoint y: 72, endPoint x: 870, endPoint y: 27, distance: 399.9
click at [1267, 72] on icon at bounding box center [1269, 75] width 11 height 14
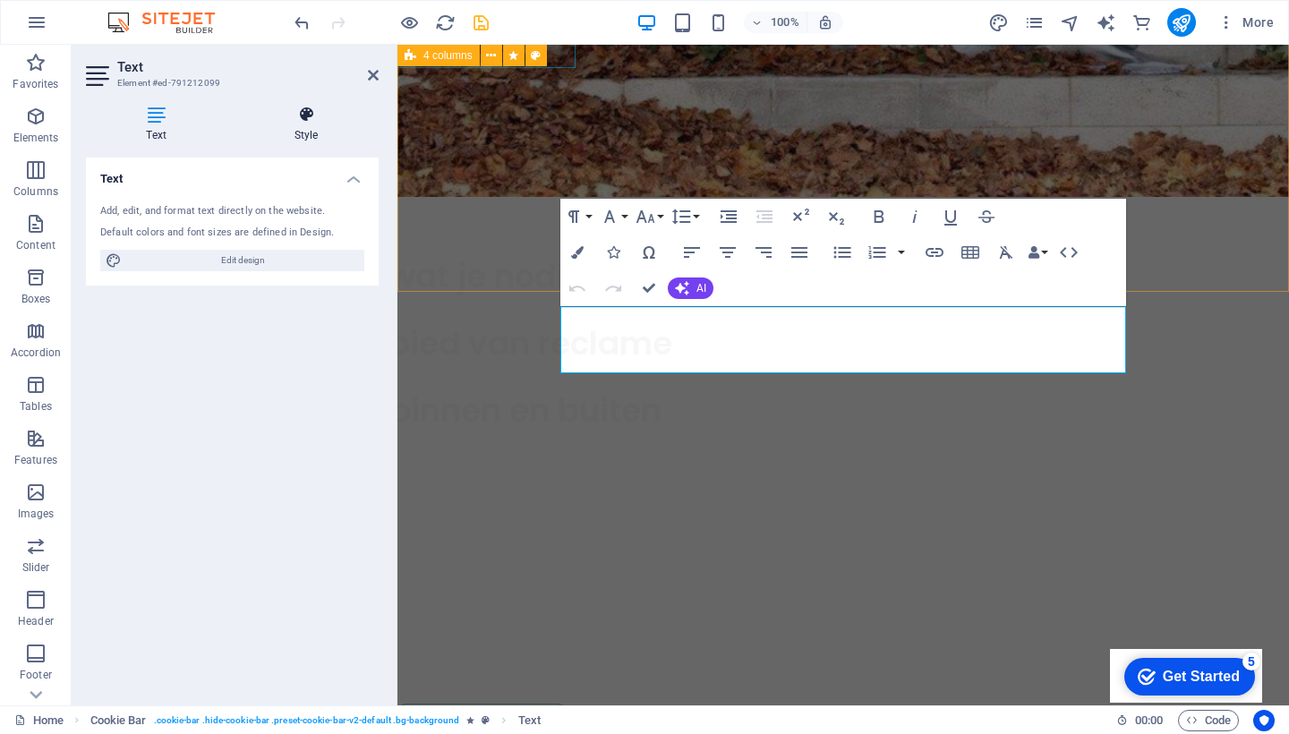
click at [308, 124] on h4 "Style" at bounding box center [306, 125] width 145 height 38
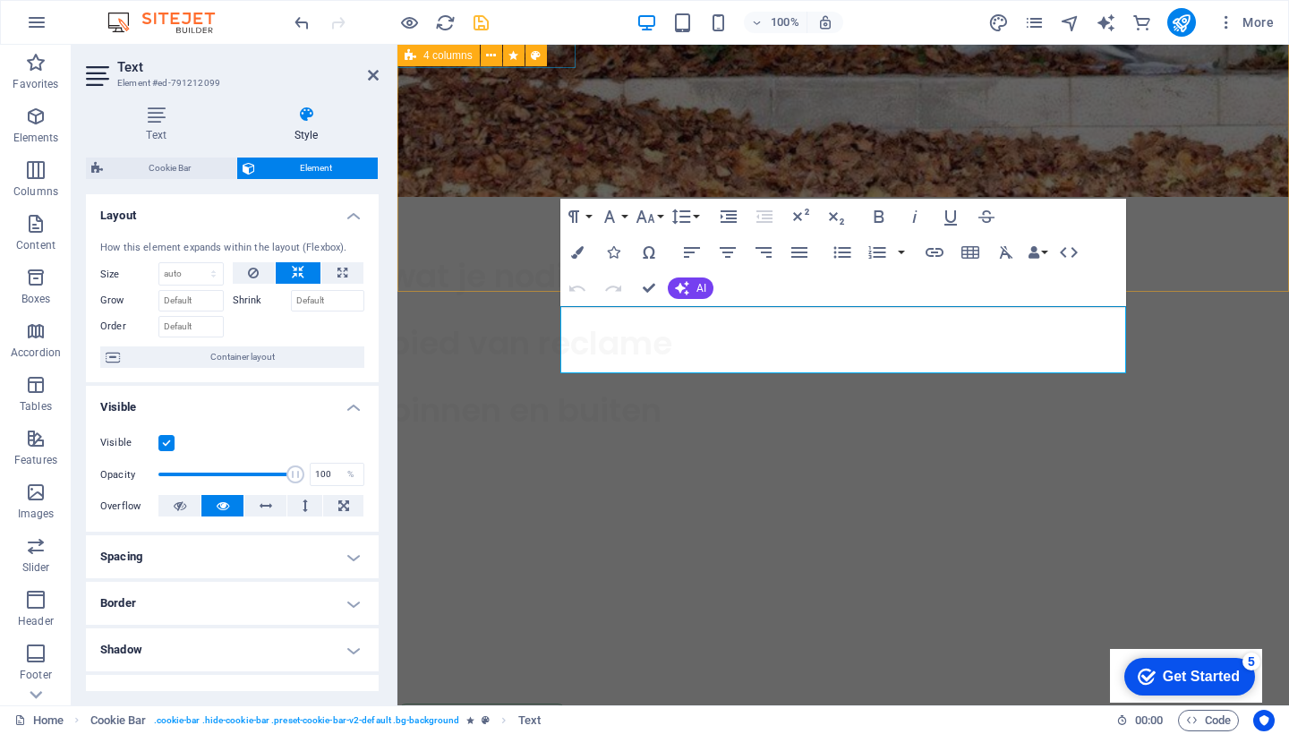
scroll to position [0, 0]
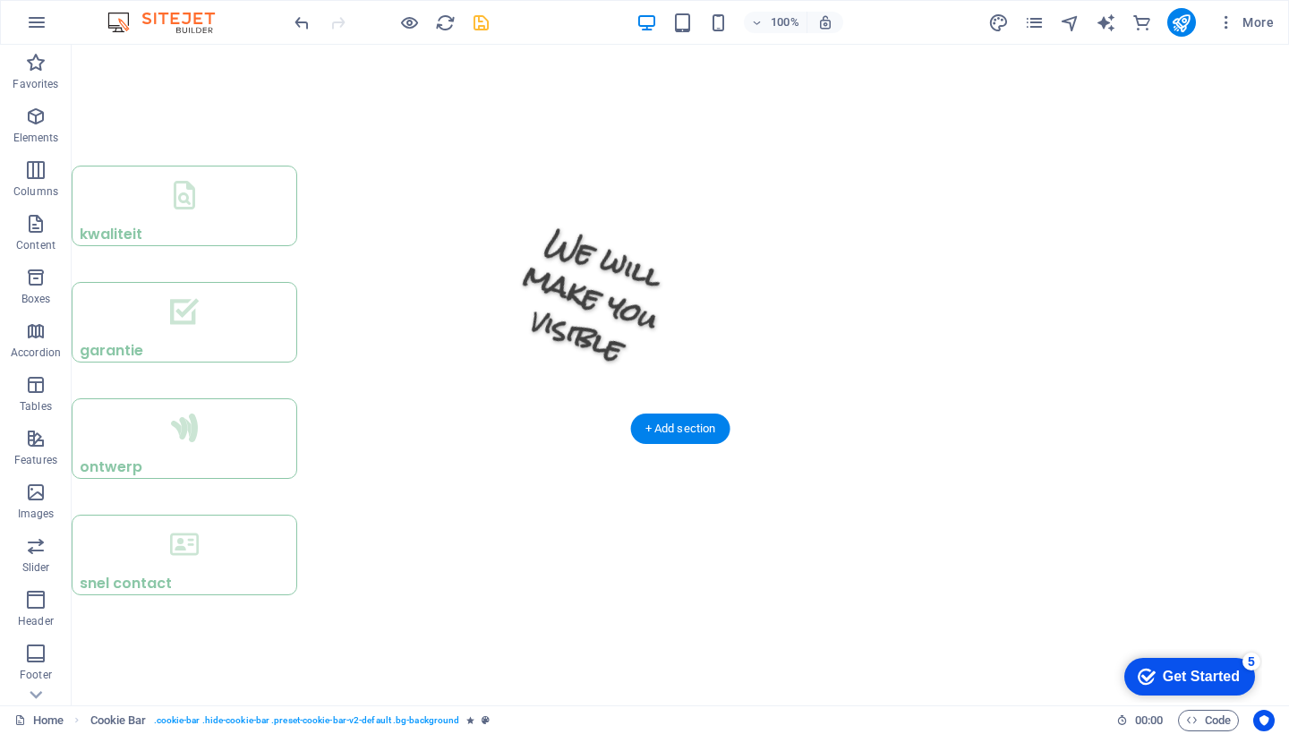
scroll to position [2003, 0]
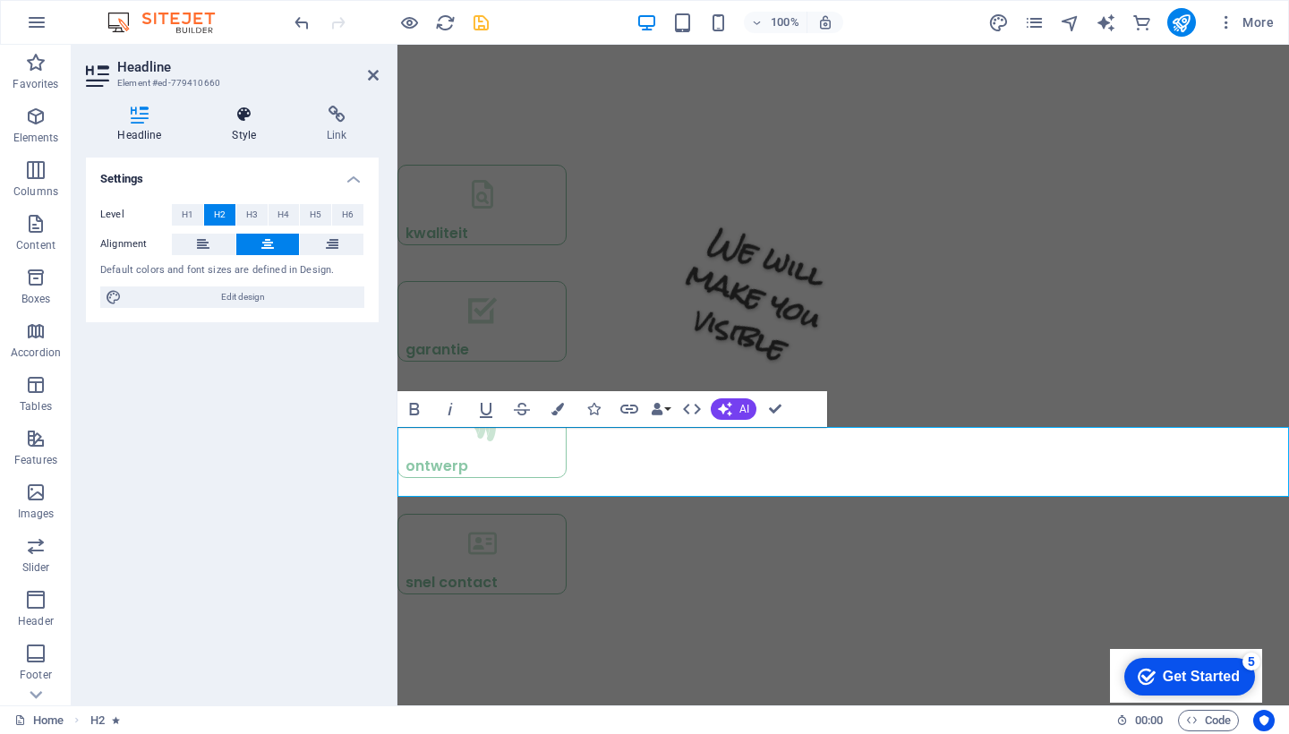
click at [243, 125] on h4 "Style" at bounding box center [247, 125] width 95 height 38
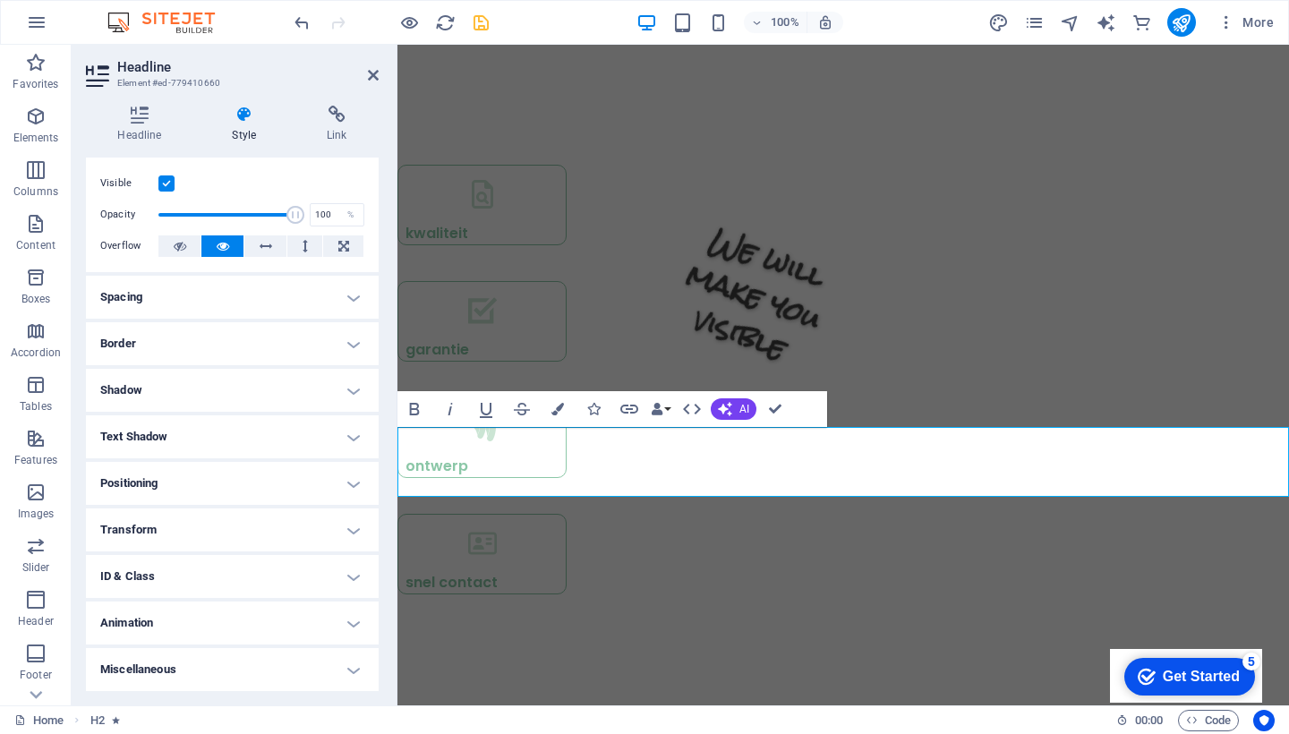
scroll to position [30, 0]
click at [237, 534] on h4 "Transform" at bounding box center [232, 530] width 293 height 43
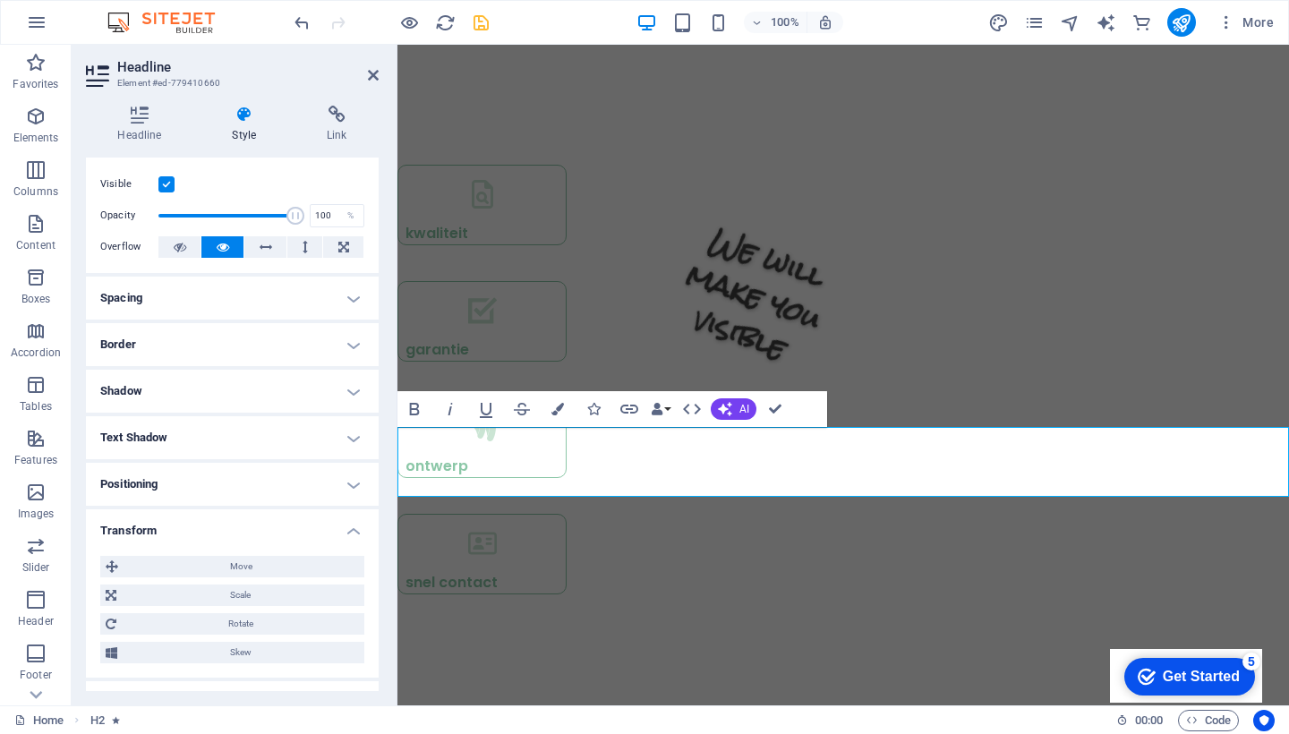
click at [237, 534] on h4 "Transform" at bounding box center [232, 525] width 293 height 32
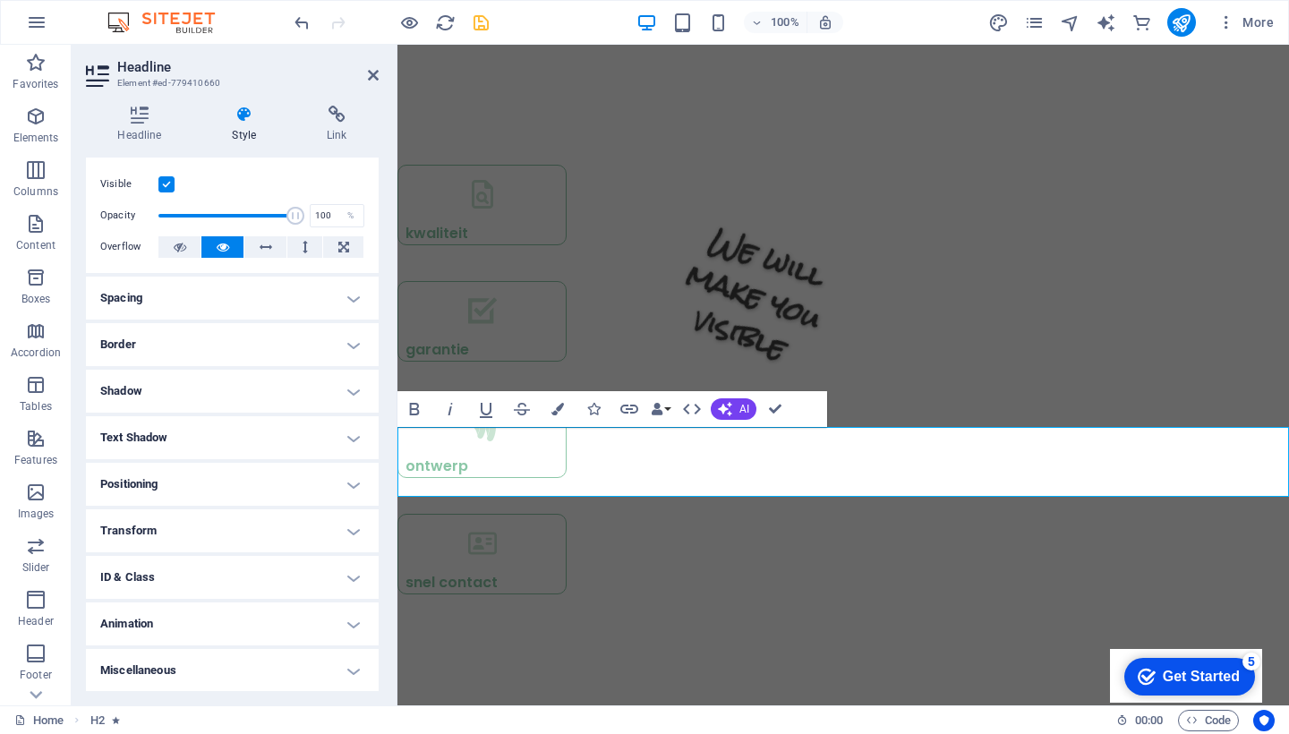
click at [235, 593] on h4 "ID & Class" at bounding box center [232, 577] width 293 height 43
click at [281, 577] on h4 "ID & Class" at bounding box center [232, 572] width 293 height 32
click at [571, 409] on button "Colors" at bounding box center [558, 409] width 34 height 36
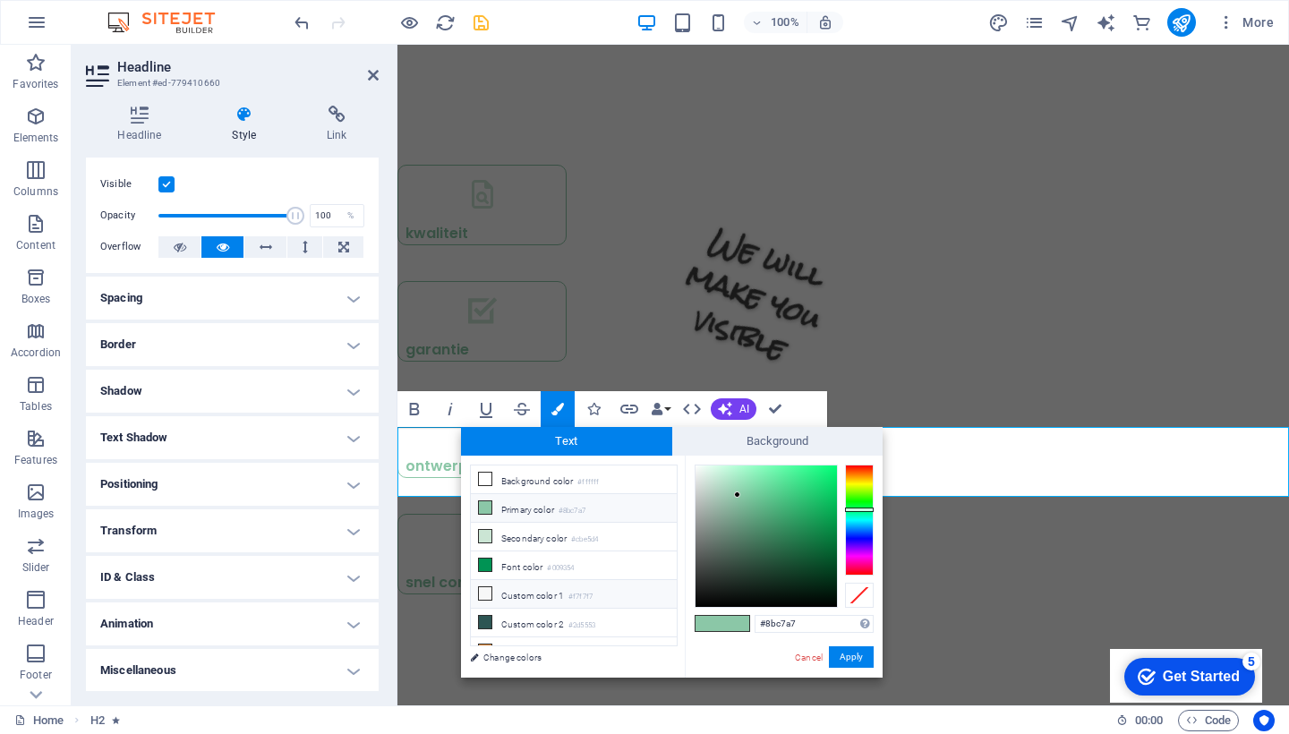
click at [483, 590] on icon at bounding box center [485, 593] width 13 height 13
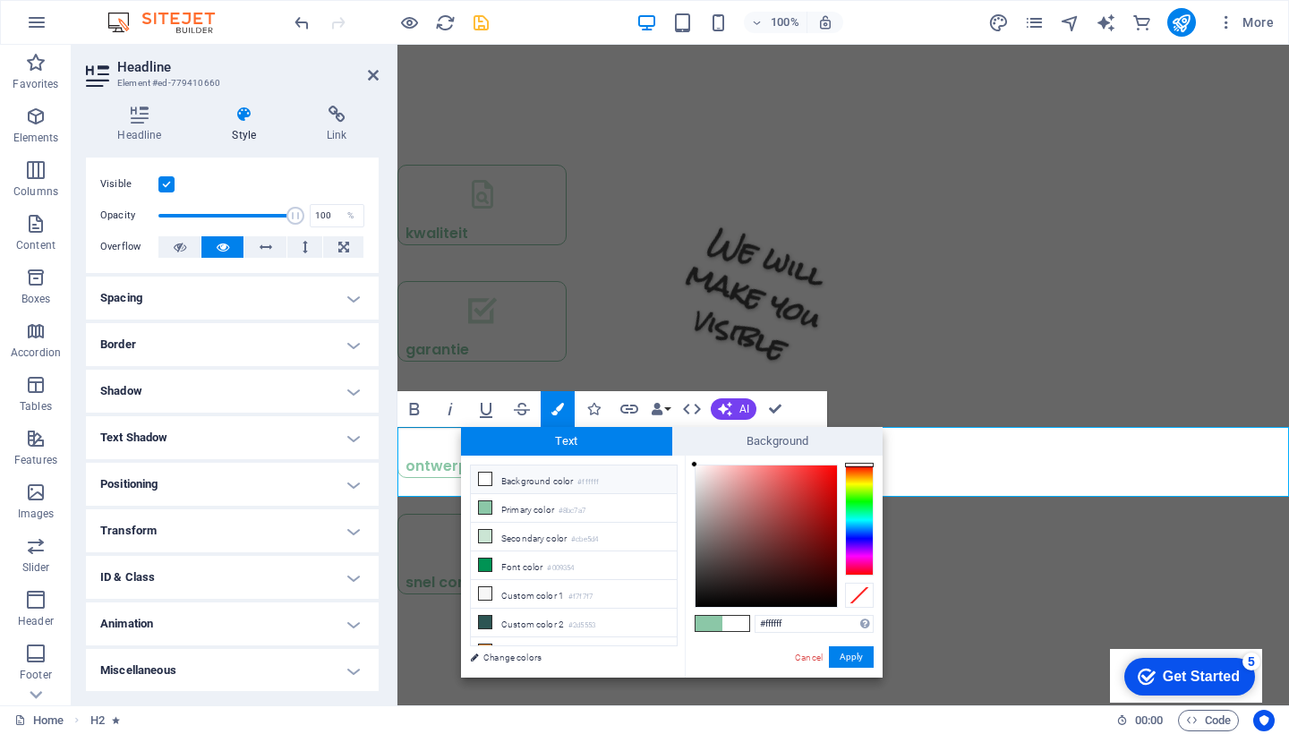
click at [695, 462] on div at bounding box center [694, 464] width 6 height 6
drag, startPoint x: 693, startPoint y: 463, endPoint x: 687, endPoint y: 471, distance: 9.7
click at [687, 471] on div "#f3f3f3 Supported formats #0852ed rgb(8, 82, 237) rgba(8, 82, 237, 90%) hsv(221…" at bounding box center [784, 697] width 198 height 482
click at [689, 475] on div "#ebebeb Supported formats #0852ed rgb(8, 82, 237) rgba(8, 82, 237, 90%) hsv(221…" at bounding box center [784, 697] width 198 height 482
click at [858, 653] on button "Apply" at bounding box center [851, 656] width 45 height 21
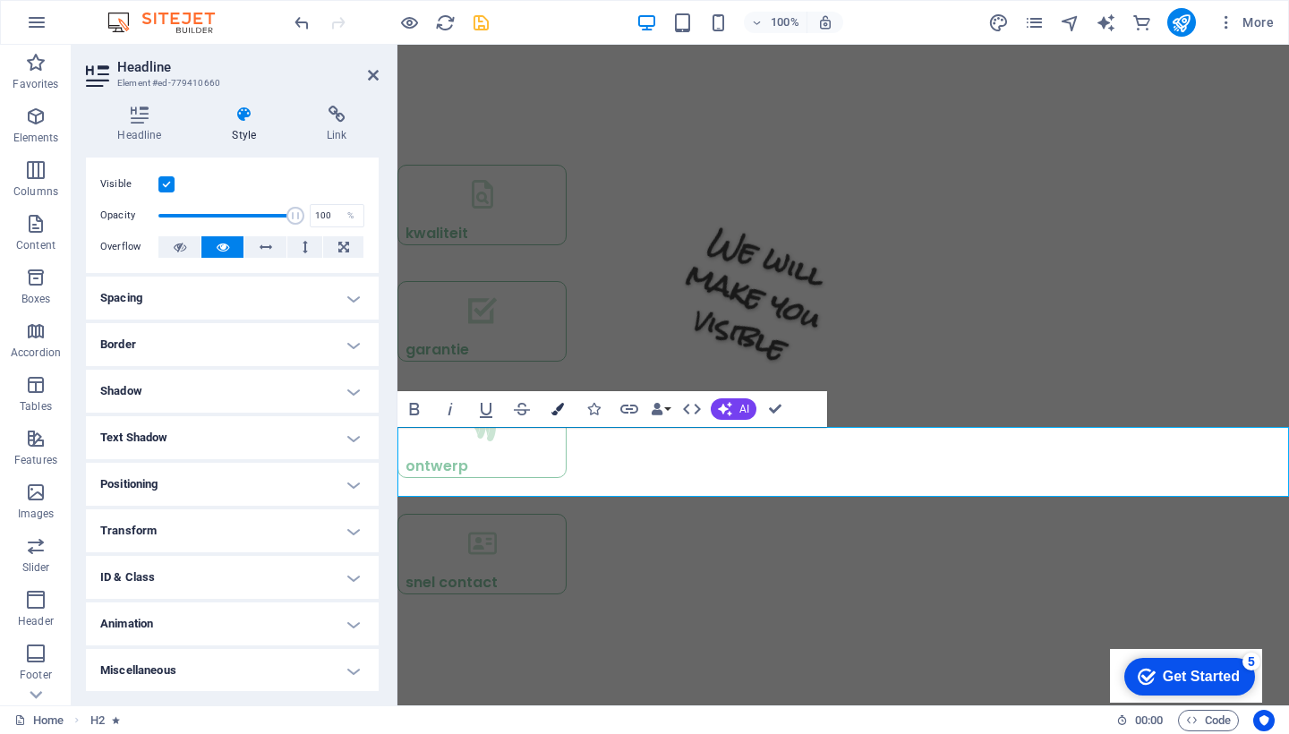
click at [560, 407] on icon "button" at bounding box center [557, 409] width 13 height 13
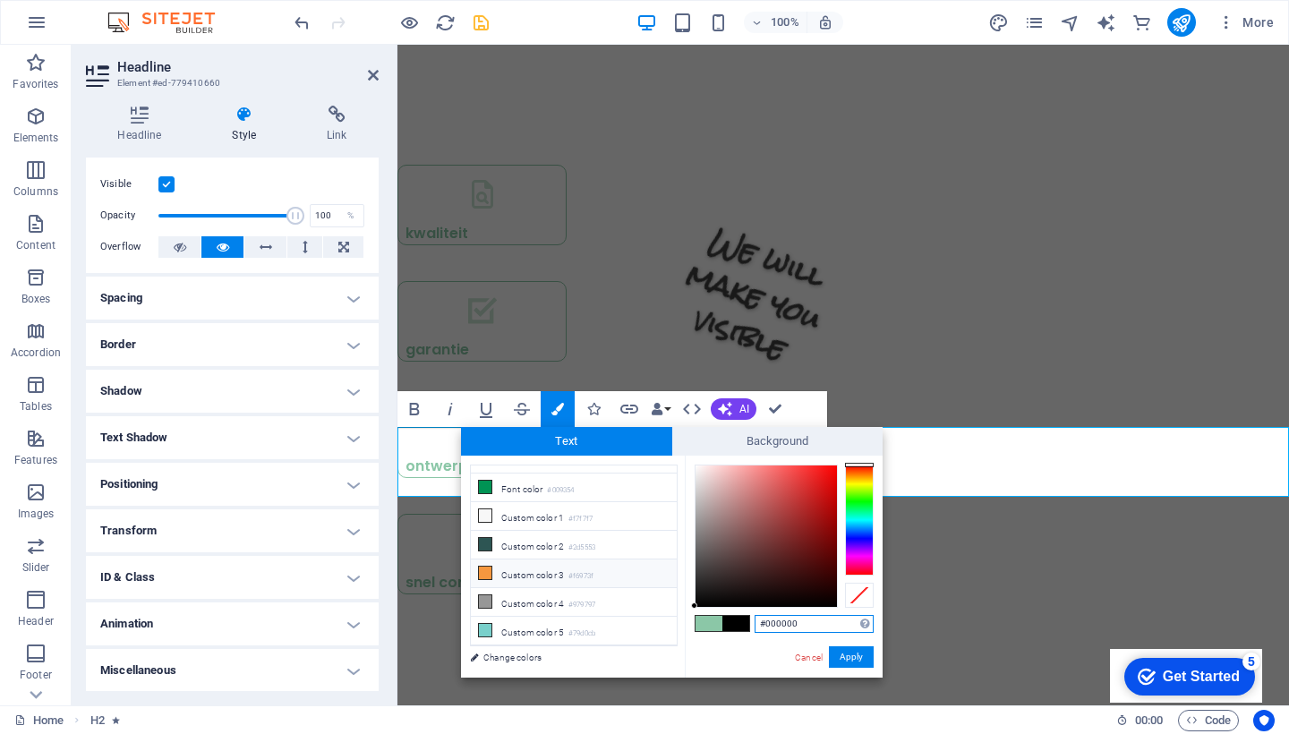
scroll to position [78, 0]
click at [485, 601] on icon at bounding box center [485, 601] width 13 height 13
click at [542, 610] on li "Custom color 4 #979797" at bounding box center [574, 602] width 206 height 29
click at [483, 601] on icon at bounding box center [485, 601] width 13 height 13
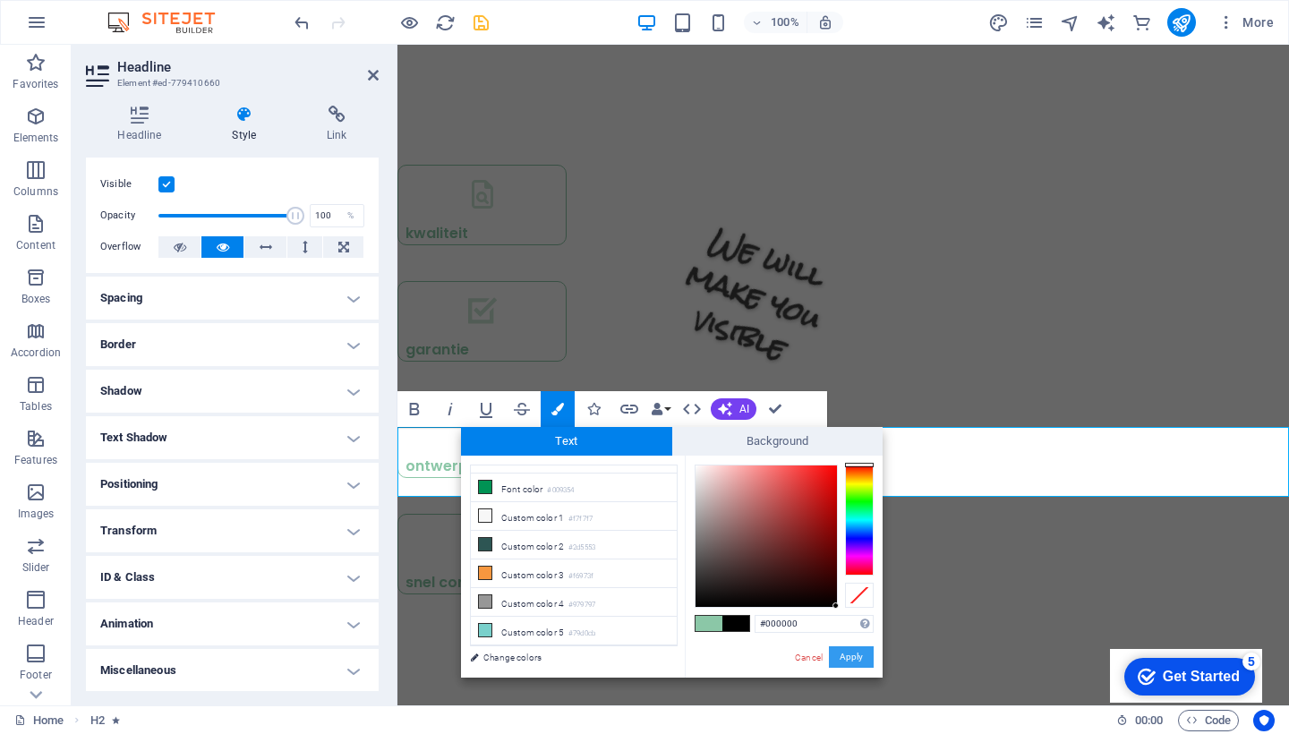
click at [862, 661] on button "Apply" at bounding box center [851, 656] width 45 height 21
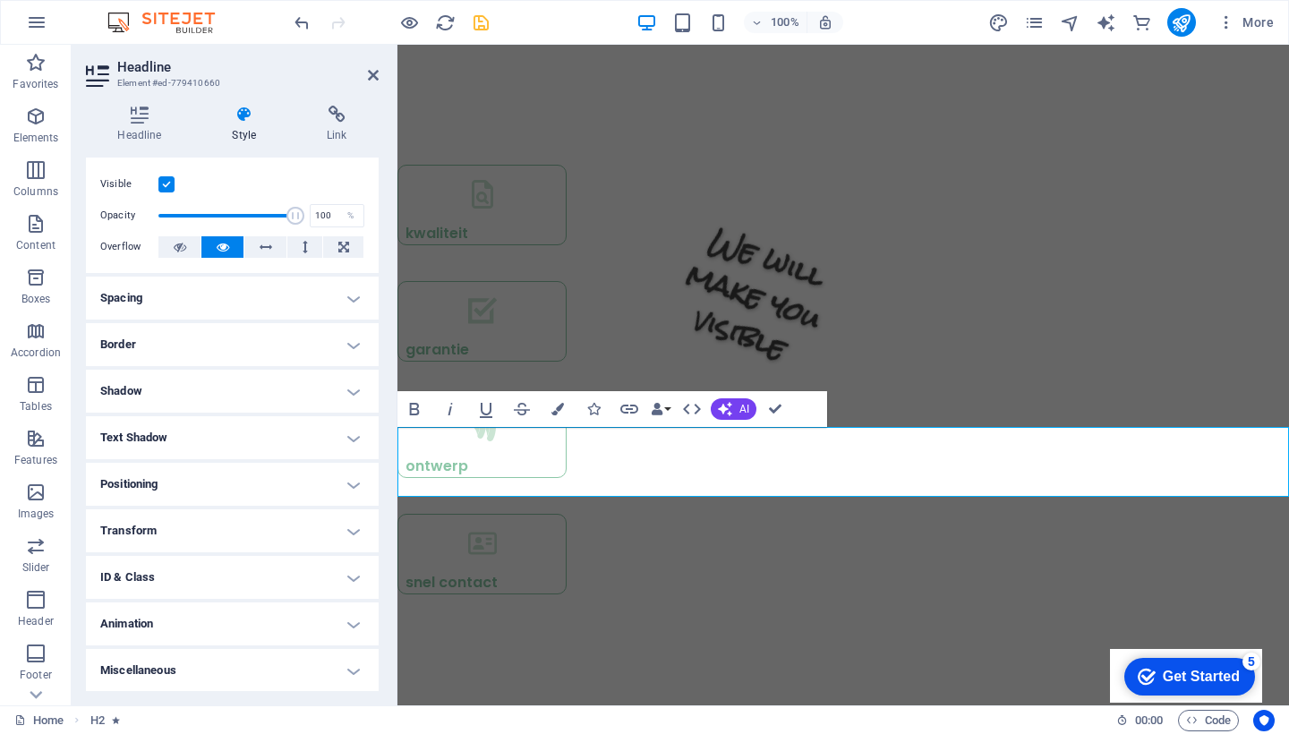
click at [543, 470] on div "H3 Icon List Container 4 columns Container Text Container 4 columns Container T…" at bounding box center [843, 375] width 892 height 661
drag, startPoint x: 1016, startPoint y: 464, endPoint x: 636, endPoint y: 490, distance: 381.3
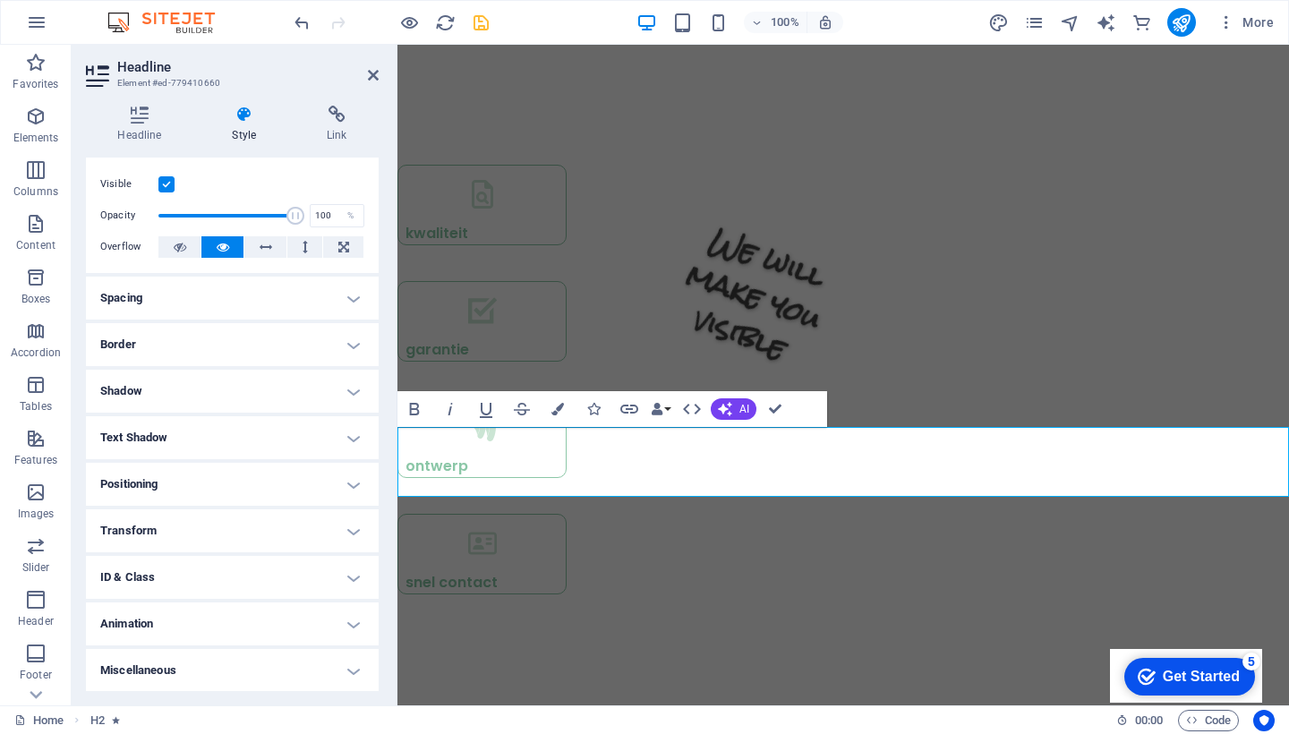
click at [558, 410] on icon "button" at bounding box center [557, 409] width 13 height 13
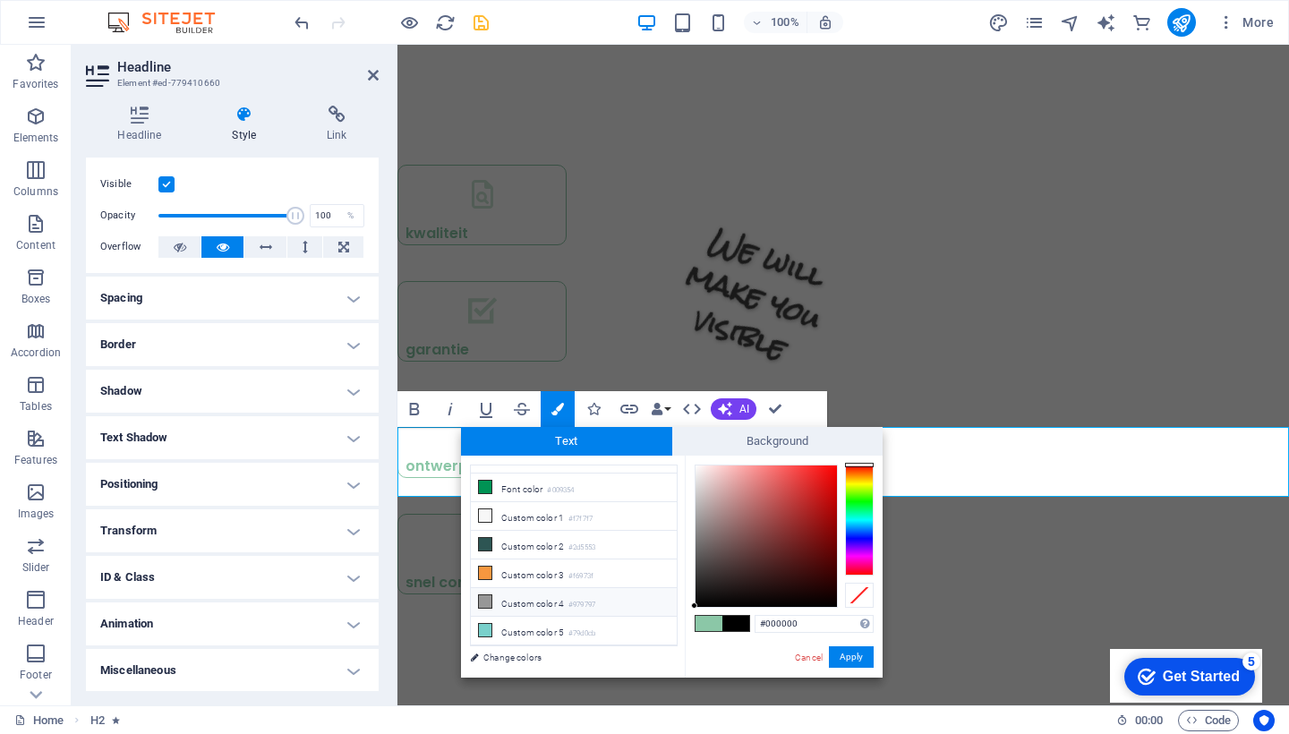
click at [484, 602] on icon at bounding box center [485, 601] width 13 height 13
type input "#979797"
click at [860, 655] on button "Apply" at bounding box center [851, 656] width 45 height 21
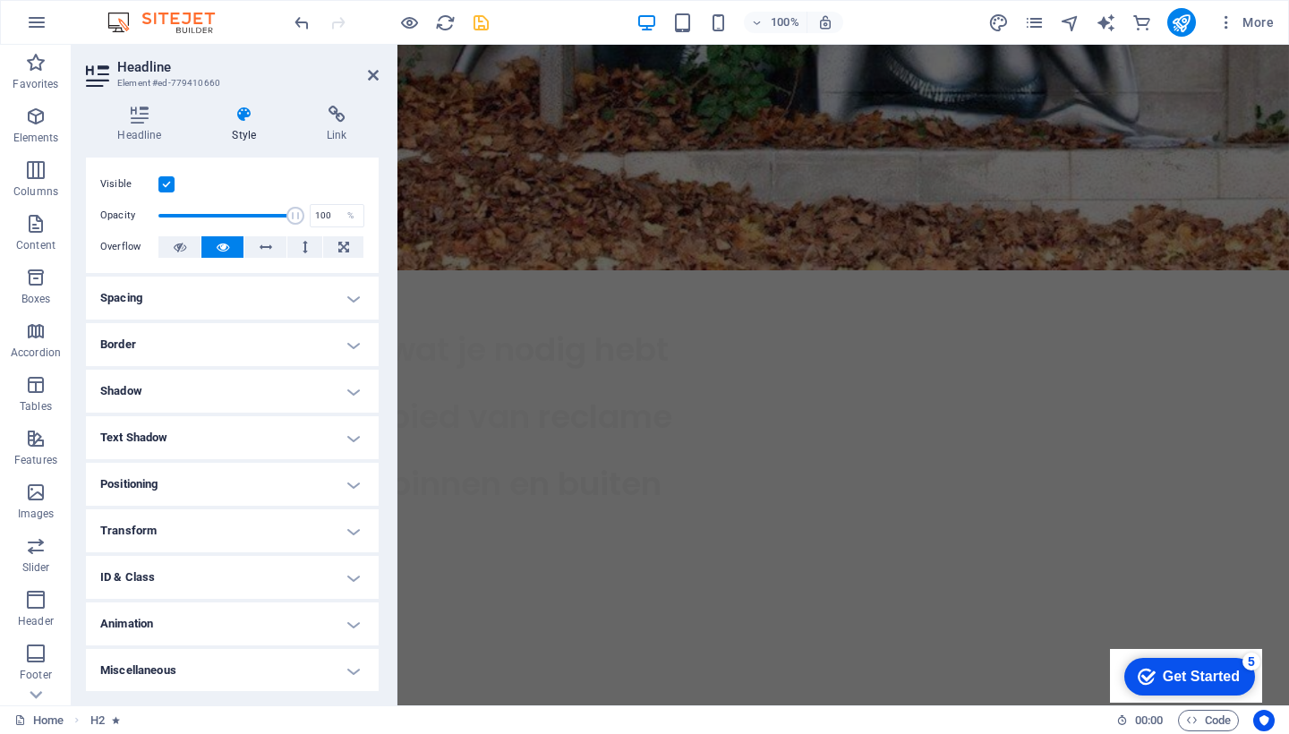
scroll to position [1388, 0]
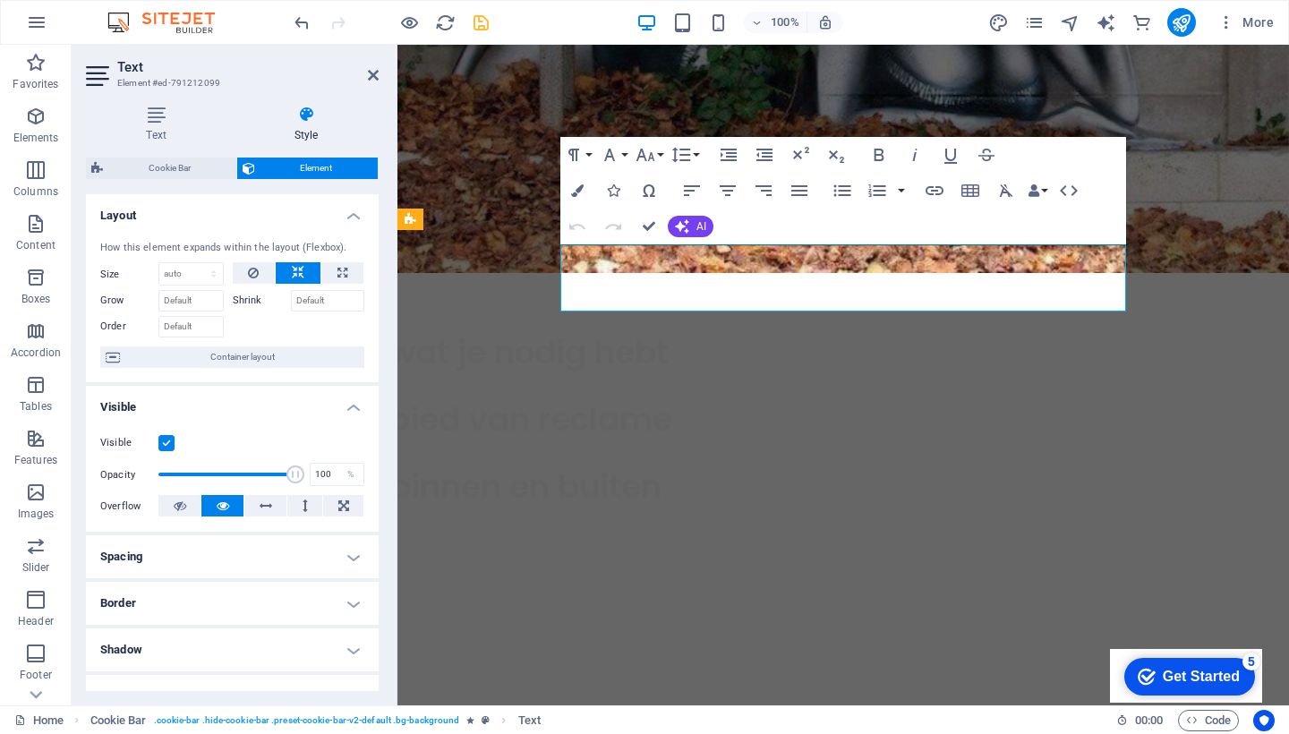
scroll to position [1429, 0]
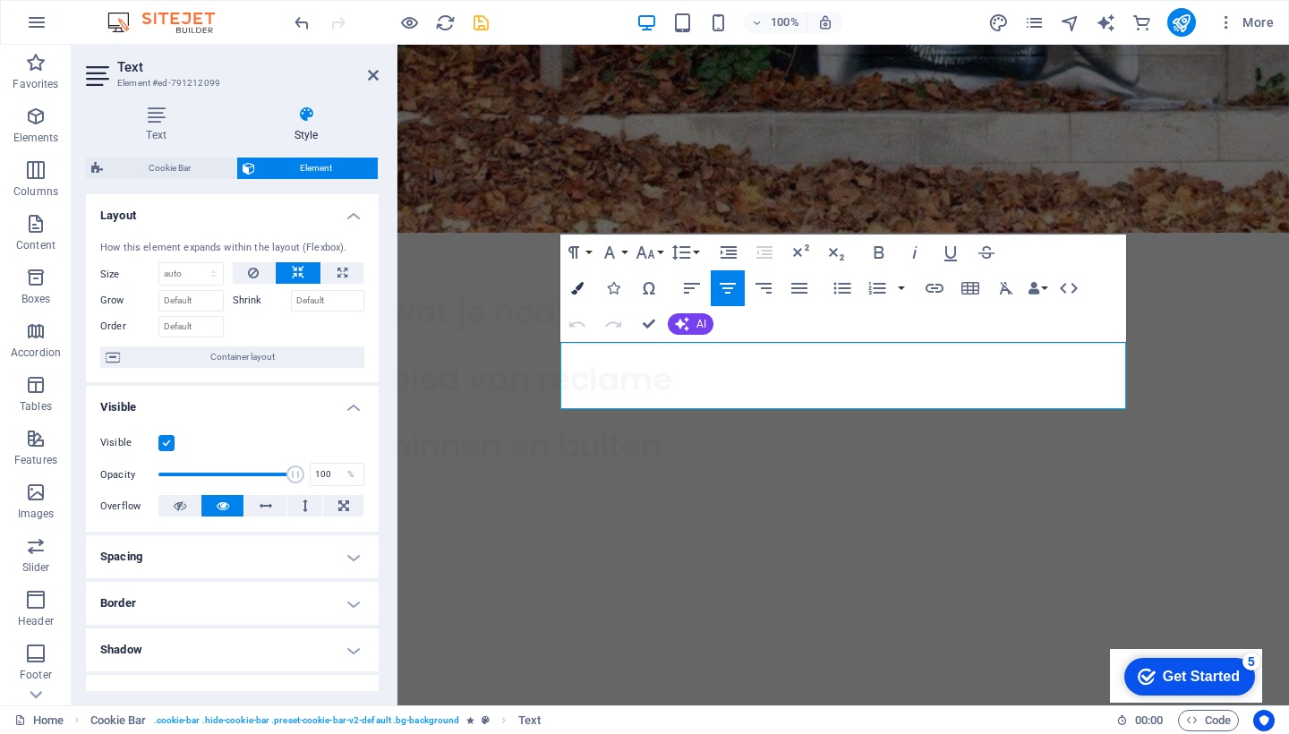
click at [582, 284] on icon "button" at bounding box center [577, 288] width 13 height 13
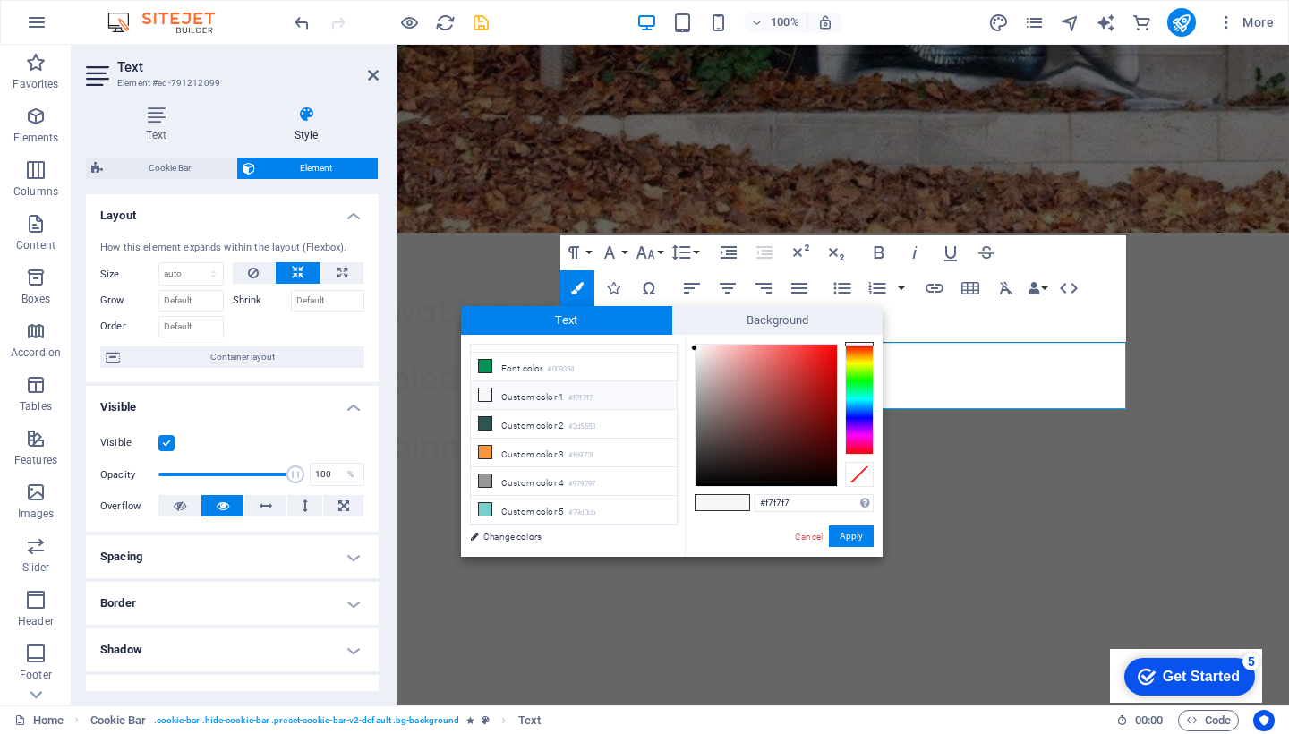
scroll to position [78, 0]
click at [539, 485] on li "Custom color 4 #979797" at bounding box center [574, 481] width 206 height 29
type input "#979797"
click at [839, 533] on button "Apply" at bounding box center [851, 535] width 45 height 21
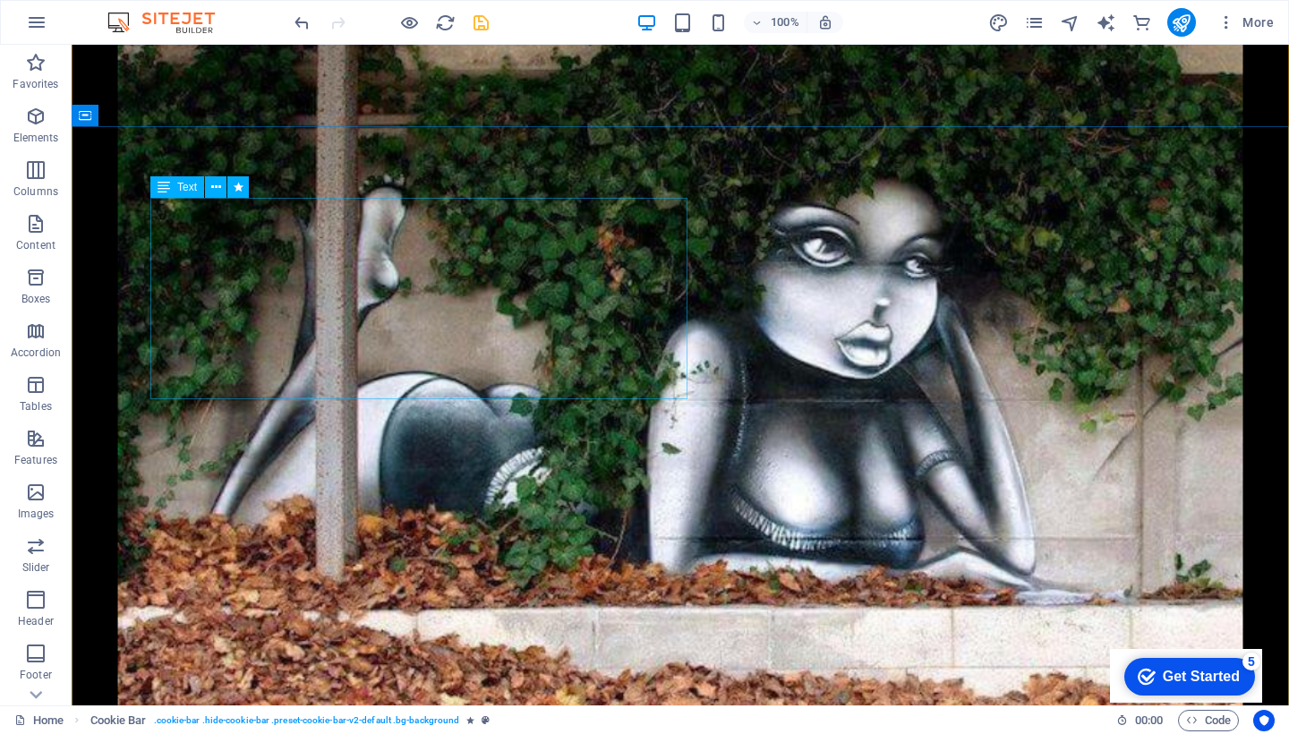
scroll to position [81, 0]
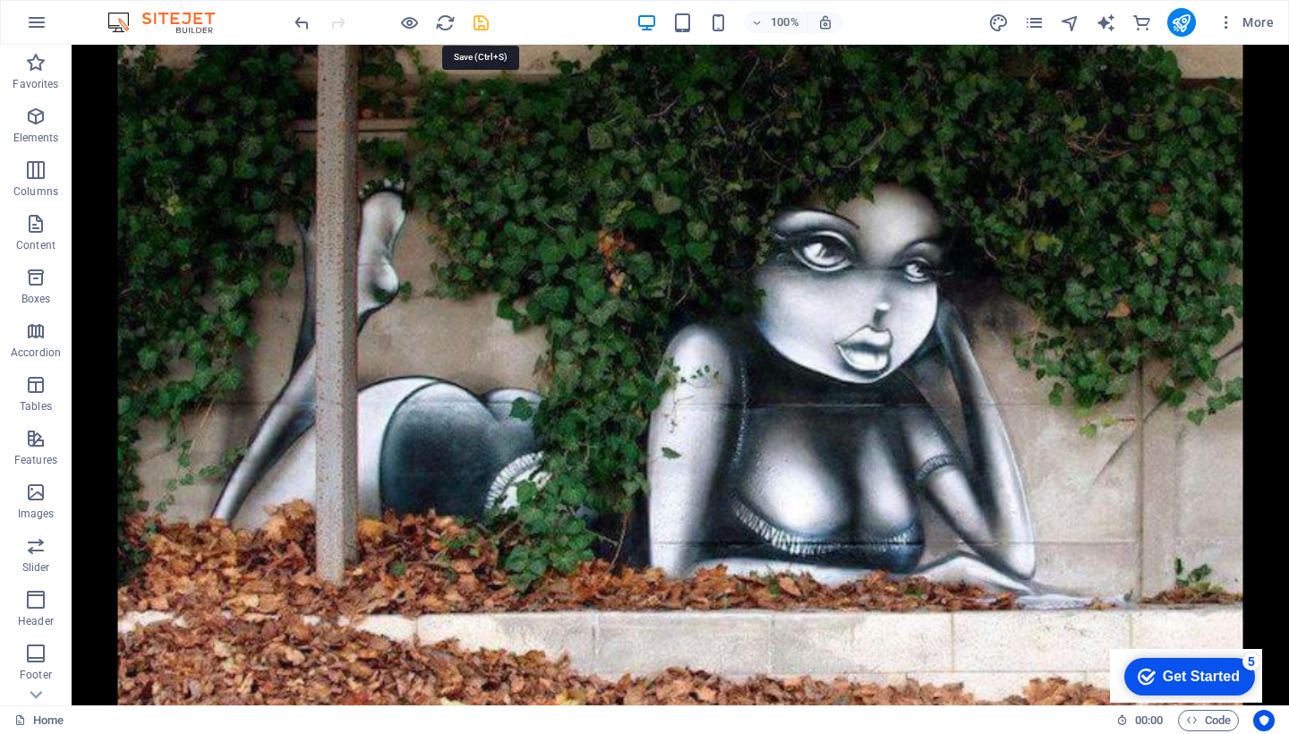
click at [482, 24] on icon "save" at bounding box center [481, 23] width 21 height 21
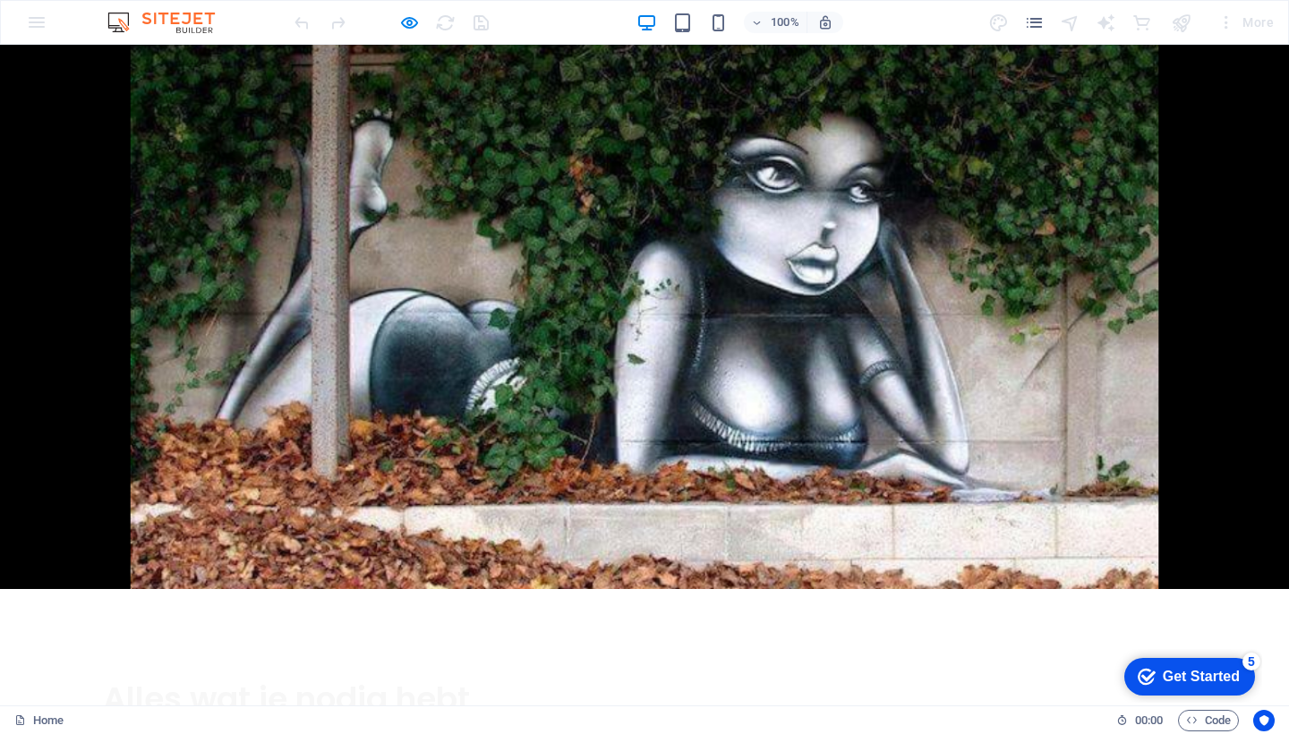
scroll to position [987, 0]
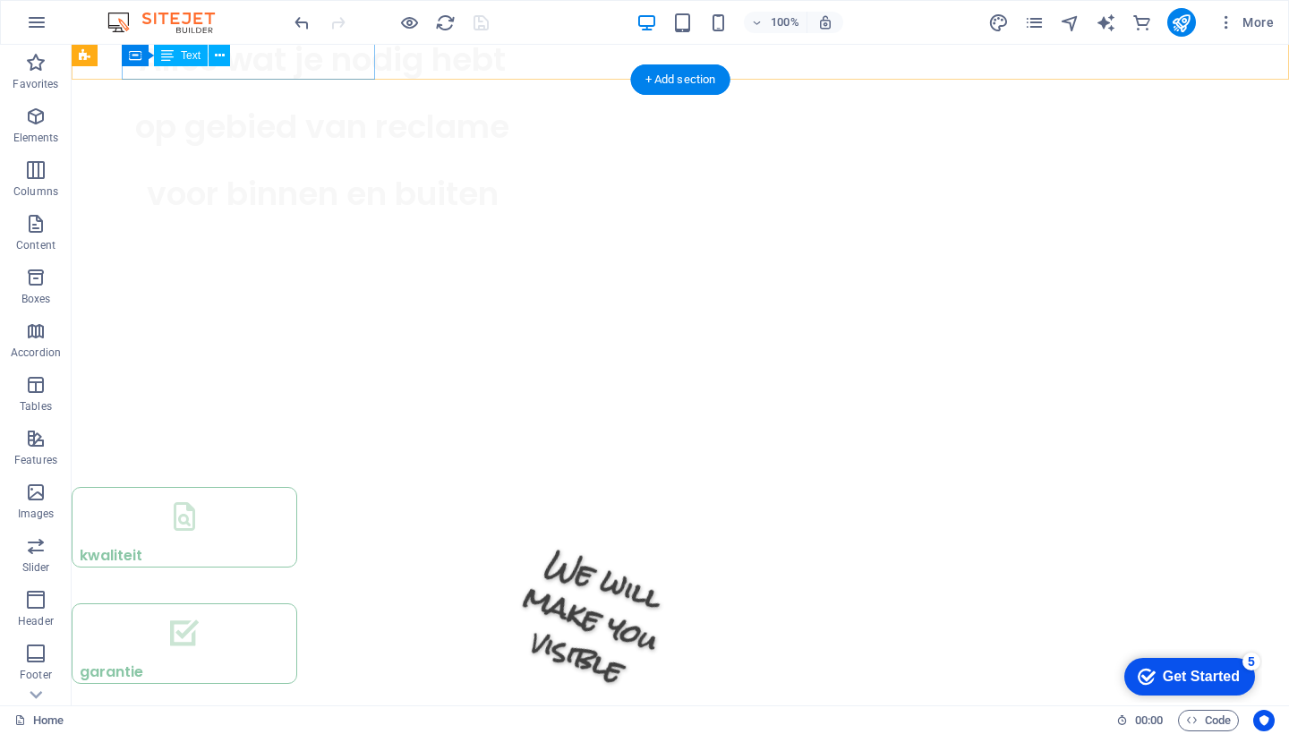
scroll to position [1676, 0]
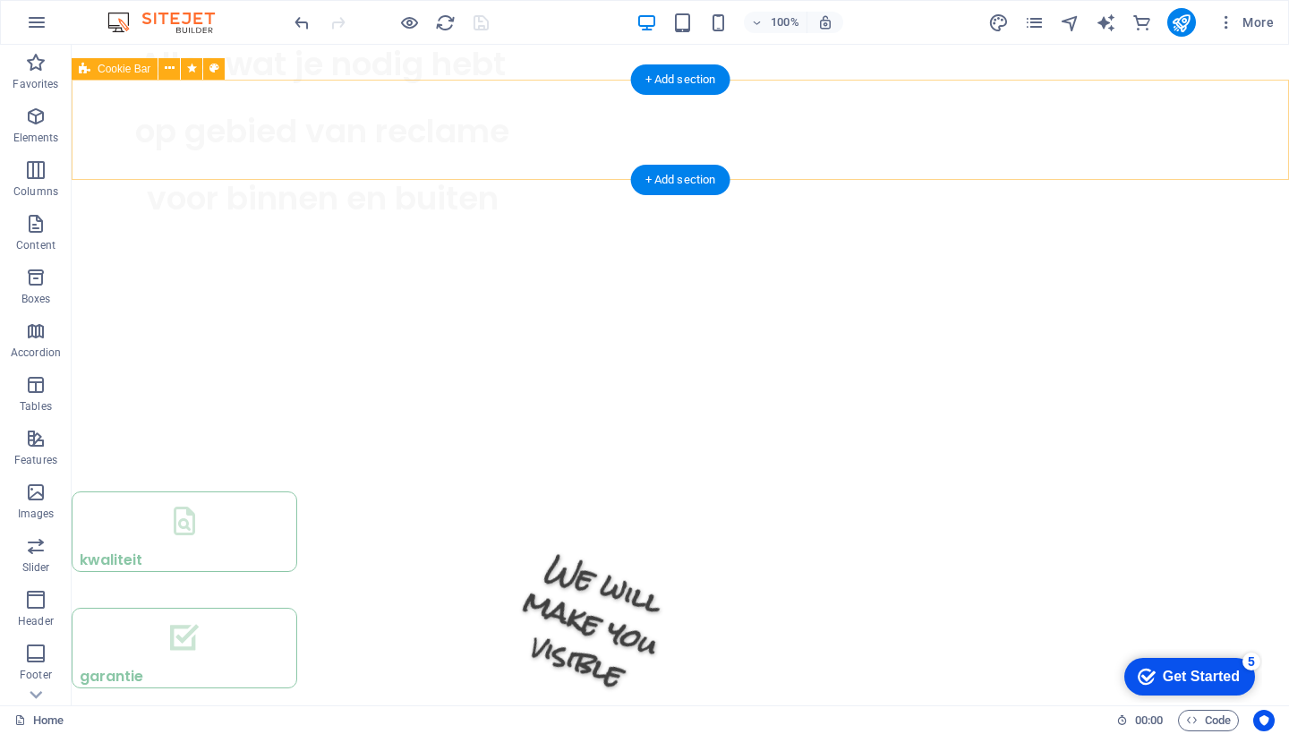
select select "px"
select select "rem"
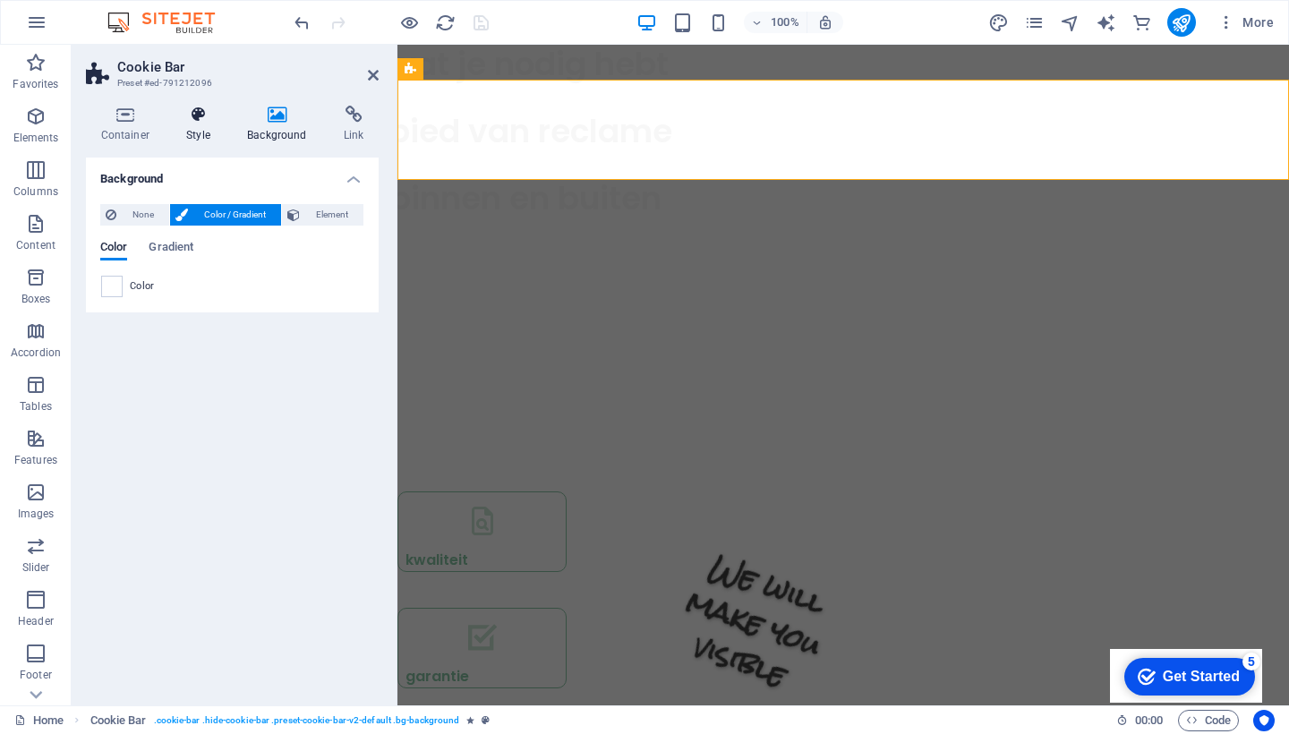
click at [192, 114] on icon at bounding box center [199, 115] width 54 height 18
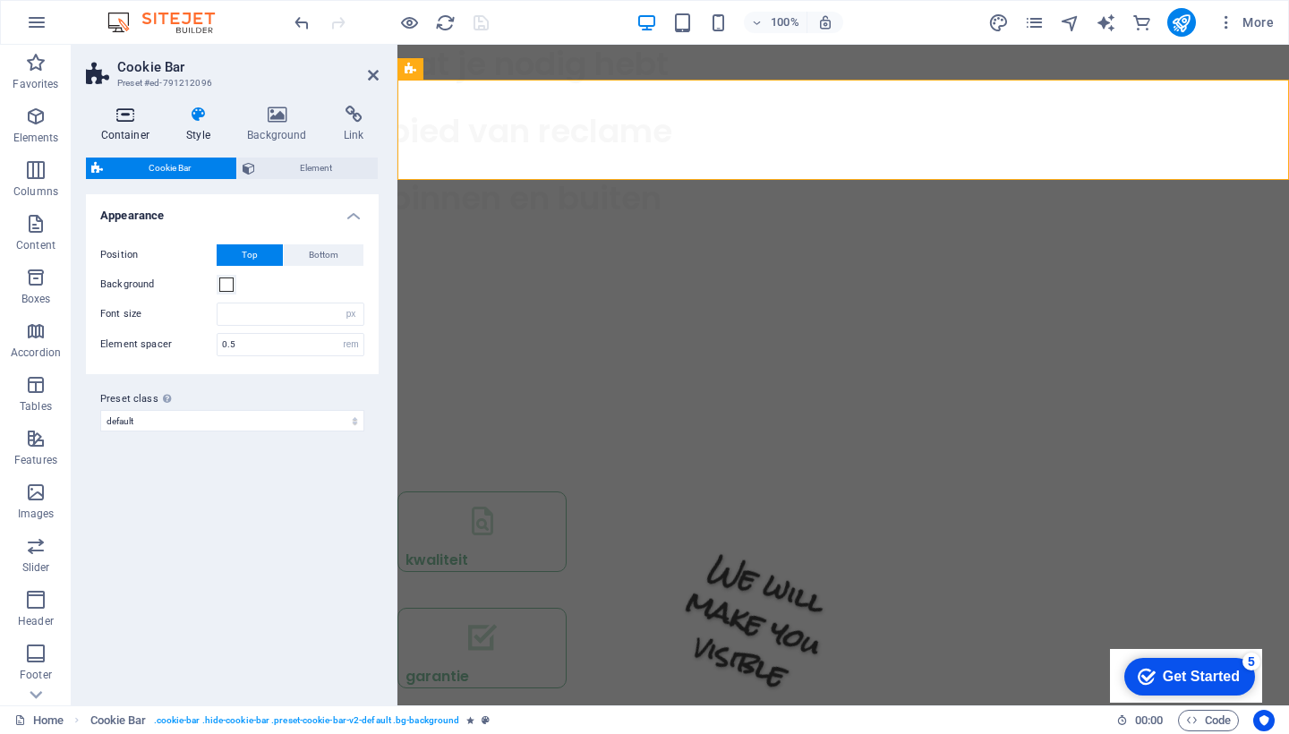
click at [124, 114] on icon at bounding box center [125, 115] width 79 height 18
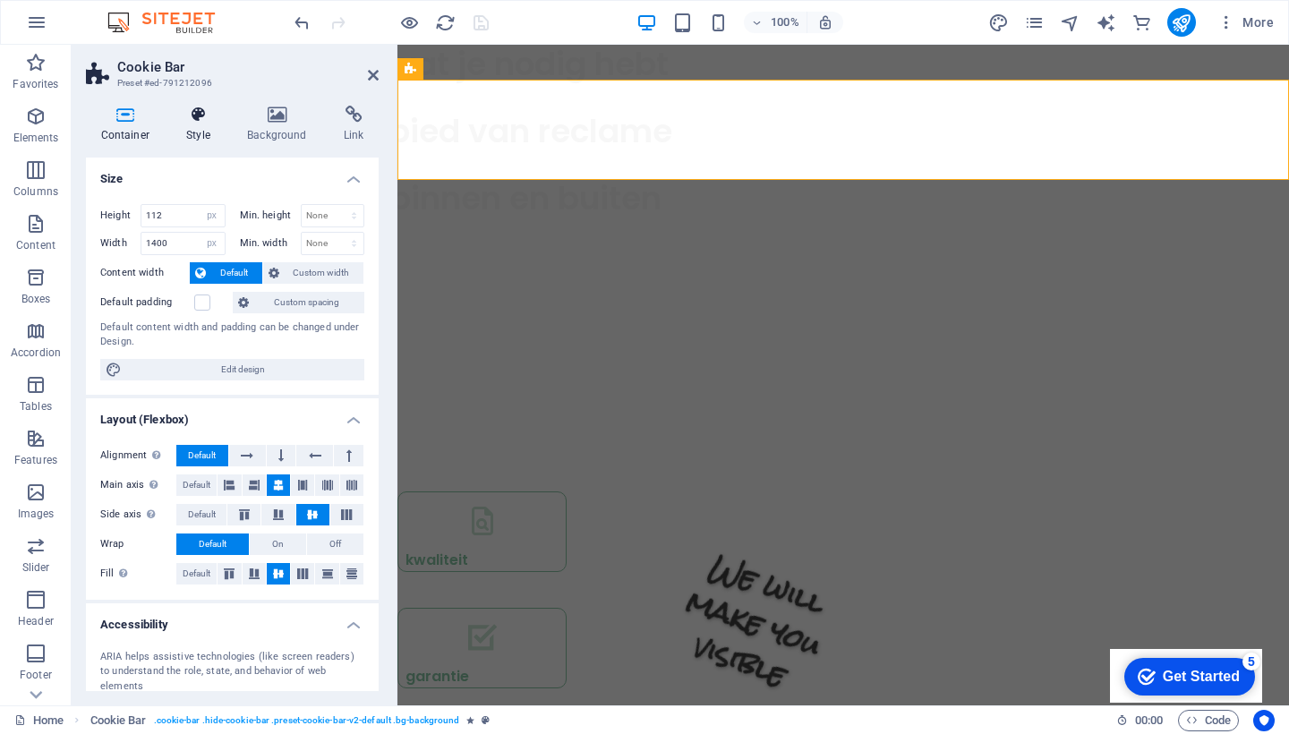
click at [192, 117] on icon at bounding box center [199, 115] width 54 height 18
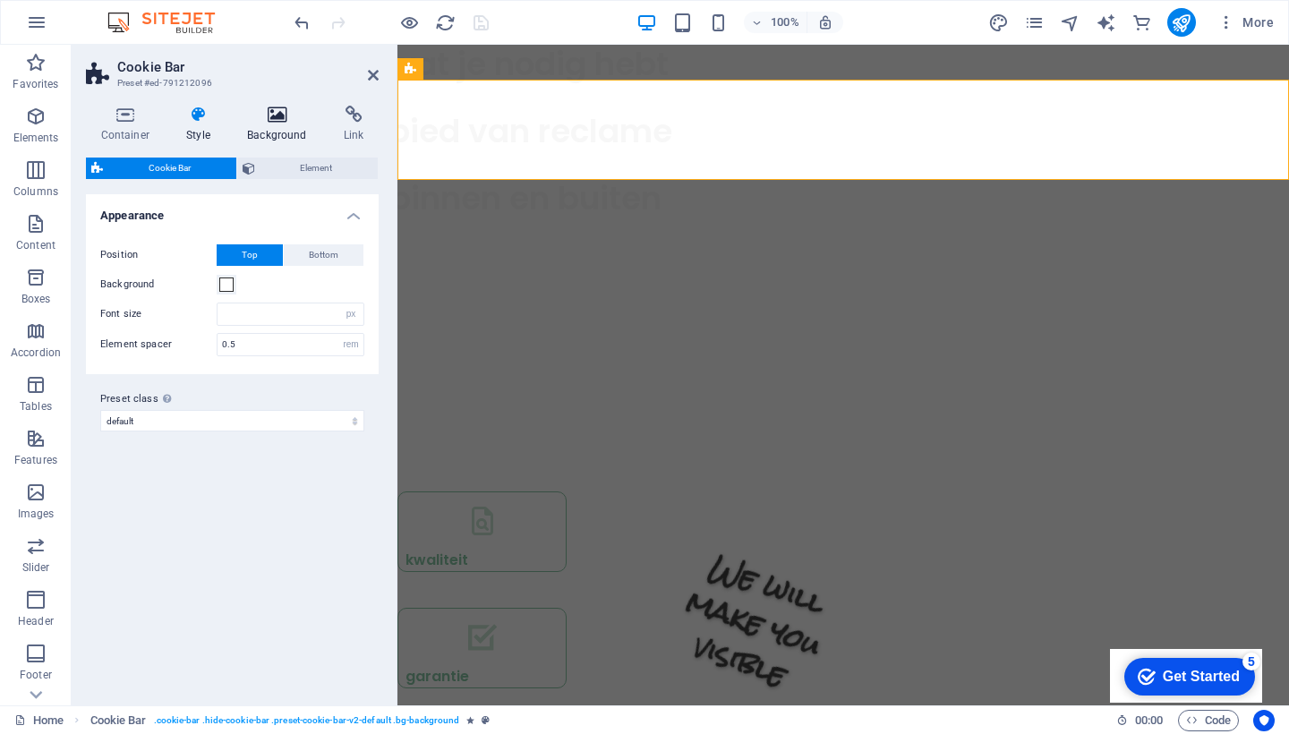
click at [280, 111] on icon at bounding box center [278, 115] width 90 height 18
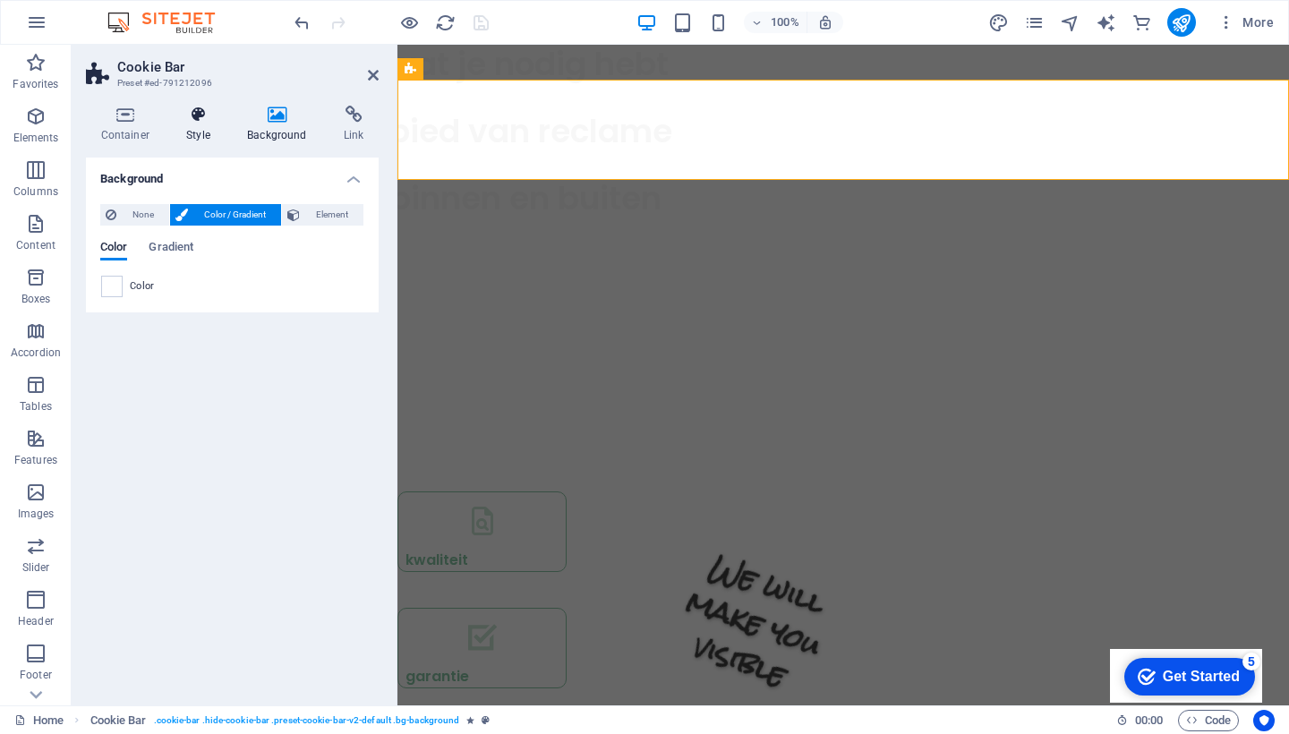
click at [202, 116] on icon at bounding box center [199, 115] width 54 height 18
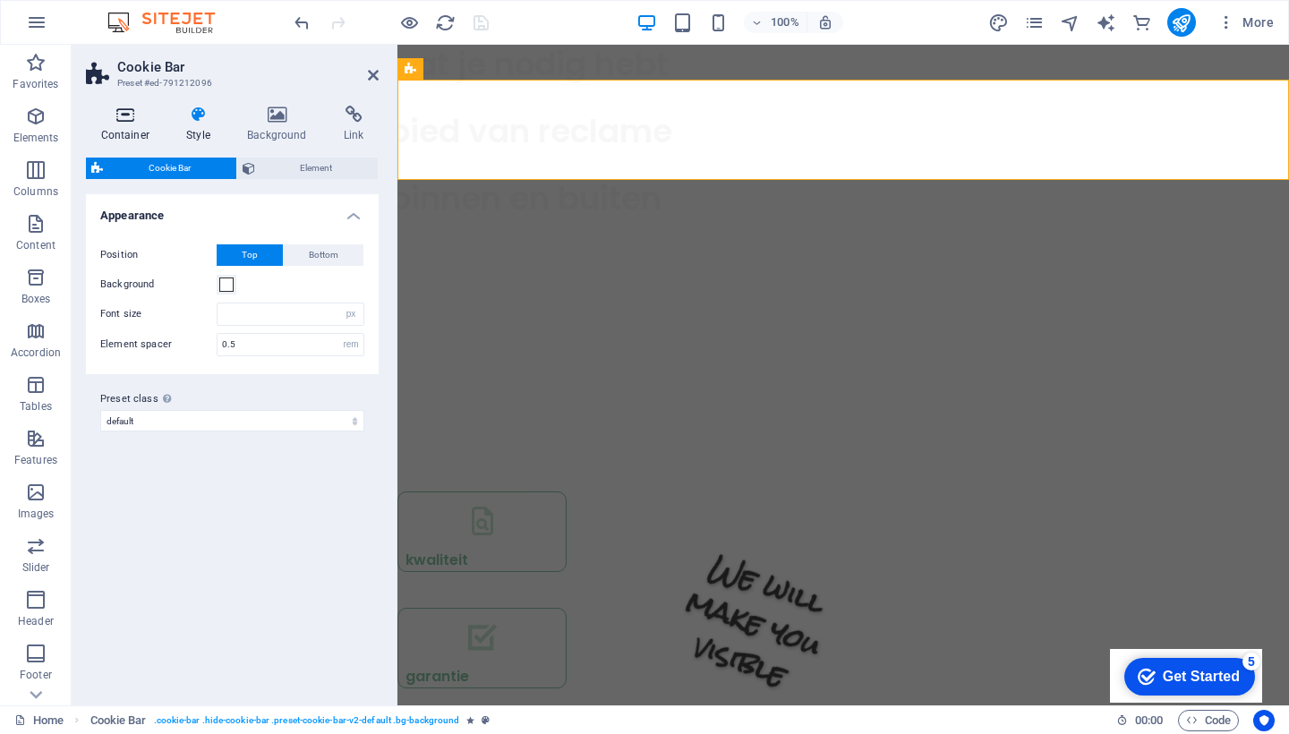
click at [124, 121] on icon at bounding box center [125, 115] width 79 height 18
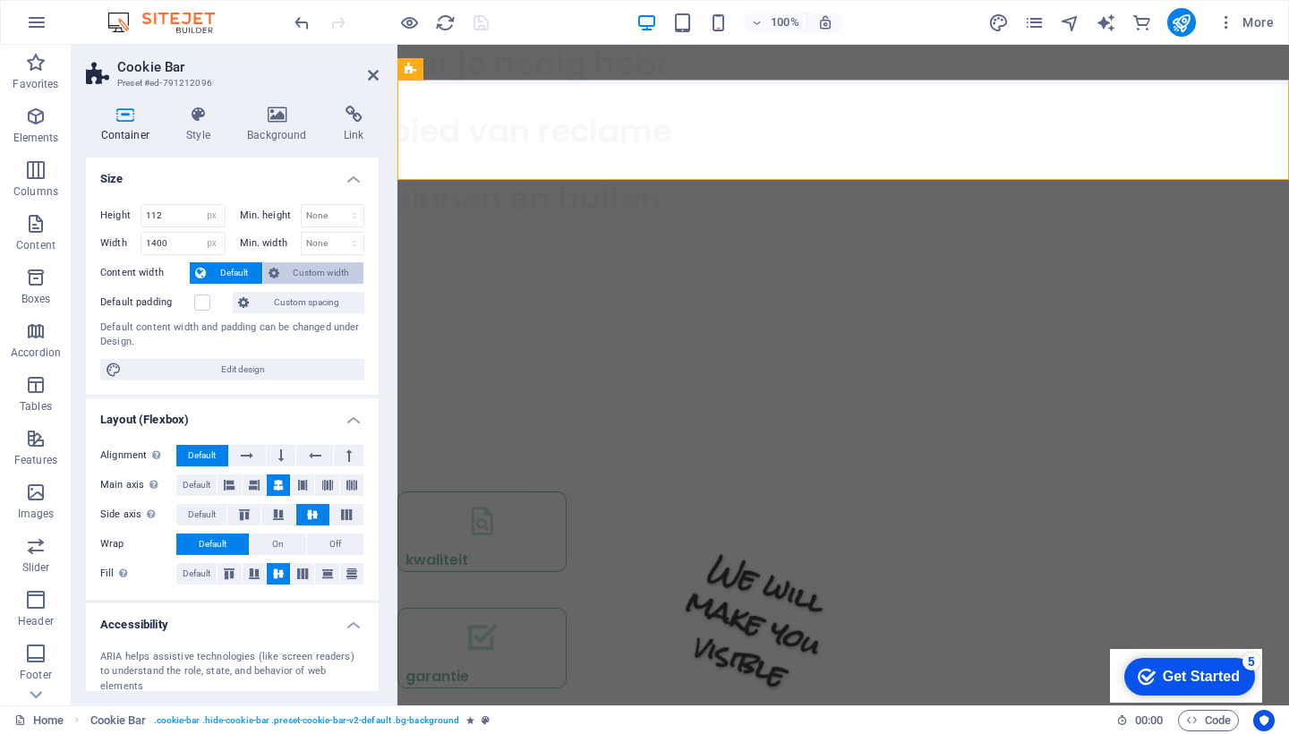
click at [290, 269] on span "Custom width" at bounding box center [322, 272] width 74 height 21
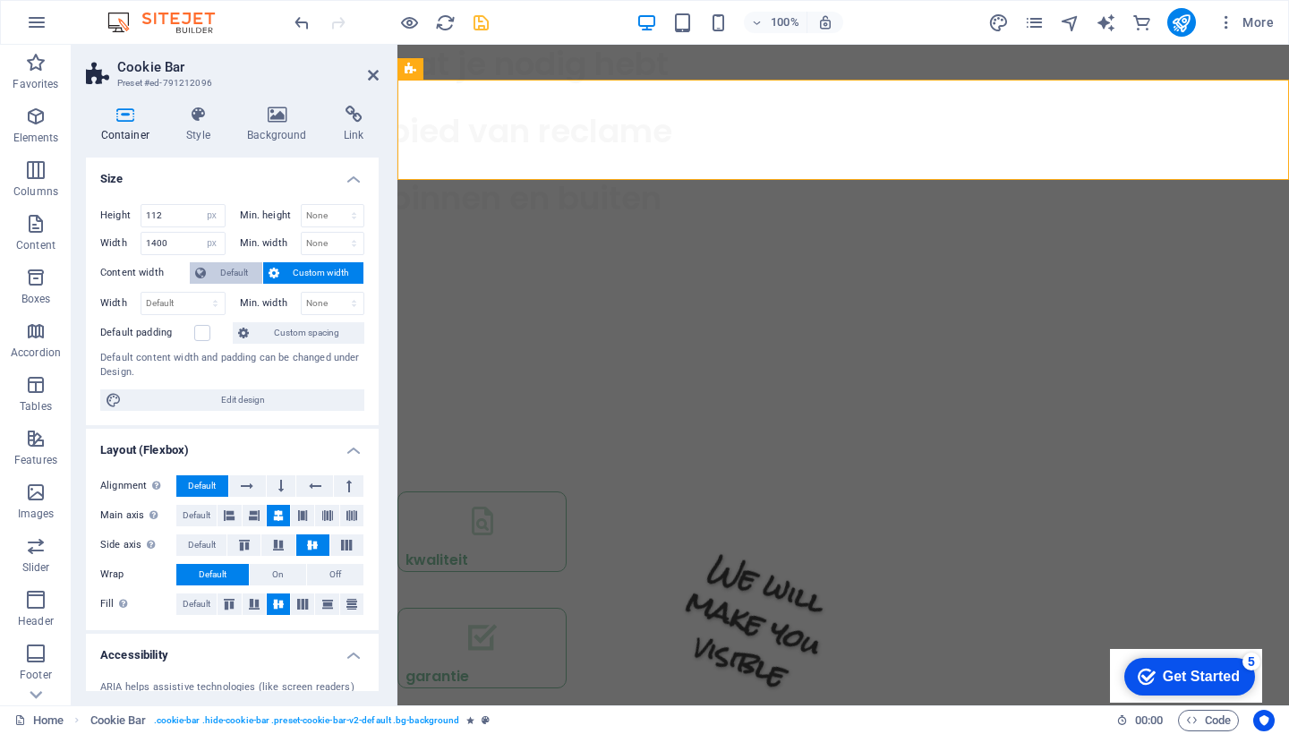
click at [240, 270] on span "Default" at bounding box center [234, 272] width 46 height 21
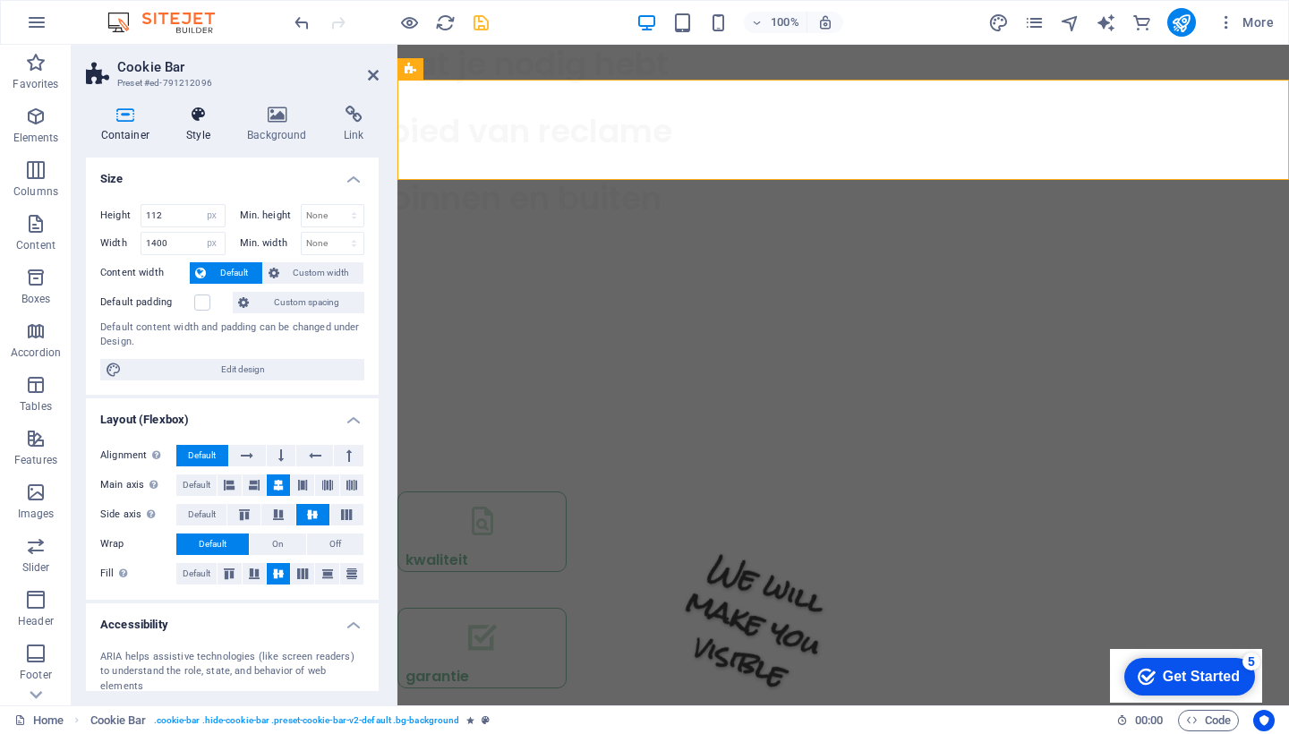
click at [192, 121] on icon at bounding box center [199, 115] width 54 height 18
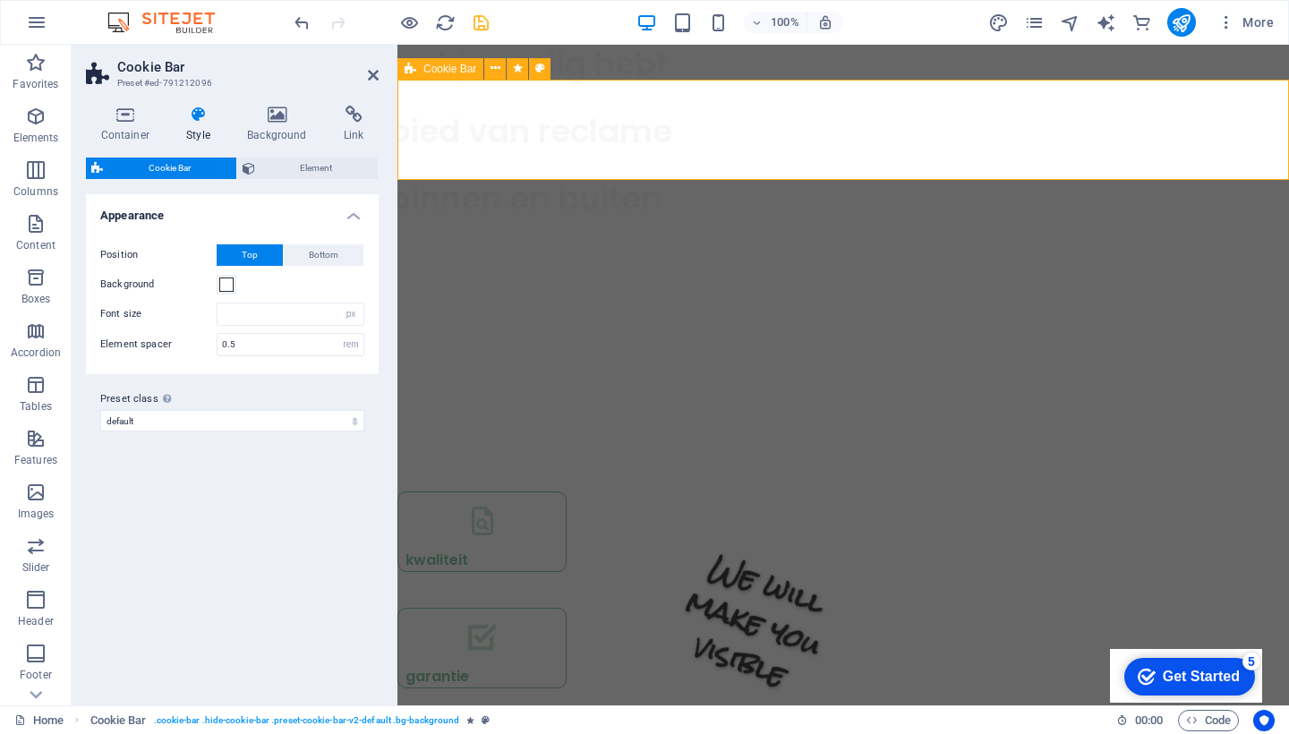
click at [373, 73] on icon at bounding box center [373, 75] width 11 height 14
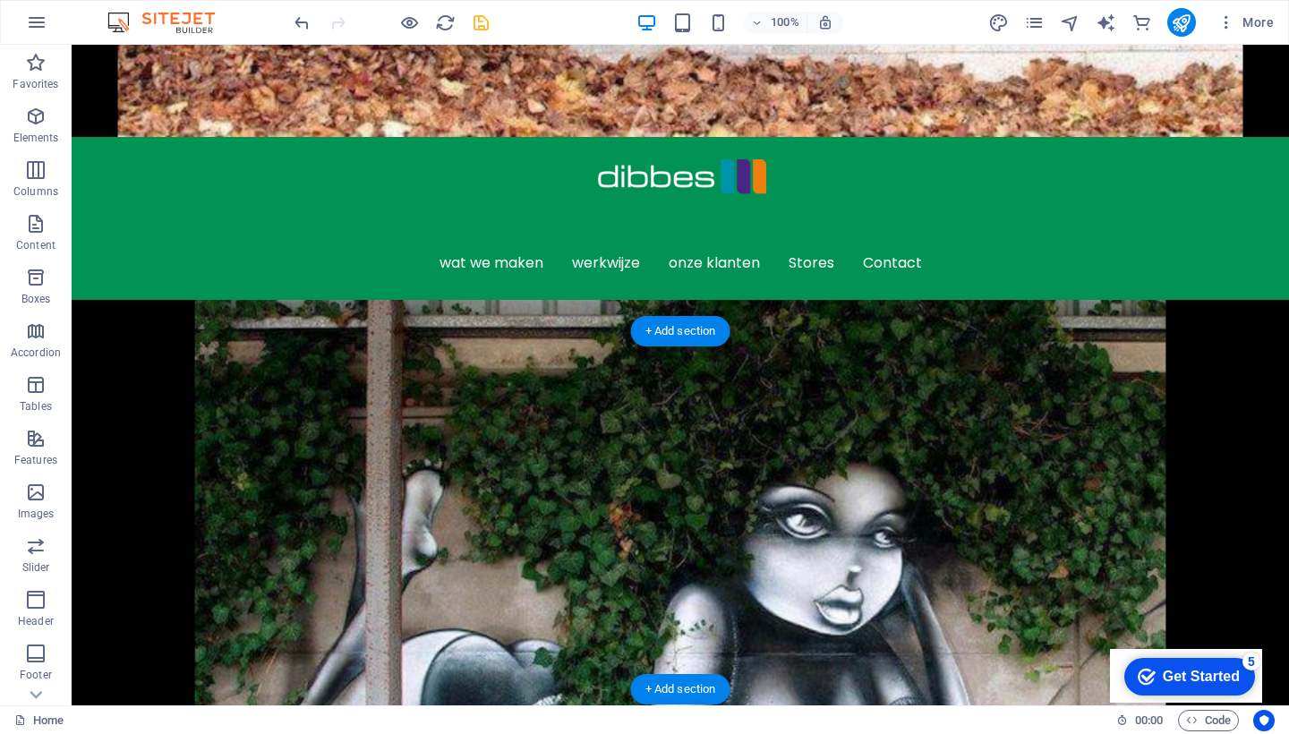
scroll to position [721, 0]
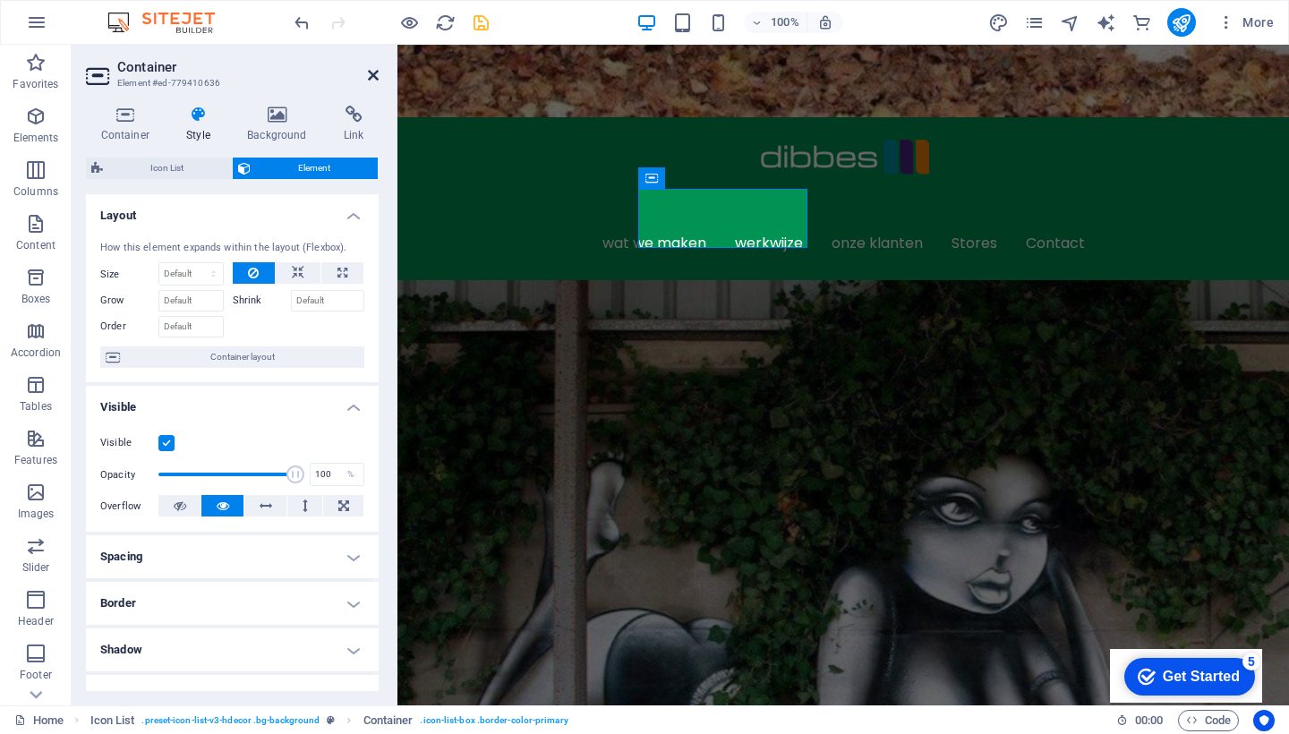
click at [375, 68] on link at bounding box center [373, 75] width 11 height 15
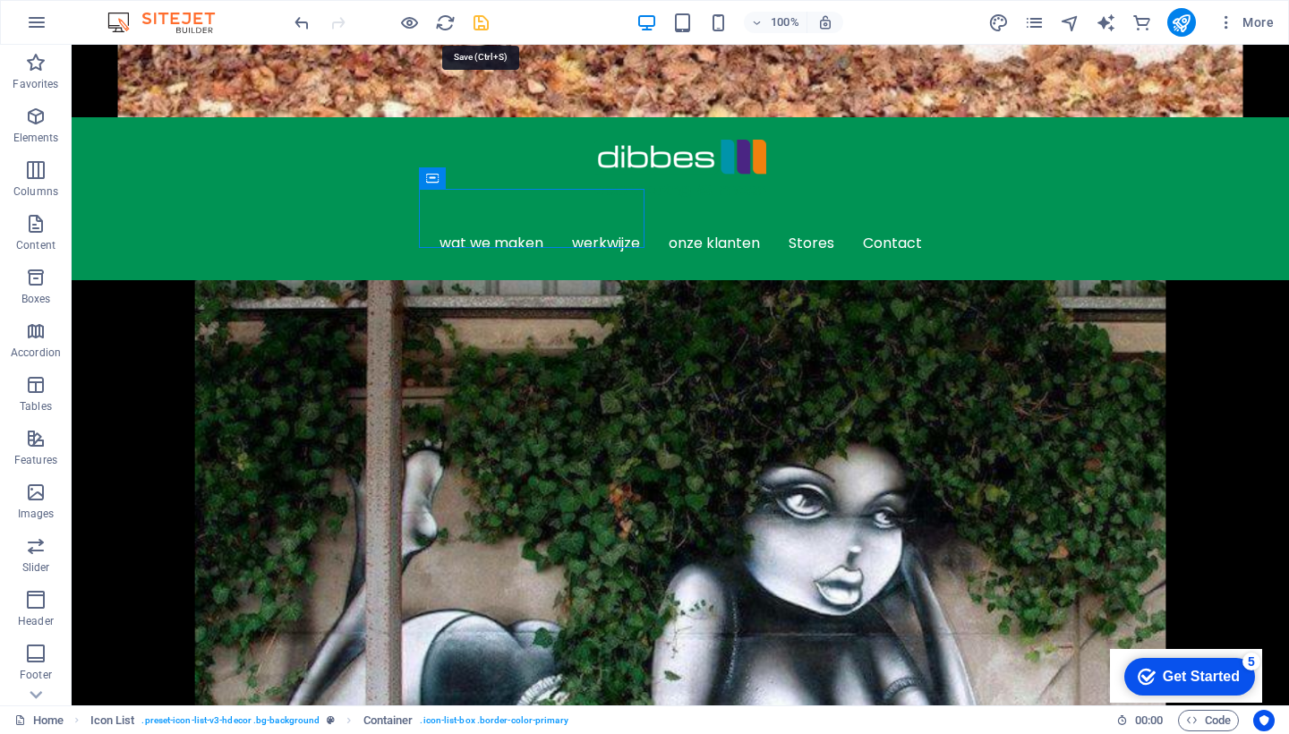
click at [482, 20] on icon "save" at bounding box center [481, 23] width 21 height 21
